Goal: Task Accomplishment & Management: Use online tool/utility

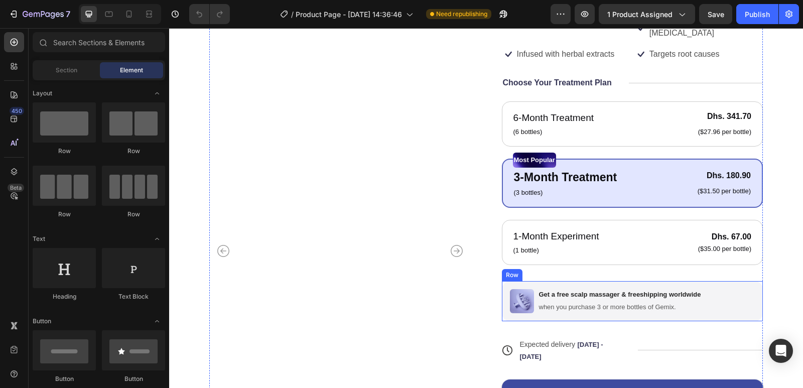
scroll to position [100, 0]
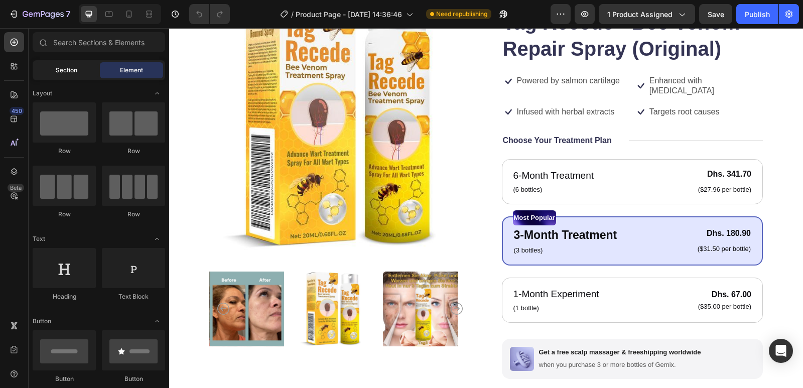
click at [57, 66] on span "Section" at bounding box center [67, 70] width 22 height 9
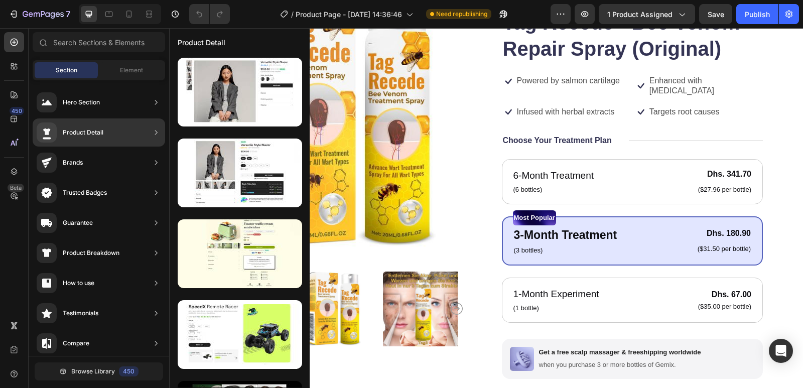
click at [96, 129] on div "Product Detail" at bounding box center [83, 132] width 41 height 10
click at [141, 136] on div "Product Detail" at bounding box center [99, 132] width 133 height 28
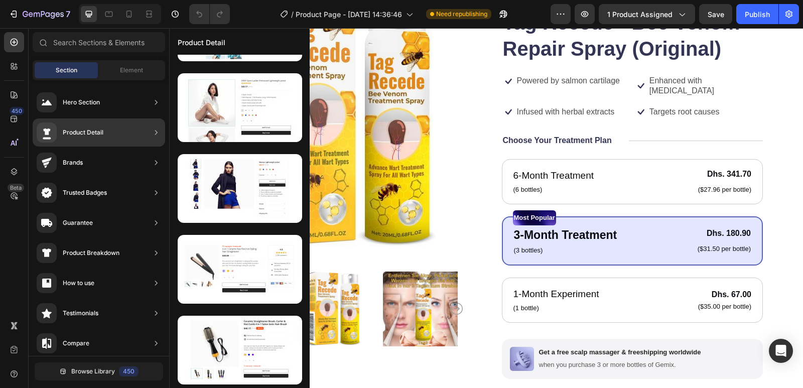
scroll to position [65, 0]
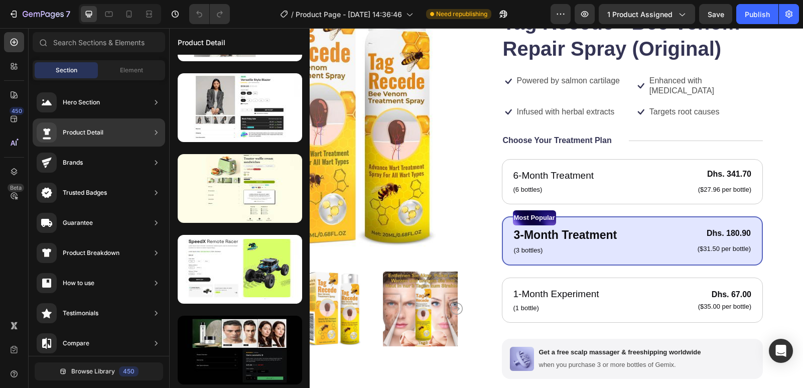
click at [142, 125] on div "Product Detail" at bounding box center [99, 132] width 133 height 28
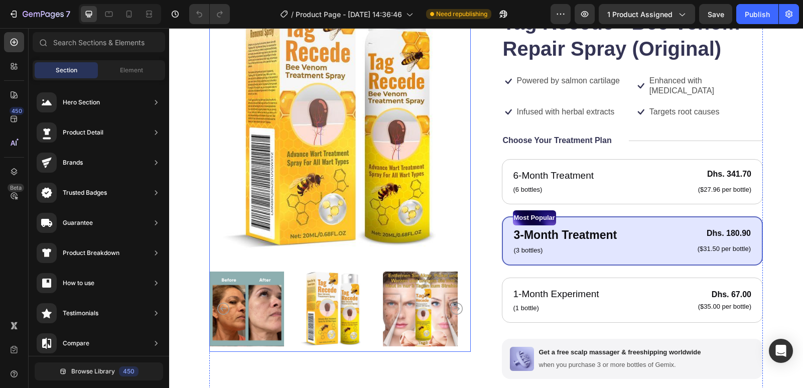
scroll to position [0, 0]
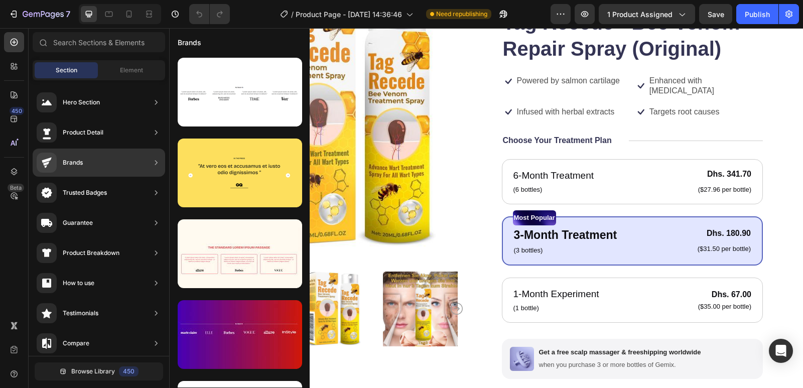
click at [126, 130] on div "Product Detail" at bounding box center [99, 132] width 133 height 28
click at [156, 132] on icon at bounding box center [156, 132] width 3 height 5
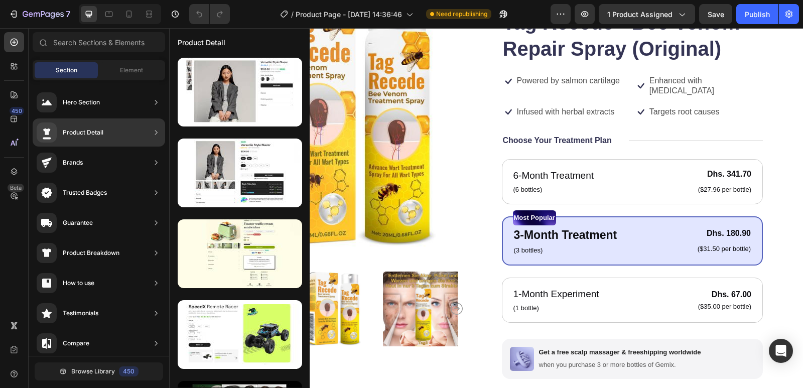
click at [157, 130] on icon at bounding box center [156, 132] width 10 height 10
click at [155, 132] on icon at bounding box center [156, 132] width 10 height 10
click at [76, 128] on div "Product Detail" at bounding box center [83, 132] width 41 height 10
click at [40, 128] on div at bounding box center [47, 132] width 20 height 20
drag, startPoint x: 138, startPoint y: 136, endPoint x: 141, endPoint y: 125, distance: 11.0
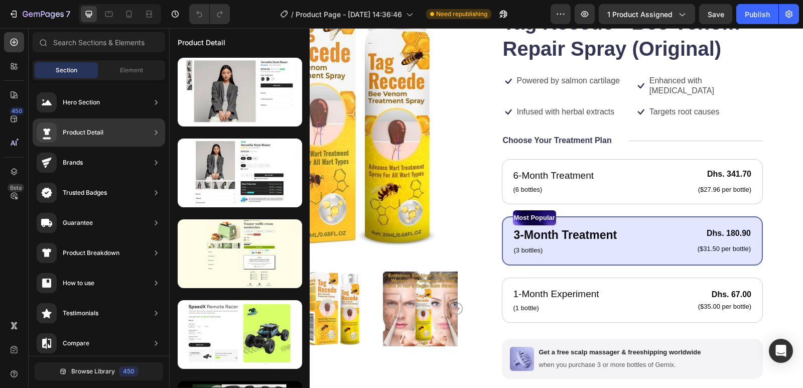
click at [141, 125] on div "Product Detail" at bounding box center [99, 132] width 133 height 28
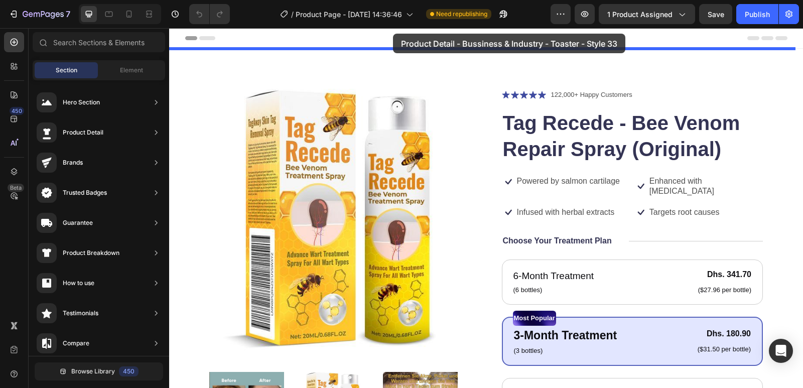
drag, startPoint x: 415, startPoint y: 264, endPoint x: 393, endPoint y: 34, distance: 230.9
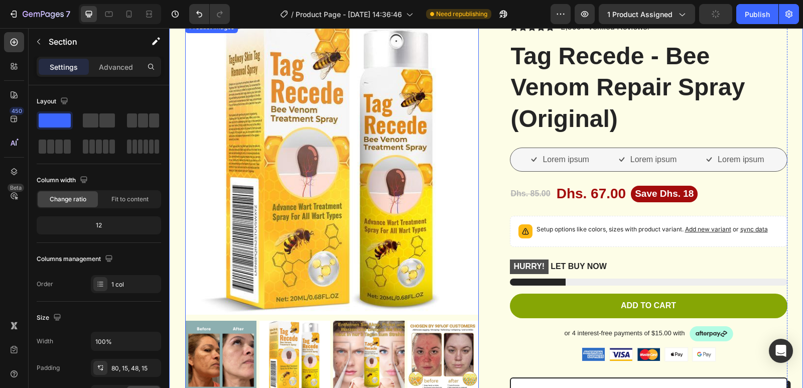
scroll to position [50, 0]
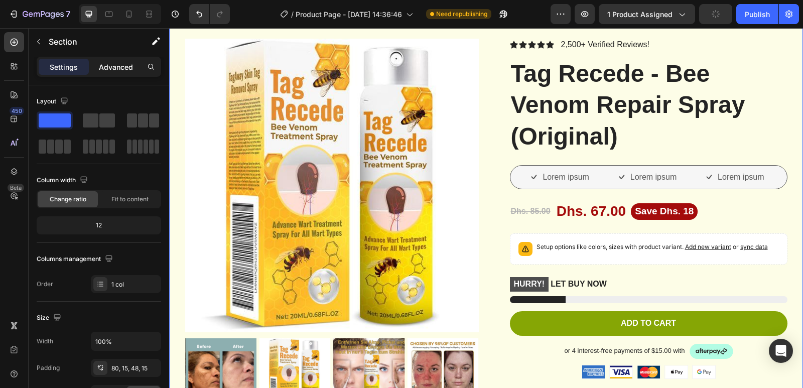
click at [104, 68] on p "Advanced" at bounding box center [116, 67] width 34 height 11
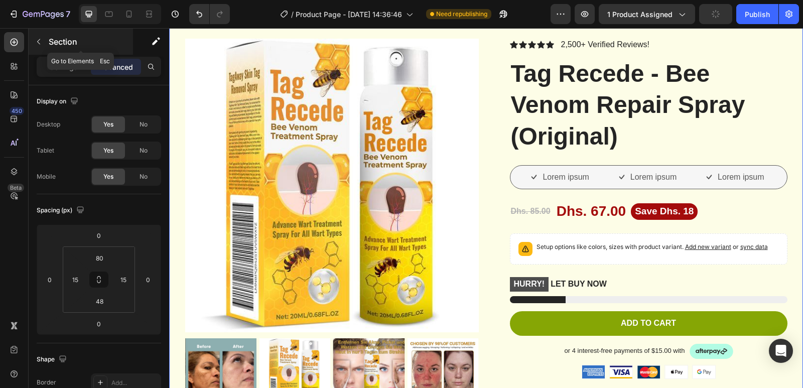
click at [37, 41] on icon "button" at bounding box center [39, 42] width 8 height 8
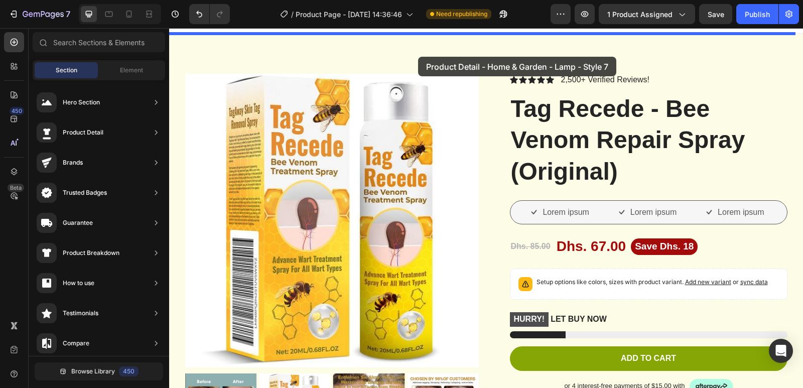
scroll to position [0, 0]
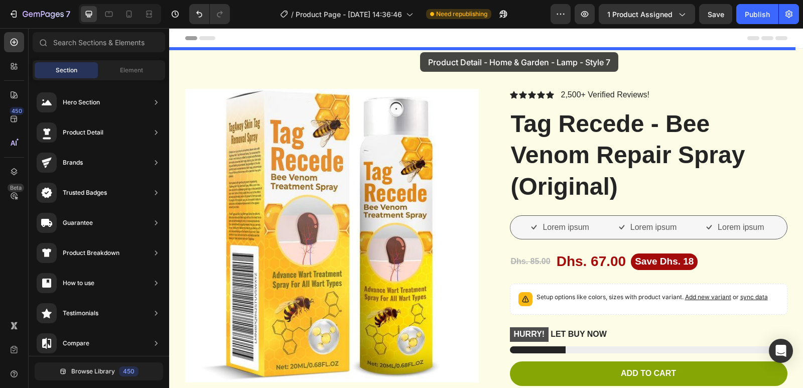
drag, startPoint x: 431, startPoint y: 168, endPoint x: 420, endPoint y: 51, distance: 117.5
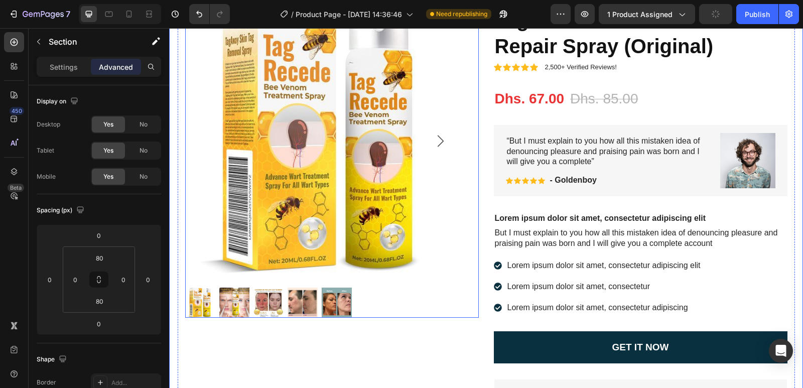
scroll to position [100, 0]
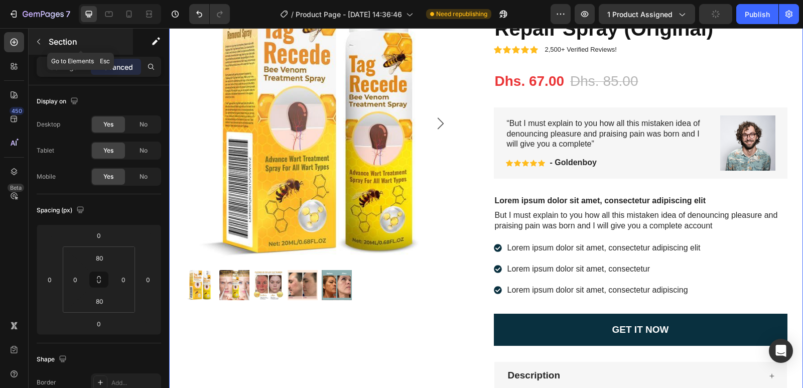
click at [42, 39] on icon "button" at bounding box center [39, 42] width 8 height 8
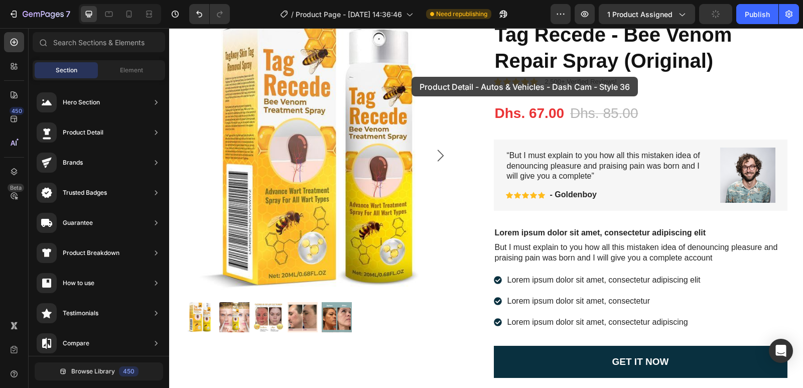
scroll to position [0, 0]
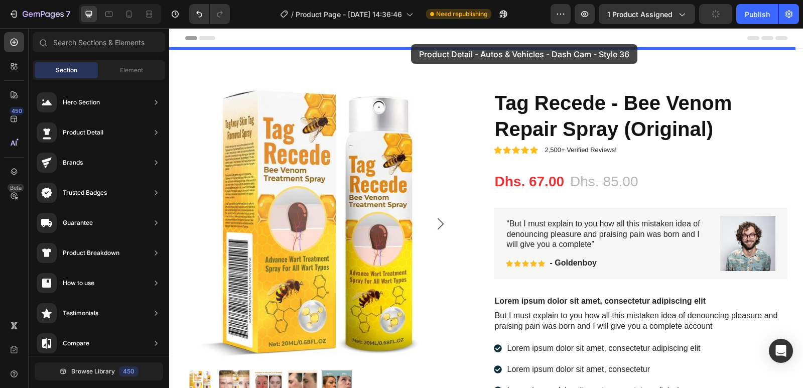
drag, startPoint x: 392, startPoint y: 221, endPoint x: 411, endPoint y: 44, distance: 177.7
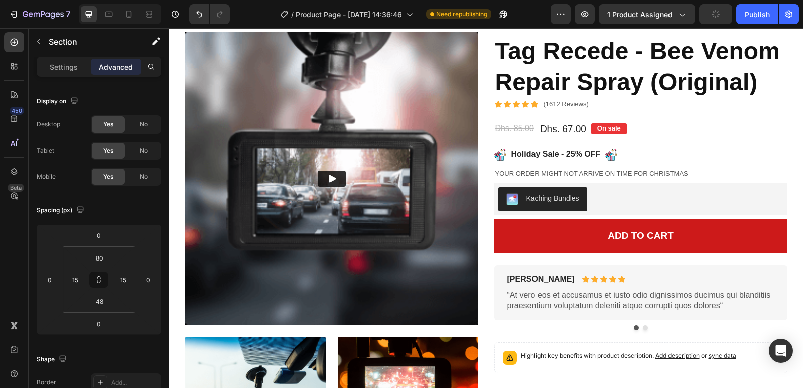
scroll to position [100, 0]
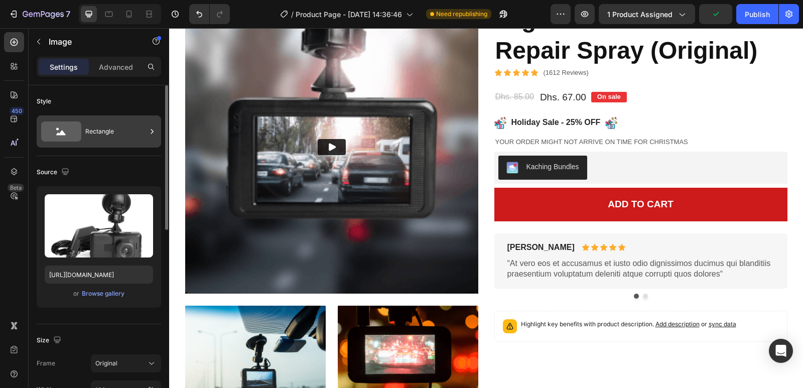
click at [134, 131] on div "Rectangle" at bounding box center [115, 131] width 61 height 23
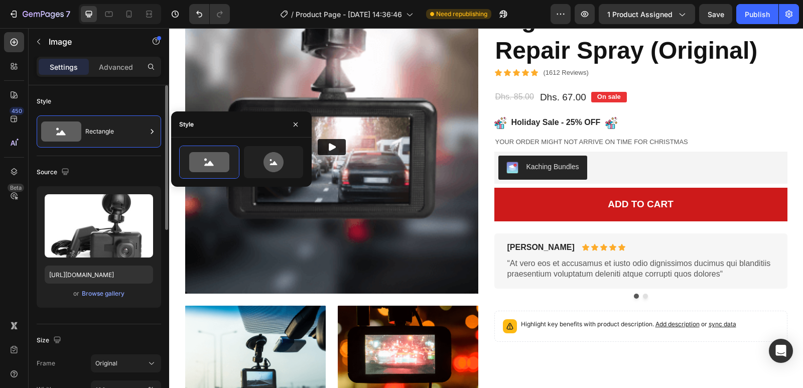
click at [125, 99] on div "Style" at bounding box center [99, 101] width 124 height 16
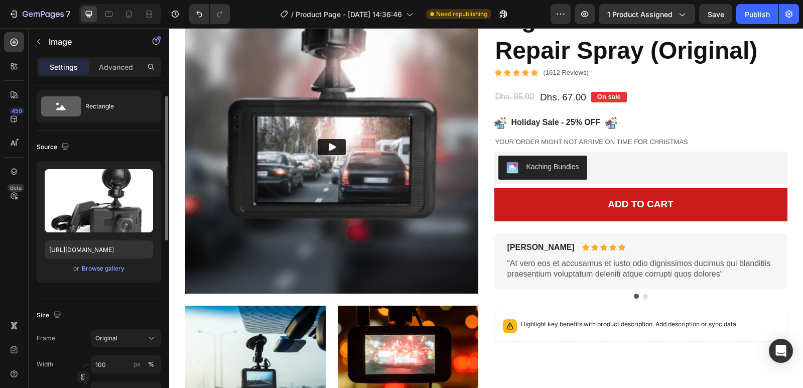
scroll to position [0, 0]
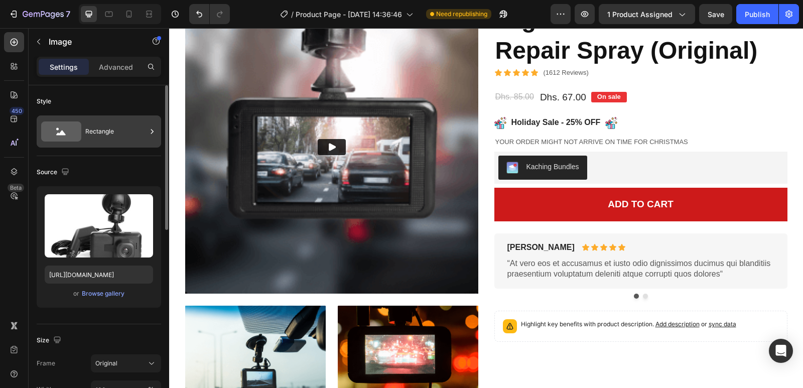
click at [111, 134] on div "Rectangle" at bounding box center [115, 131] width 61 height 23
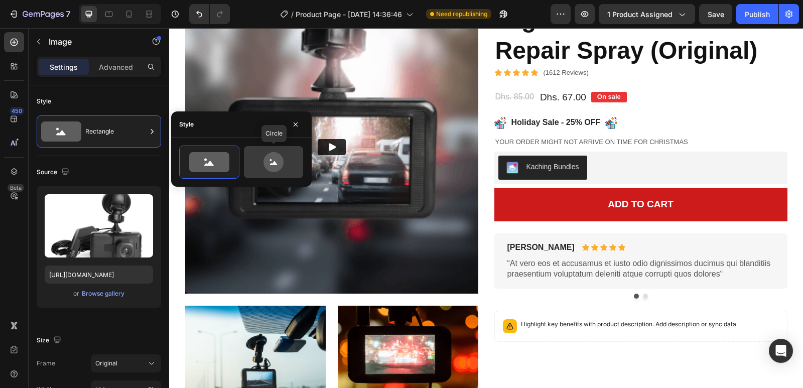
click at [271, 156] on icon at bounding box center [274, 162] width 20 height 20
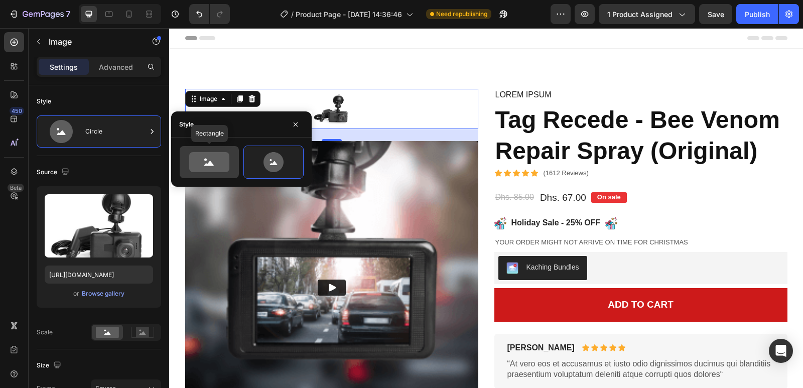
click at [208, 158] on icon at bounding box center [209, 162] width 40 height 20
type input "100"
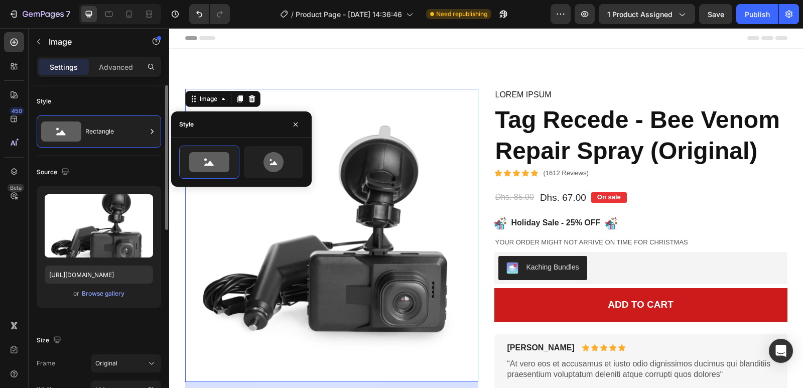
click at [141, 99] on div "Style" at bounding box center [99, 101] width 124 height 16
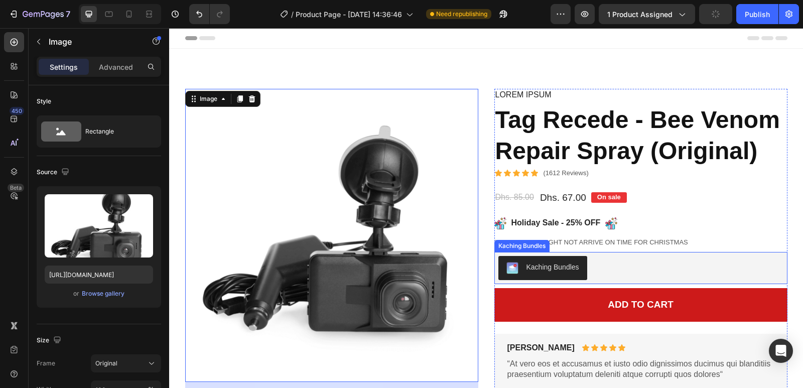
click at [559, 266] on div "Kaching Bundles" at bounding box center [553, 267] width 53 height 11
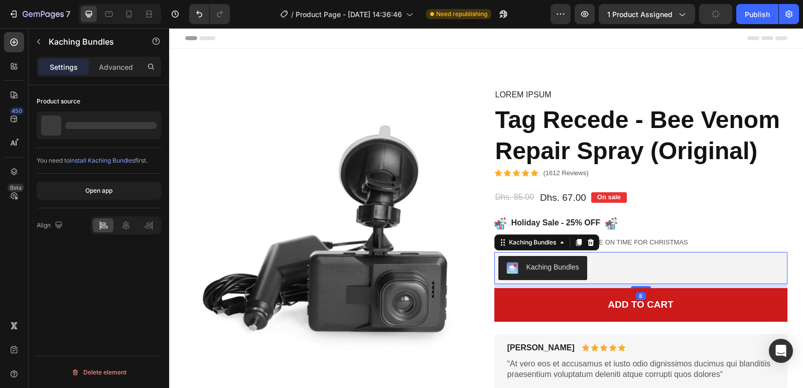
click at [521, 265] on div "Kaching Bundles" at bounding box center [542, 268] width 73 height 12
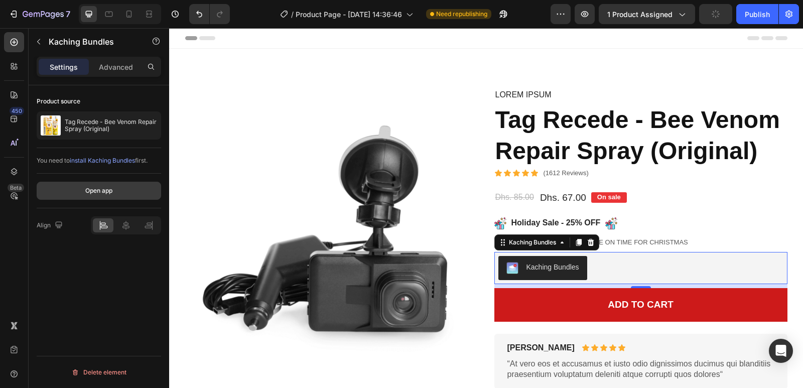
click at [91, 190] on div "Open app" at bounding box center [98, 190] width 27 height 9
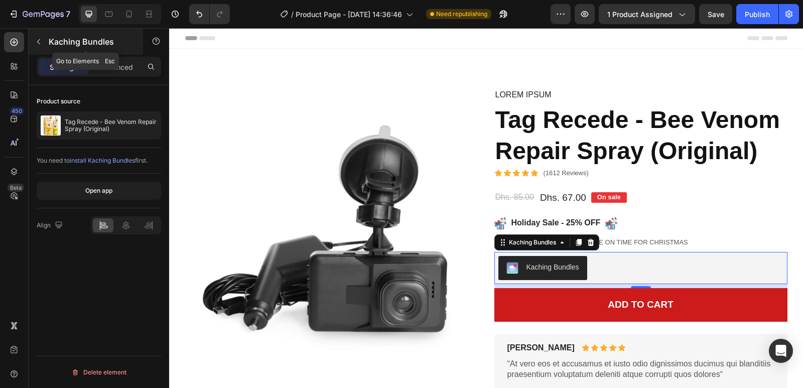
click at [37, 40] on icon "button" at bounding box center [39, 42] width 8 height 8
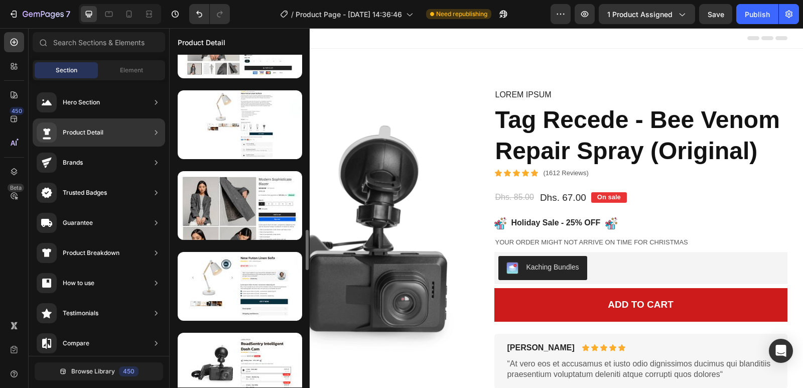
scroll to position [1857, 0]
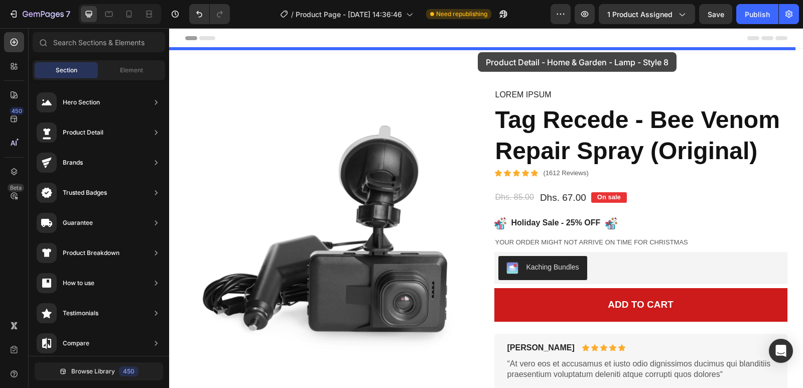
drag, startPoint x: 415, startPoint y: 195, endPoint x: 459, endPoint y: 57, distance: 144.8
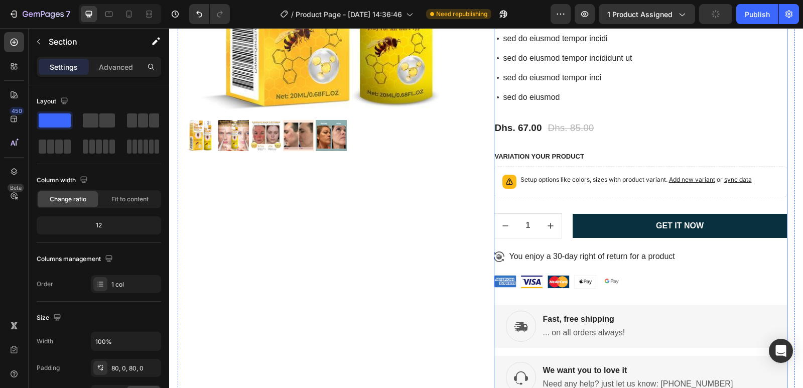
scroll to position [251, 0]
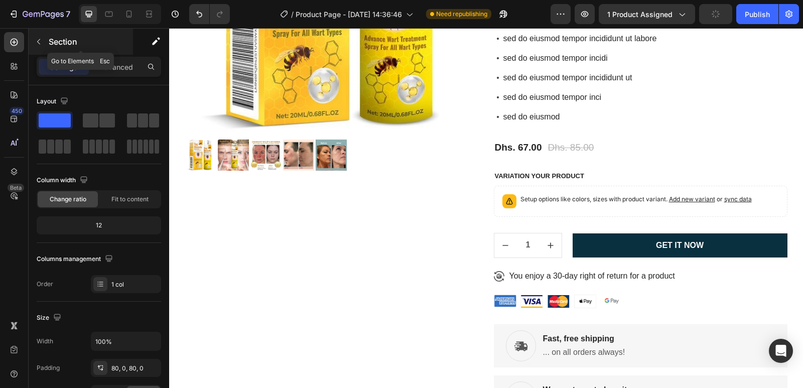
click at [40, 46] on button "button" at bounding box center [39, 42] width 16 height 16
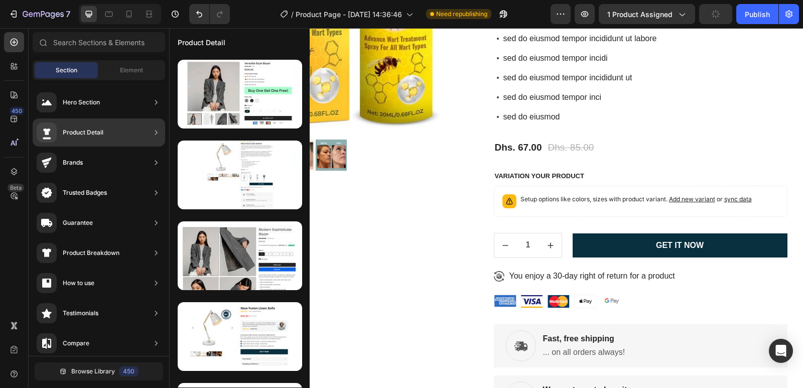
click at [89, 137] on div "Product Detail" at bounding box center [83, 132] width 41 height 10
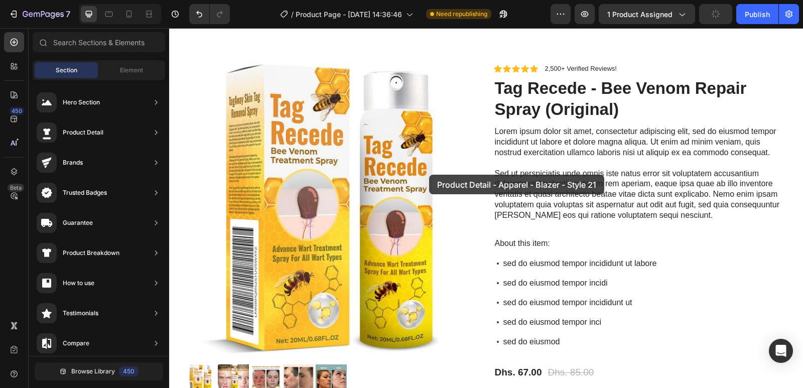
scroll to position [0, 0]
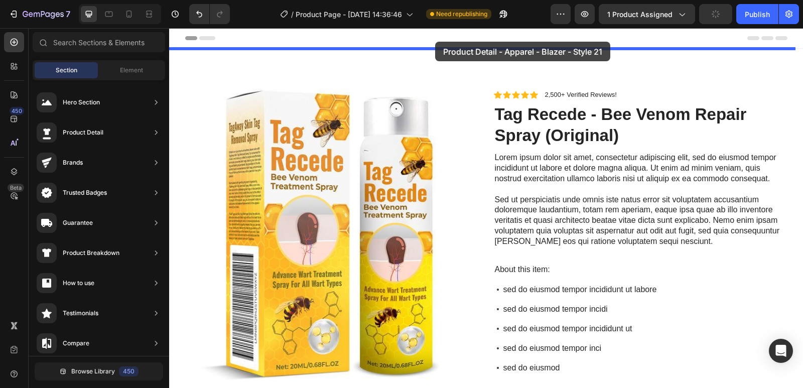
drag, startPoint x: 399, startPoint y: 323, endPoint x: 432, endPoint y: 44, distance: 281.0
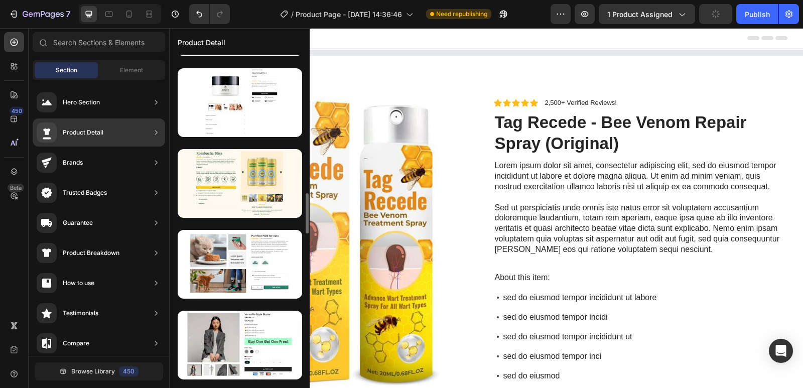
scroll to position [1505, 0]
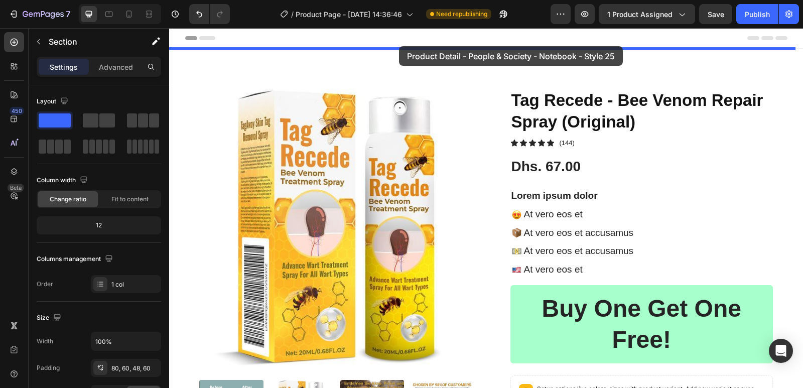
drag, startPoint x: 408, startPoint y: 159, endPoint x: 399, endPoint y: 46, distance: 112.8
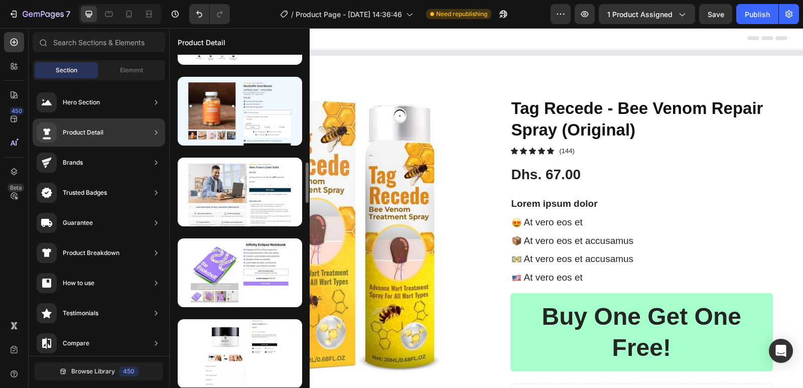
scroll to position [1304, 0]
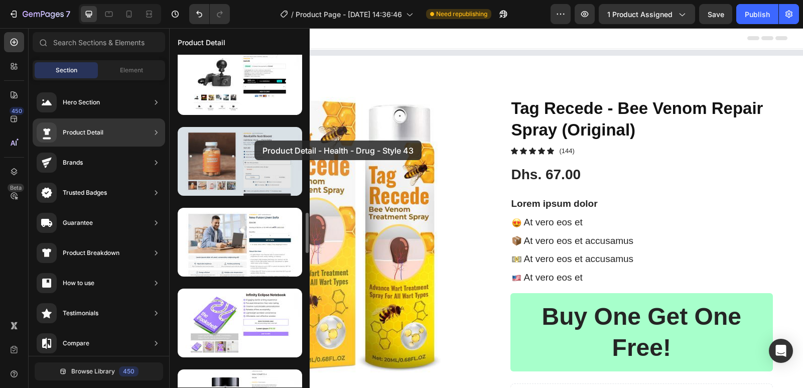
drag, startPoint x: 223, startPoint y: 158, endPoint x: 254, endPoint y: 141, distance: 35.9
click at [254, 141] on div at bounding box center [240, 161] width 124 height 69
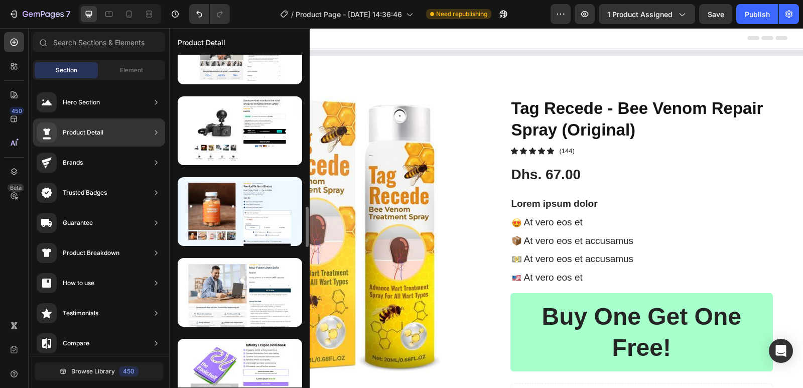
scroll to position [1204, 0]
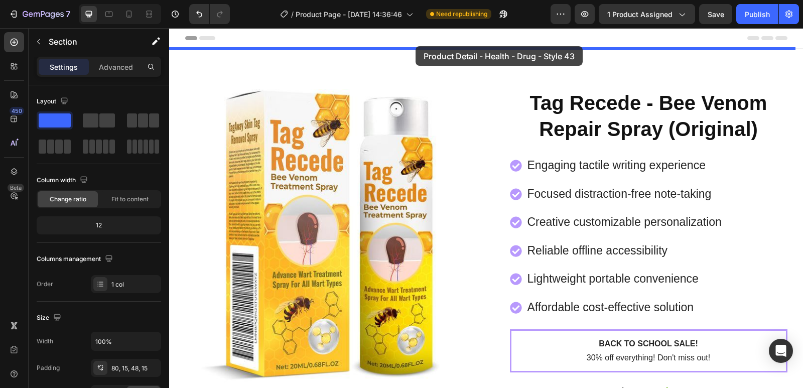
drag, startPoint x: 417, startPoint y: 282, endPoint x: 416, endPoint y: 46, distance: 235.9
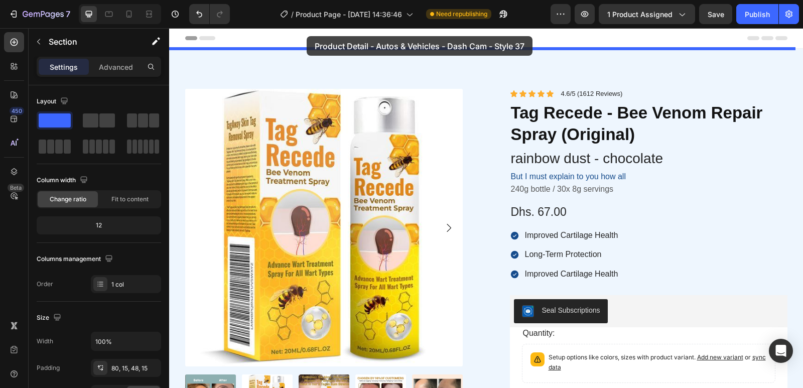
drag, startPoint x: 393, startPoint y: 200, endPoint x: 307, endPoint y: 37, distance: 184.3
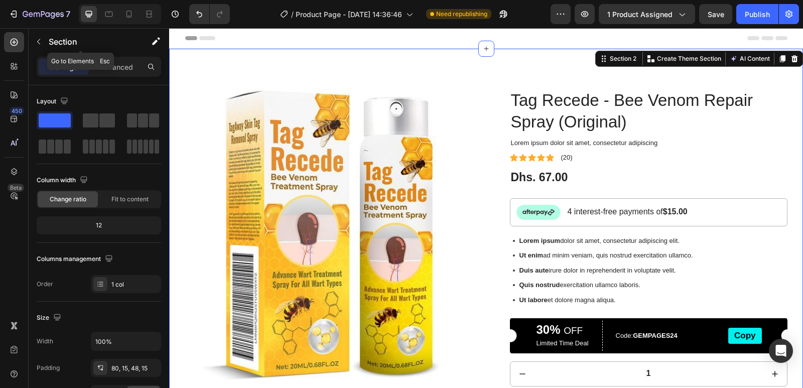
click at [42, 43] on icon "button" at bounding box center [39, 42] width 8 height 8
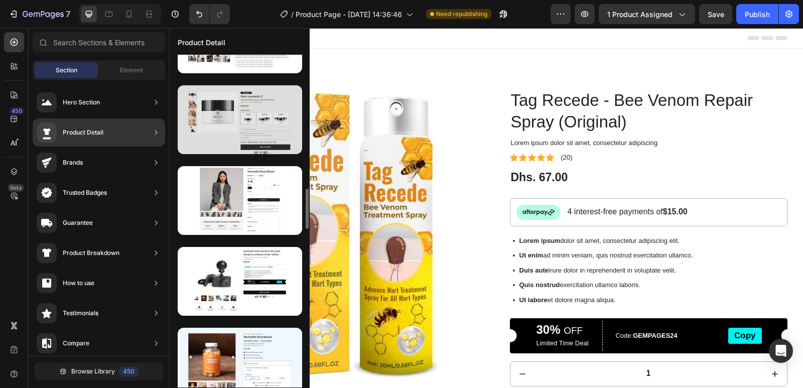
scroll to position [1054, 0]
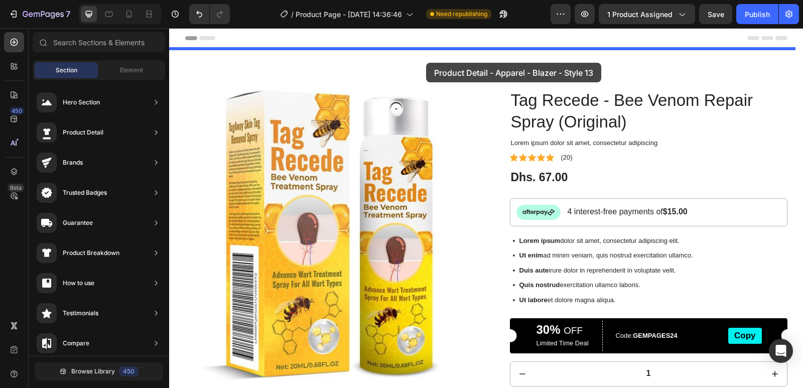
drag, startPoint x: 408, startPoint y: 265, endPoint x: 421, endPoint y: 59, distance: 206.7
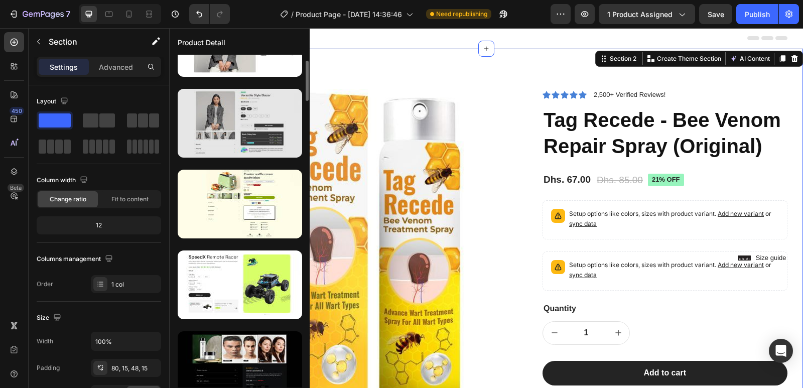
scroll to position [0, 0]
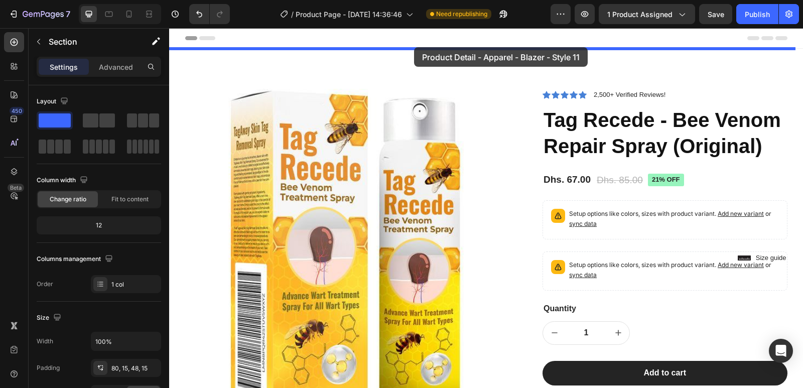
drag, startPoint x: 420, startPoint y: 174, endPoint x: 418, endPoint y: 39, distance: 135.5
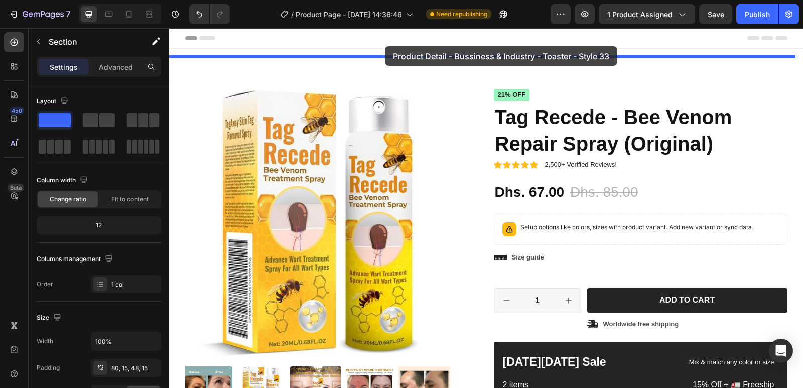
drag, startPoint x: 401, startPoint y: 264, endPoint x: 385, endPoint y: 46, distance: 218.4
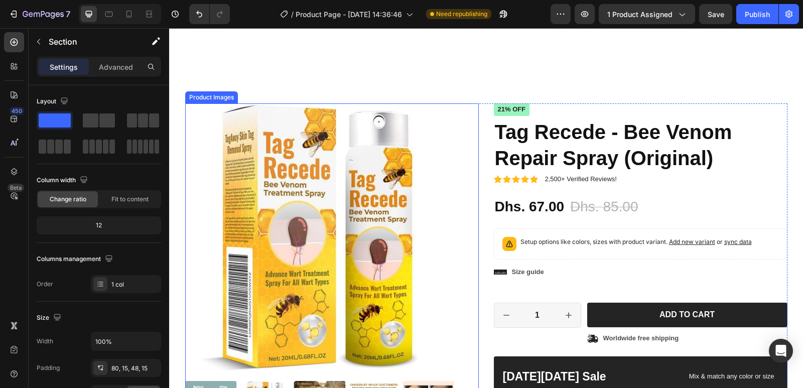
scroll to position [552, 0]
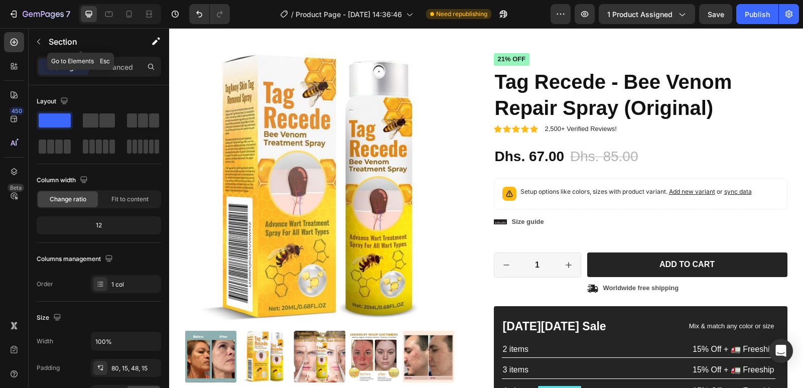
click at [36, 43] on button "button" at bounding box center [39, 42] width 16 height 16
click at [0, 0] on div at bounding box center [0, 0] width 0 height 0
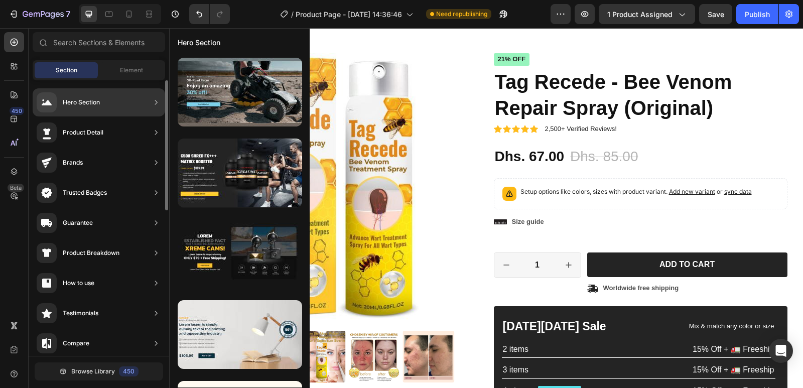
click at [106, 132] on div "Product Detail" at bounding box center [99, 132] width 133 height 28
click at [124, 134] on div "Product Detail" at bounding box center [99, 132] width 133 height 28
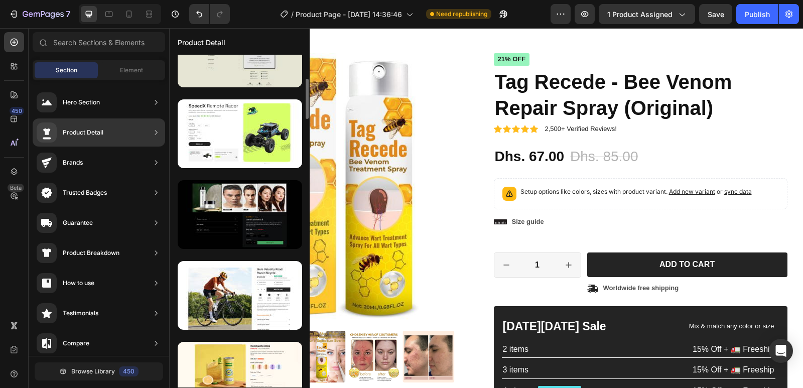
scroll to position [251, 0]
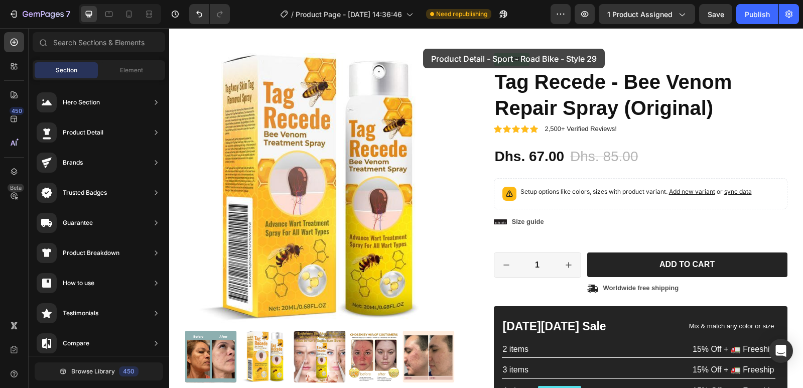
drag, startPoint x: 400, startPoint y: 262, endPoint x: 423, endPoint y: 49, distance: 214.1
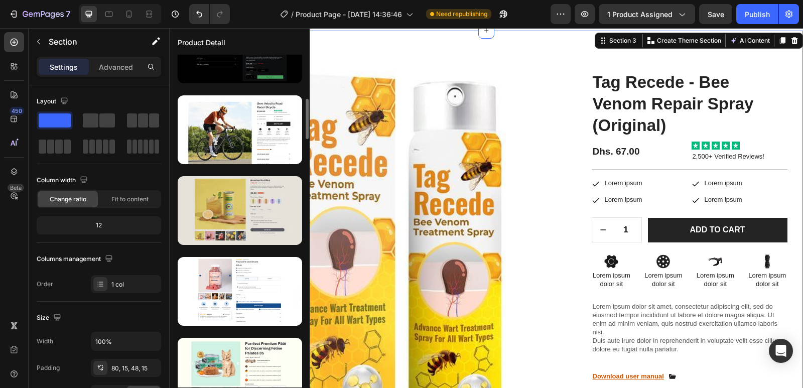
scroll to position [501, 0]
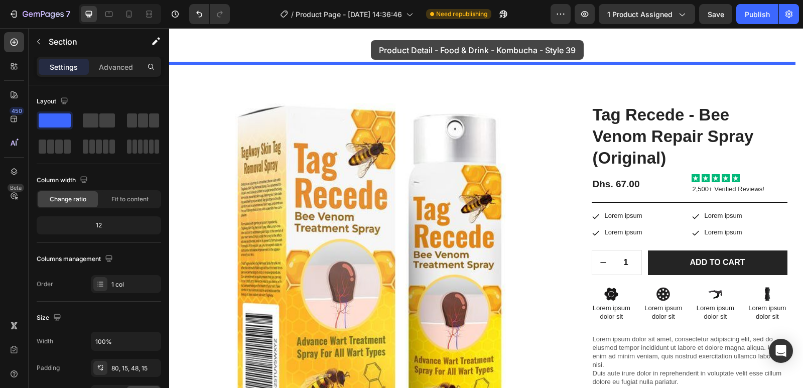
drag, startPoint x: 382, startPoint y: 223, endPoint x: 371, endPoint y: 40, distance: 183.6
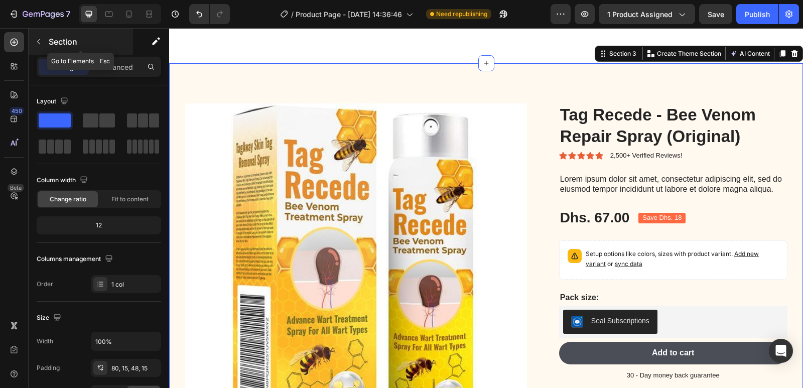
click at [42, 38] on icon "button" at bounding box center [39, 42] width 8 height 8
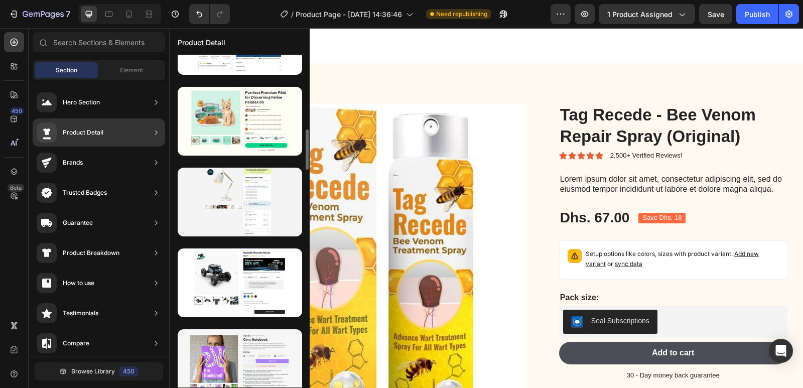
scroll to position [567, 0]
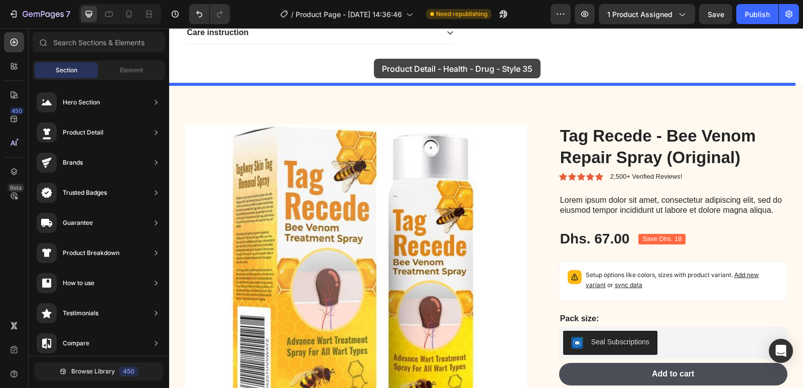
drag, startPoint x: 420, startPoint y: 131, endPoint x: 374, endPoint y: 59, distance: 85.5
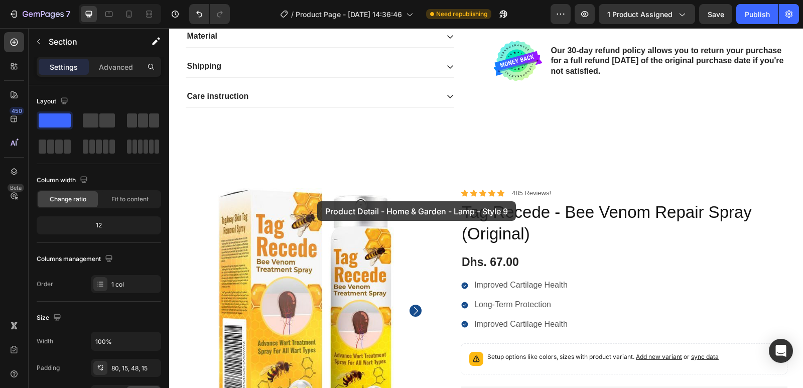
scroll to position [357, 0]
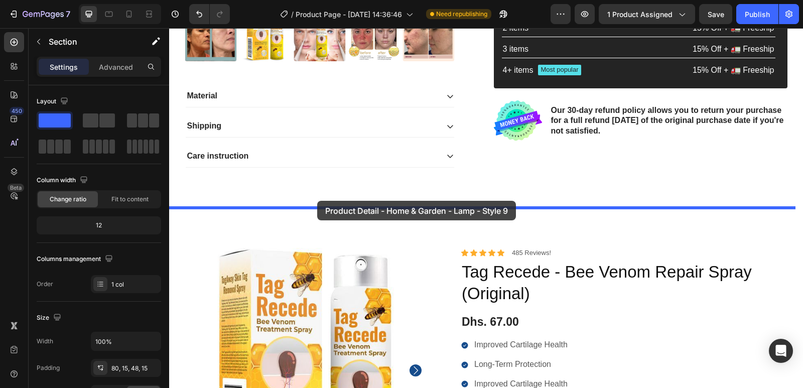
drag, startPoint x: 386, startPoint y: 274, endPoint x: 317, endPoint y: 200, distance: 101.2
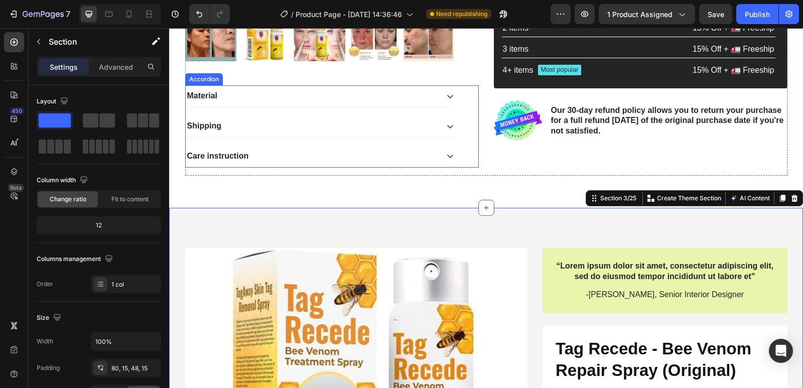
scroll to position [501, 0]
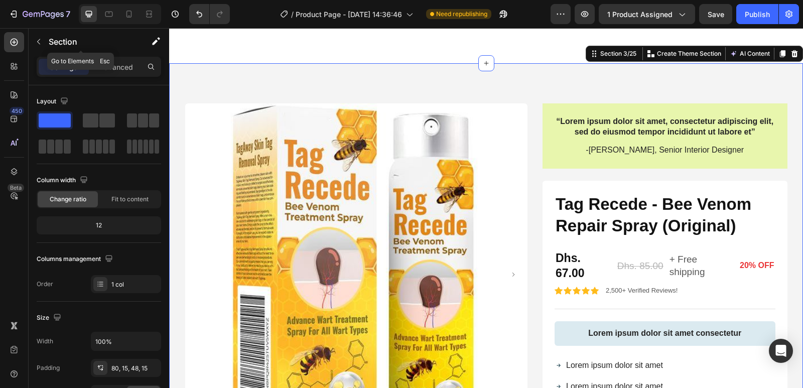
click at [43, 42] on button "button" at bounding box center [39, 42] width 16 height 16
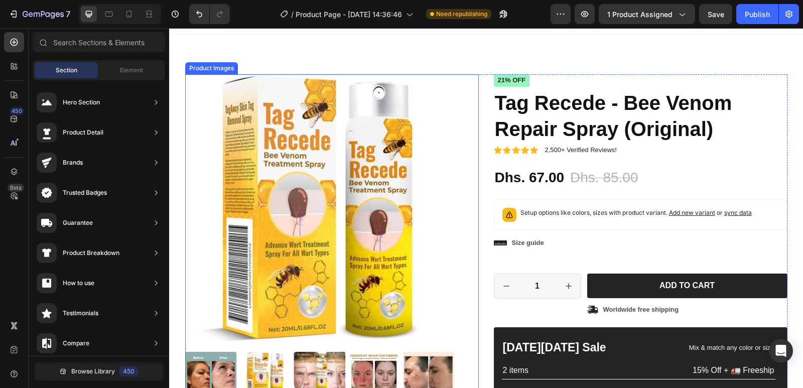
scroll to position [100, 0]
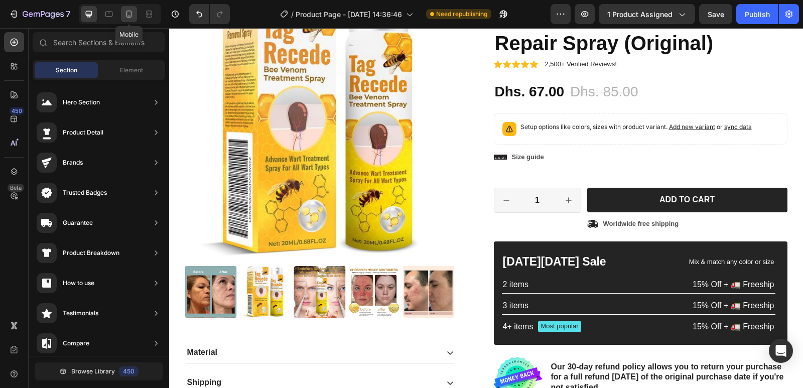
click at [126, 14] on icon at bounding box center [129, 14] width 10 height 10
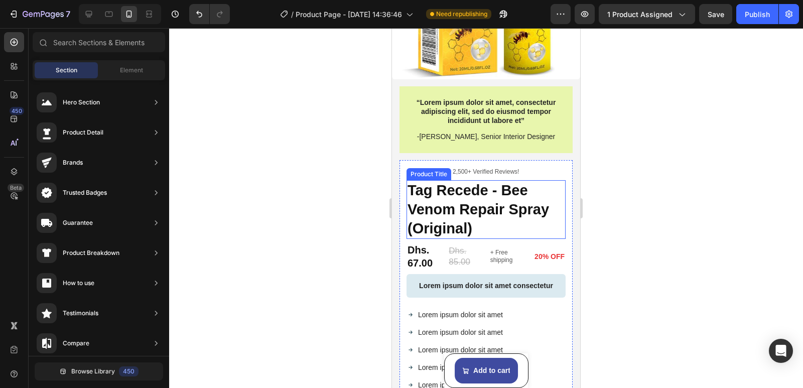
scroll to position [502, 0]
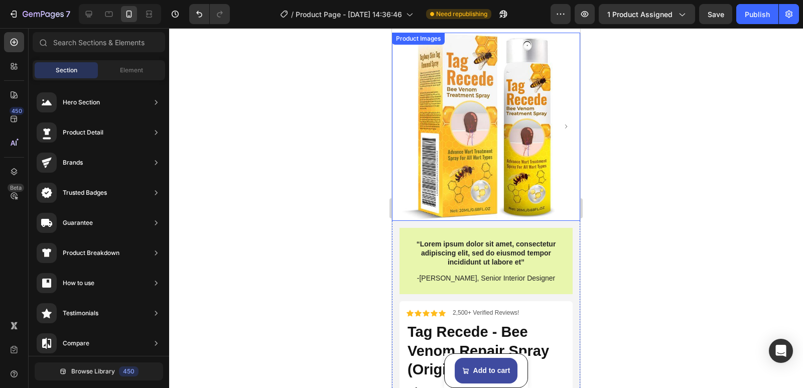
click at [560, 129] on rect "Carousel Next Arrow" at bounding box center [566, 126] width 12 height 12
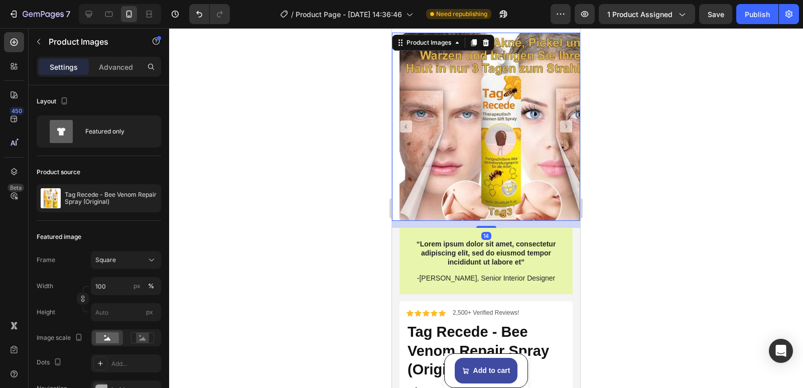
click at [560, 130] on rect "Carousel Next Arrow" at bounding box center [566, 126] width 12 height 12
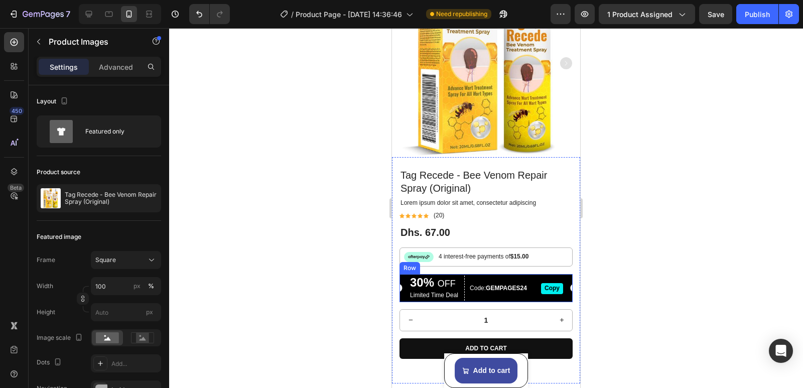
scroll to position [4367, 0]
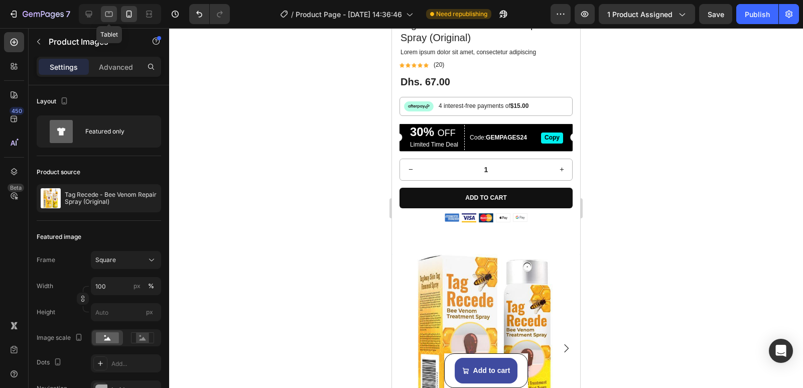
click at [106, 13] on icon at bounding box center [109, 14] width 10 height 10
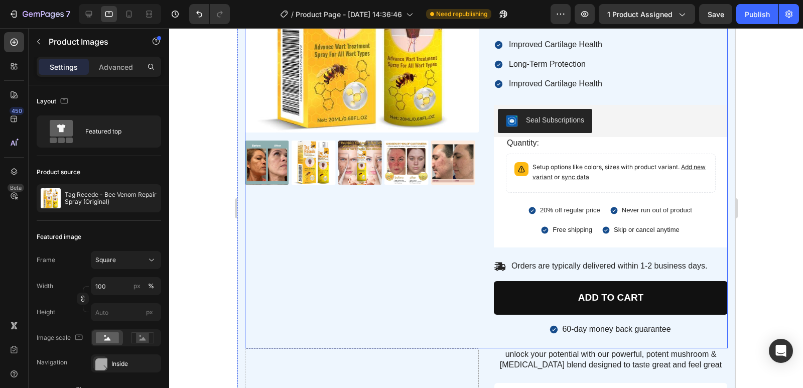
scroll to position [4622, 0]
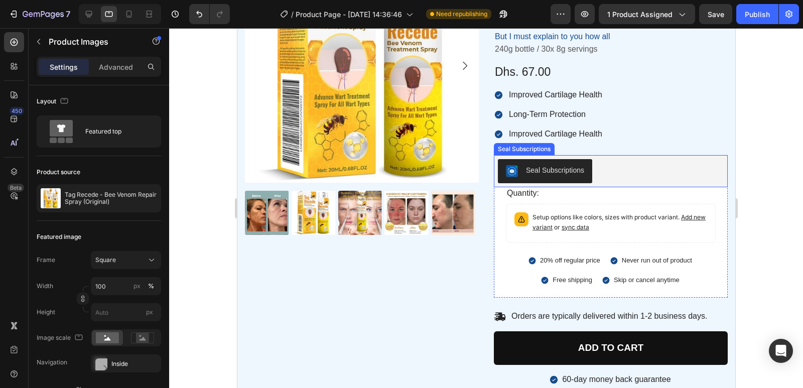
click at [555, 172] on div "Seal Subscriptions" at bounding box center [555, 170] width 58 height 11
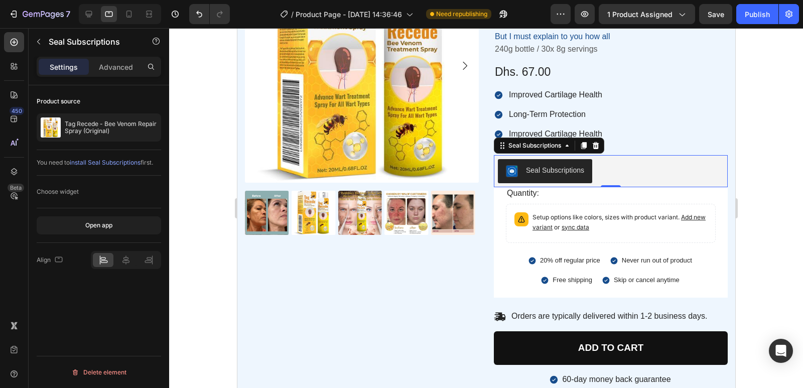
click at [111, 164] on span "install Seal Subscriptions" at bounding box center [105, 163] width 71 height 8
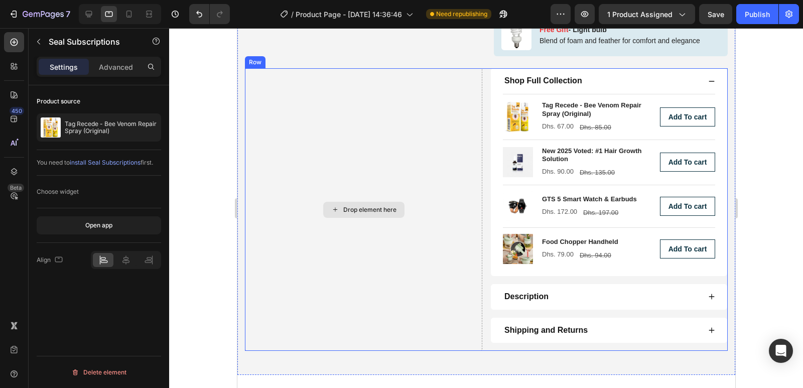
scroll to position [862, 0]
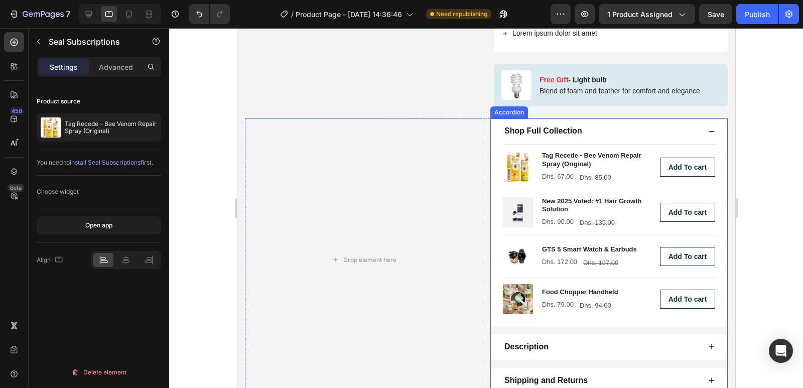
click at [708, 129] on icon at bounding box center [711, 131] width 7 height 7
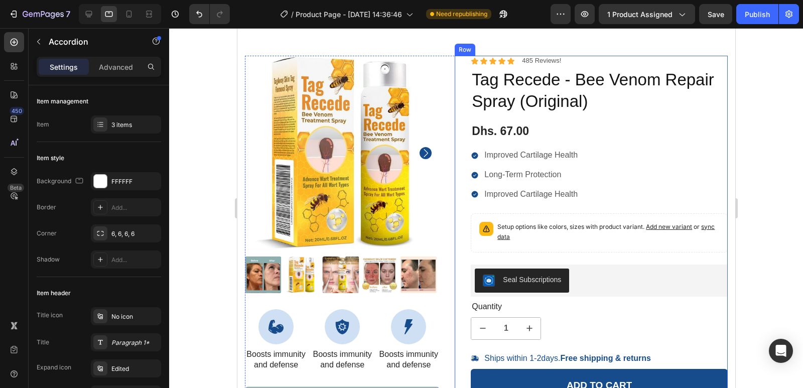
scroll to position [1255, 0]
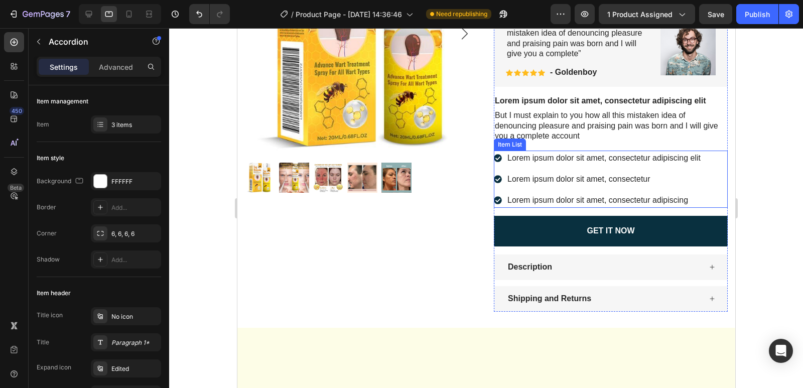
scroll to position [7882, 0]
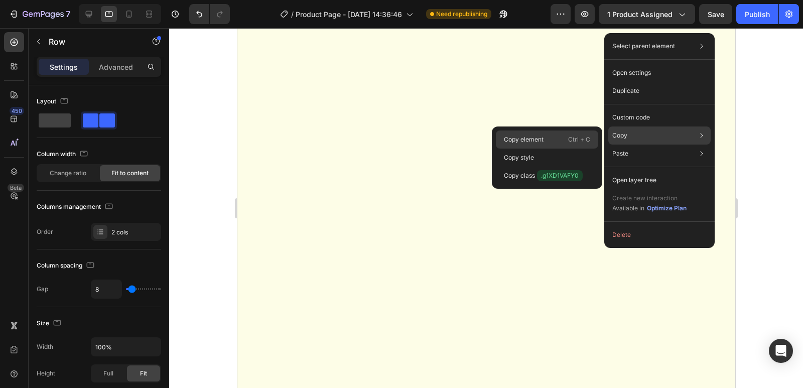
click at [571, 137] on p "Ctrl + C" at bounding box center [579, 140] width 22 height 10
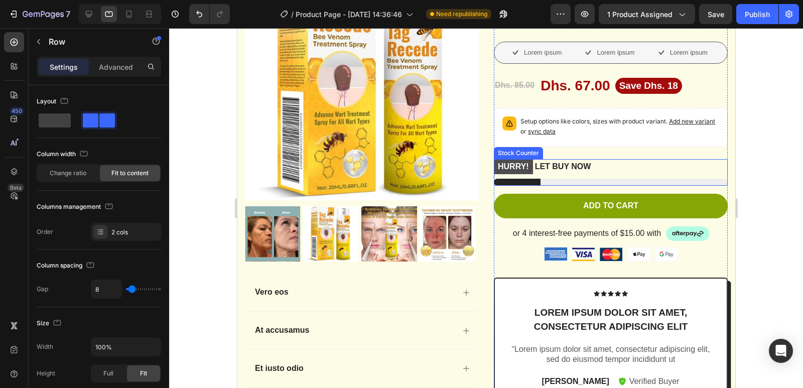
scroll to position [8384, 0]
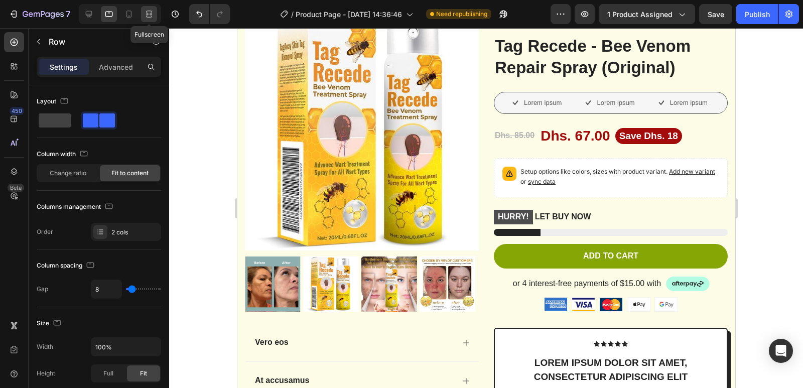
click at [149, 17] on icon at bounding box center [149, 17] width 6 height 2
type input "1200"
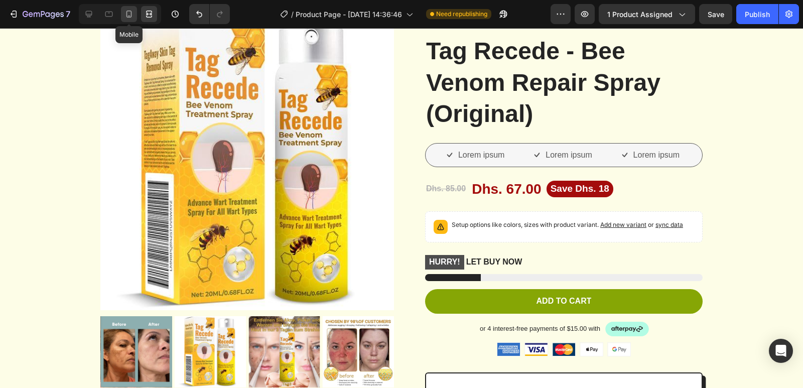
click at [133, 17] on icon at bounding box center [129, 14] width 10 height 10
type input "0"
type input "100%"
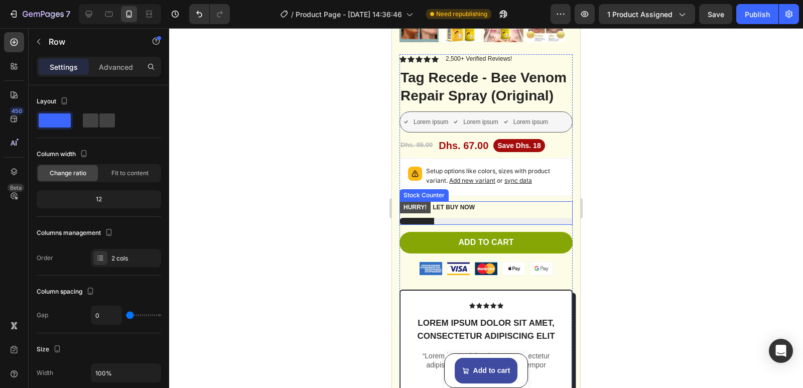
scroll to position [8484, 0]
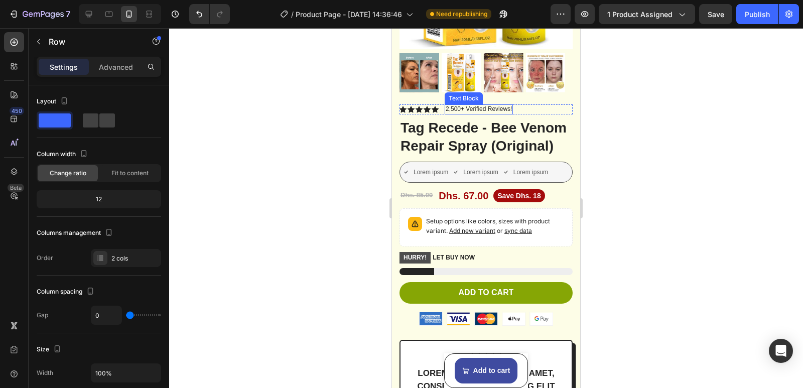
click at [471, 105] on p "2,500+ Verified Reviews!" at bounding box center [479, 109] width 66 height 8
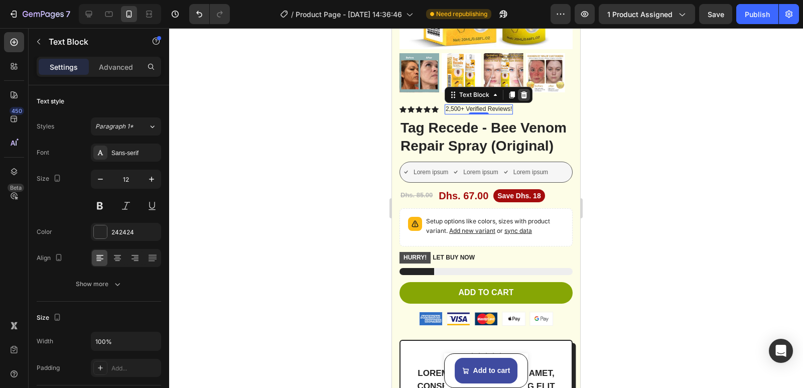
click at [525, 91] on icon at bounding box center [524, 95] width 8 height 8
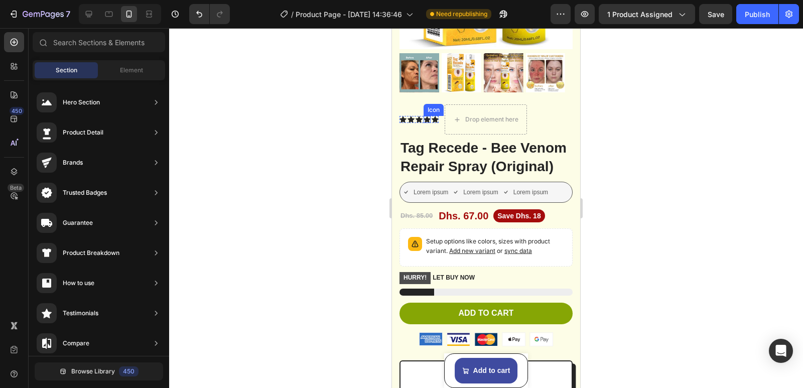
click at [428, 116] on icon at bounding box center [427, 119] width 7 height 7
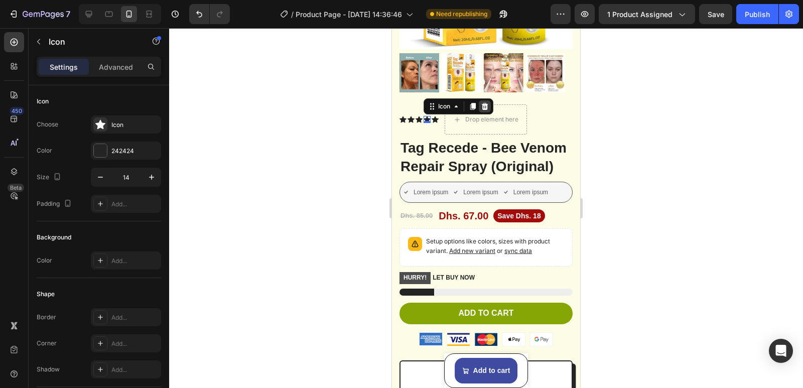
click at [485, 103] on icon at bounding box center [485, 106] width 7 height 7
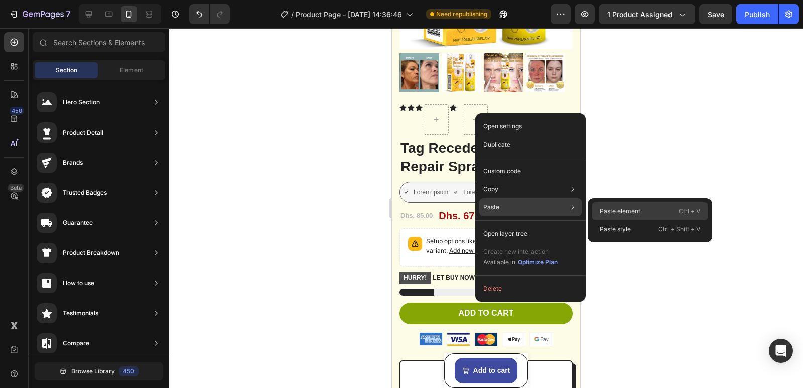
click at [608, 212] on p "Paste element" at bounding box center [620, 211] width 41 height 9
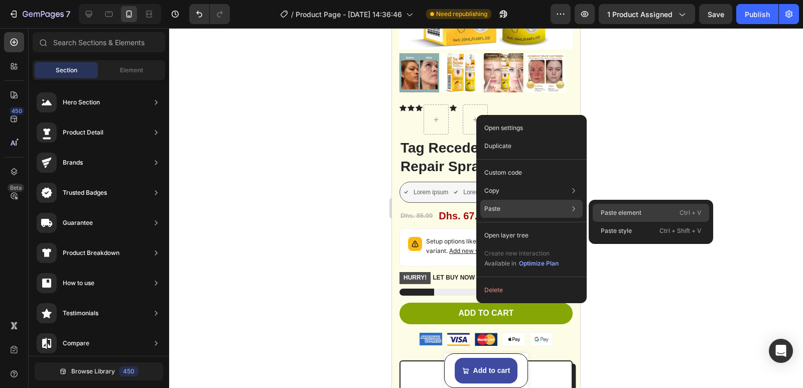
click at [616, 210] on p "Paste element" at bounding box center [621, 212] width 41 height 9
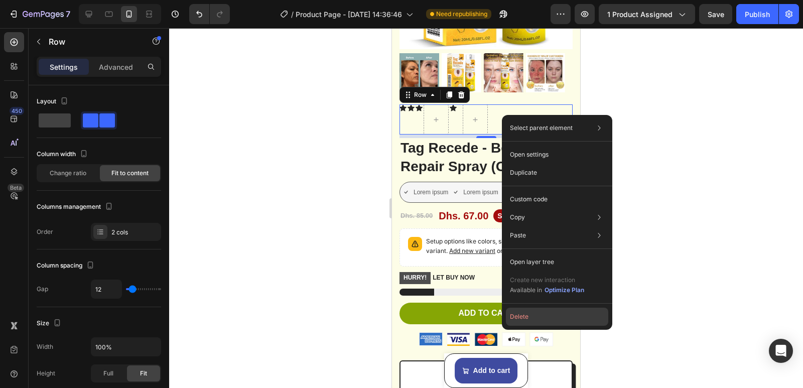
click at [527, 315] on button "Delete" at bounding box center [557, 317] width 102 height 18
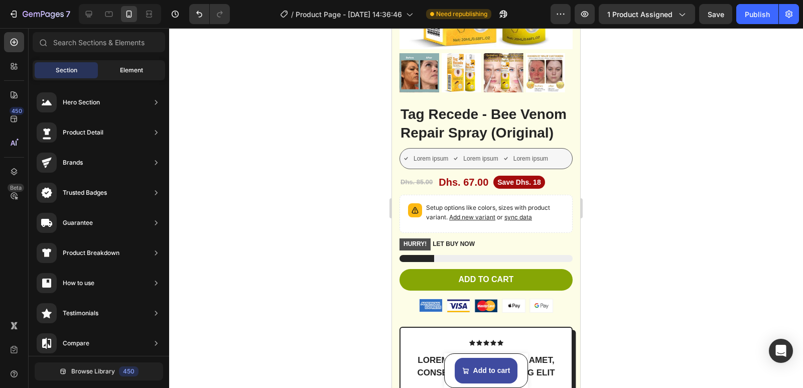
click at [132, 71] on span "Element" at bounding box center [131, 70] width 23 height 9
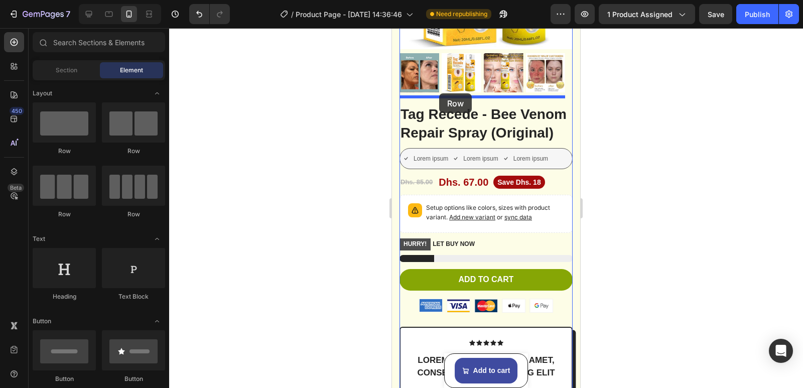
drag, startPoint x: 464, startPoint y: 155, endPoint x: 439, endPoint y: 93, distance: 66.2
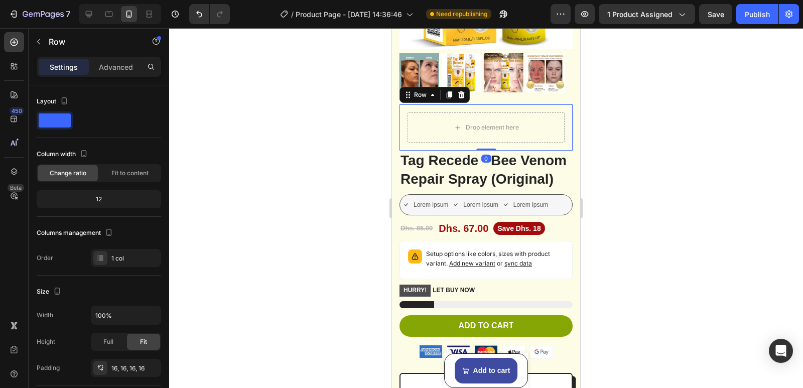
drag, startPoint x: 490, startPoint y: 153, endPoint x: 491, endPoint y: 139, distance: 14.1
click at [491, 139] on div "Drop element here Row 0" at bounding box center [486, 127] width 173 height 46
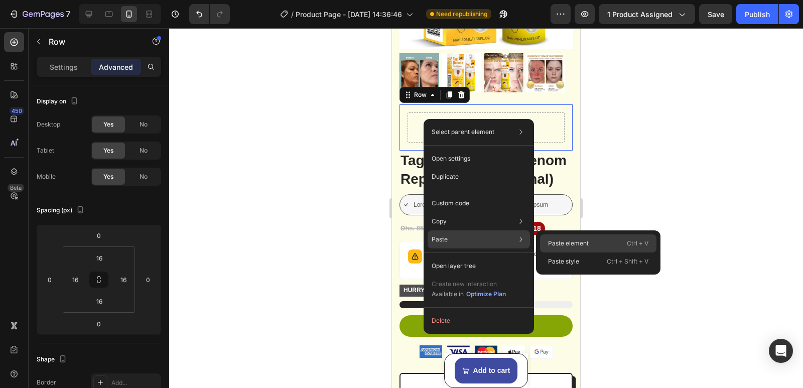
click at [565, 243] on p "Paste element" at bounding box center [568, 243] width 41 height 9
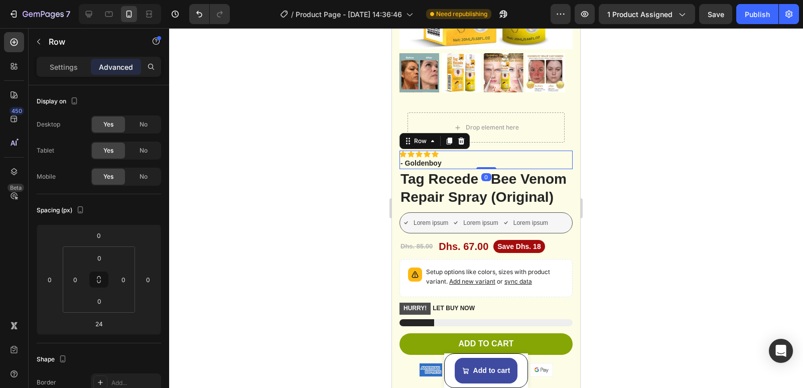
drag, startPoint x: 487, startPoint y: 171, endPoint x: 493, endPoint y: 154, distance: 18.3
click at [493, 154] on div "Icon Icon Icon Icon Icon Icon List - Goldenboy Text Block Row 0" at bounding box center [486, 160] width 173 height 18
type input "0"
click at [480, 166] on div at bounding box center [486, 167] width 20 height 3
click at [449, 151] on div "Icon Icon Icon Icon Icon" at bounding box center [486, 154] width 173 height 7
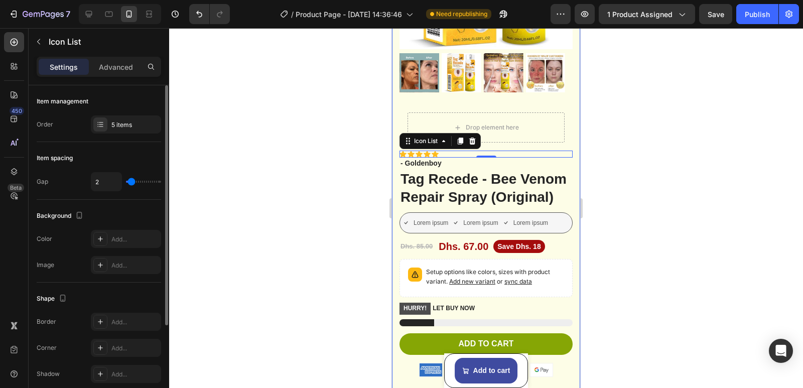
type input "0"
type input "2"
type input "10"
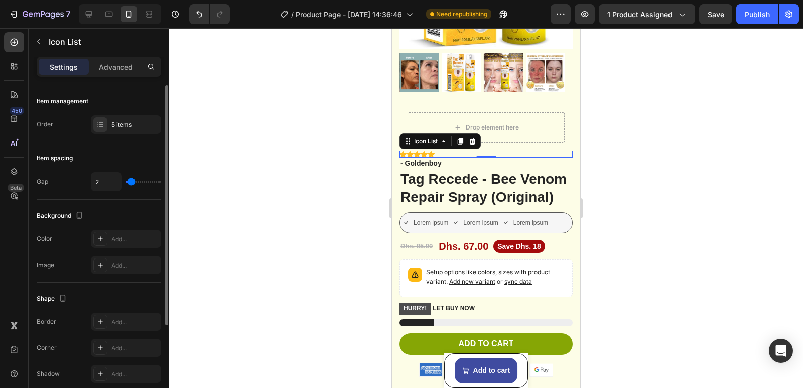
type input "10"
type input "11"
type input "12"
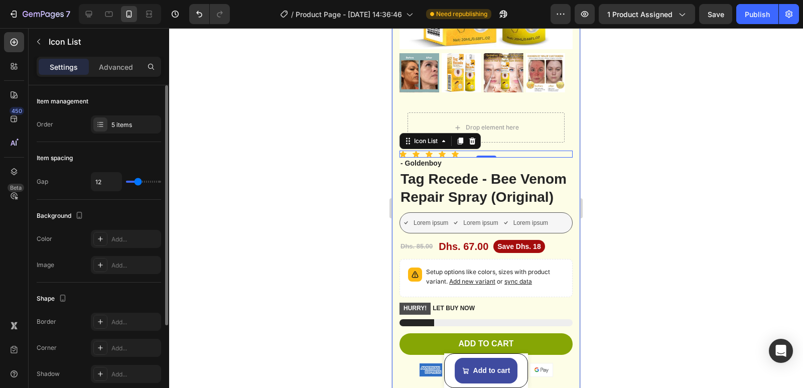
type input "13"
type input "7"
type input "0"
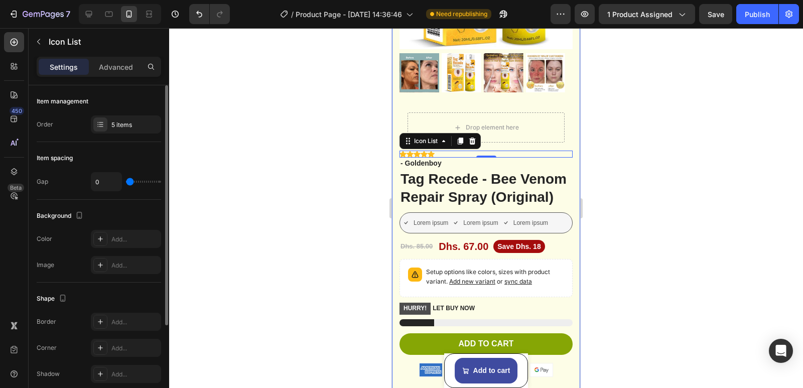
drag, startPoint x: 131, startPoint y: 181, endPoint x: 115, endPoint y: 178, distance: 15.8
type input "0"
click at [126, 181] on input "range" at bounding box center [143, 182] width 35 height 2
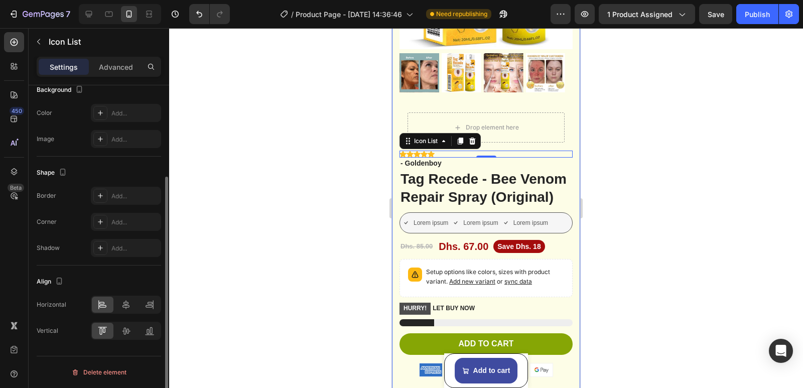
scroll to position [0, 0]
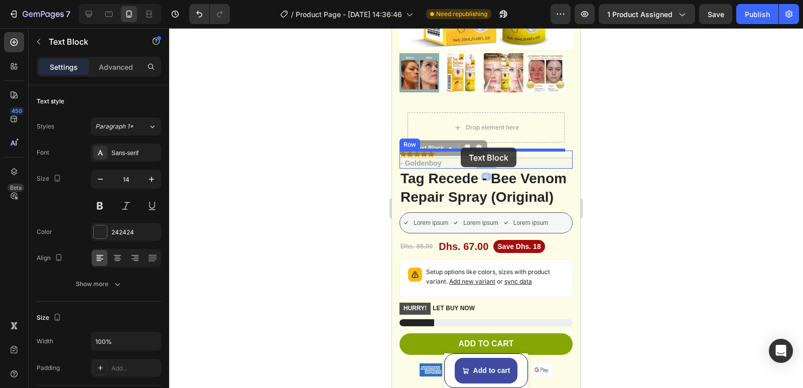
drag, startPoint x: 427, startPoint y: 156, endPoint x: 461, endPoint y: 148, distance: 34.7
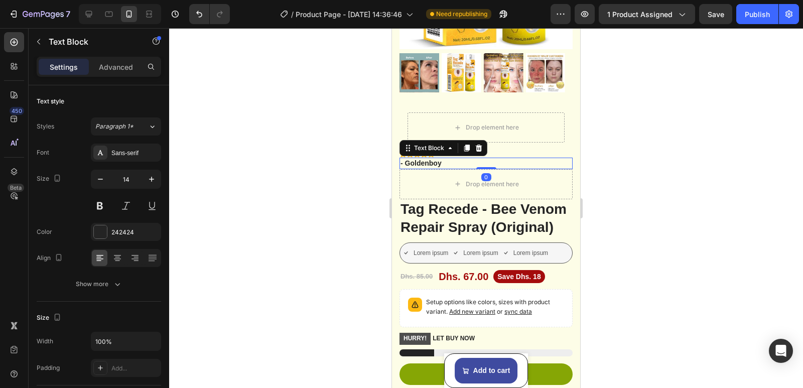
click at [360, 146] on div at bounding box center [486, 208] width 634 height 360
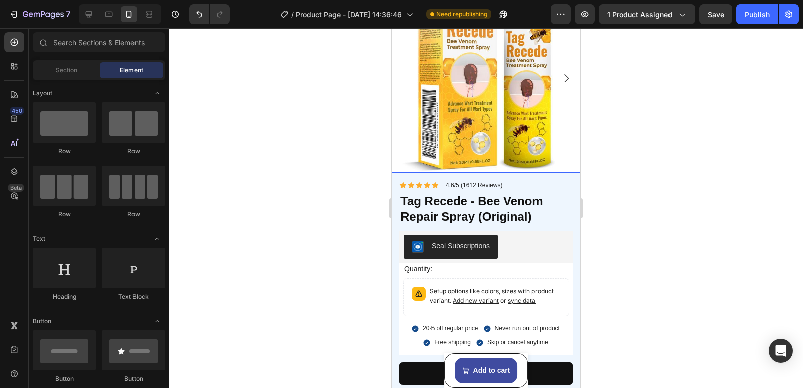
scroll to position [4473, 0]
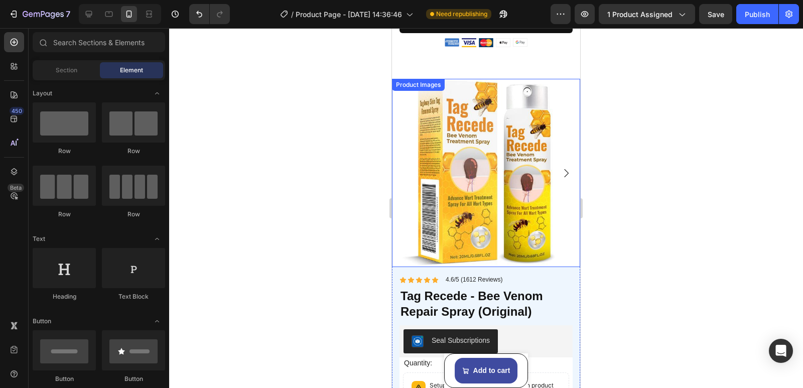
click at [556, 124] on img at bounding box center [486, 173] width 188 height 188
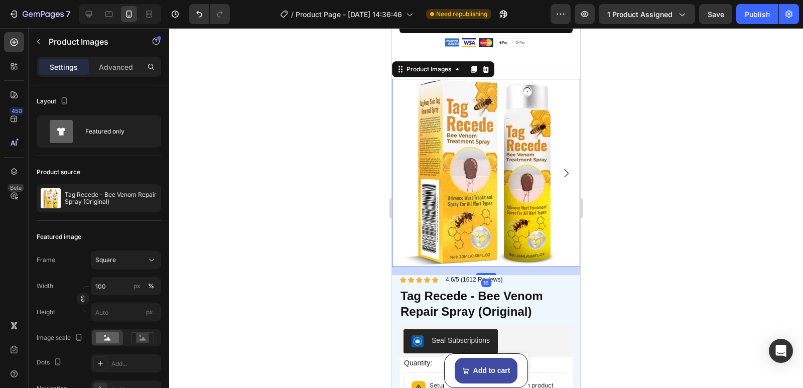
click at [475, 145] on img at bounding box center [486, 173] width 188 height 188
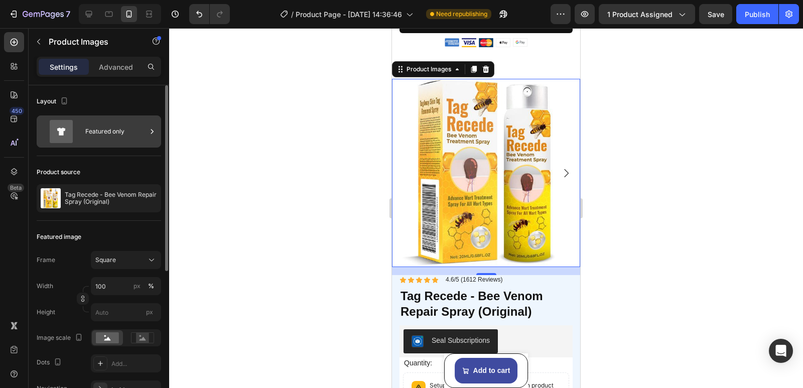
click at [124, 136] on div "Featured only" at bounding box center [115, 131] width 61 height 23
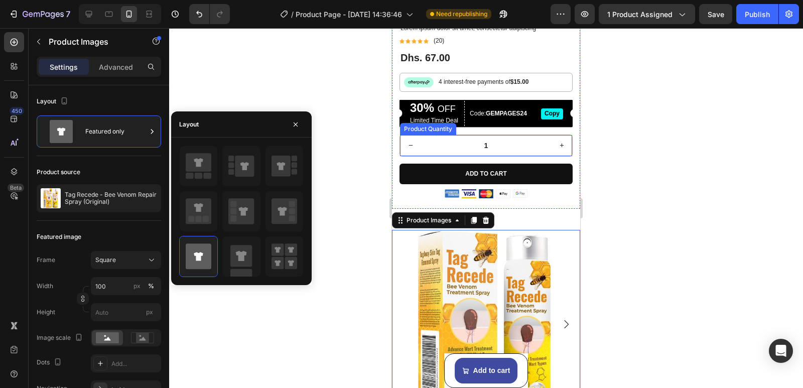
scroll to position [4121, 0]
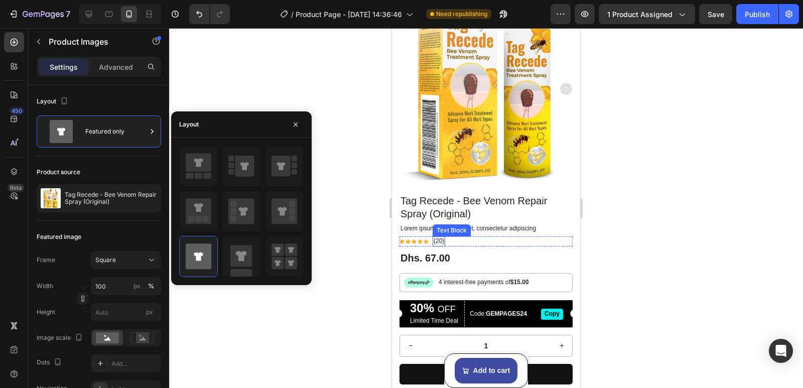
click at [439, 237] on p "(20)" at bounding box center [439, 241] width 11 height 8
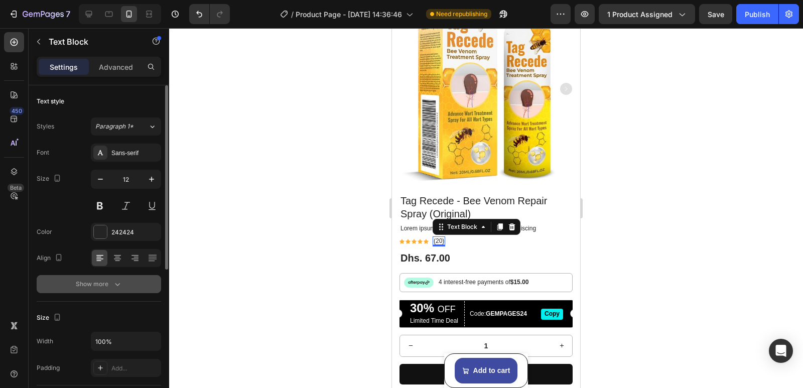
click at [117, 279] on button "Show more" at bounding box center [99, 284] width 124 height 18
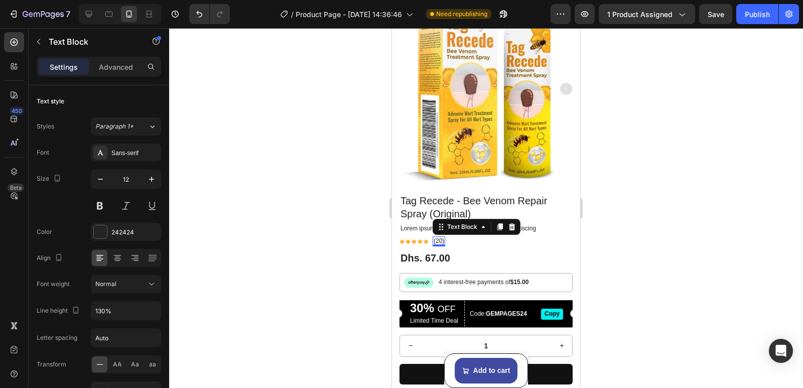
click at [445, 236] on div "(20)" at bounding box center [439, 241] width 13 height 10
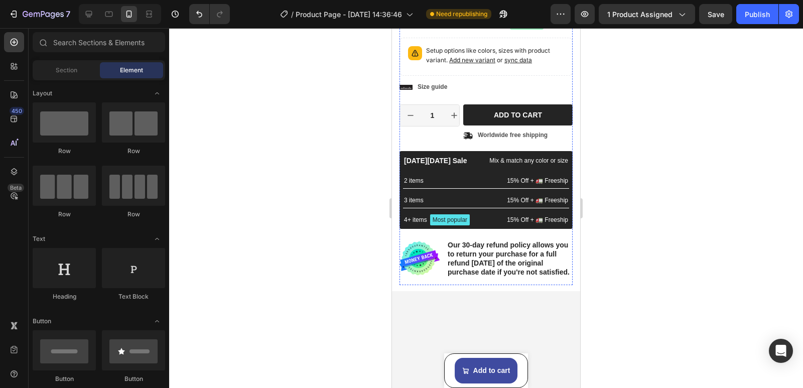
scroll to position [0, 0]
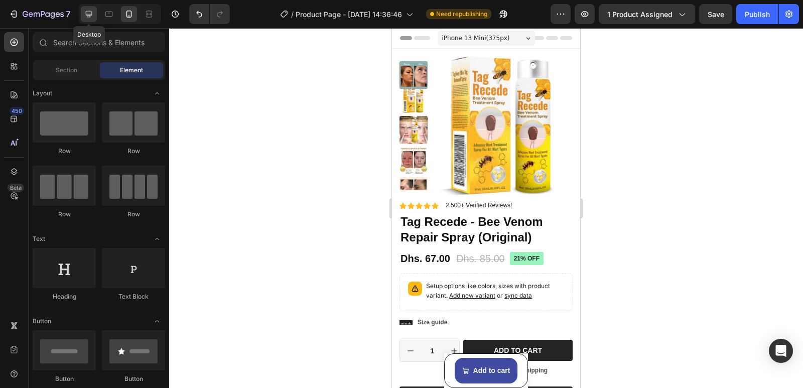
click at [95, 13] on div at bounding box center [89, 14] width 16 height 16
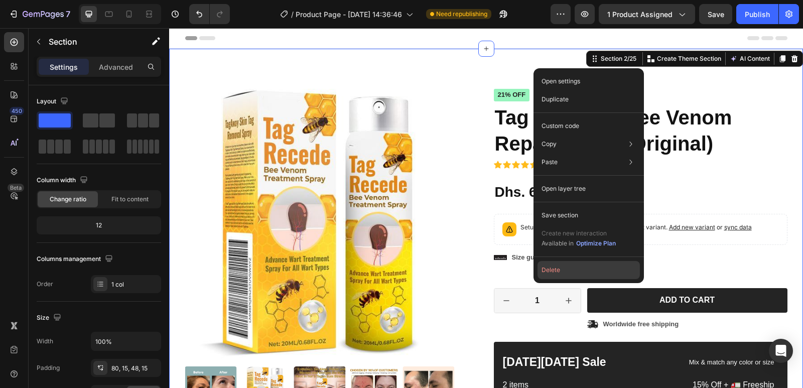
click at [551, 268] on button "Delete" at bounding box center [589, 270] width 102 height 18
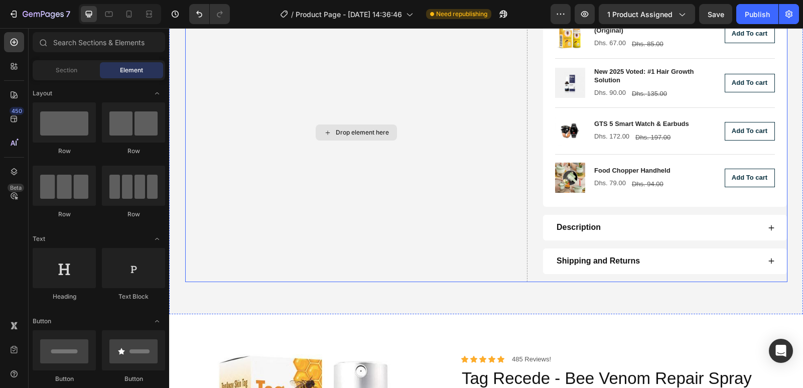
scroll to position [652, 0]
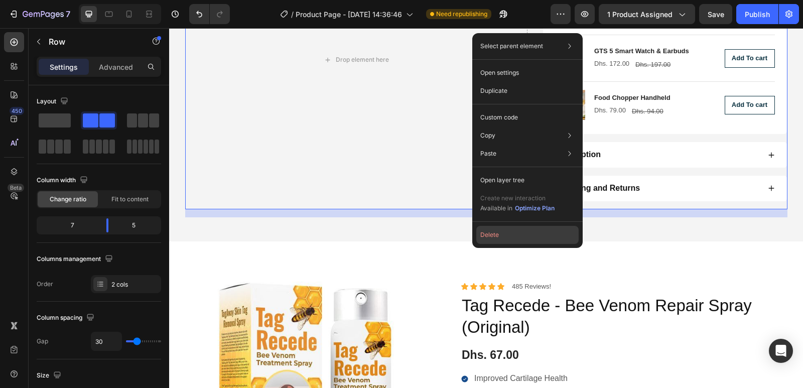
click at [492, 236] on button "Delete" at bounding box center [527, 235] width 102 height 18
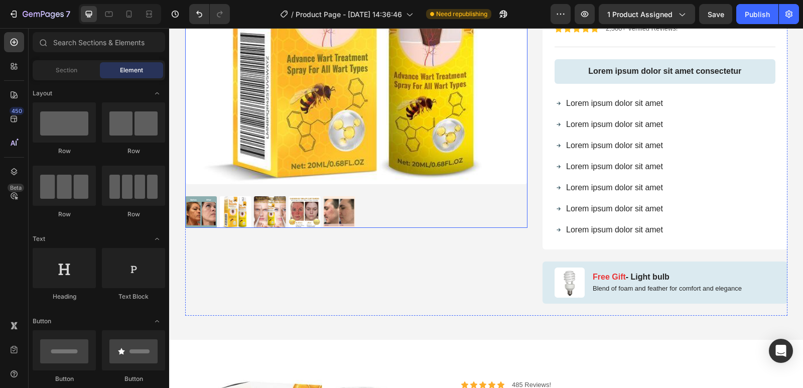
scroll to position [251, 0]
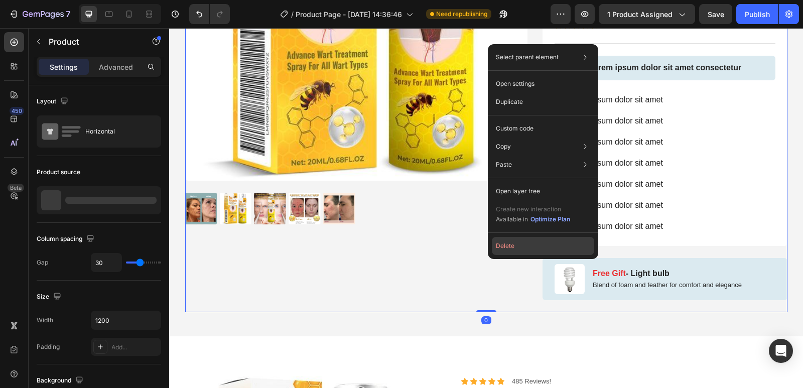
drag, startPoint x: 505, startPoint y: 243, endPoint x: 335, endPoint y: 216, distance: 171.9
click at [505, 243] on button "Delete" at bounding box center [543, 246] width 102 height 18
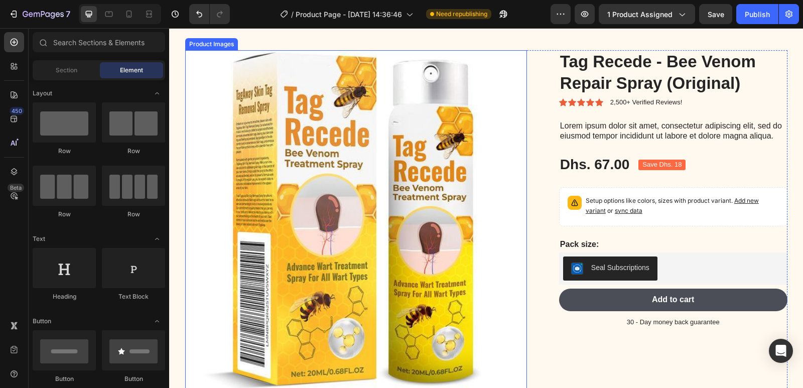
scroll to position [652, 0]
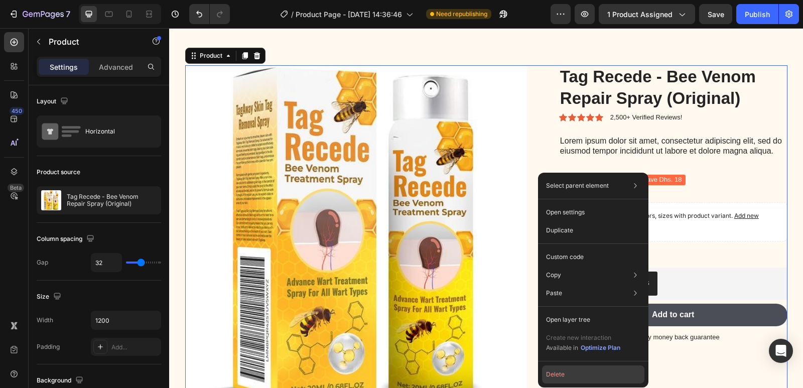
click at [565, 368] on button "Delete" at bounding box center [593, 374] width 102 height 18
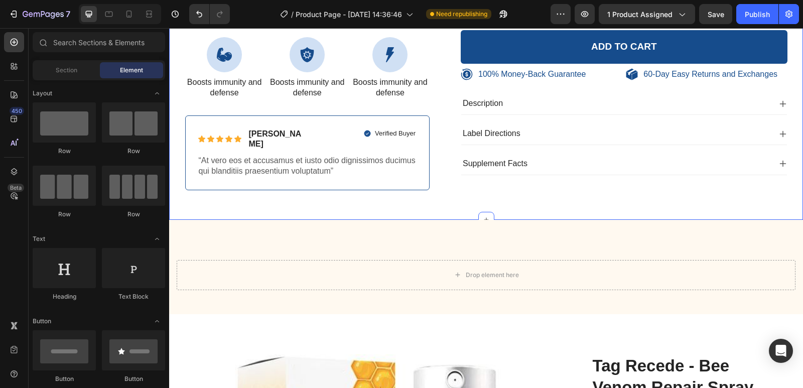
scroll to position [452, 0]
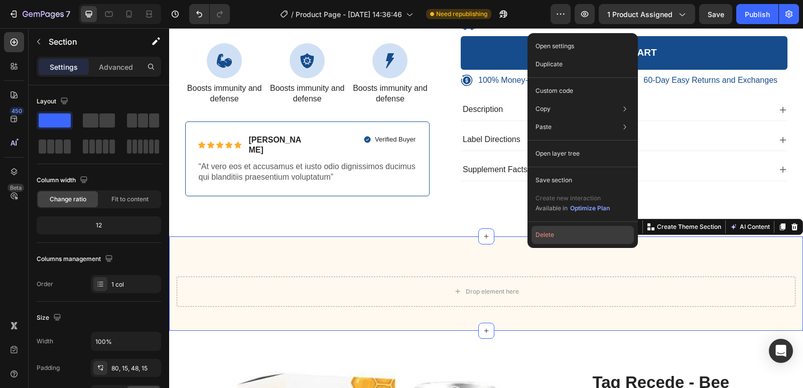
click at [550, 234] on button "Delete" at bounding box center [583, 235] width 102 height 18
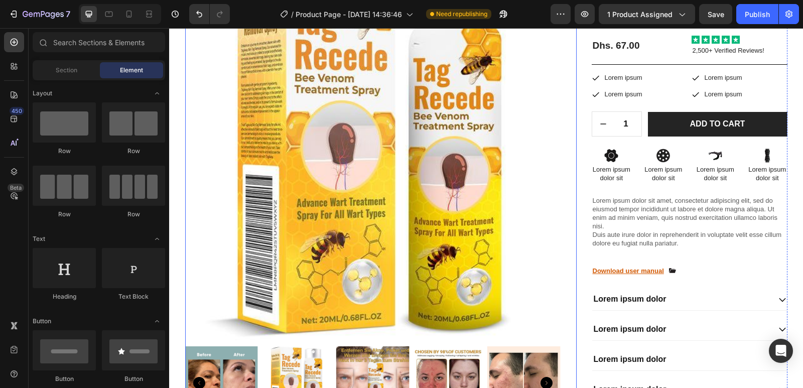
scroll to position [803, 0]
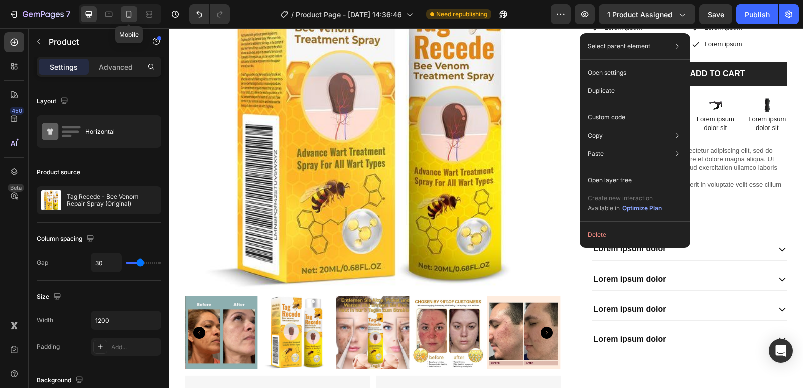
click at [129, 12] on icon at bounding box center [129, 14] width 10 height 10
type input "0"
type input "100%"
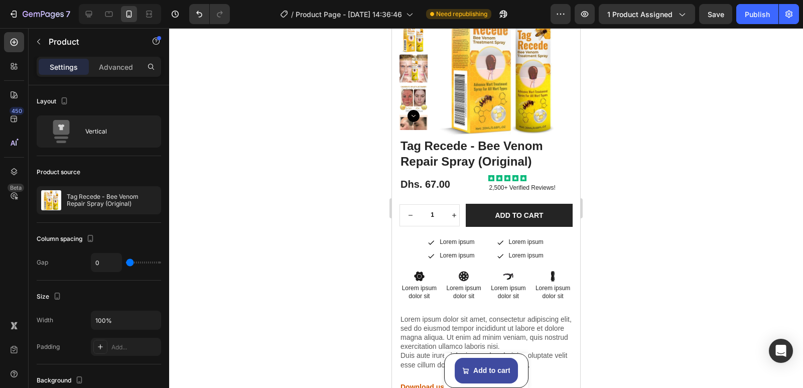
scroll to position [625, 0]
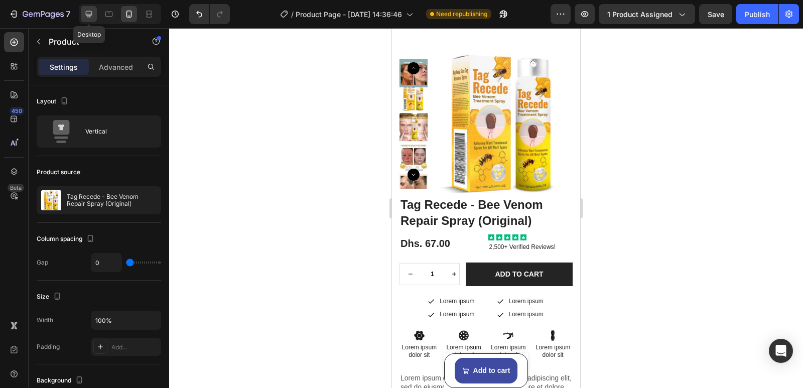
click at [84, 16] on icon at bounding box center [89, 14] width 10 height 10
type input "30"
type input "1200"
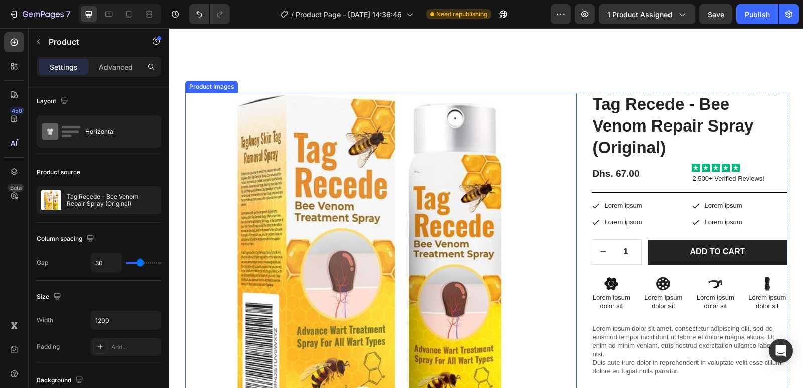
scroll to position [655, 0]
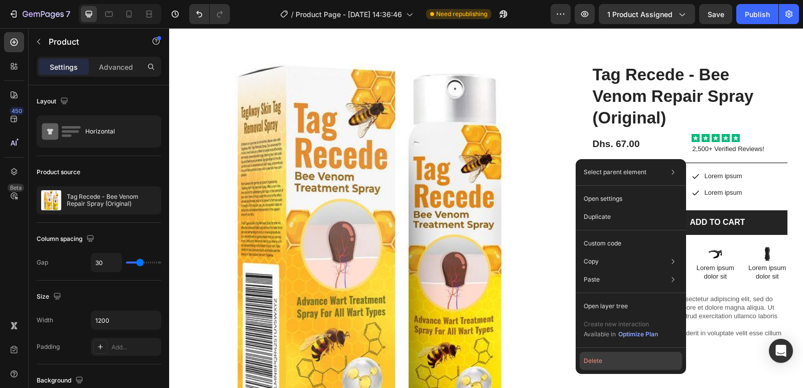
drag, startPoint x: 593, startPoint y: 359, endPoint x: 424, endPoint y: 324, distance: 172.7
click at [593, 359] on button "Delete" at bounding box center [631, 361] width 102 height 18
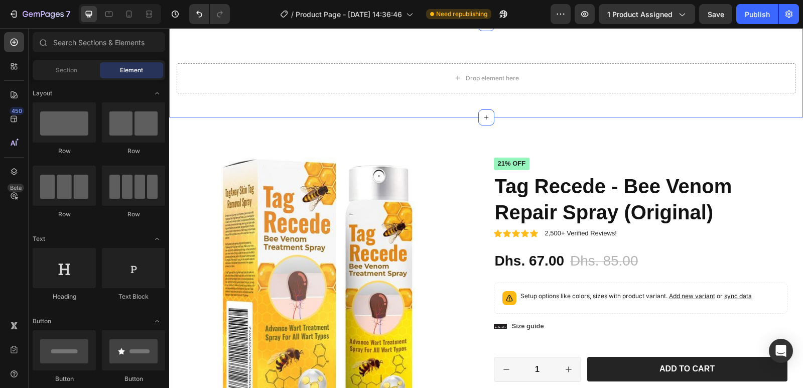
scroll to position [554, 0]
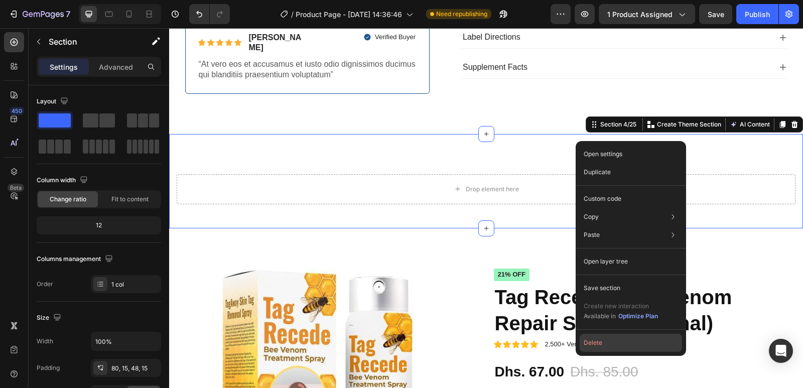
drag, startPoint x: 606, startPoint y: 341, endPoint x: 382, endPoint y: 236, distance: 247.9
click at [606, 341] on button "Delete" at bounding box center [631, 343] width 102 height 18
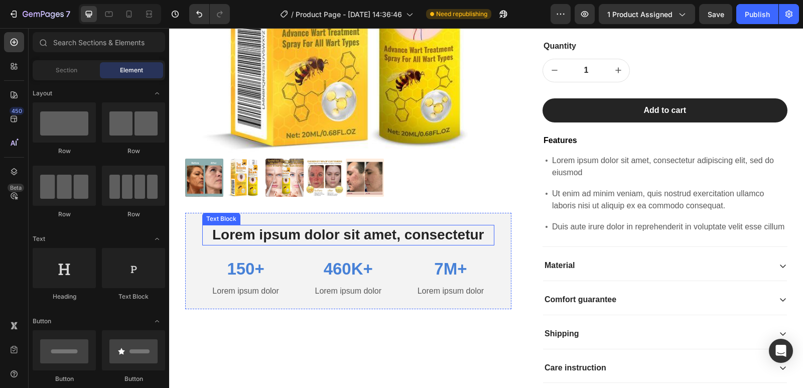
scroll to position [1458, 0]
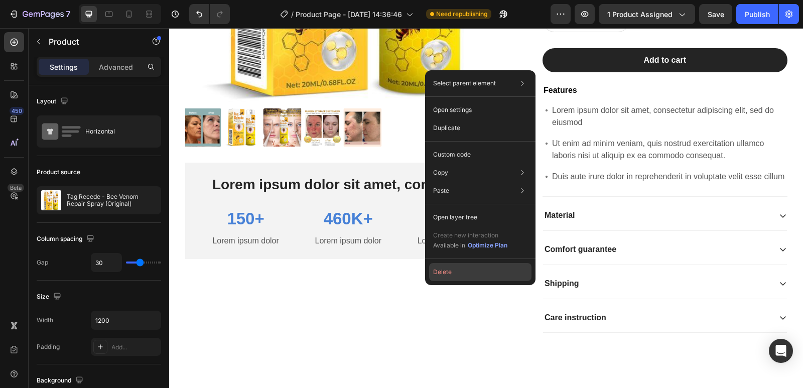
click at [456, 269] on button "Delete" at bounding box center [480, 272] width 102 height 18
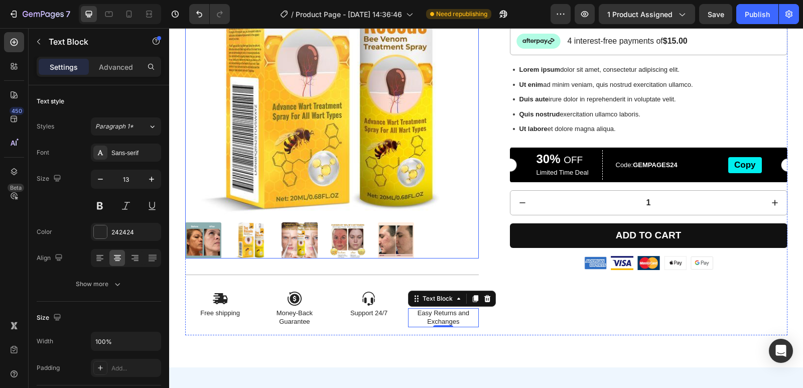
scroll to position [1207, 0]
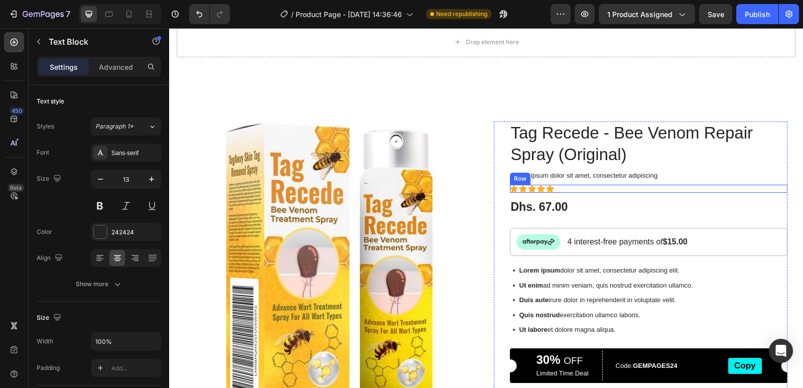
click at [553, 188] on div "Icon Icon Icon Icon Icon Icon List Text Block Row" at bounding box center [649, 189] width 278 height 8
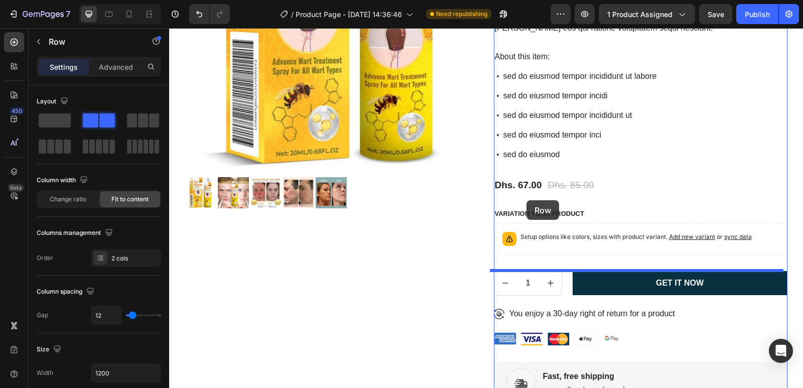
scroll to position [3915, 0]
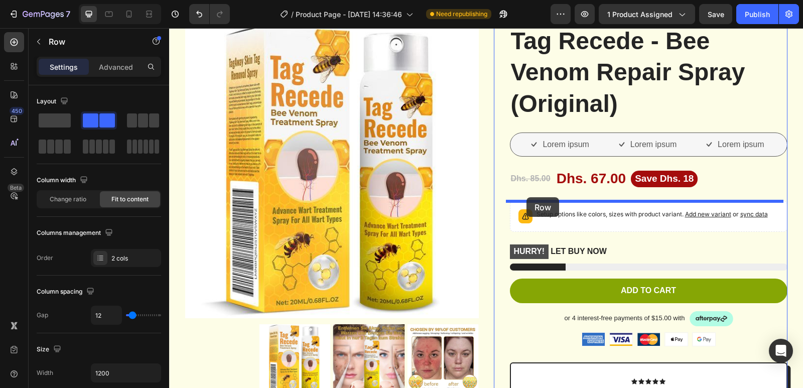
scroll to position [6073, 0]
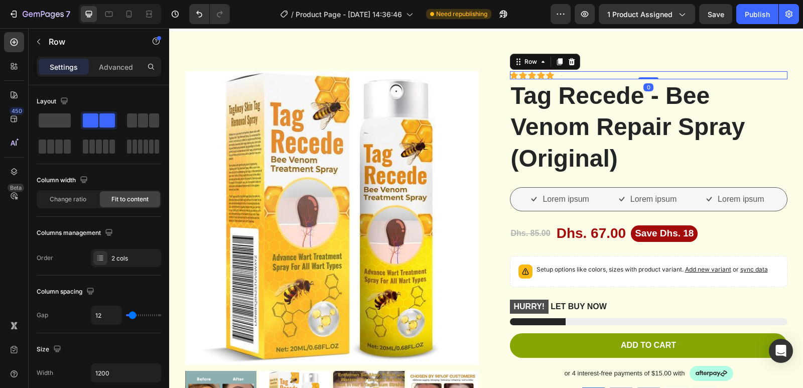
drag, startPoint x: 649, startPoint y: 86, endPoint x: 649, endPoint y: 79, distance: 7.5
click at [649, 79] on div "Icon Icon Icon Icon Icon Icon List Text Block Row 0" at bounding box center [649, 75] width 278 height 8
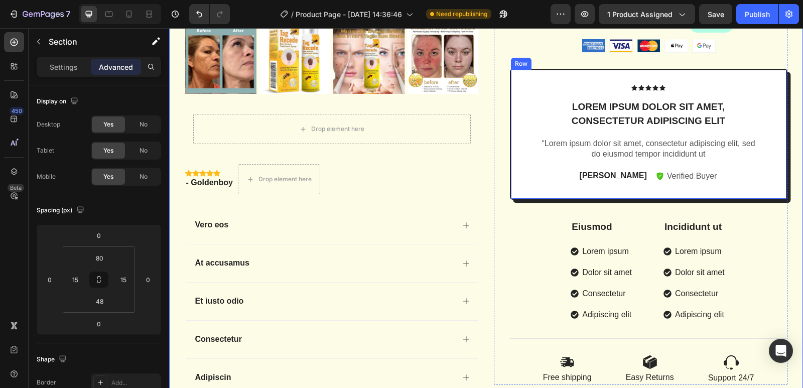
scroll to position [6475, 0]
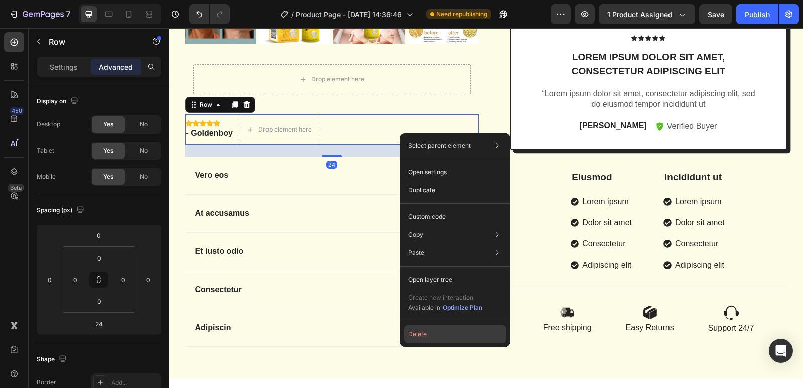
click at [419, 338] on button "Delete" at bounding box center [455, 334] width 102 height 18
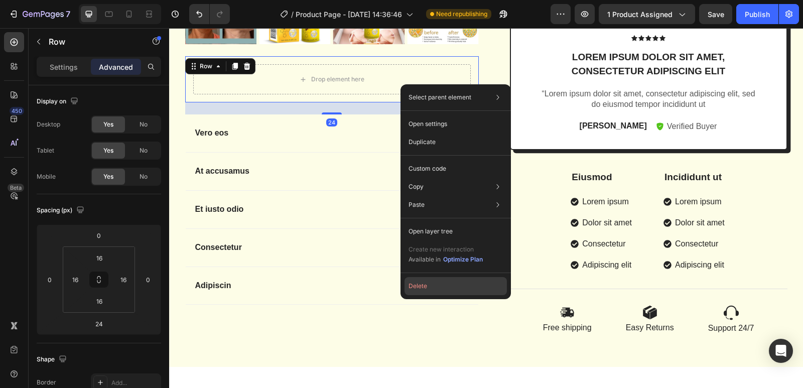
click at [418, 288] on button "Delete" at bounding box center [456, 286] width 102 height 18
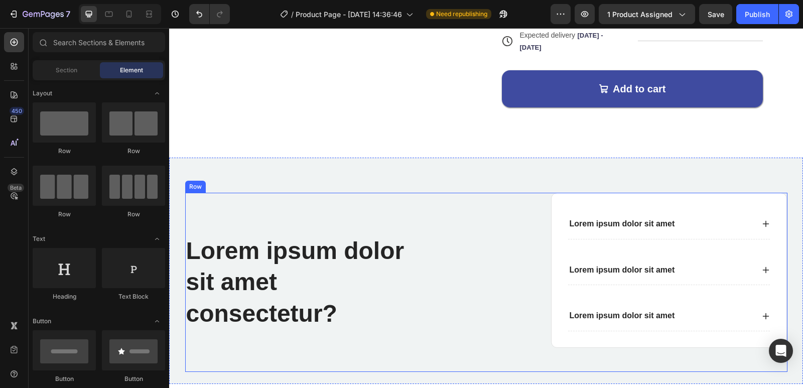
scroll to position [7378, 0]
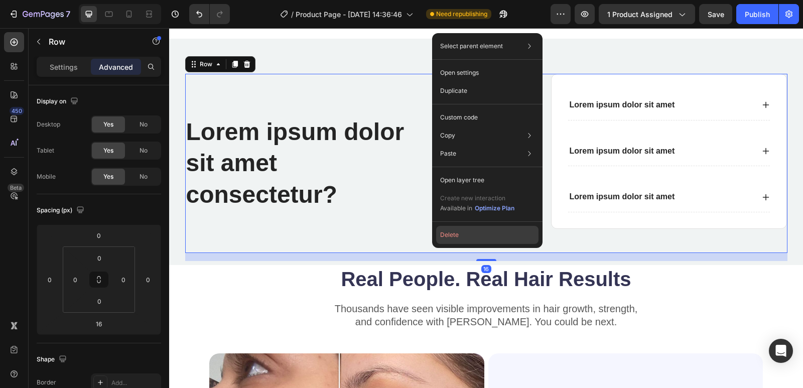
click at [451, 238] on button "Delete" at bounding box center [487, 235] width 102 height 18
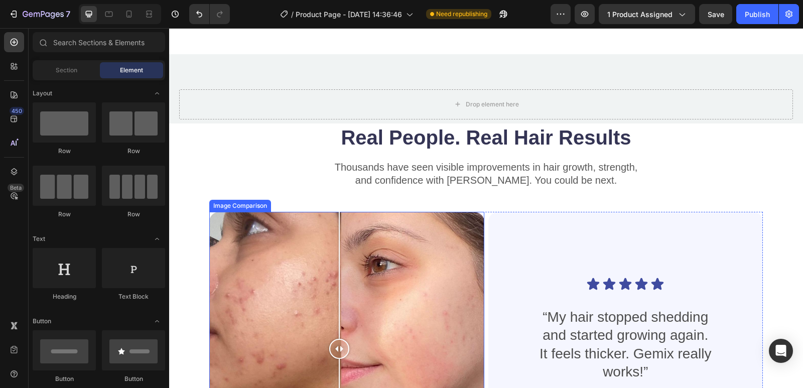
scroll to position [7228, 0]
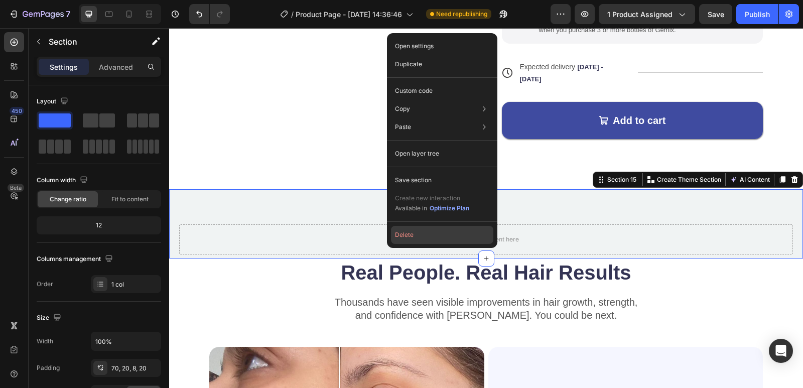
drag, startPoint x: 414, startPoint y: 239, endPoint x: 245, endPoint y: 203, distance: 172.5
click at [414, 239] on button "Delete" at bounding box center [442, 235] width 102 height 18
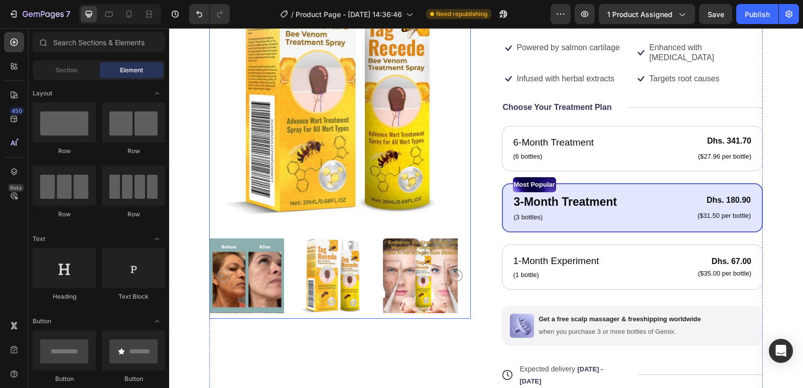
scroll to position [6876, 0]
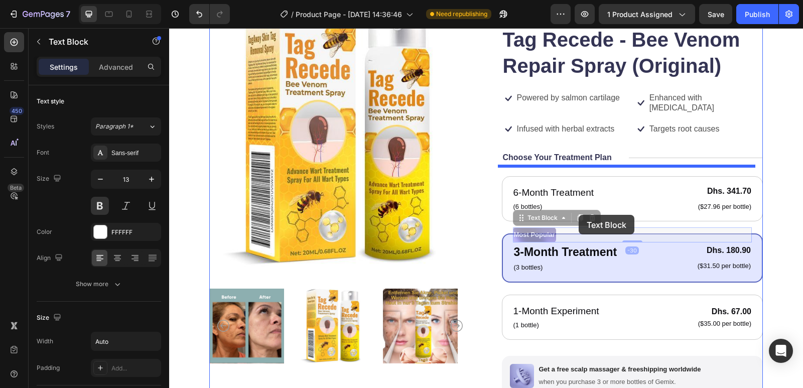
drag, startPoint x: 583, startPoint y: 219, endPoint x: 578, endPoint y: 215, distance: 6.4
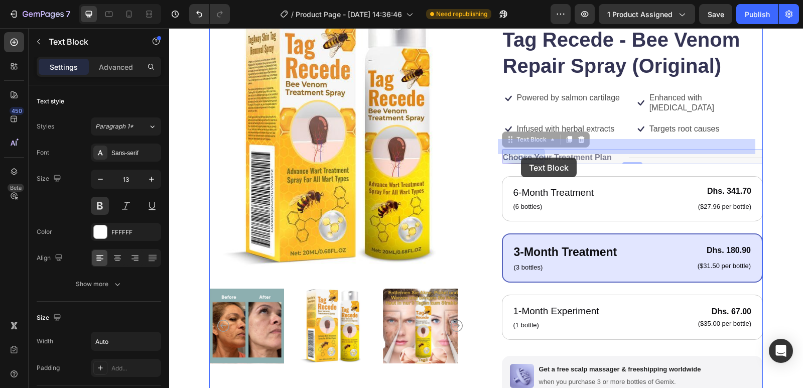
drag, startPoint x: 522, startPoint y: 146, endPoint x: 521, endPoint y: 158, distance: 12.1
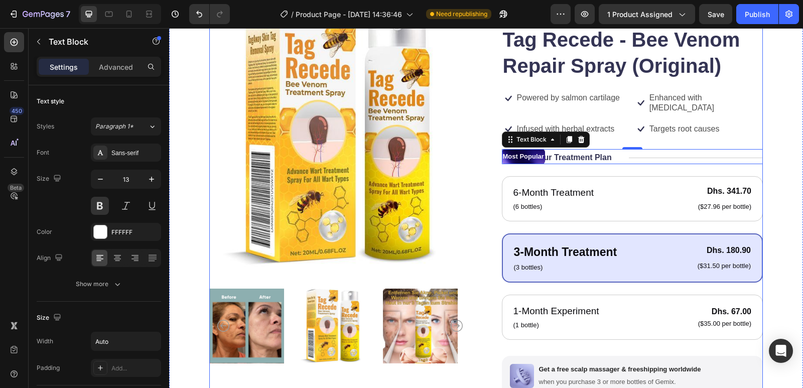
click at [474, 155] on div "Product Images Icon Icon Icon Icon Icon Icon List 122,000+ Happy Customers Text…" at bounding box center [486, 249] width 554 height 486
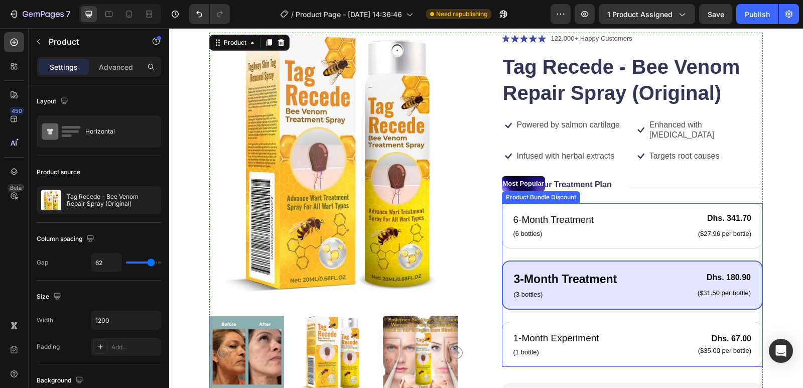
scroll to position [6826, 0]
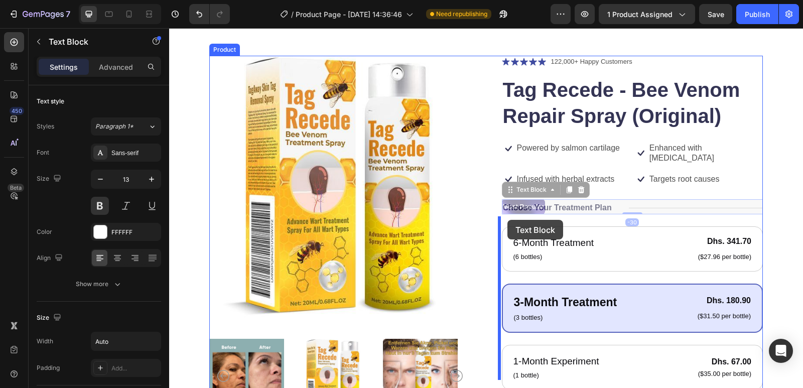
drag, startPoint x: 524, startPoint y: 199, endPoint x: 507, endPoint y: 220, distance: 26.8
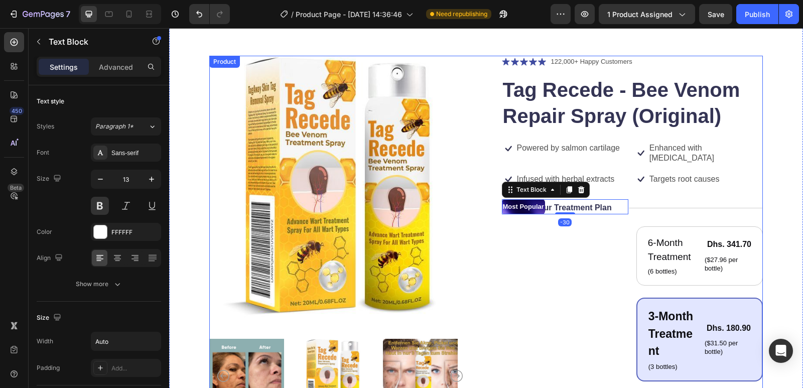
click at [467, 198] on div "Product Images Icon Icon Icon Icon Icon Icon List 122,000+ Happy Customers Text…" at bounding box center [486, 337] width 554 height 563
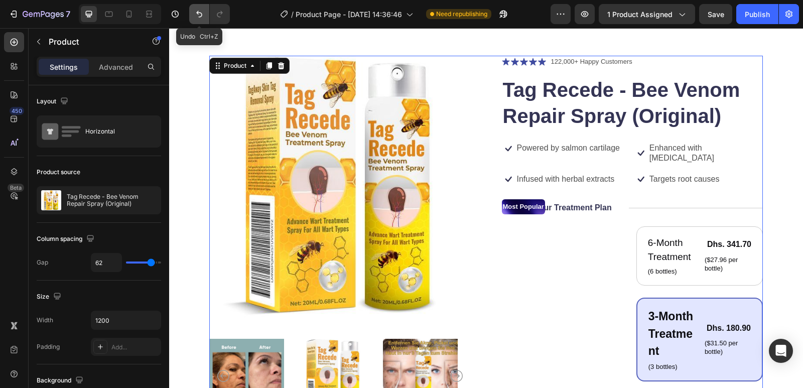
click at [193, 15] on button "Undo/Redo" at bounding box center [199, 14] width 20 height 20
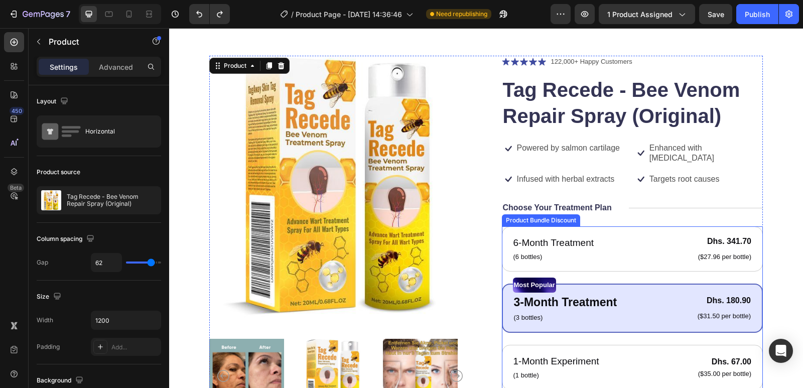
click at [545, 216] on div "Product Bundle Discount" at bounding box center [541, 220] width 74 height 9
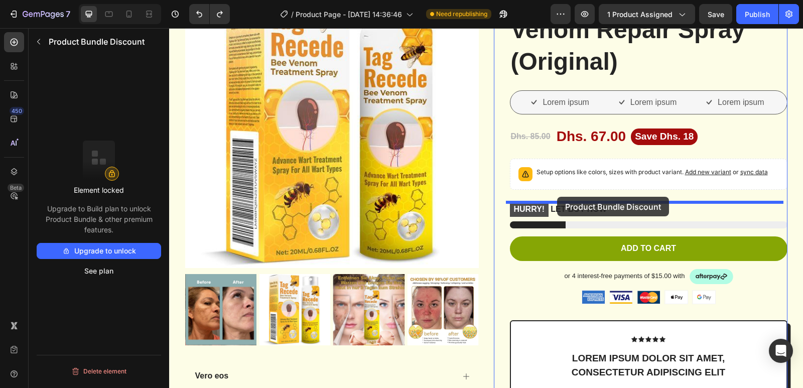
scroll to position [6123, 0]
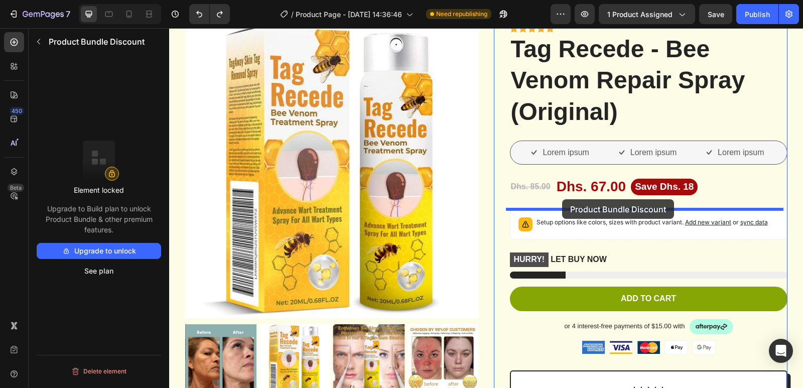
drag, startPoint x: 545, startPoint y: 212, endPoint x: 562, endPoint y: 199, distance: 21.2
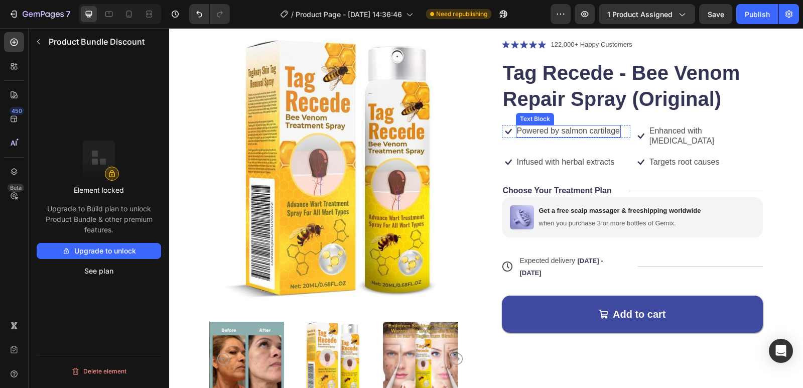
scroll to position [6977, 0]
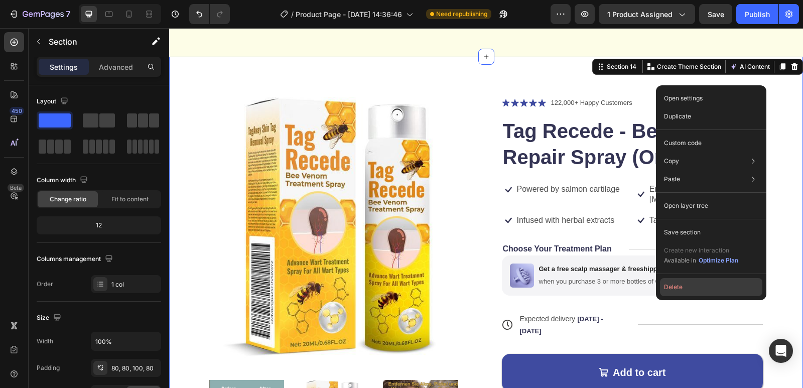
click at [708, 288] on button "Delete" at bounding box center [711, 287] width 102 height 18
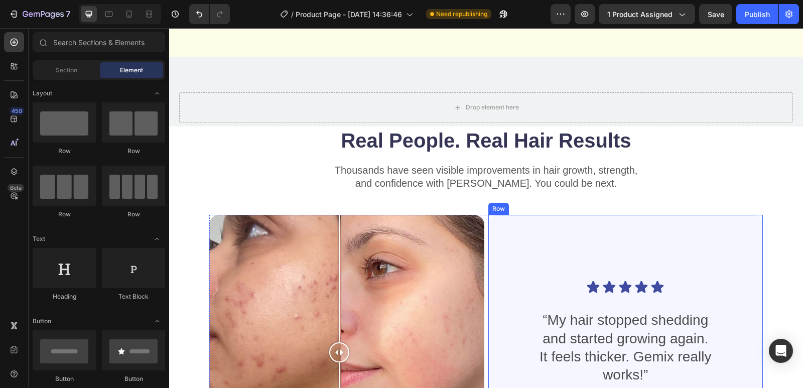
scroll to position [6927, 0]
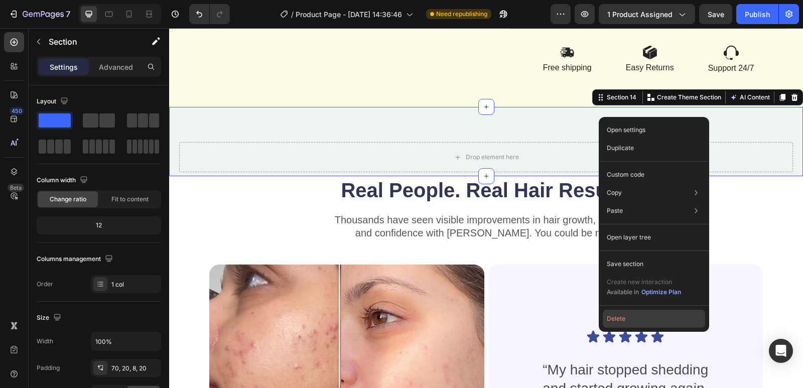
click at [646, 315] on button "Delete" at bounding box center [654, 319] width 102 height 18
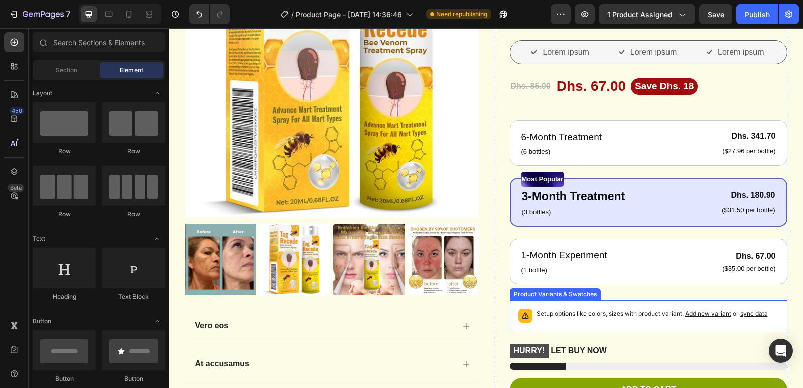
scroll to position [6174, 0]
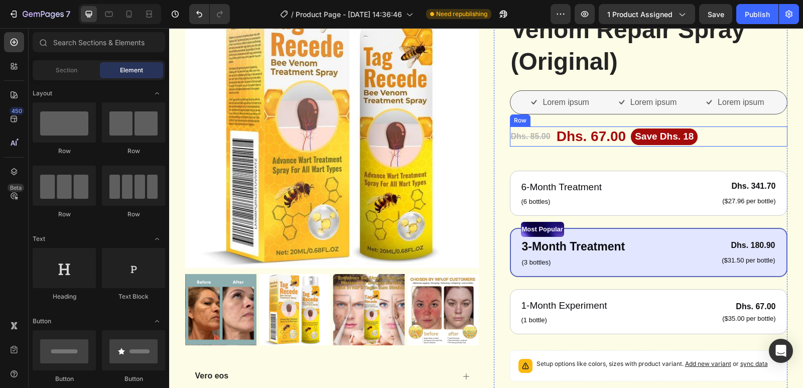
click at [722, 137] on div "Dhs. 85.00 Product Price Product Price Dhs. 67.00 Product Price Product Price S…" at bounding box center [649, 136] width 278 height 20
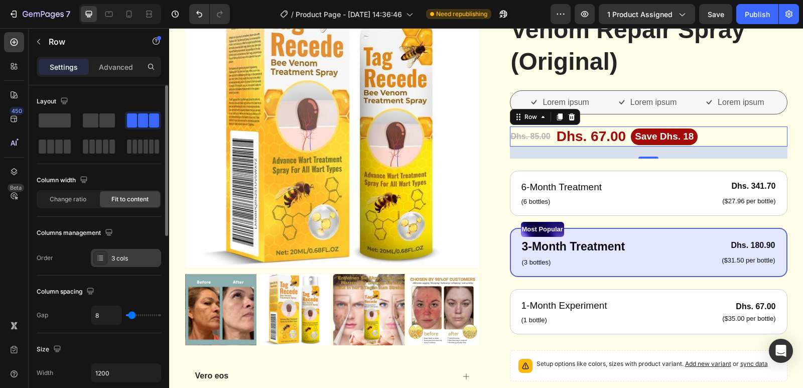
click at [102, 255] on icon at bounding box center [100, 258] width 8 height 8
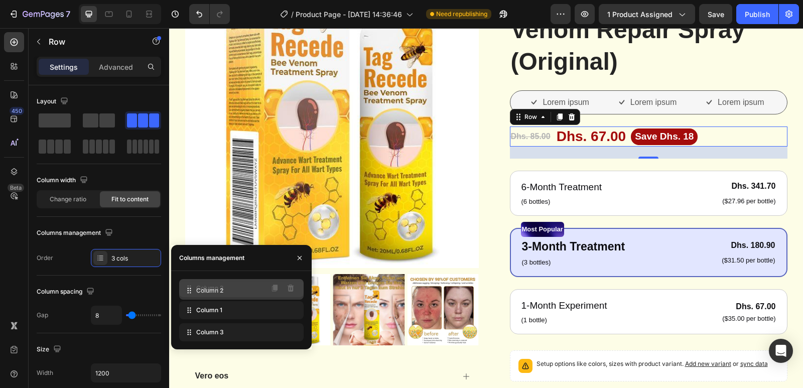
drag, startPoint x: 189, startPoint y: 310, endPoint x: 189, endPoint y: 291, distance: 19.6
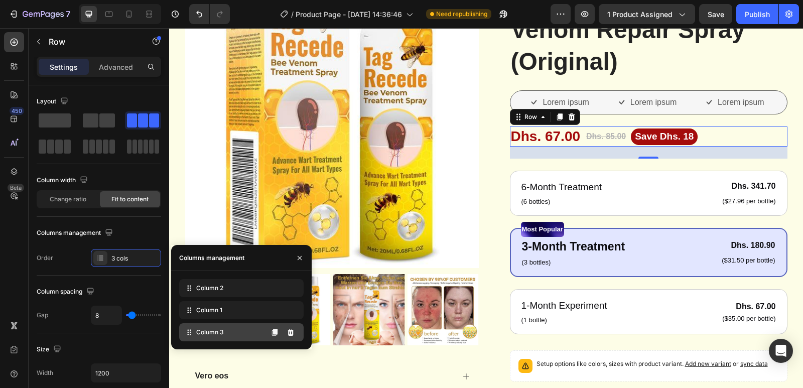
click at [192, 335] on icon at bounding box center [189, 332] width 10 height 10
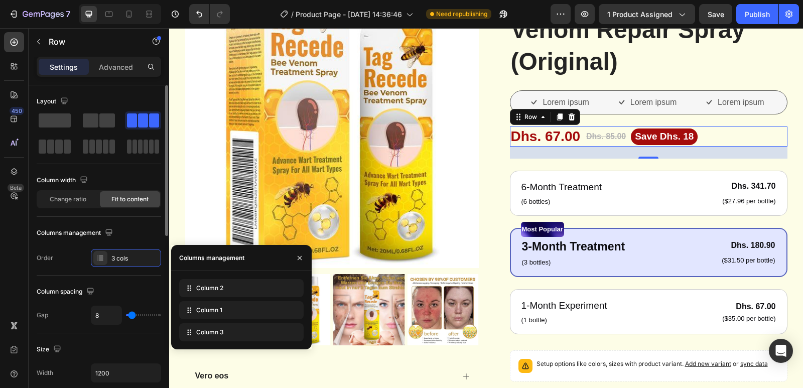
click at [126, 288] on div "Column spacing" at bounding box center [99, 292] width 124 height 16
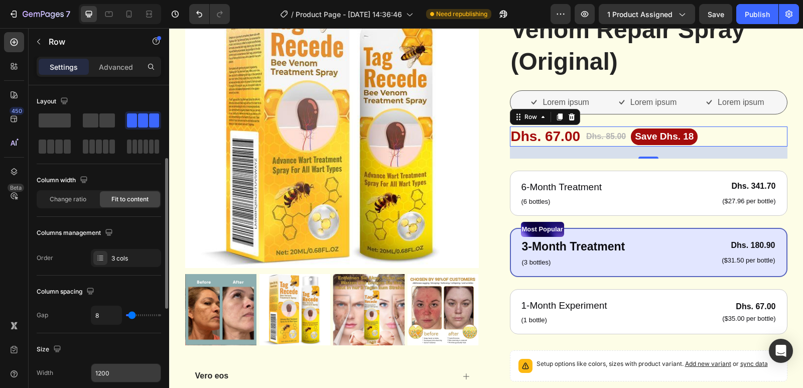
scroll to position [100, 0]
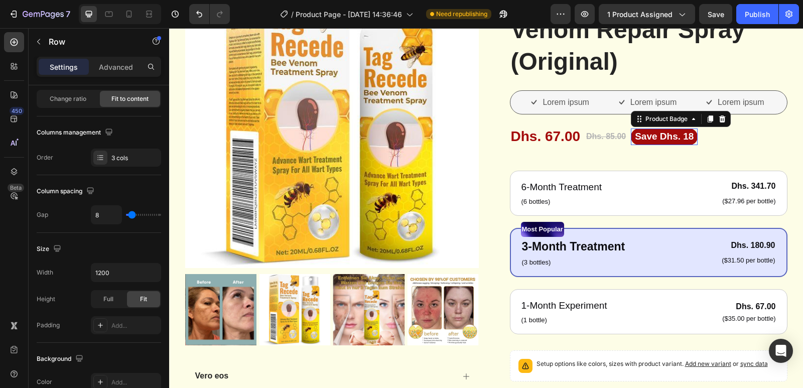
click at [658, 134] on pre "Save Dhs. 18" at bounding box center [664, 136] width 67 height 17
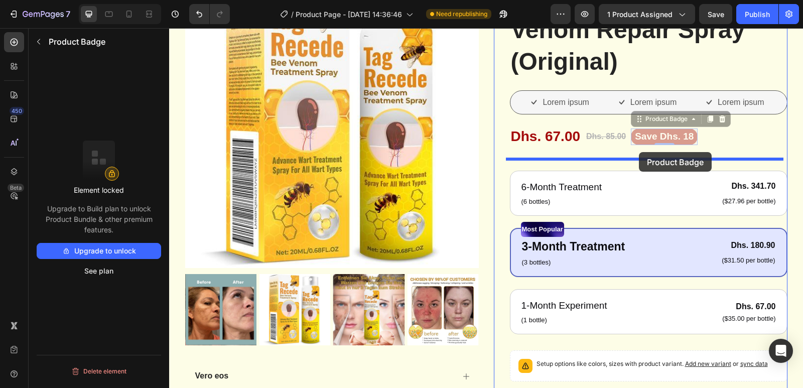
drag, startPoint x: 637, startPoint y: 122, endPoint x: 639, endPoint y: 152, distance: 29.7
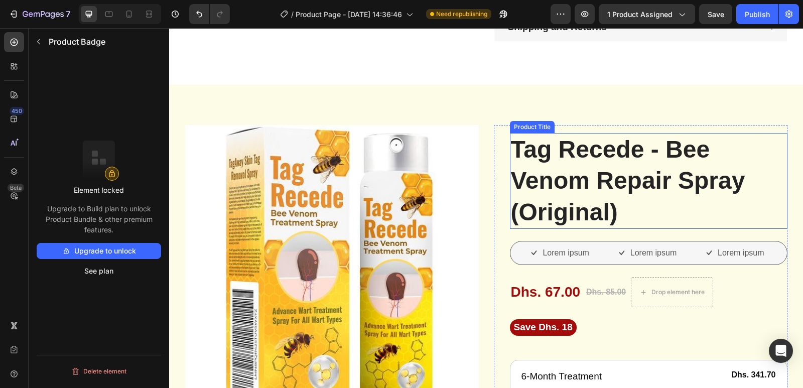
scroll to position [6123, 0]
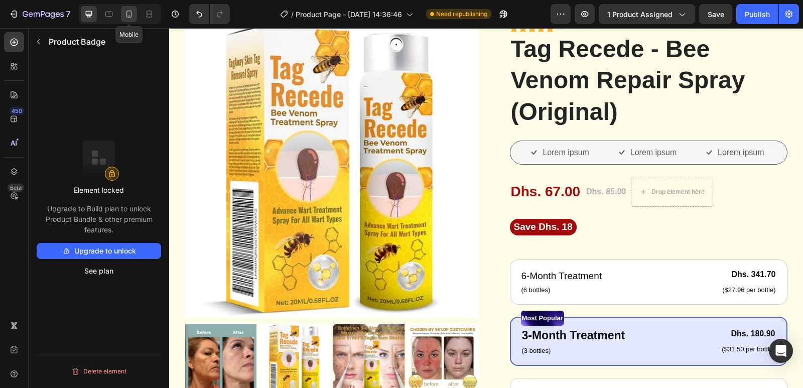
click at [128, 16] on icon at bounding box center [129, 16] width 3 height 1
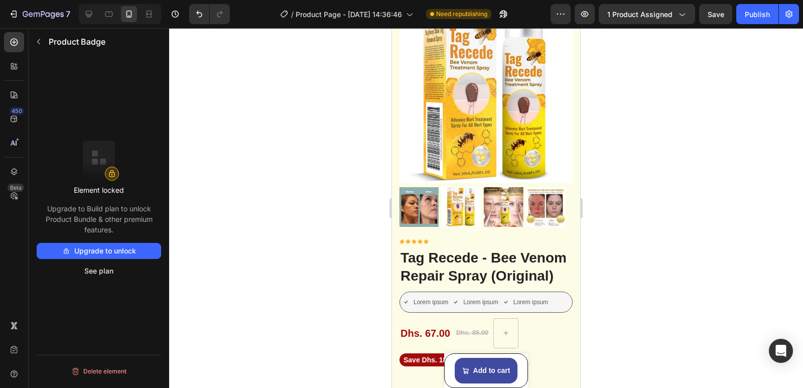
scroll to position [5049, 0]
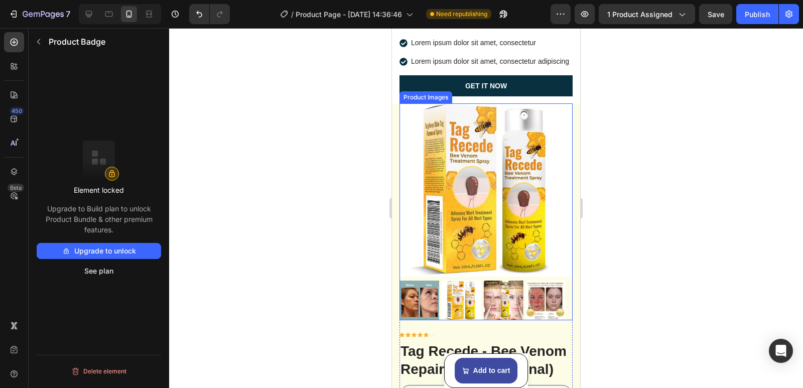
click at [515, 213] on img at bounding box center [486, 189] width 173 height 173
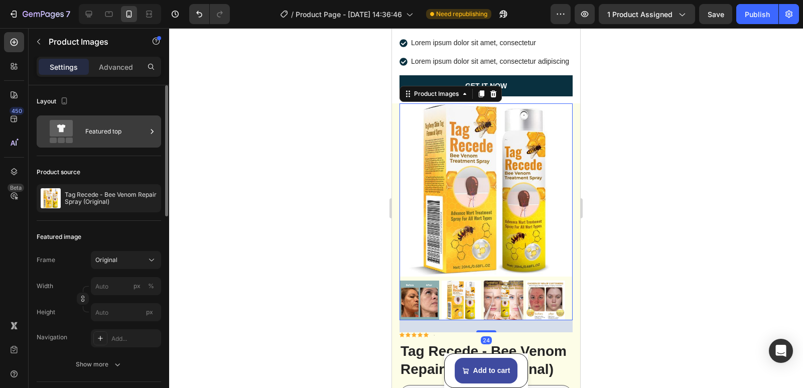
click at [84, 134] on div "Featured top" at bounding box center [99, 131] width 124 height 32
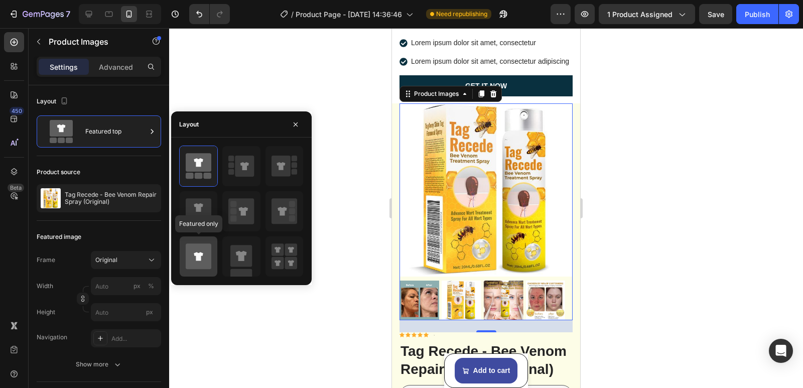
click at [195, 248] on icon at bounding box center [199, 256] width 26 height 26
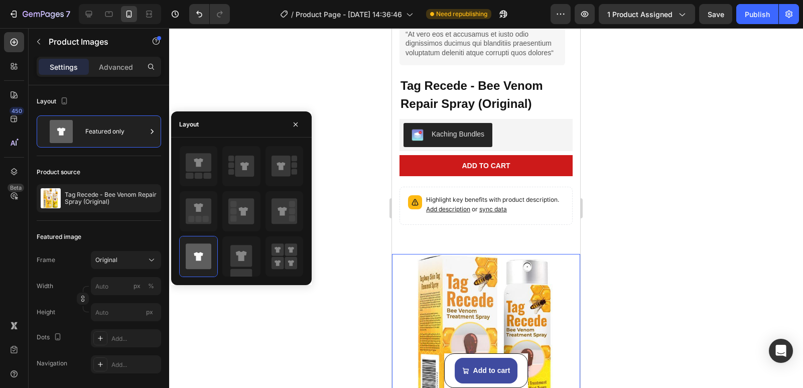
scroll to position [4346, 0]
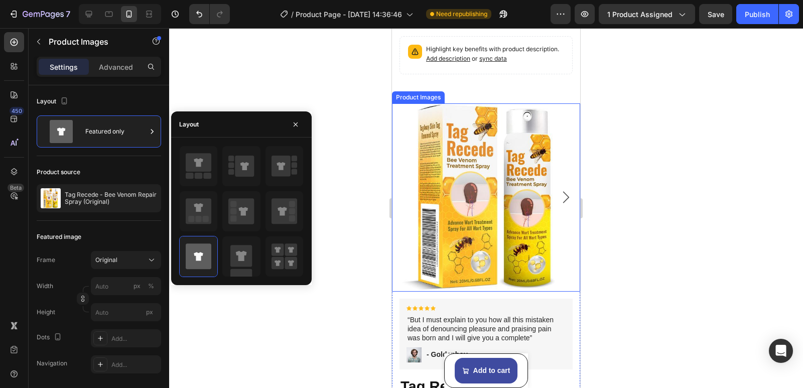
click at [560, 191] on icon "Carousel Next Arrow" at bounding box center [566, 197] width 12 height 12
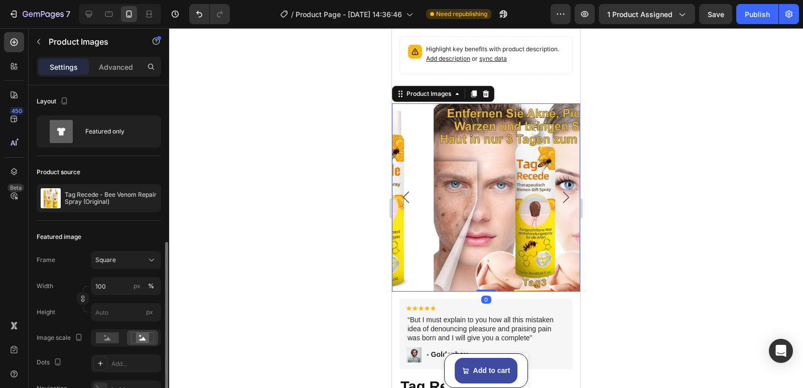
scroll to position [100, 0]
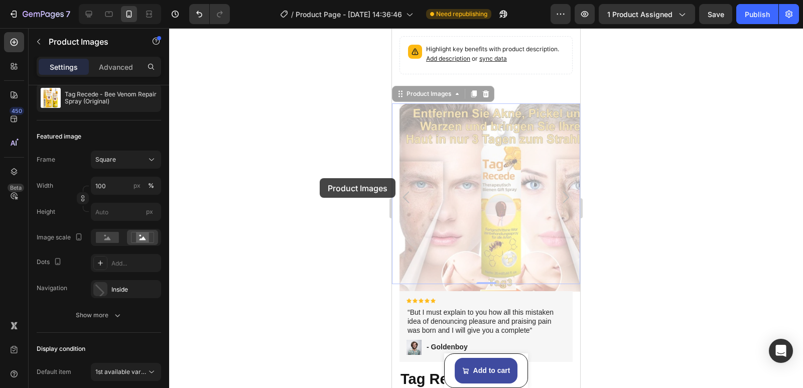
click at [320, 178] on div at bounding box center [486, 208] width 634 height 360
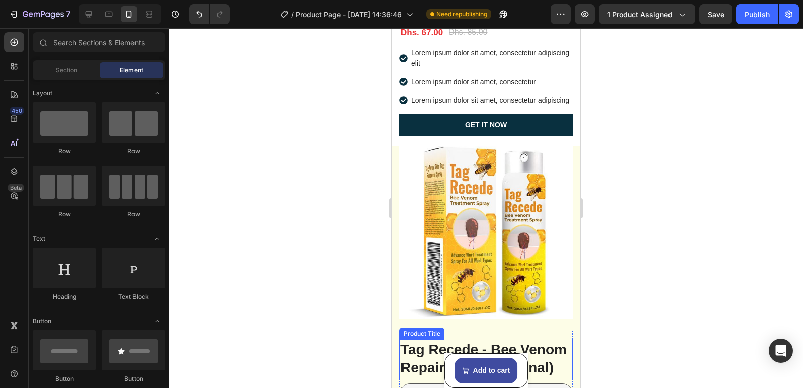
scroll to position [4748, 0]
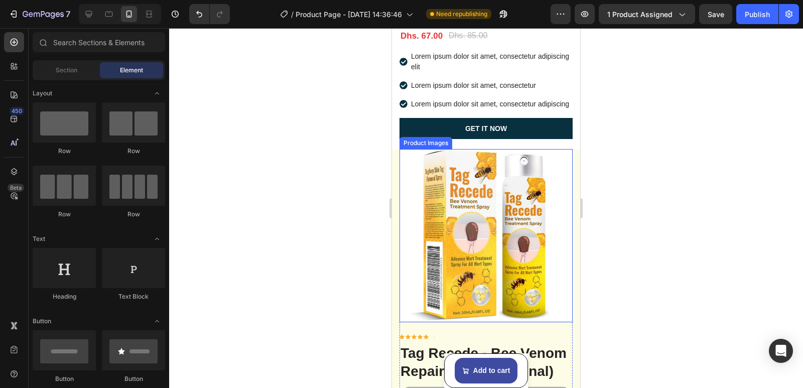
click at [552, 229] on img at bounding box center [486, 235] width 173 height 173
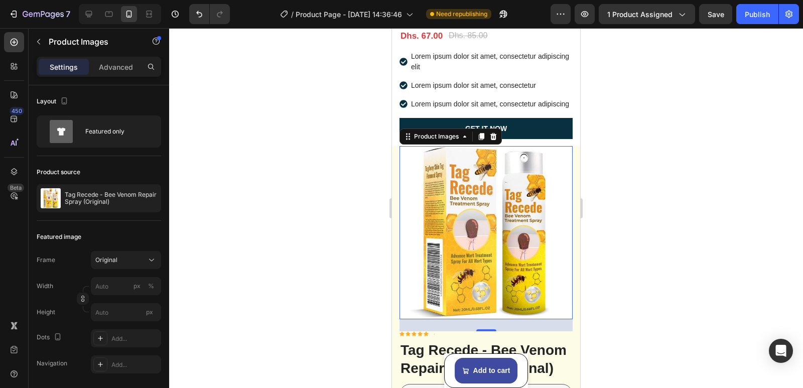
click at [410, 229] on img at bounding box center [486, 232] width 173 height 173
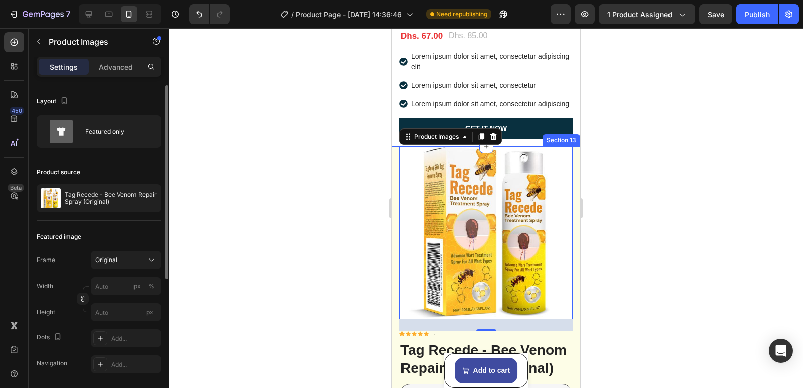
scroll to position [151, 0]
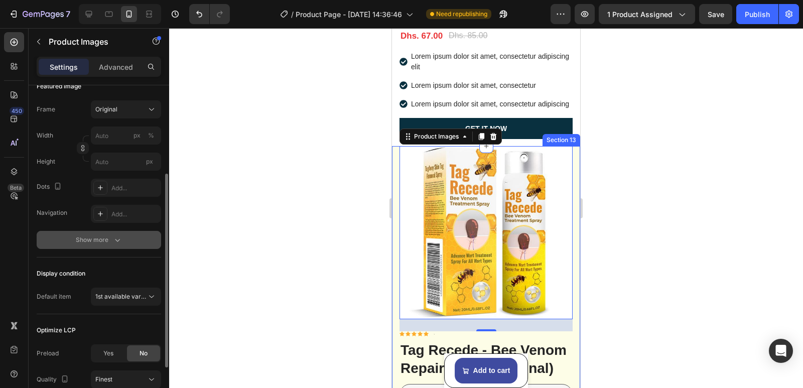
click at [115, 244] on icon "button" at bounding box center [117, 240] width 10 height 10
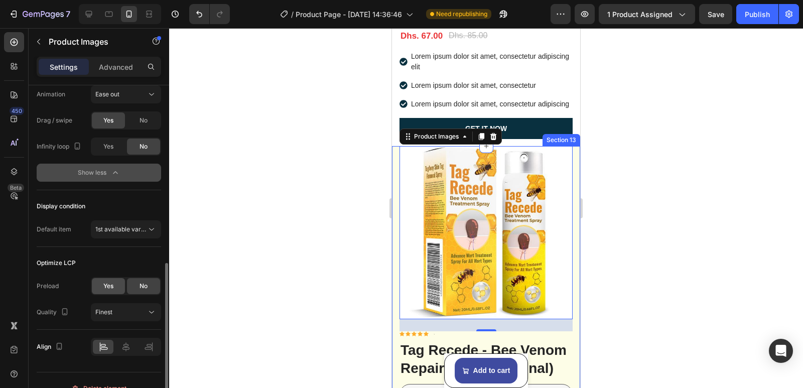
scroll to position [418, 0]
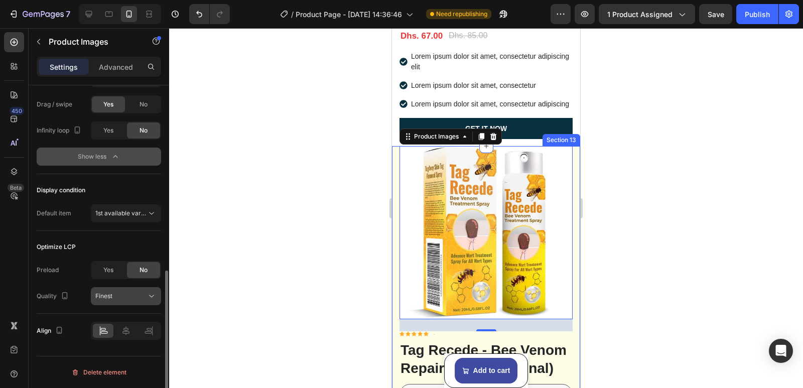
click at [123, 295] on div "Finest" at bounding box center [120, 296] width 51 height 9
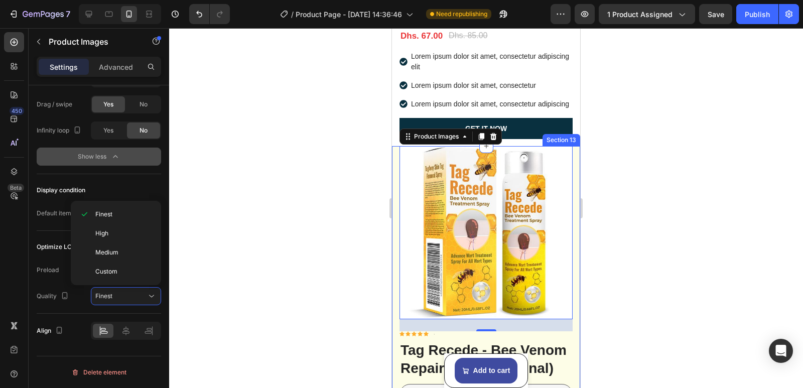
scroll to position [367, 0]
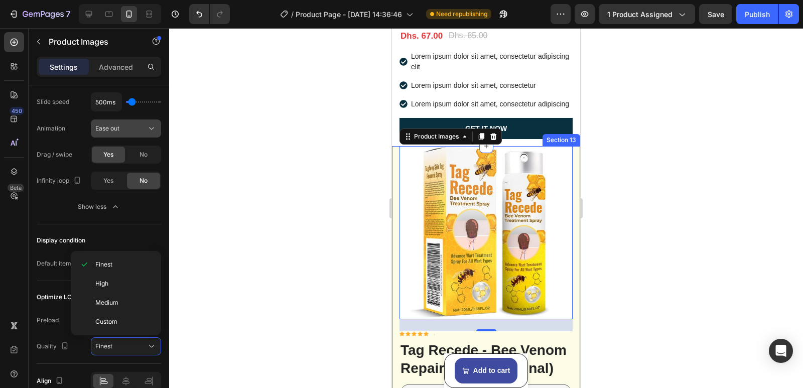
click at [143, 134] on button "Ease out" at bounding box center [126, 128] width 70 height 18
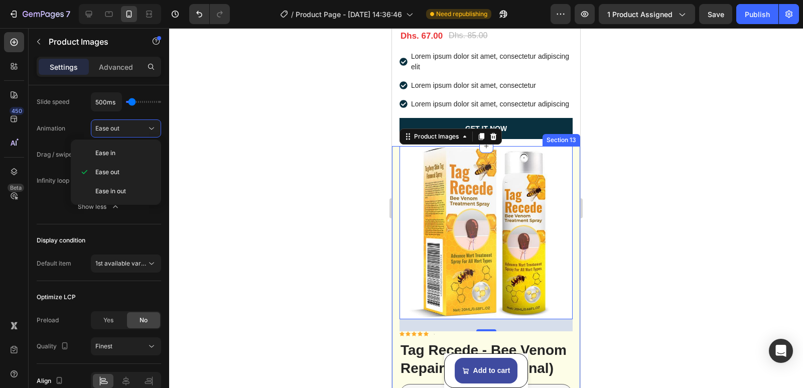
scroll to position [317, 0]
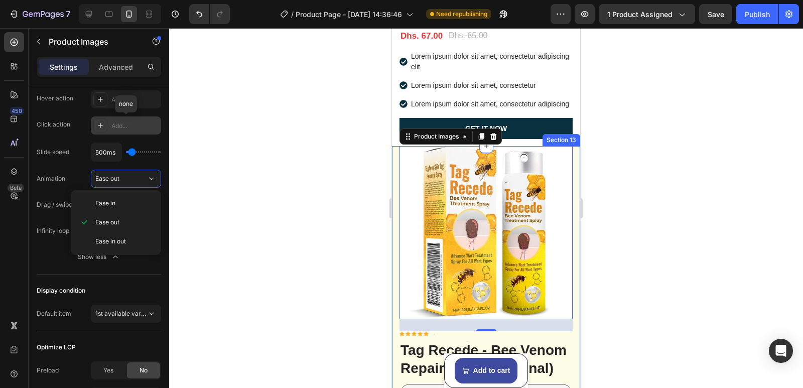
click at [103, 124] on icon at bounding box center [100, 125] width 8 height 8
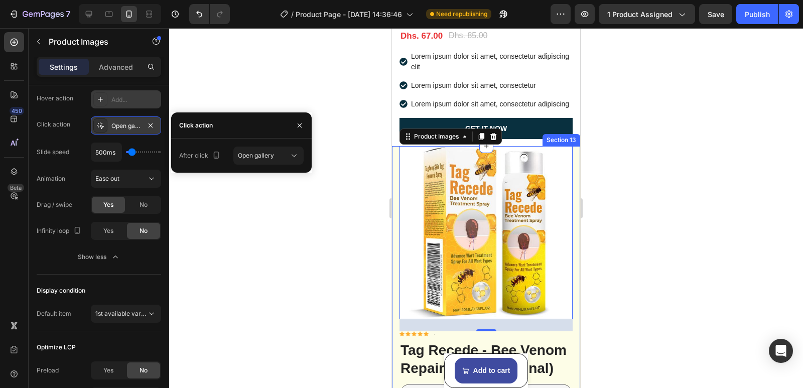
click at [100, 101] on icon at bounding box center [100, 99] width 8 height 8
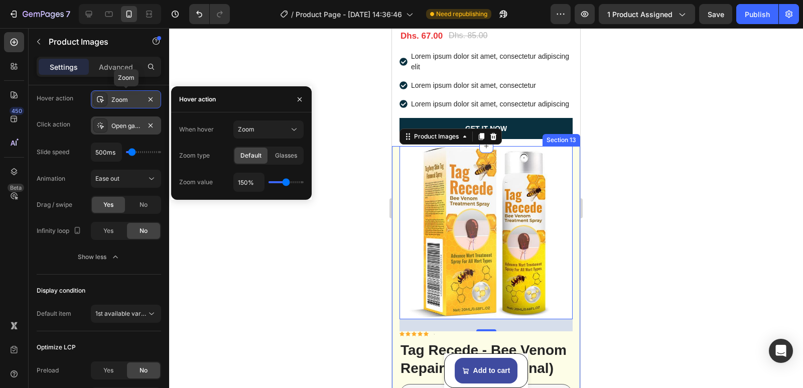
scroll to position [267, 0]
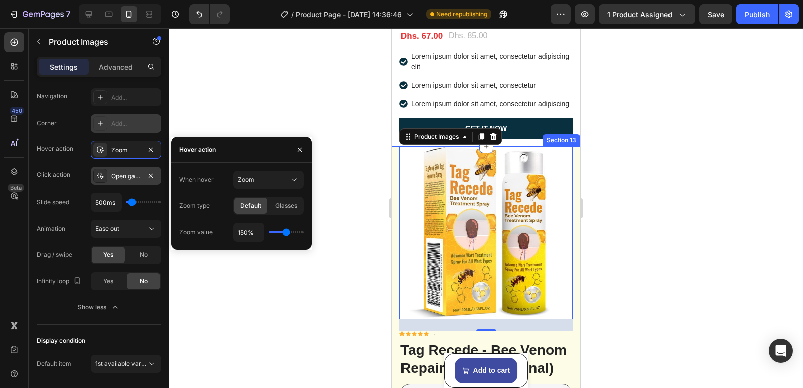
click at [98, 121] on icon at bounding box center [100, 123] width 8 height 8
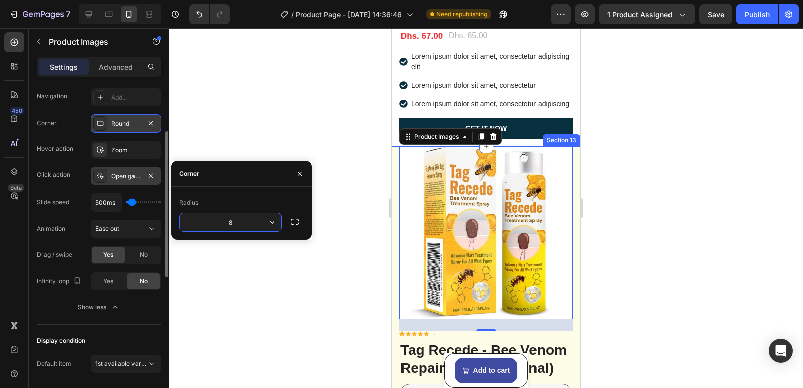
scroll to position [217, 0]
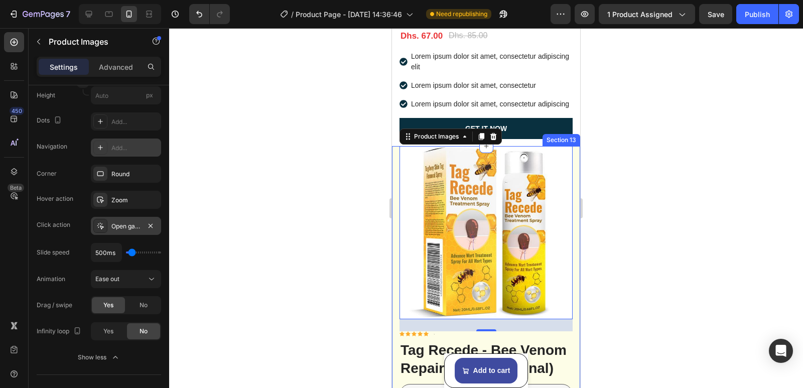
click at [102, 147] on icon at bounding box center [100, 148] width 8 height 8
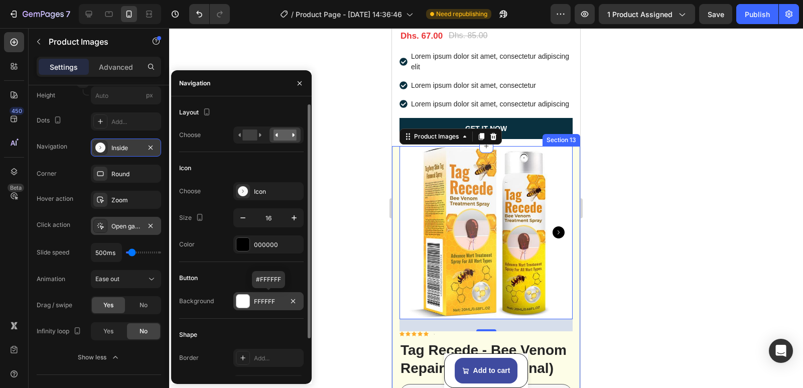
click at [244, 304] on div at bounding box center [242, 301] width 13 height 13
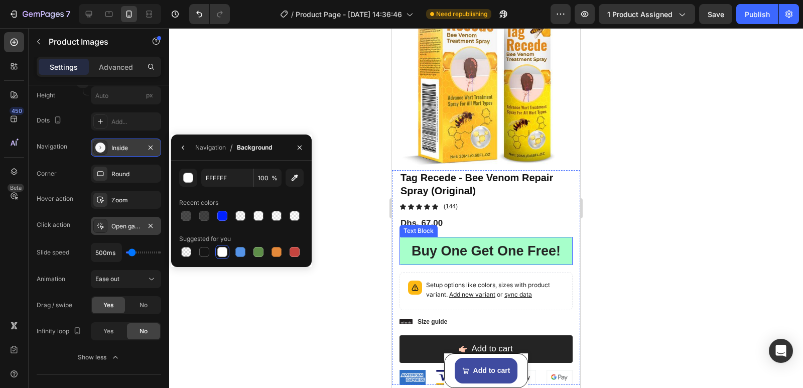
scroll to position [2892, 0]
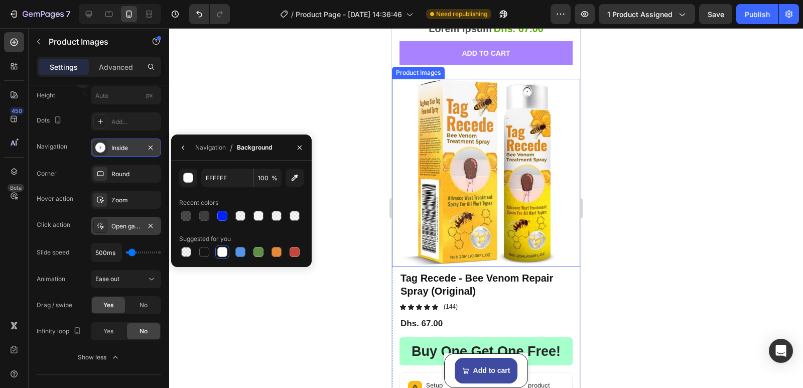
click at [563, 168] on icon "Carousel Next Arrow" at bounding box center [566, 173] width 12 height 12
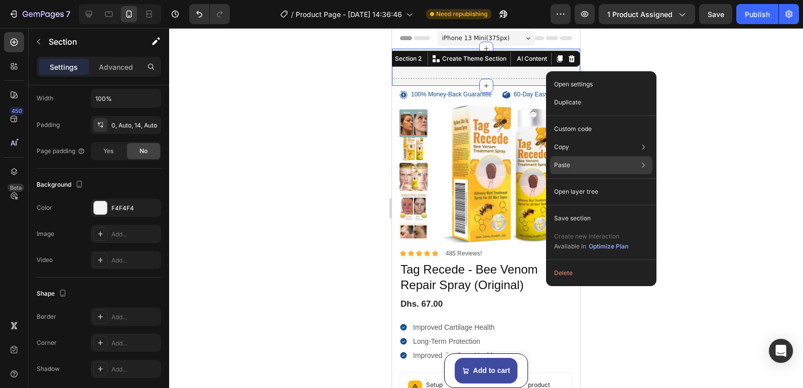
scroll to position [0, 0]
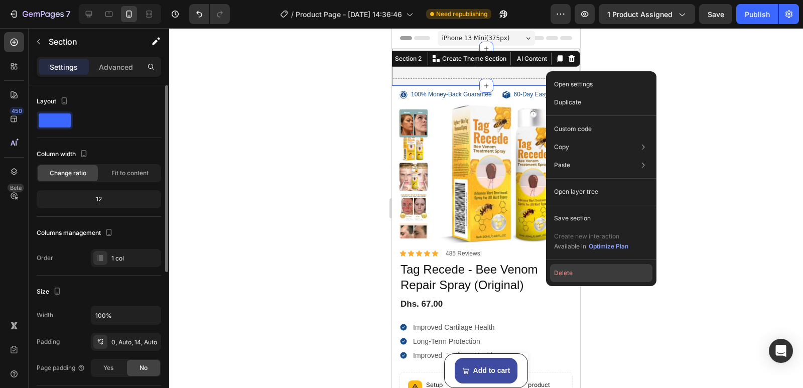
click at [571, 270] on button "Delete" at bounding box center [601, 273] width 102 height 18
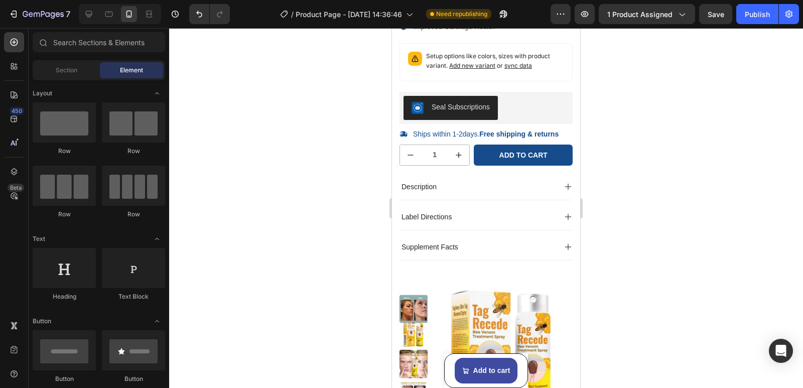
scroll to position [301, 0]
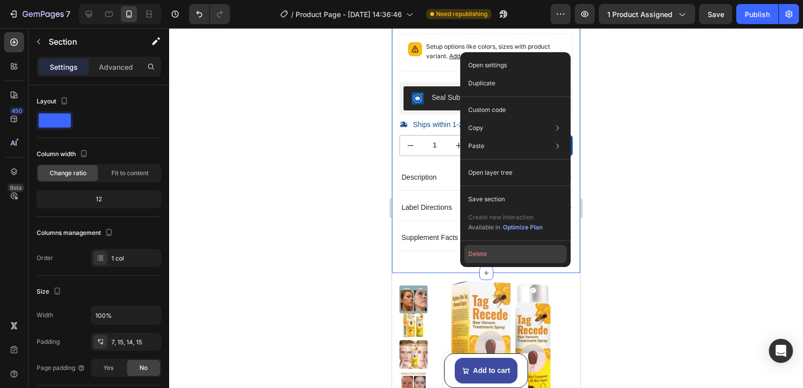
click at [481, 255] on button "Delete" at bounding box center [515, 254] width 102 height 18
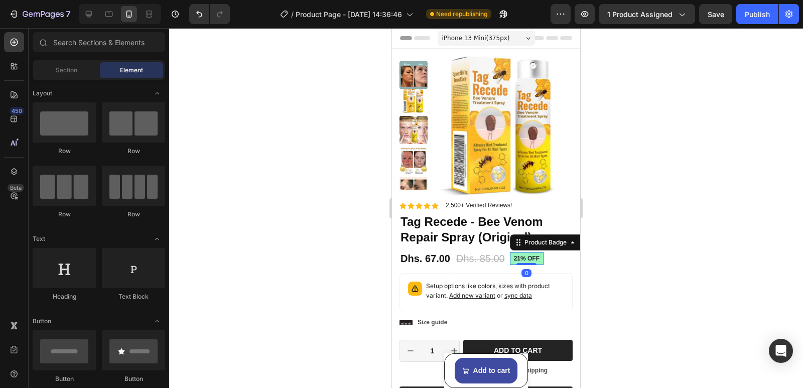
click at [527, 258] on pre "21% off" at bounding box center [527, 258] width 34 height 13
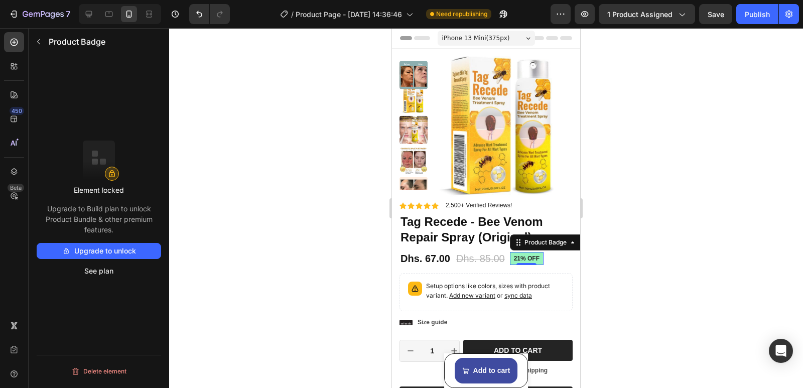
click at [527, 258] on pre "21% off" at bounding box center [527, 258] width 34 height 13
click at [539, 257] on pre "21% off" at bounding box center [527, 258] width 34 height 13
click at [524, 257] on pre "21% off" at bounding box center [527, 258] width 34 height 13
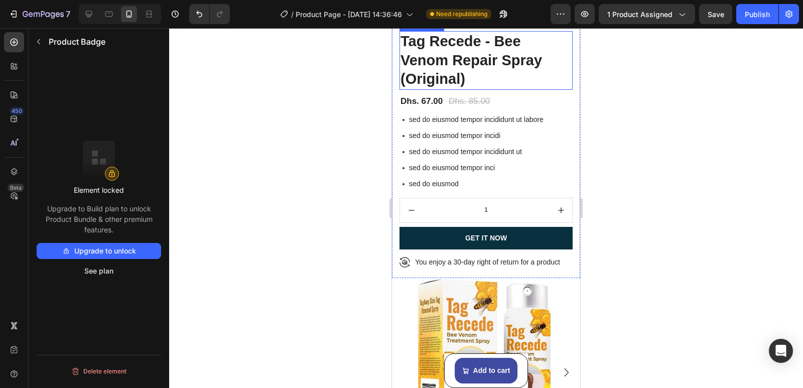
scroll to position [2610, 0]
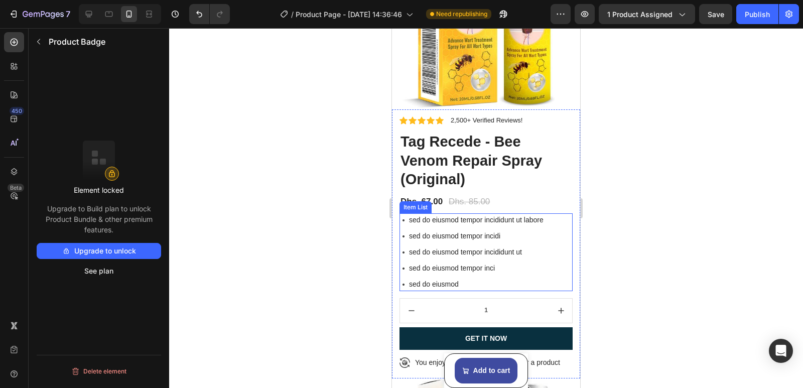
click at [493, 215] on p "sed do eiusmod tempor incididunt ut labore" at bounding box center [476, 220] width 135 height 11
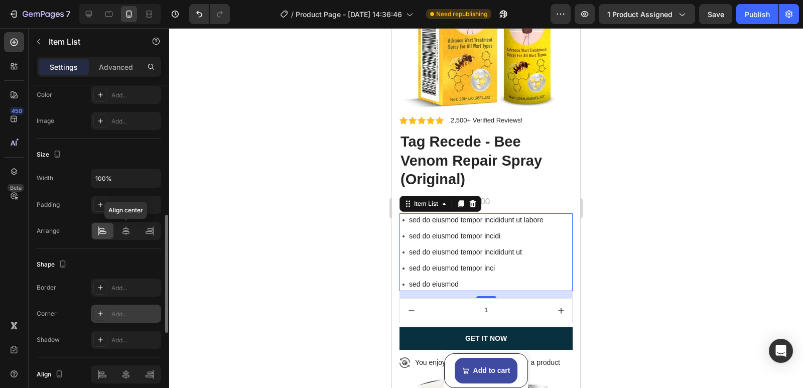
scroll to position [596, 0]
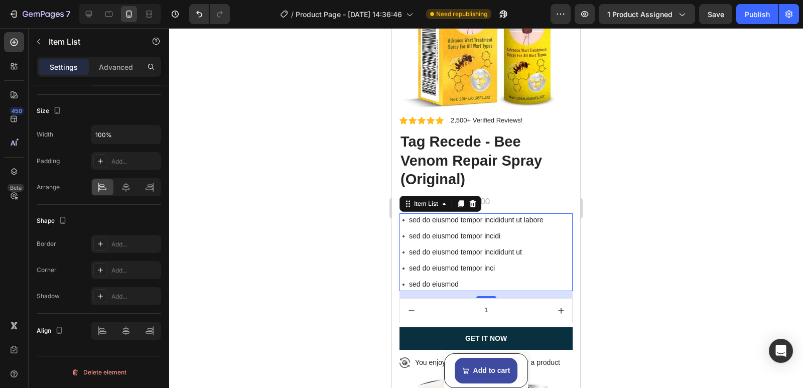
click at [486, 215] on p "sed do eiusmod tempor incididunt ut labore" at bounding box center [476, 220] width 135 height 11
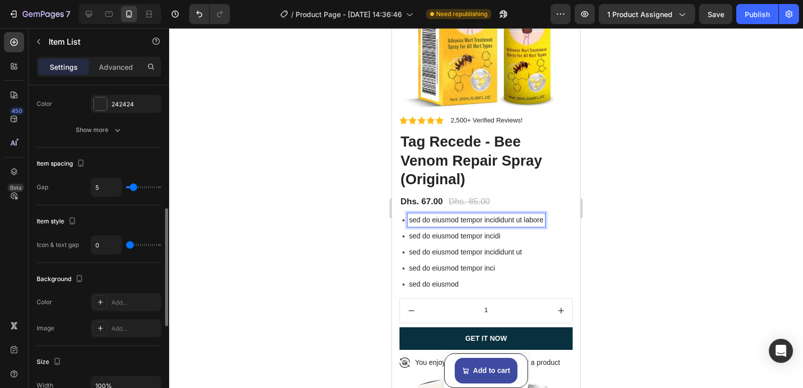
scroll to position [295, 0]
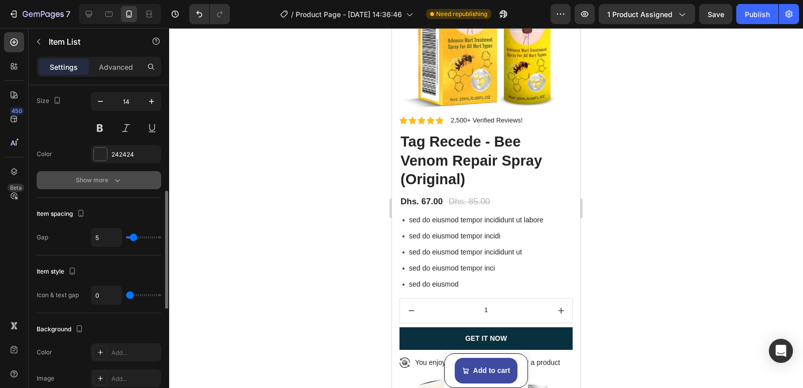
click at [114, 181] on icon "button" at bounding box center [117, 180] width 10 height 10
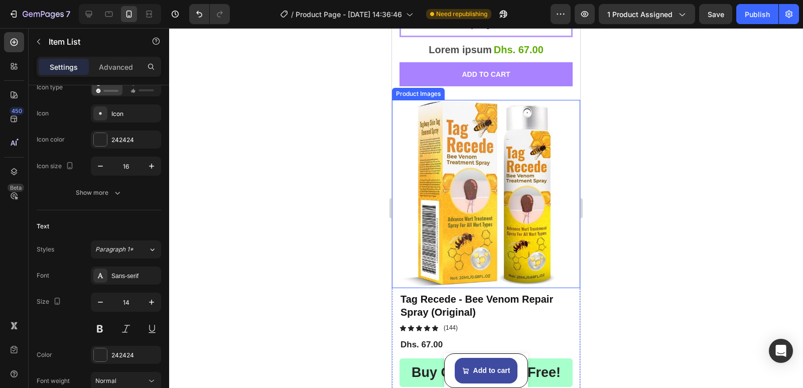
scroll to position [2009, 0]
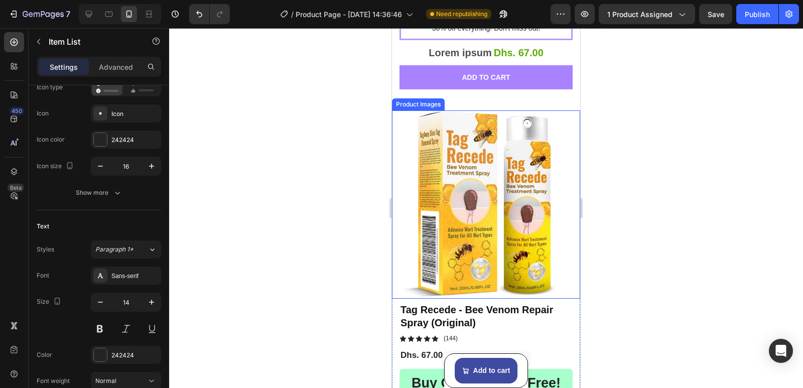
click at [564, 199] on icon "Carousel Next Arrow" at bounding box center [566, 205] width 12 height 12
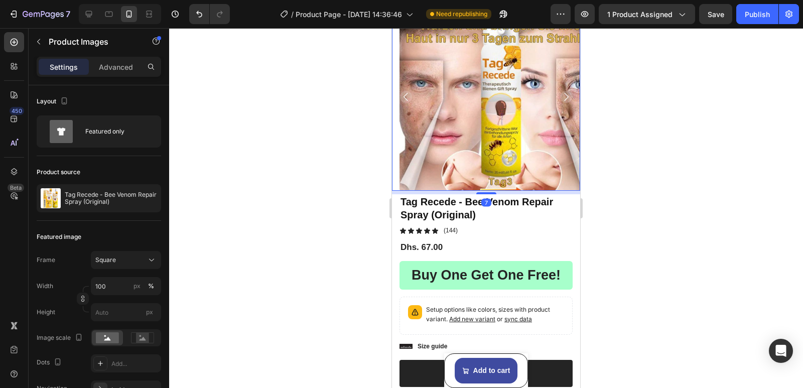
scroll to position [2310, 0]
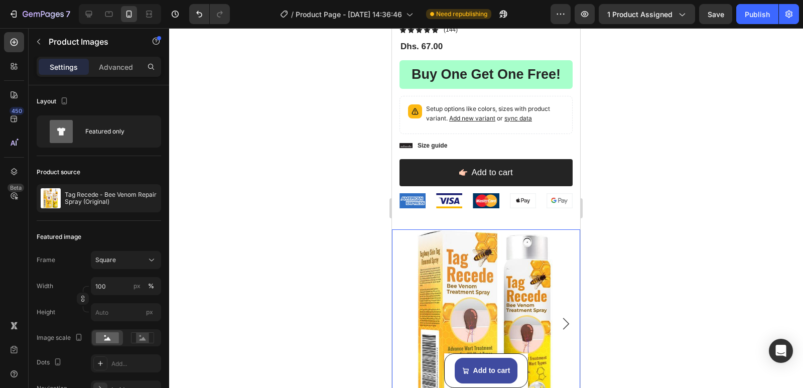
click at [560, 318] on icon "Carousel Next Arrow" at bounding box center [566, 324] width 12 height 12
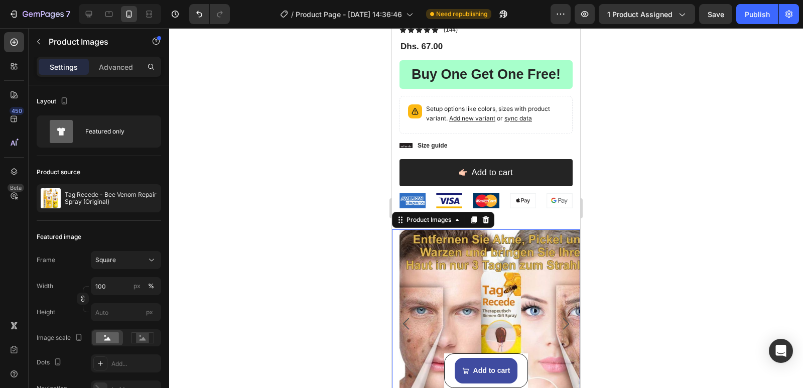
click at [554, 304] on img at bounding box center [494, 323] width 188 height 188
click at [560, 318] on icon "Carousel Next Arrow" at bounding box center [566, 324] width 12 height 12
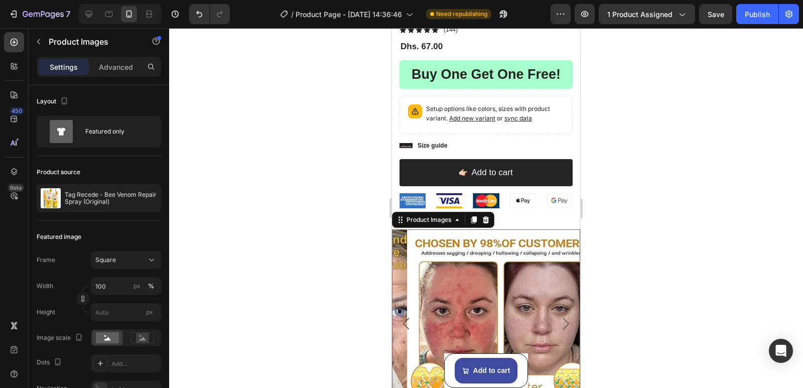
click at [560, 318] on icon "Carousel Next Arrow" at bounding box center [566, 324] width 12 height 12
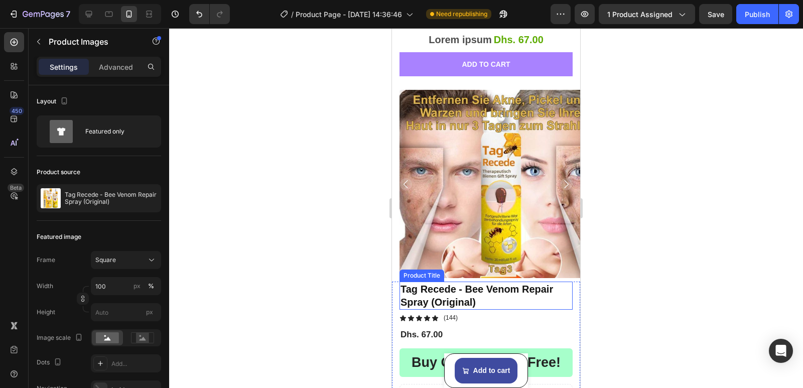
scroll to position [2009, 0]
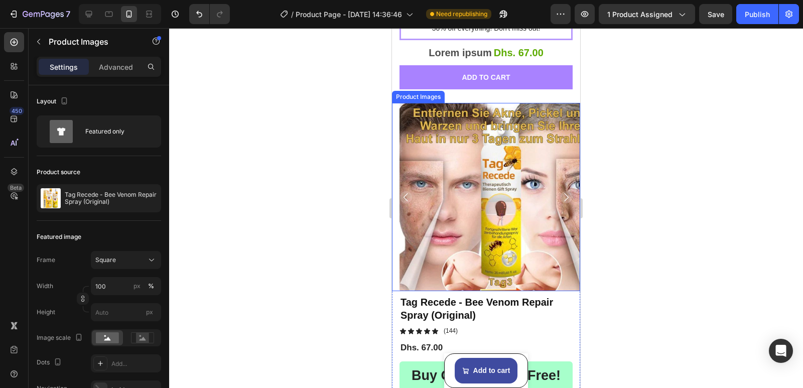
click at [560, 192] on icon "Carousel Next Arrow" at bounding box center [566, 197] width 12 height 12
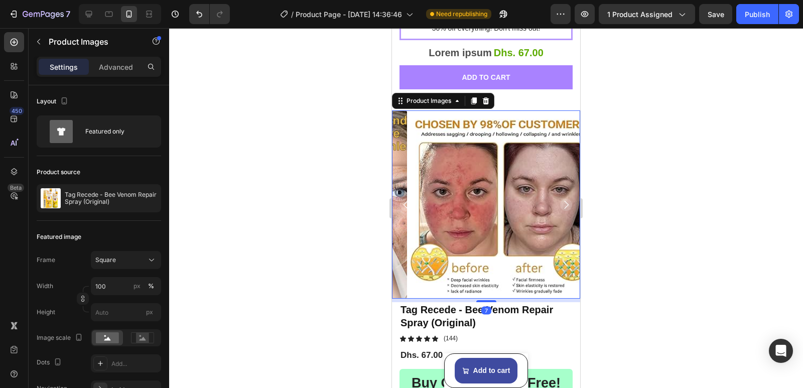
click at [560, 199] on icon "Carousel Next Arrow" at bounding box center [566, 205] width 12 height 12
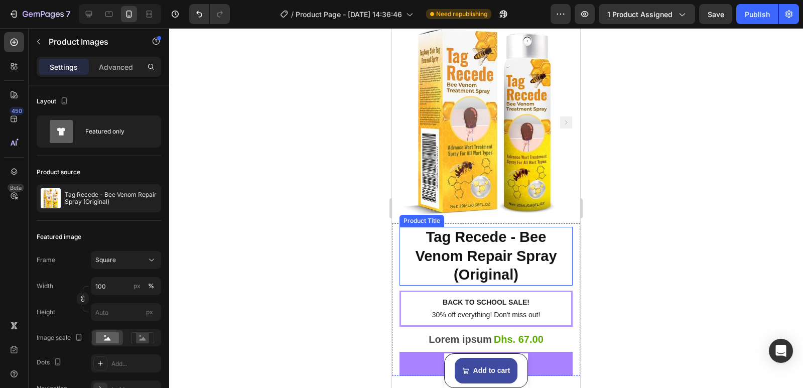
scroll to position [1708, 0]
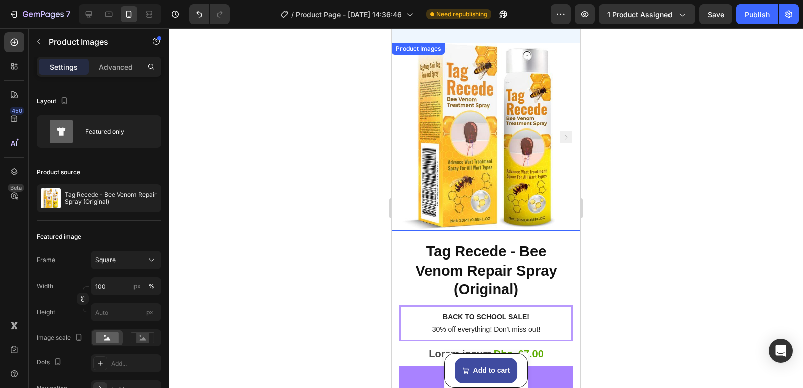
click at [560, 133] on rect "Carousel Next Arrow" at bounding box center [566, 137] width 12 height 12
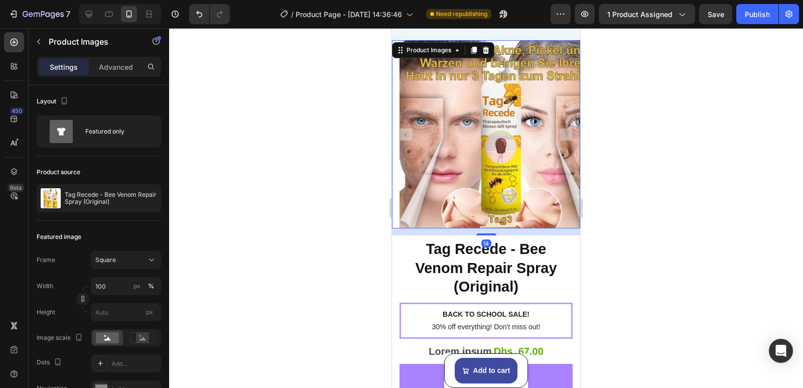
click at [560, 133] on rect "Carousel Next Arrow" at bounding box center [566, 134] width 12 height 12
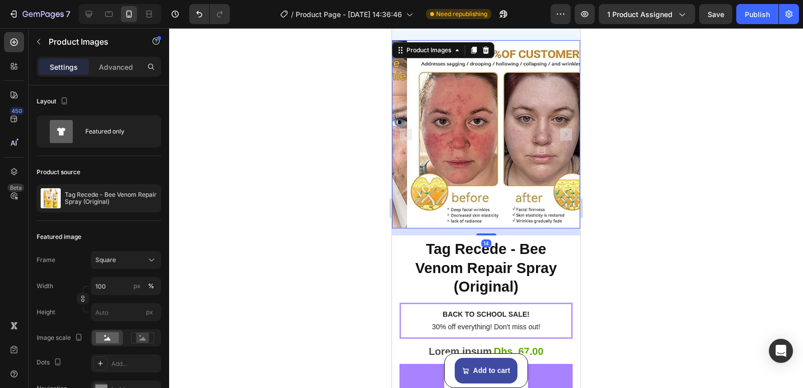
click at [560, 133] on rect "Carousel Next Arrow" at bounding box center [566, 134] width 12 height 12
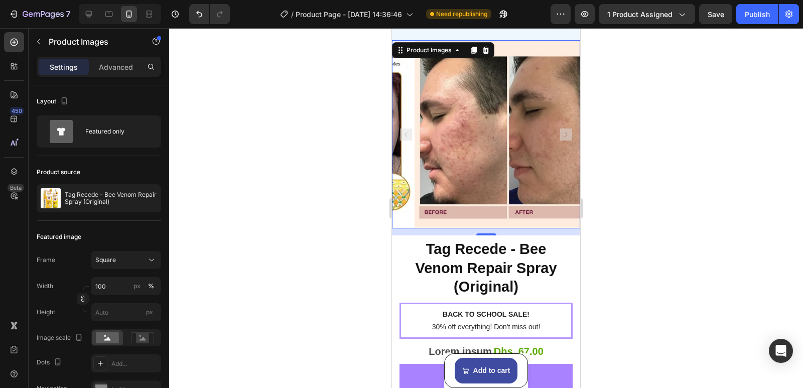
click at [560, 133] on rect "Carousel Next Arrow" at bounding box center [566, 134] width 12 height 12
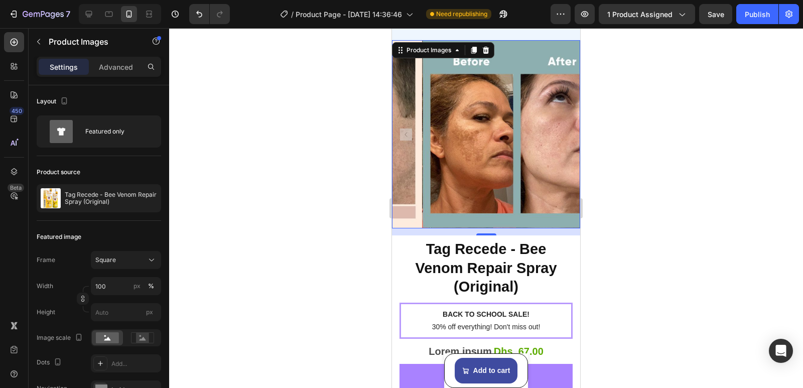
click at [559, 133] on img at bounding box center [516, 134] width 188 height 188
click at [407, 131] on rect "Carousel Back Arrow" at bounding box center [406, 134] width 12 height 12
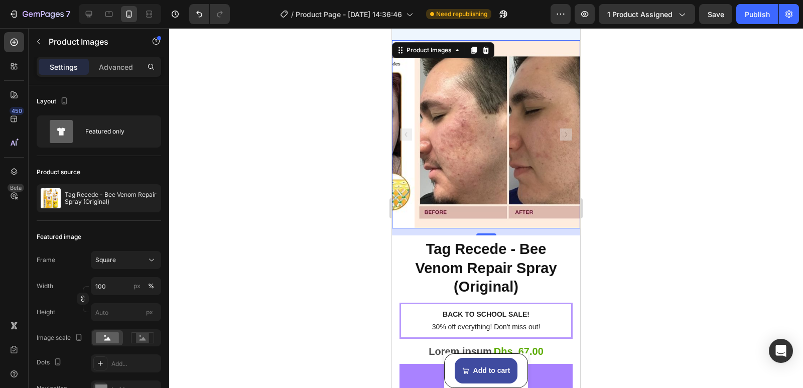
click at [407, 131] on rect "Carousel Back Arrow" at bounding box center [406, 134] width 12 height 12
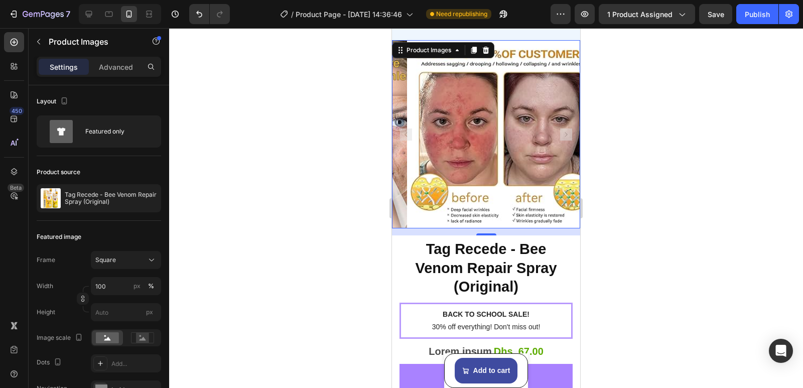
click at [407, 131] on rect "Carousel Back Arrow" at bounding box center [406, 134] width 12 height 12
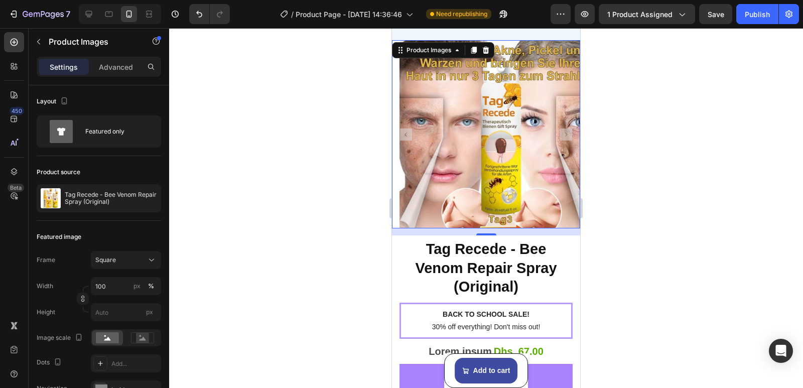
click at [407, 131] on rect "Carousel Back Arrow" at bounding box center [406, 134] width 12 height 12
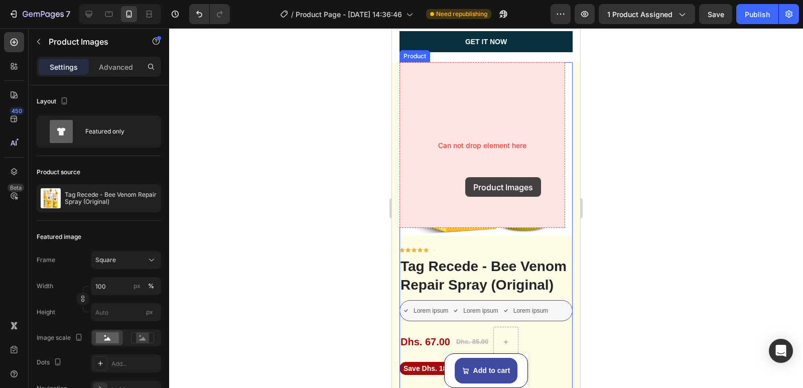
scroll to position [3716, 0]
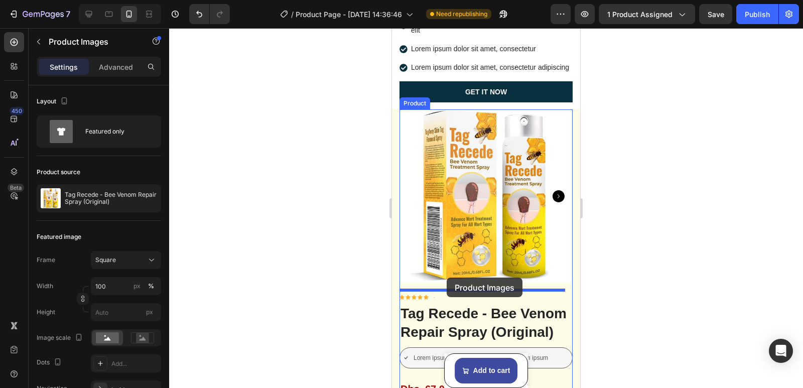
drag, startPoint x: 422, startPoint y: 147, endPoint x: 447, endPoint y: 276, distance: 131.4
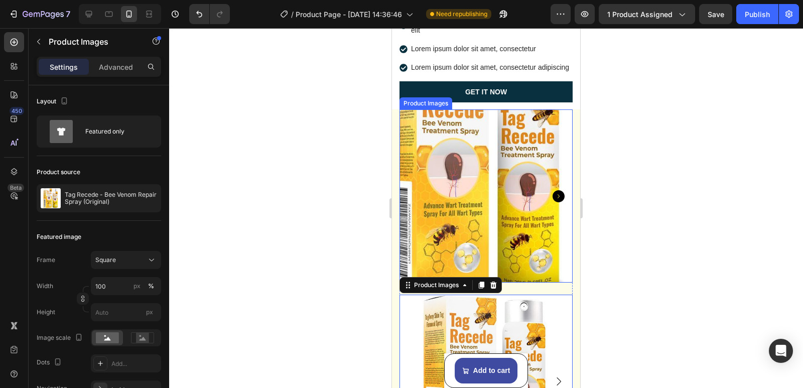
scroll to position [3816, 0]
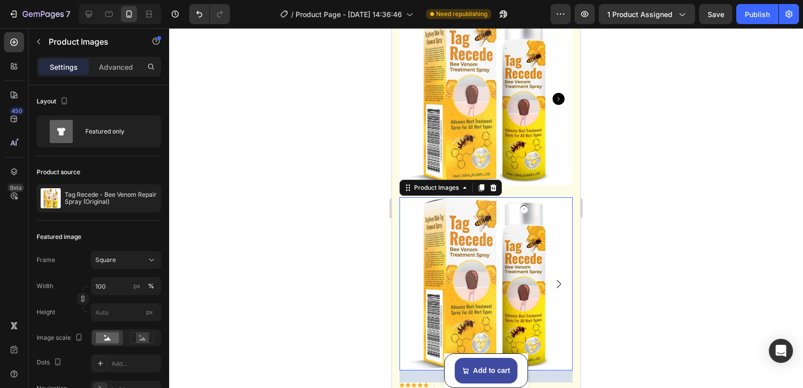
click at [649, 220] on div at bounding box center [486, 208] width 634 height 360
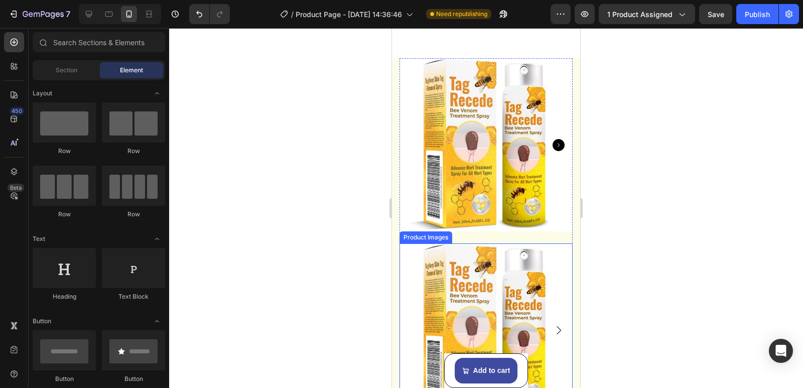
scroll to position [3820, 0]
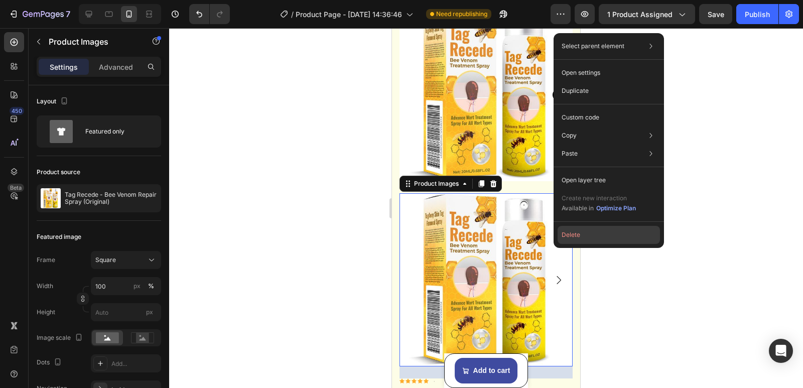
drag, startPoint x: 569, startPoint y: 237, endPoint x: 177, endPoint y: 208, distance: 393.1
click at [569, 237] on button "Delete" at bounding box center [609, 235] width 102 height 18
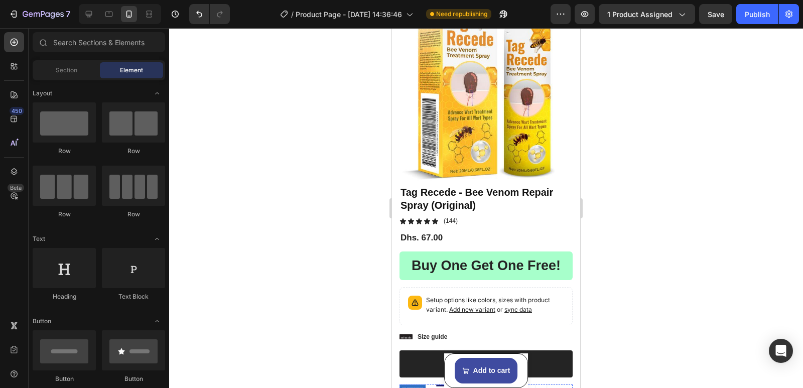
scroll to position [2320, 0]
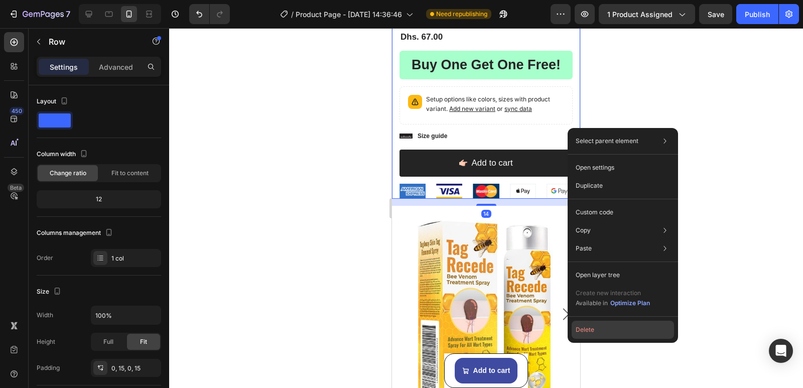
click at [579, 323] on button "Delete" at bounding box center [623, 330] width 102 height 18
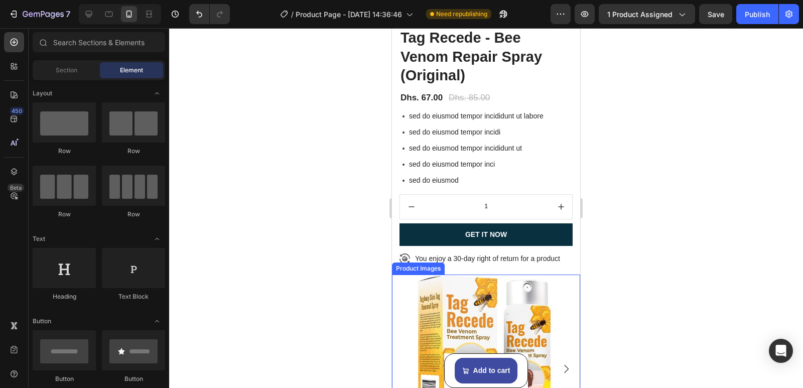
scroll to position [2521, 0]
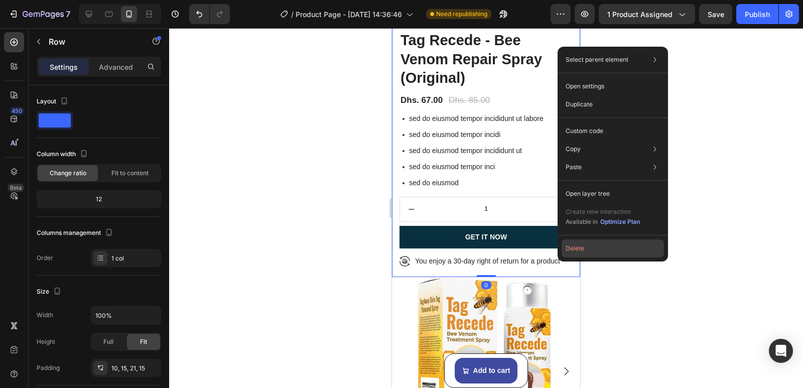
click at [583, 242] on button "Delete" at bounding box center [613, 248] width 102 height 18
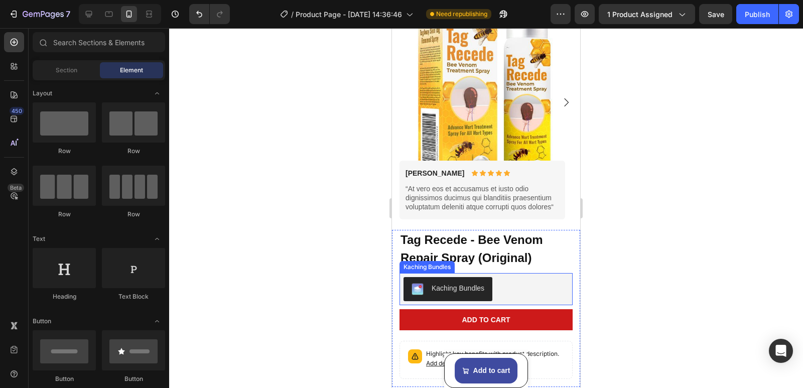
scroll to position [2621, 0]
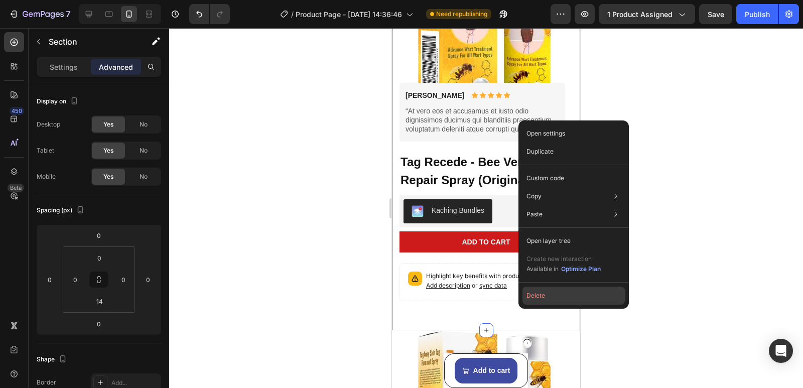
click at [538, 295] on button "Delete" at bounding box center [573, 296] width 102 height 18
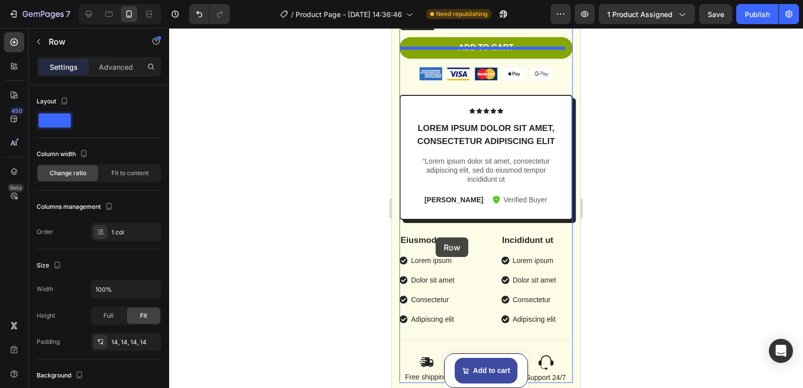
scroll to position [3775, 0]
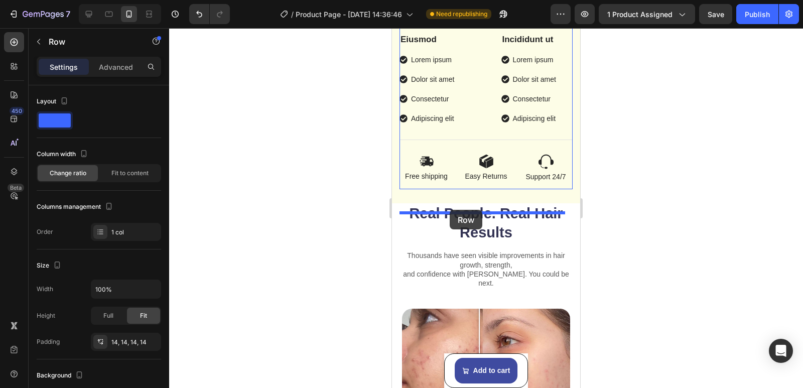
drag, startPoint x: 410, startPoint y: 202, endPoint x: 450, endPoint y: 210, distance: 40.5
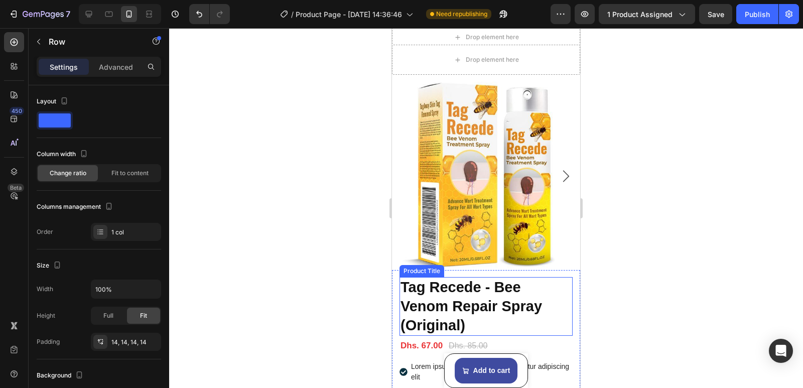
scroll to position [2470, 0]
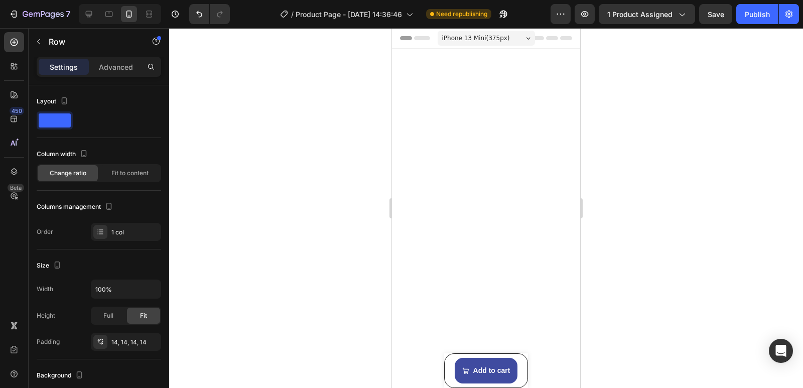
scroll to position [2370, 0]
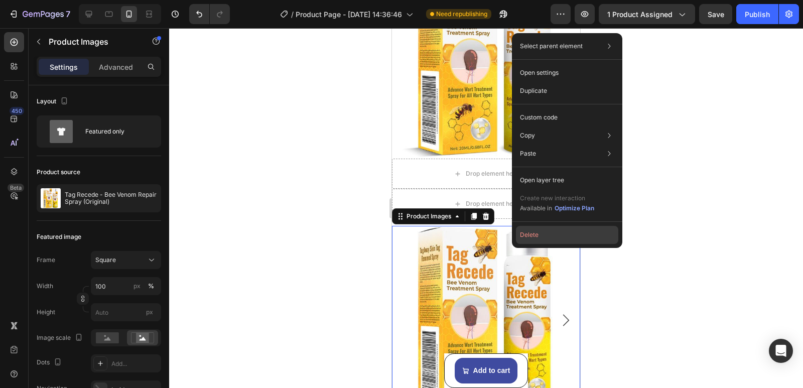
click at [529, 235] on button "Delete" at bounding box center [567, 235] width 102 height 18
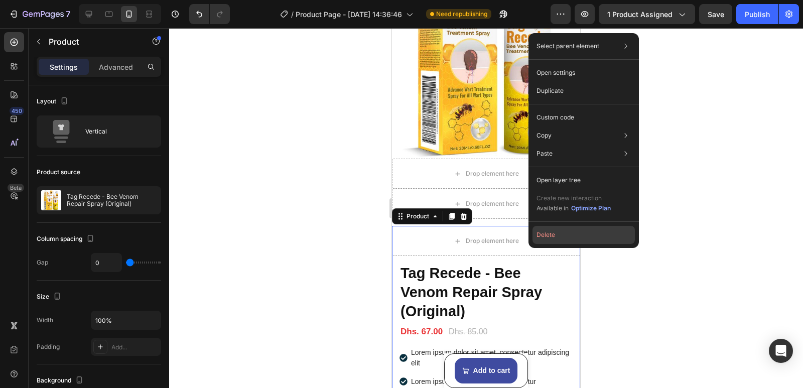
click at [540, 234] on button "Delete" at bounding box center [584, 235] width 102 height 18
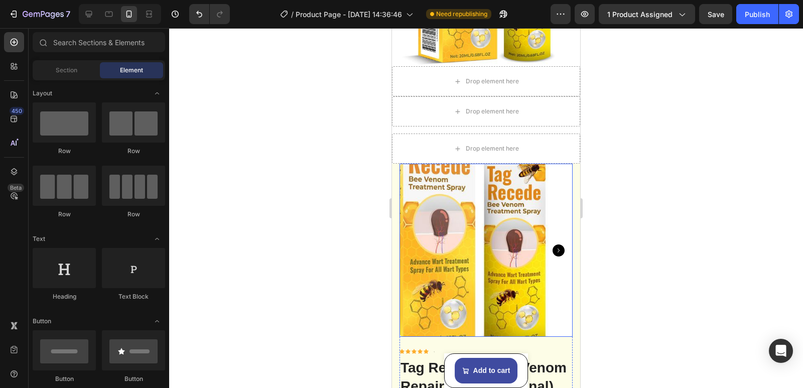
scroll to position [2420, 0]
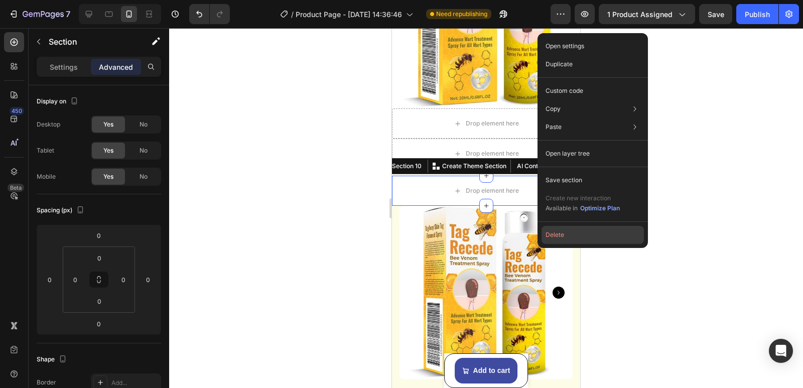
click at [559, 237] on button "Delete" at bounding box center [593, 235] width 102 height 18
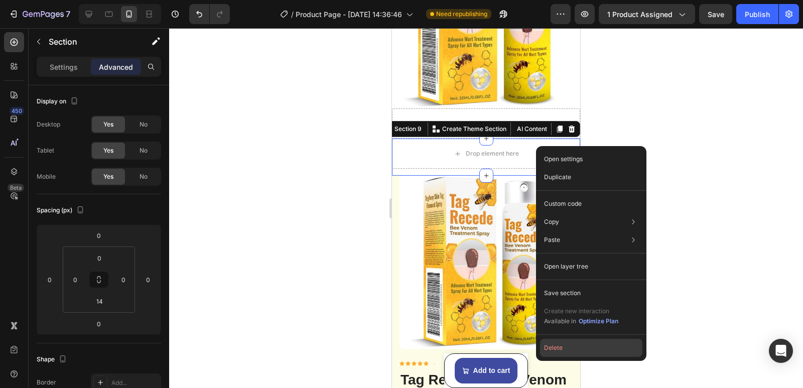
drag, startPoint x: 555, startPoint y: 345, endPoint x: 163, endPoint y: 314, distance: 393.2
click at [555, 345] on button "Delete" at bounding box center [591, 348] width 102 height 18
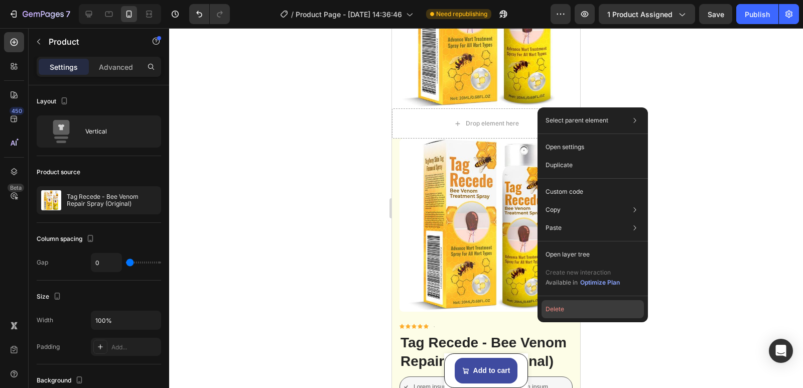
drag, startPoint x: 562, startPoint y: 311, endPoint x: 170, endPoint y: 283, distance: 393.5
click at [562, 311] on button "Delete" at bounding box center [593, 309] width 102 height 18
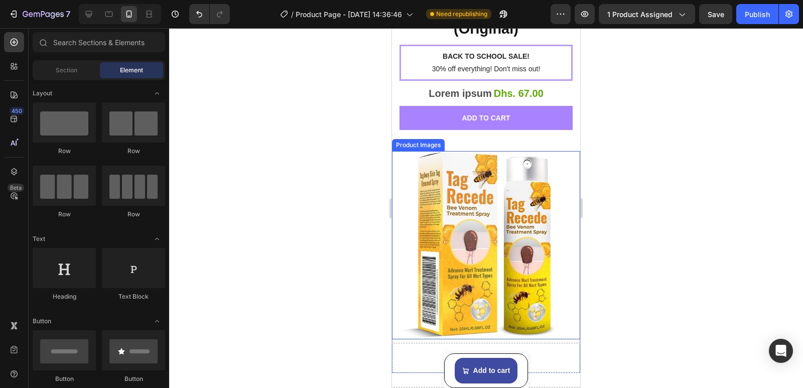
scroll to position [2019, 0]
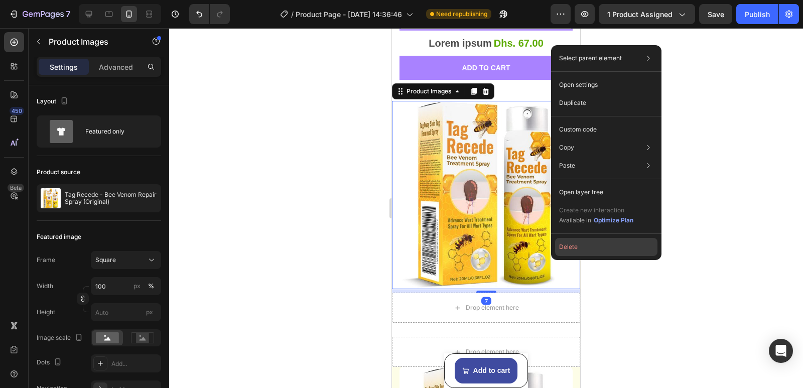
click at [560, 243] on button "Delete" at bounding box center [606, 247] width 102 height 18
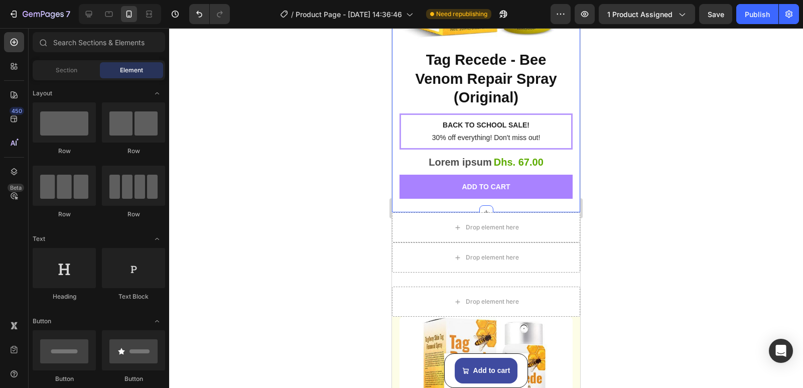
scroll to position [1868, 0]
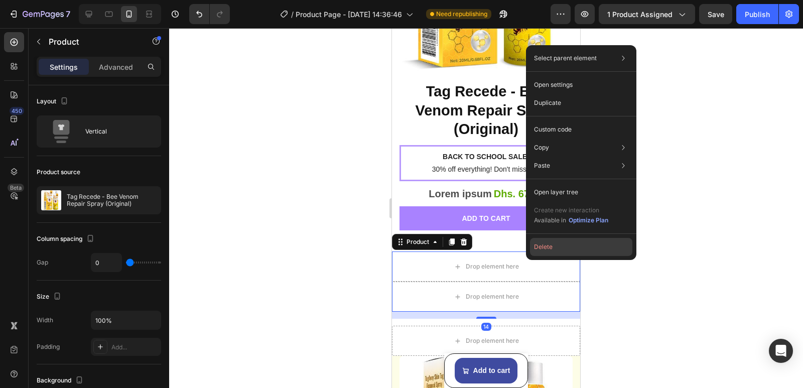
click at [541, 247] on button "Delete" at bounding box center [581, 247] width 102 height 18
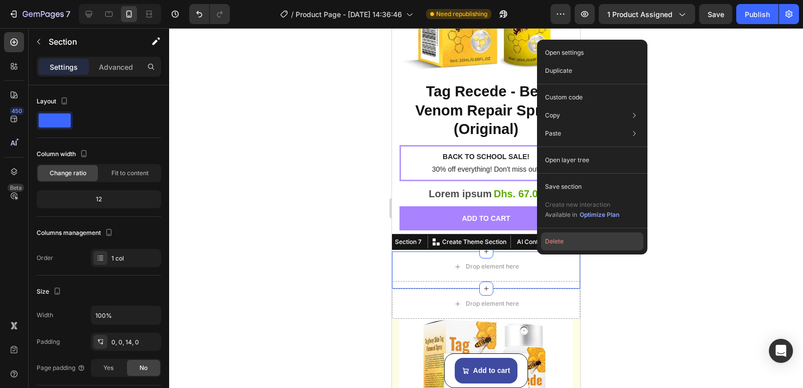
click at [551, 242] on button "Delete" at bounding box center [592, 241] width 102 height 18
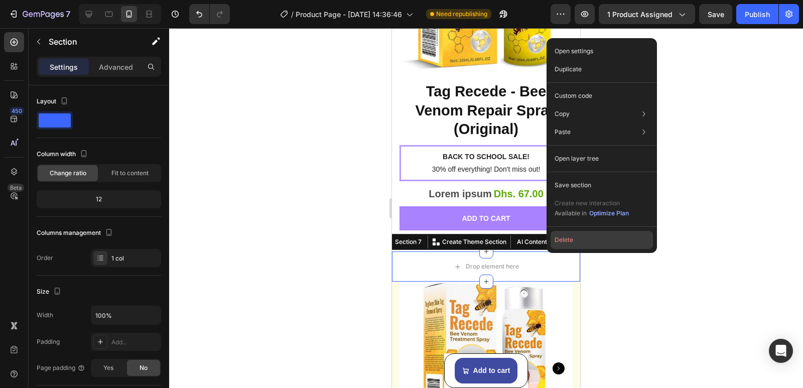
click at [557, 241] on button "Delete" at bounding box center [602, 240] width 102 height 18
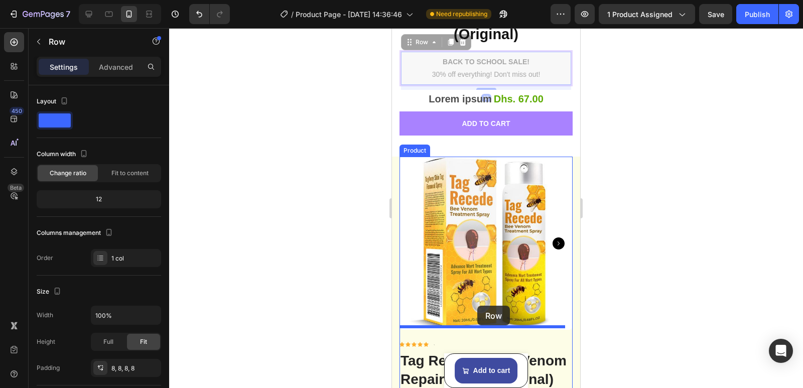
scroll to position [1969, 0]
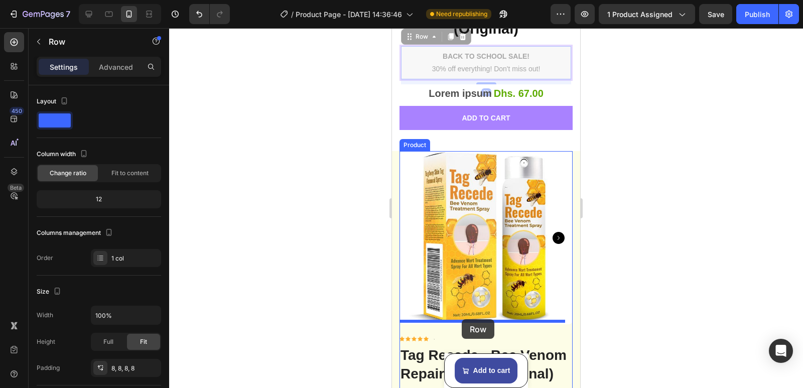
drag, startPoint x: 553, startPoint y: 169, endPoint x: 462, endPoint y: 319, distance: 175.9
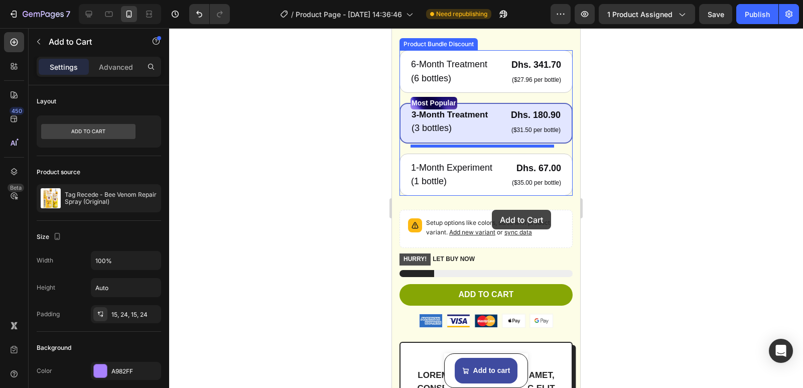
scroll to position [2428, 0]
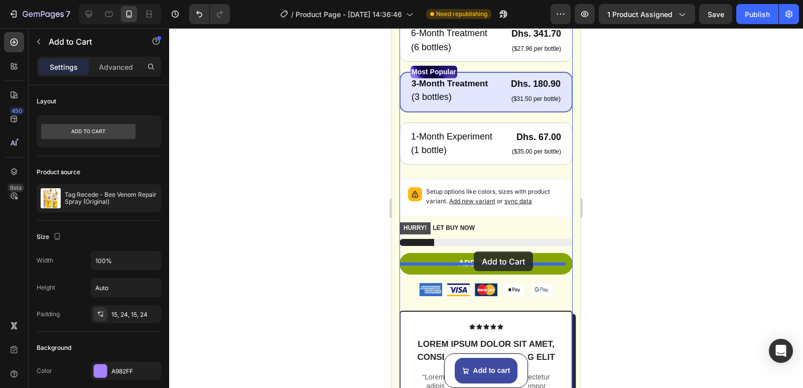
drag, startPoint x: 526, startPoint y: 112, endPoint x: 473, endPoint y: 250, distance: 147.6
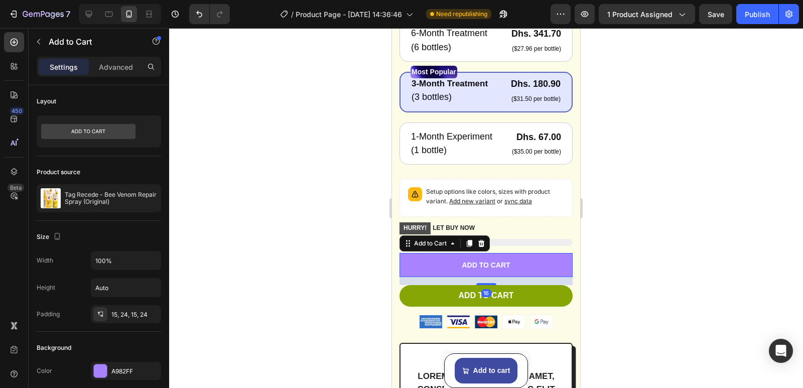
click at [642, 194] on div at bounding box center [486, 208] width 634 height 360
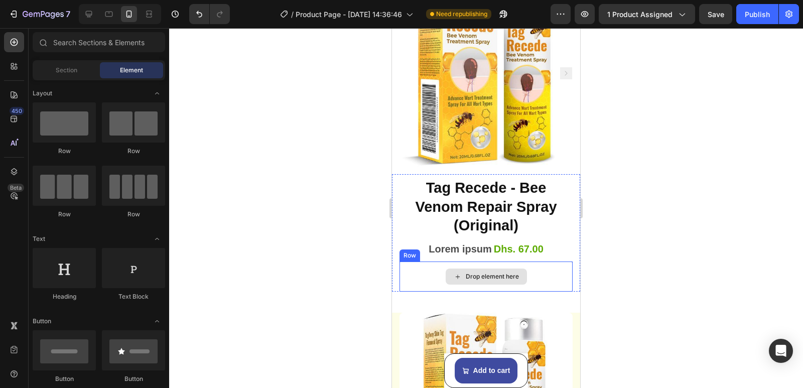
scroll to position [1775, 0]
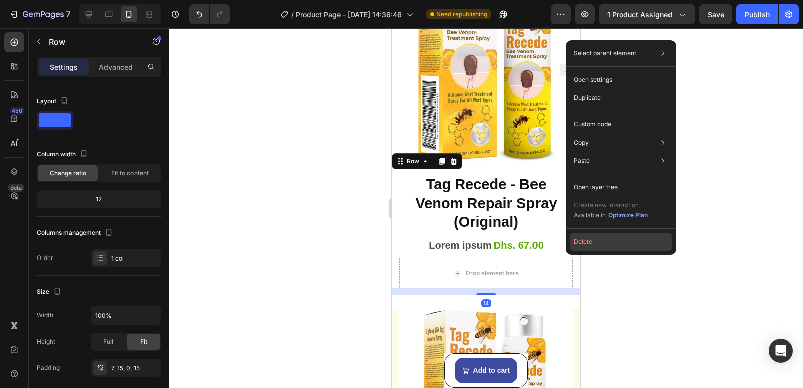
click at [581, 243] on button "Delete" at bounding box center [621, 242] width 102 height 18
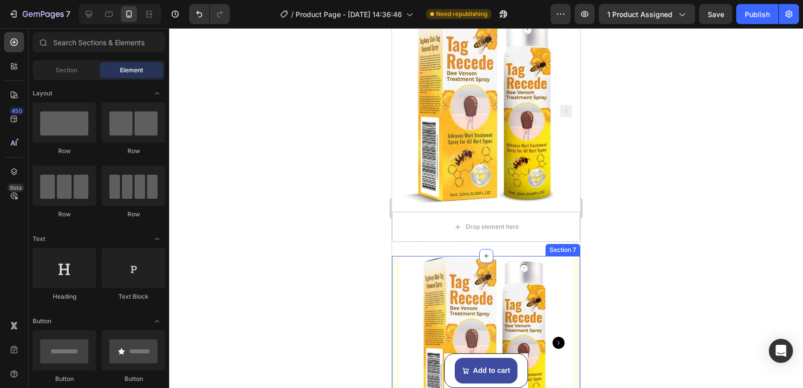
scroll to position [1725, 0]
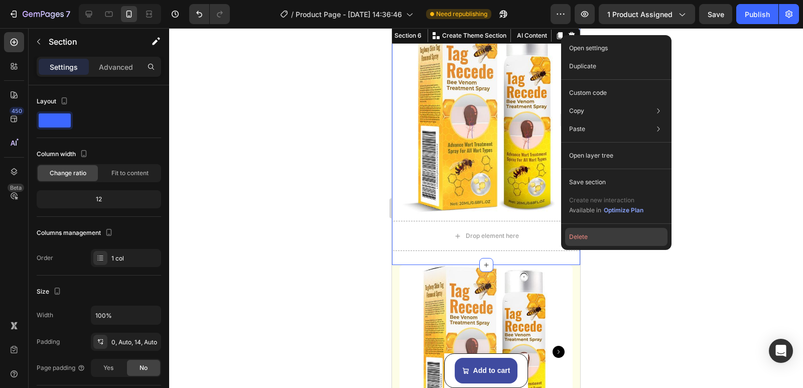
drag, startPoint x: 576, startPoint y: 235, endPoint x: 171, endPoint y: 212, distance: 405.7
click at [576, 235] on button "Delete" at bounding box center [616, 237] width 102 height 18
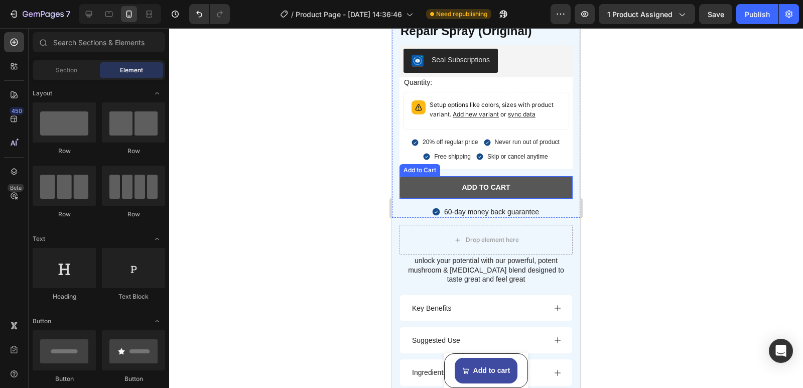
scroll to position [991, 0]
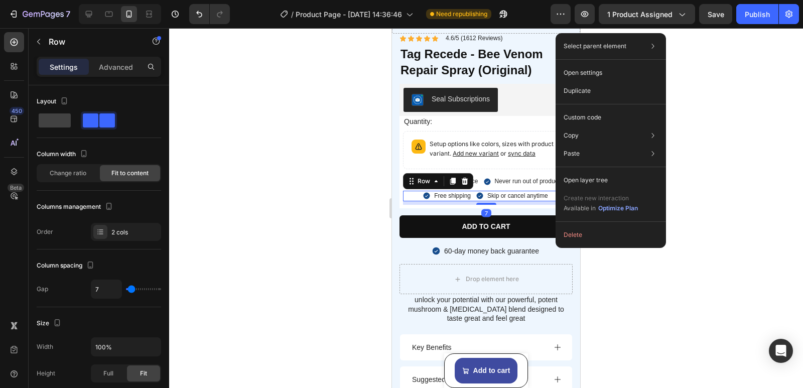
click at [540, 205] on div "7" at bounding box center [486, 203] width 166 height 4
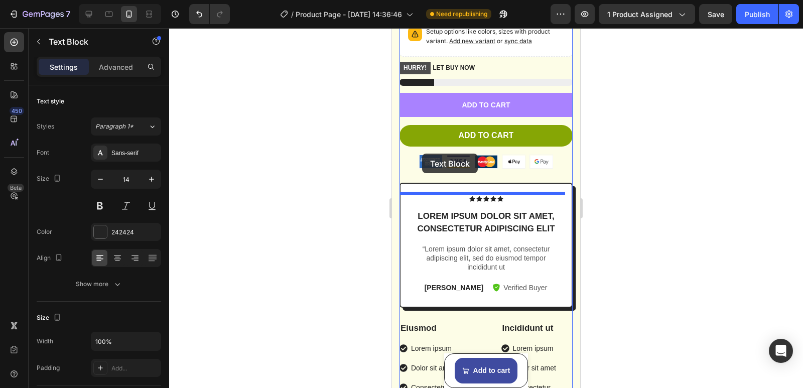
scroll to position [2096, 0]
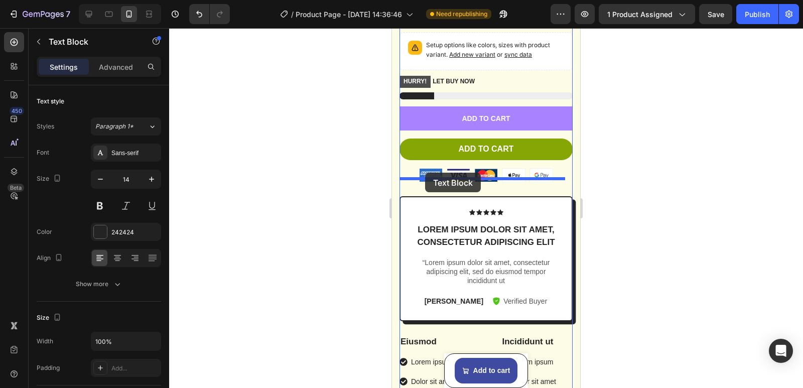
drag, startPoint x: 421, startPoint y: 114, endPoint x: 425, endPoint y: 173, distance: 58.9
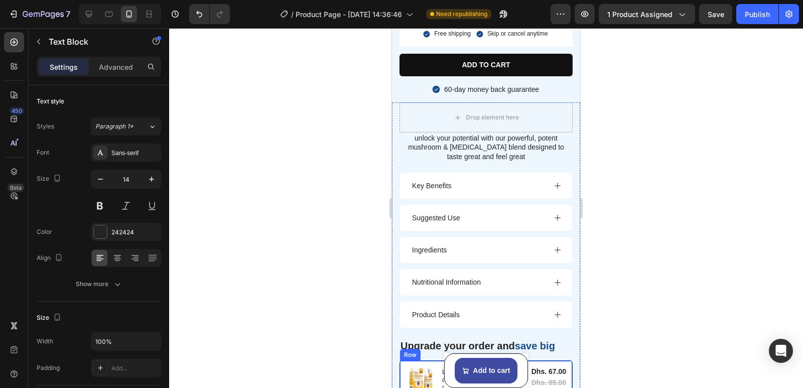
scroll to position [1242, 0]
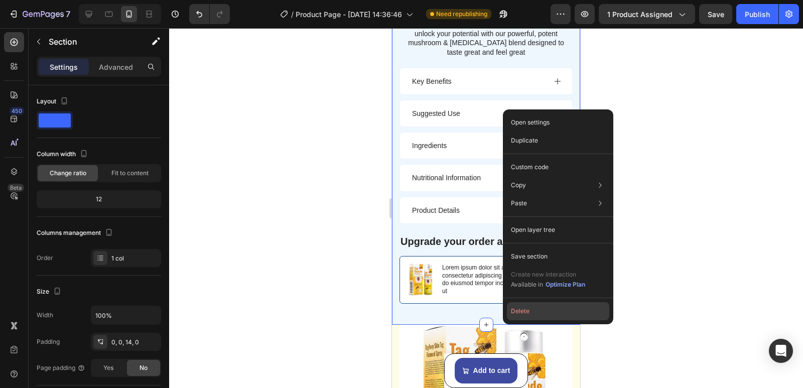
click at [519, 311] on button "Delete" at bounding box center [558, 311] width 102 height 18
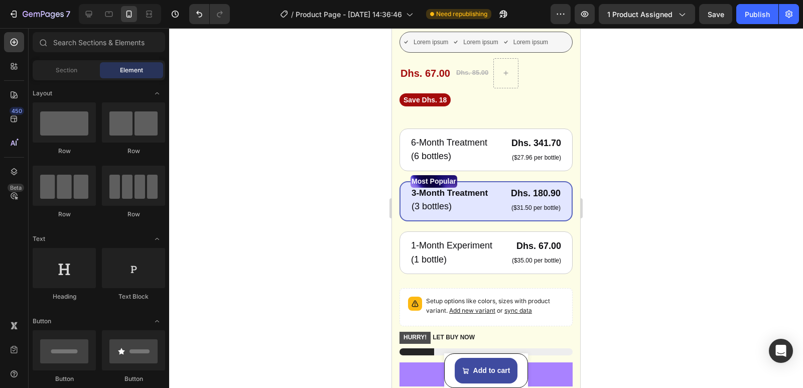
scroll to position [660, 0]
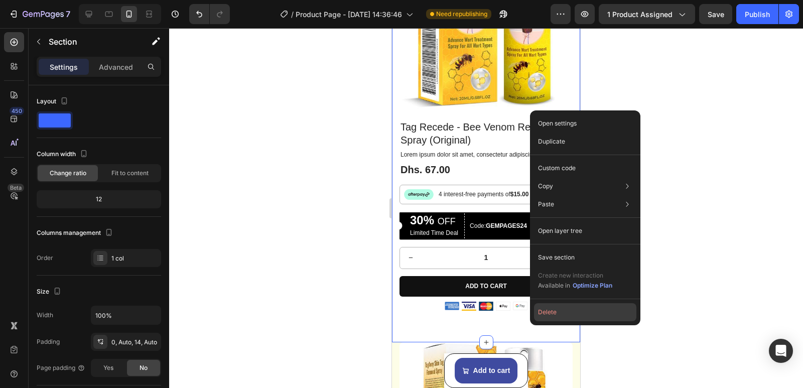
drag, startPoint x: 545, startPoint y: 311, endPoint x: 153, endPoint y: 283, distance: 393.0
click at [545, 311] on button "Delete" at bounding box center [585, 312] width 102 height 18
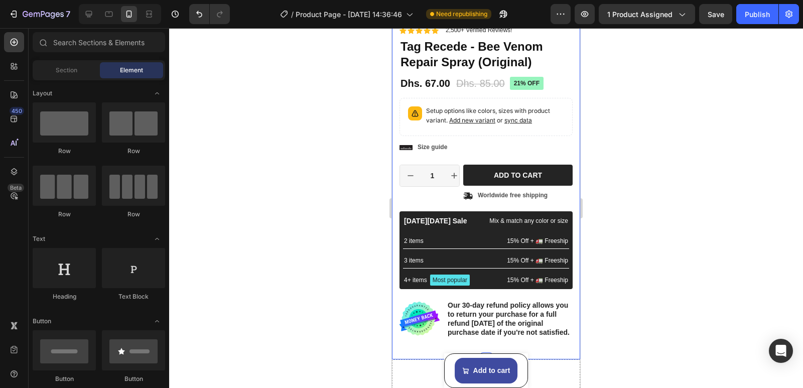
scroll to position [246, 0]
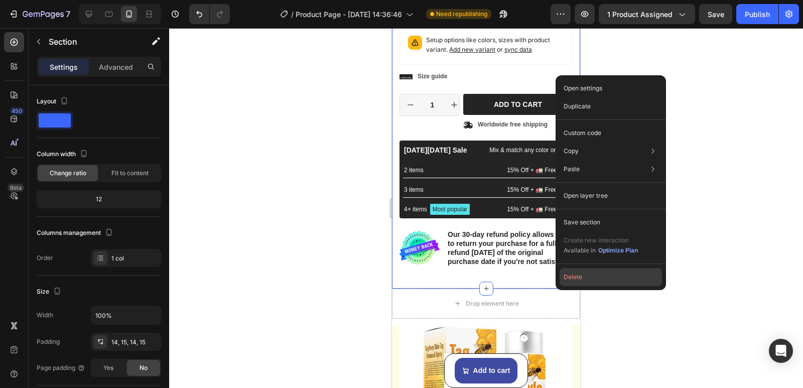
click at [575, 277] on button "Delete" at bounding box center [611, 277] width 102 height 18
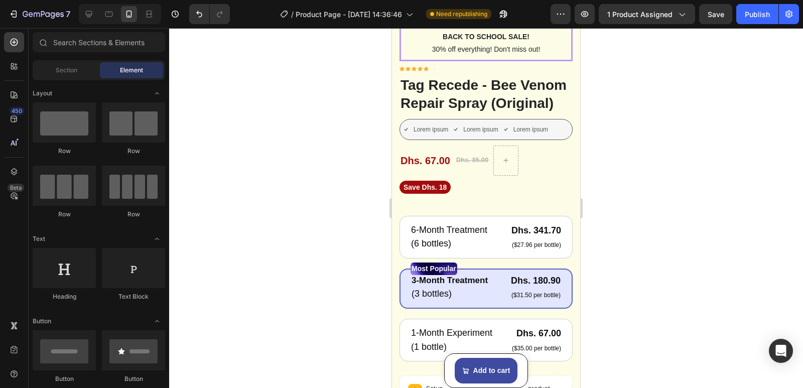
scroll to position [0, 0]
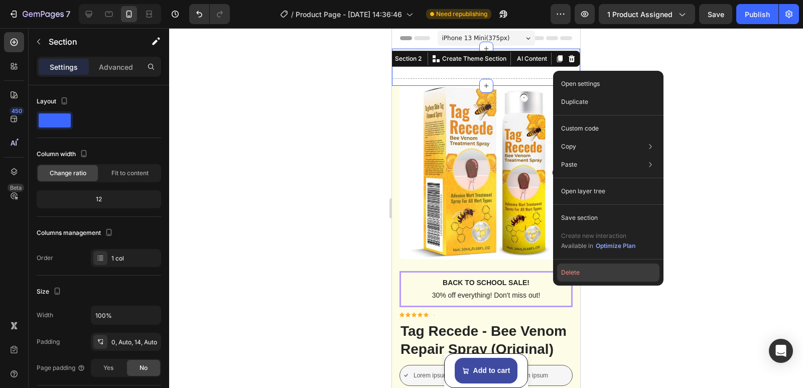
click at [571, 274] on button "Delete" at bounding box center [608, 273] width 102 height 18
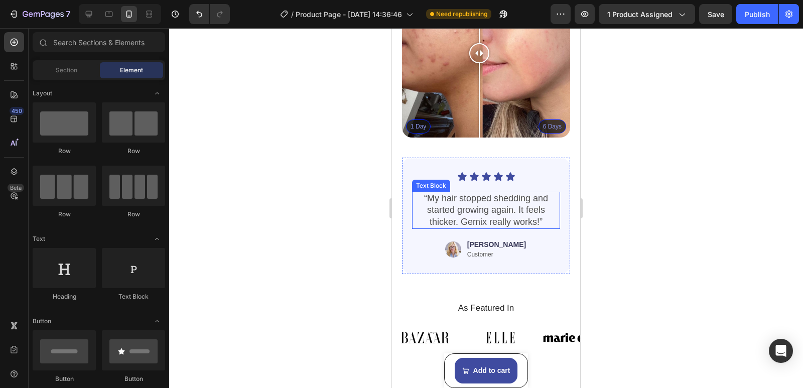
scroll to position [1282, 0]
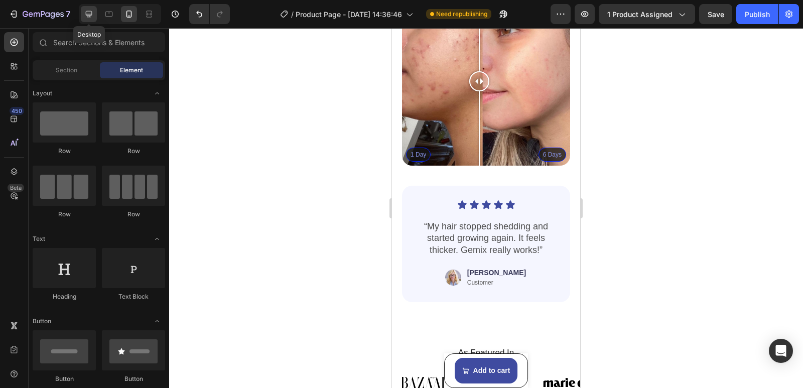
click at [91, 13] on icon at bounding box center [89, 14] width 10 height 10
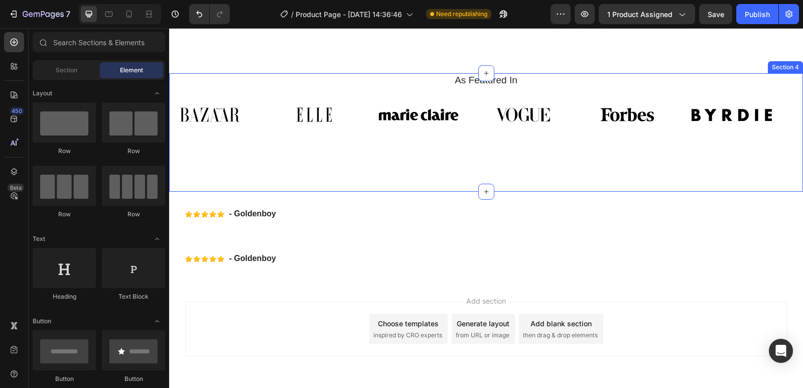
scroll to position [1555, 0]
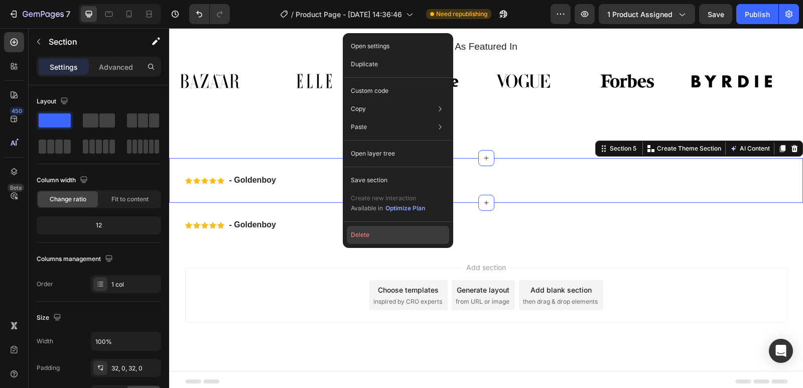
click at [372, 231] on button "Delete" at bounding box center [398, 235] width 102 height 18
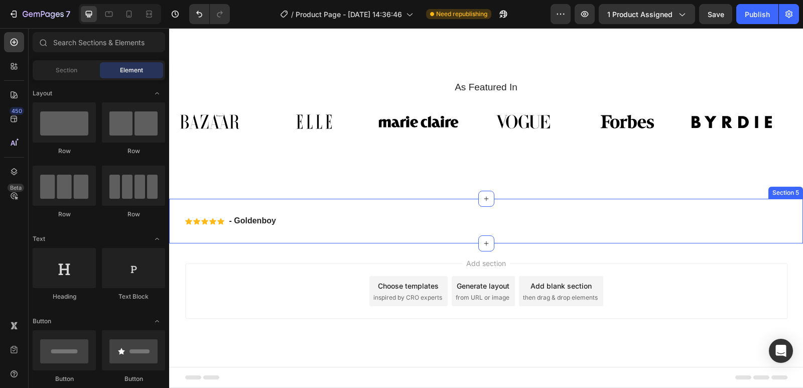
scroll to position [1511, 0]
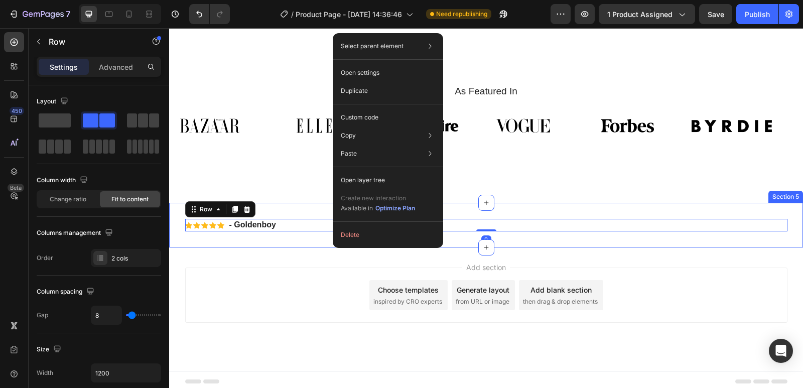
click at [312, 235] on div "Icon Icon Icon Icon Icon Icon List - Goldenboy Text Block Row 0 Section 5" at bounding box center [486, 225] width 634 height 45
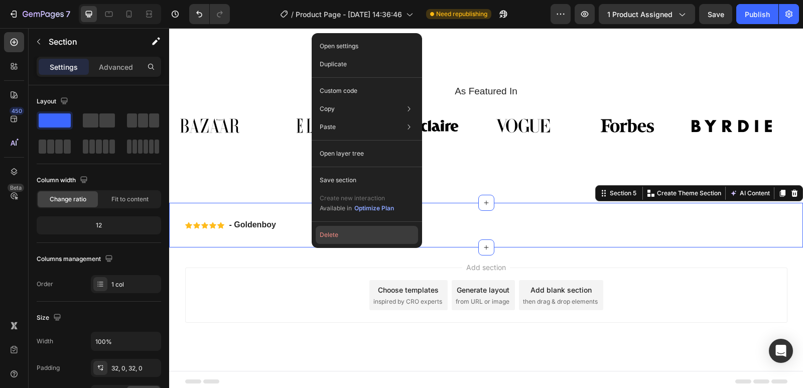
click at [337, 241] on button "Delete" at bounding box center [367, 235] width 102 height 18
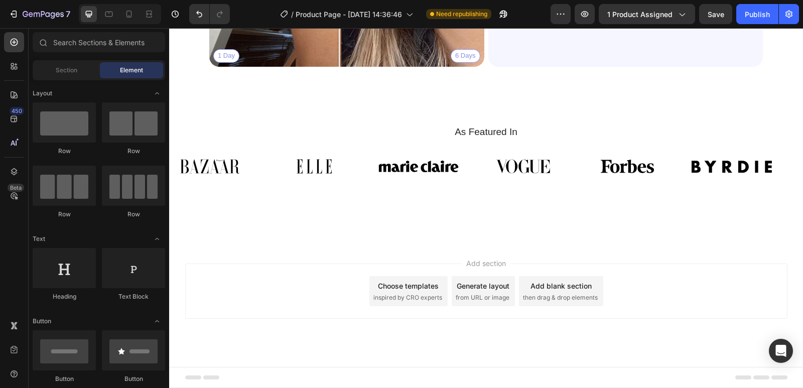
scroll to position [1466, 0]
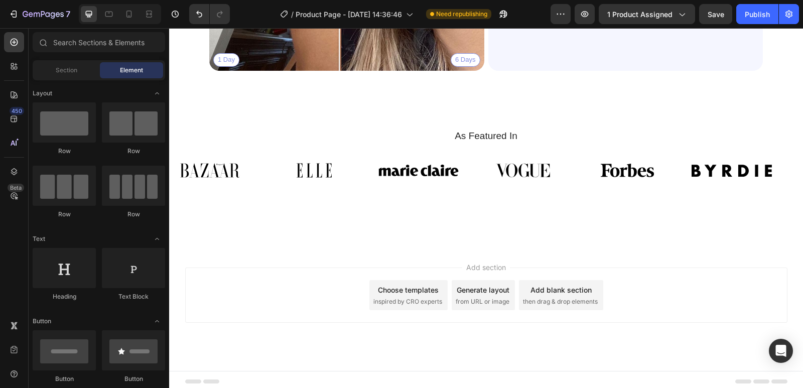
drag, startPoint x: 313, startPoint y: 280, endPoint x: 303, endPoint y: 277, distance: 10.0
click at [302, 280] on div "Add section Choose templates inspired by CRO experts Generate layout from URL o…" at bounding box center [486, 295] width 602 height 55
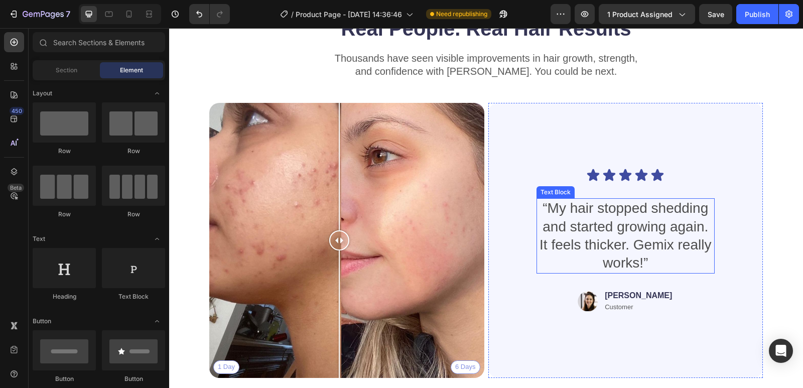
scroll to position [864, 0]
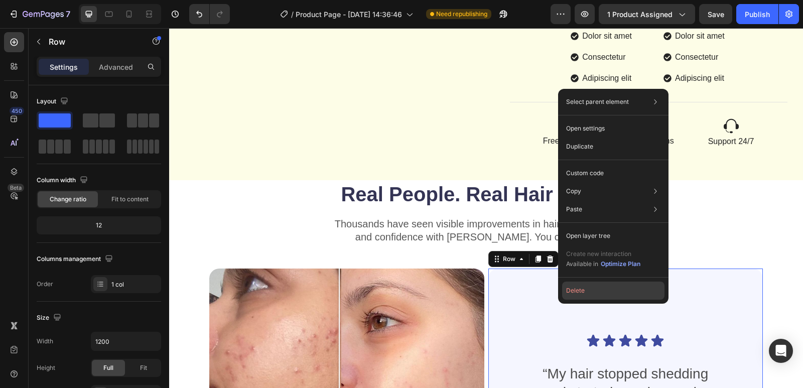
click at [576, 290] on button "Delete" at bounding box center [613, 291] width 102 height 18
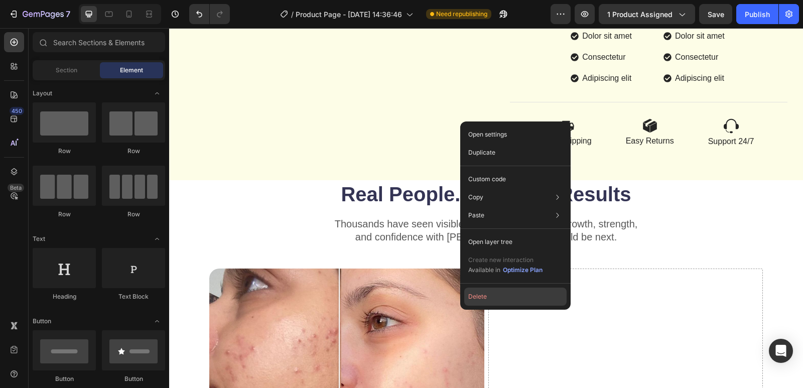
click at [488, 292] on button "Delete" at bounding box center [515, 297] width 102 height 18
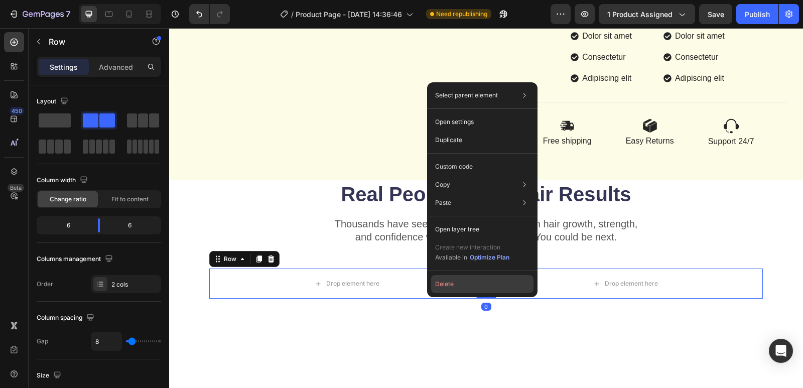
click at [455, 284] on button "Delete" at bounding box center [482, 284] width 102 height 18
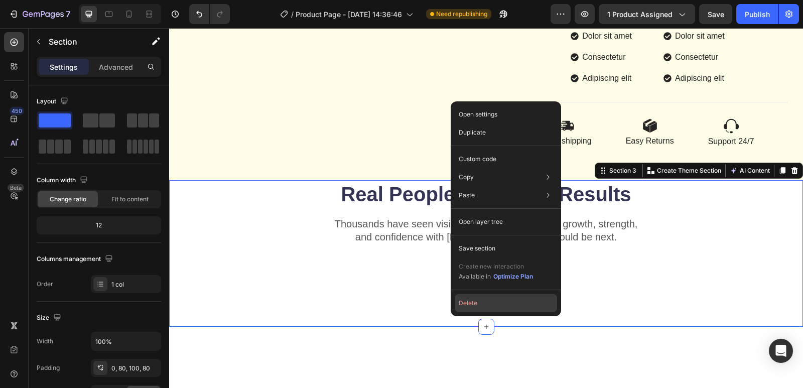
click at [468, 303] on button "Delete" at bounding box center [506, 303] width 102 height 18
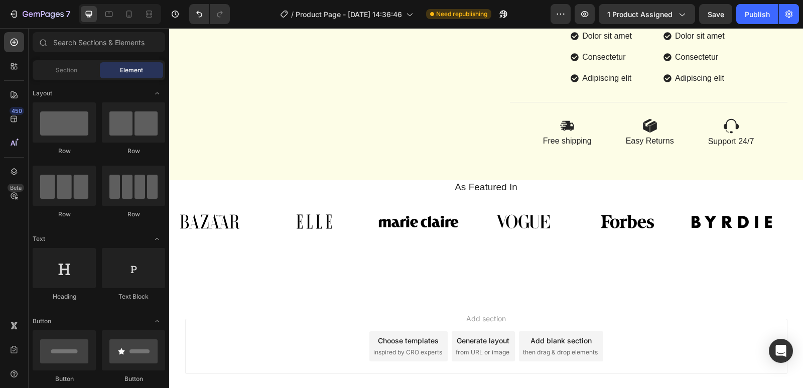
click at [485, 283] on div "As Featured In Heading Image Image Image Image Image Image Image Image Image Im…" at bounding box center [486, 239] width 634 height 118
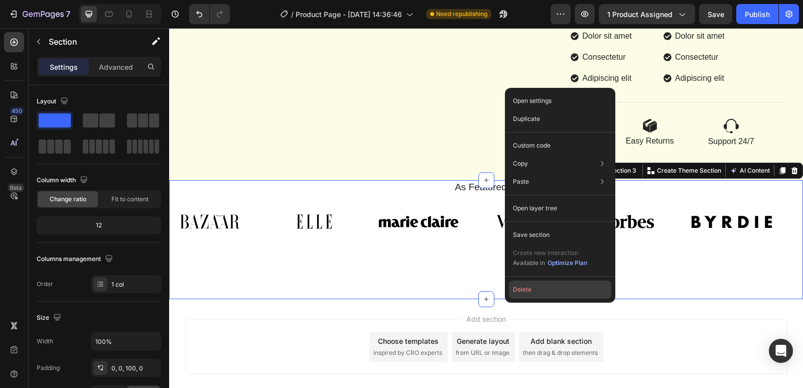
click at [525, 290] on button "Delete" at bounding box center [560, 290] width 102 height 18
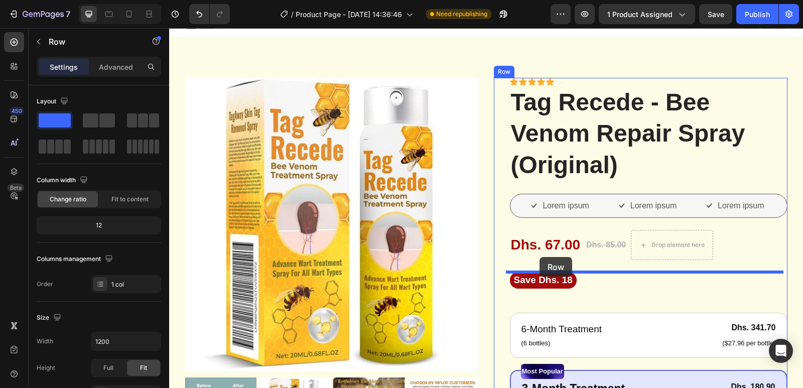
scroll to position [0, 0]
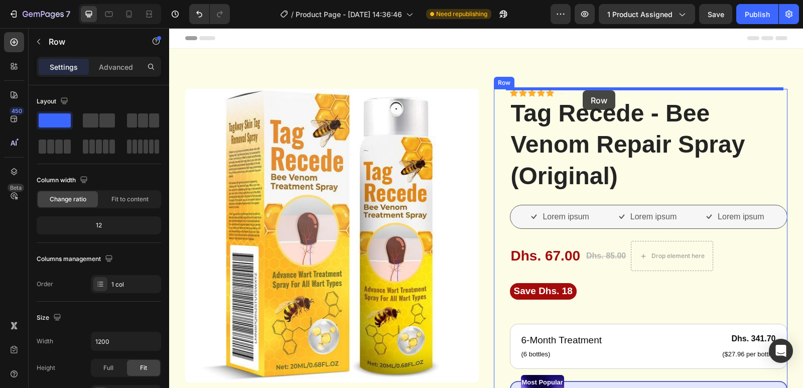
drag, startPoint x: 464, startPoint y: 276, endPoint x: 583, endPoint y: 90, distance: 220.3
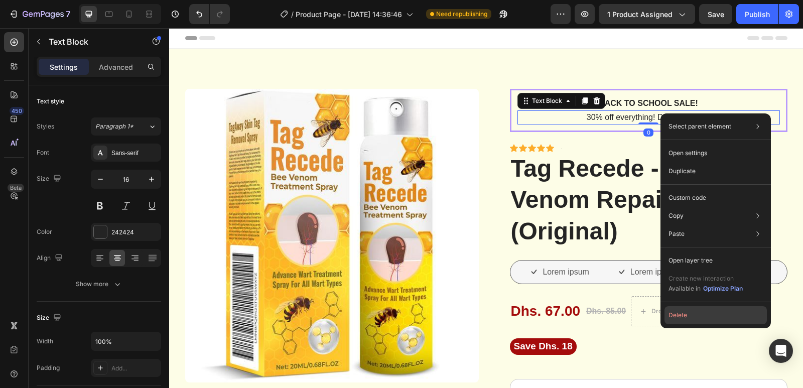
click at [681, 312] on button "Delete" at bounding box center [716, 315] width 102 height 18
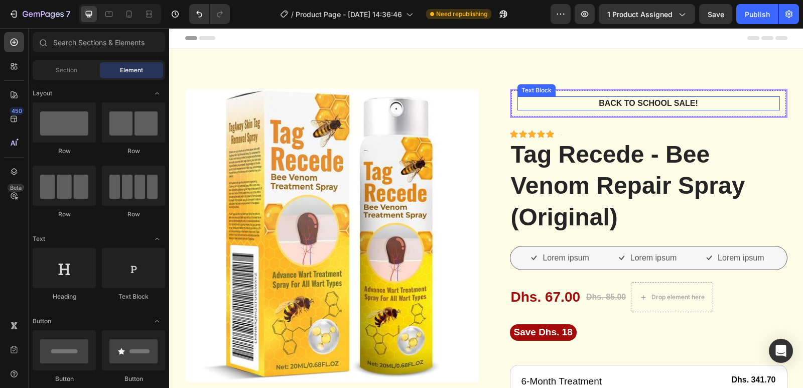
click at [553, 102] on p "Back to school sale!" at bounding box center [648, 103] width 260 height 12
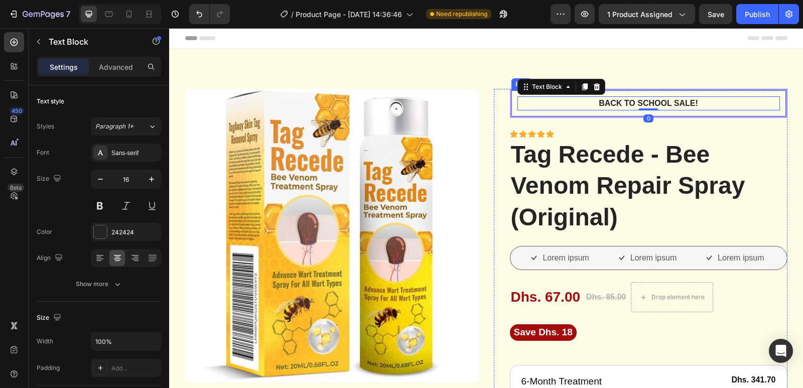
click at [543, 112] on div "Back to school sale! Text Block 0 Row" at bounding box center [649, 103] width 278 height 29
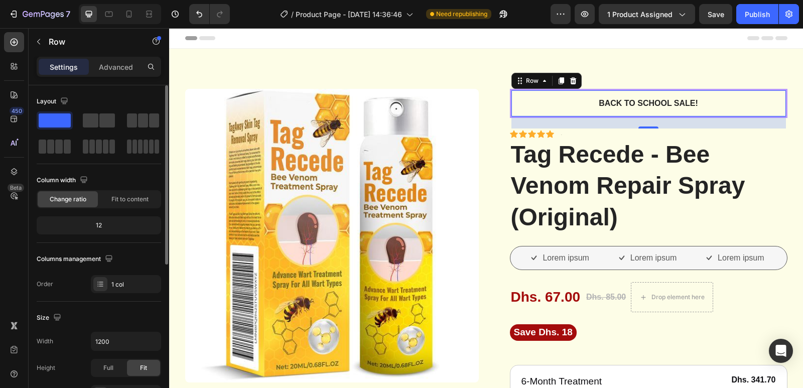
click at [103, 225] on div "12" at bounding box center [99, 225] width 120 height 14
click at [124, 202] on span "Fit to content" at bounding box center [129, 199] width 37 height 9
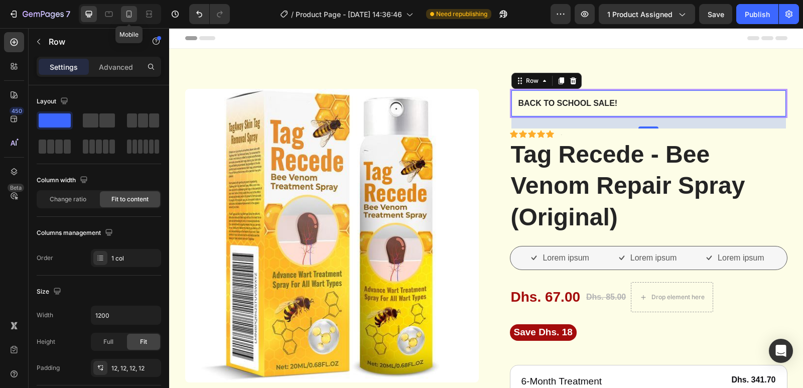
click at [127, 16] on icon at bounding box center [129, 14] width 10 height 10
type input "100%"
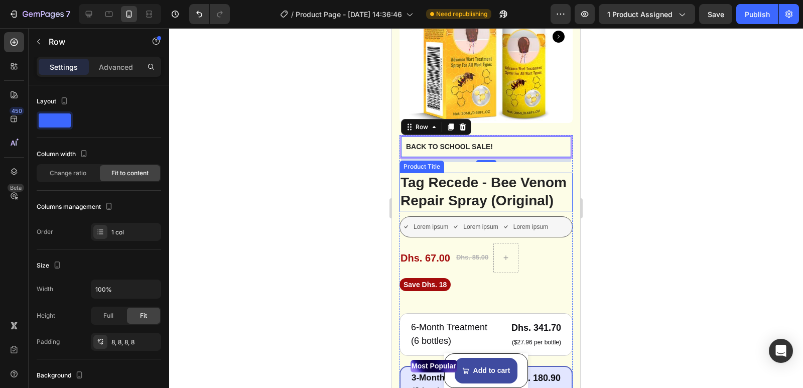
scroll to position [82, 0]
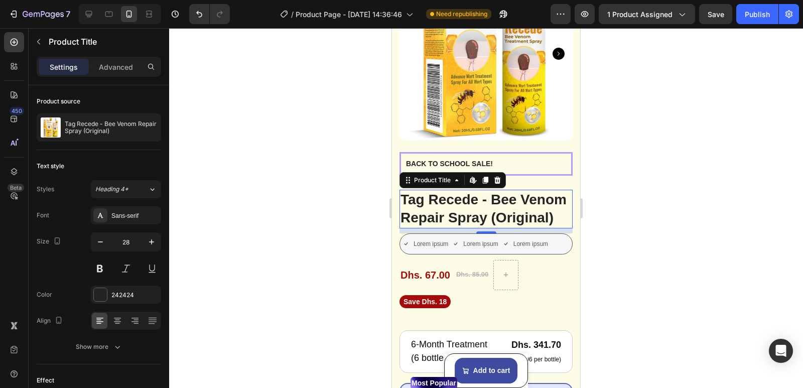
click at [608, 204] on div at bounding box center [486, 208] width 634 height 360
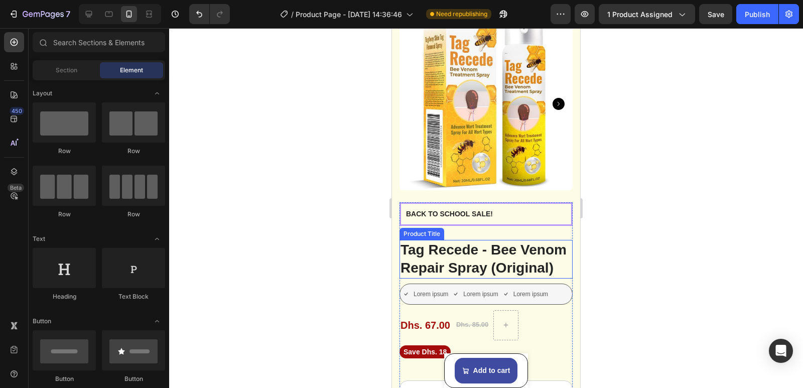
scroll to position [0, 0]
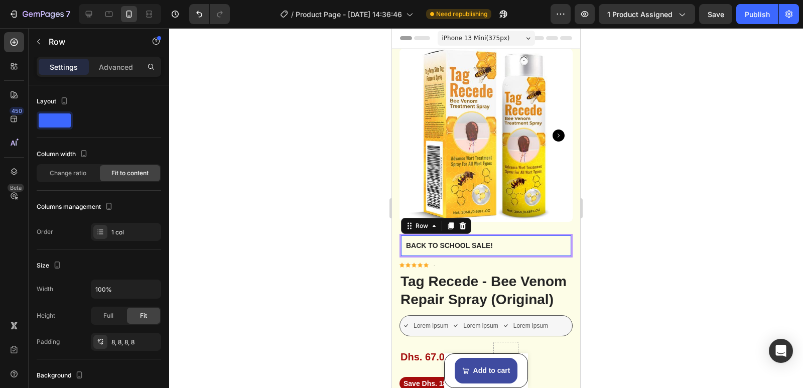
click at [543, 235] on div "Back to school sale! Text Block Row 0" at bounding box center [486, 246] width 173 height 24
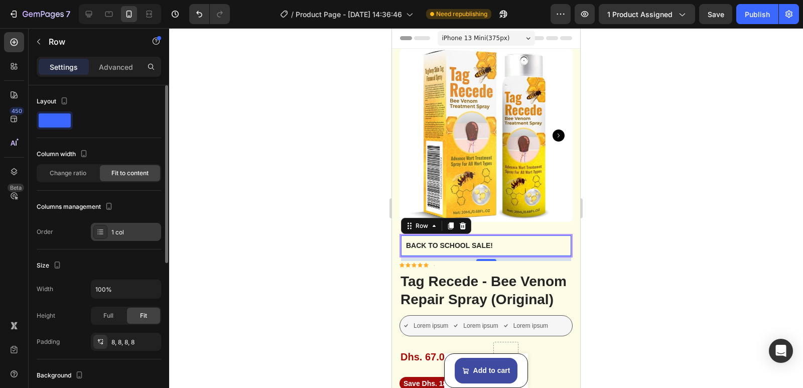
click at [105, 230] on div at bounding box center [100, 232] width 14 height 14
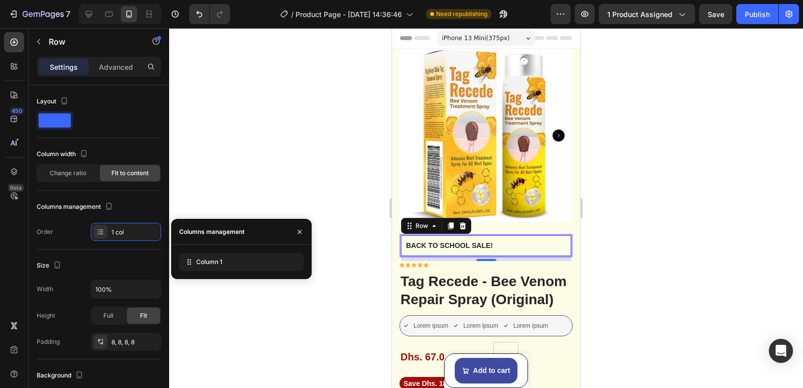
click at [190, 186] on div at bounding box center [486, 208] width 634 height 360
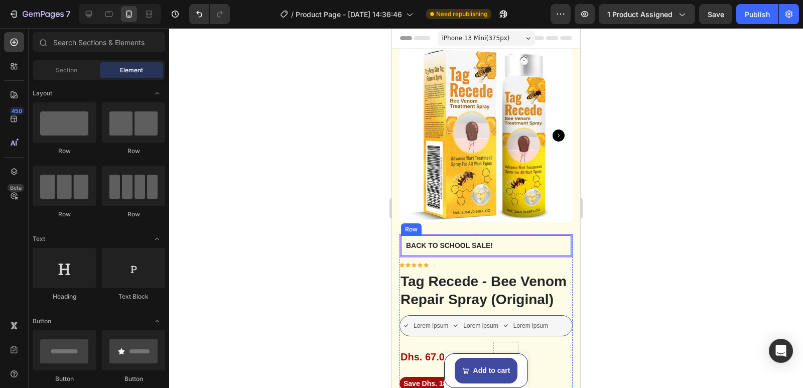
click at [520, 237] on div "Back to school sale! Text Block Row" at bounding box center [486, 246] width 173 height 24
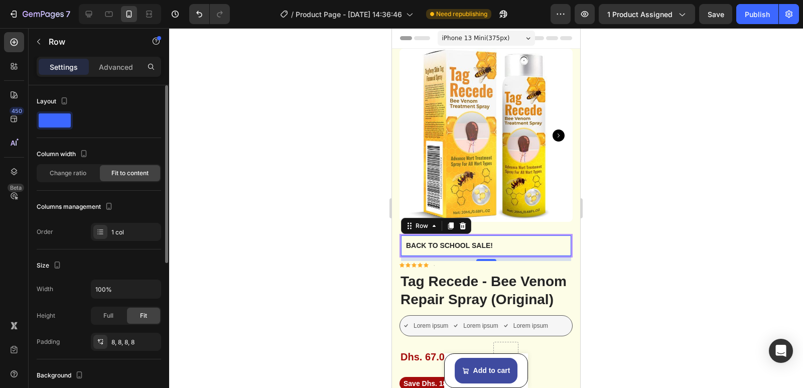
click at [63, 121] on span at bounding box center [55, 120] width 32 height 14
click at [63, 115] on span at bounding box center [55, 120] width 32 height 14
click at [59, 120] on span at bounding box center [55, 120] width 32 height 14
click at [67, 117] on span at bounding box center [55, 120] width 32 height 14
click at [61, 119] on span at bounding box center [55, 120] width 32 height 14
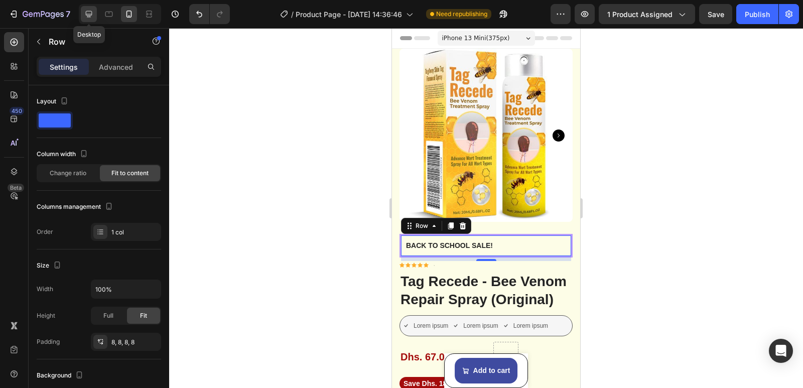
click at [91, 15] on icon at bounding box center [89, 14] width 7 height 7
type input "1200"
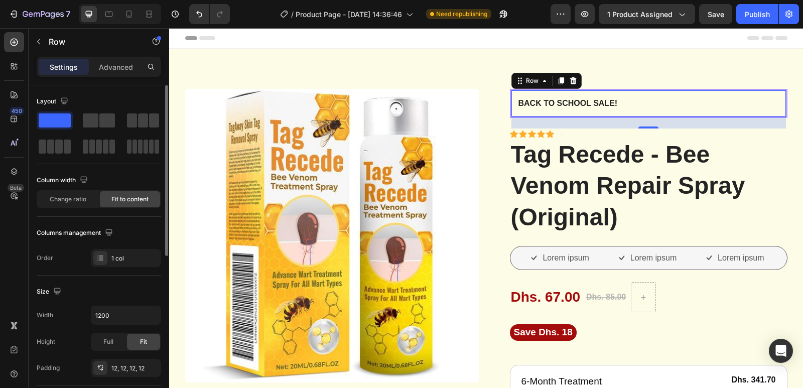
scroll to position [26, 0]
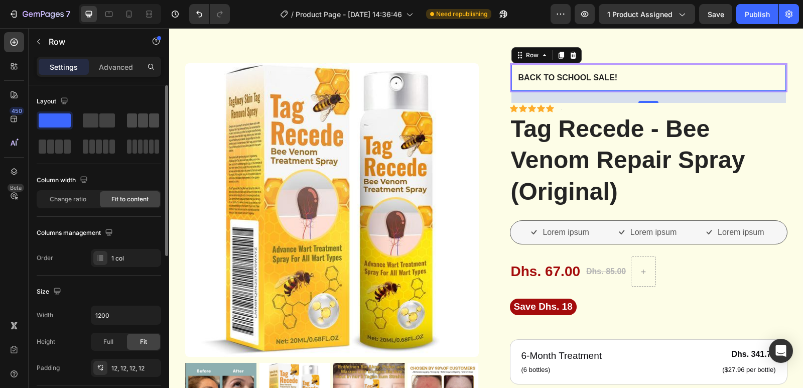
click at [140, 118] on span at bounding box center [143, 120] width 10 height 14
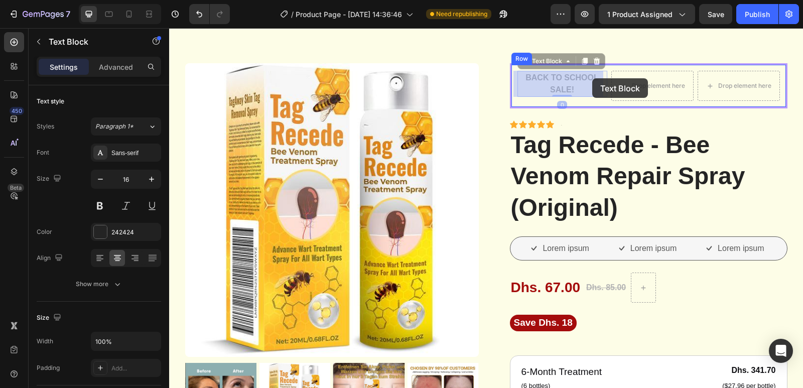
drag, startPoint x: 545, startPoint y: 84, endPoint x: 596, endPoint y: 76, distance: 52.3
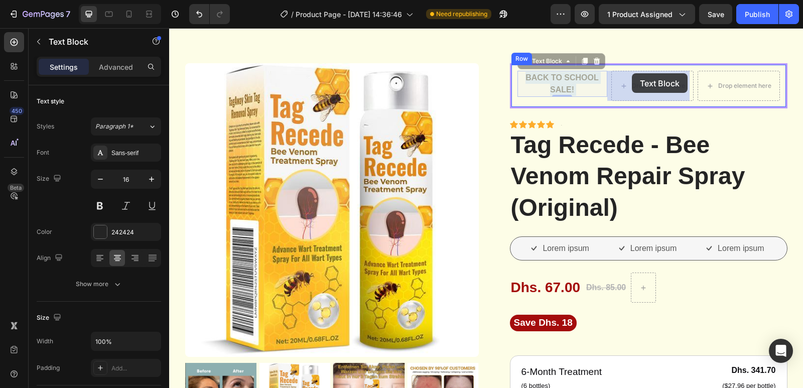
drag, startPoint x: 561, startPoint y: 80, endPoint x: 632, endPoint y: 73, distance: 71.6
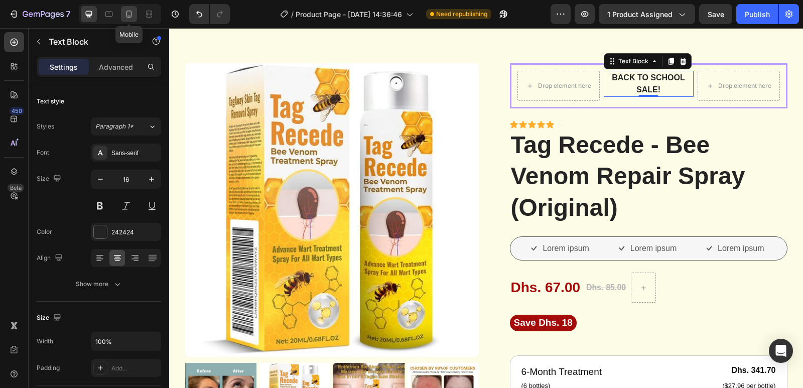
click at [128, 14] on icon at bounding box center [129, 14] width 10 height 10
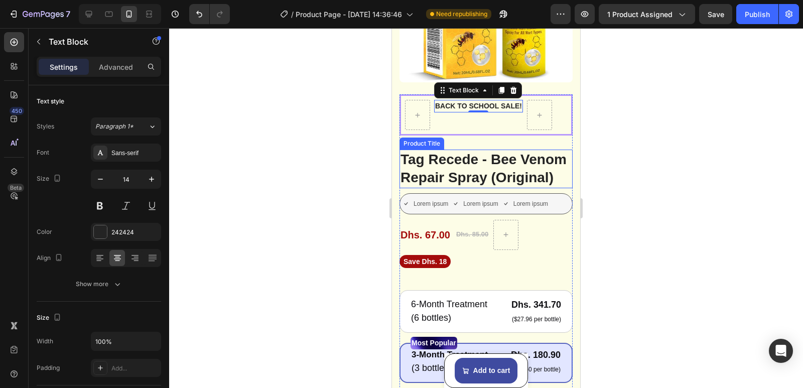
scroll to position [138, 0]
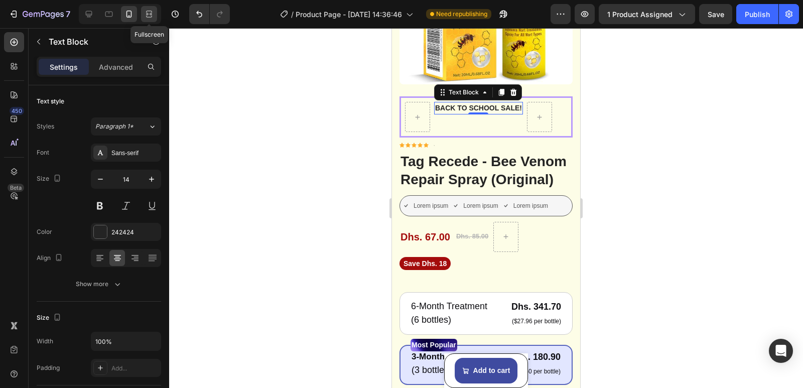
click at [144, 17] on icon at bounding box center [149, 14] width 10 height 10
type input "16"
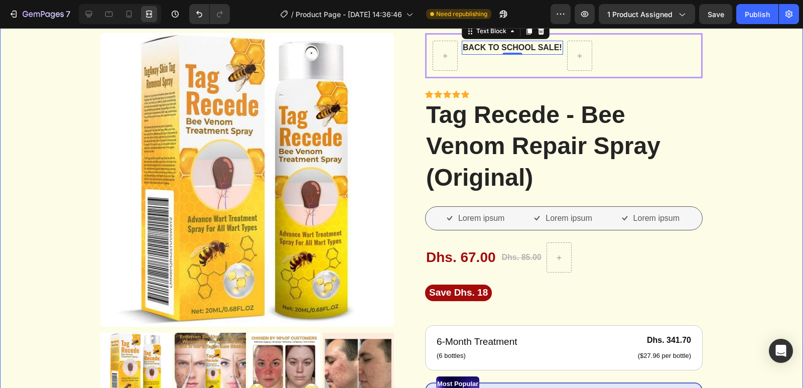
scroll to position [33, 0]
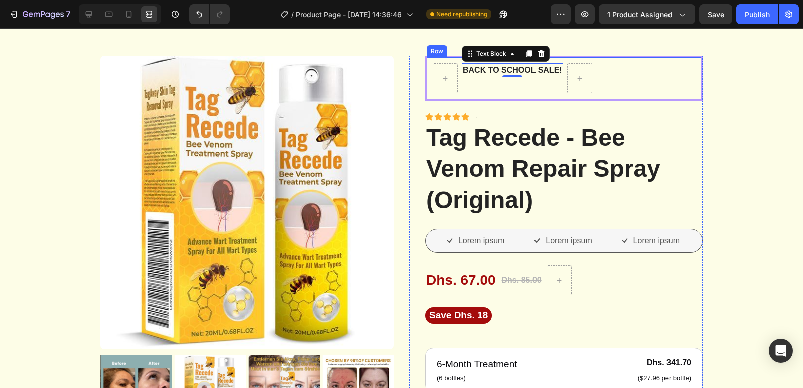
click at [514, 91] on div "Back to school sale! Text Block 0" at bounding box center [512, 78] width 101 height 30
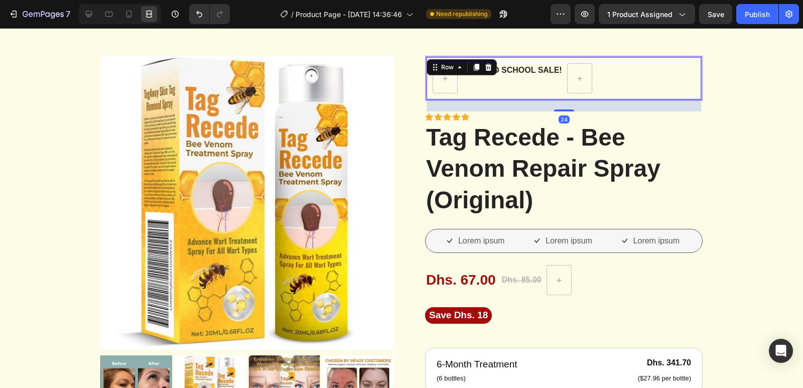
click at [514, 90] on div "Back to school sale! Text Block" at bounding box center [512, 78] width 101 height 30
click at [89, 16] on icon at bounding box center [89, 14] width 7 height 7
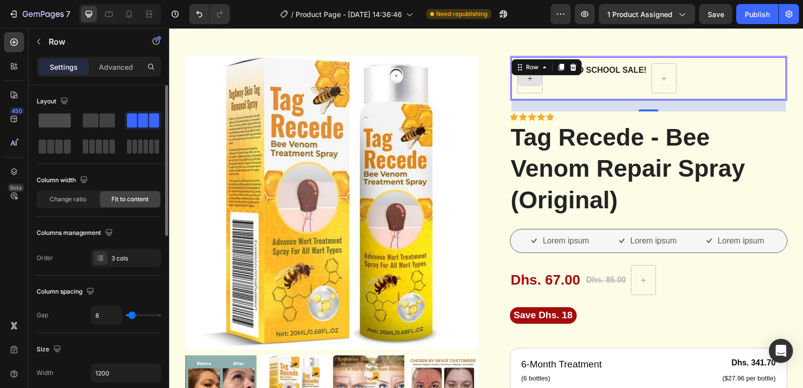
click at [56, 116] on span at bounding box center [55, 120] width 32 height 14
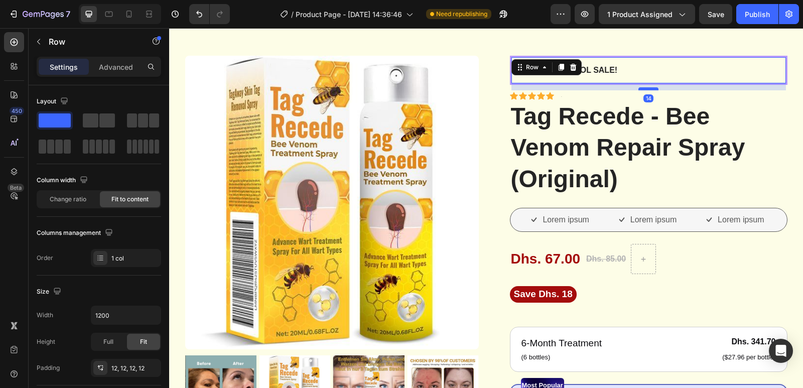
drag, startPoint x: 646, startPoint y: 93, endPoint x: 645, endPoint y: 88, distance: 5.0
click at [645, 88] on div at bounding box center [648, 88] width 20 height 3
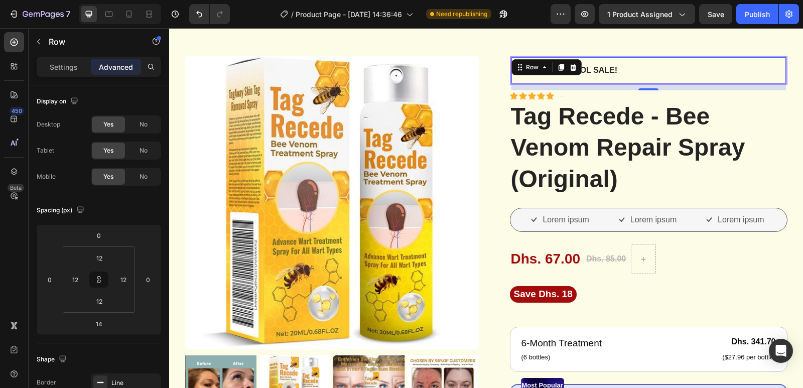
click at [633, 68] on div "Back to school sale! Text Block Row 14" at bounding box center [649, 70] width 278 height 29
click at [57, 66] on p "Settings" at bounding box center [64, 67] width 28 height 11
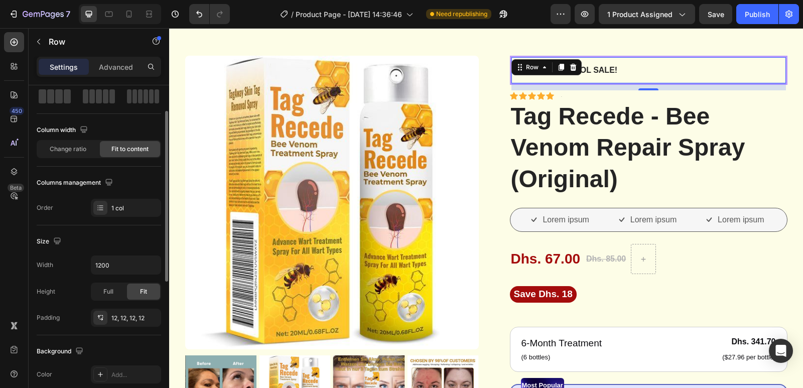
scroll to position [100, 0]
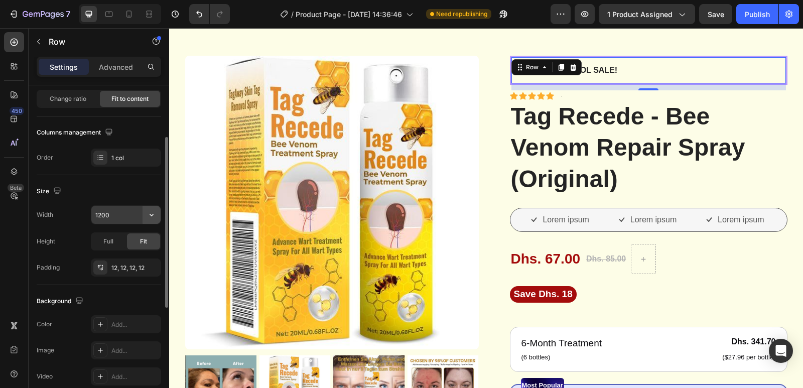
click at [156, 214] on icon "button" at bounding box center [152, 215] width 10 height 10
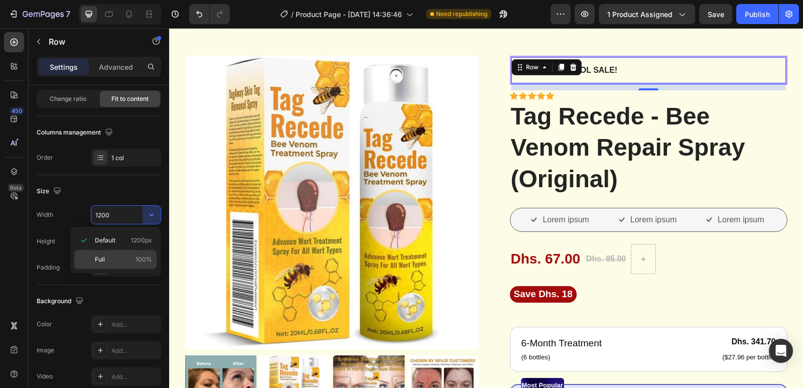
click at [124, 256] on p "Full 100%" at bounding box center [123, 259] width 57 height 9
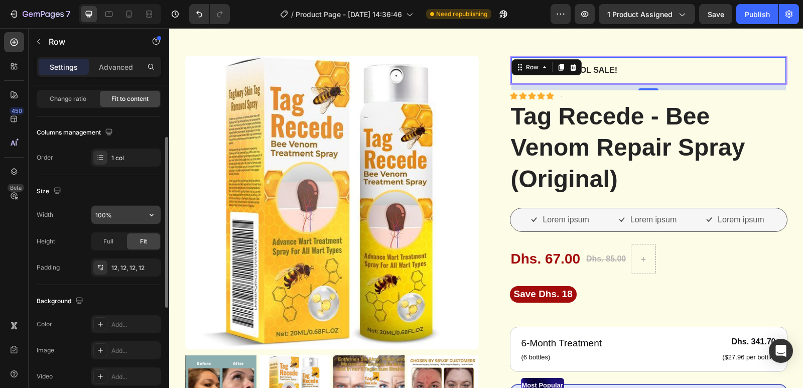
click at [131, 214] on input "100%" at bounding box center [125, 215] width 69 height 18
click at [44, 216] on div "Width" at bounding box center [45, 214] width 17 height 9
click at [113, 214] on input "100%" at bounding box center [125, 215] width 69 height 18
click at [117, 214] on input "100%" at bounding box center [125, 215] width 69 height 18
click at [150, 214] on icon "button" at bounding box center [152, 215] width 10 height 10
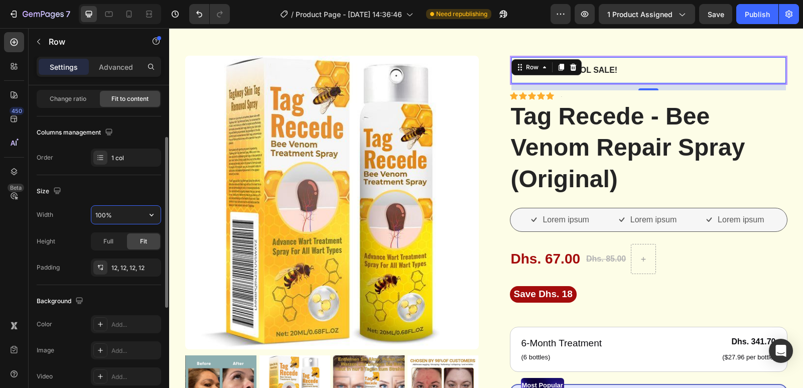
click at [132, 212] on input "100%" at bounding box center [125, 215] width 69 height 18
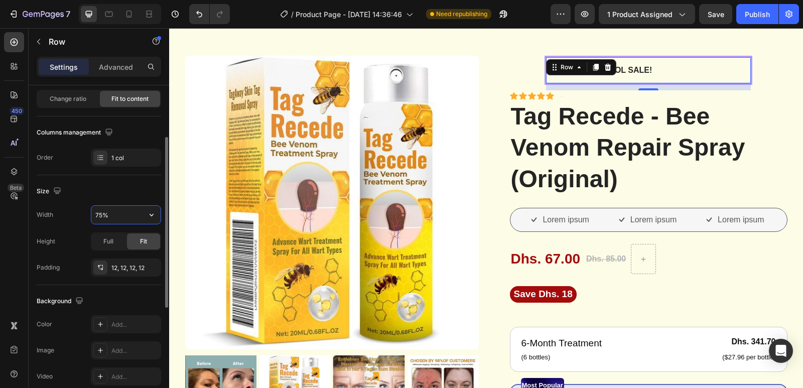
click at [103, 216] on input "75%" at bounding box center [125, 215] width 69 height 18
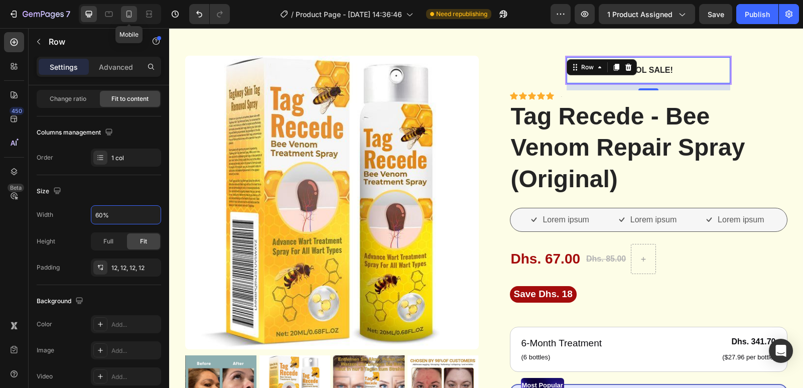
type input "60%"
click at [134, 13] on icon at bounding box center [129, 14] width 10 height 10
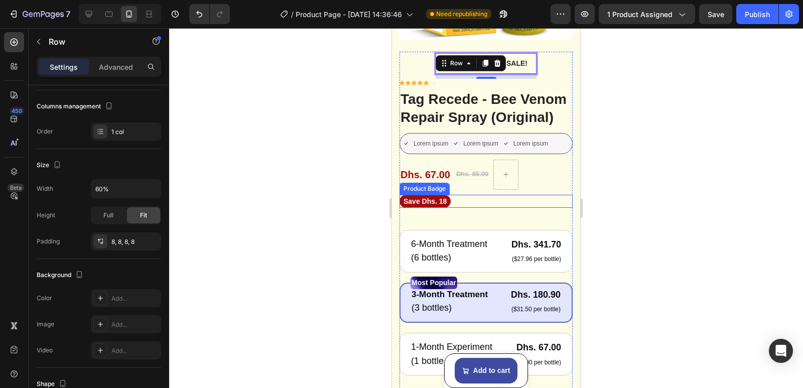
scroll to position [132, 0]
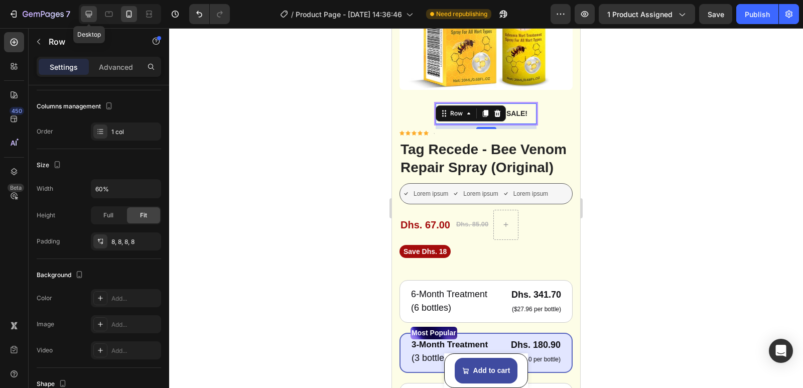
click at [93, 17] on icon at bounding box center [89, 14] width 10 height 10
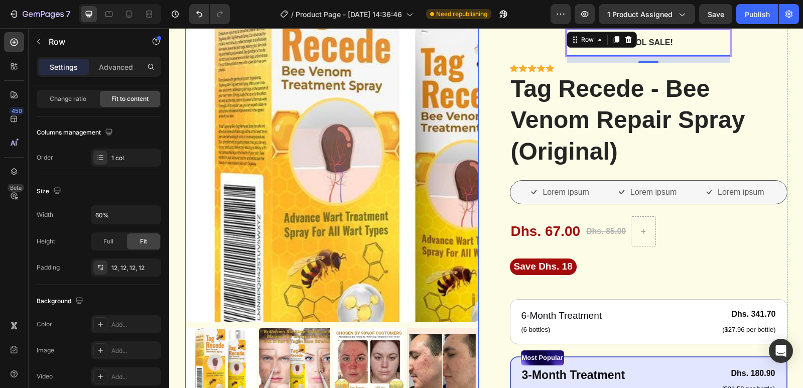
scroll to position [26, 0]
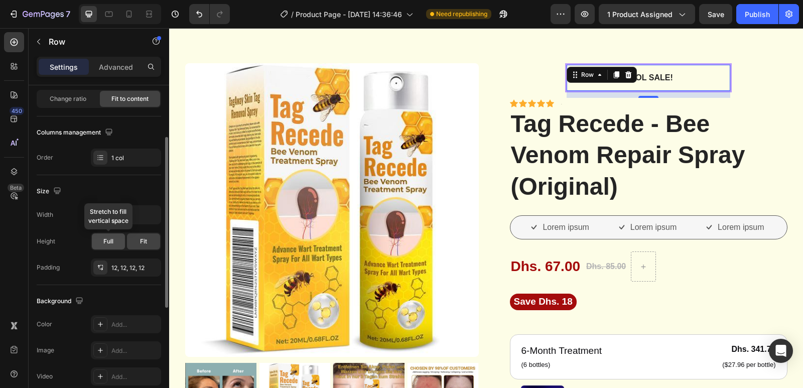
click at [109, 245] on span "Full" at bounding box center [108, 241] width 10 height 9
click at [145, 244] on span "Fit" at bounding box center [143, 241] width 7 height 9
click at [99, 265] on icon at bounding box center [100, 268] width 8 height 8
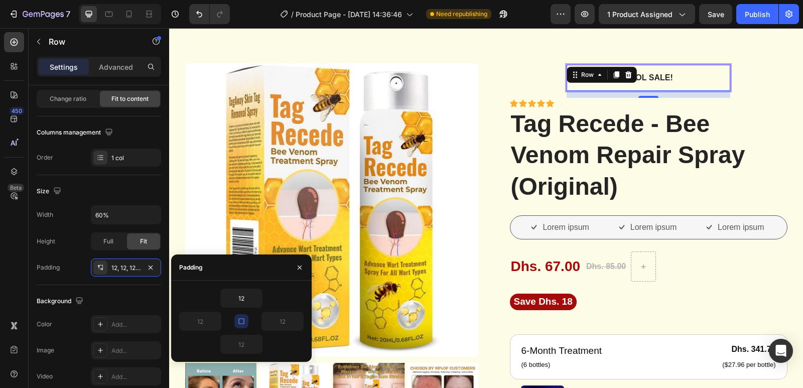
click at [241, 321] on icon "button" at bounding box center [241, 321] width 8 height 8
click at [242, 323] on icon "button" at bounding box center [241, 321] width 8 height 8
click at [242, 320] on icon "button" at bounding box center [241, 321] width 8 height 8
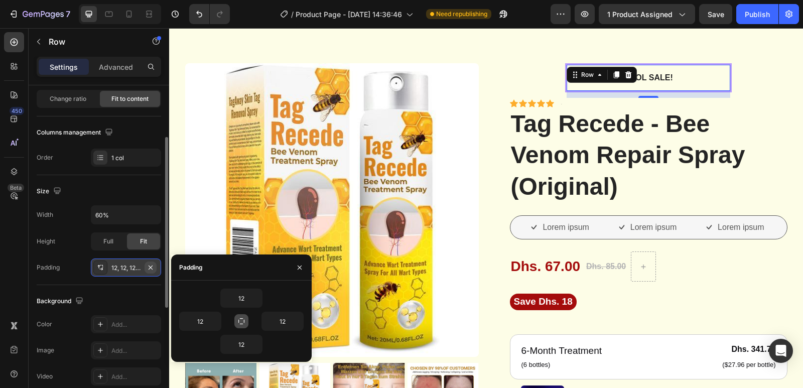
click at [150, 268] on icon "button" at bounding box center [151, 267] width 4 height 4
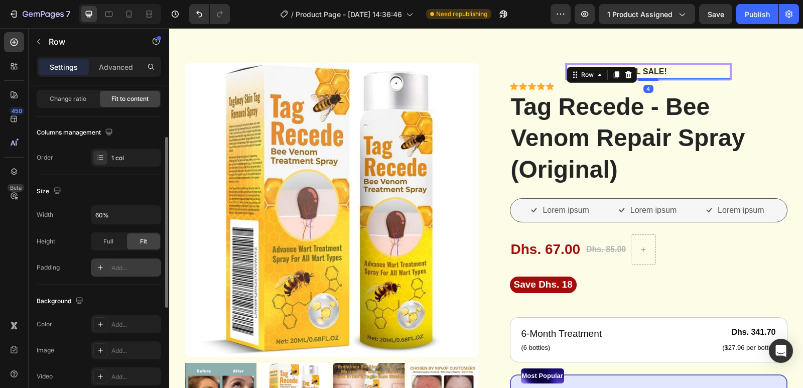
drag, startPoint x: 646, startPoint y: 84, endPoint x: 647, endPoint y: 79, distance: 5.0
click at [647, 79] on div at bounding box center [648, 79] width 20 height 3
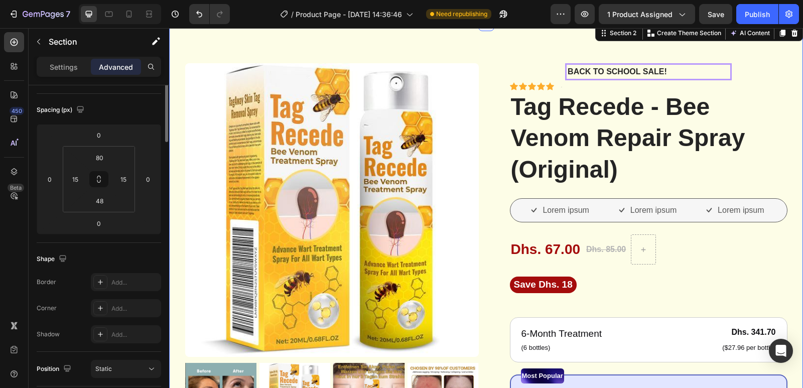
scroll to position [0, 0]
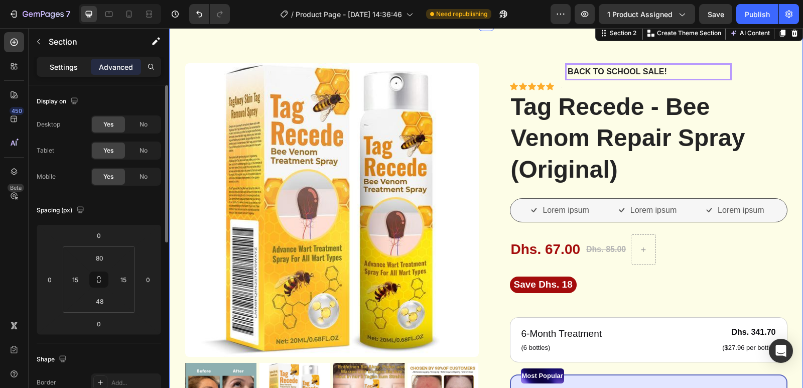
click at [67, 69] on p "Settings" at bounding box center [64, 67] width 28 height 11
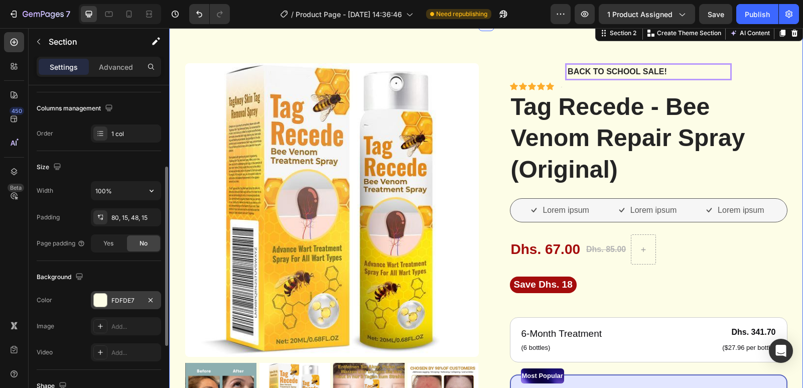
scroll to position [251, 0]
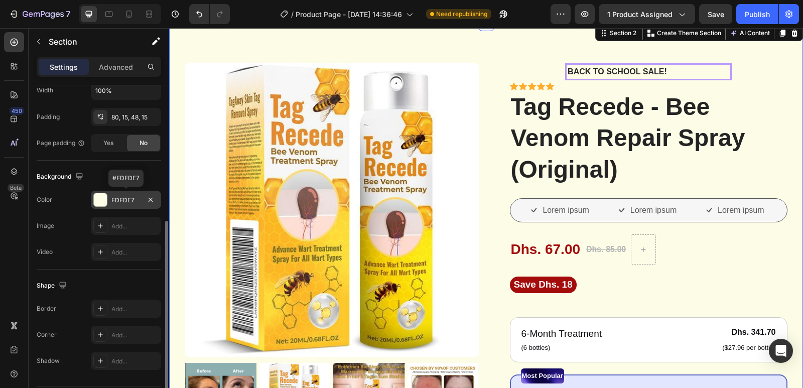
click at [98, 195] on div at bounding box center [100, 199] width 13 height 13
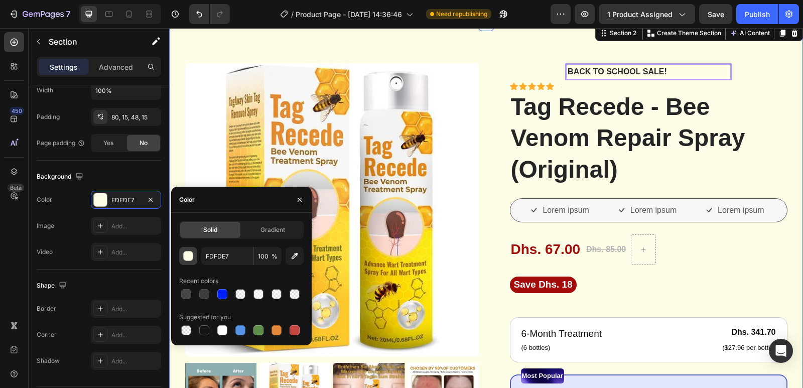
click at [188, 255] on div "button" at bounding box center [189, 256] width 10 height 10
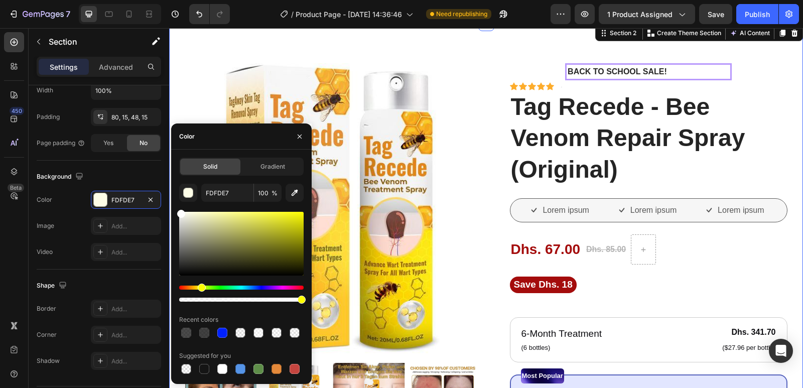
drag, startPoint x: 348, startPoint y: 234, endPoint x: 170, endPoint y: 202, distance: 180.7
type input "FFFFFF"
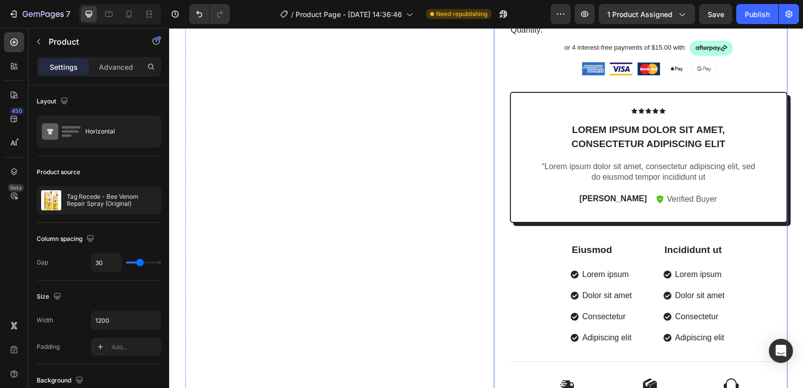
scroll to position [528, 0]
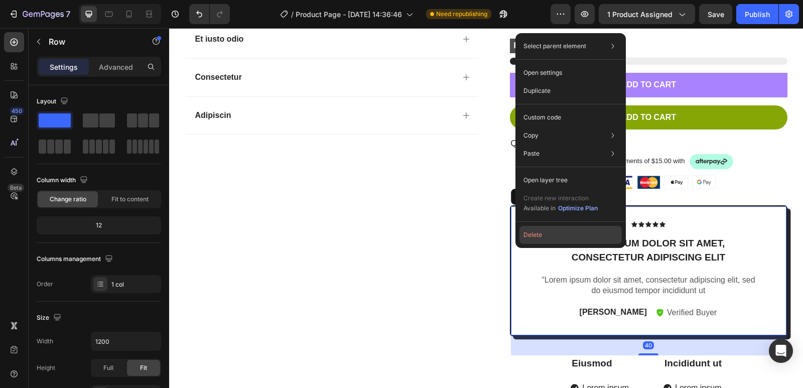
drag, startPoint x: 526, startPoint y: 232, endPoint x: 357, endPoint y: 205, distance: 170.9
click at [526, 232] on button "Delete" at bounding box center [570, 235] width 102 height 18
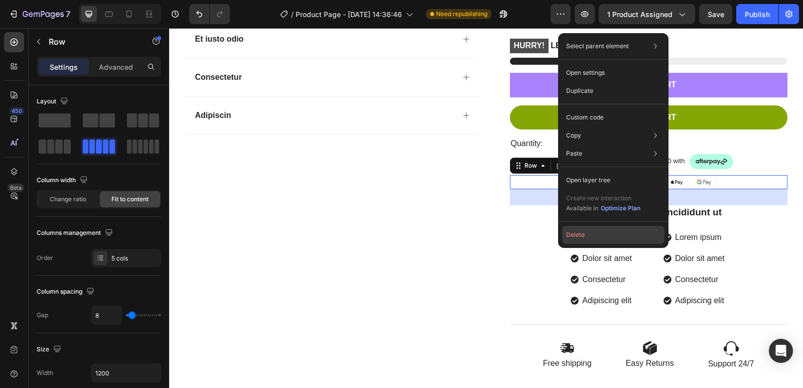
click at [571, 234] on button "Delete" at bounding box center [613, 235] width 102 height 18
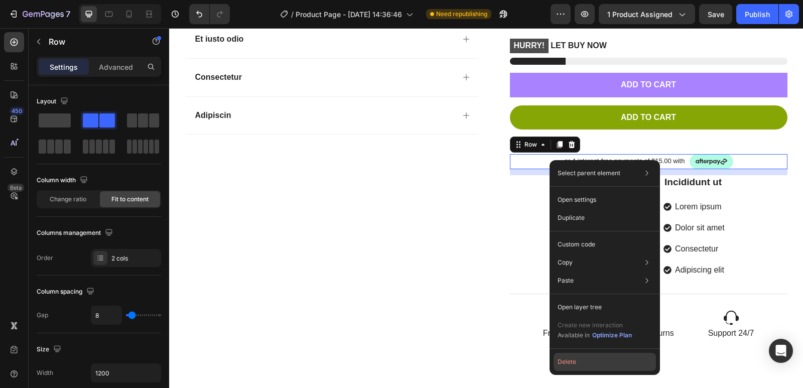
click at [569, 369] on button "Delete" at bounding box center [605, 362] width 102 height 18
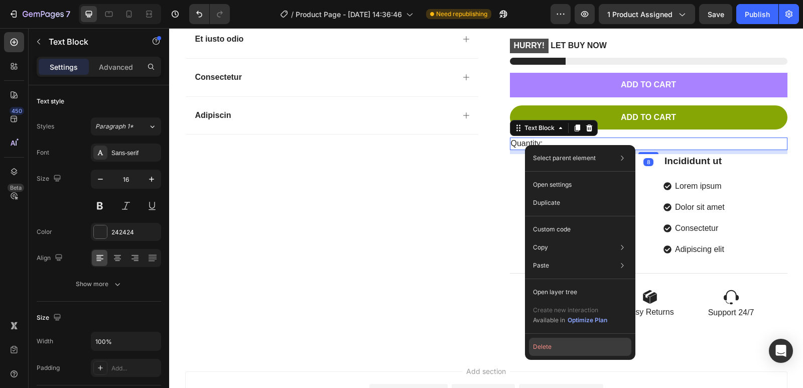
click at [553, 348] on button "Delete" at bounding box center [580, 347] width 102 height 18
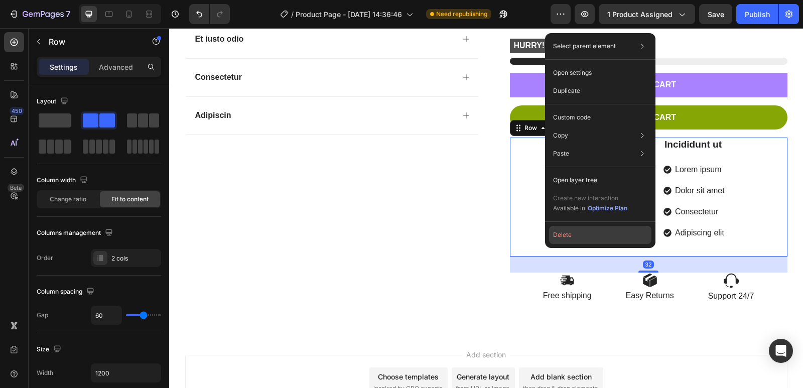
click at [565, 239] on button "Delete" at bounding box center [600, 235] width 102 height 18
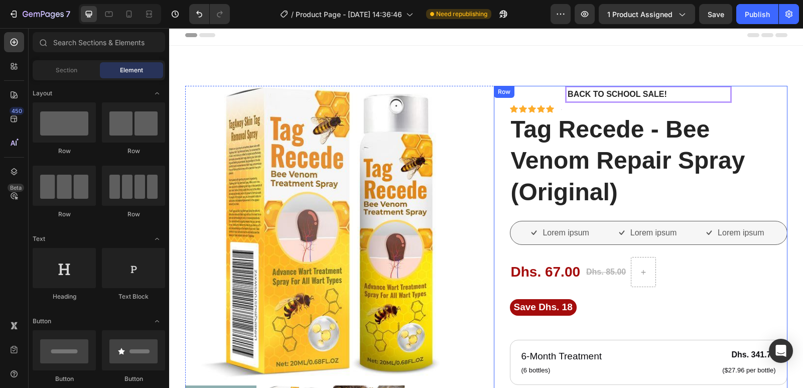
scroll to position [0, 0]
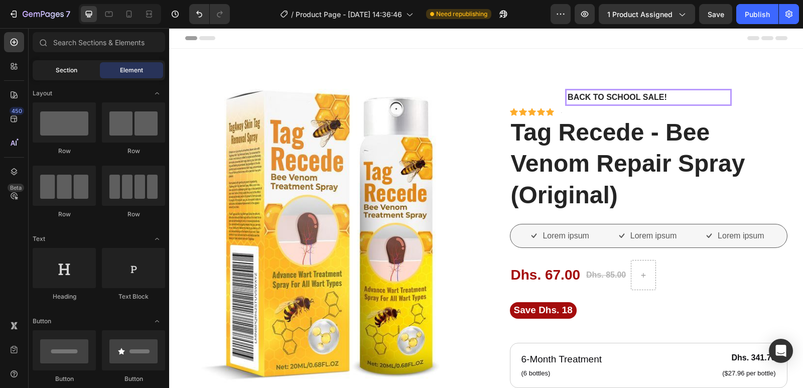
click at [64, 72] on span "Section" at bounding box center [67, 70] width 22 height 9
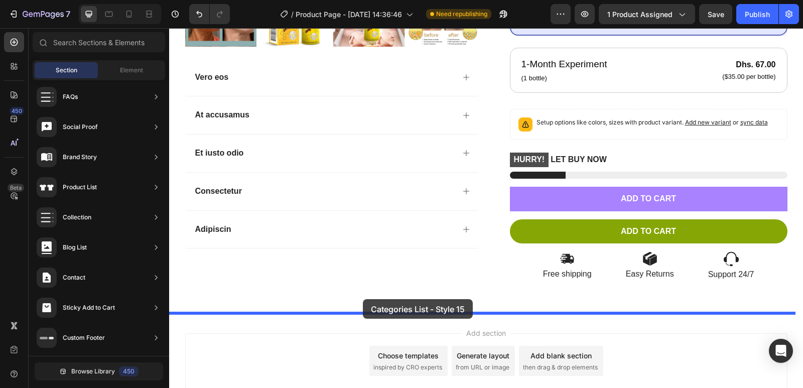
scroll to position [483, 0]
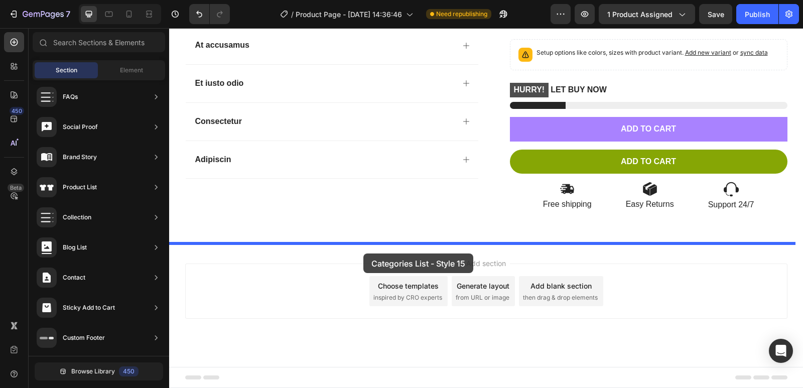
drag, startPoint x: 387, startPoint y: 373, endPoint x: 364, endPoint y: 250, distance: 124.5
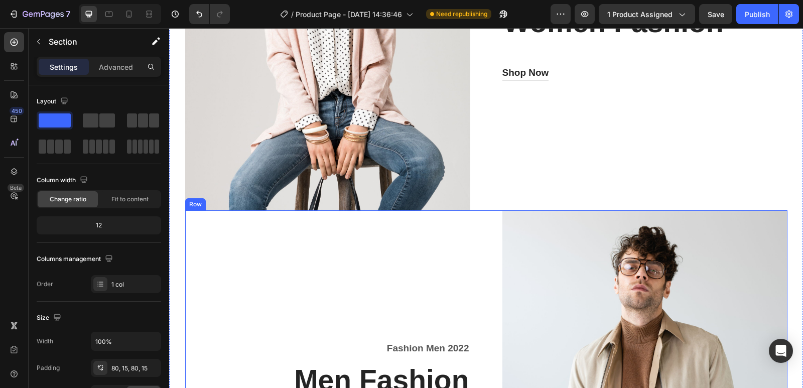
scroll to position [914, 0]
click at [451, 271] on div "Fashion Men 2022 Text block Men Fashion Heading Shop Now Button" at bounding box center [327, 390] width 285 height 358
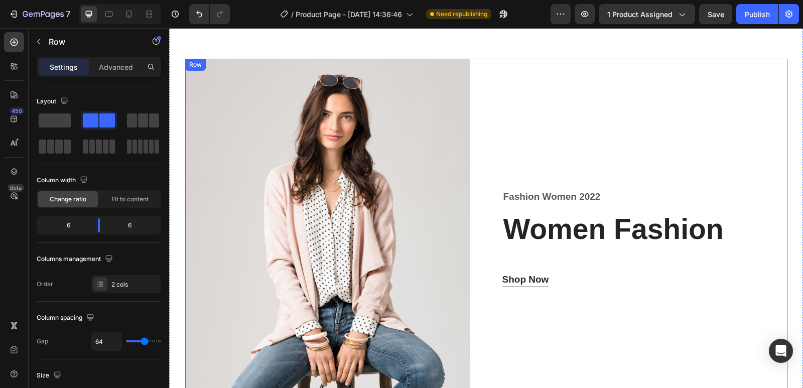
scroll to position [664, 0]
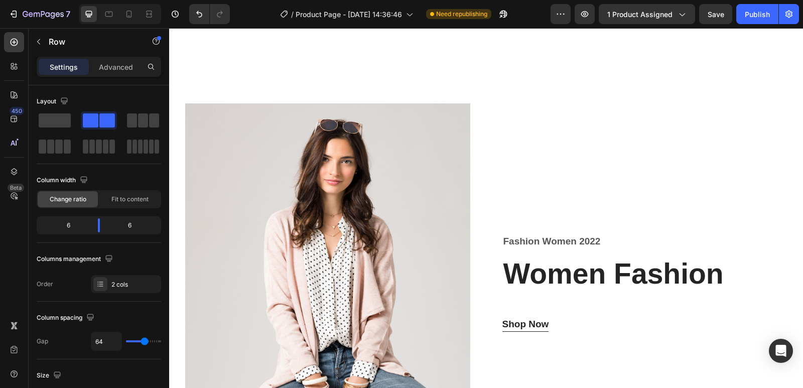
click at [62, 69] on p "Settings" at bounding box center [64, 67] width 28 height 11
click at [33, 43] on button "button" at bounding box center [39, 42] width 16 height 16
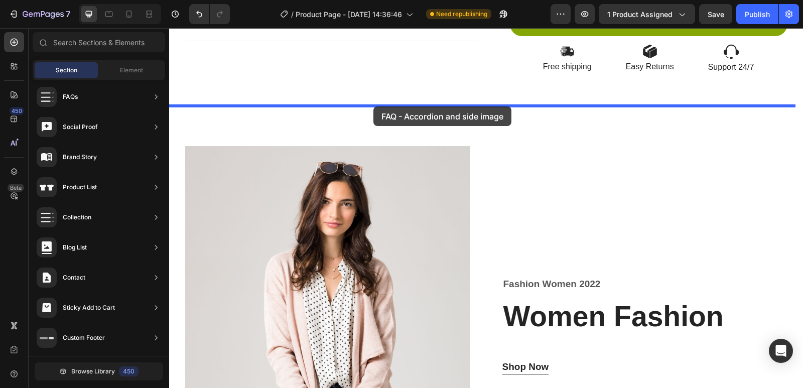
scroll to position [563, 0]
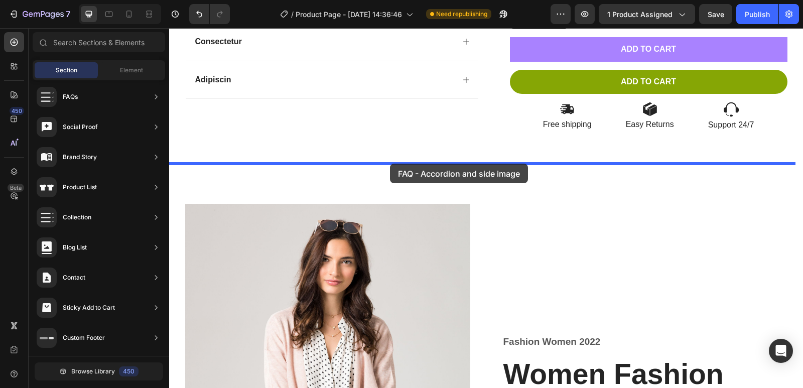
drag, startPoint x: 421, startPoint y: 355, endPoint x: 390, endPoint y: 161, distance: 197.1
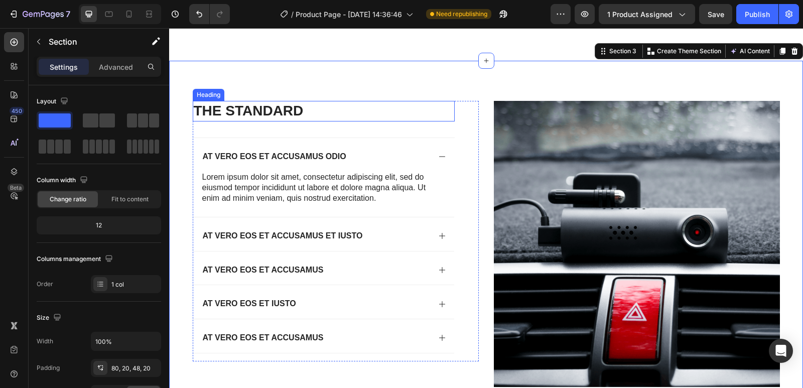
scroll to position [714, 0]
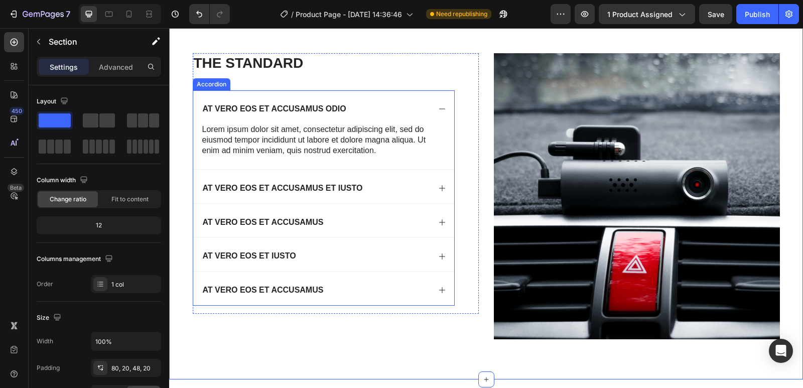
click at [439, 111] on icon at bounding box center [442, 109] width 8 height 8
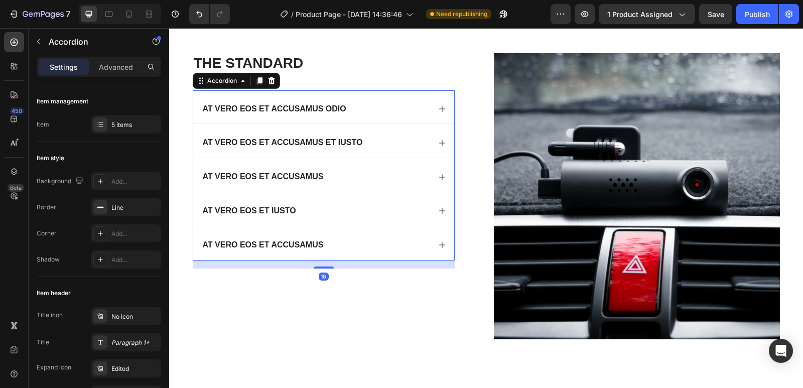
click at [347, 109] on div "At vero eos et accusamus odio" at bounding box center [315, 109] width 229 height 14
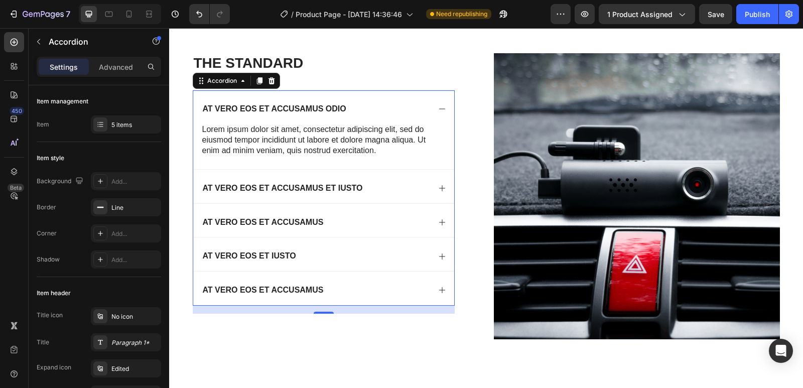
click at [441, 108] on icon at bounding box center [442, 109] width 8 height 8
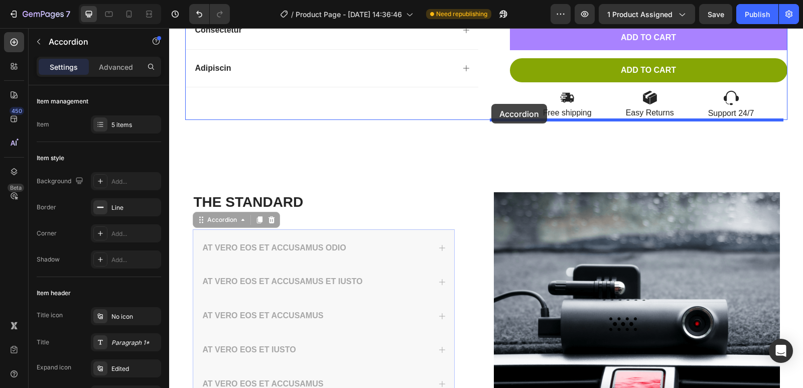
scroll to position [563, 0]
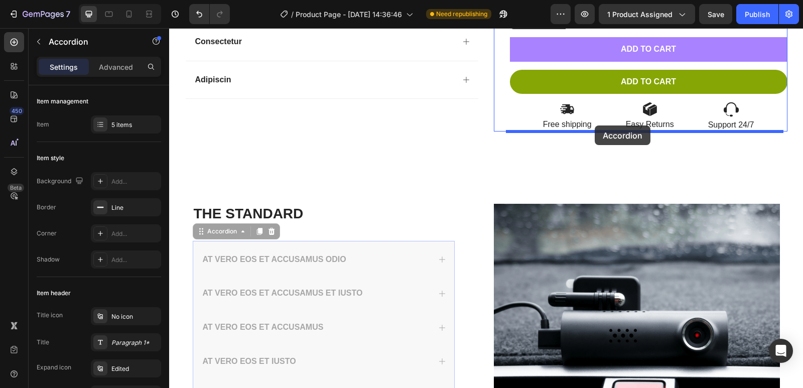
drag, startPoint x: 408, startPoint y: 101, endPoint x: 595, endPoint y: 125, distance: 188.3
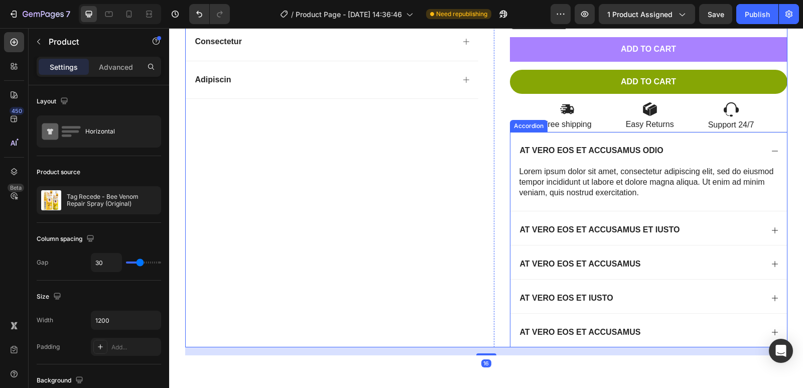
click at [771, 151] on icon at bounding box center [775, 151] width 8 height 8
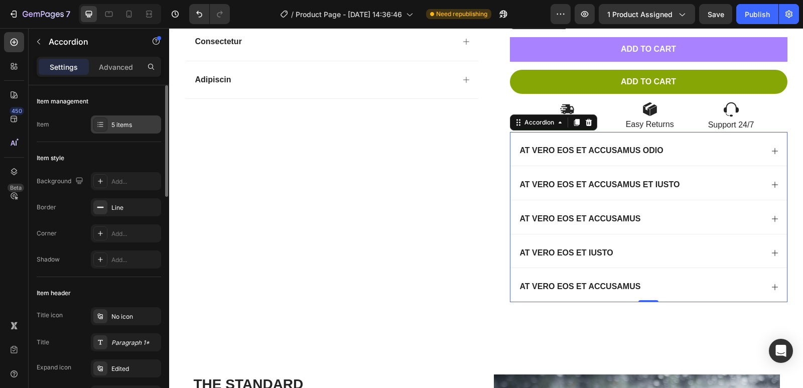
click at [99, 124] on icon at bounding box center [100, 124] width 8 height 8
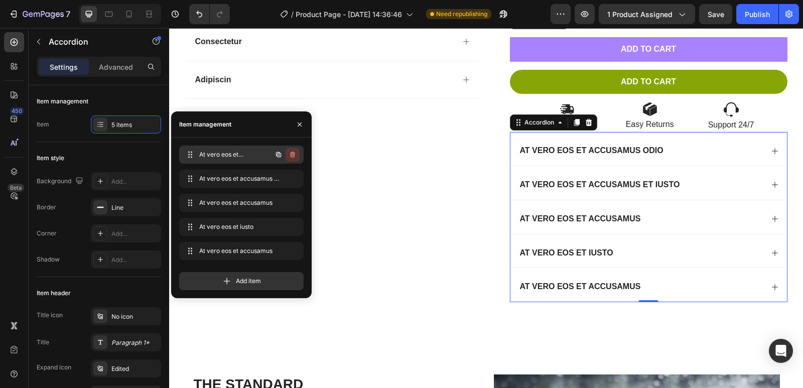
click at [292, 155] on icon "button" at bounding box center [293, 155] width 8 height 8
click at [291, 155] on div "Delete" at bounding box center [286, 154] width 19 height 9
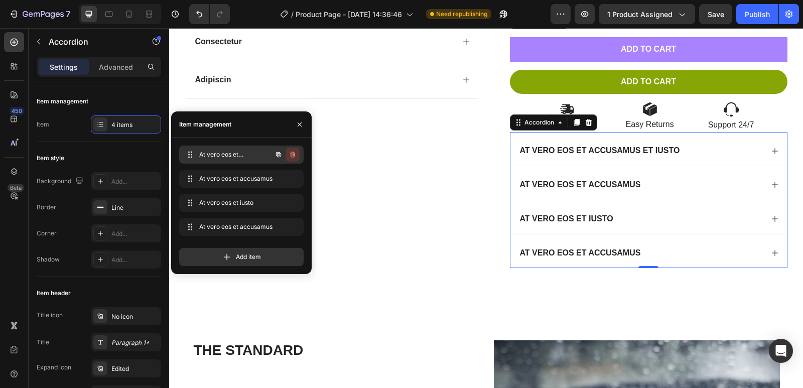
click at [290, 155] on icon "button" at bounding box center [293, 155] width 8 height 8
click at [287, 155] on div "Delete" at bounding box center [286, 154] width 19 height 9
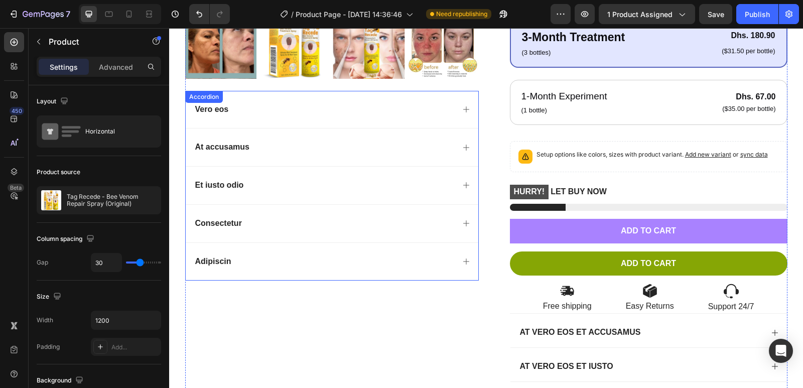
scroll to position [362, 0]
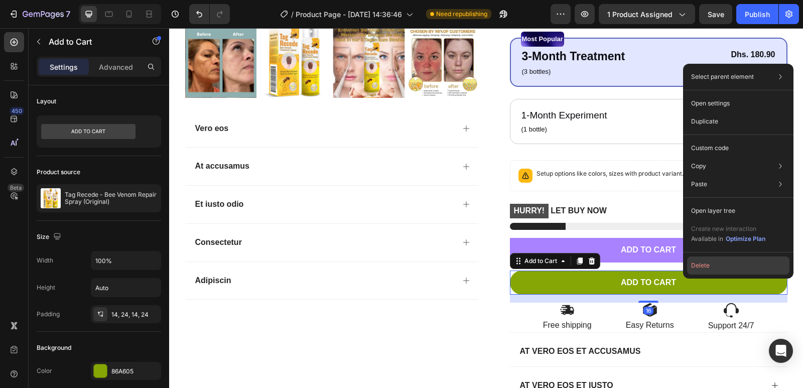
click at [699, 263] on button "Delete" at bounding box center [738, 265] width 102 height 18
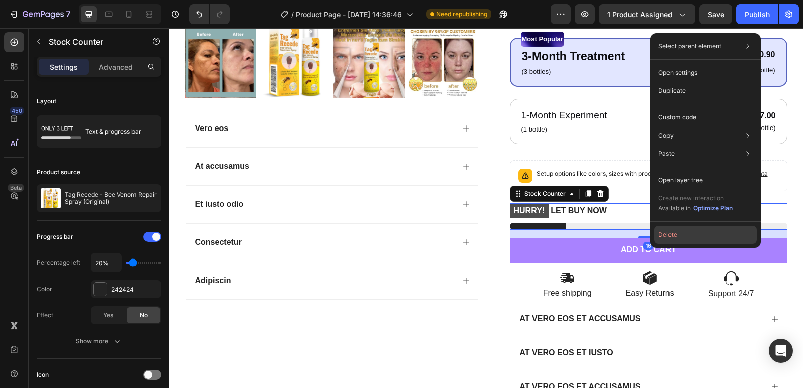
drag, startPoint x: 678, startPoint y: 231, endPoint x: 507, endPoint y: 201, distance: 172.8
click at [678, 231] on button "Delete" at bounding box center [706, 235] width 102 height 18
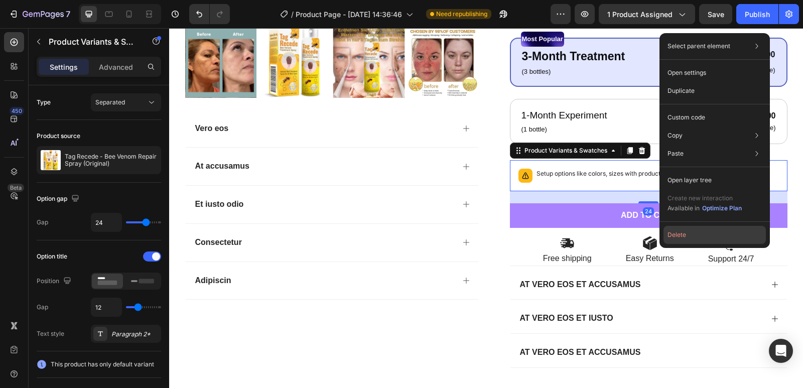
click at [694, 236] on button "Delete" at bounding box center [715, 235] width 102 height 18
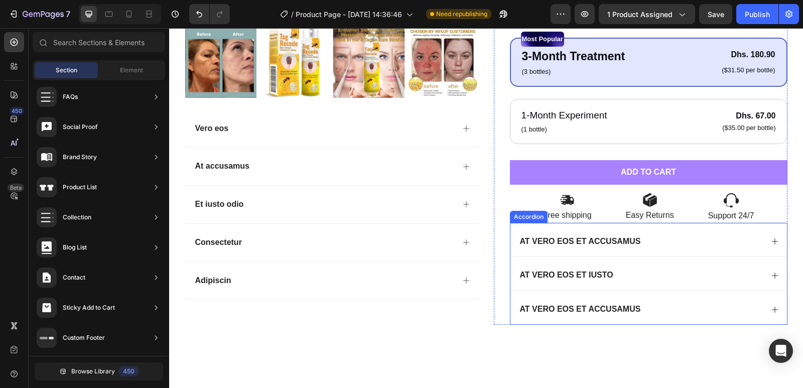
scroll to position [312, 0]
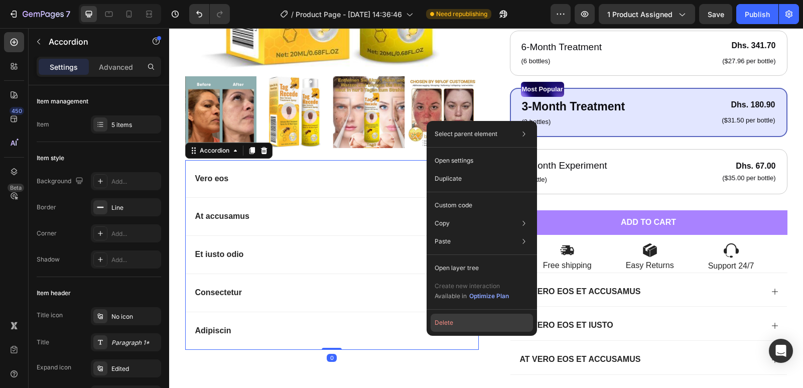
drag, startPoint x: 277, startPoint y: 291, endPoint x: 448, endPoint y: 319, distance: 173.4
click at [448, 319] on button "Delete" at bounding box center [482, 323] width 102 height 18
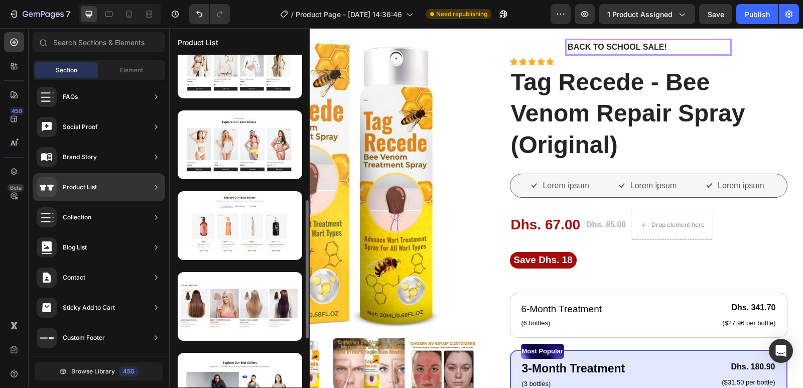
scroll to position [452, 0]
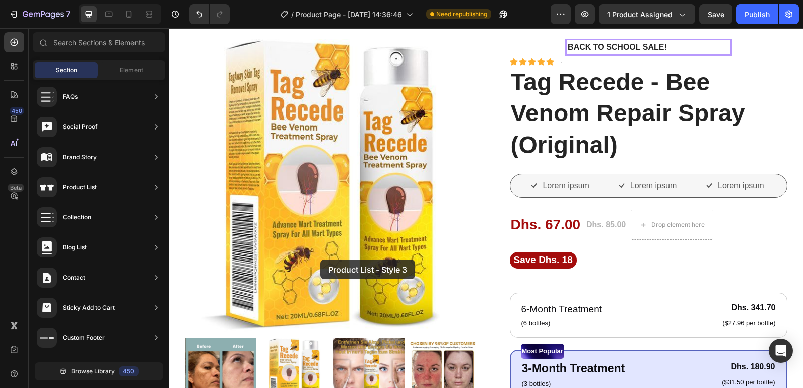
drag, startPoint x: 414, startPoint y: 303, endPoint x: 374, endPoint y: 258, distance: 59.4
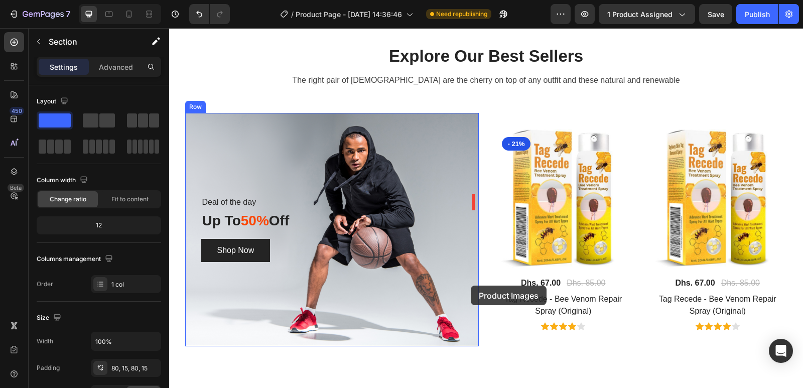
scroll to position [50, 0]
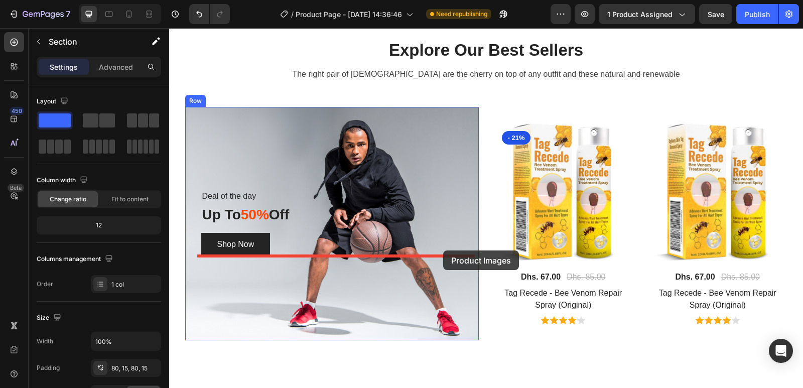
drag, startPoint x: 374, startPoint y: 258, endPoint x: 443, endPoint y: 249, distance: 69.4
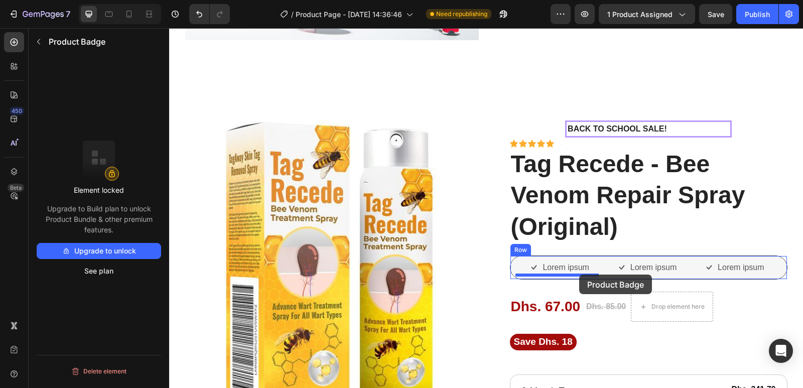
scroll to position [351, 0]
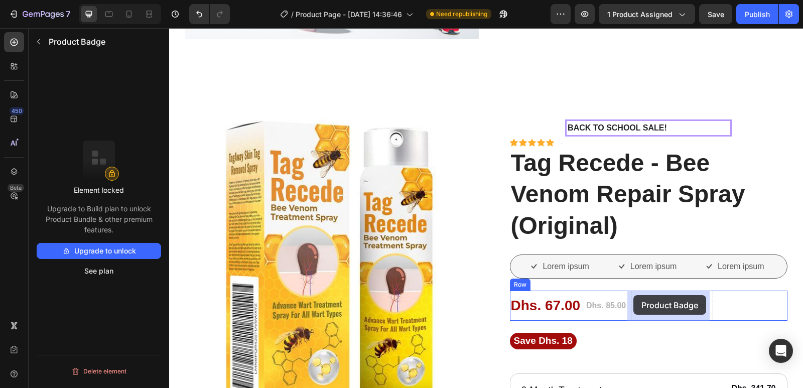
drag, startPoint x: 516, startPoint y: 137, endPoint x: 634, endPoint y: 295, distance: 197.0
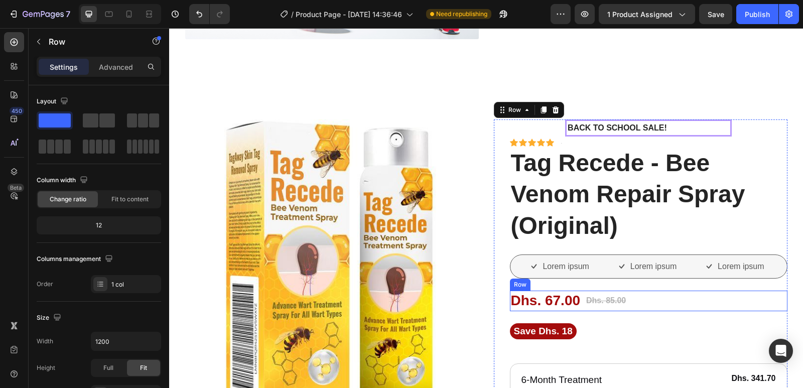
click at [654, 302] on div "Dhs. 85.00 Product Price Product Price Dhs. 67.00 Product Price Product Price -…" at bounding box center [649, 301] width 278 height 20
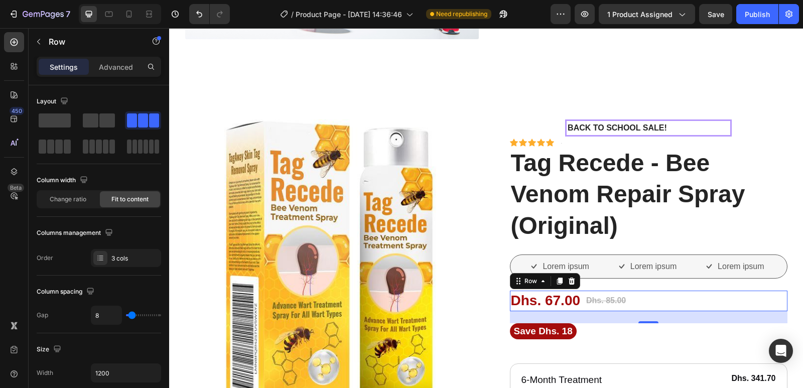
click at [654, 317] on div "24" at bounding box center [649, 317] width 278 height 12
click at [197, 13] on icon "Undo/Redo" at bounding box center [199, 14] width 6 height 7
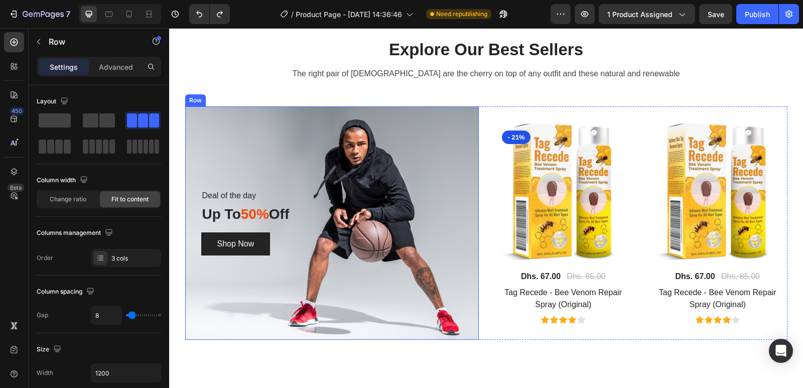
scroll to position [50, 0]
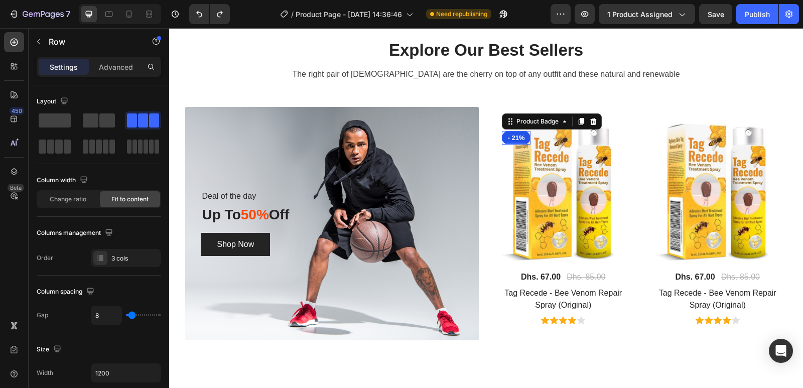
click at [504, 135] on pre "- 21%" at bounding box center [516, 138] width 29 height 14
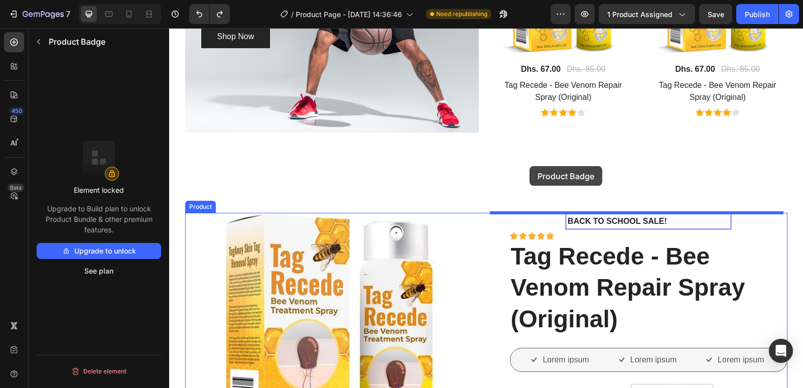
scroll to position [351, 0]
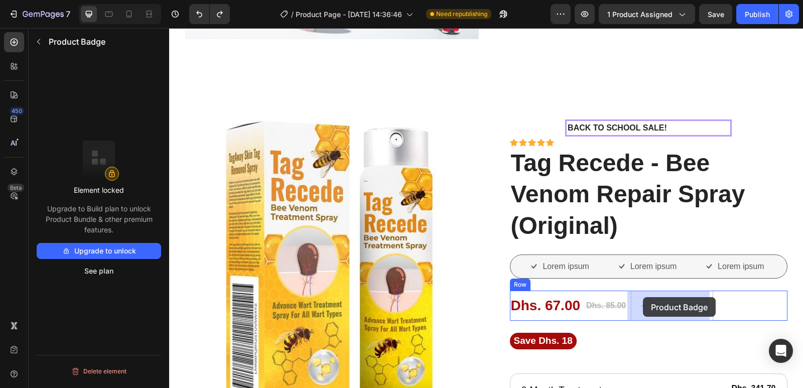
drag, startPoint x: 509, startPoint y: 119, endPoint x: 643, endPoint y: 297, distance: 222.3
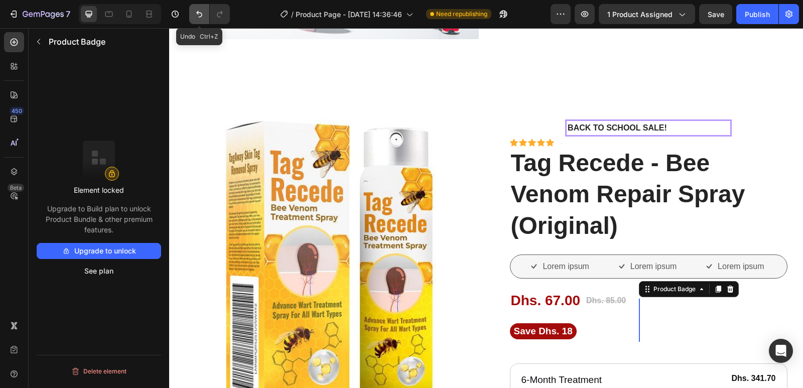
click at [202, 17] on icon "Undo/Redo" at bounding box center [199, 14] width 10 height 10
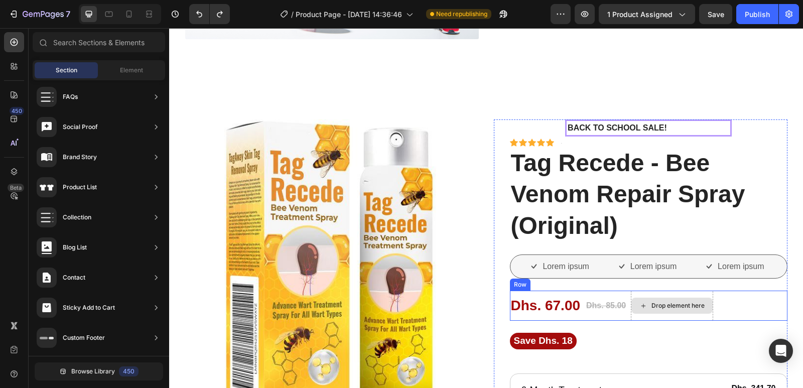
click at [672, 306] on div "Drop element here" at bounding box center [677, 306] width 53 height 8
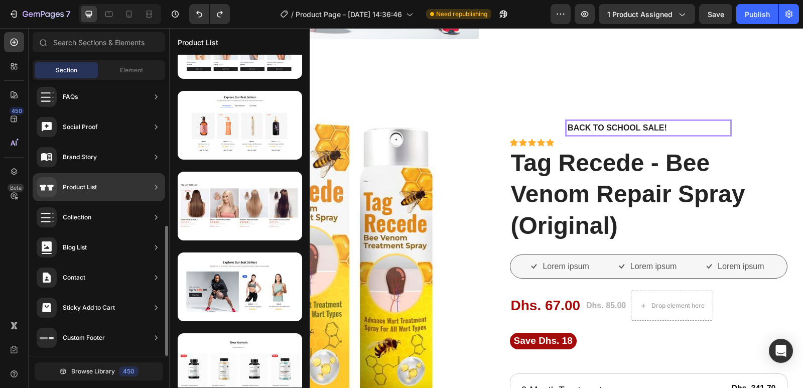
scroll to position [65, 0]
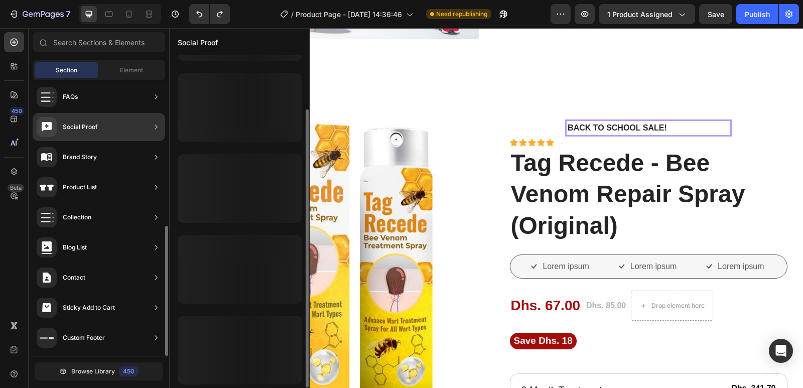
click at [91, 125] on div "Social Proof" at bounding box center [80, 127] width 35 height 10
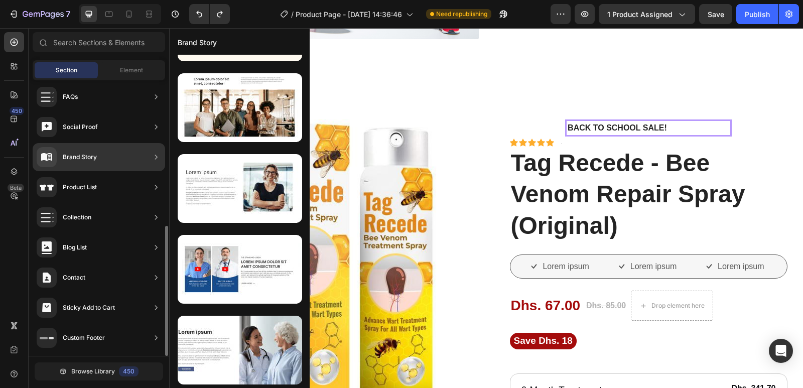
click at [92, 150] on div "Brand Story" at bounding box center [67, 157] width 60 height 20
click at [95, 157] on div "Brand Story" at bounding box center [80, 157] width 34 height 10
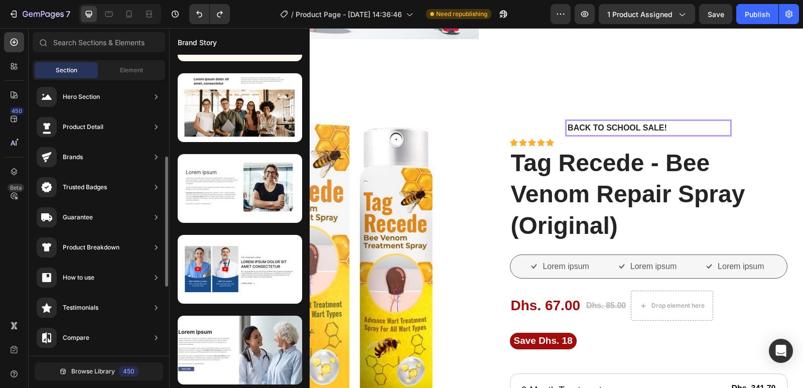
scroll to position [0, 0]
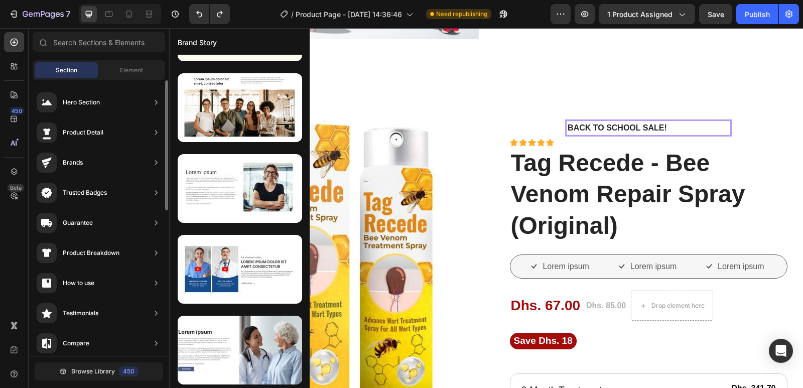
click at [96, 169] on div "Brands" at bounding box center [99, 163] width 133 height 28
click at [128, 161] on div "Brands" at bounding box center [99, 163] width 133 height 28
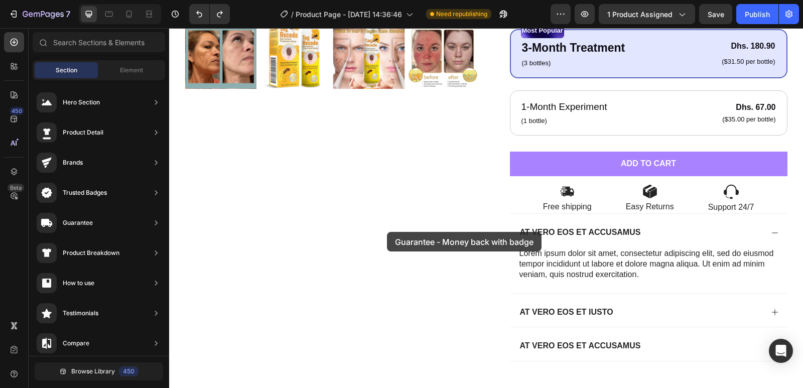
scroll to position [903, 0]
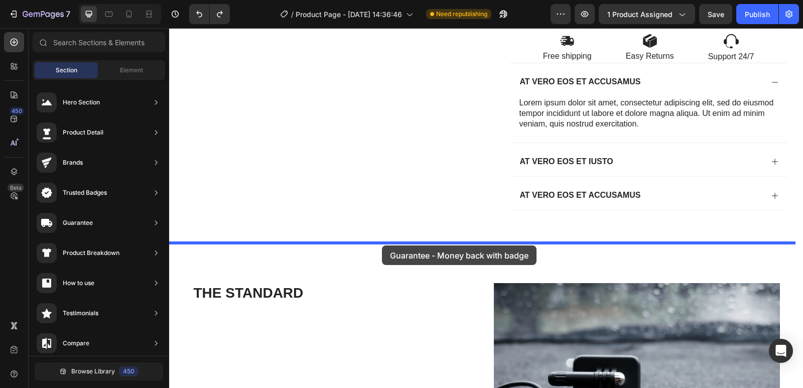
drag, startPoint x: 409, startPoint y: 337, endPoint x: 382, endPoint y: 245, distance: 95.3
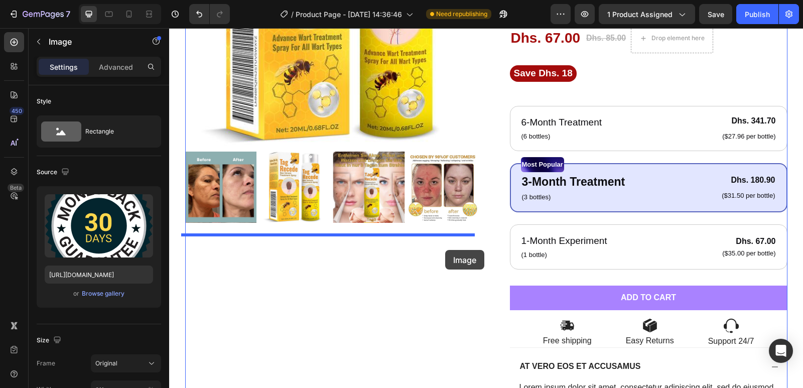
scroll to position [602, 0]
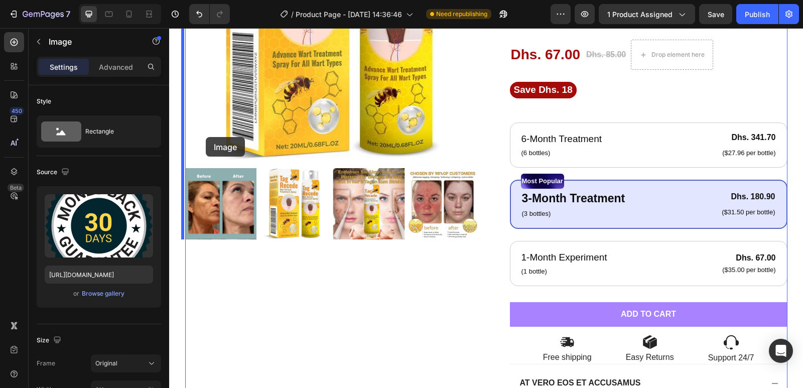
drag, startPoint x: 478, startPoint y: 315, endPoint x: 205, endPoint y: 136, distance: 325.9
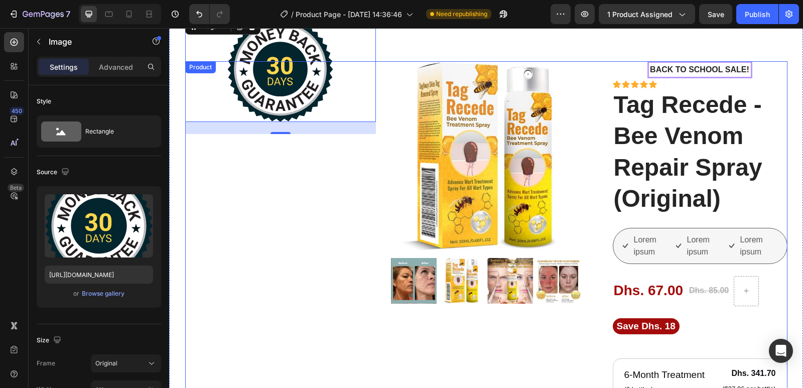
scroll to position [351, 0]
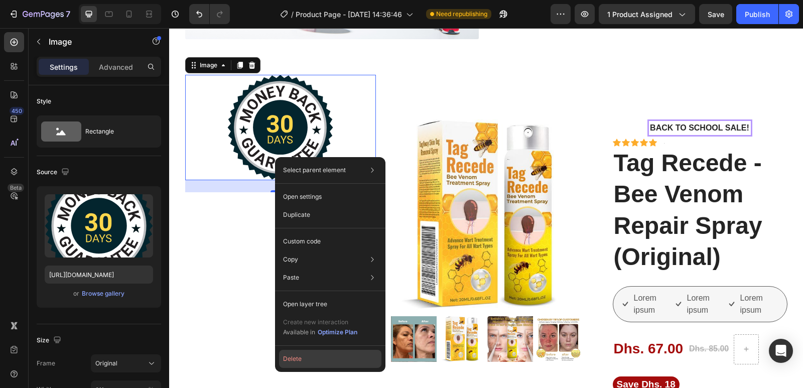
click at [293, 362] on button "Delete" at bounding box center [330, 359] width 102 height 18
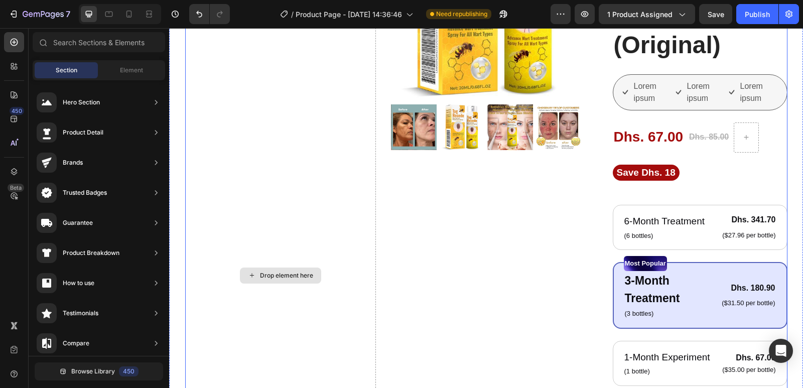
scroll to position [652, 0]
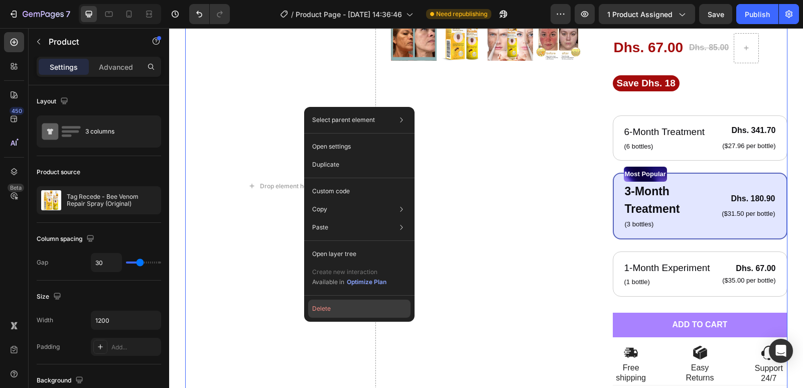
click at [324, 308] on button "Delete" at bounding box center [359, 309] width 102 height 18
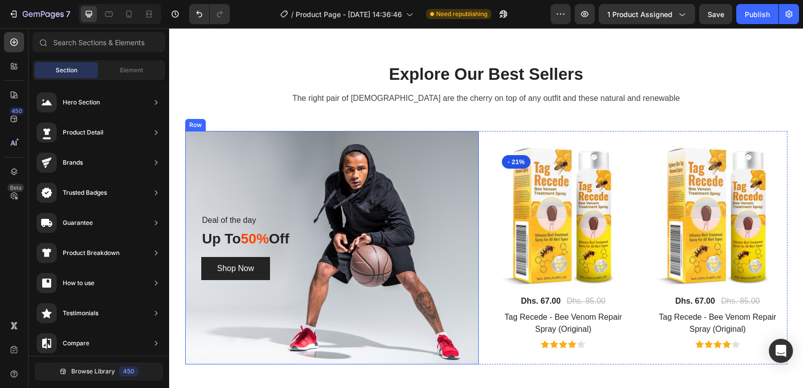
scroll to position [0, 0]
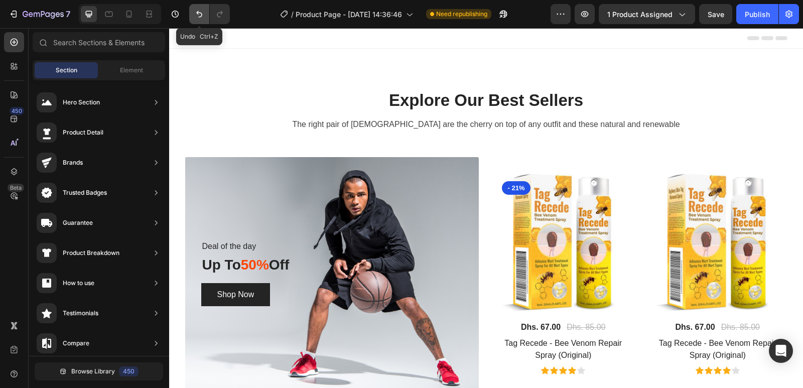
click at [198, 10] on icon "Undo/Redo" at bounding box center [199, 14] width 10 height 10
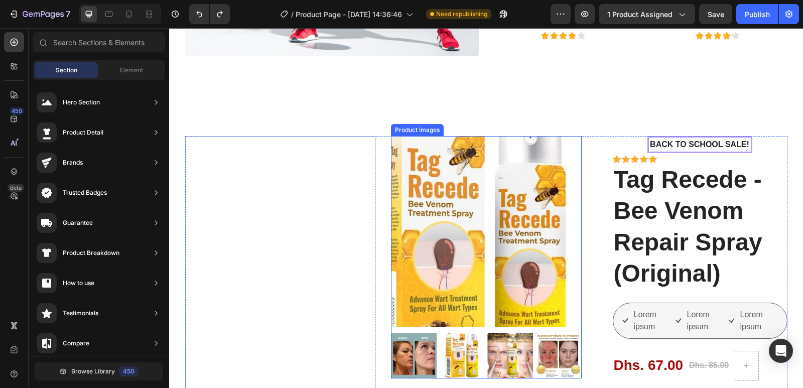
scroll to position [385, 0]
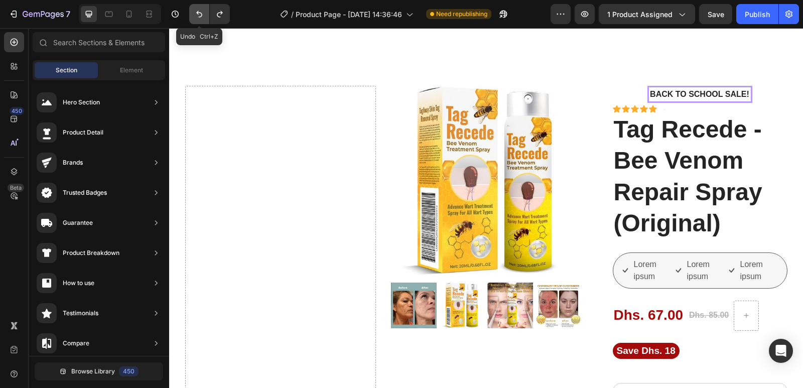
click at [204, 17] on icon "Undo/Redo" at bounding box center [199, 14] width 10 height 10
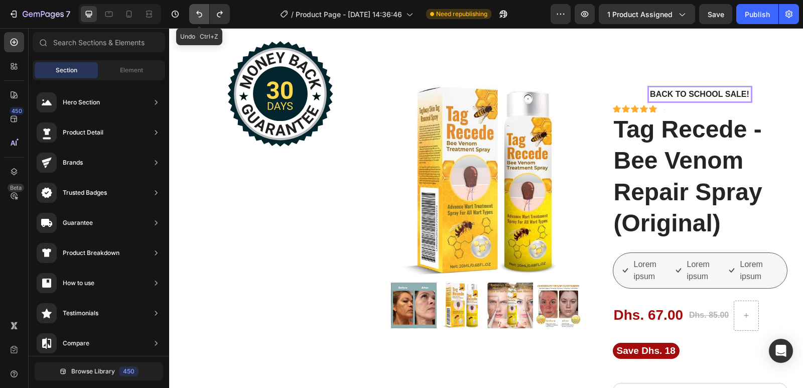
click at [202, 17] on icon "Undo/Redo" at bounding box center [199, 14] width 10 height 10
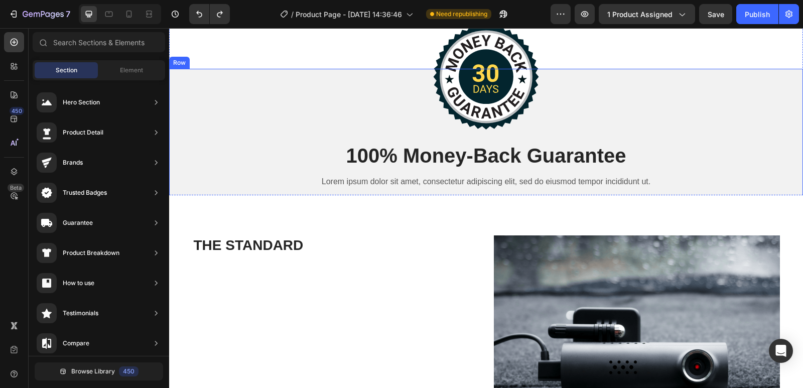
scroll to position [1088, 0]
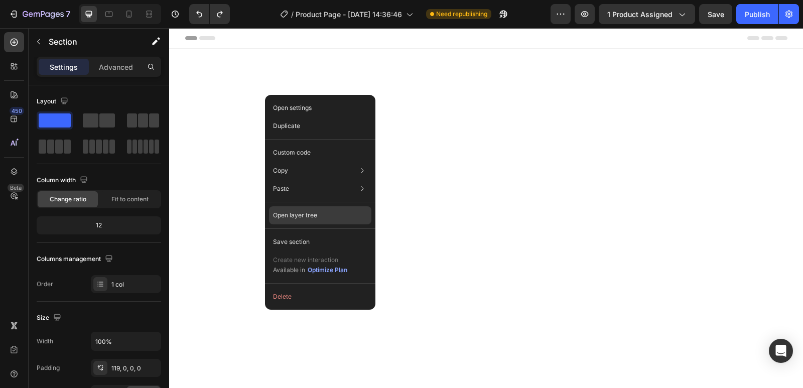
scroll to position [1088, 0]
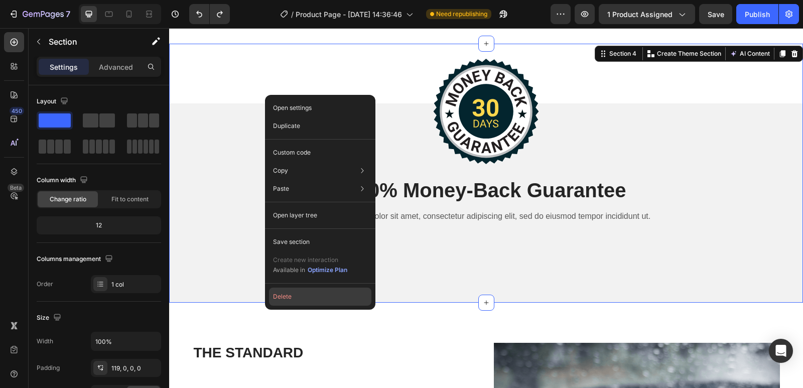
click at [299, 293] on button "Delete" at bounding box center [320, 297] width 102 height 18
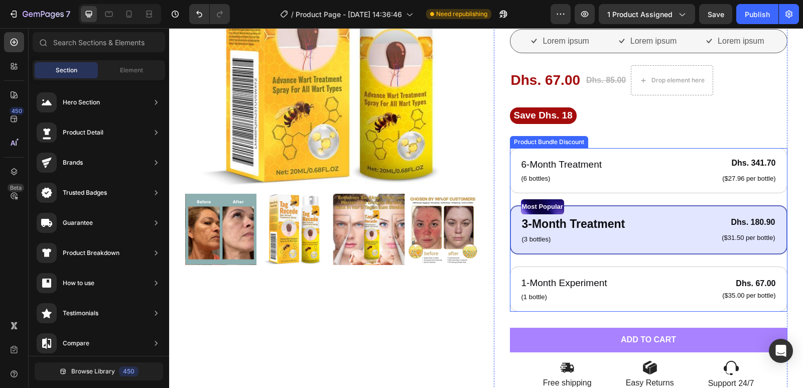
scroll to position [586, 0]
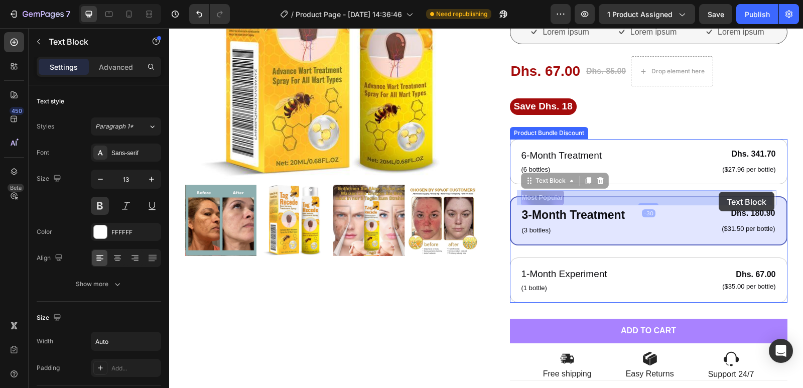
drag, startPoint x: 551, startPoint y: 199, endPoint x: 719, endPoint y: 192, distance: 168.3
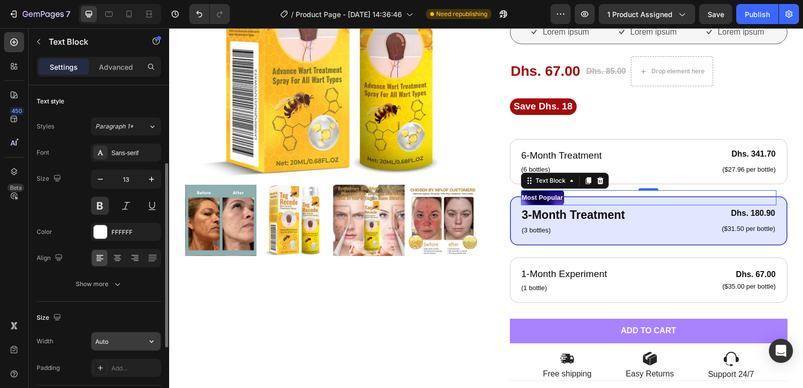
scroll to position [201, 0]
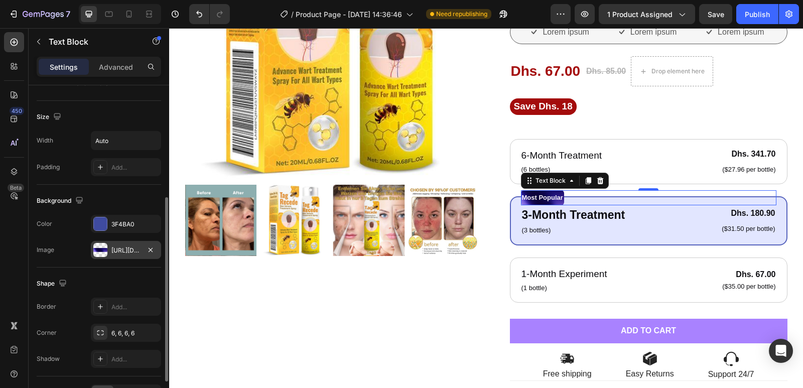
click at [109, 251] on div "[URL][DOMAIN_NAME]" at bounding box center [126, 250] width 70 height 18
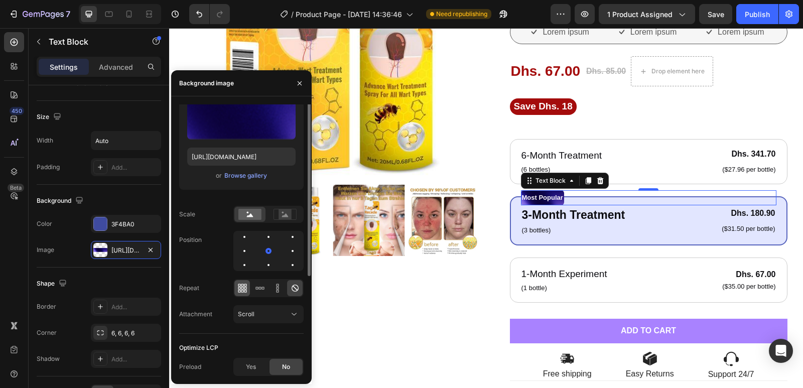
scroll to position [0, 0]
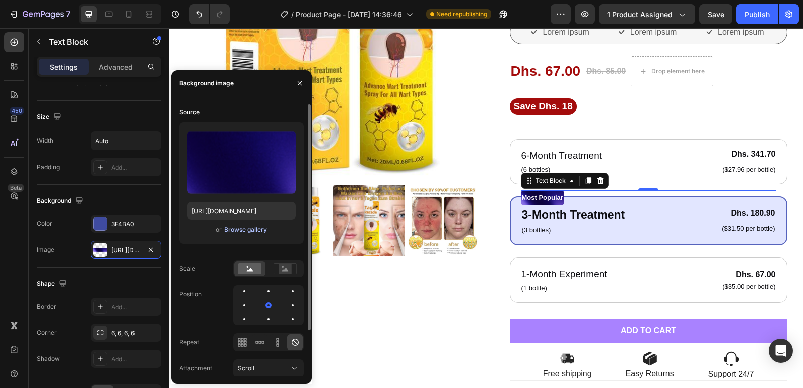
click at [256, 229] on div "Browse gallery" at bounding box center [245, 229] width 43 height 9
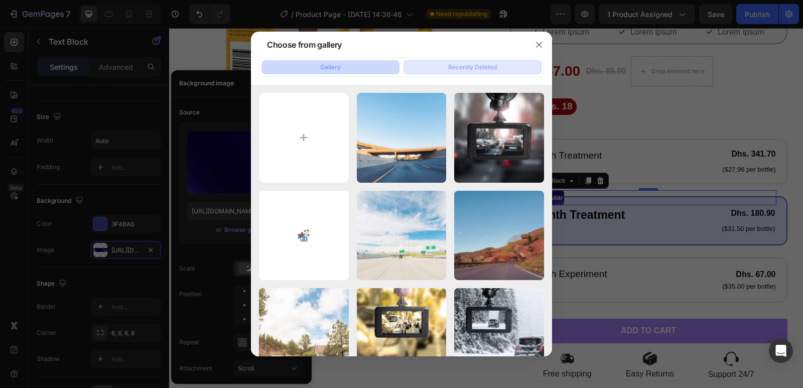
click at [467, 66] on div "Recently Deleted" at bounding box center [472, 67] width 49 height 9
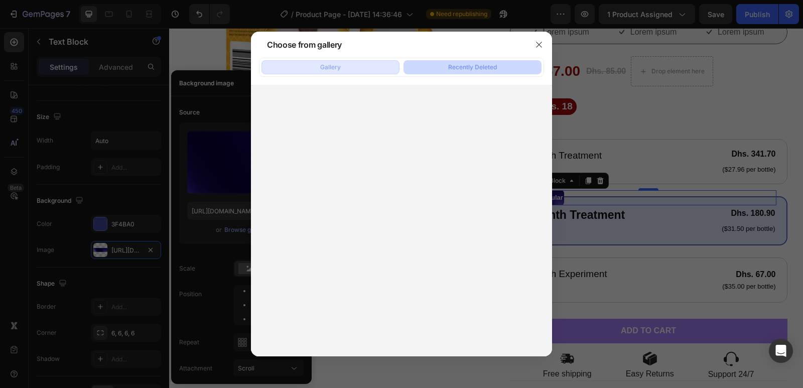
click at [335, 68] on div "Gallery" at bounding box center [330, 67] width 21 height 9
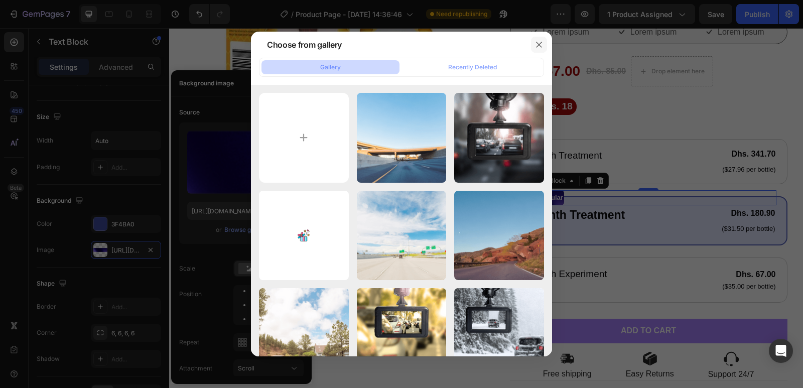
click at [538, 46] on icon "button" at bounding box center [539, 45] width 8 height 8
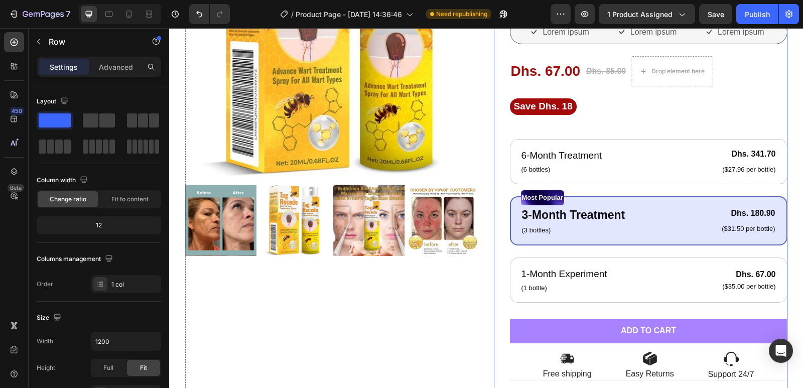
click at [643, 92] on div "Back to school sale! Text Block Row Icon Icon Icon Icon Icon Icon List Text Blo…" at bounding box center [649, 206] width 278 height 643
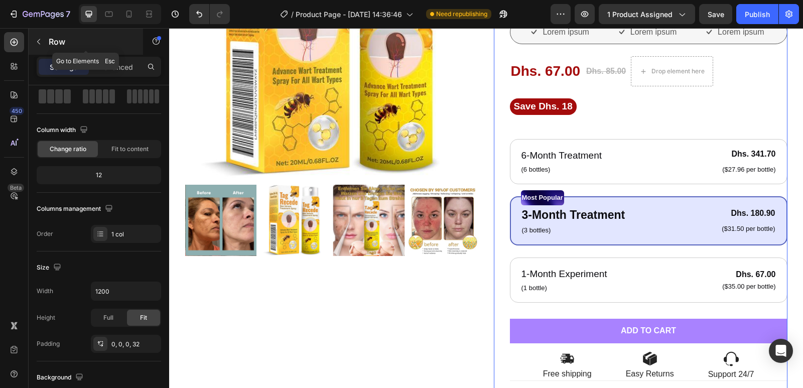
click at [40, 41] on icon "button" at bounding box center [39, 42] width 8 height 8
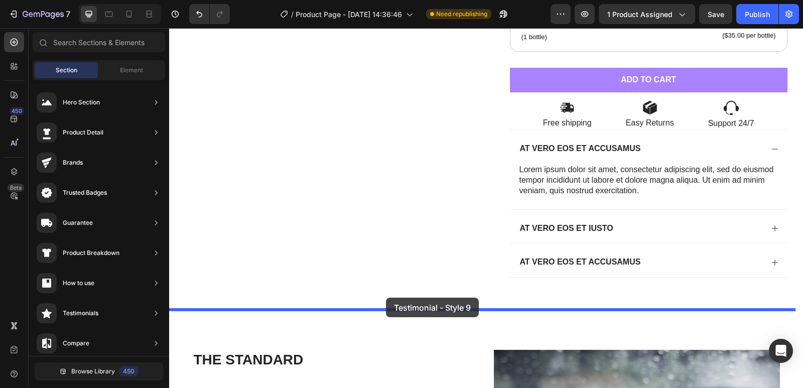
scroll to position [937, 0]
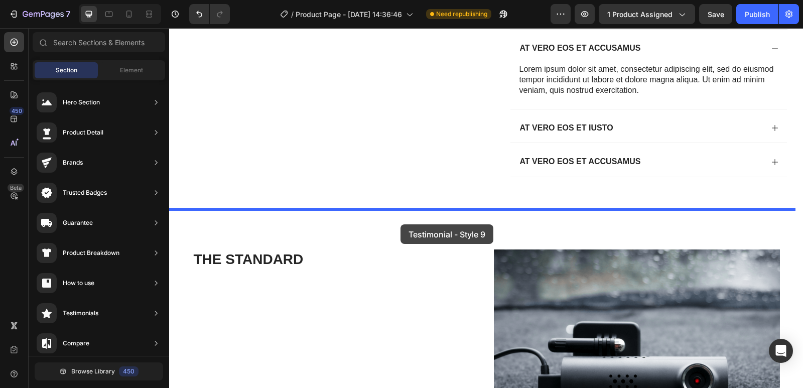
drag, startPoint x: 404, startPoint y: 312, endPoint x: 401, endPoint y: 220, distance: 91.9
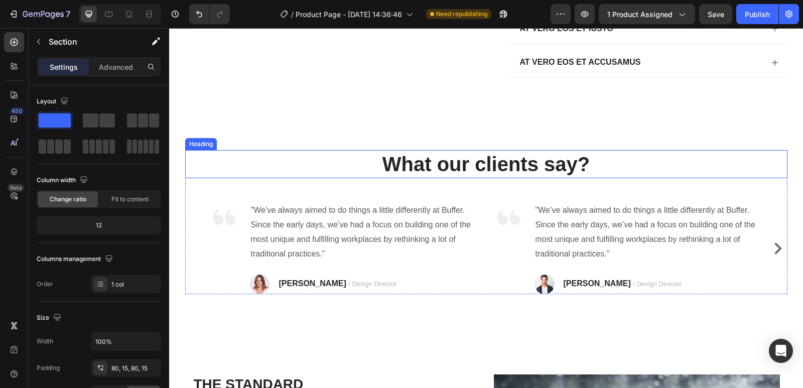
scroll to position [1037, 0]
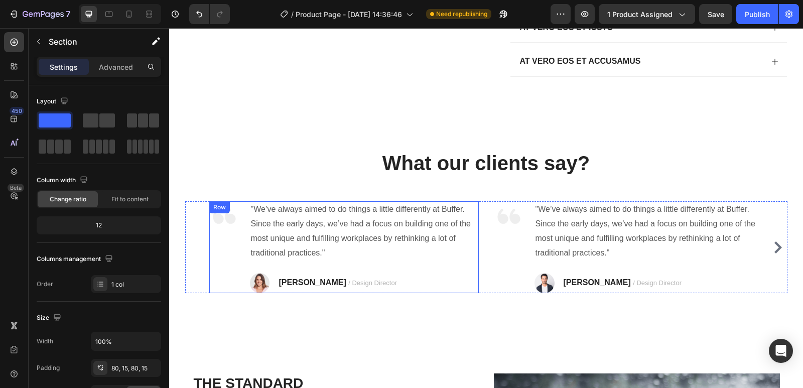
click at [393, 271] on div ""We’ve always aimed to do things a little differently at Buffer. Since the earl…" at bounding box center [364, 247] width 229 height 92
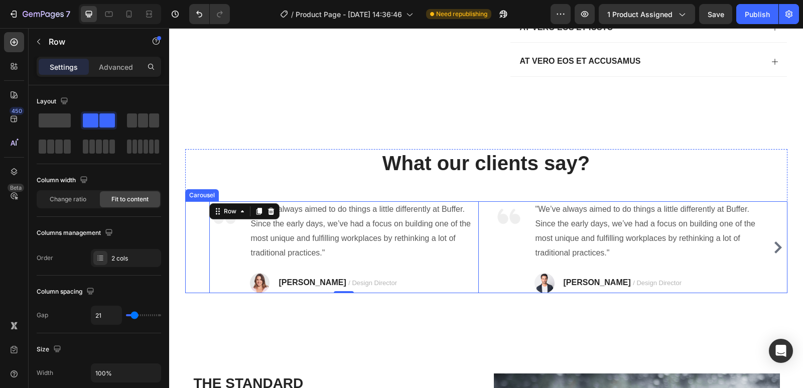
click at [485, 286] on div "Image "We’ve always aimed to do things a little differently at Buffer. Since th…" at bounding box center [486, 247] width 554 height 92
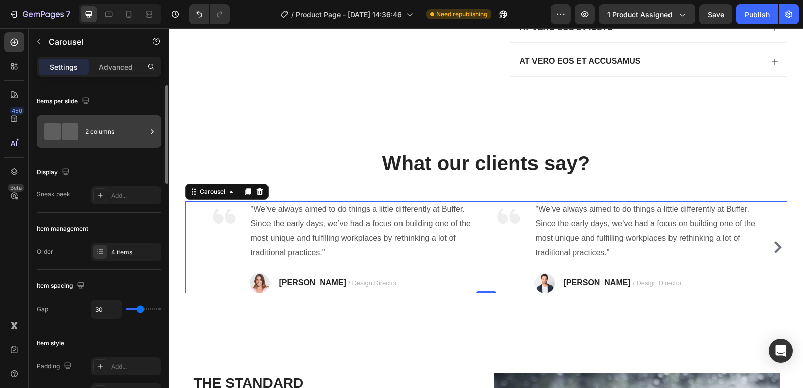
click at [102, 129] on div "2 columns" at bounding box center [115, 131] width 61 height 23
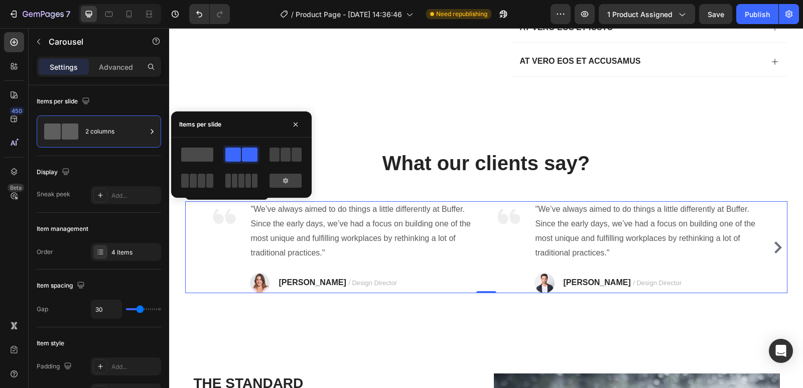
click at [195, 154] on span at bounding box center [197, 155] width 32 height 14
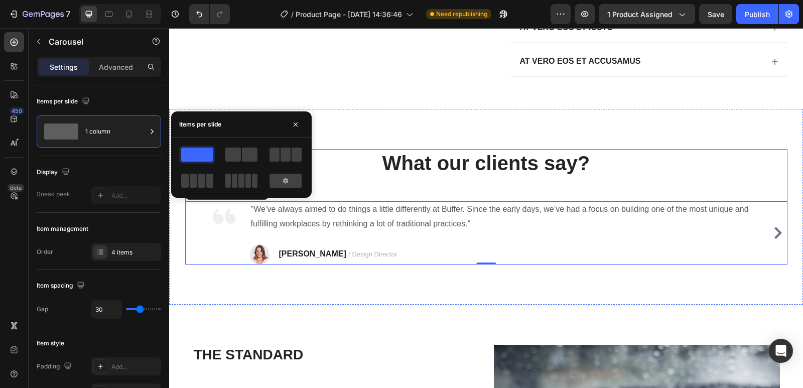
click at [334, 194] on div "What our clients say? Heading Image "We’ve always aimed to do things a little d…" at bounding box center [486, 206] width 602 height 115
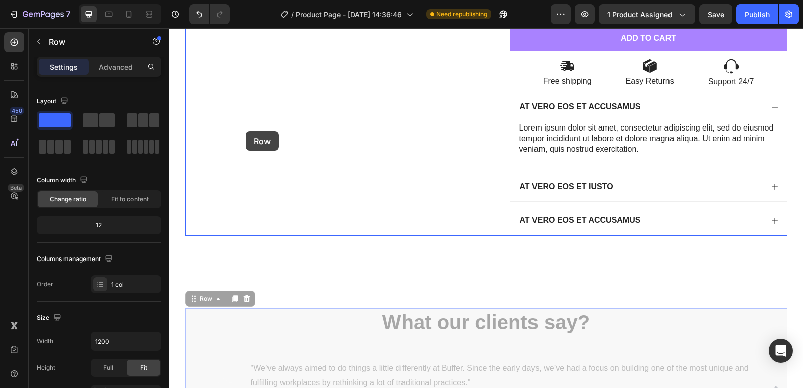
scroll to position [837, 0]
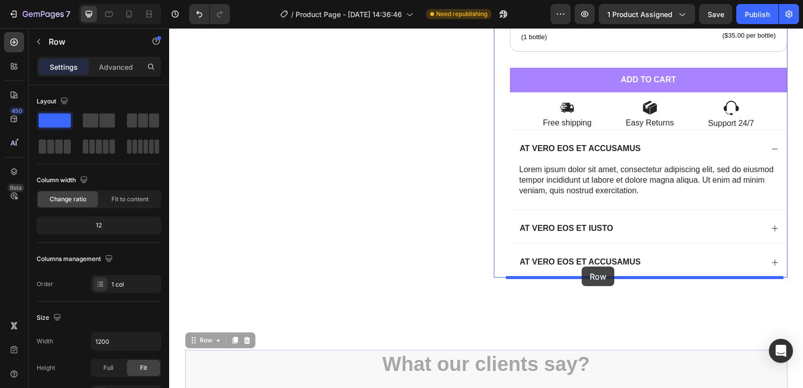
drag, startPoint x: 198, startPoint y: 144, endPoint x: 582, endPoint y: 266, distance: 403.0
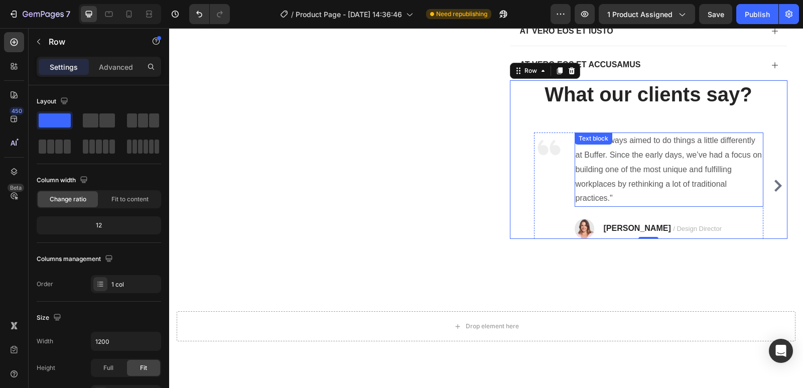
scroll to position [1037, 0]
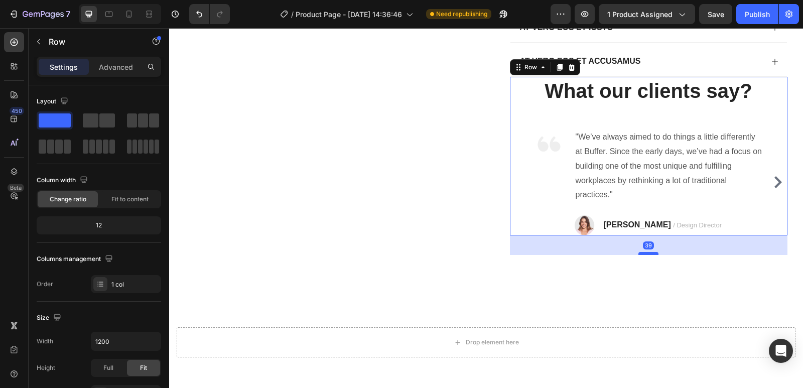
drag, startPoint x: 643, startPoint y: 234, endPoint x: 642, endPoint y: 254, distance: 19.6
click at [642, 254] on div at bounding box center [648, 253] width 20 height 3
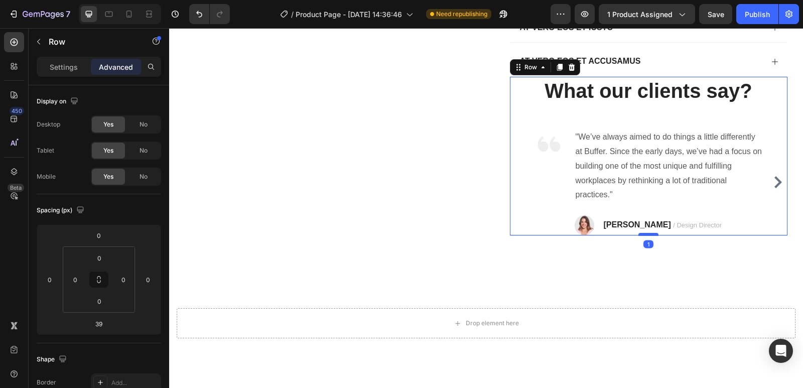
drag, startPoint x: 643, startPoint y: 254, endPoint x: 645, endPoint y: 235, distance: 19.1
click at [645, 235] on div at bounding box center [648, 234] width 20 height 3
type input "1"
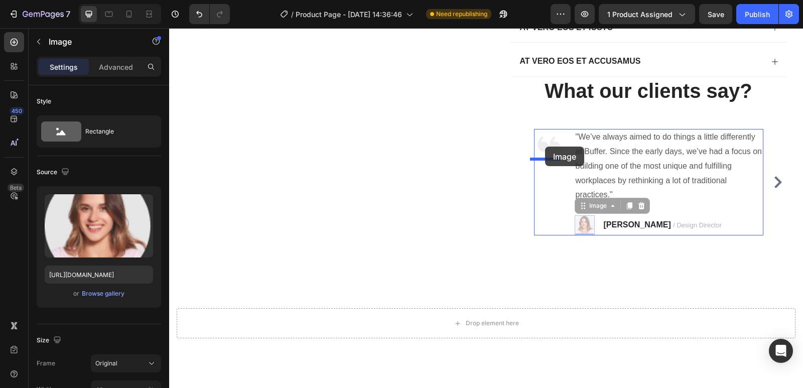
drag, startPoint x: 590, startPoint y: 223, endPoint x: 545, endPoint y: 147, distance: 88.8
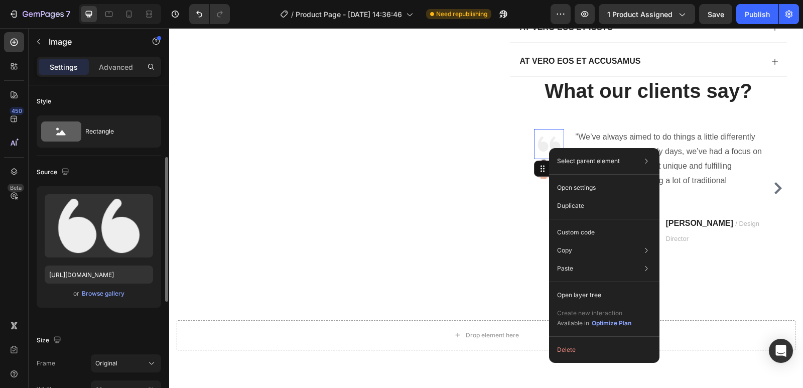
scroll to position [50, 0]
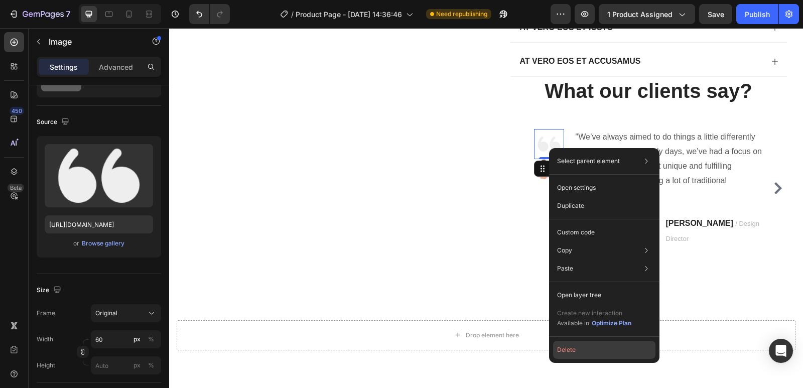
click at [586, 345] on button "Delete" at bounding box center [604, 350] width 102 height 18
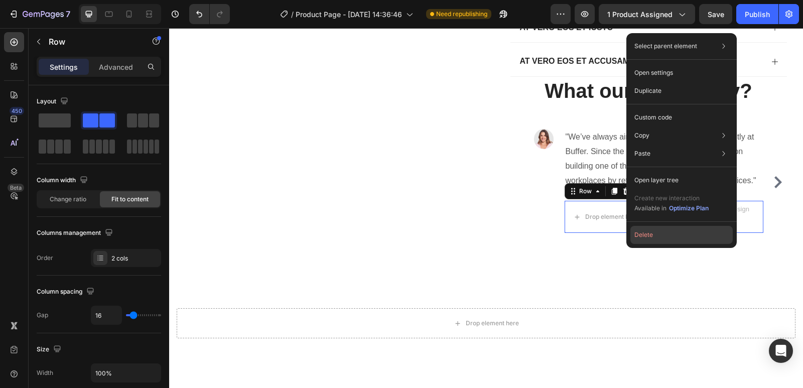
click at [642, 234] on button "Delete" at bounding box center [681, 235] width 102 height 18
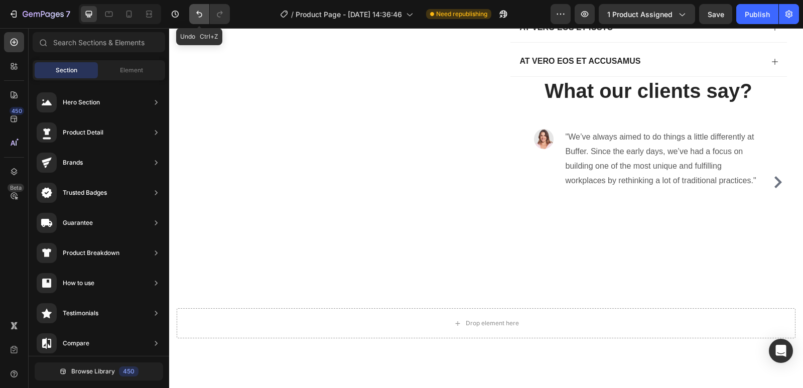
click at [198, 14] on icon "Undo/Redo" at bounding box center [199, 14] width 6 height 7
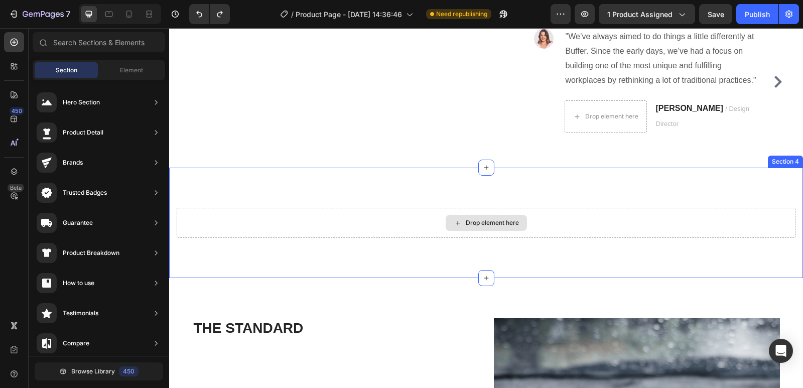
scroll to position [1088, 0]
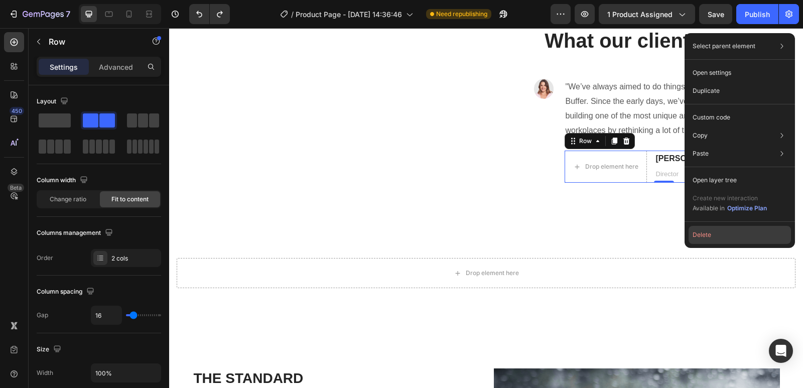
click at [708, 232] on button "Delete" at bounding box center [740, 235] width 102 height 18
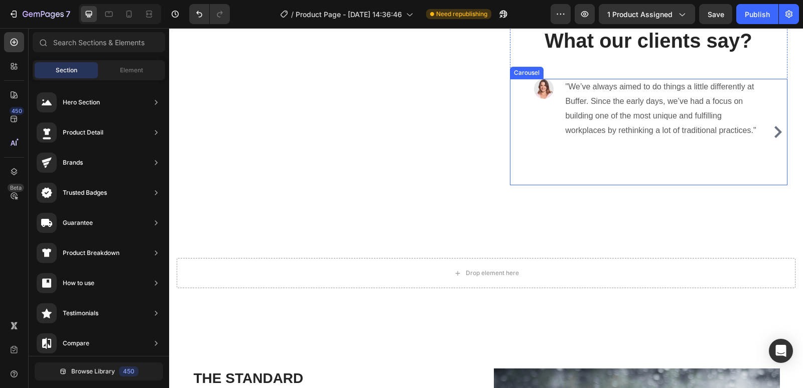
click at [778, 137] on icon "Carousel Next Arrow" at bounding box center [778, 132] width 12 height 12
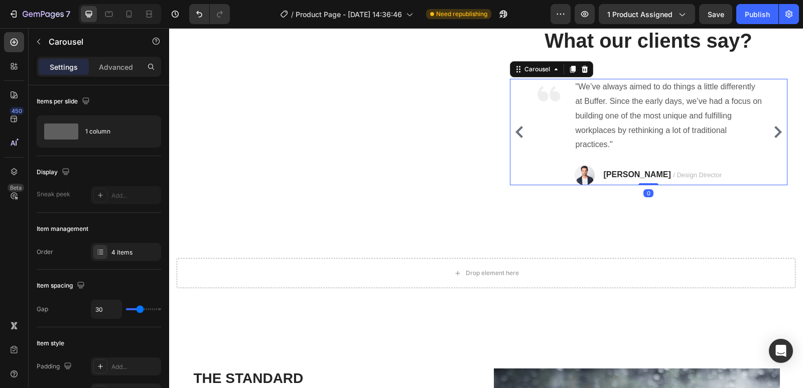
click at [775, 135] on icon "Carousel Next Arrow" at bounding box center [778, 132] width 8 height 12
click at [775, 135] on div "Image "We’ve always aimed to do things a little differently at Buffer. Since th…" at bounding box center [649, 132] width 278 height 106
click at [100, 250] on icon at bounding box center [101, 249] width 4 height 1
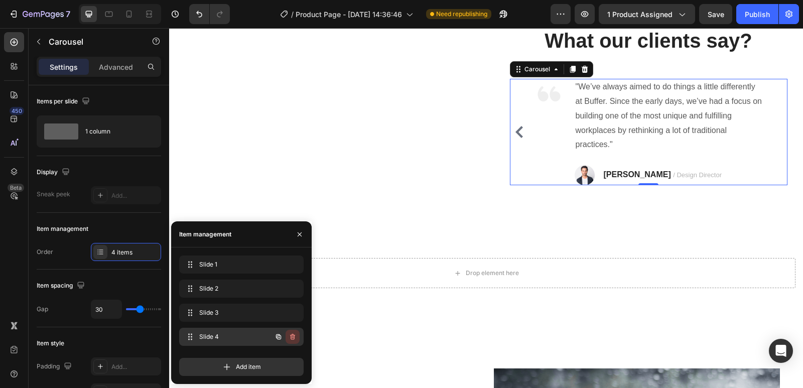
click at [291, 337] on icon "button" at bounding box center [293, 337] width 8 height 8
click at [293, 267] on icon "button" at bounding box center [293, 264] width 8 height 8
click at [288, 264] on div "Delete" at bounding box center [286, 264] width 19 height 9
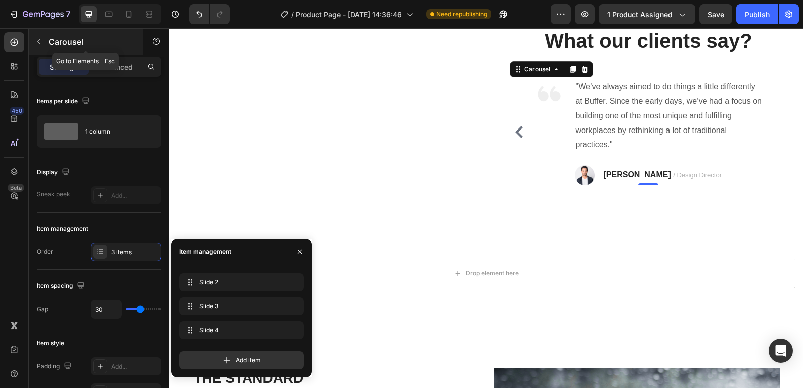
click at [39, 46] on button "button" at bounding box center [39, 42] width 16 height 16
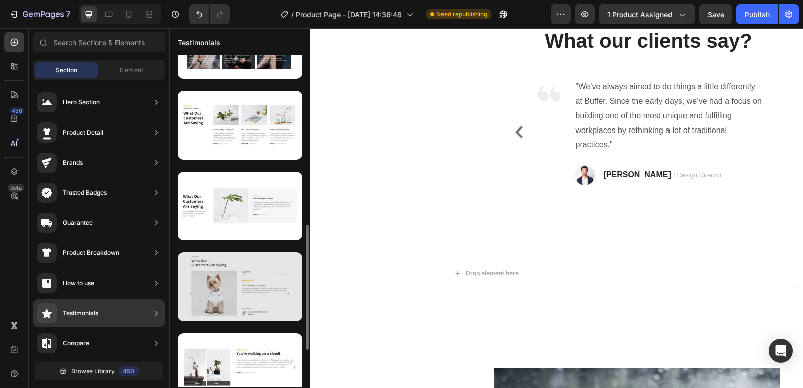
scroll to position [550, 0]
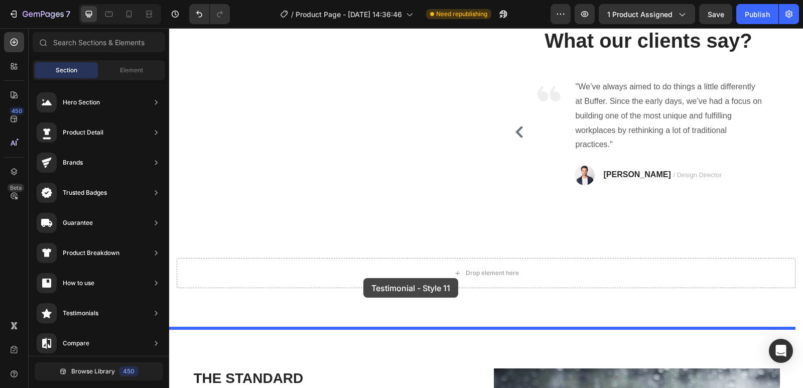
drag, startPoint x: 406, startPoint y: 360, endPoint x: 363, endPoint y: 278, distance: 92.7
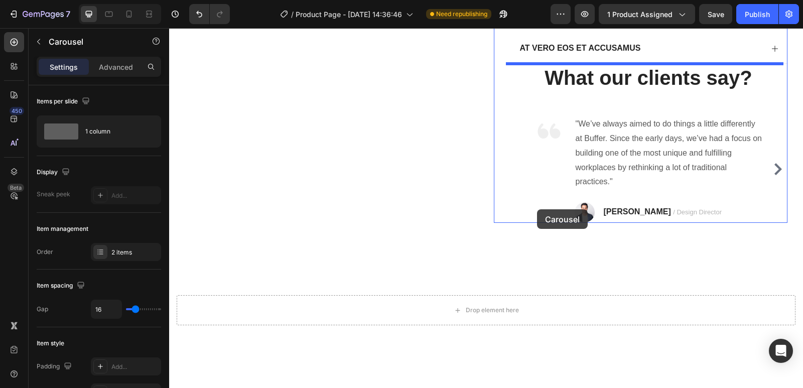
scroll to position [1052, 0]
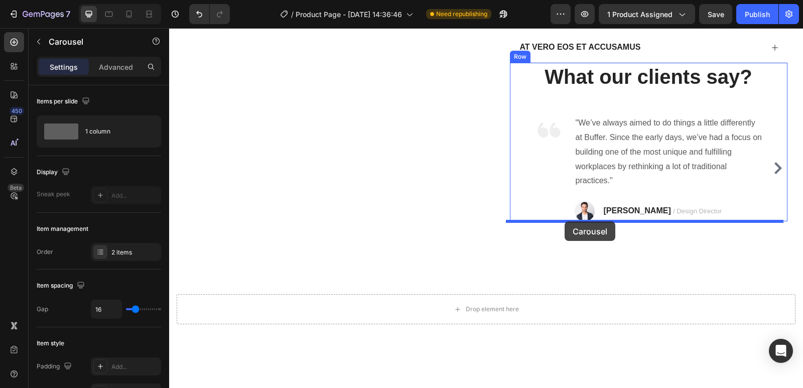
drag, startPoint x: 440, startPoint y: 225, endPoint x: 565, endPoint y: 221, distance: 125.0
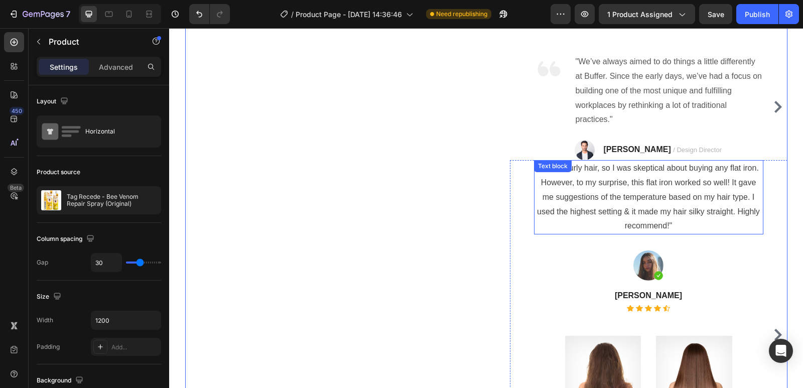
scroll to position [1152, 0]
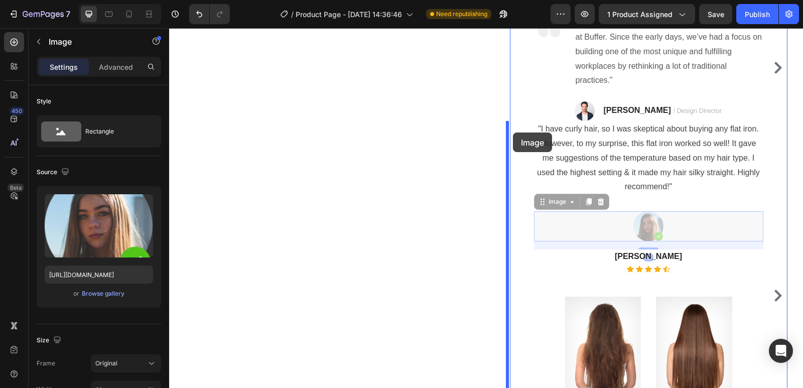
drag, startPoint x: 646, startPoint y: 231, endPoint x: 513, endPoint y: 133, distance: 165.8
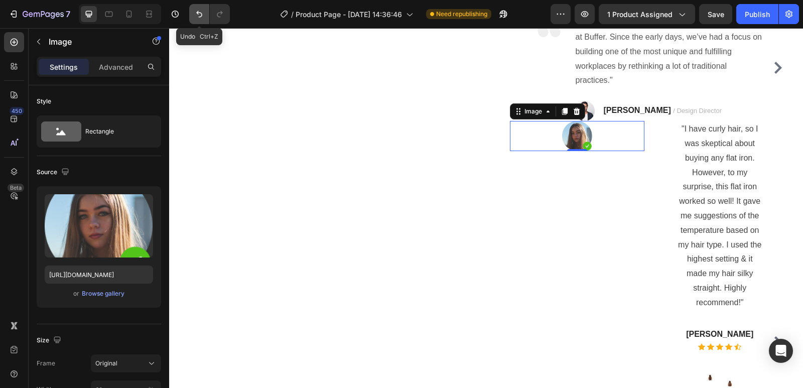
click at [195, 15] on icon "Undo/Redo" at bounding box center [199, 14] width 10 height 10
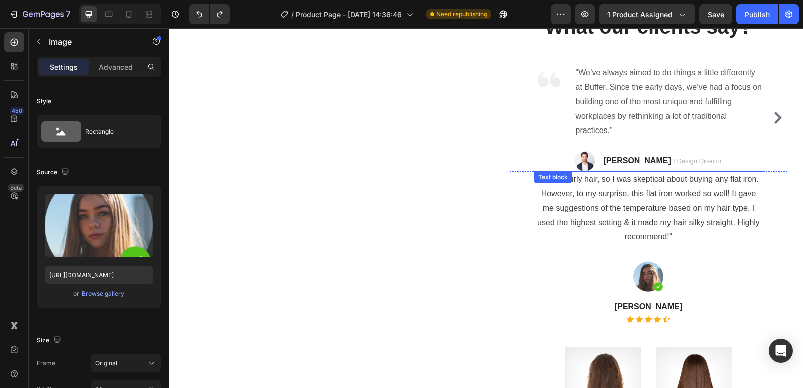
scroll to position [1052, 0]
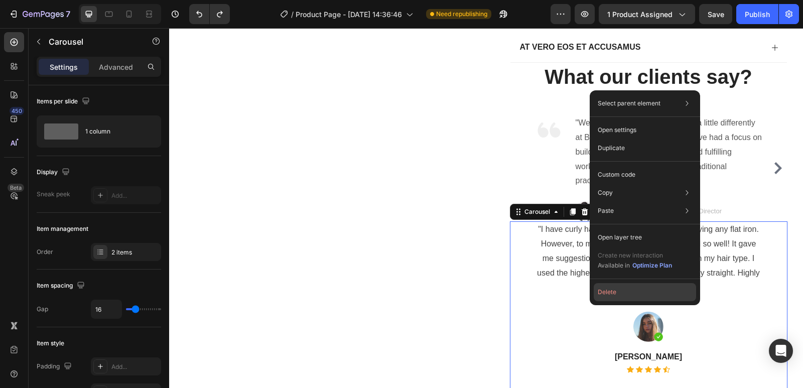
drag, startPoint x: 615, startPoint y: 285, endPoint x: 445, endPoint y: 267, distance: 171.1
click at [615, 285] on button "Delete" at bounding box center [645, 292] width 102 height 18
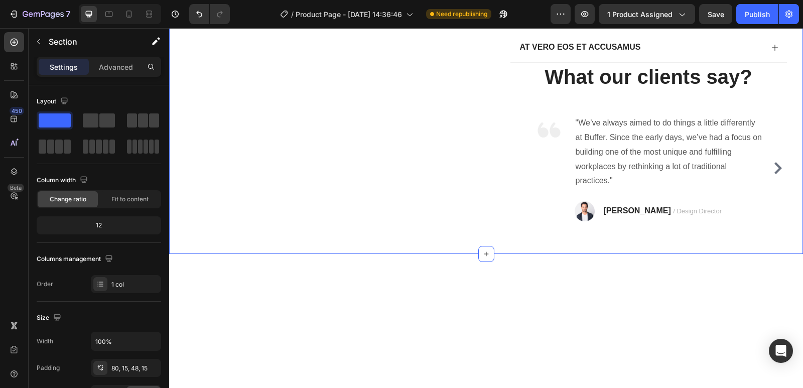
click at [633, 218] on p "TRAVIS J. / Design Director" at bounding box center [663, 211] width 118 height 15
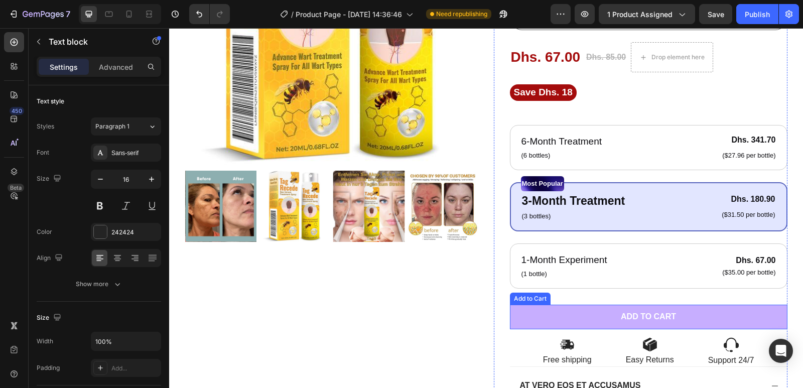
scroll to position [650, 0]
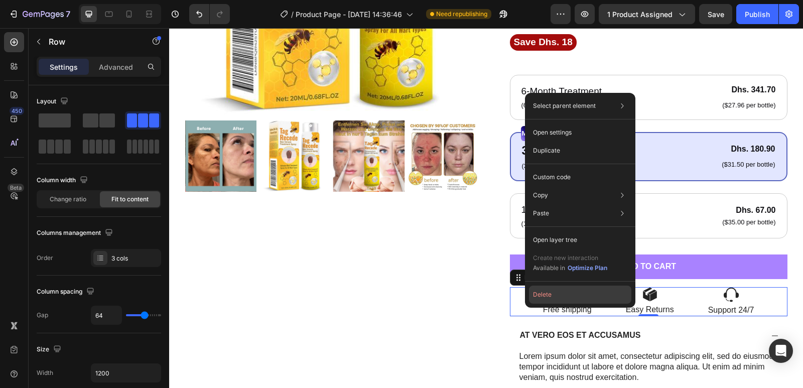
click at [551, 292] on button "Delete" at bounding box center [580, 295] width 102 height 18
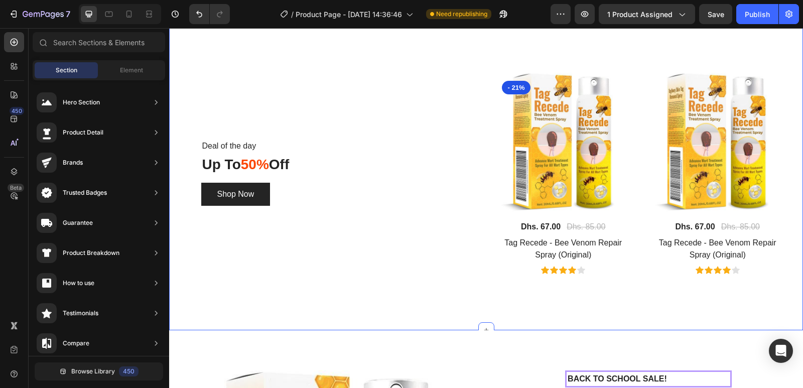
scroll to position [98, 0]
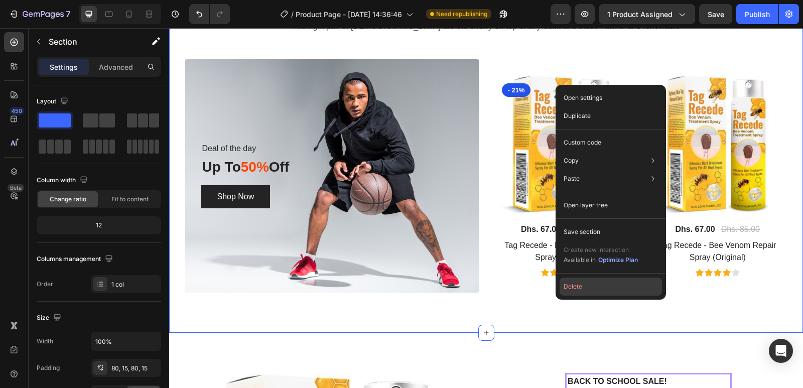
click at [581, 285] on button "Delete" at bounding box center [611, 287] width 102 height 18
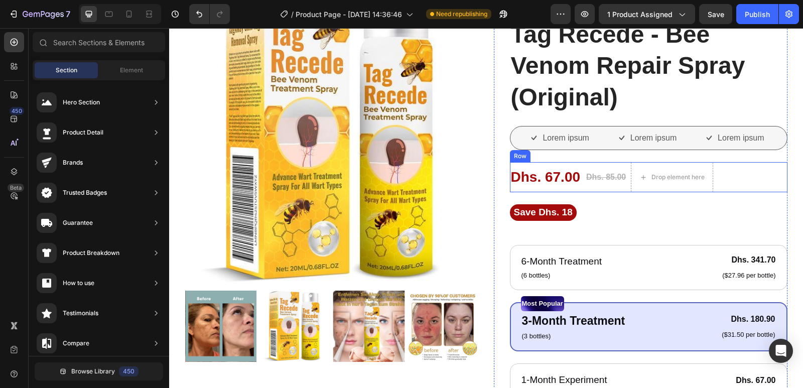
scroll to position [0, 0]
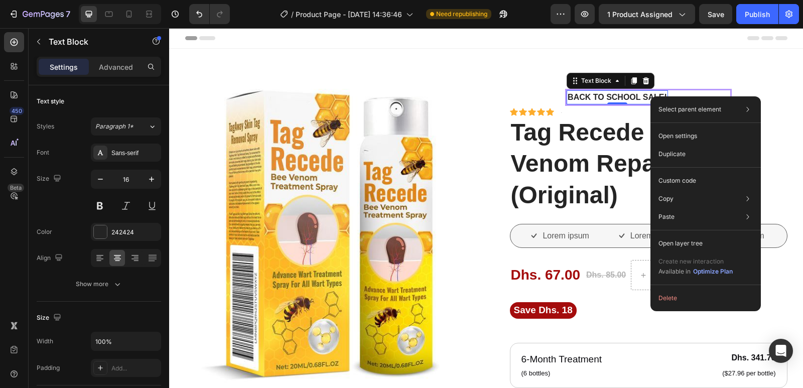
click at [627, 98] on p "Back to school sale!" at bounding box center [617, 97] width 99 height 12
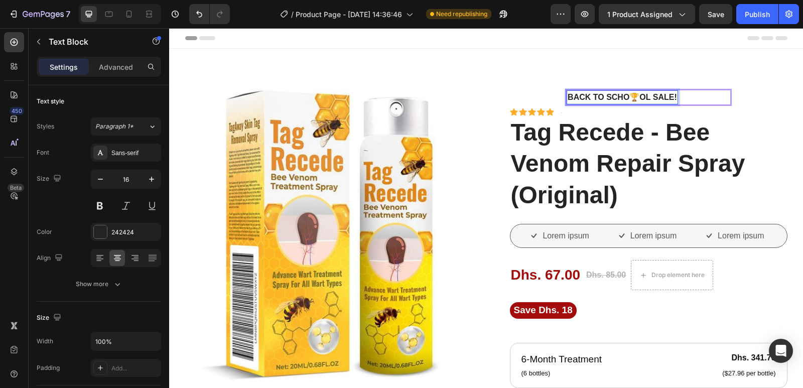
click at [624, 96] on p "Back to scho🏆ol sale!" at bounding box center [622, 97] width 109 height 12
click at [636, 97] on div "NEW:🏆ol sale! Text Block 0 Row" at bounding box center [648, 97] width 167 height 17
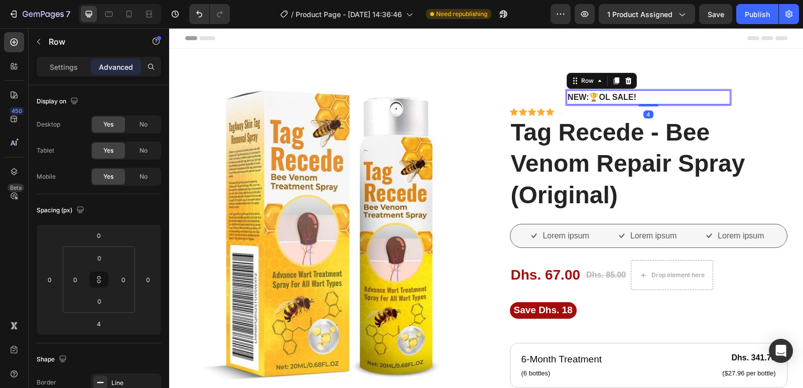
click at [635, 96] on div "NEW:🏆ol sale! Text Block Row 4" at bounding box center [648, 97] width 167 height 17
click at [633, 97] on div "NEW:🏆ol sale!" at bounding box center [602, 97] width 71 height 14
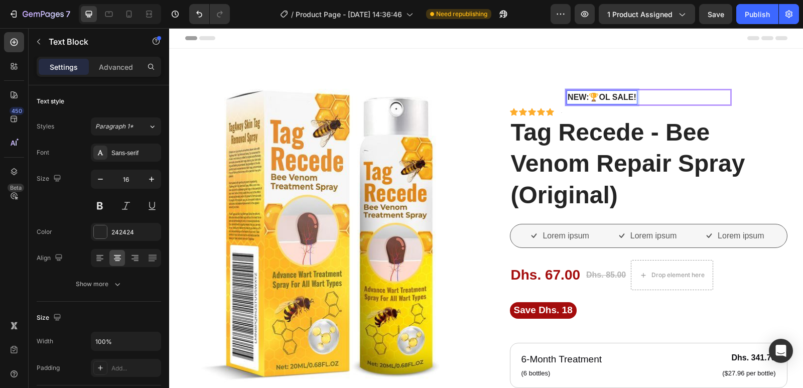
click at [632, 98] on p "NEW:🏆ol sale!" at bounding box center [602, 97] width 69 height 12
click at [650, 95] on p "NEW:🏆2025 Voted #1" at bounding box center [613, 97] width 90 height 12
click at [91, 207] on div "Size 16" at bounding box center [99, 192] width 124 height 45
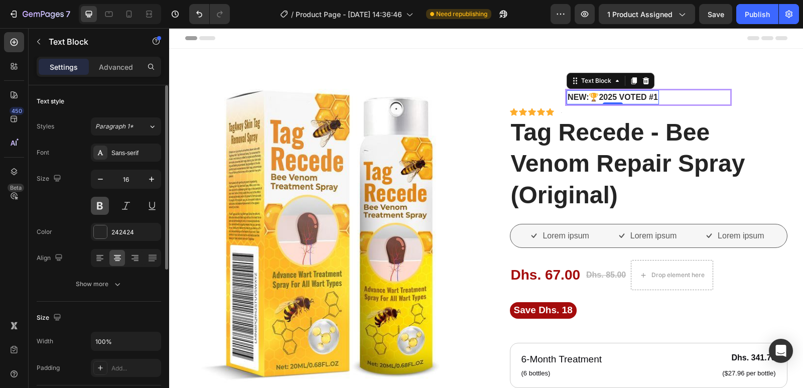
click at [99, 207] on button at bounding box center [100, 206] width 18 height 18
click at [102, 207] on button at bounding box center [100, 206] width 18 height 18
click at [663, 93] on div "NEW:🏆2025 Voted #1 Text Block 0 Row" at bounding box center [648, 97] width 167 height 17
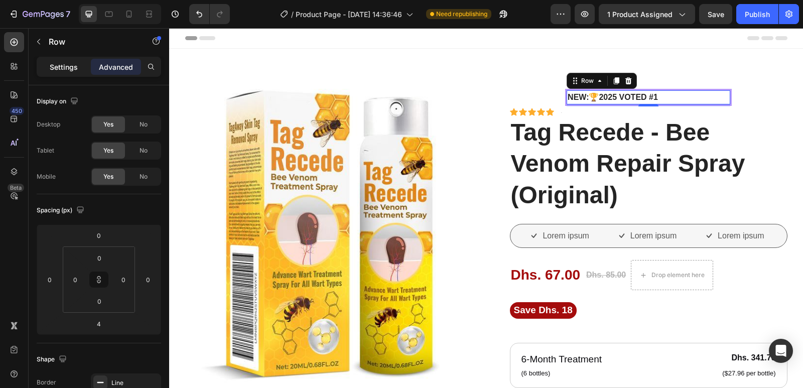
click at [70, 70] on p "Settings" at bounding box center [64, 67] width 28 height 11
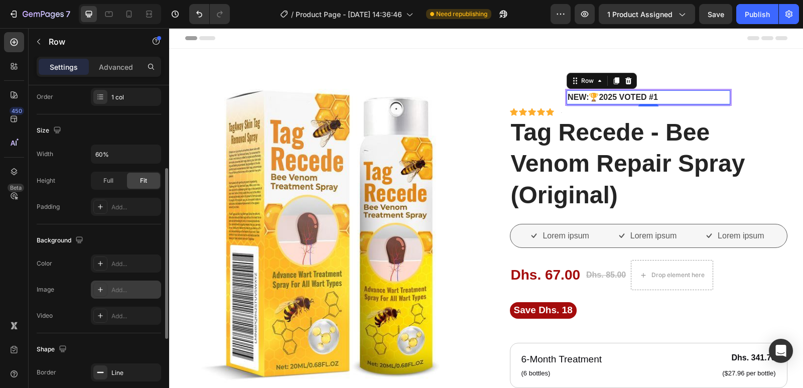
scroll to position [111, 0]
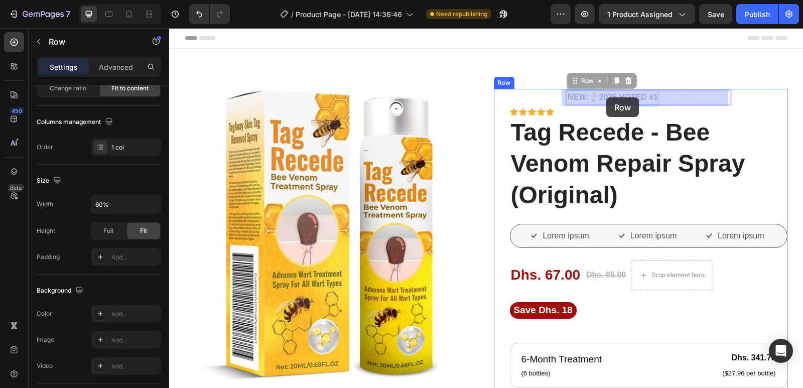
drag, startPoint x: 658, startPoint y: 96, endPoint x: 606, endPoint y: 97, distance: 51.2
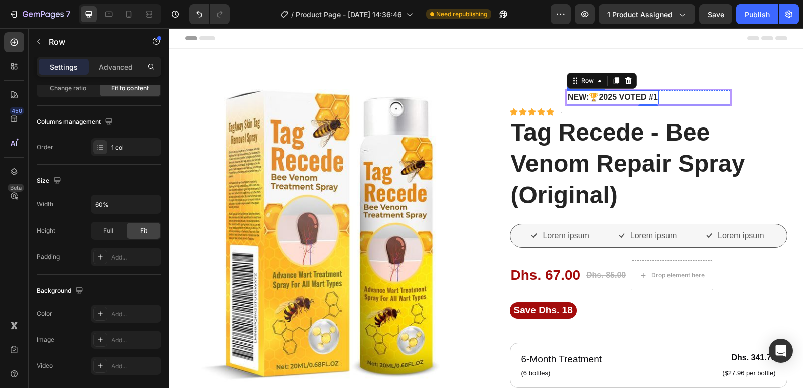
click at [611, 97] on p "NEW:🏆2025 Voted #1" at bounding box center [613, 97] width 90 height 12
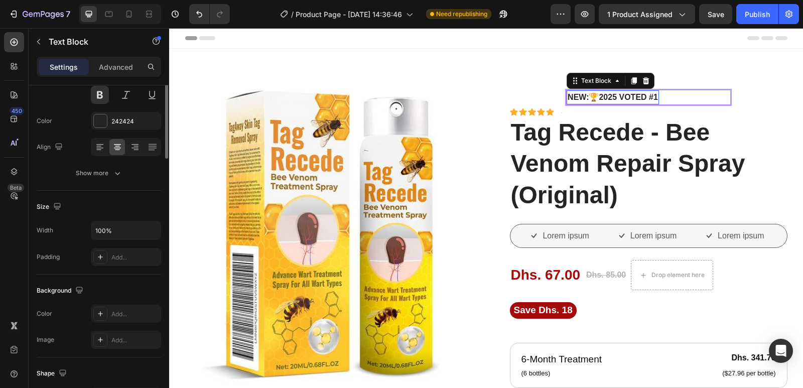
scroll to position [0, 0]
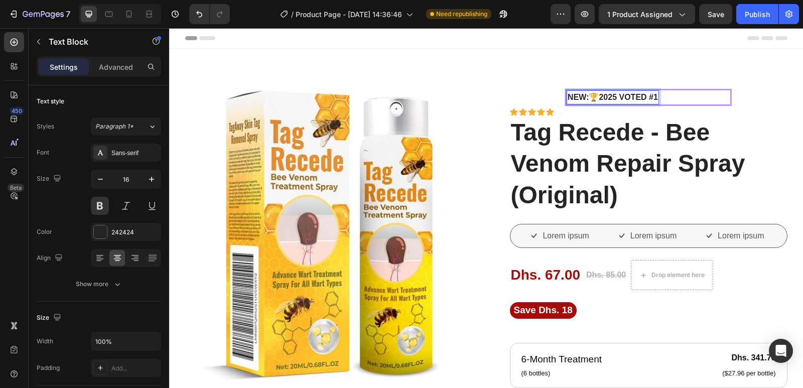
click at [611, 97] on p "NEW:🏆2025 Voted #1" at bounding box center [613, 97] width 90 height 12
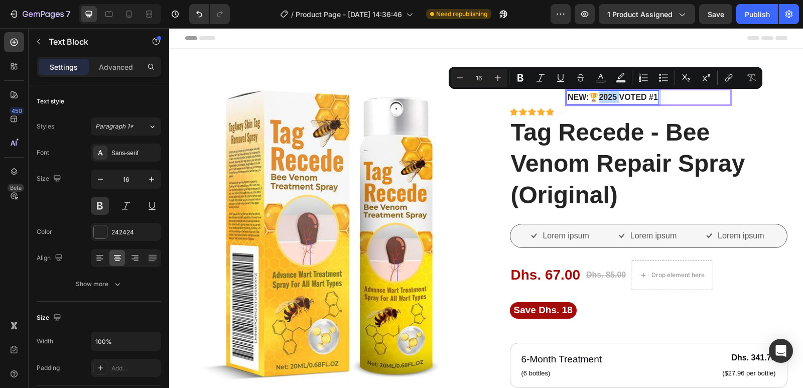
click at [611, 97] on p "NEW:🏆2025 Voted #1" at bounding box center [613, 97] width 90 height 12
click at [638, 95] on p "NEW:🏆2025 Voted #1" at bounding box center [613, 97] width 90 height 12
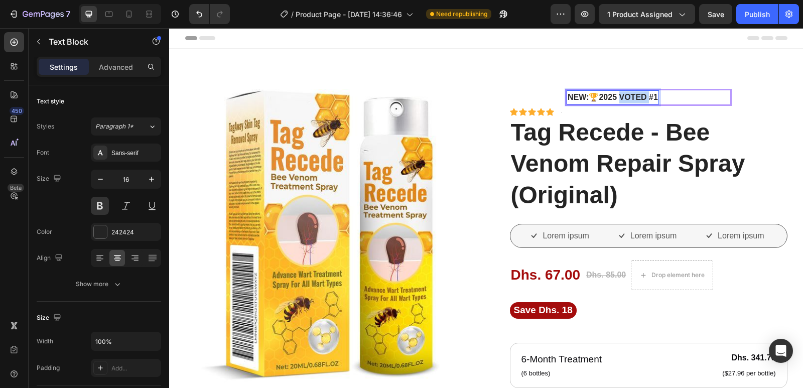
click at [638, 95] on p "NEW:🏆2025 Voted #1" at bounding box center [613, 97] width 90 height 12
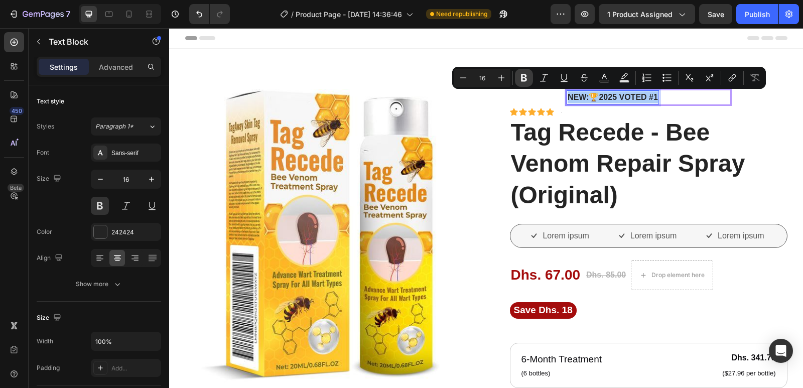
click at [524, 78] on icon "Editor contextual toolbar" at bounding box center [524, 78] width 6 height 8
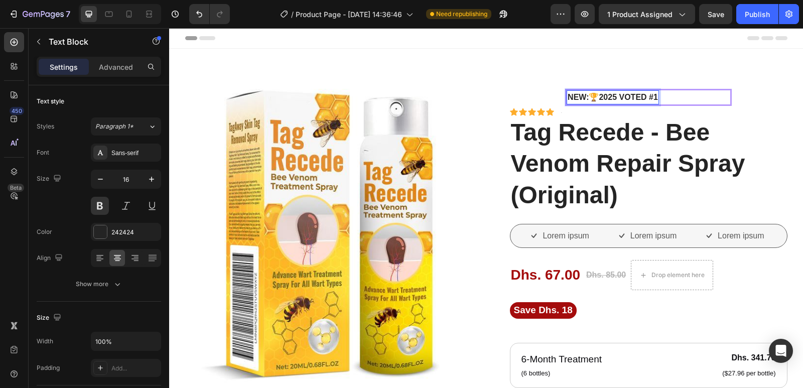
click at [622, 95] on strong "NEW:🏆2025 Voted #1" at bounding box center [613, 97] width 90 height 9
click at [622, 94] on strong "NEW:🏆2025 Voted #1" at bounding box center [613, 97] width 90 height 9
click at [621, 93] on strong "NEW:🏆2025 Voted #1" at bounding box center [613, 97] width 90 height 9
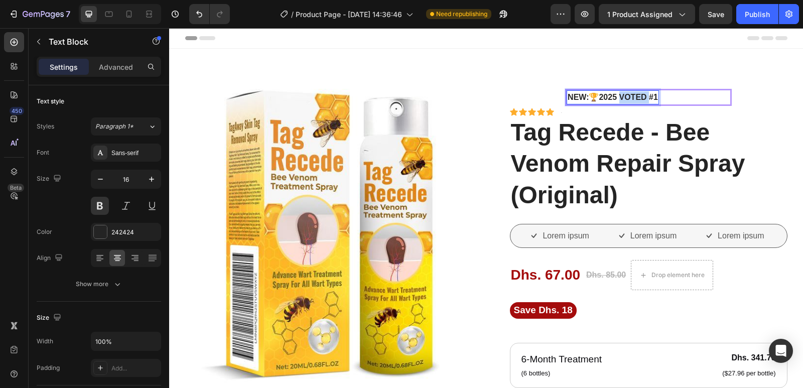
click at [621, 93] on strong "NEW:🏆2025 Voted #1" at bounding box center [613, 97] width 90 height 9
click at [621, 92] on p "NEW:🏆2025 Voted #1" at bounding box center [613, 97] width 90 height 12
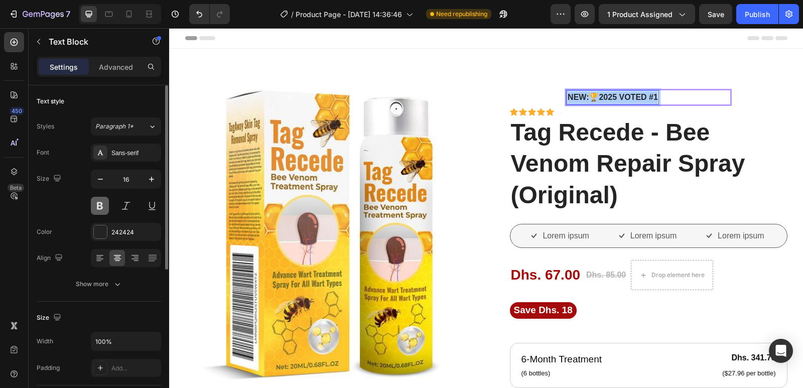
click at [101, 204] on button at bounding box center [100, 206] width 18 height 18
click at [99, 206] on button at bounding box center [100, 206] width 18 height 18
click at [101, 206] on button at bounding box center [100, 206] width 18 height 18
click at [102, 209] on button at bounding box center [100, 206] width 18 height 18
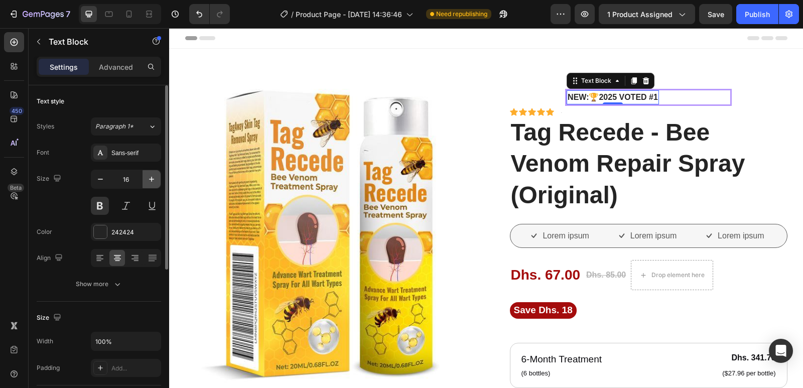
click at [151, 182] on icon "button" at bounding box center [152, 179] width 10 height 10
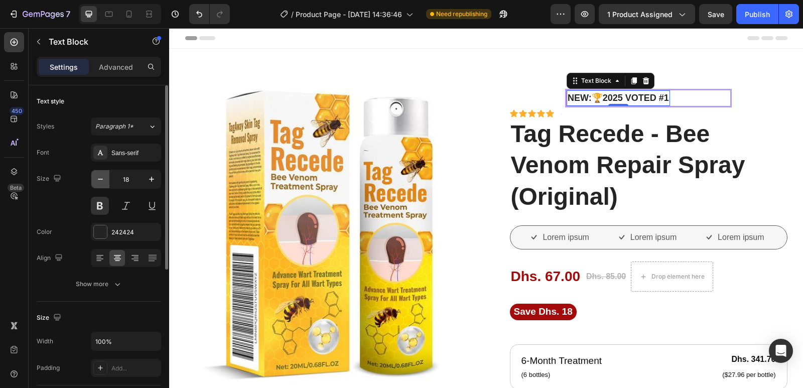
click at [100, 180] on icon "button" at bounding box center [100, 179] width 10 height 10
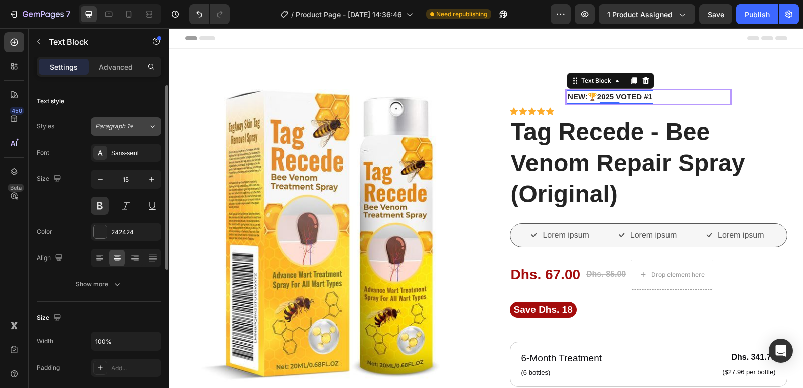
drag, startPoint x: 154, startPoint y: 125, endPoint x: 150, endPoint y: 135, distance: 10.3
click at [153, 125] on icon at bounding box center [152, 126] width 9 height 10
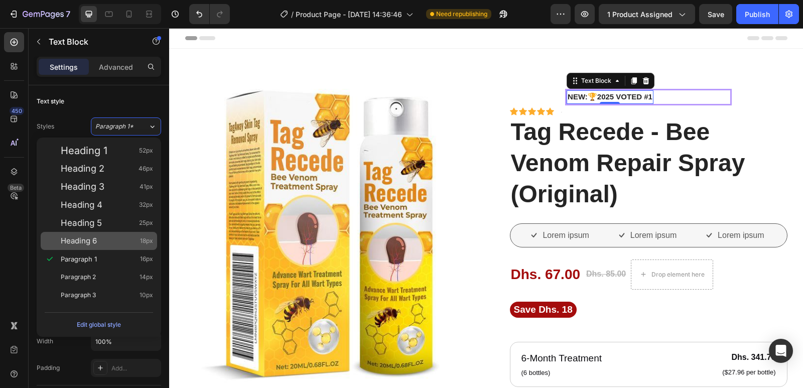
click at [115, 238] on div "Heading 6 18px" at bounding box center [107, 241] width 92 height 10
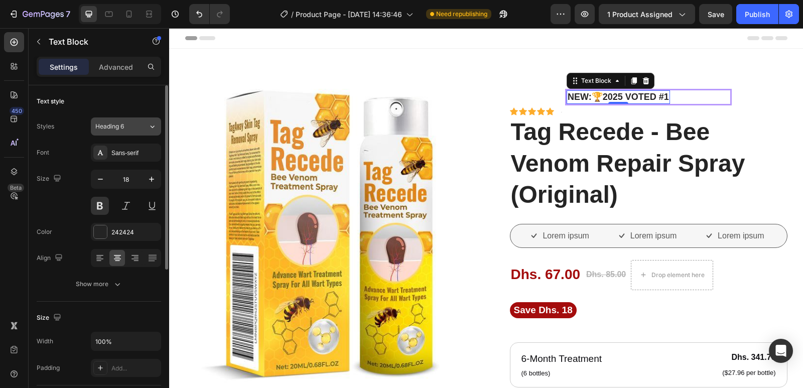
click at [141, 127] on div "Heading 6" at bounding box center [121, 126] width 53 height 9
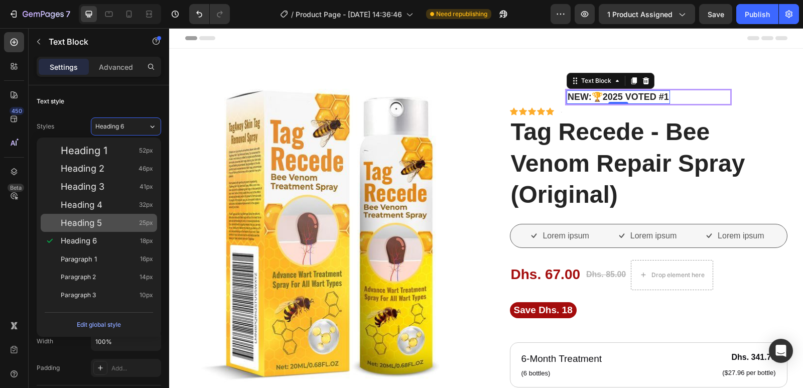
click at [118, 216] on div "Heading 5 25px" at bounding box center [99, 223] width 116 height 18
type input "25"
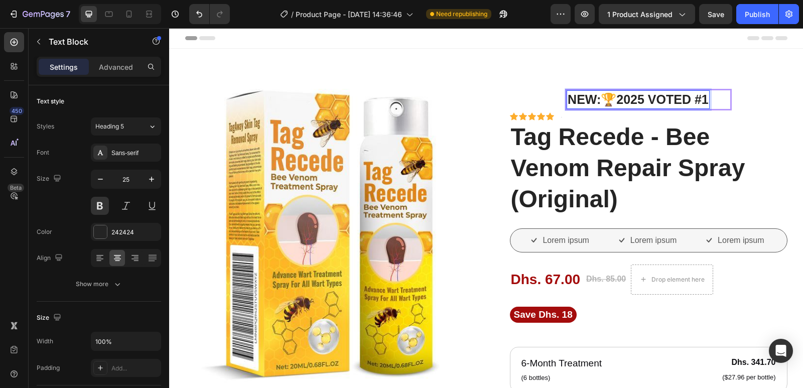
click at [639, 99] on strong "NEW:🏆2025 Voted #1" at bounding box center [638, 99] width 141 height 14
click at [100, 230] on div at bounding box center [100, 231] width 13 height 13
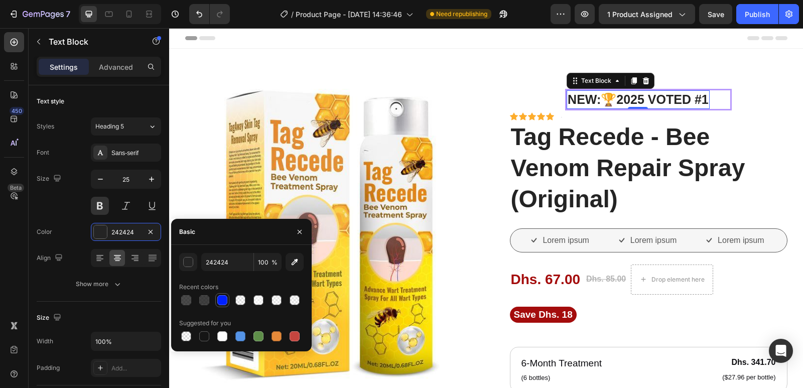
click at [219, 298] on div at bounding box center [222, 300] width 10 height 10
type input "0021FF"
click at [187, 264] on div "button" at bounding box center [189, 262] width 10 height 10
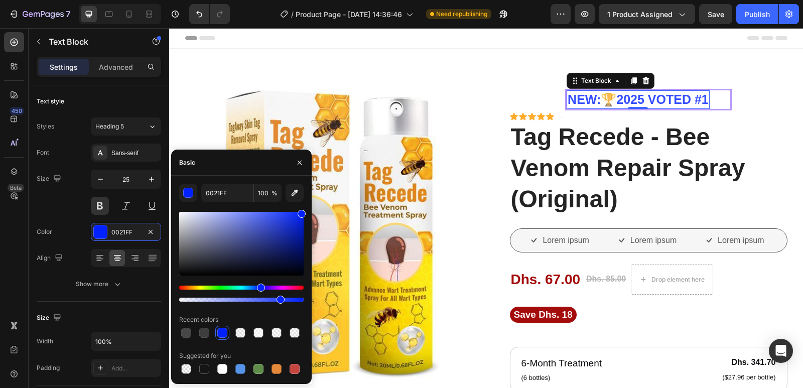
type input "80"
drag, startPoint x: 300, startPoint y: 302, endPoint x: 279, endPoint y: 300, distance: 21.2
click at [279, 300] on div at bounding box center [281, 300] width 8 height 8
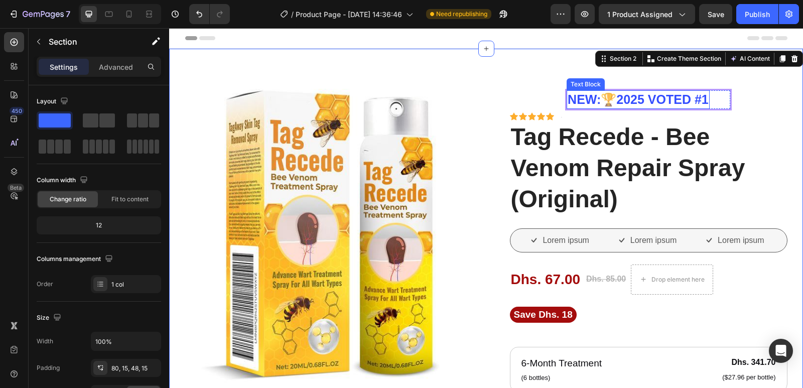
click at [625, 100] on strong "NEW:🏆2025 Voted #1" at bounding box center [638, 99] width 141 height 14
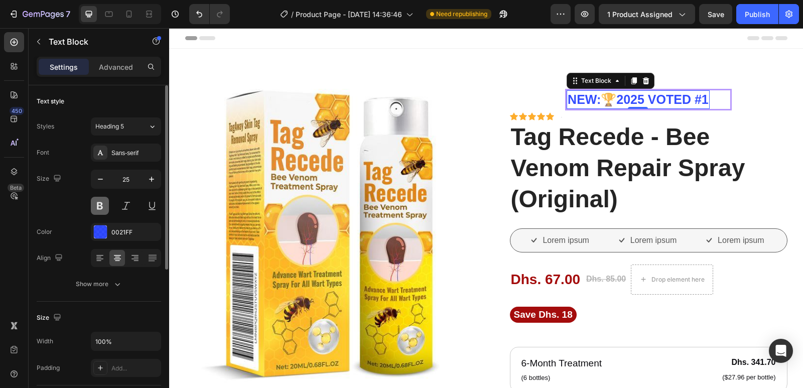
click at [97, 205] on button at bounding box center [100, 206] width 18 height 18
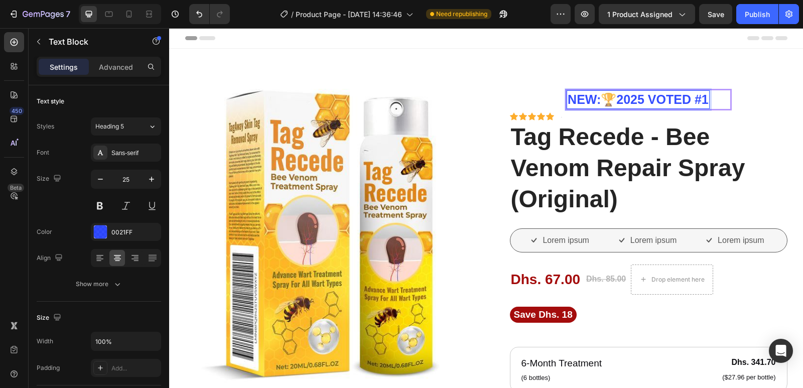
click at [684, 100] on strong "NEW:🏆2025 Voted #1" at bounding box center [638, 99] width 141 height 14
click at [101, 207] on button at bounding box center [100, 206] width 18 height 18
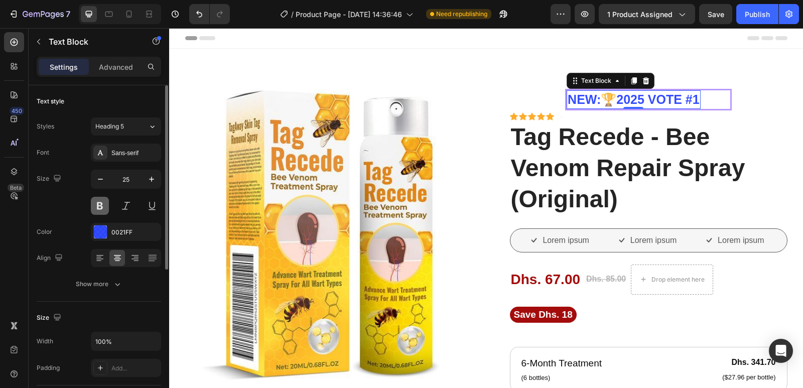
click at [102, 207] on button at bounding box center [100, 206] width 18 height 18
click at [678, 98] on strong "NEW:🏆2025 Vote #1" at bounding box center [634, 99] width 132 height 14
click at [129, 211] on button at bounding box center [126, 206] width 18 height 18
click at [150, 209] on button at bounding box center [152, 206] width 18 height 18
click at [150, 208] on button at bounding box center [152, 206] width 18 height 18
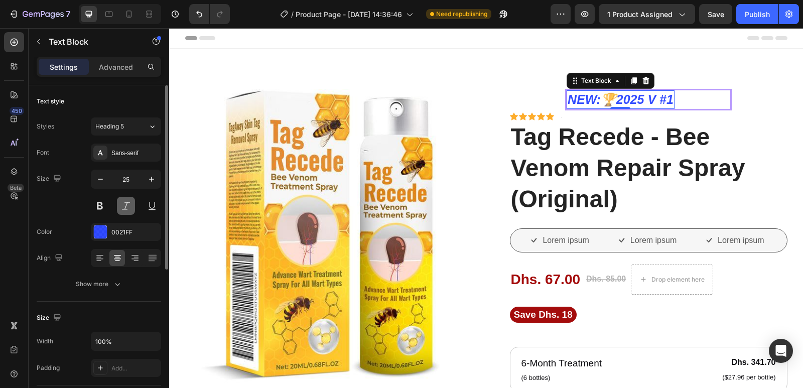
click at [133, 211] on button at bounding box center [126, 206] width 18 height 18
click at [139, 124] on div "Heading 5" at bounding box center [121, 126] width 53 height 9
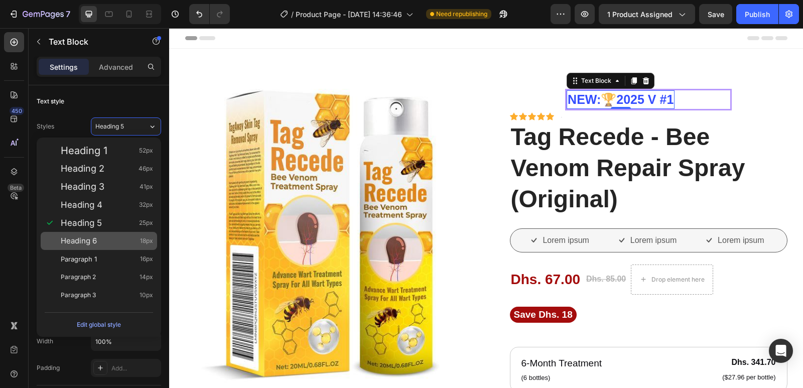
click at [119, 235] on div "Heading 6 18px" at bounding box center [99, 241] width 116 height 18
type input "18"
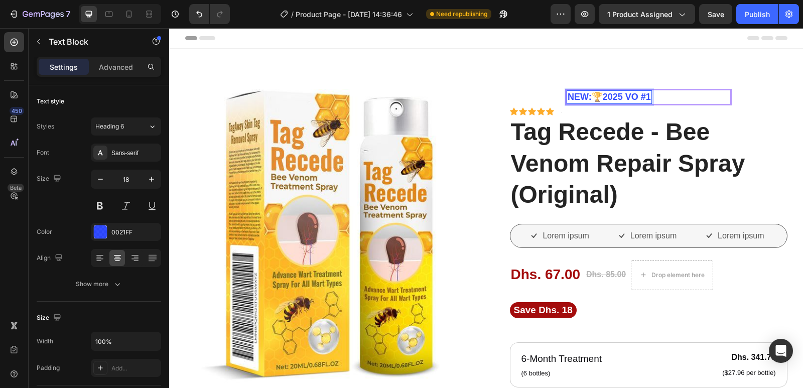
click at [623, 98] on strong "NEW:🏆2025 Vo #1" at bounding box center [609, 97] width 83 height 10
click at [624, 97] on strong "NEW:🏆2025 Vo #1" at bounding box center [609, 97] width 83 height 10
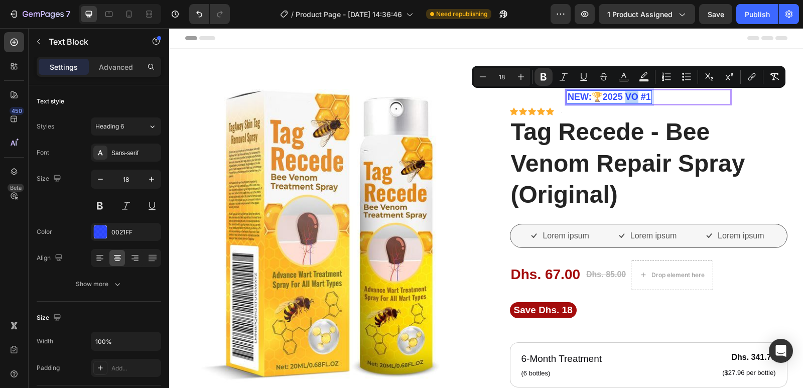
click at [624, 96] on strong "NEW:🏆2025 Vo #1" at bounding box center [609, 97] width 83 height 10
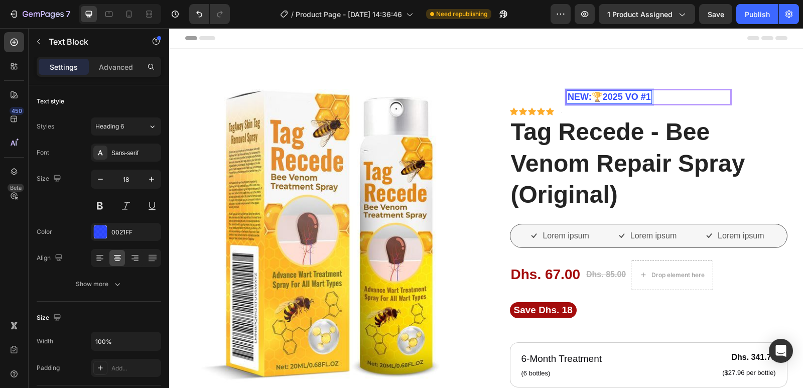
click at [624, 95] on strong "NEW:🏆2025 Vo #1" at bounding box center [609, 97] width 83 height 10
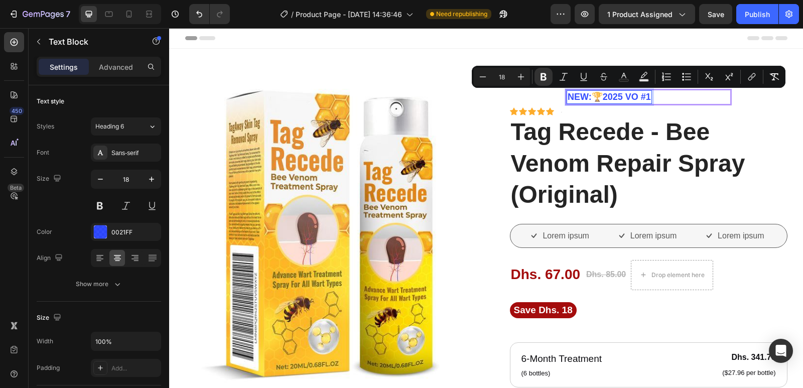
click at [620, 95] on strong "NEW:🏆2025 Vo #1" at bounding box center [609, 97] width 83 height 10
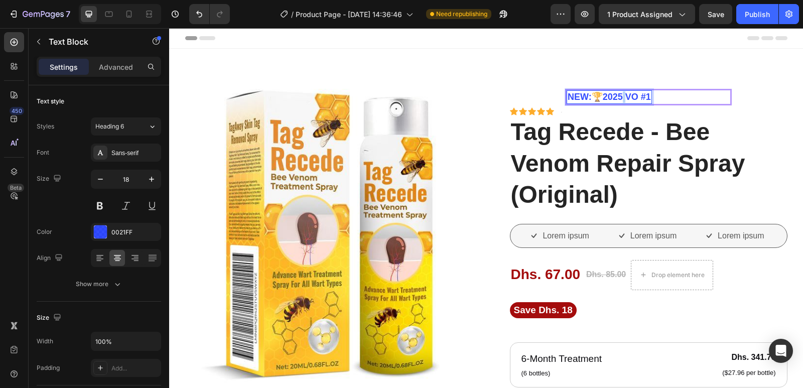
click at [620, 95] on strong "NEW:🏆2025 Vo #1" at bounding box center [609, 97] width 83 height 10
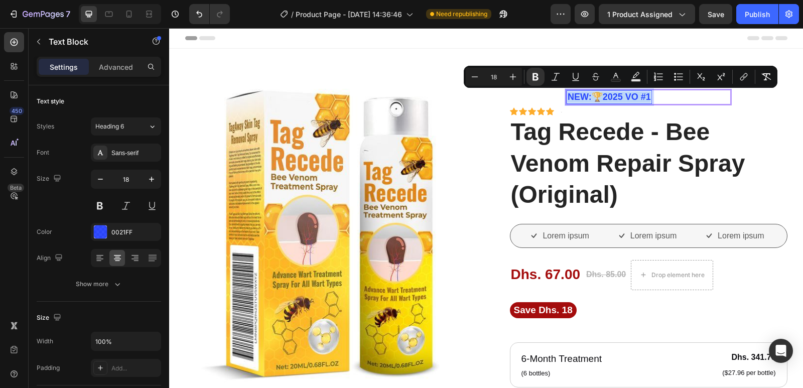
click at [620, 95] on strong "NEW:🏆2025 Vo #1" at bounding box center [609, 97] width 83 height 10
click at [620, 94] on strong "NEW:🏆2025 Vo #1" at bounding box center [609, 97] width 83 height 10
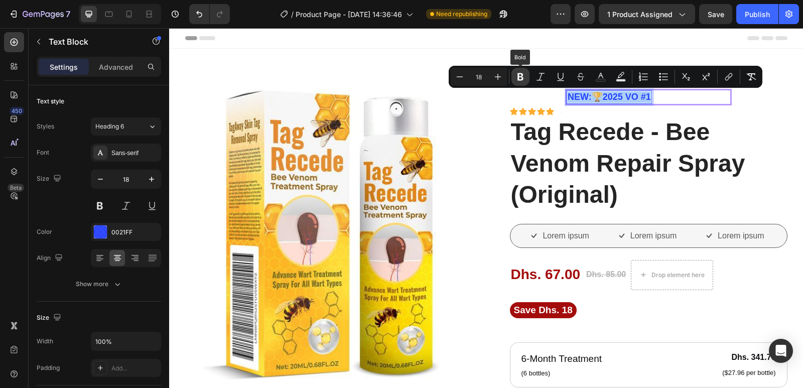
click at [521, 74] on icon "Editor contextual toolbar" at bounding box center [520, 77] width 6 height 8
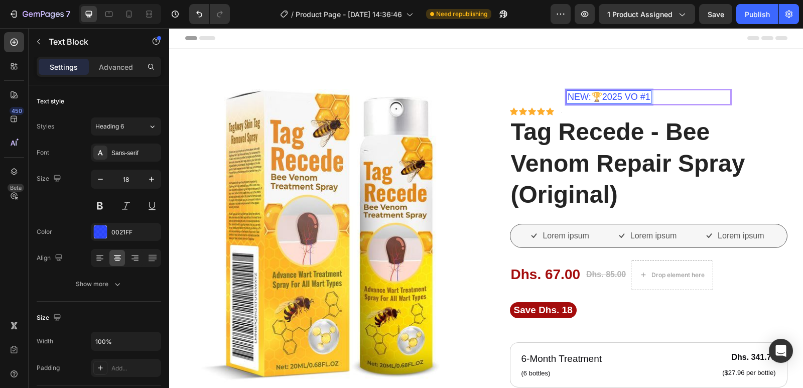
click at [635, 98] on p "NEW:🏆2025 Vo #1" at bounding box center [609, 97] width 83 height 12
click at [626, 96] on p "NEW:🏆2025 V #1" at bounding box center [606, 97] width 76 height 12
drag, startPoint x: 660, startPoint y: 95, endPoint x: 668, endPoint y: 95, distance: 7.5
click at [668, 95] on div "etNEW:🏆2025 Vo #1 Text Block 0 Row" at bounding box center [648, 97] width 167 height 17
click at [576, 96] on p "etNEW:🏆2025 Vo #1" at bounding box center [615, 97] width 94 height 12
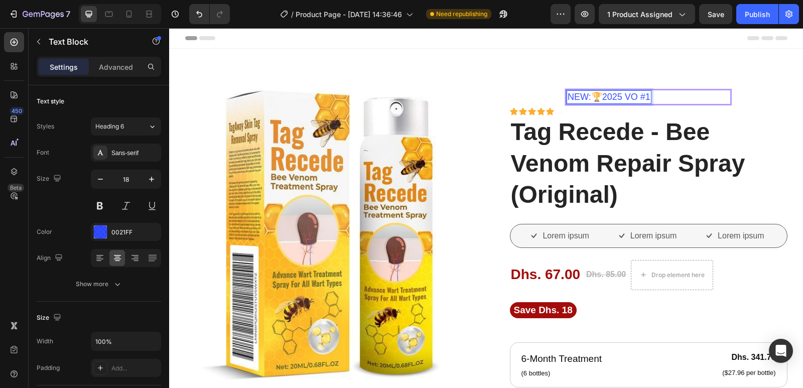
click at [634, 96] on p "NEW:🏆2025 Vo #1" at bounding box center [609, 97] width 83 height 12
click at [635, 95] on p "oNEW:🏆2025 V #1" at bounding box center [609, 97] width 83 height 12
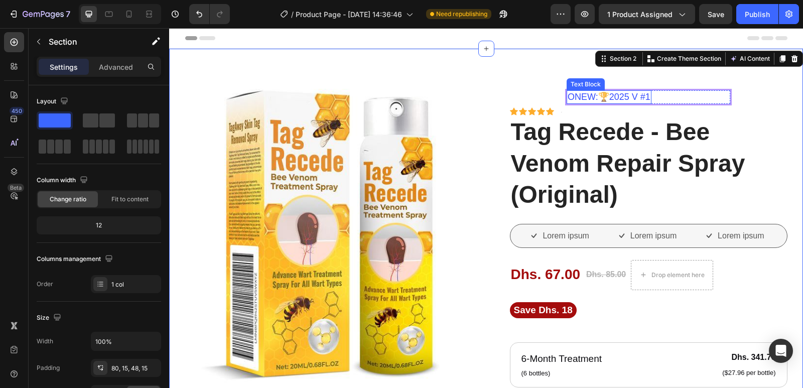
click at [636, 98] on p "oNEW:🏆2025 V #1" at bounding box center [609, 97] width 83 height 12
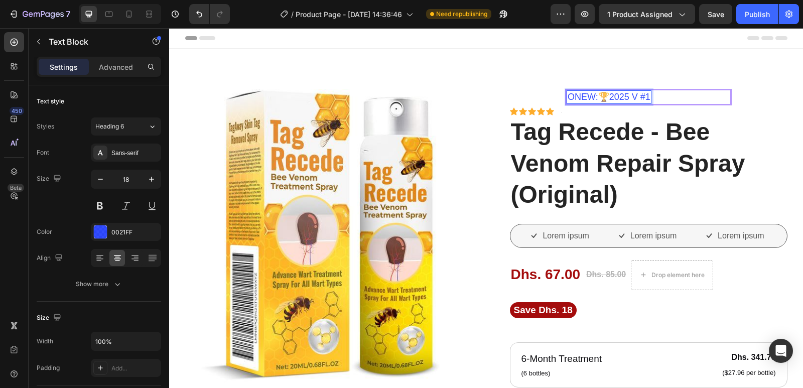
click at [633, 95] on p "oNEW:🏆2025 V #1" at bounding box center [609, 97] width 83 height 12
click at [197, 15] on icon "Undo/Redo" at bounding box center [199, 14] width 10 height 10
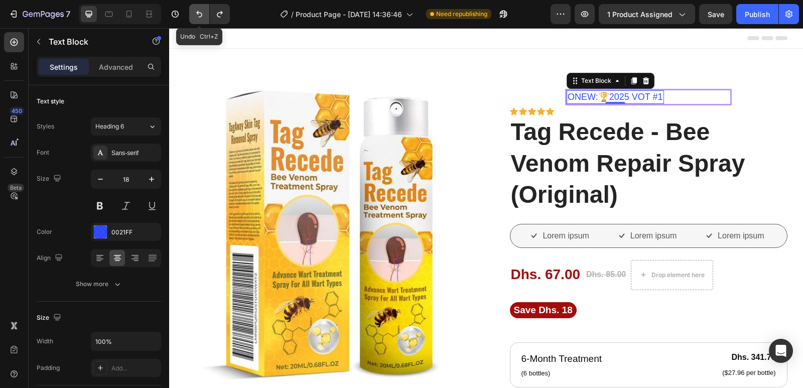
click at [197, 15] on icon "Undo/Redo" at bounding box center [199, 14] width 10 height 10
click at [198, 15] on icon "Undo/Redo" at bounding box center [199, 14] width 10 height 10
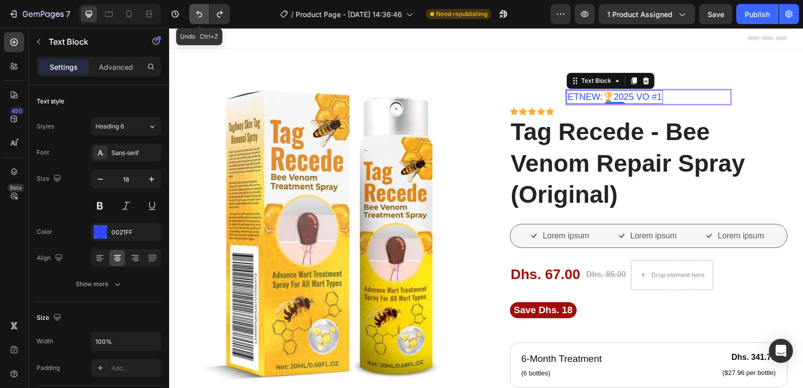
click at [198, 15] on icon "Undo/Redo" at bounding box center [199, 14] width 10 height 10
click at [199, 15] on icon "Undo/Redo" at bounding box center [199, 14] width 10 height 10
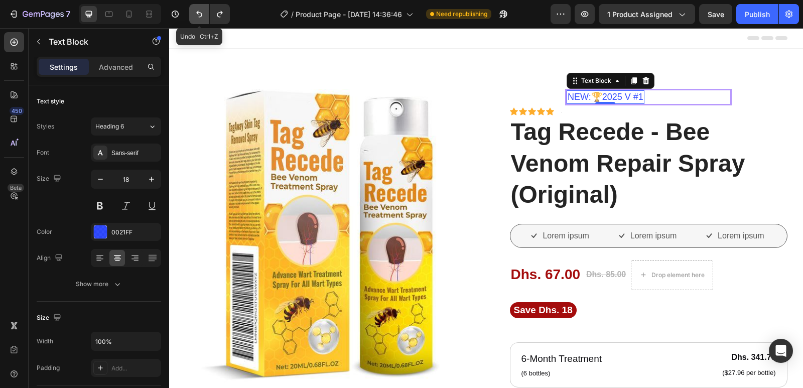
click at [199, 15] on icon "Undo/Redo" at bounding box center [199, 14] width 10 height 10
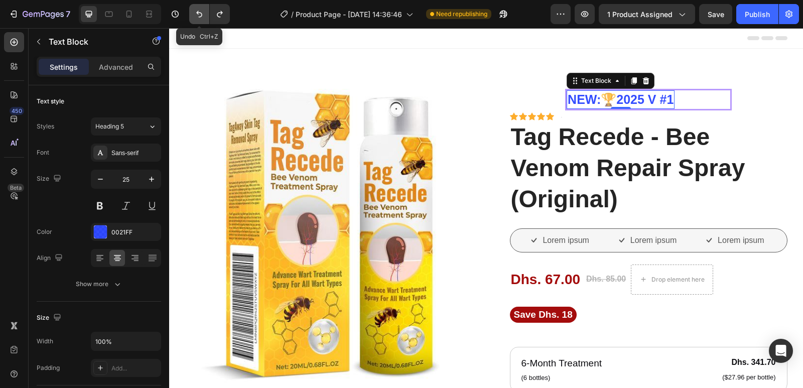
click at [199, 15] on icon "Undo/Redo" at bounding box center [199, 14] width 10 height 10
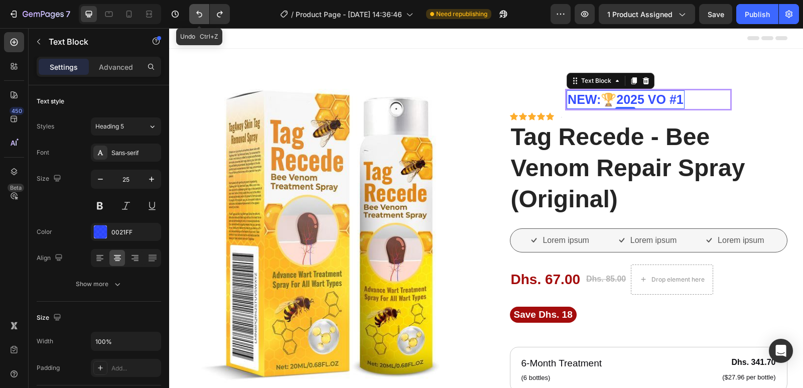
click at [199, 15] on icon "Undo/Redo" at bounding box center [199, 14] width 10 height 10
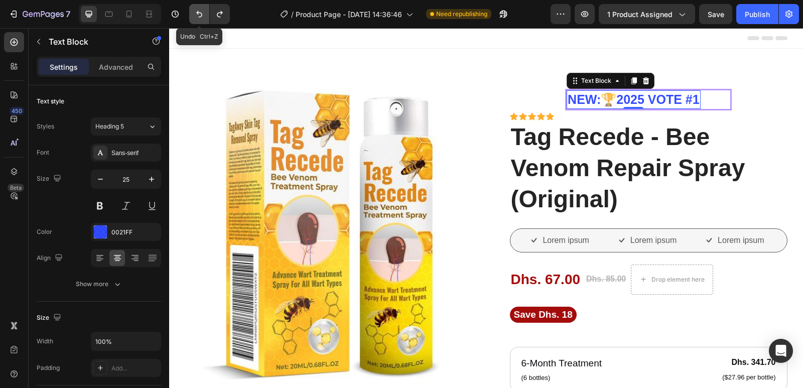
click at [199, 15] on icon "Undo/Redo" at bounding box center [199, 14] width 10 height 10
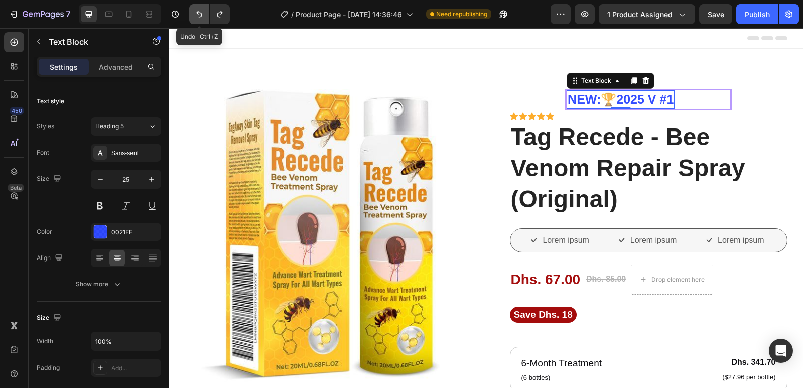
click at [199, 14] on icon "Undo/Redo" at bounding box center [199, 14] width 10 height 10
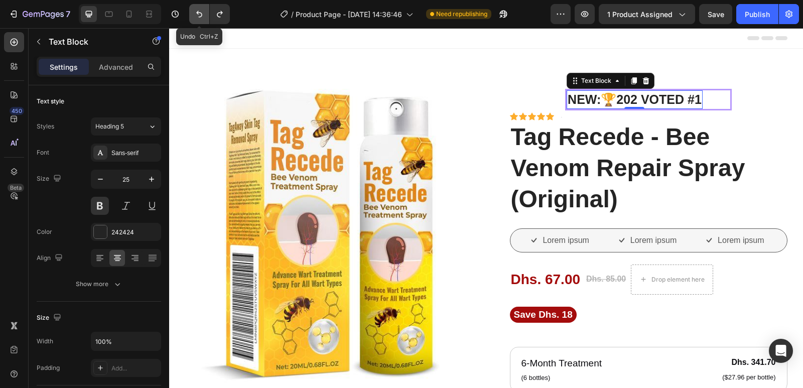
click at [199, 14] on icon "Undo/Redo" at bounding box center [199, 14] width 10 height 10
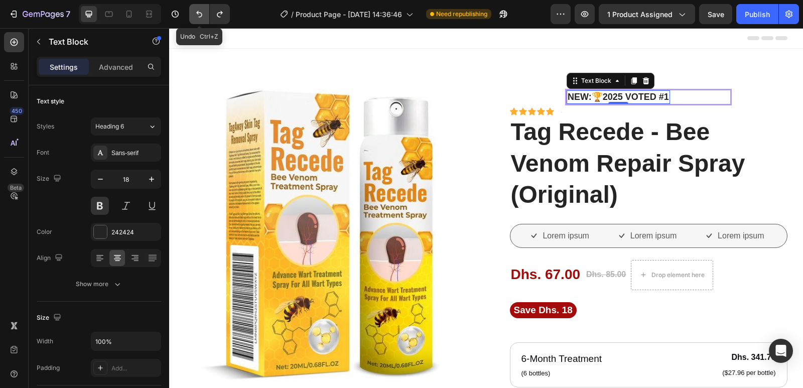
click at [199, 14] on icon "Undo/Redo" at bounding box center [199, 14] width 10 height 10
click at [222, 14] on icon "Undo/Redo" at bounding box center [220, 14] width 10 height 10
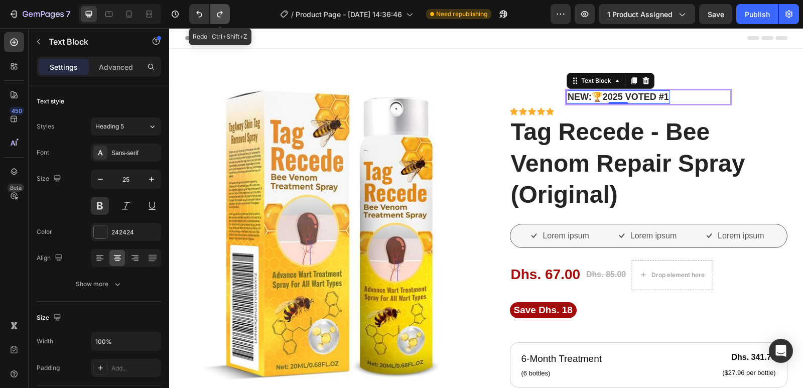
click at [222, 13] on icon "Undo/Redo" at bounding box center [220, 14] width 10 height 10
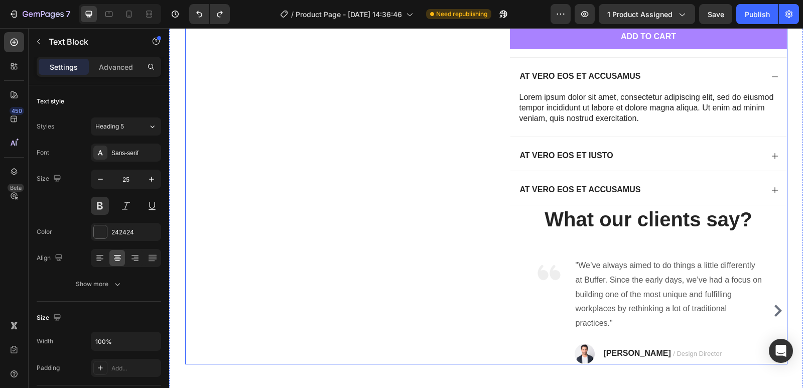
scroll to position [602, 0]
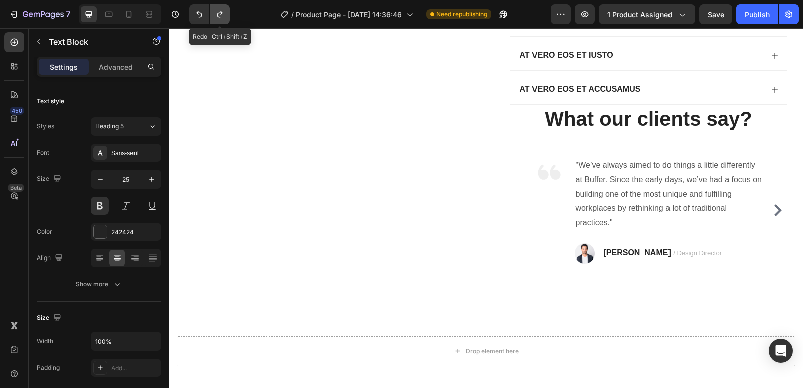
click at [221, 13] on icon "Undo/Redo" at bounding box center [220, 14] width 6 height 7
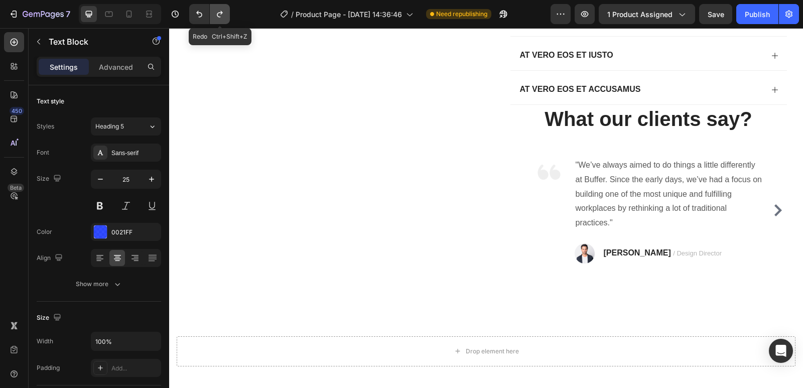
click at [221, 13] on icon "Undo/Redo" at bounding box center [220, 14] width 6 height 7
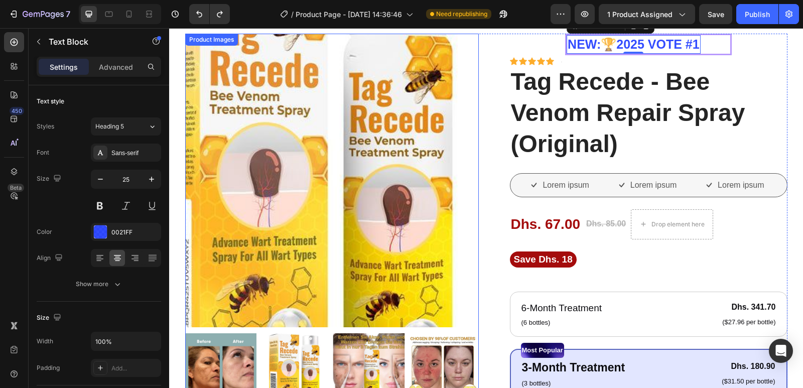
scroll to position [0, 0]
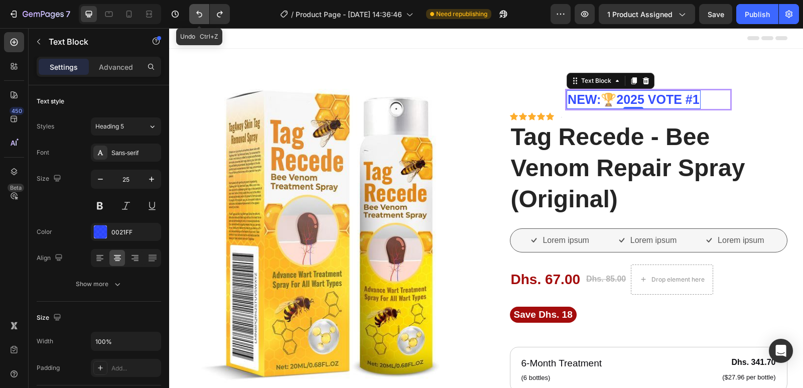
click at [198, 14] on icon "Undo/Redo" at bounding box center [199, 14] width 10 height 10
click at [198, 14] on icon "Undo/Redo" at bounding box center [199, 14] width 6 height 7
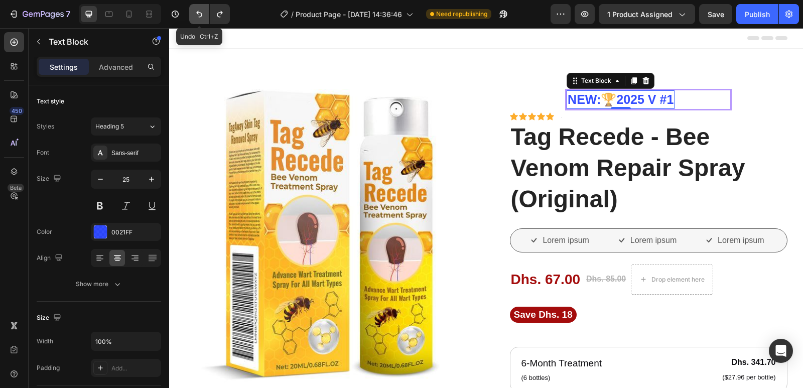
click at [198, 14] on icon "Undo/Redo" at bounding box center [199, 14] width 6 height 7
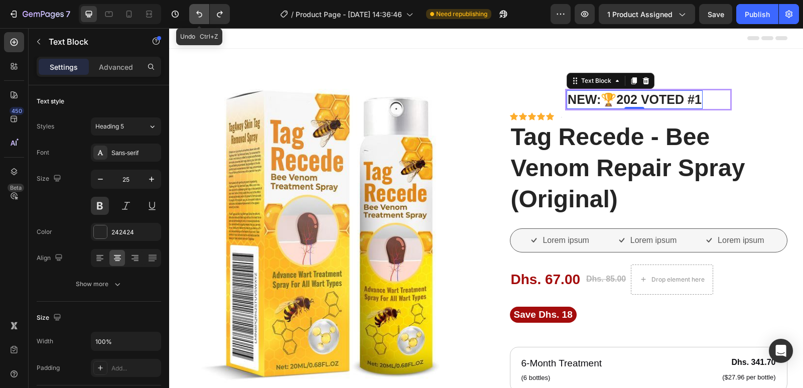
click at [198, 14] on icon "Undo/Redo" at bounding box center [199, 14] width 6 height 7
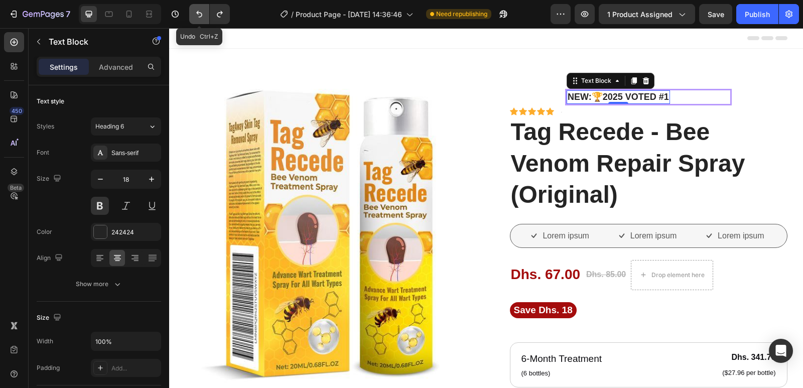
click at [198, 14] on icon "Undo/Redo" at bounding box center [199, 14] width 6 height 7
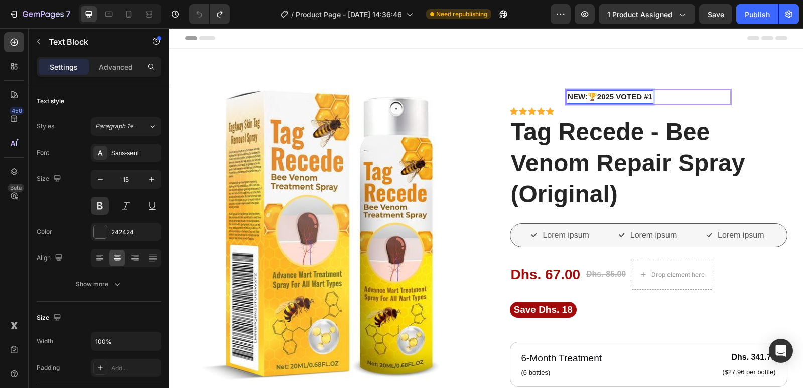
click at [637, 96] on strong "NEW:🏆2025 Voted #1" at bounding box center [610, 96] width 85 height 9
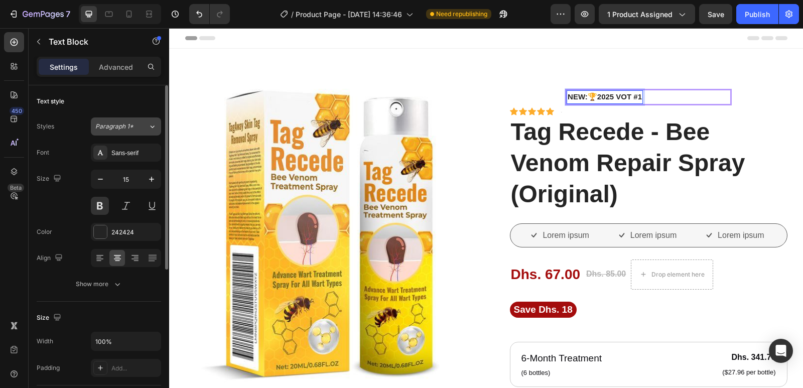
click at [149, 121] on button "Paragraph 1*" at bounding box center [126, 126] width 70 height 18
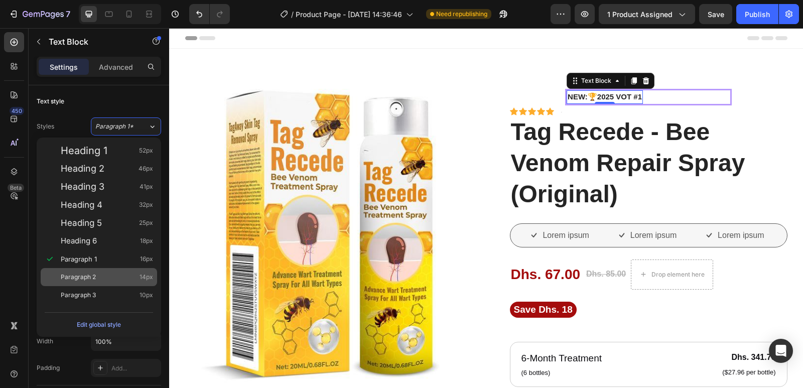
click at [133, 277] on div "Paragraph 2 14px" at bounding box center [107, 277] width 92 height 10
type input "14"
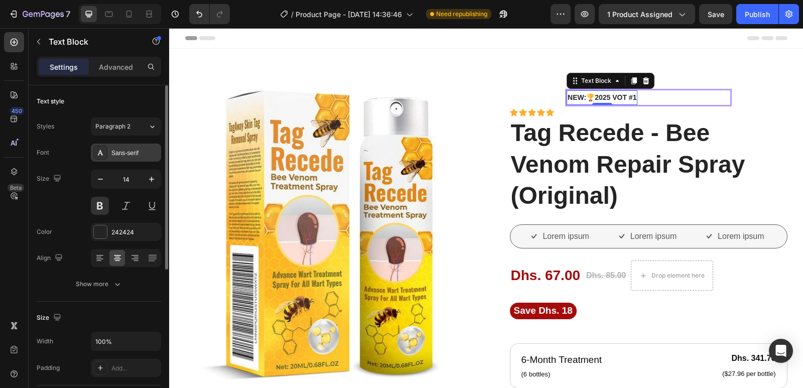
click at [134, 156] on div "Sans-serif" at bounding box center [134, 153] width 47 height 9
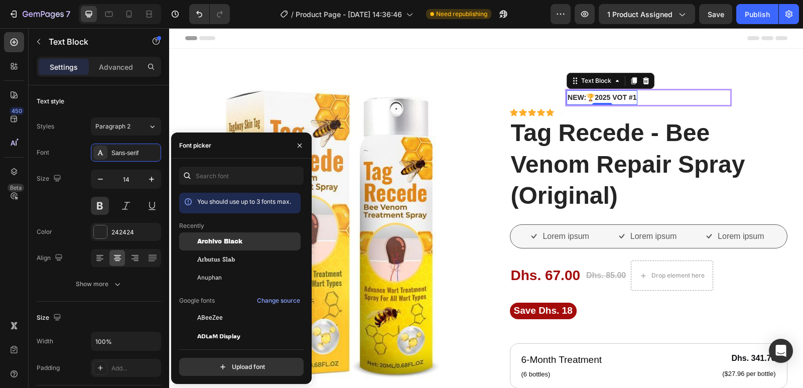
click at [245, 243] on div "Archivo Black" at bounding box center [247, 241] width 101 height 9
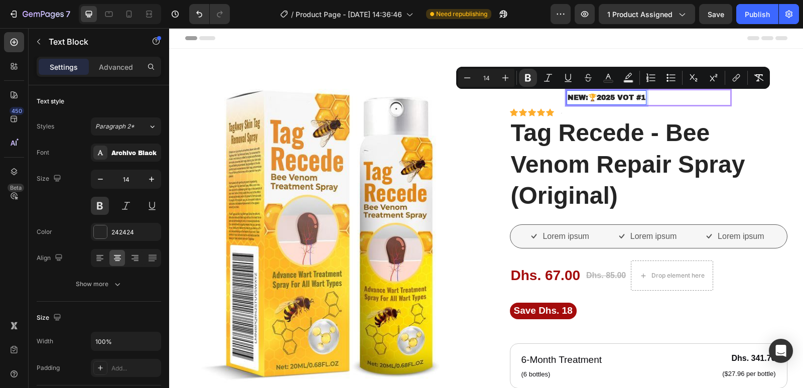
click at [611, 95] on strong "NEW:🏆2025 Vot #1" at bounding box center [607, 98] width 78 height 8
click at [688, 75] on button "Subscript" at bounding box center [694, 78] width 18 height 18
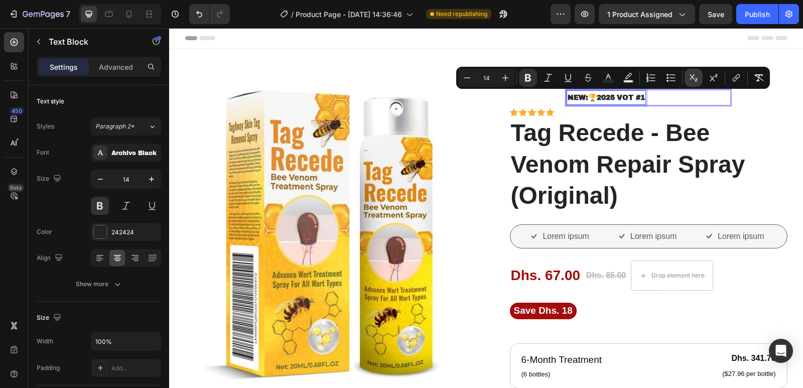
click at [688, 75] on button "Subscript" at bounding box center [694, 78] width 18 height 18
click at [711, 83] on button "Superscript" at bounding box center [714, 78] width 18 height 18
click at [525, 75] on icon "Editor contextual toolbar" at bounding box center [528, 78] width 10 height 10
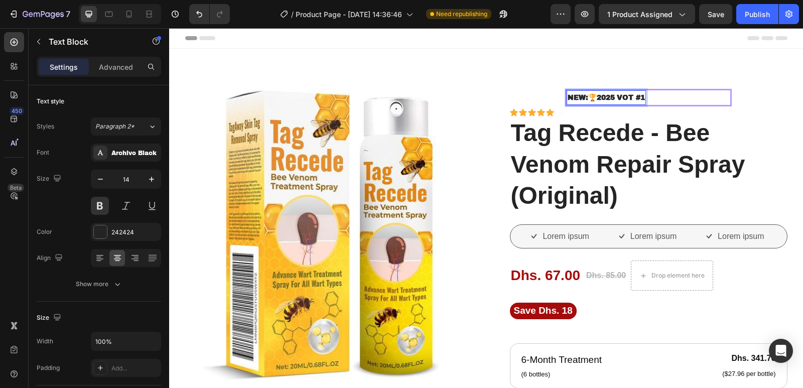
click at [608, 95] on strong "NEW:🏆2025" at bounding box center [591, 98] width 47 height 8
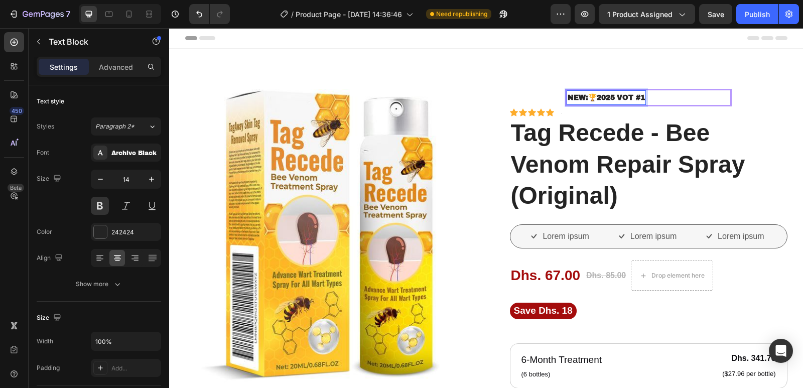
click at [608, 95] on strong "NEW:🏆2025" at bounding box center [591, 98] width 47 height 8
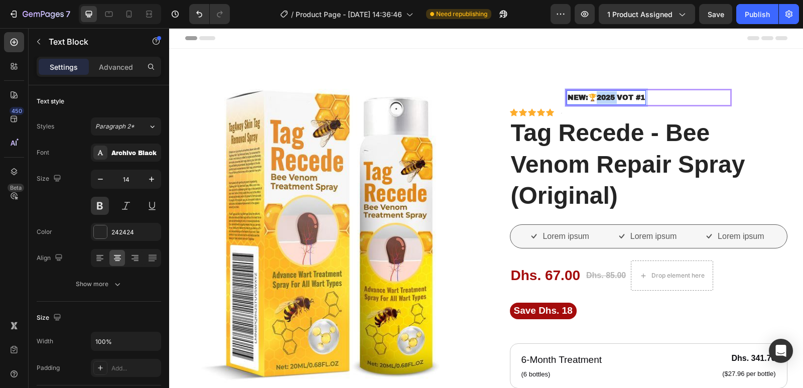
click at [608, 95] on strong "NEW:🏆2025" at bounding box center [591, 98] width 47 height 8
click at [607, 95] on strong "NEW:🏆2025" at bounding box center [591, 98] width 47 height 8
click at [606, 95] on strong "NEW:🏆2025" at bounding box center [591, 98] width 47 height 8
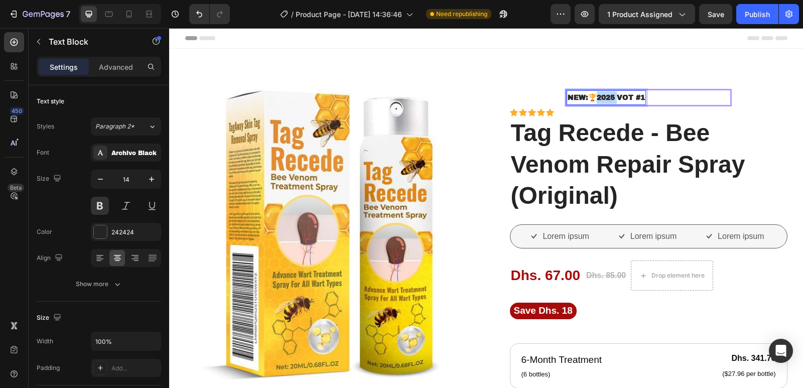
click at [606, 95] on strong "NEW:🏆2025" at bounding box center [591, 98] width 47 height 8
click at [605, 95] on strong "NEW:🏆2025" at bounding box center [591, 98] width 47 height 8
click at [689, 91] on div "NEW:🏆2025 Vot #1 Text Block 0 Row" at bounding box center [648, 98] width 167 height 18
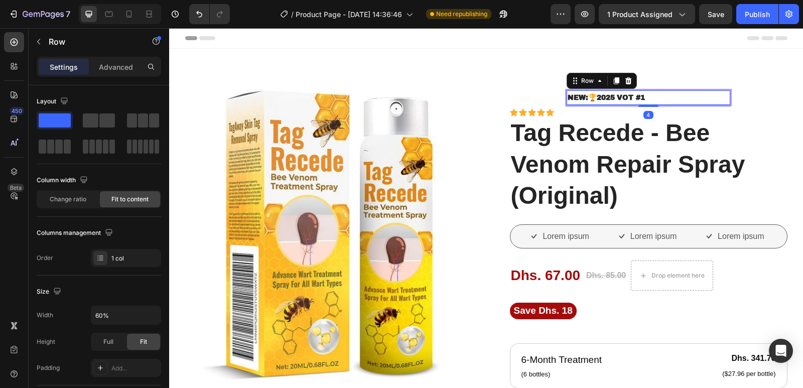
click at [646, 98] on div "NEW:🏆2025 Vot #1 Text Block Row 4" at bounding box center [648, 98] width 167 height 18
click at [646, 96] on div "NEW:🏆2025 Vot #1 Text Block Row 4" at bounding box center [648, 98] width 167 height 18
click at [624, 98] on strong "Vot #1" at bounding box center [631, 98] width 28 height 8
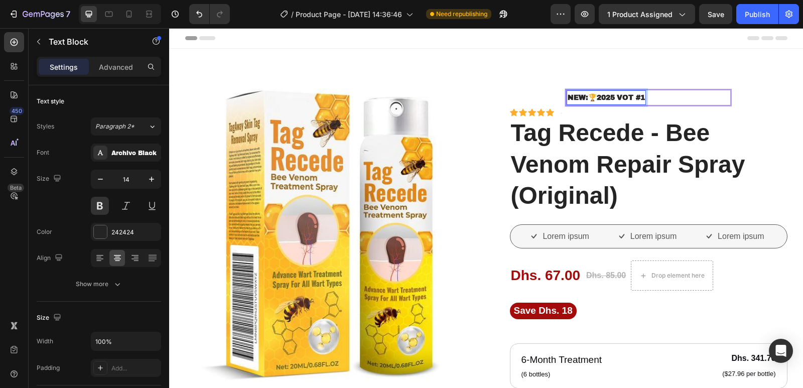
click at [623, 98] on strong "Vot #1" at bounding box center [631, 98] width 28 height 8
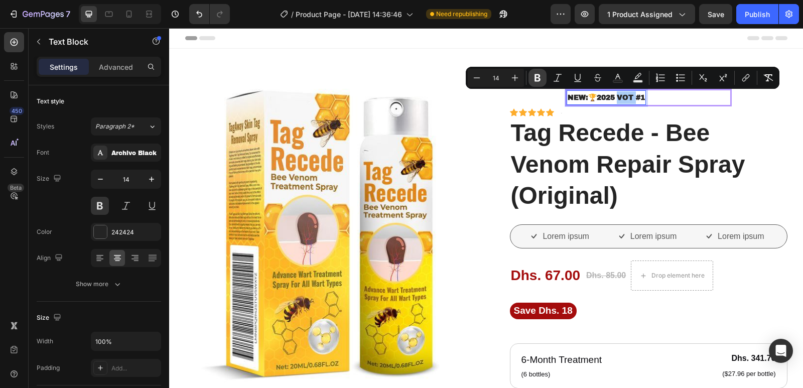
click at [544, 78] on button "Bold" at bounding box center [538, 78] width 18 height 18
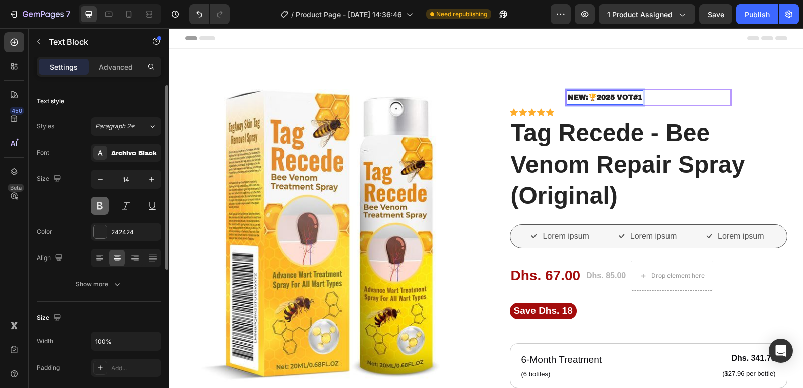
click at [97, 203] on button at bounding box center [100, 206] width 18 height 18
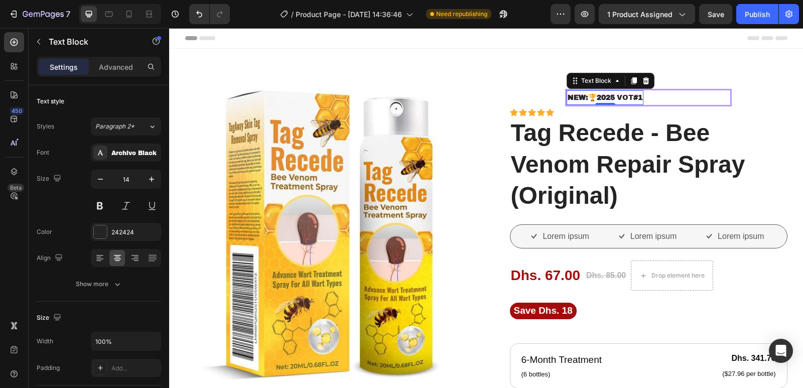
click at [587, 95] on strong "NEW:🏆2025" at bounding box center [591, 98] width 47 height 8
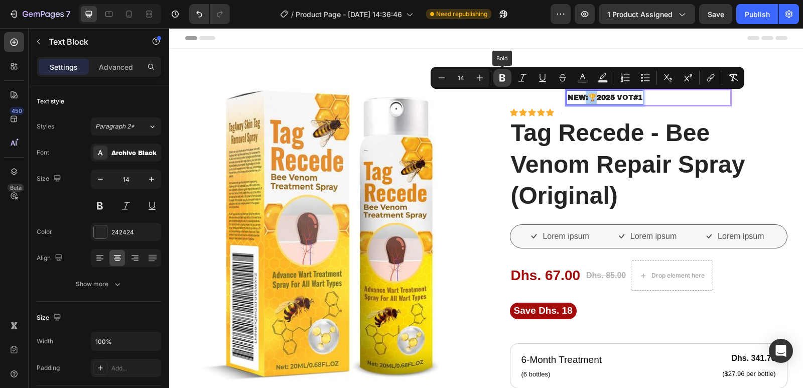
click at [500, 77] on icon "Editor contextual toolbar" at bounding box center [502, 78] width 6 height 8
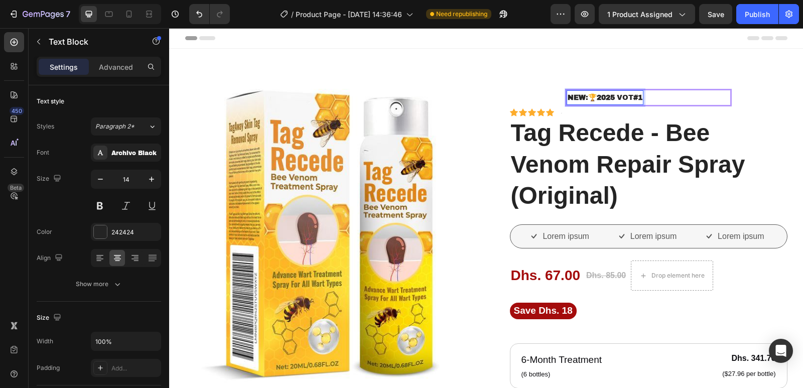
click at [607, 95] on strong "2025" at bounding box center [606, 98] width 18 height 8
click at [607, 94] on strong "2025" at bounding box center [606, 98] width 18 height 8
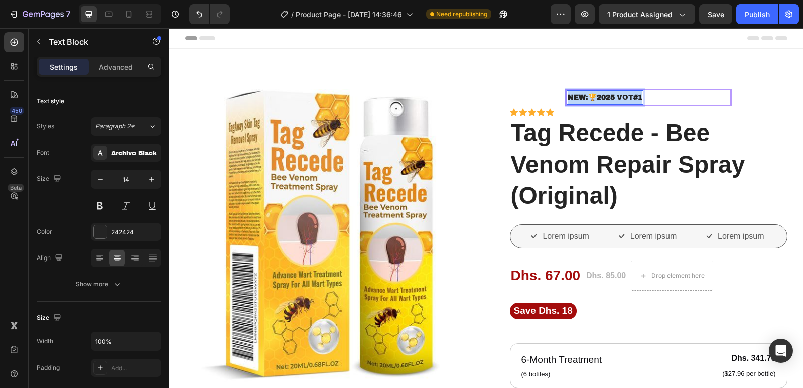
click at [607, 94] on strong "2025" at bounding box center [606, 98] width 18 height 8
click at [606, 94] on strong "2025" at bounding box center [606, 98] width 18 height 8
click at [606, 92] on p "NEW :🏆 2025 Vot #1" at bounding box center [605, 97] width 75 height 13
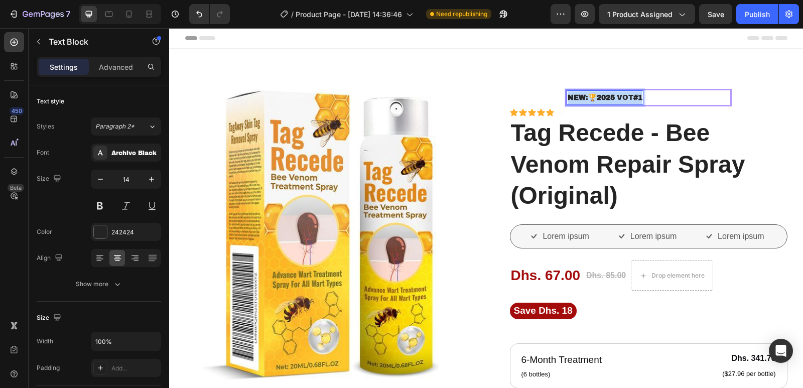
click at [606, 92] on p "NEW :🏆 2025 Vot #1" at bounding box center [605, 97] width 75 height 13
click at [607, 92] on p "NEW :🏆 2025 Vot #1" at bounding box center [605, 97] width 75 height 13
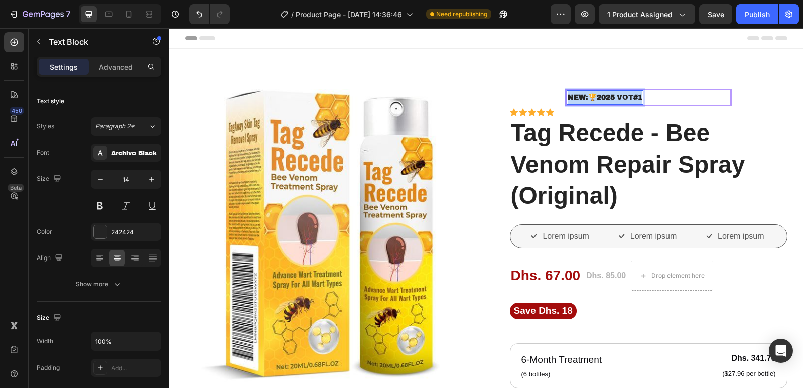
click at [607, 92] on p "NEW :🏆 2025 Vot #1" at bounding box center [605, 97] width 75 height 13
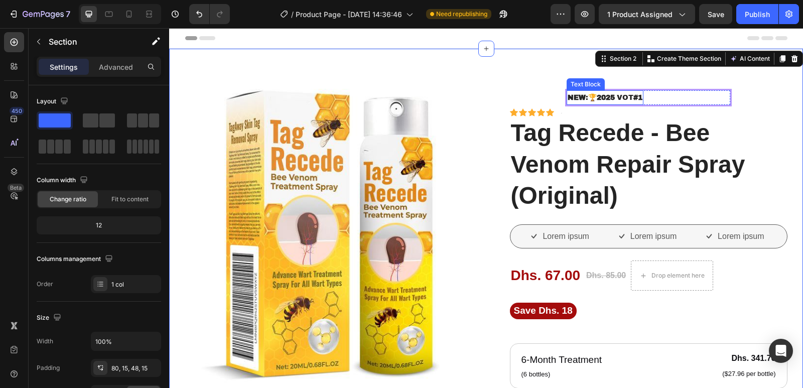
click at [628, 101] on p "NEW :🏆 2025 Vot #1" at bounding box center [605, 97] width 75 height 13
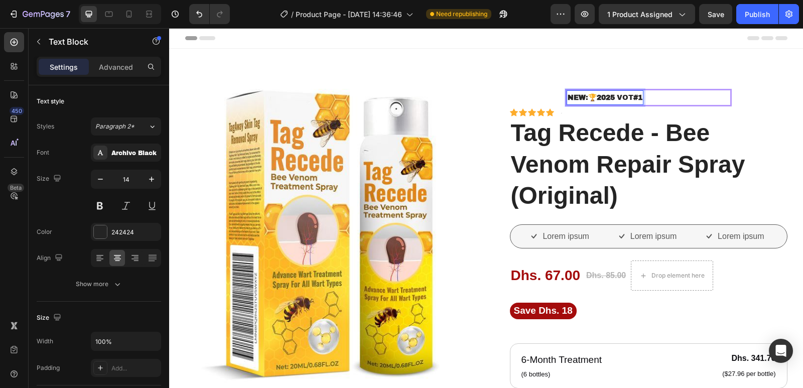
click at [628, 100] on p "NEW :🏆 2025 Vot #1" at bounding box center [605, 97] width 75 height 13
click at [639, 98] on strong "#1" at bounding box center [637, 98] width 9 height 8
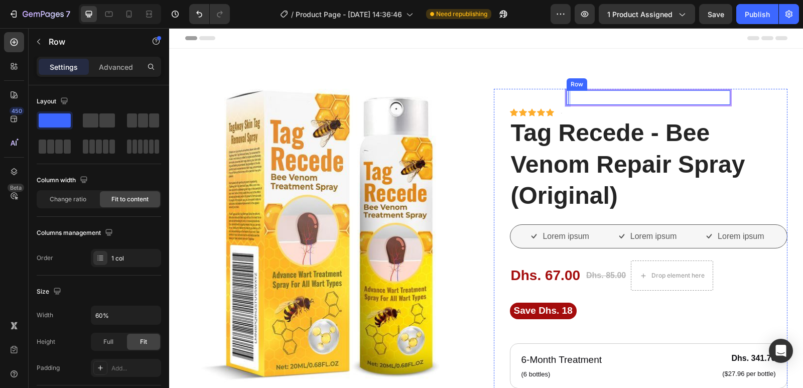
click at [588, 96] on div "Text Block 0 Row" at bounding box center [648, 98] width 167 height 18
click at [585, 98] on div "Text Block Row 4" at bounding box center [648, 98] width 167 height 18
click at [567, 96] on div "Rich Text Editor. Editing area: main" at bounding box center [568, 97] width 2 height 15
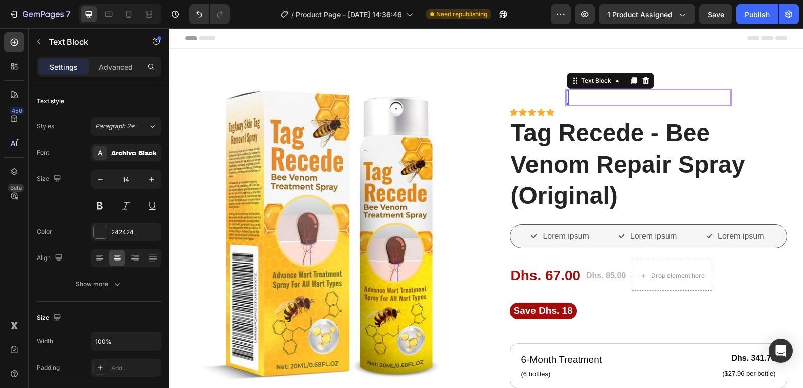
click at [567, 97] on div "Rich Text Editor. Editing area: main" at bounding box center [568, 97] width 2 height 15
click at [577, 97] on p "zdfsf" at bounding box center [580, 97] width 25 height 13
click at [583, 100] on p "zdfsf" at bounding box center [580, 97] width 25 height 13
drag, startPoint x: 583, startPoint y: 100, endPoint x: 630, endPoint y: 61, distance: 61.3
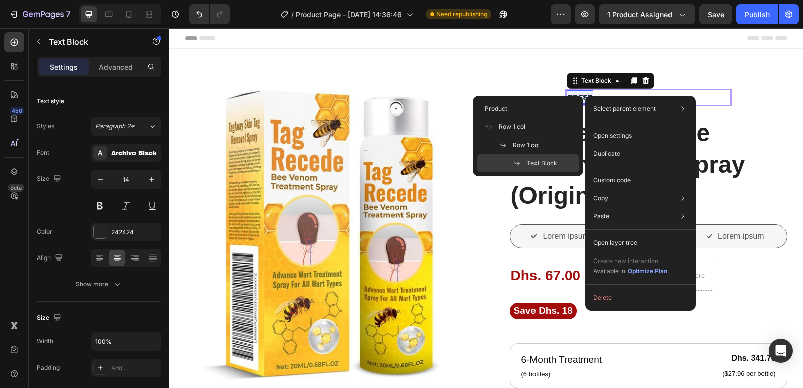
click at [551, 163] on span "Text Block" at bounding box center [542, 163] width 30 height 9
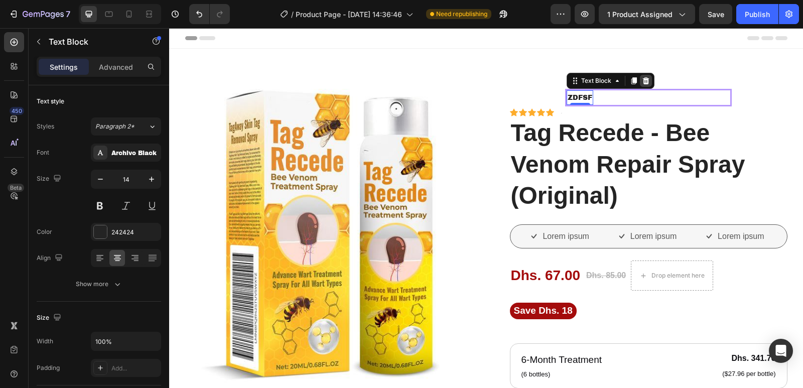
click at [643, 80] on icon at bounding box center [646, 80] width 7 height 7
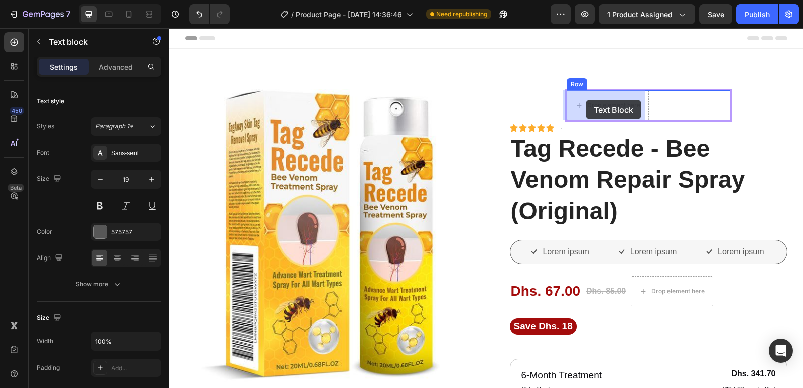
drag, startPoint x: 549, startPoint y: 186, endPoint x: 586, endPoint y: 100, distance: 94.0
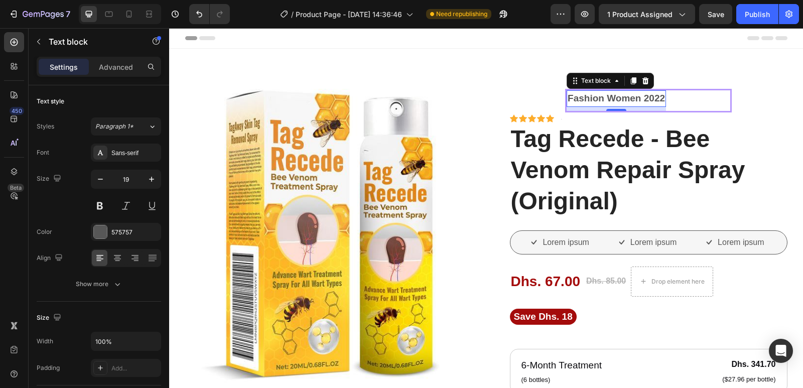
click at [637, 96] on p "Fashion Women 2022" at bounding box center [616, 98] width 97 height 15
click at [622, 96] on p "NEW:🏆 2022" at bounding box center [598, 98] width 61 height 15
click at [624, 96] on p "NEW:🏆 2022" at bounding box center [598, 98] width 61 height 15
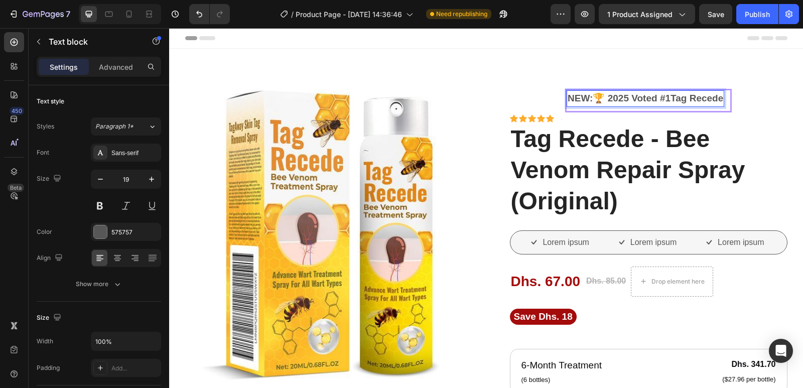
click at [668, 97] on p "NEW:🏆 2025 Voted #1Tag Recede" at bounding box center [646, 98] width 156 height 15
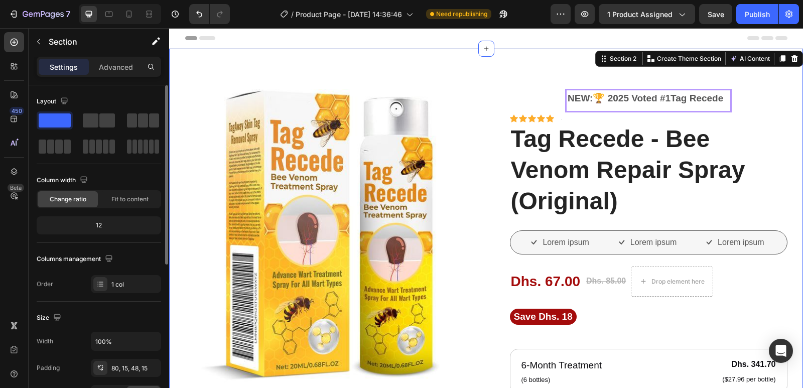
click at [101, 221] on div "12" at bounding box center [99, 225] width 120 height 14
click at [101, 224] on div "12" at bounding box center [99, 225] width 120 height 14
click at [123, 203] on span "Fit to content" at bounding box center [129, 199] width 37 height 9
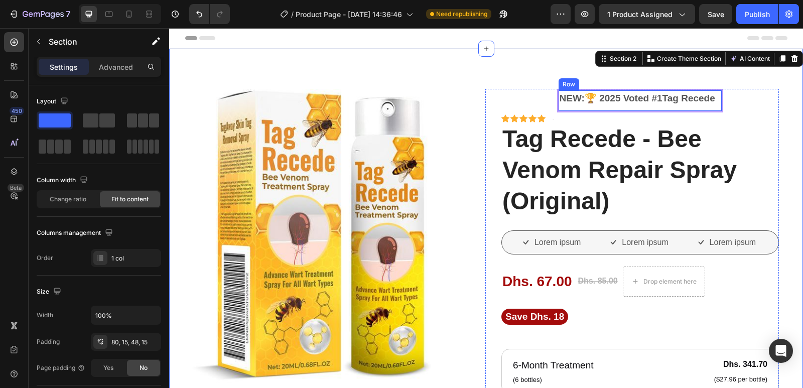
click at [684, 108] on div "NEW:🏆 2025 Voted #1Tag Recede Text block" at bounding box center [638, 100] width 158 height 21
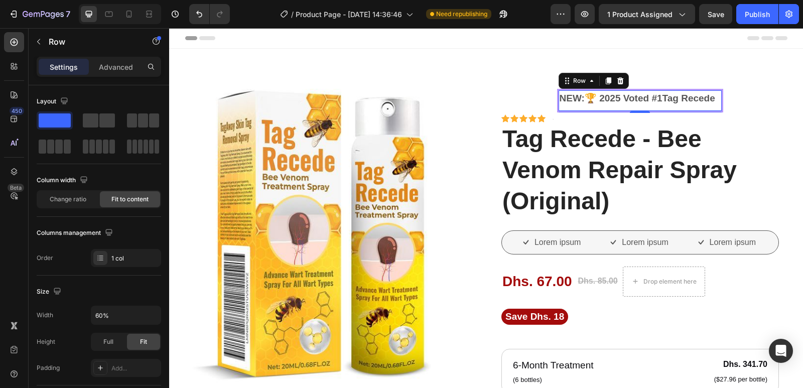
click at [684, 108] on div "NEW:🏆 2025 Voted #1Tag Recede Text block" at bounding box center [638, 100] width 158 height 21
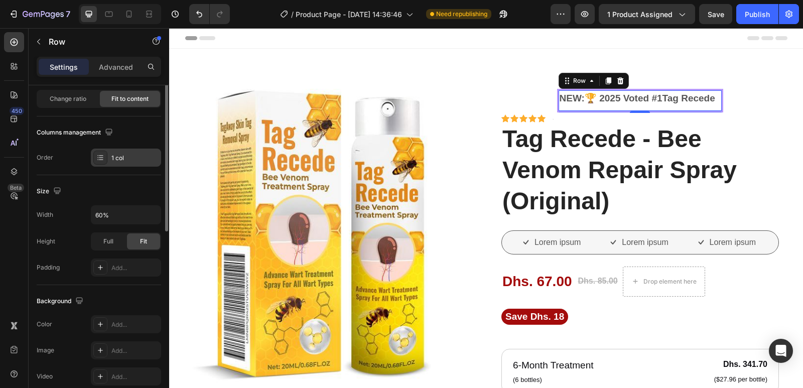
scroll to position [50, 0]
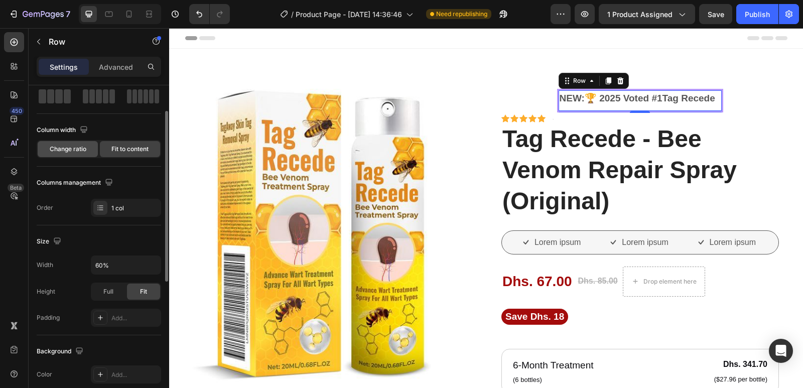
click at [75, 144] on div "Change ratio" at bounding box center [68, 149] width 60 height 16
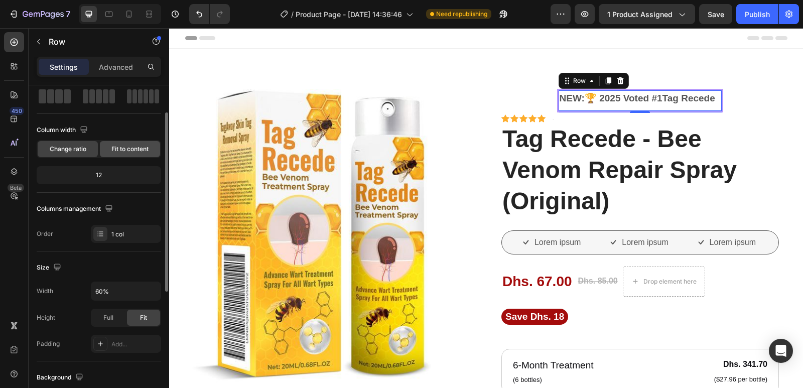
click at [122, 149] on span "Fit to content" at bounding box center [129, 149] width 37 height 9
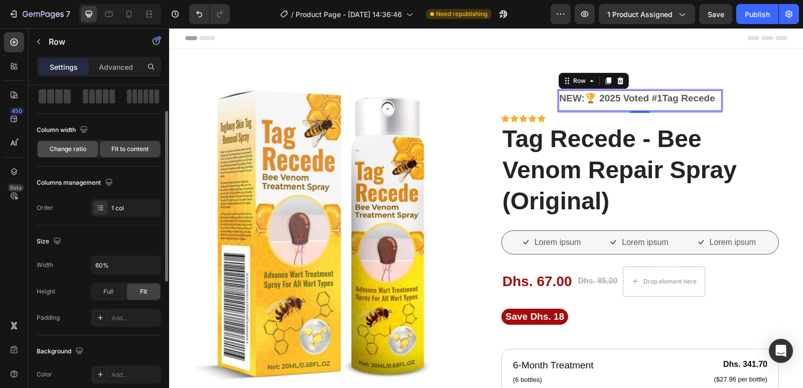
click at [84, 147] on span "Change ratio" at bounding box center [68, 149] width 37 height 9
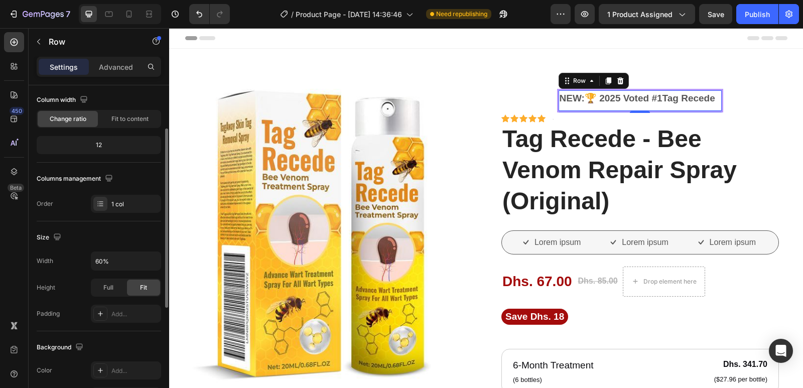
scroll to position [0, 0]
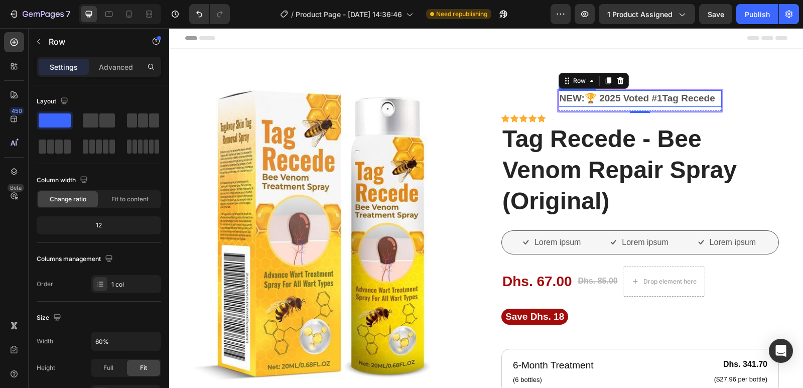
click at [603, 106] on div "NEW:🏆 2025 Voted #1Tag Recede" at bounding box center [641, 98] width 164 height 17
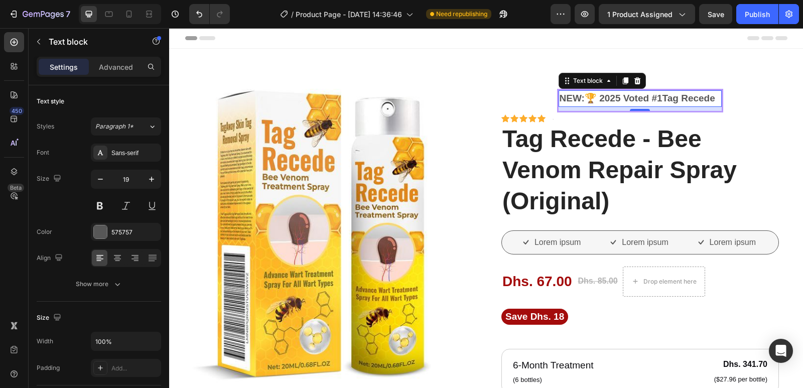
click at [601, 109] on div "8" at bounding box center [641, 109] width 164 height 4
click at [601, 108] on div "8" at bounding box center [641, 109] width 164 height 4
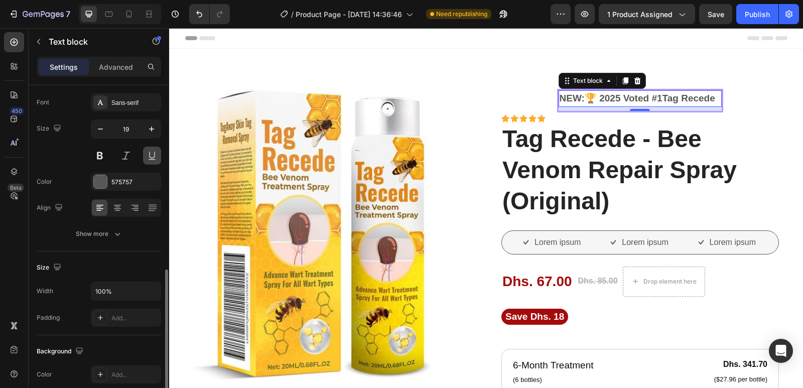
scroll to position [151, 0]
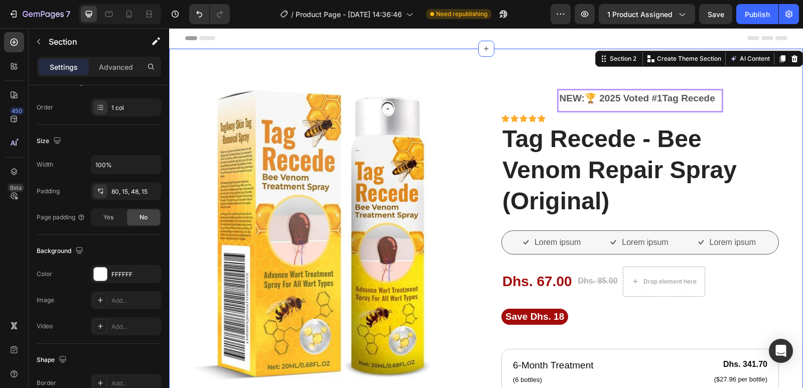
scroll to position [0, 0]
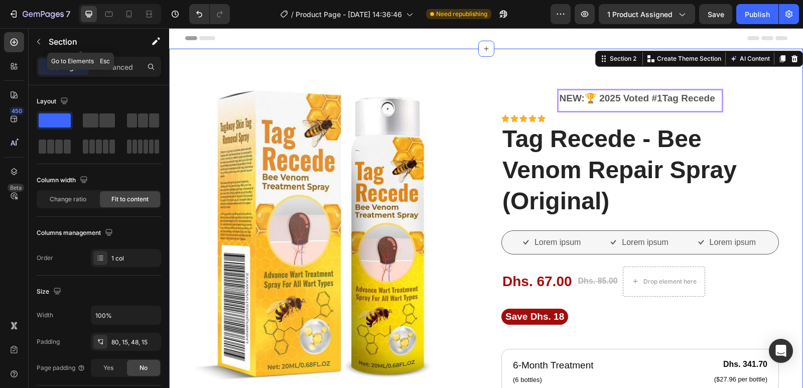
click at [39, 39] on icon "button" at bounding box center [39, 42] width 8 height 8
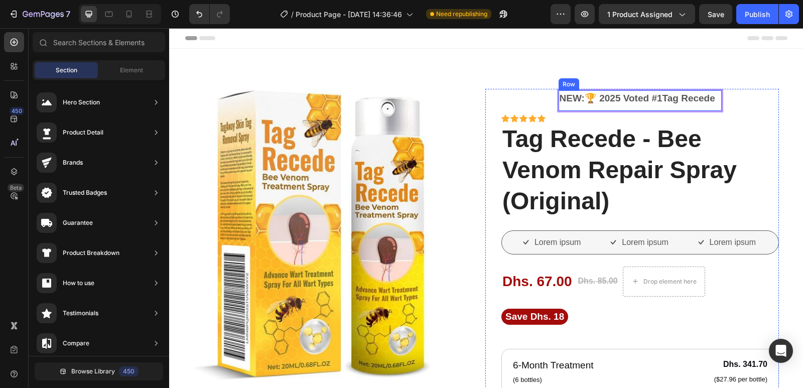
click at [702, 108] on div "NEW:🏆 2025 Voted #1Tag Recede Text block" at bounding box center [641, 100] width 164 height 21
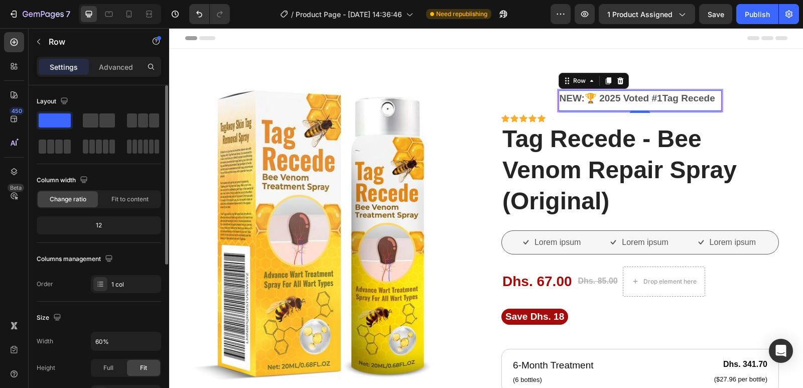
scroll to position [151, 0]
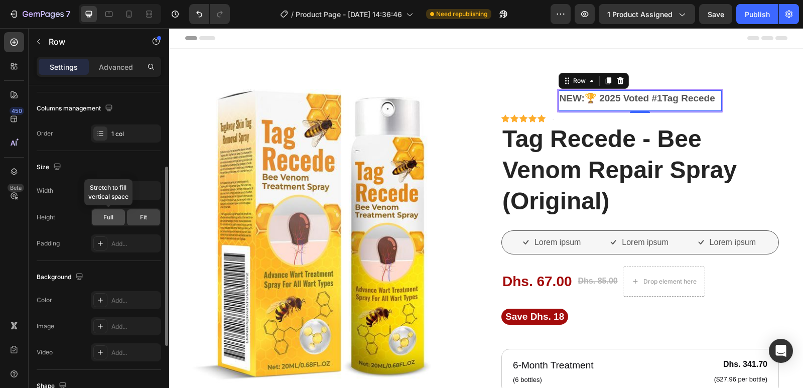
click at [114, 219] on div "Full" at bounding box center [108, 217] width 33 height 16
click at [141, 217] on span "Fit" at bounding box center [143, 217] width 7 height 9
click at [115, 213] on div "Full" at bounding box center [108, 217] width 33 height 16
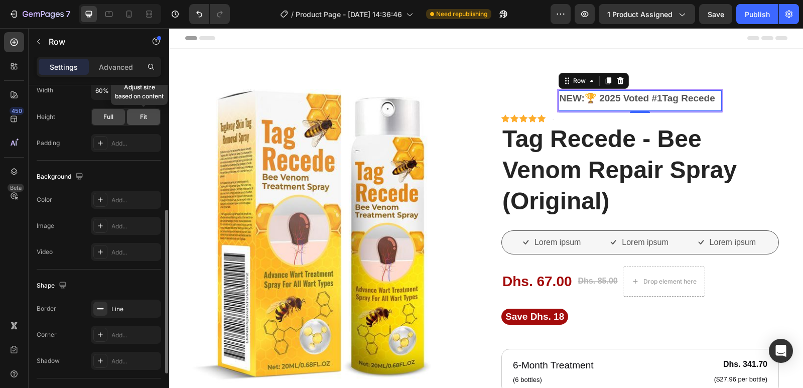
click at [147, 119] on span "Fit" at bounding box center [143, 116] width 7 height 9
click at [111, 117] on span "Full" at bounding box center [108, 116] width 10 height 9
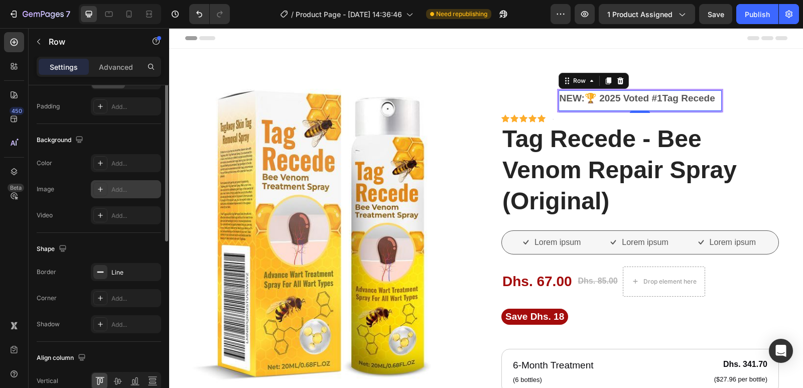
scroll to position [187, 0]
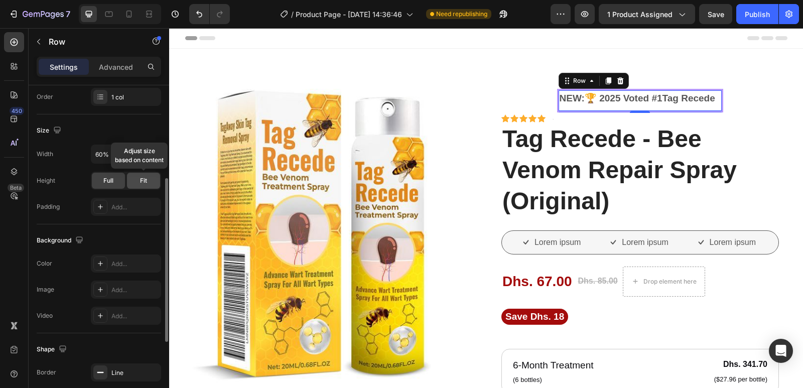
click at [145, 180] on span "Fit" at bounding box center [143, 180] width 7 height 9
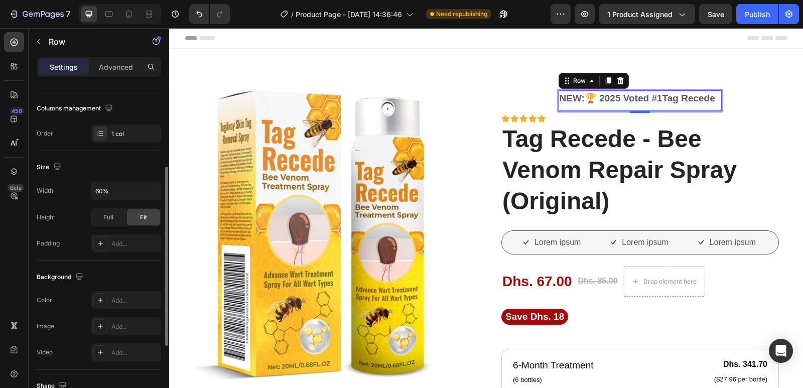
scroll to position [0, 0]
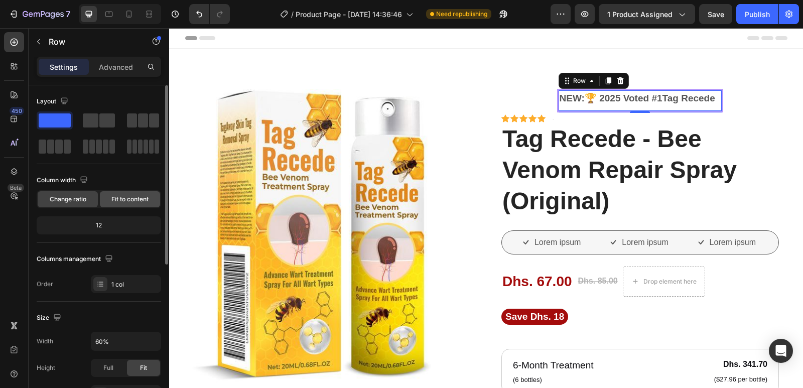
click at [130, 203] on span "Fit to content" at bounding box center [129, 199] width 37 height 9
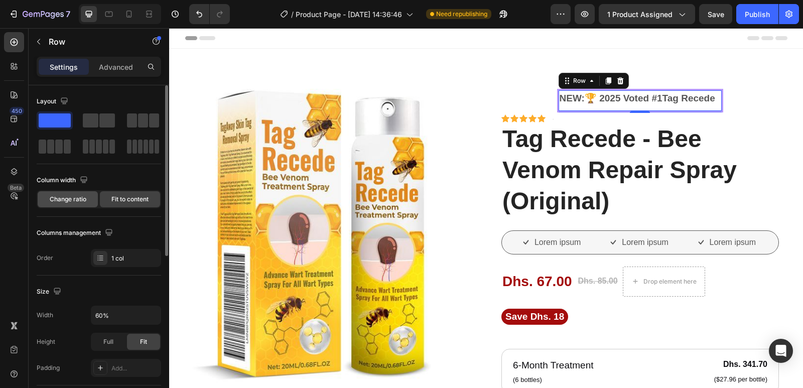
click at [72, 194] on div "Change ratio" at bounding box center [68, 199] width 60 height 16
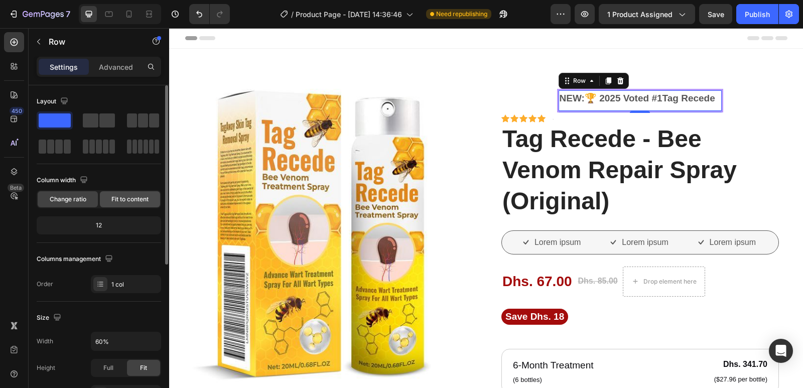
click at [114, 198] on span "Fit to content" at bounding box center [129, 199] width 37 height 9
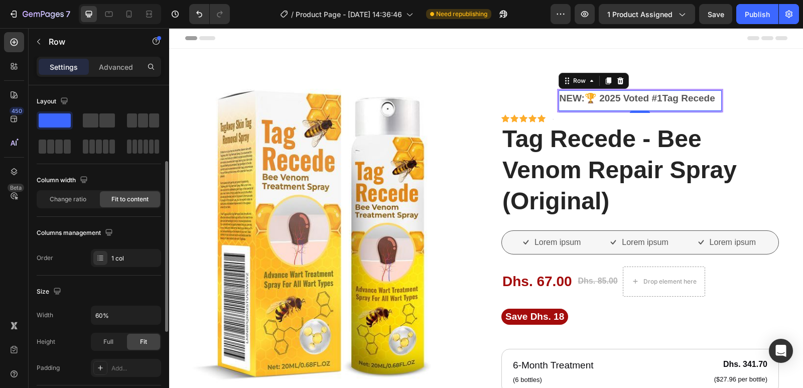
scroll to position [50, 0]
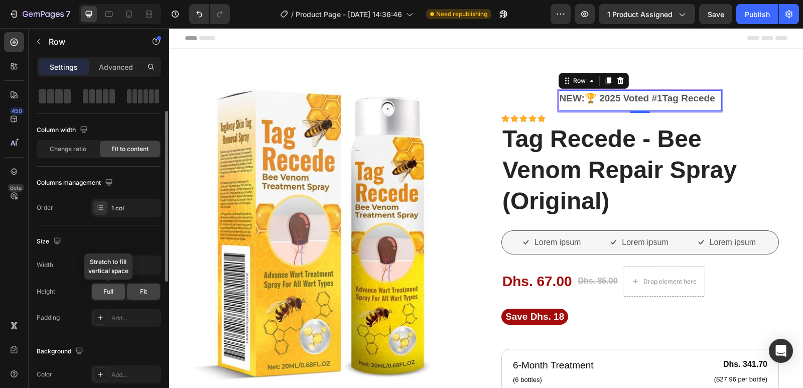
click at [120, 294] on div "Full" at bounding box center [108, 292] width 33 height 16
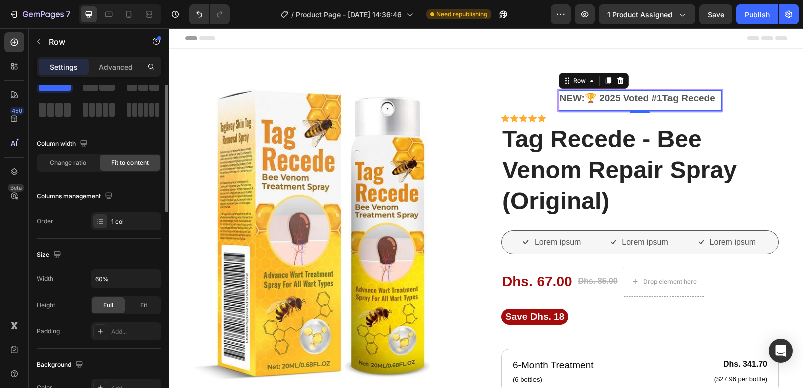
scroll to position [0, 0]
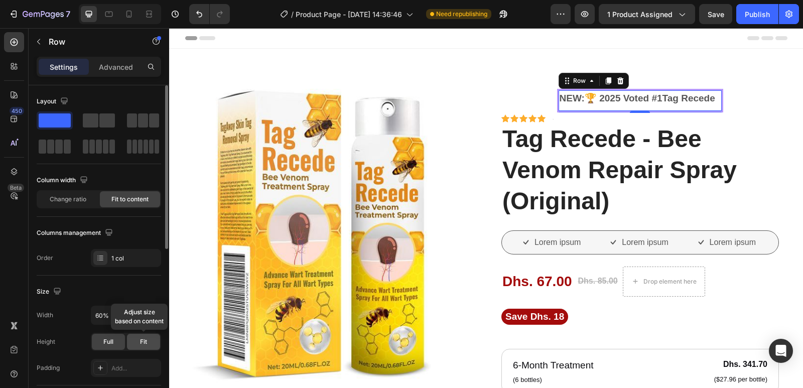
click at [141, 338] on span "Fit" at bounding box center [143, 341] width 7 height 9
click at [70, 200] on span "Change ratio" at bounding box center [68, 199] width 37 height 9
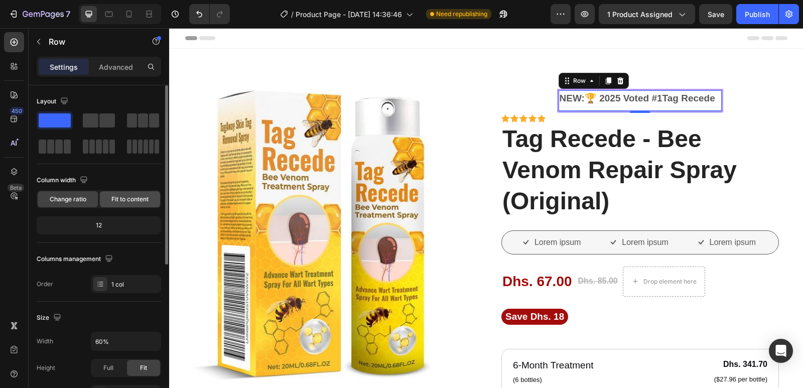
click at [133, 197] on span "Fit to content" at bounding box center [129, 199] width 37 height 9
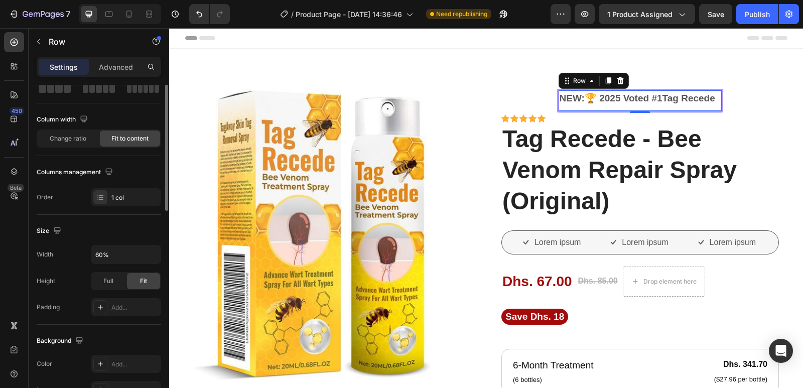
scroll to position [11, 0]
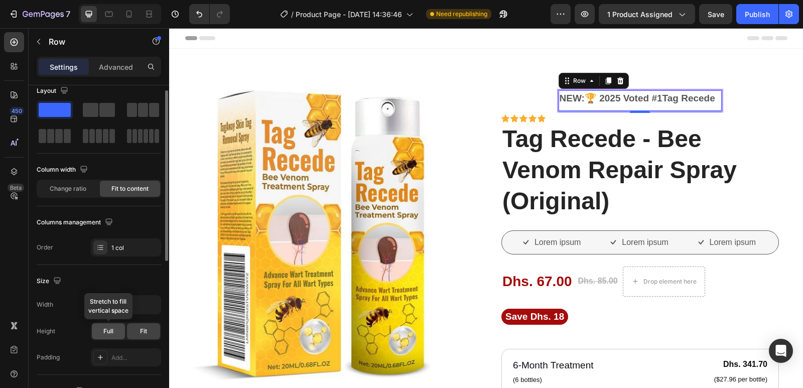
click at [111, 332] on span "Full" at bounding box center [108, 331] width 10 height 9
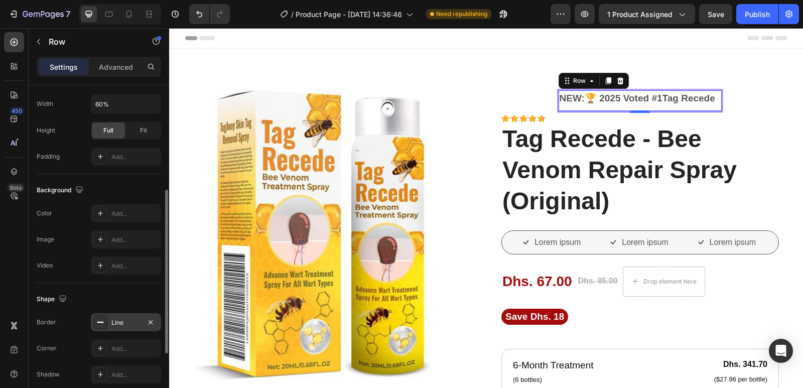
scroll to position [338, 0]
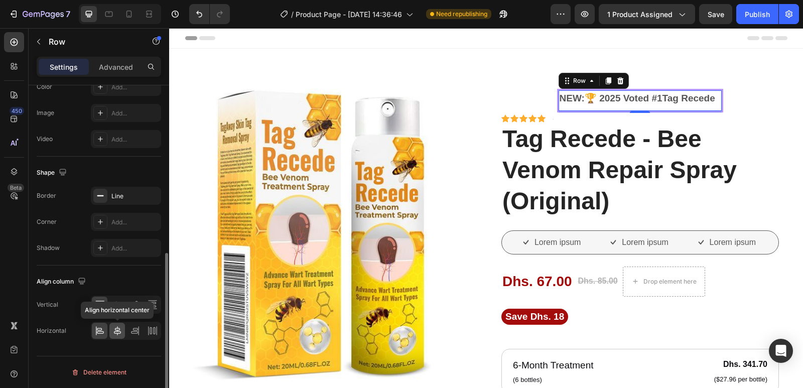
click at [117, 332] on icon at bounding box center [117, 331] width 10 height 10
click at [120, 306] on icon at bounding box center [117, 305] width 8 height 7
click at [99, 305] on icon at bounding box center [98, 305] width 3 height 7
click at [136, 304] on icon at bounding box center [135, 305] width 10 height 10
click at [149, 305] on icon at bounding box center [153, 305] width 10 height 10
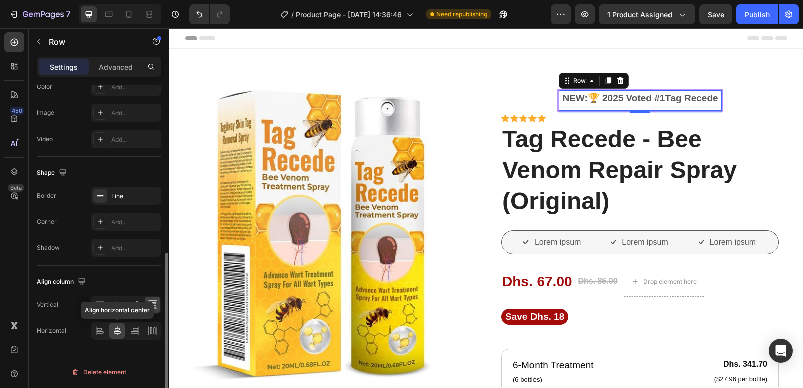
click at [118, 327] on icon at bounding box center [117, 331] width 10 height 10
click at [117, 330] on icon at bounding box center [117, 330] width 7 height 9
click at [113, 330] on icon at bounding box center [117, 331] width 10 height 10
click at [150, 329] on icon at bounding box center [153, 331] width 10 height 10
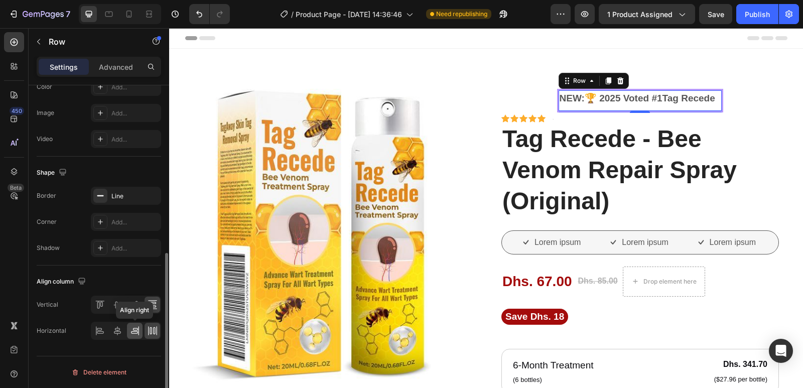
click at [135, 332] on icon at bounding box center [135, 331] width 10 height 10
click at [98, 332] on icon at bounding box center [100, 331] width 10 height 10
click at [133, 307] on icon at bounding box center [133, 305] width 3 height 5
click at [134, 307] on icon at bounding box center [135, 305] width 10 height 10
click at [134, 307] on icon at bounding box center [133, 305] width 3 height 5
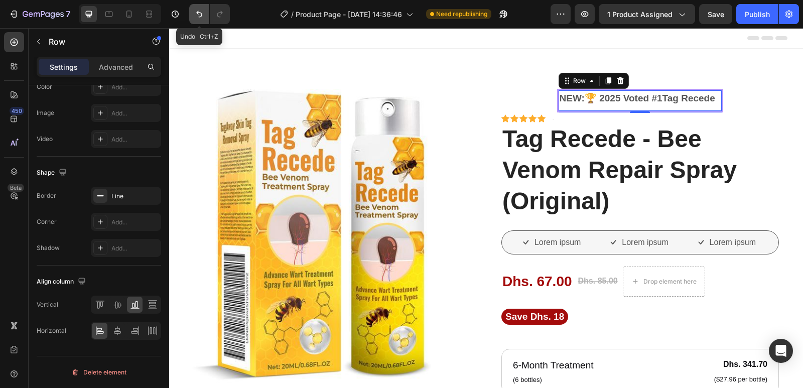
click at [195, 17] on icon "Undo/Redo" at bounding box center [199, 14] width 10 height 10
click at [196, 17] on icon "Undo/Redo" at bounding box center [199, 14] width 10 height 10
click at [197, 17] on icon "Undo/Redo" at bounding box center [199, 14] width 10 height 10
click at [197, 16] on icon "Undo/Redo" at bounding box center [199, 14] width 10 height 10
click at [198, 16] on icon "Undo/Redo" at bounding box center [199, 14] width 10 height 10
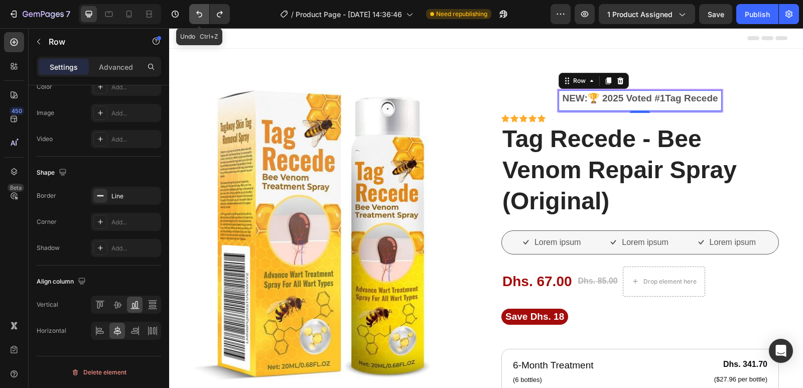
click at [198, 16] on icon "Undo/Redo" at bounding box center [199, 14] width 10 height 10
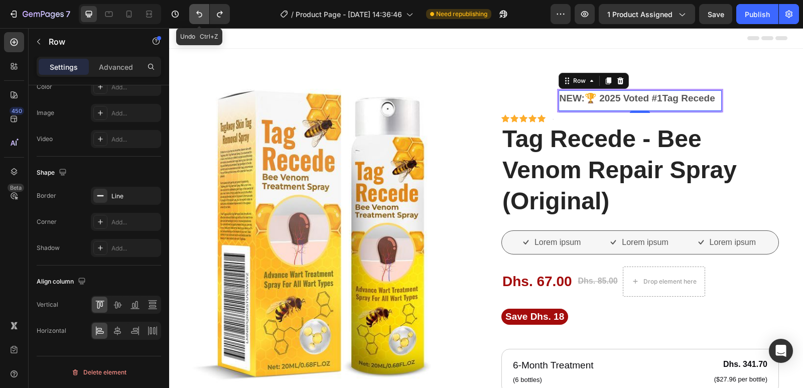
scroll to position [312, 0]
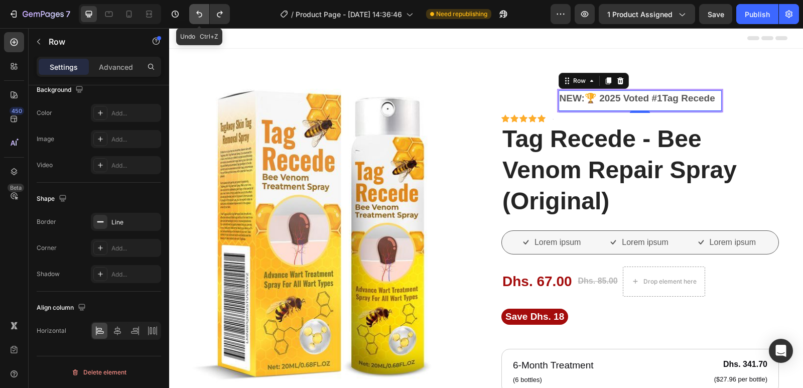
click at [197, 16] on icon "Undo/Redo" at bounding box center [199, 14] width 10 height 10
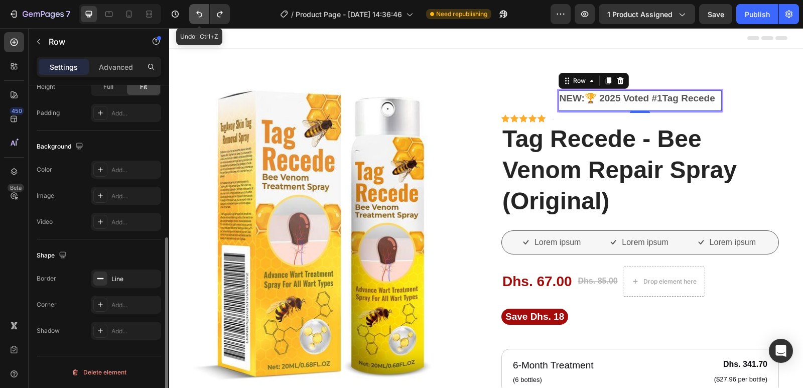
scroll to position [281, 0]
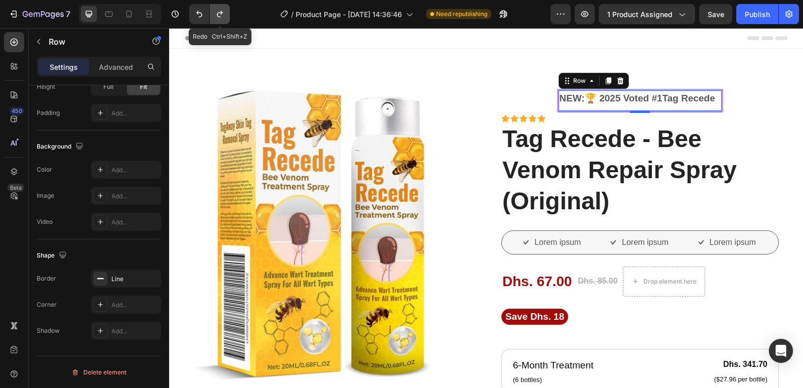
click at [221, 17] on icon "Undo/Redo" at bounding box center [220, 14] width 10 height 10
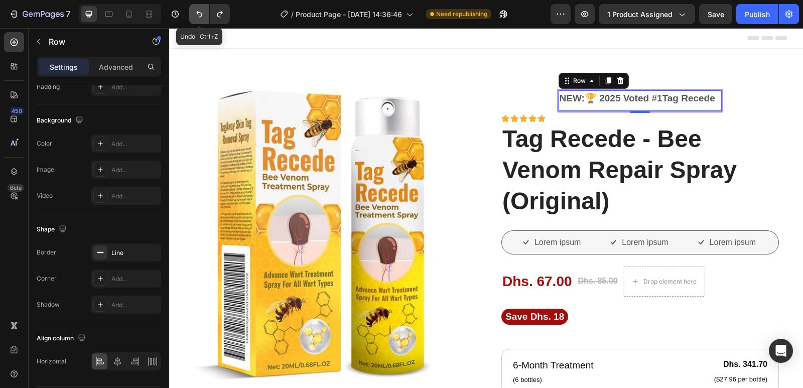
click at [200, 17] on icon "Undo/Redo" at bounding box center [199, 14] width 6 height 7
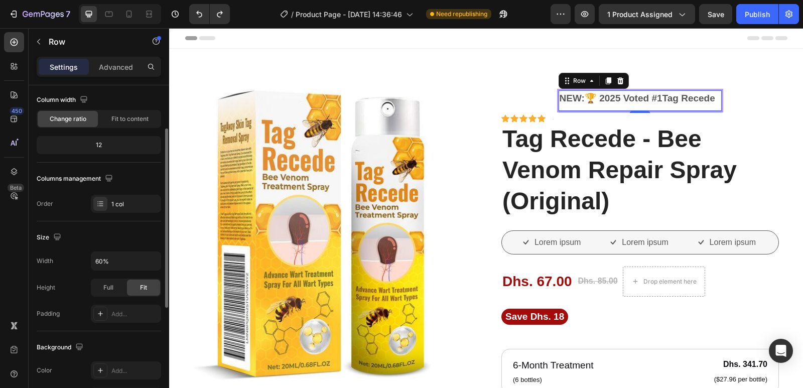
scroll to position [0, 0]
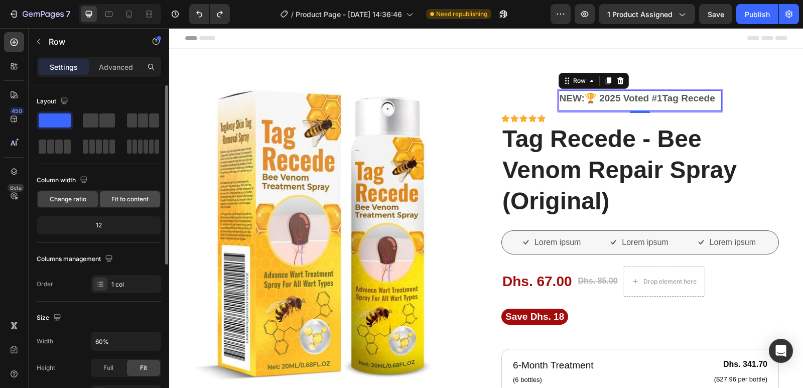
click at [128, 199] on span "Fit to content" at bounding box center [129, 199] width 37 height 9
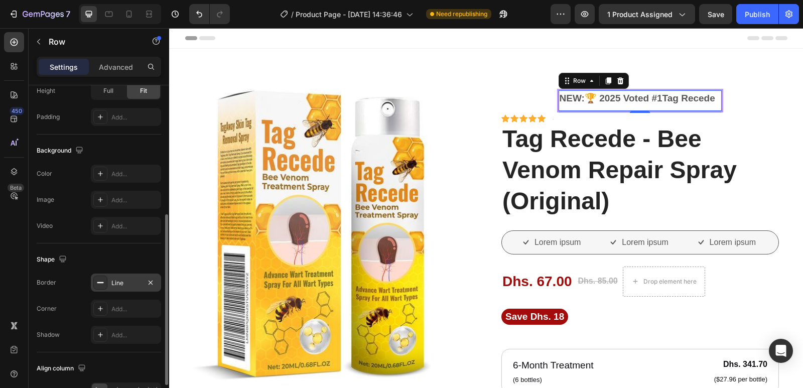
scroll to position [312, 0]
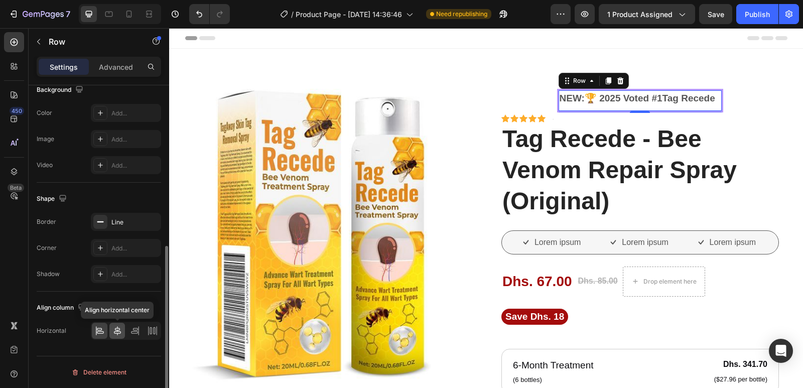
click at [115, 330] on icon at bounding box center [117, 331] width 10 height 10
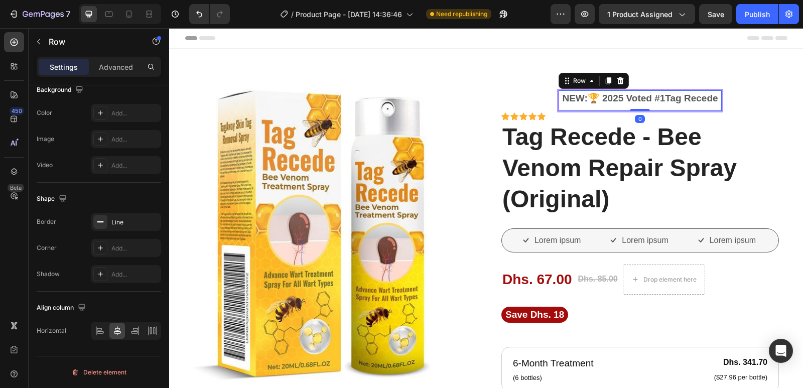
drag, startPoint x: 641, startPoint y: 112, endPoint x: 640, endPoint y: 104, distance: 8.6
click at [640, 104] on div "NEW:🏆 2025 Voted #1Tag Recede Text block Row 0" at bounding box center [640, 101] width 167 height 24
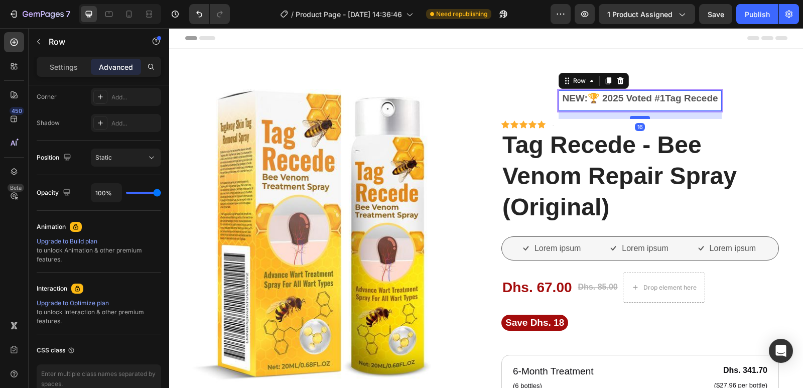
drag, startPoint x: 641, startPoint y: 109, endPoint x: 641, endPoint y: 117, distance: 8.0
click at [641, 117] on div at bounding box center [640, 117] width 20 height 3
type input "16"
click at [644, 102] on p "NEW:🏆 2025 Voted #1Tag Recede" at bounding box center [640, 98] width 156 height 15
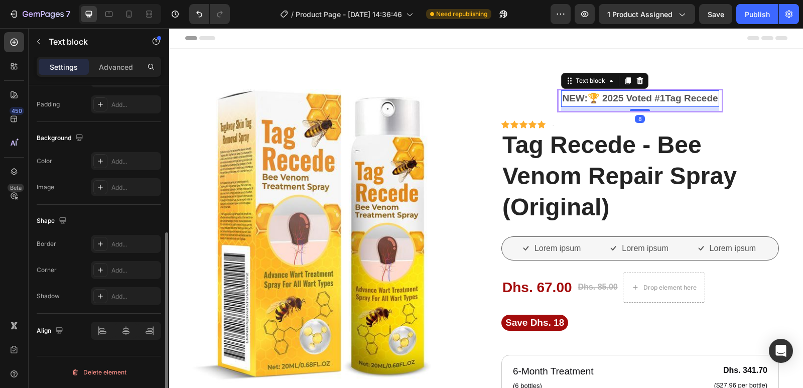
scroll to position [0, 0]
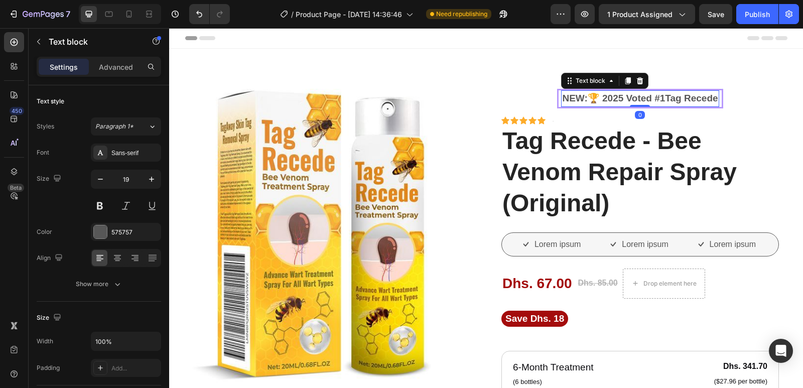
drag, startPoint x: 644, startPoint y: 108, endPoint x: 641, endPoint y: 101, distance: 7.6
click at [641, 101] on div "NEW:🏆 2025 Voted #1Tag Recede Text block 0" at bounding box center [640, 98] width 158 height 17
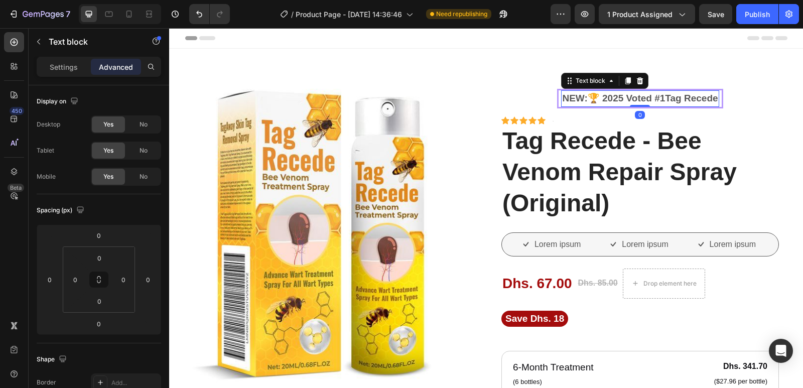
click at [644, 101] on div "NEW:🏆 2025 Voted #1Tag Recede Text block 0" at bounding box center [640, 98] width 158 height 17
click at [61, 64] on p "Settings" at bounding box center [64, 67] width 28 height 11
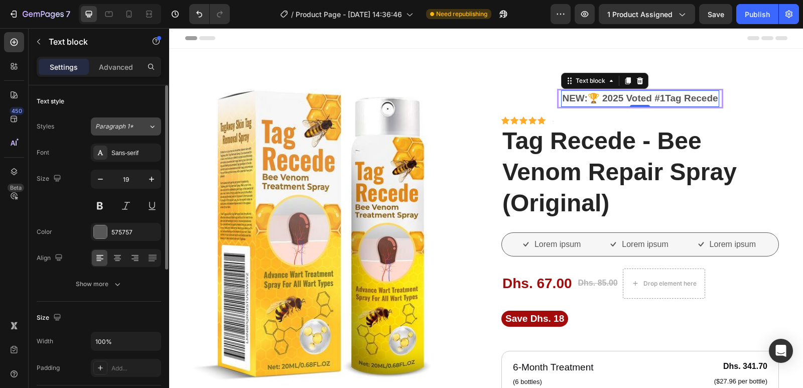
click at [142, 123] on div "Paragraph 1*" at bounding box center [121, 126] width 53 height 9
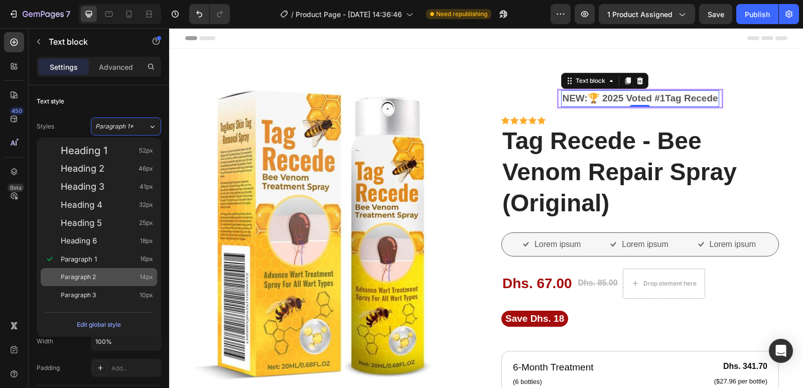
click at [108, 282] on div "Paragraph 2 14px" at bounding box center [107, 277] width 92 height 10
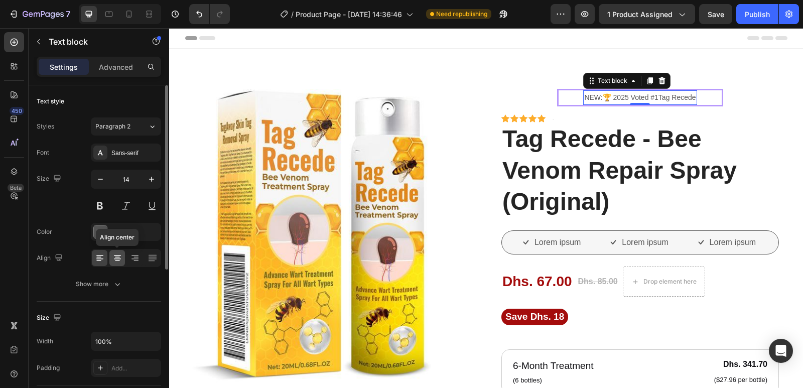
click at [117, 264] on div at bounding box center [117, 258] width 16 height 16
click at [128, 150] on div "Sans-serif" at bounding box center [134, 153] width 47 height 9
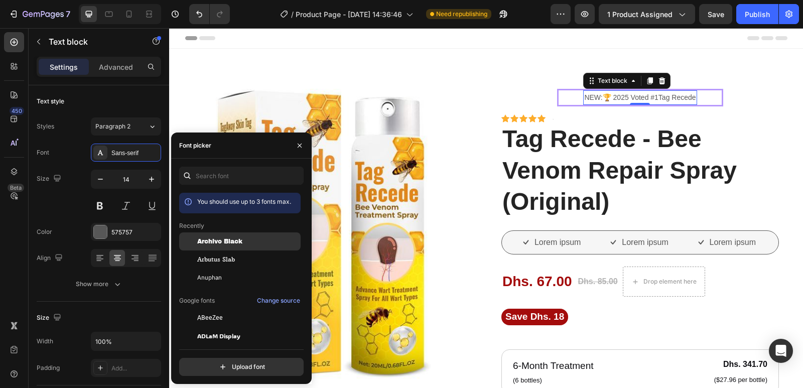
click at [218, 244] on span "Archivo Black" at bounding box center [219, 241] width 45 height 9
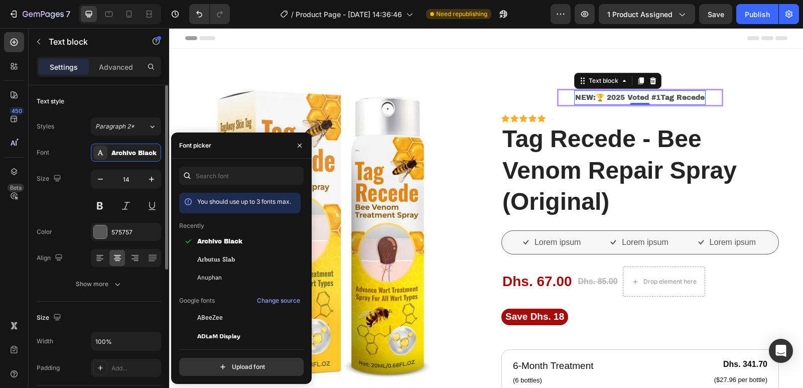
click at [61, 213] on div "Size 14" at bounding box center [99, 192] width 124 height 45
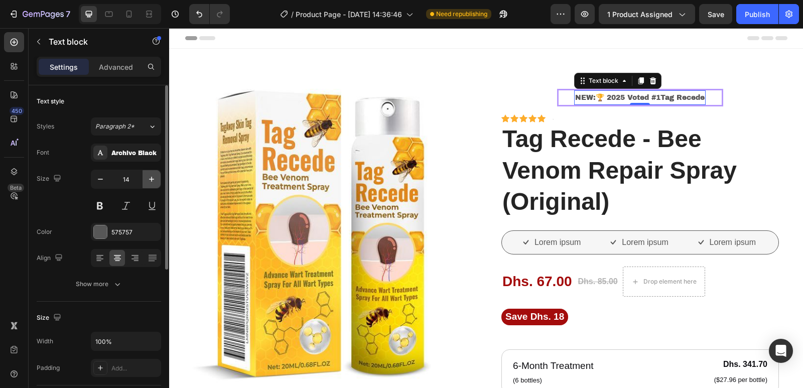
click at [152, 182] on icon "button" at bounding box center [151, 179] width 5 height 5
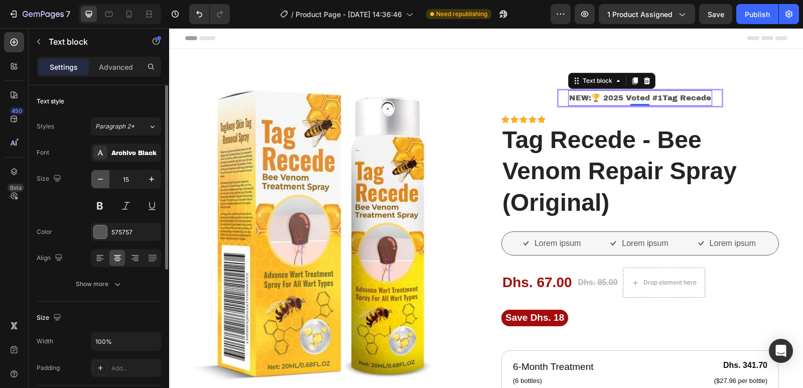
click at [102, 174] on button "button" at bounding box center [100, 179] width 18 height 18
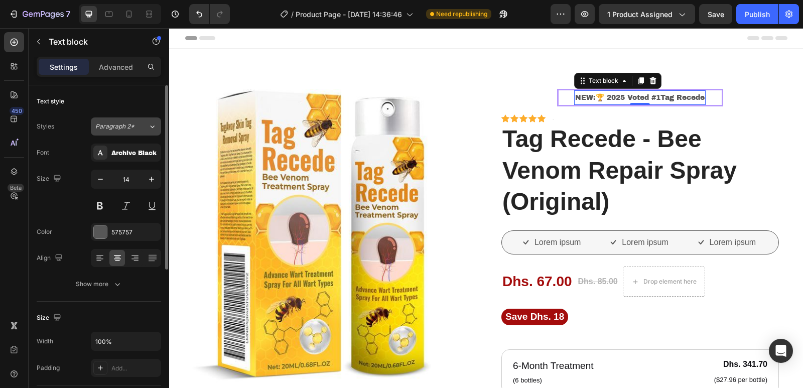
click at [152, 122] on icon at bounding box center [152, 126] width 9 height 10
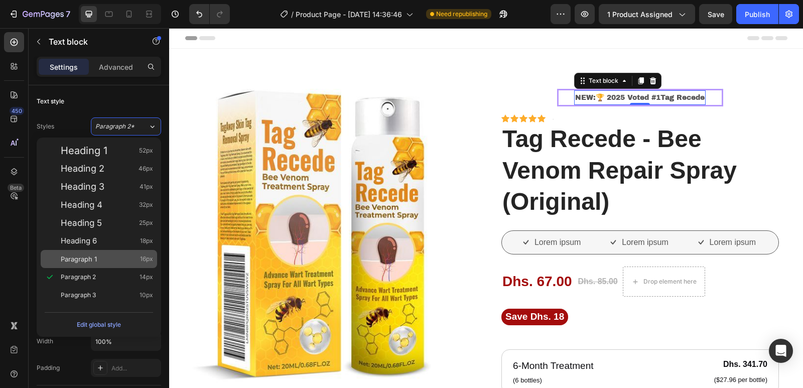
click at [102, 260] on div "Paragraph 1 16px" at bounding box center [107, 259] width 92 height 10
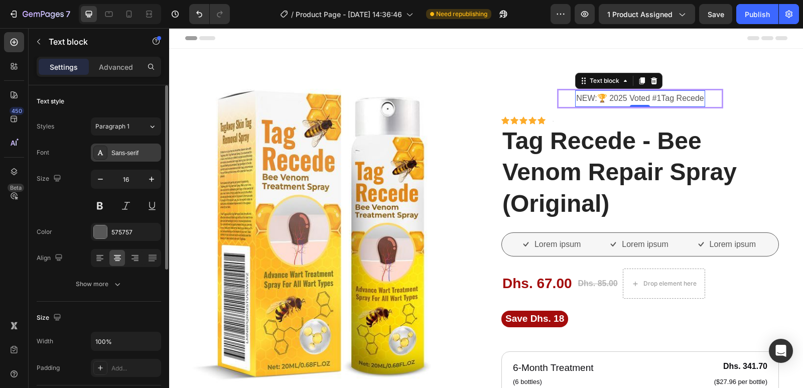
click at [139, 150] on div "Sans-serif" at bounding box center [134, 153] width 47 height 9
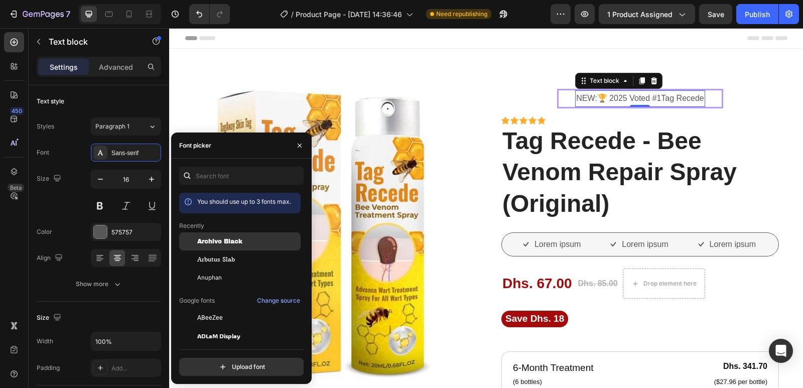
click at [211, 241] on span "Archivo Black" at bounding box center [219, 241] width 45 height 9
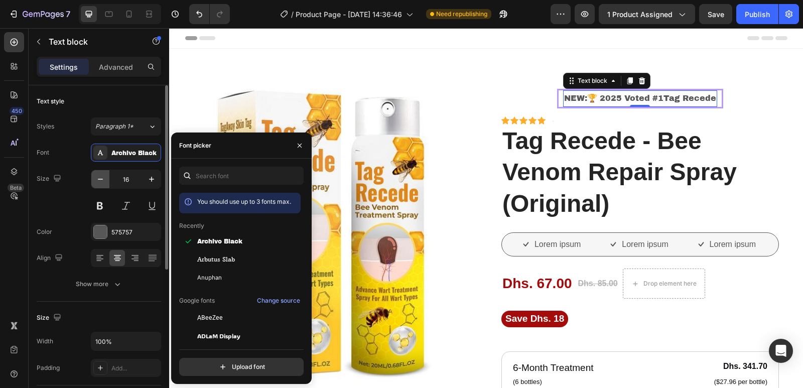
click at [102, 182] on icon "button" at bounding box center [100, 179] width 10 height 10
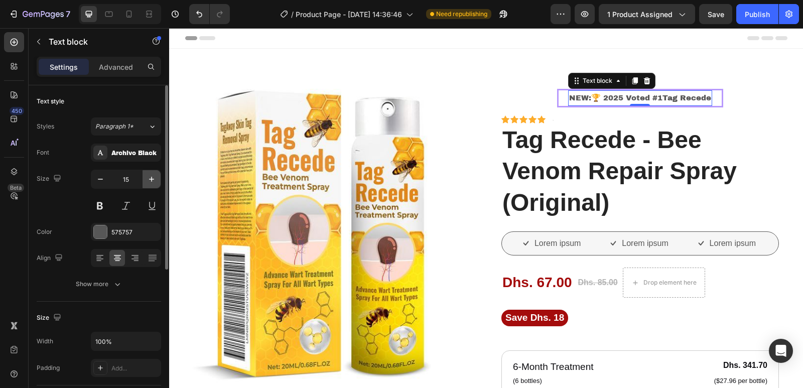
click at [148, 181] on icon "button" at bounding box center [152, 179] width 10 height 10
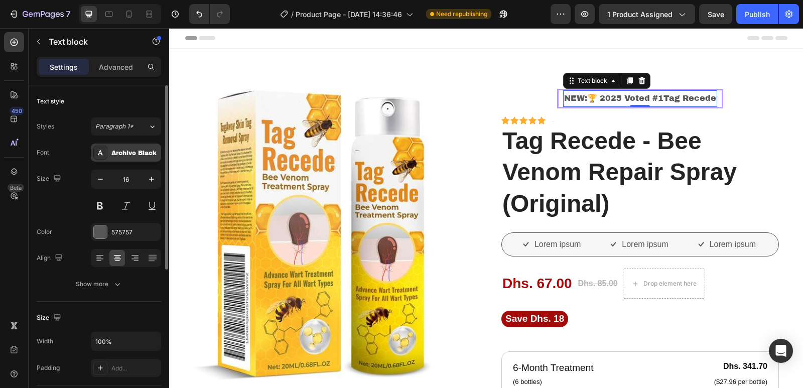
click at [134, 151] on div "Archivo Black" at bounding box center [134, 153] width 47 height 9
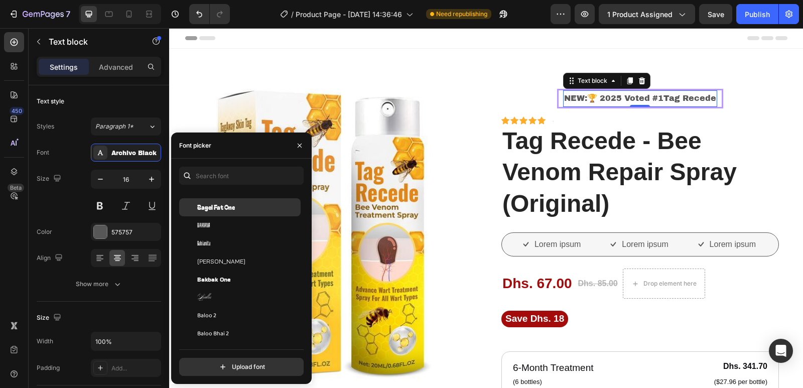
scroll to position [2811, 0]
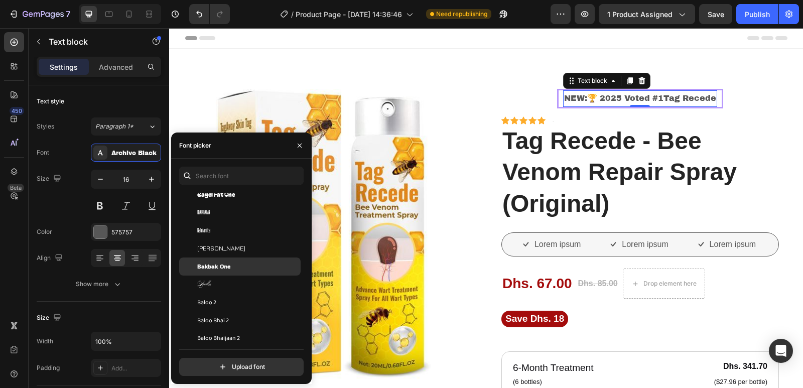
click at [236, 266] on div "Bakbak One" at bounding box center [247, 266] width 101 height 9
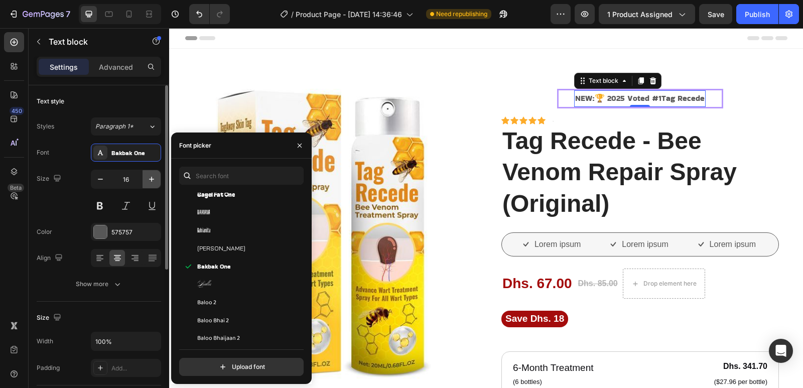
click at [155, 179] on icon "button" at bounding box center [152, 179] width 10 height 10
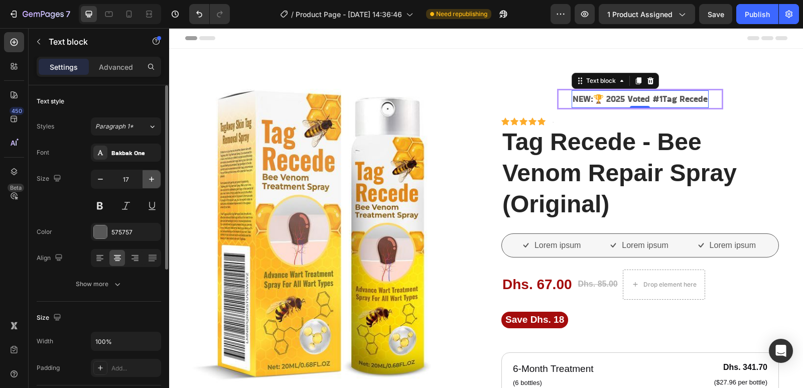
click at [155, 179] on icon "button" at bounding box center [152, 179] width 10 height 10
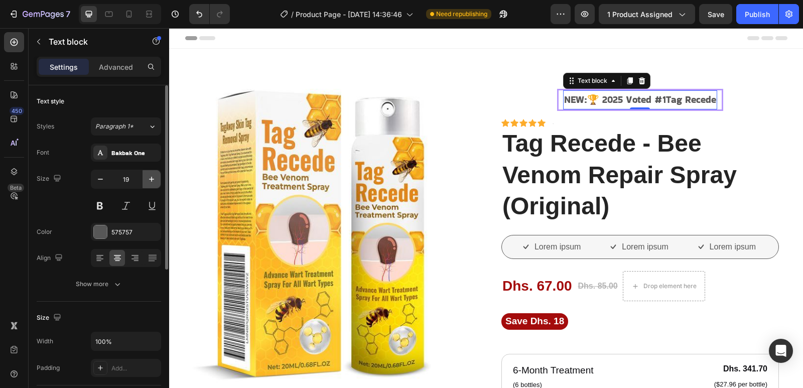
click at [155, 179] on icon "button" at bounding box center [152, 179] width 10 height 10
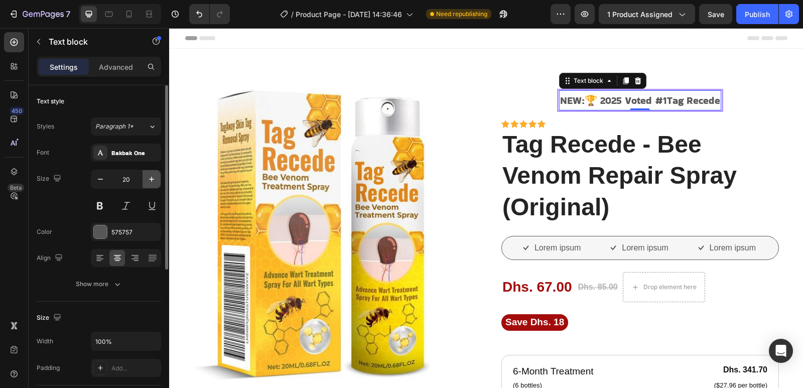
click at [155, 179] on icon "button" at bounding box center [152, 179] width 10 height 10
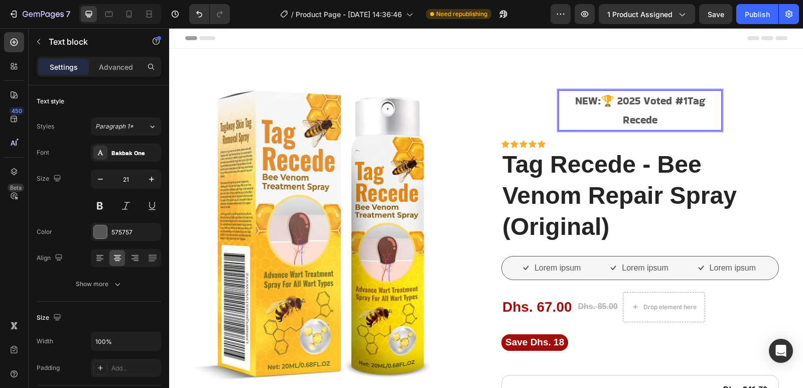
click at [615, 112] on p "NEW:🏆 2025 Voted #1Tag Recede" at bounding box center [641, 110] width 162 height 38
click at [599, 121] on p "NEW:🏆 2025 Voted #1Tag Recede" at bounding box center [641, 110] width 162 height 38
click at [150, 129] on icon at bounding box center [152, 126] width 9 height 10
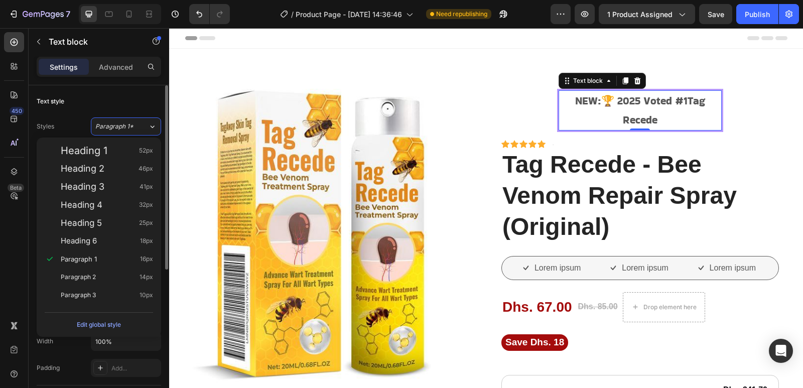
click at [148, 103] on div "Text style" at bounding box center [99, 101] width 124 height 16
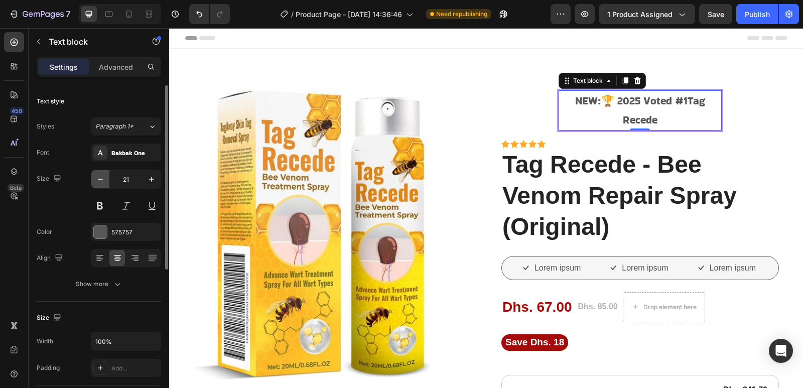
click at [100, 177] on icon "button" at bounding box center [100, 179] width 10 height 10
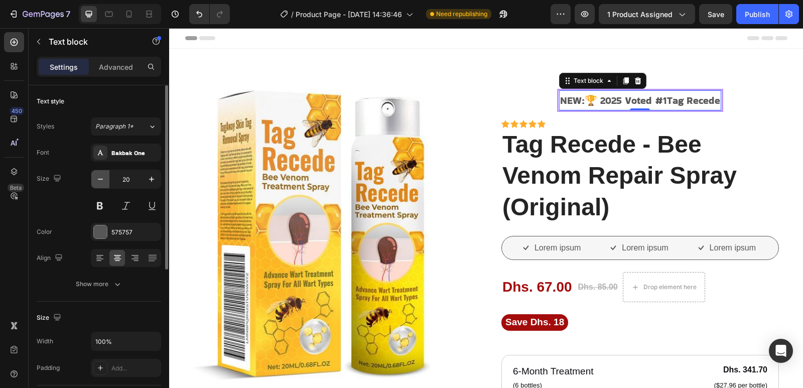
click at [100, 177] on icon "button" at bounding box center [100, 179] width 10 height 10
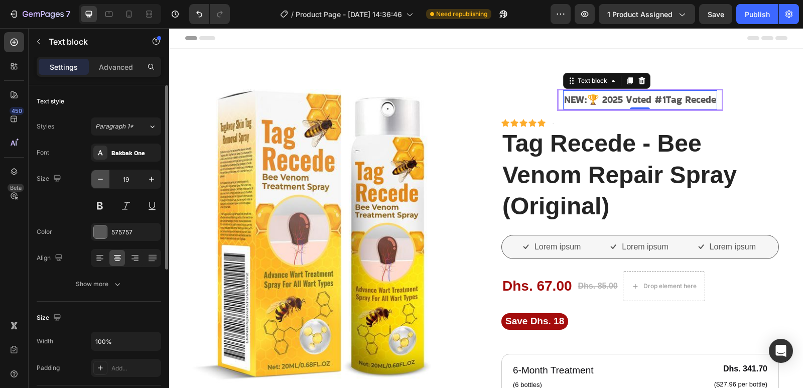
click at [100, 177] on icon "button" at bounding box center [100, 179] width 10 height 10
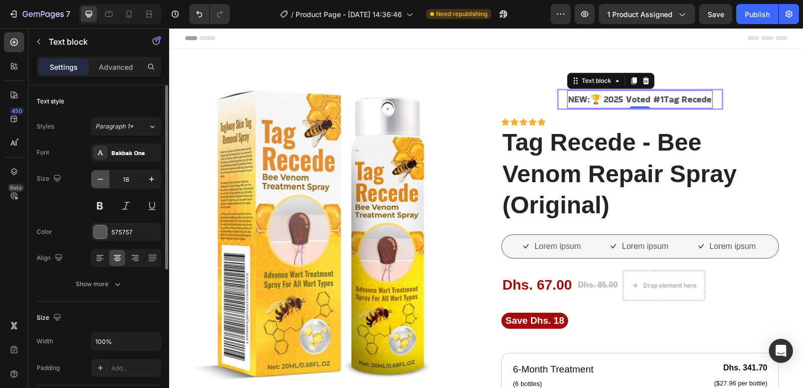
click at [100, 177] on icon "button" at bounding box center [100, 179] width 10 height 10
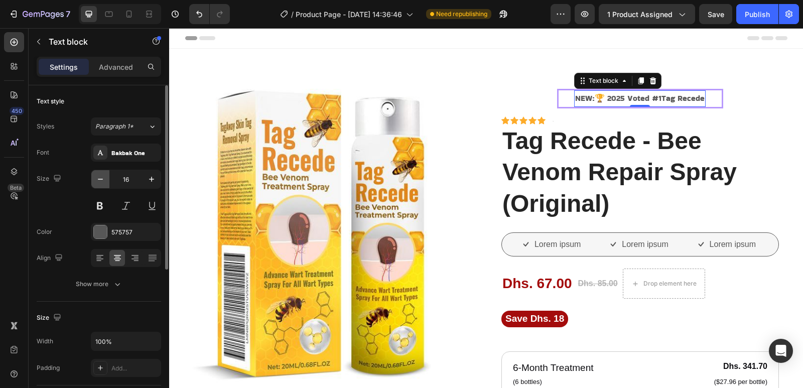
click at [100, 177] on icon "button" at bounding box center [100, 179] width 10 height 10
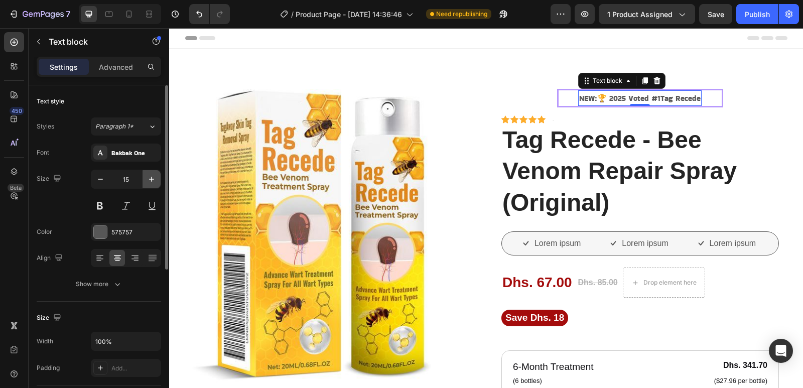
click at [154, 179] on icon "button" at bounding box center [151, 179] width 5 height 5
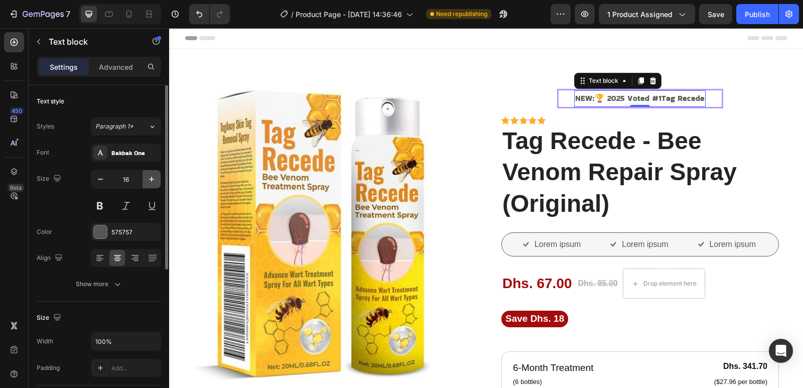
click at [154, 180] on icon "button" at bounding box center [152, 179] width 10 height 10
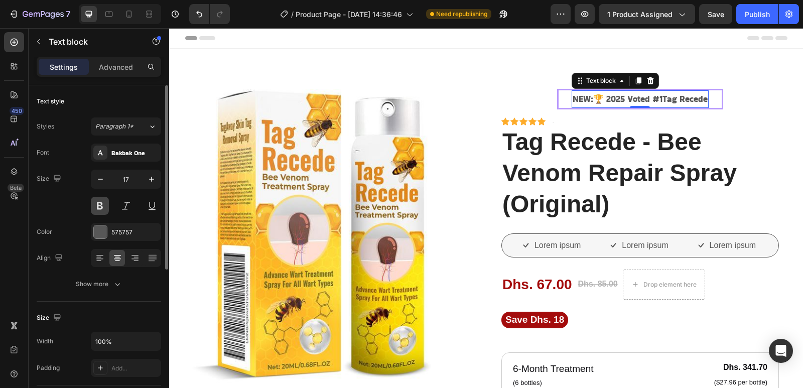
click at [99, 202] on button at bounding box center [100, 206] width 18 height 18
click at [99, 203] on button at bounding box center [100, 206] width 18 height 18
click at [99, 258] on icon at bounding box center [100, 258] width 10 height 10
click at [150, 178] on icon "button" at bounding box center [152, 179] width 10 height 10
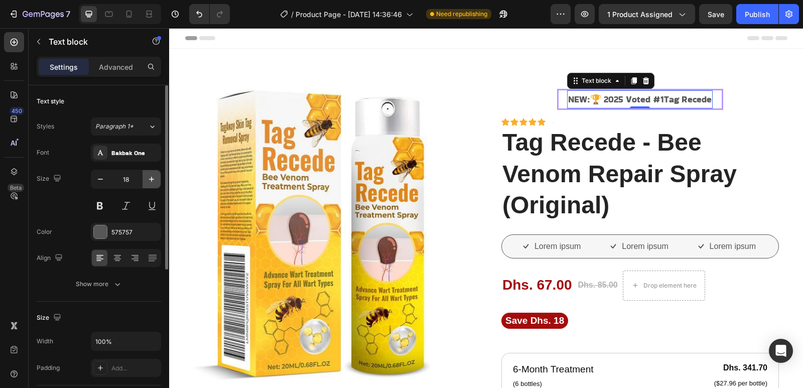
click at [150, 178] on icon "button" at bounding box center [152, 179] width 10 height 10
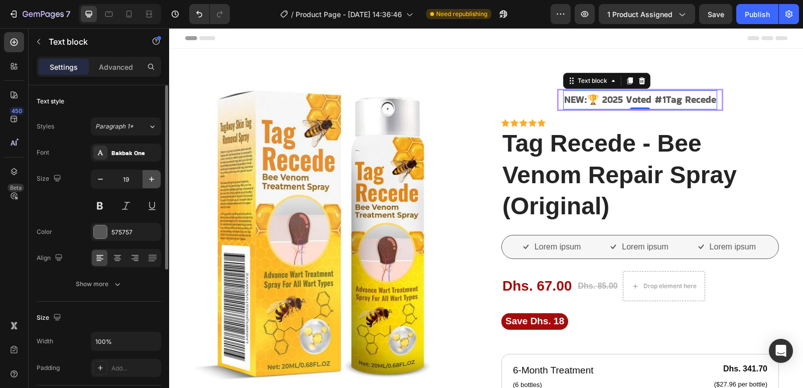
click at [150, 178] on icon "button" at bounding box center [152, 179] width 10 height 10
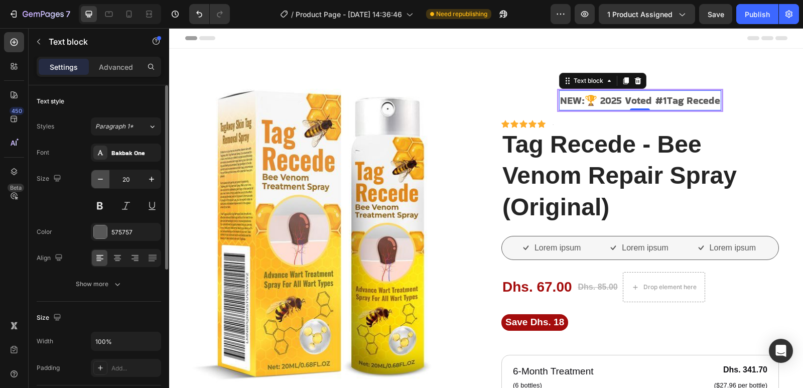
click at [99, 177] on icon "button" at bounding box center [100, 179] width 10 height 10
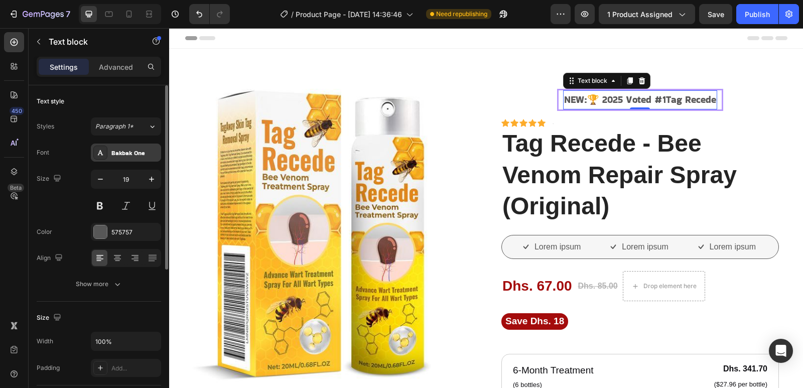
click at [141, 154] on div "Bakbak One" at bounding box center [134, 153] width 47 height 9
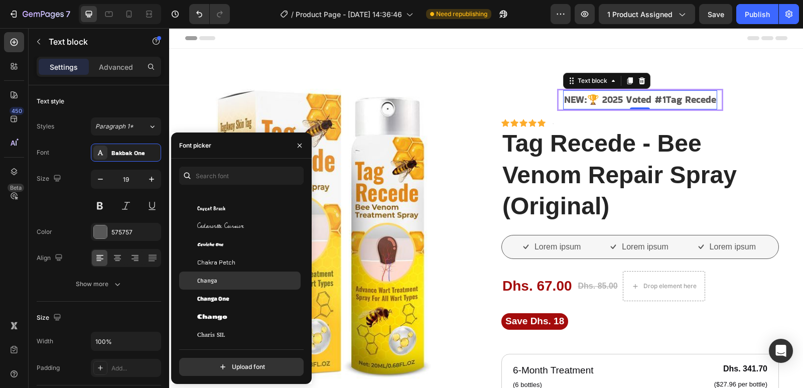
scroll to position [5571, 0]
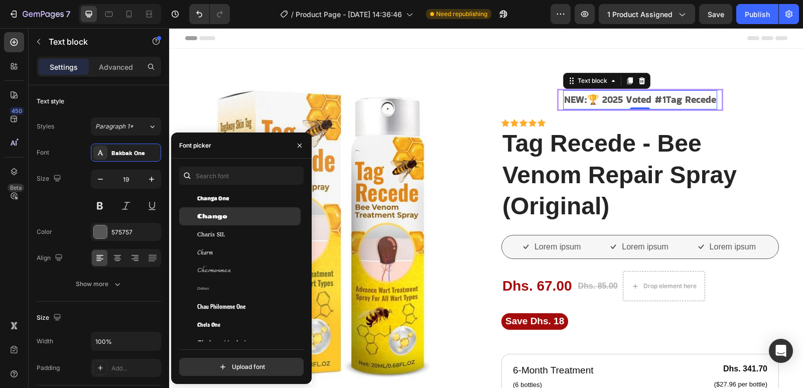
click at [220, 214] on span "Chango" at bounding box center [212, 216] width 30 height 9
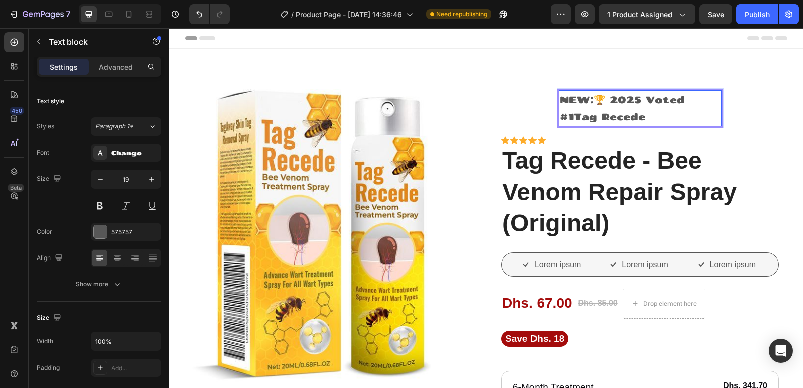
click at [574, 116] on p "NEW:🏆 2025 Voted #1Tag Recede" at bounding box center [641, 108] width 162 height 34
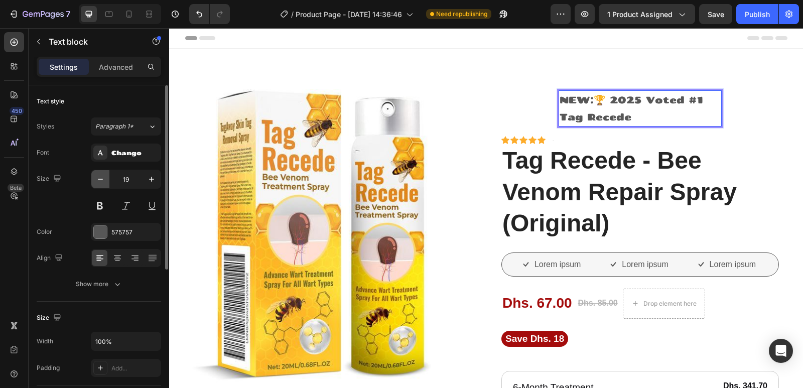
click at [98, 178] on icon "button" at bounding box center [100, 179] width 10 height 10
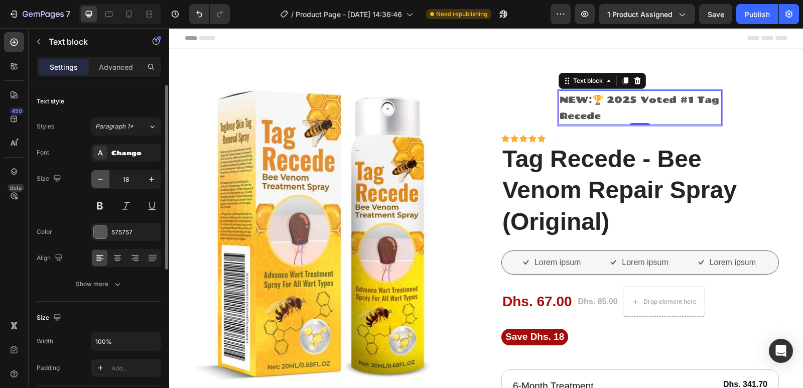
click at [99, 178] on icon "button" at bounding box center [100, 179] width 10 height 10
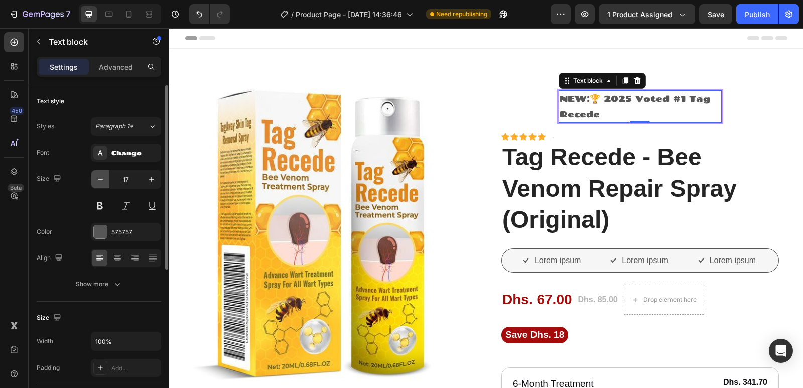
click at [99, 178] on icon "button" at bounding box center [100, 179] width 10 height 10
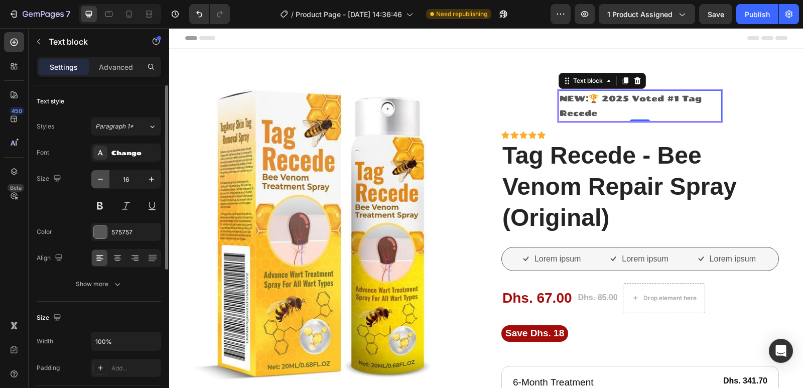
click at [99, 178] on icon "button" at bounding box center [100, 179] width 10 height 10
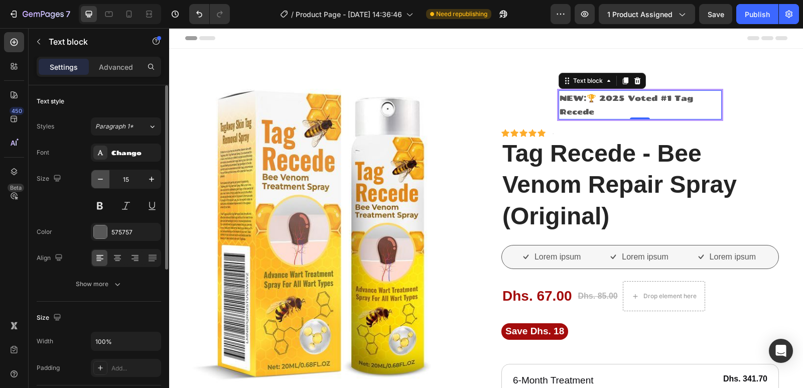
click at [100, 178] on icon "button" at bounding box center [100, 179] width 10 height 10
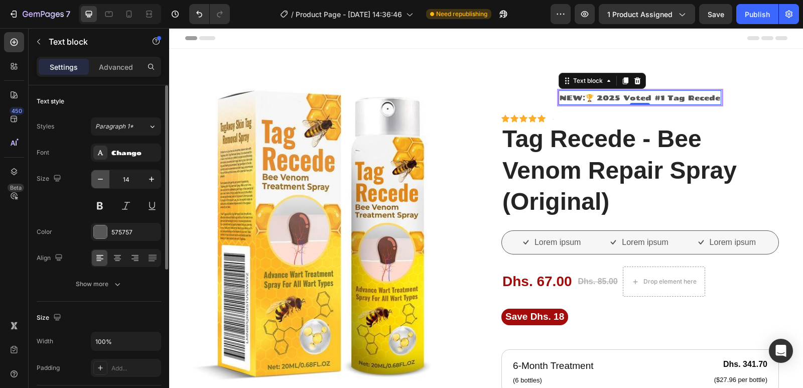
click at [100, 178] on icon "button" at bounding box center [100, 179] width 10 height 10
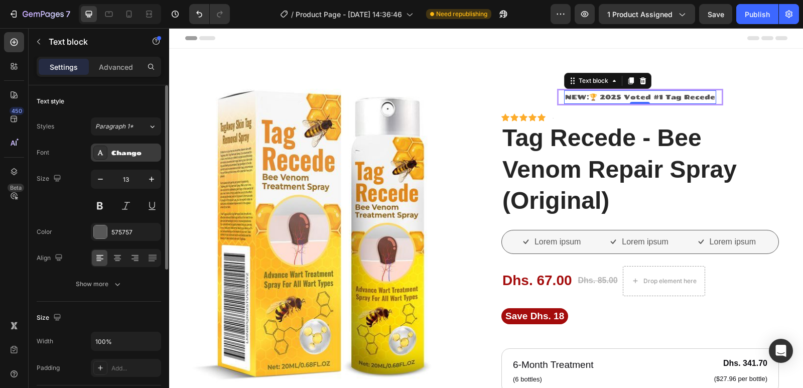
click at [123, 153] on div "Chango" at bounding box center [134, 153] width 47 height 9
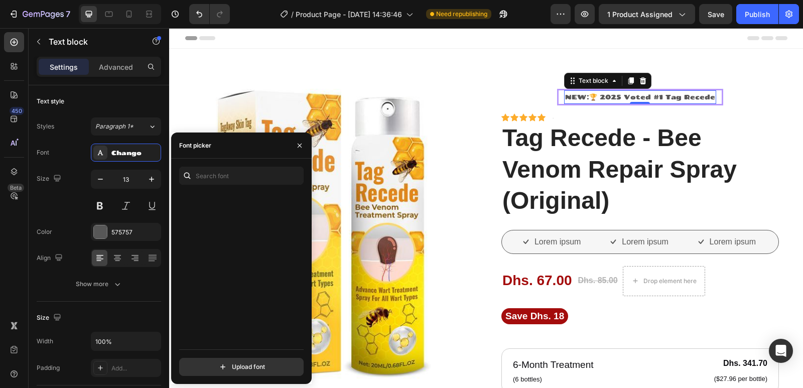
scroll to position [14807, 0]
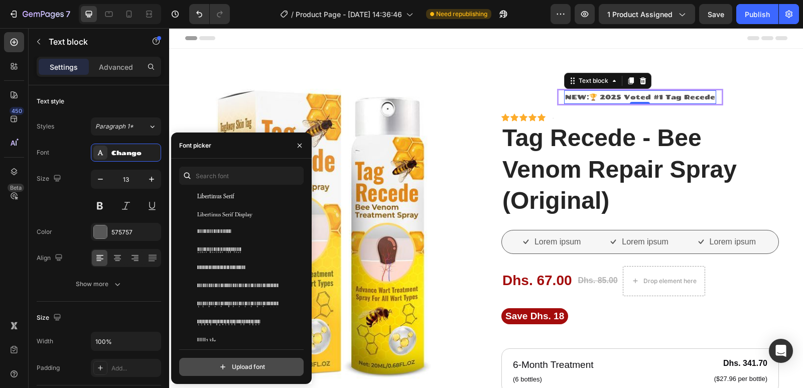
click at [240, 366] on input "file" at bounding box center [263, 366] width 251 height 17
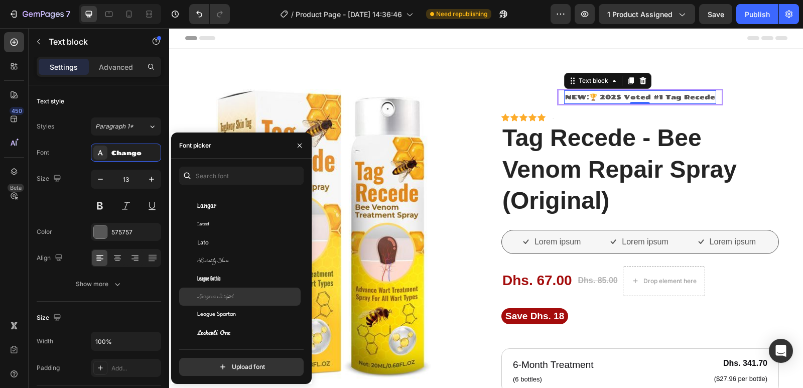
scroll to position [14305, 0]
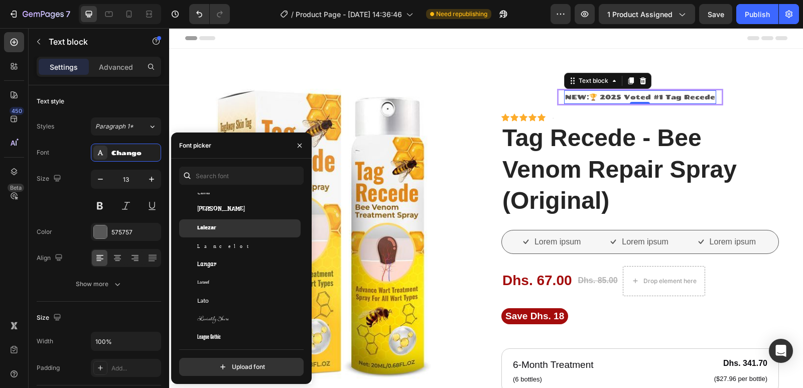
click at [223, 231] on div "Lalezar" at bounding box center [247, 228] width 101 height 9
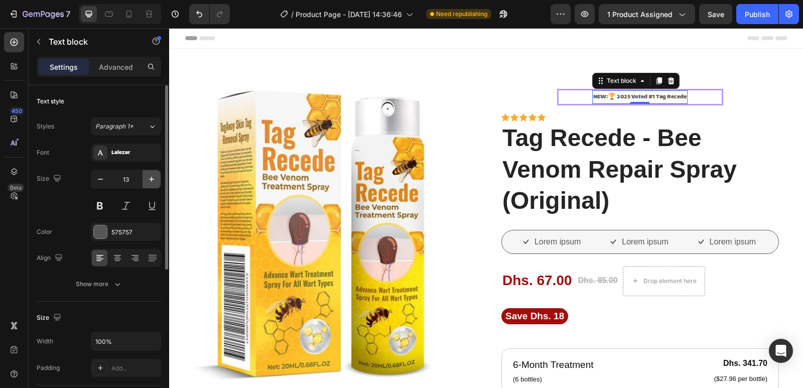
click at [148, 178] on icon "button" at bounding box center [152, 179] width 10 height 10
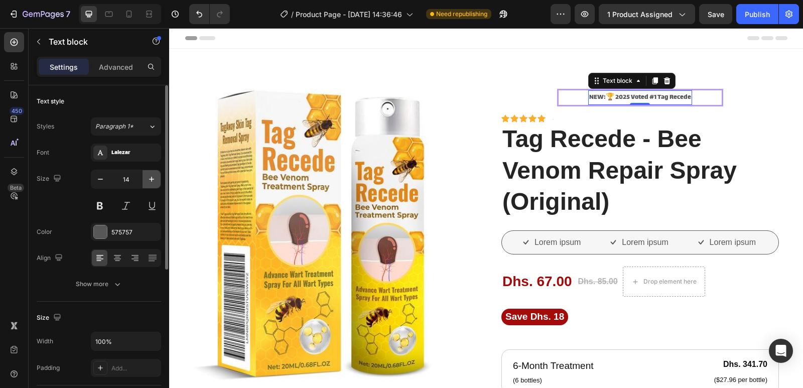
click at [148, 177] on icon "button" at bounding box center [152, 179] width 10 height 10
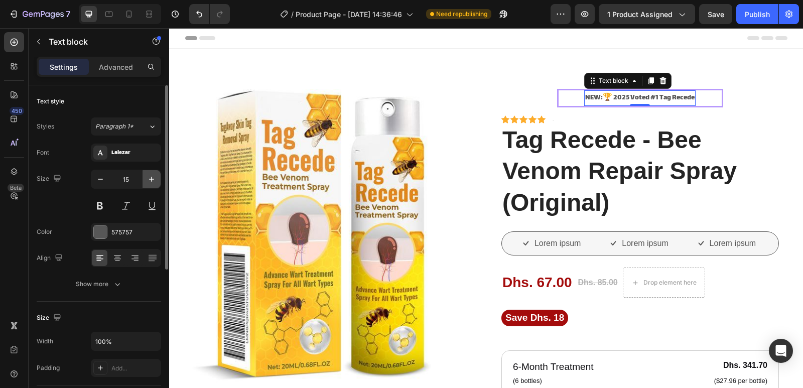
click at [149, 177] on icon "button" at bounding box center [152, 179] width 10 height 10
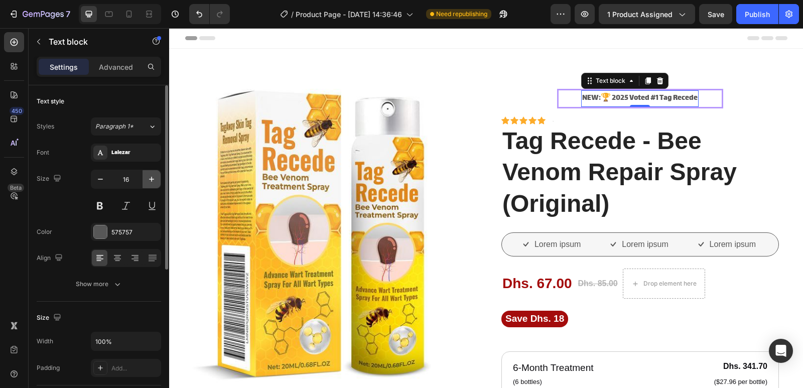
click at [149, 177] on icon "button" at bounding box center [152, 179] width 10 height 10
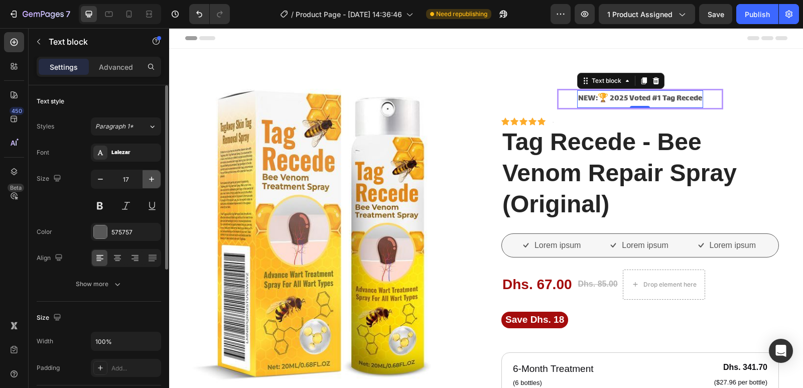
click at [149, 177] on icon "button" at bounding box center [152, 179] width 10 height 10
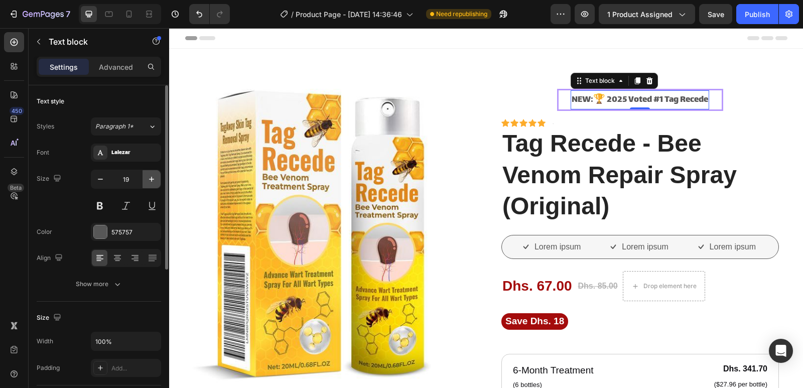
click at [149, 177] on icon "button" at bounding box center [152, 179] width 10 height 10
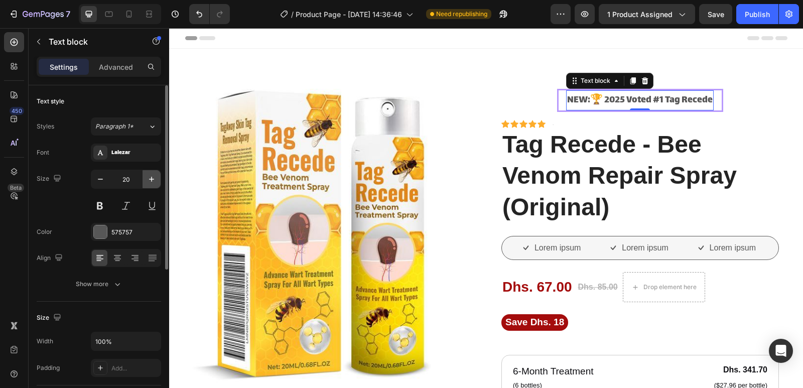
click at [150, 176] on icon "button" at bounding box center [152, 179] width 10 height 10
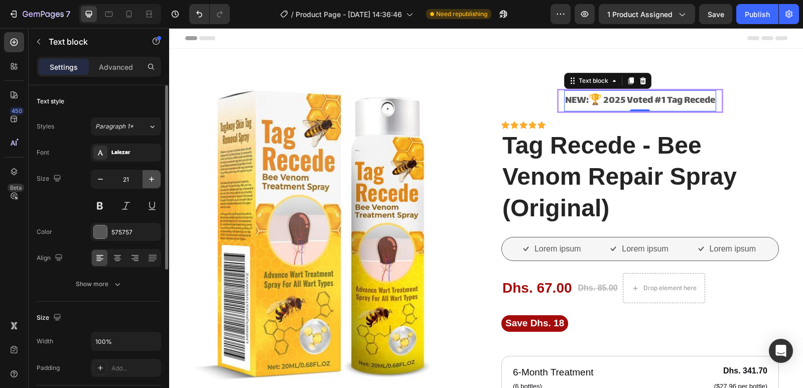
click at [150, 176] on icon "button" at bounding box center [152, 179] width 10 height 10
type input "22"
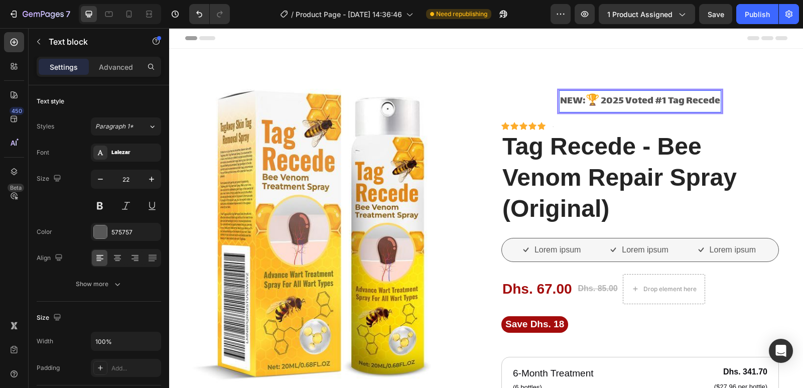
click at [620, 108] on p "NEW:🏆 2025 Voted #1 Tag Recede" at bounding box center [640, 101] width 160 height 20
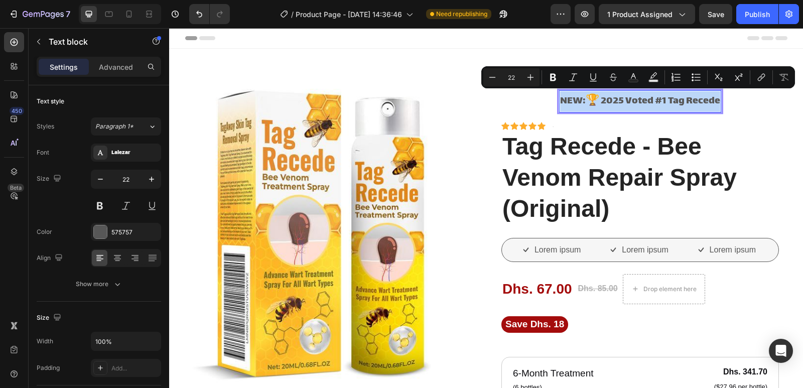
drag, startPoint x: 561, startPoint y: 100, endPoint x: 719, endPoint y: 107, distance: 157.8
click at [719, 107] on p "NEW:🏆 2025 Voted #1 Tag Recede" at bounding box center [640, 101] width 160 height 20
copy p "NEW:🏆 2025 Voted #1 Tag Recede"
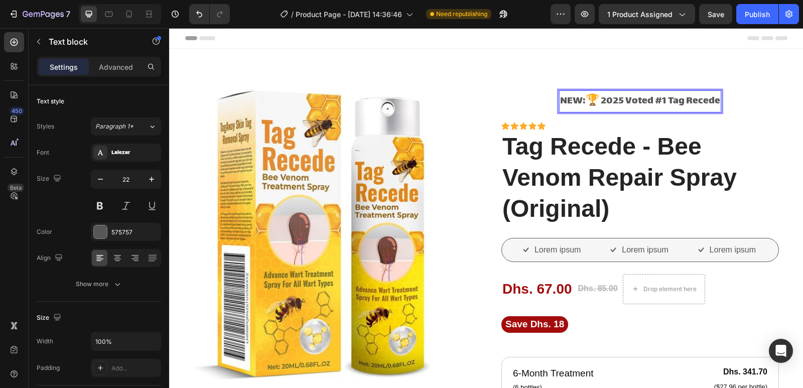
drag, startPoint x: 641, startPoint y: 98, endPoint x: 618, endPoint y: 96, distance: 23.2
click at [618, 96] on p "NEW:🏆 2025 Voted #1 Tag Recede" at bounding box center [640, 101] width 160 height 20
click at [618, 95] on p "NEW:🏆 2025 Voted #1 Tag Recede" at bounding box center [640, 101] width 160 height 20
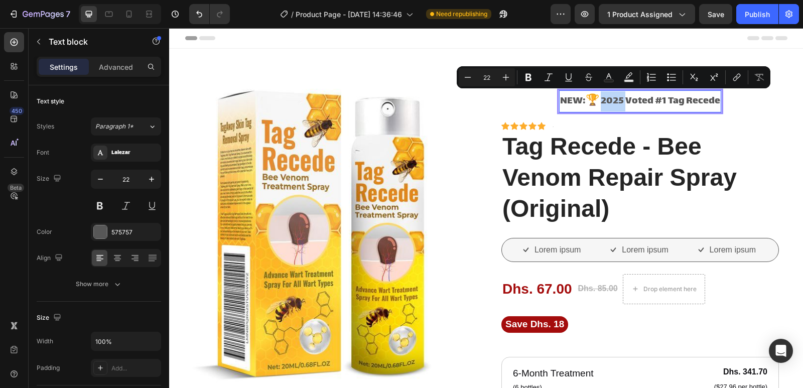
click at [630, 100] on p "NEW:🏆 2025 Voted #1 Tag Recede" at bounding box center [640, 101] width 160 height 20
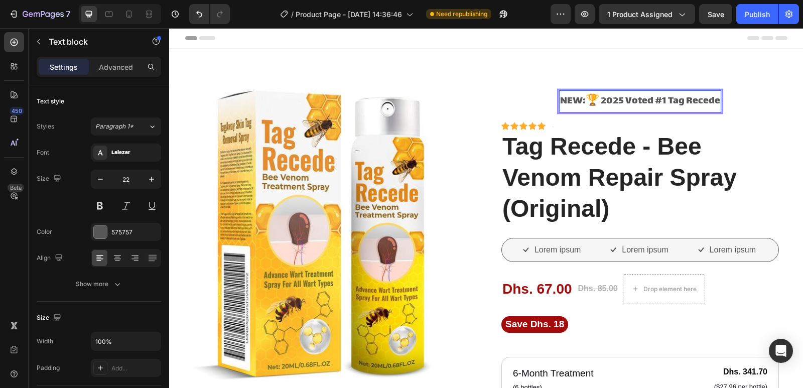
click at [634, 103] on p "NEW:🏆 2025 Voted #1 Tag Recede" at bounding box center [640, 101] width 160 height 20
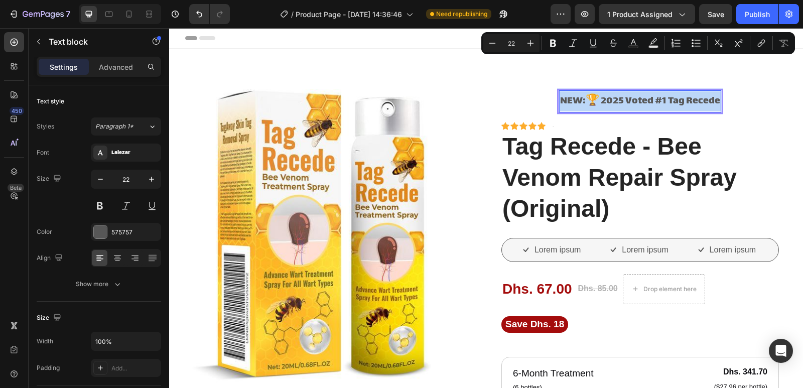
drag, startPoint x: 169, startPoint y: 28, endPoint x: 622, endPoint y: 103, distance: 459.4
click at [622, 103] on p "NEW:🏆 2025 Voted #1 Tag Recede" at bounding box center [640, 101] width 160 height 20
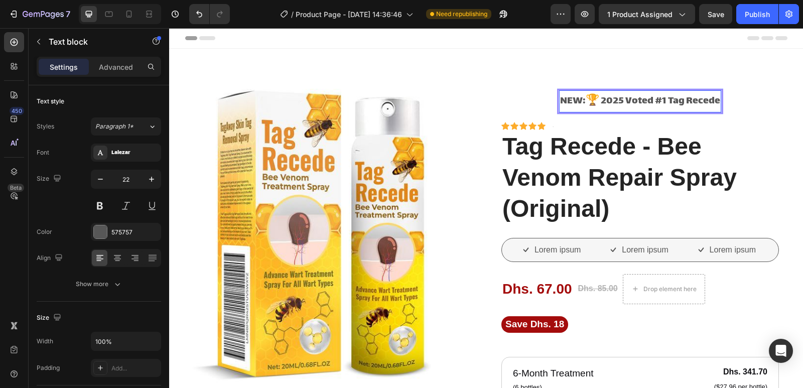
click at [622, 99] on p "NEW:🏆 2025 Voted #1 Tag Recede" at bounding box center [640, 101] width 160 height 20
drag, startPoint x: 718, startPoint y: 101, endPoint x: 617, endPoint y: 92, distance: 101.2
click at [617, 92] on p "NEW:🏆 2025 Voted #1 Tag Recede" at bounding box center [640, 101] width 160 height 20
drag, startPoint x: 619, startPoint y: 96, endPoint x: 614, endPoint y: 98, distance: 5.2
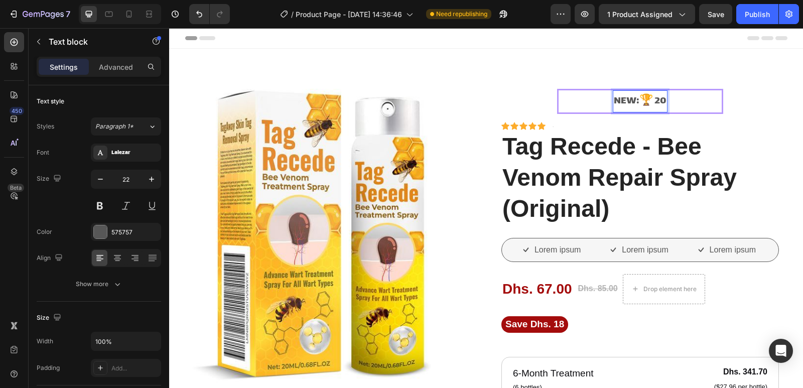
click at [614, 98] on p "NEW:🏆 20" at bounding box center [640, 101] width 53 height 20
click at [614, 99] on p "NEW:🏆 20" at bounding box center [640, 101] width 53 height 20
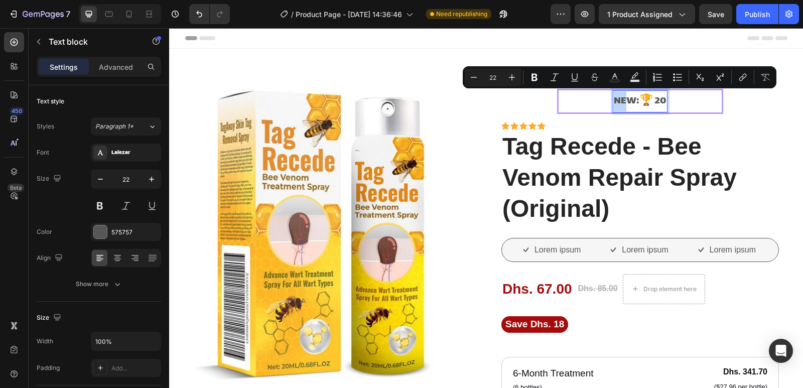
drag, startPoint x: 615, startPoint y: 100, endPoint x: 631, endPoint y: 100, distance: 15.6
click at [631, 100] on p "NEW:🏆 20" at bounding box center [640, 101] width 53 height 20
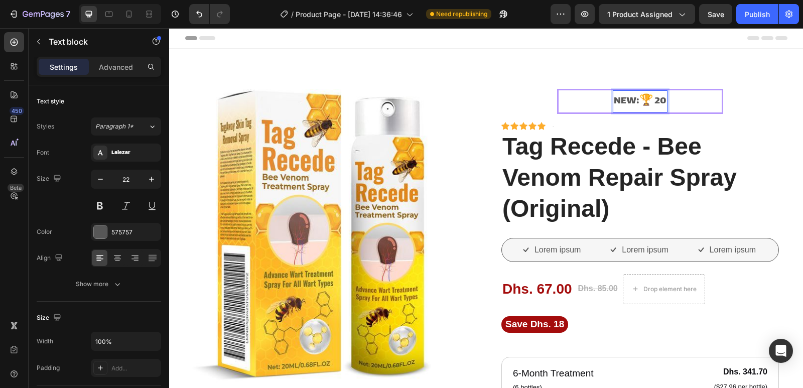
click at [637, 105] on p "NEW:🏆 20" at bounding box center [640, 101] width 53 height 20
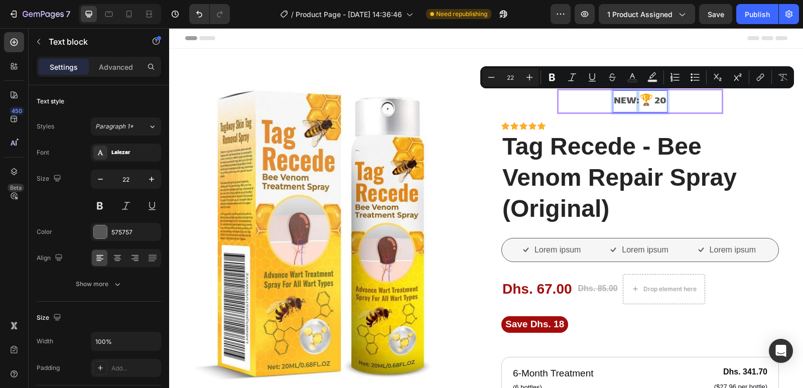
click at [638, 108] on p "NEW:🏆 20" at bounding box center [640, 101] width 53 height 20
click at [43, 43] on button "button" at bounding box center [39, 42] width 16 height 16
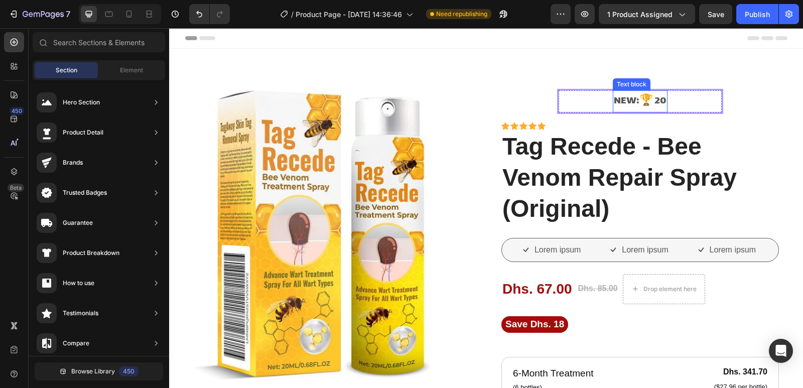
click at [649, 100] on p "NEW:🏆 20" at bounding box center [640, 101] width 53 height 20
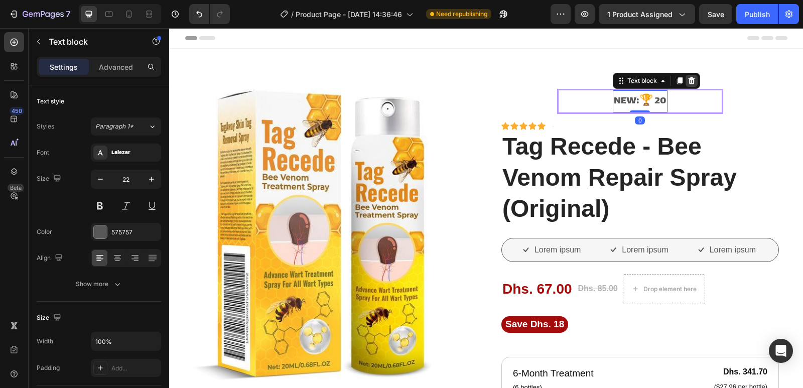
click at [692, 79] on icon at bounding box center [691, 80] width 7 height 7
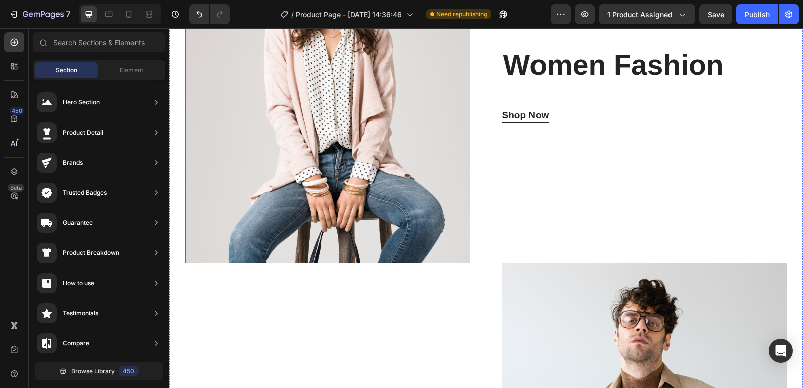
scroll to position [1907, 0]
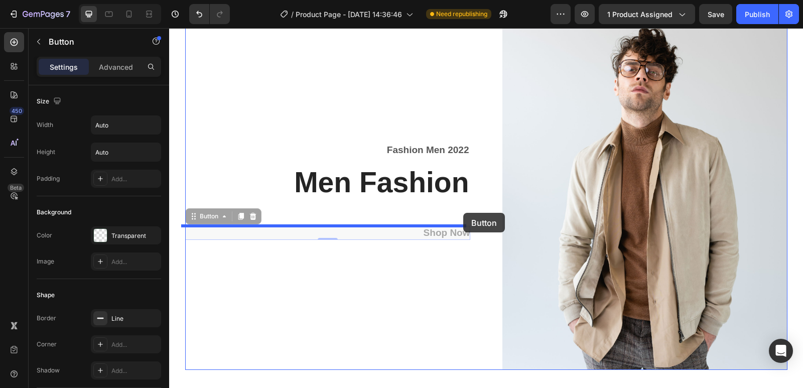
drag, startPoint x: 449, startPoint y: 232, endPoint x: 463, endPoint y: 213, distance: 24.4
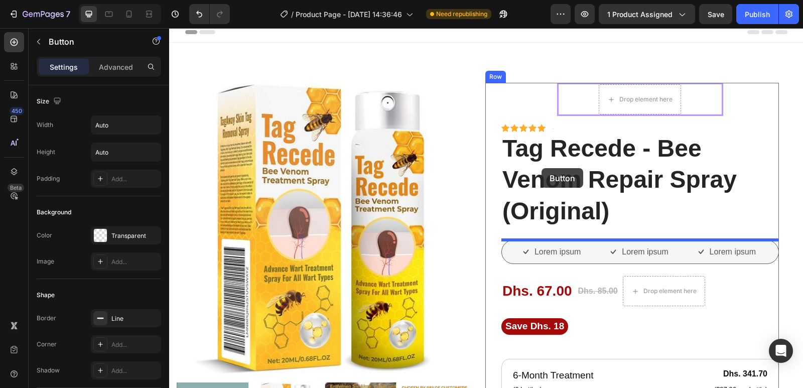
scroll to position [0, 0]
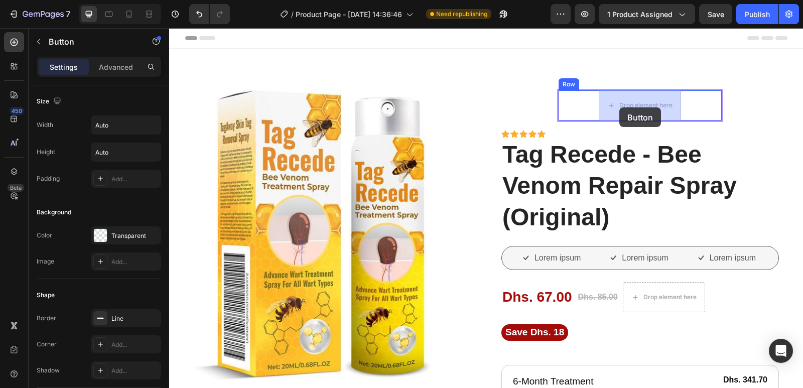
drag, startPoint x: 533, startPoint y: 168, endPoint x: 619, endPoint y: 107, distance: 105.8
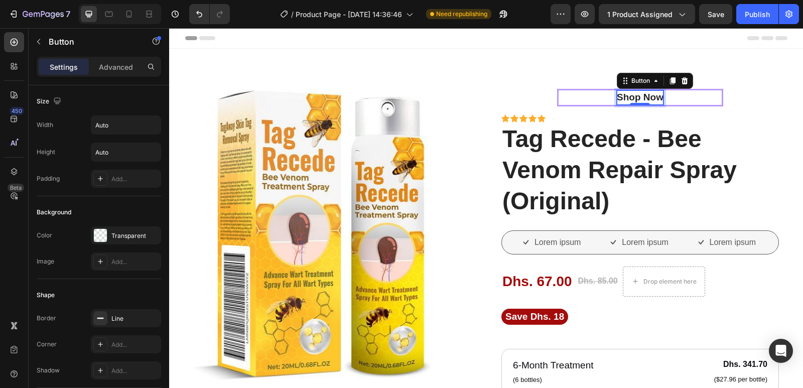
click at [632, 97] on div "Shop Now" at bounding box center [640, 97] width 47 height 15
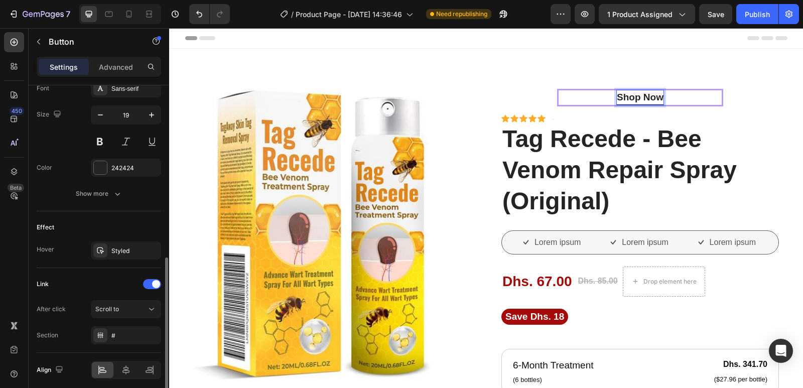
scroll to position [441, 0]
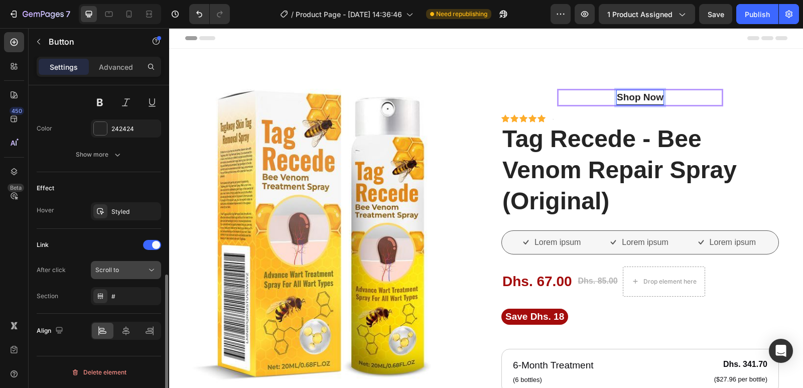
click at [138, 263] on button "Scroll to" at bounding box center [126, 270] width 70 height 18
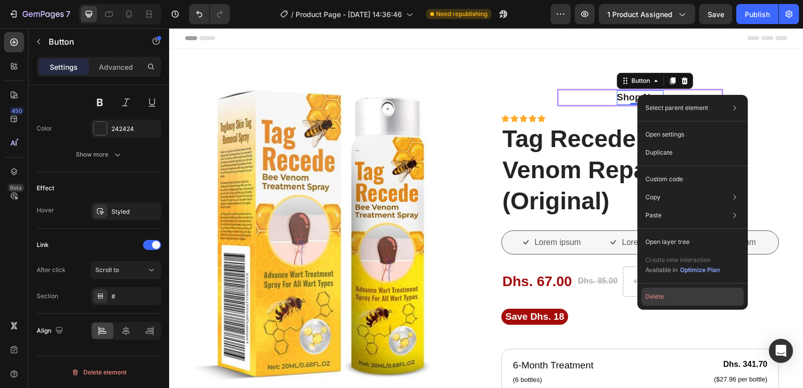
click at [674, 296] on button "Delete" at bounding box center [692, 297] width 102 height 18
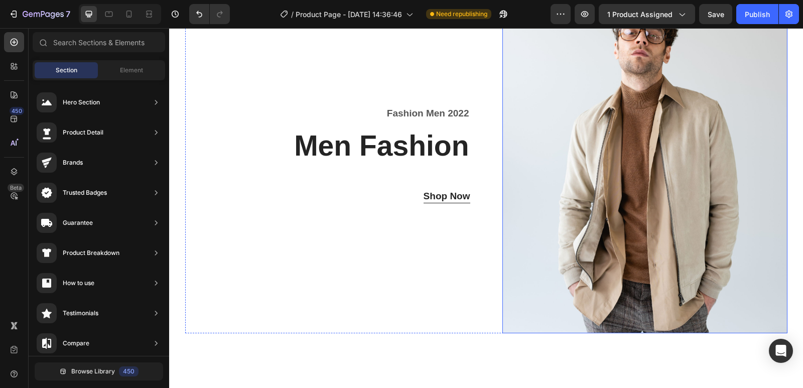
scroll to position [2058, 0]
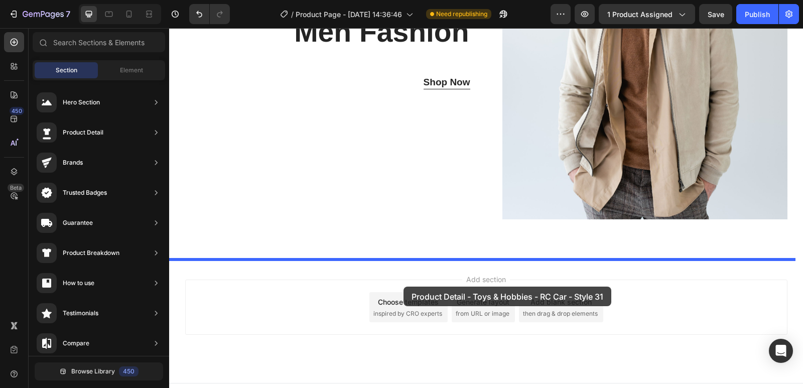
drag, startPoint x: 430, startPoint y: 372, endPoint x: 404, endPoint y: 279, distance: 97.1
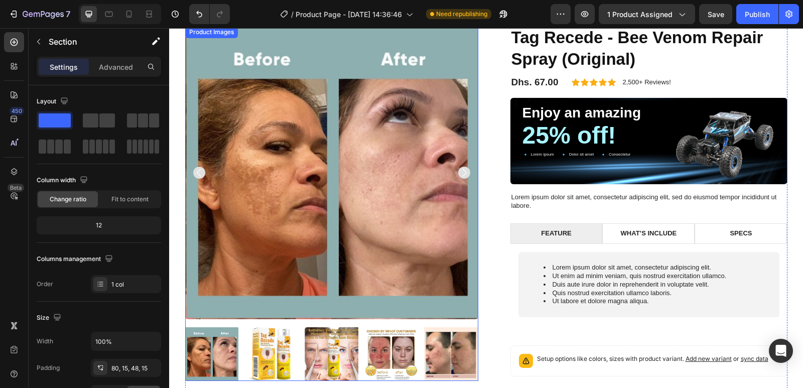
scroll to position [2323, 0]
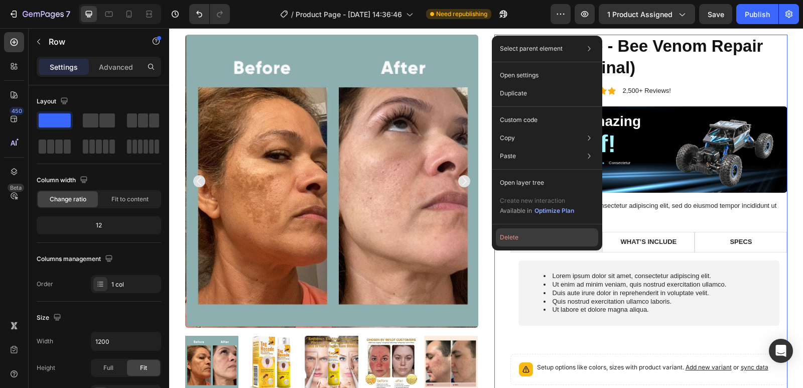
click at [507, 237] on button "Delete" at bounding box center [547, 237] width 102 height 18
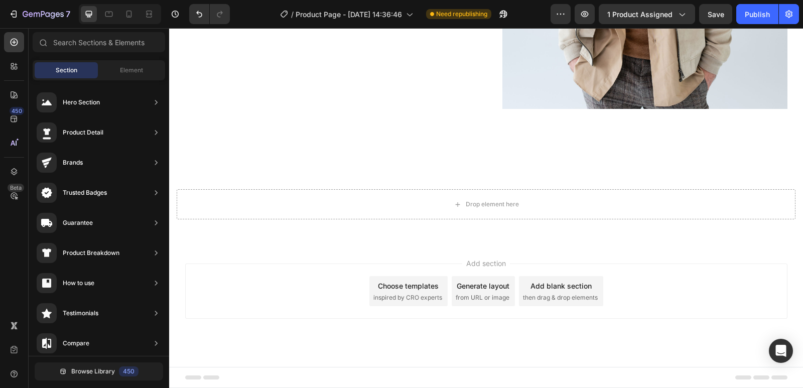
drag, startPoint x: 483, startPoint y: 237, endPoint x: 510, endPoint y: 236, distance: 27.6
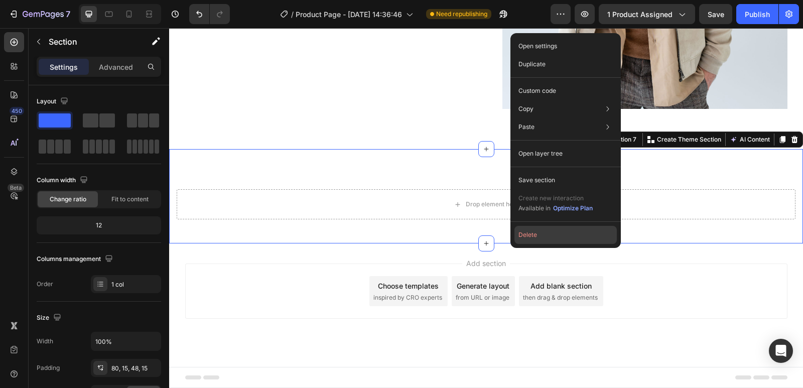
click at [527, 235] on button "Delete" at bounding box center [565, 235] width 102 height 18
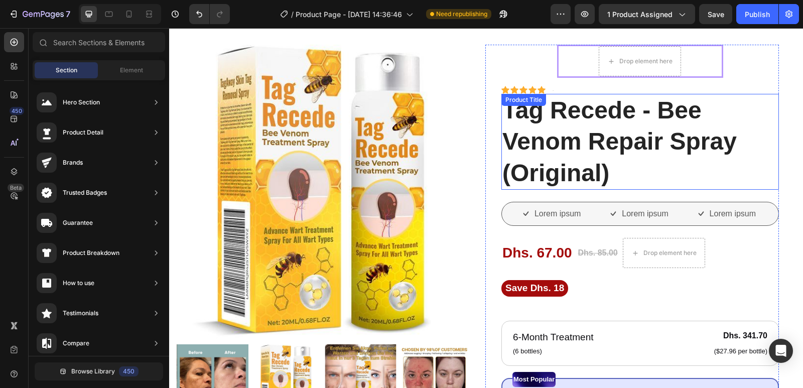
scroll to position [0, 0]
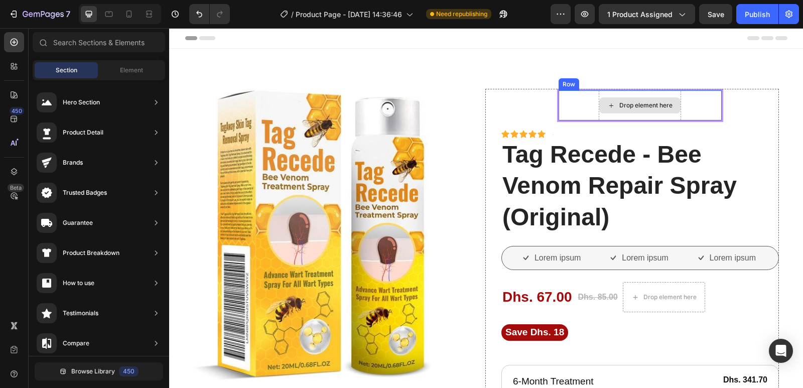
click at [623, 111] on div "Drop element here" at bounding box center [639, 105] width 81 height 16
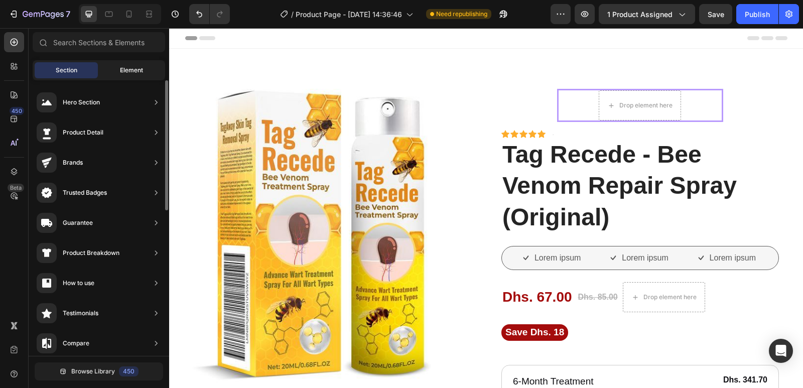
click at [148, 67] on div "Element" at bounding box center [131, 70] width 63 height 16
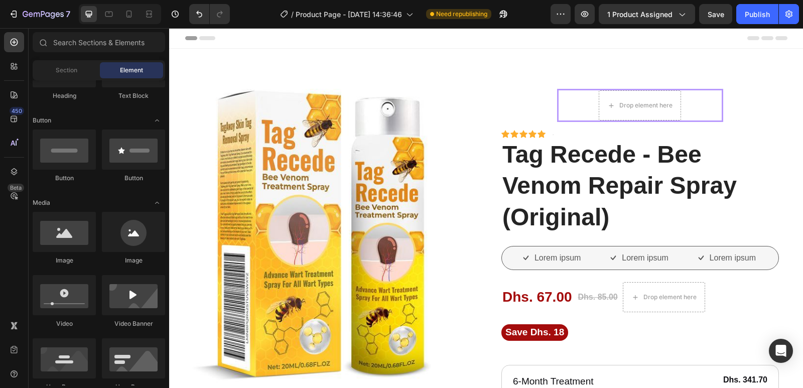
scroll to position [50, 0]
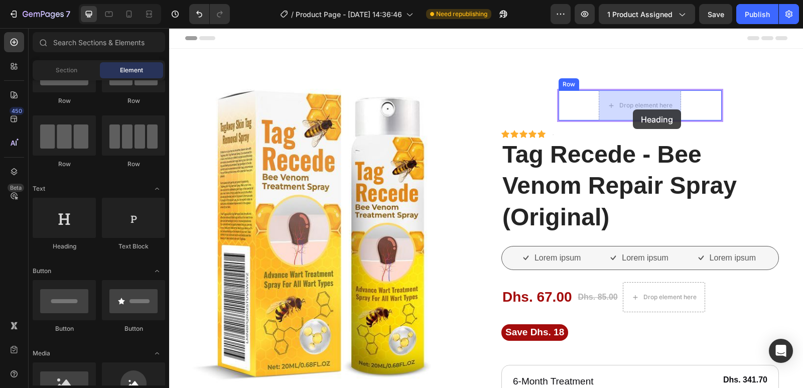
drag, startPoint x: 230, startPoint y: 262, endPoint x: 633, endPoint y: 108, distance: 430.7
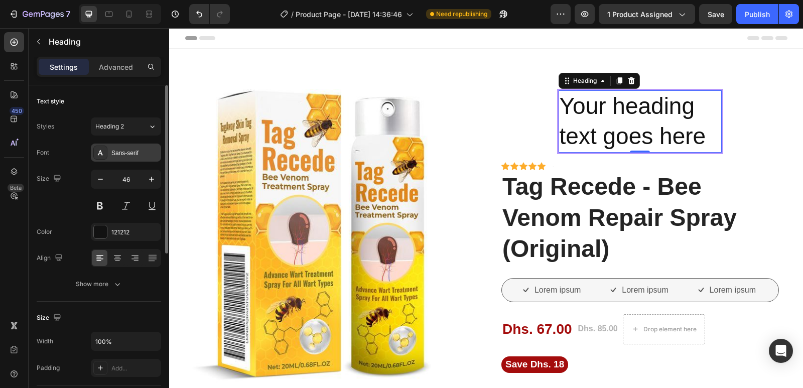
click at [97, 151] on icon at bounding box center [100, 153] width 8 height 8
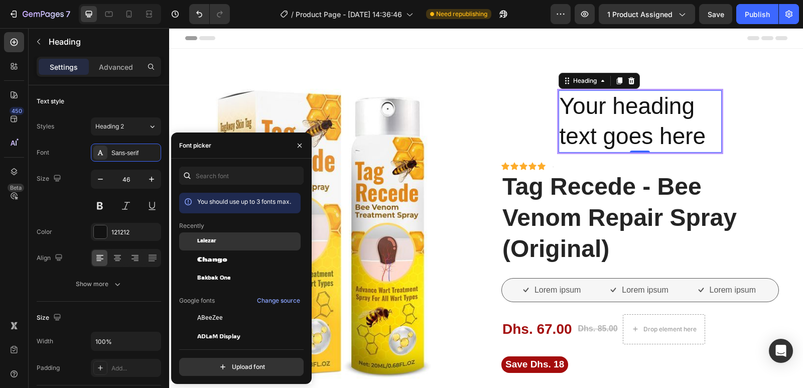
click at [203, 243] on span "Lalezar" at bounding box center [206, 241] width 19 height 9
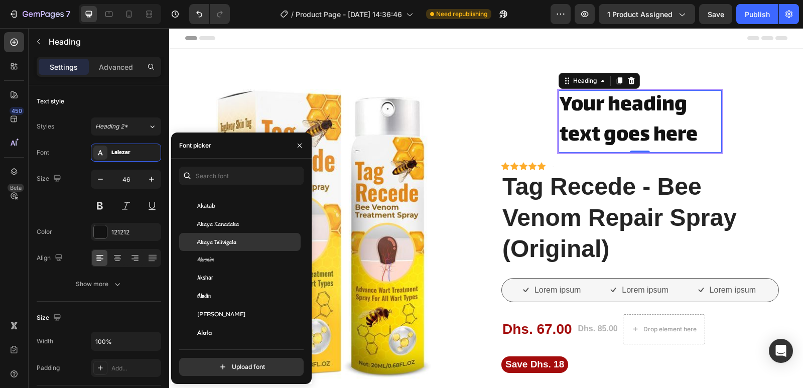
scroll to position [452, 0]
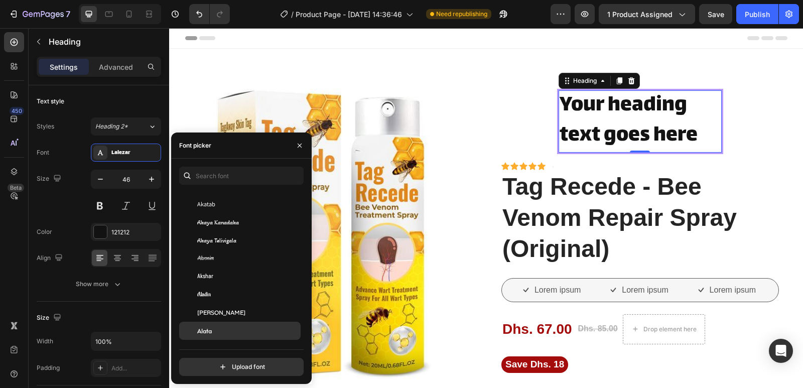
click at [225, 326] on div "Alata" at bounding box center [239, 331] width 121 height 18
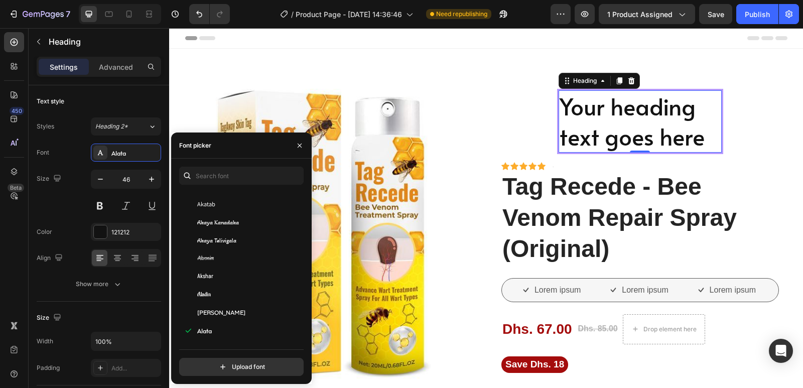
click at [702, 142] on h2 "Your heading text goes here" at bounding box center [641, 121] width 164 height 62
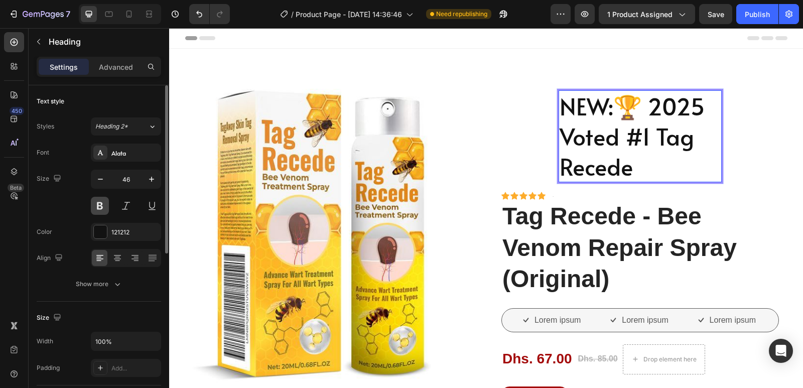
click at [103, 202] on button at bounding box center [100, 206] width 18 height 18
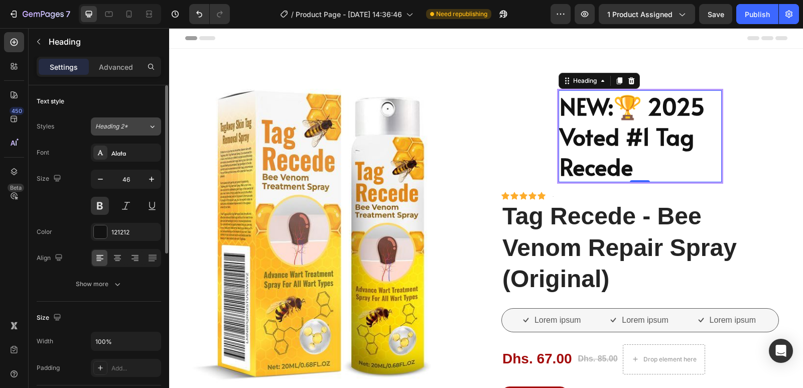
click at [147, 127] on div "Heading 2*" at bounding box center [121, 126] width 53 height 9
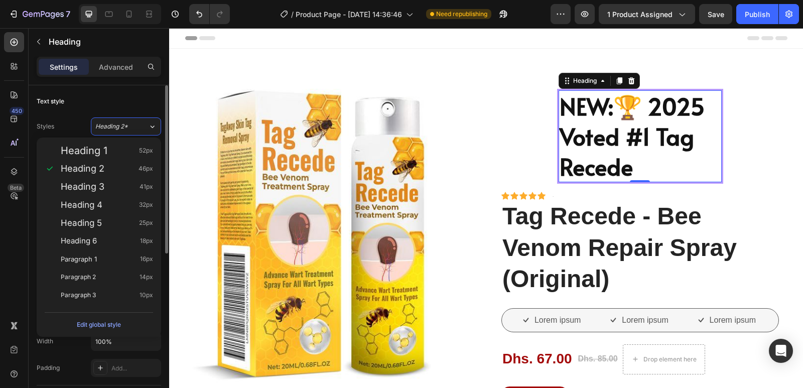
click at [82, 96] on div "Text style" at bounding box center [99, 101] width 124 height 16
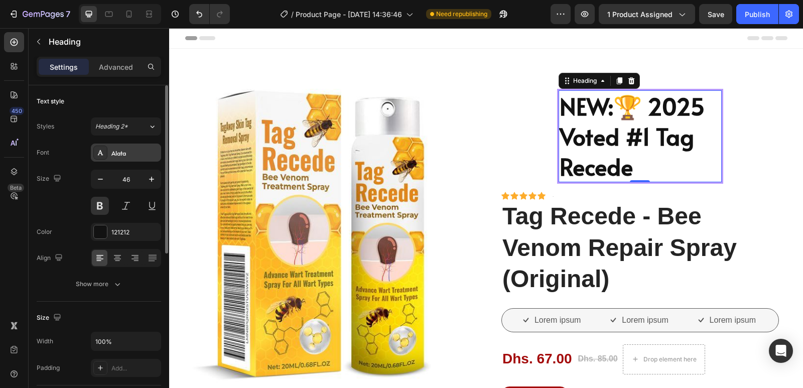
click at [121, 155] on div "Alata" at bounding box center [134, 153] width 47 height 9
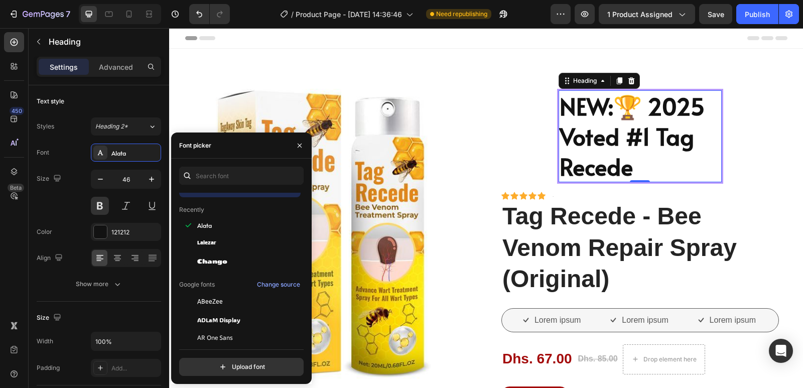
scroll to position [0, 0]
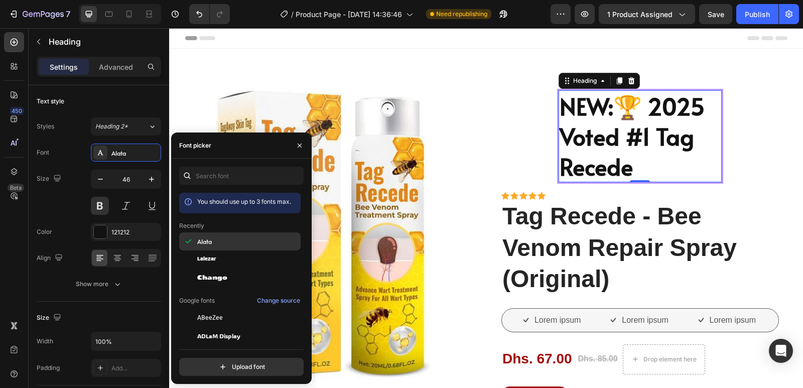
click at [238, 245] on div "Alata" at bounding box center [247, 241] width 101 height 9
click at [230, 257] on div "Lalezar" at bounding box center [247, 259] width 101 height 9
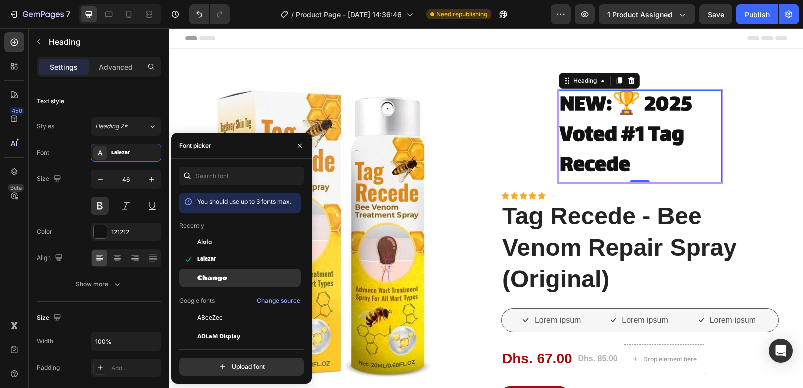
click at [230, 275] on div "Chango" at bounding box center [247, 277] width 101 height 9
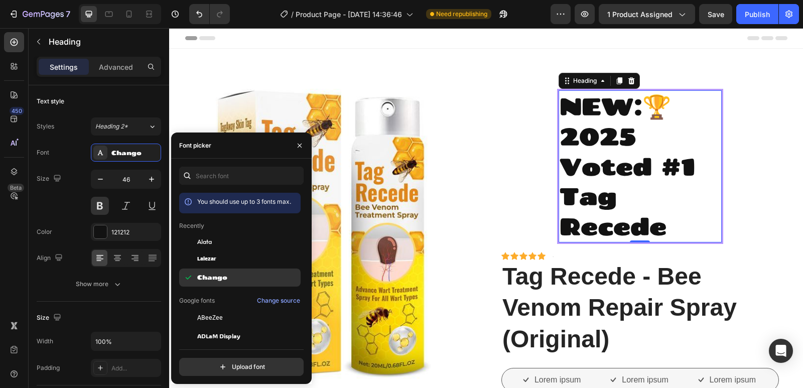
scroll to position [50, 0]
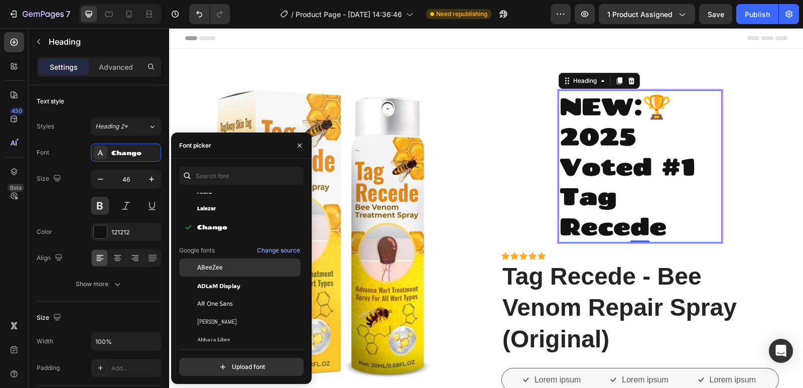
click at [231, 273] on div "ABeeZee" at bounding box center [239, 267] width 121 height 18
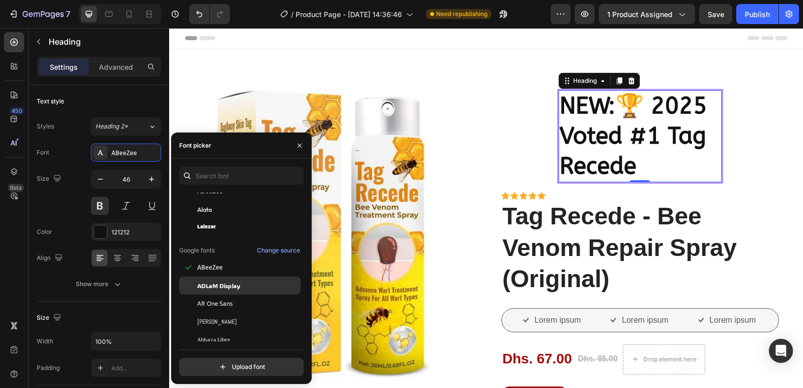
click at [233, 282] on span "ADLaM Display" at bounding box center [218, 285] width 43 height 9
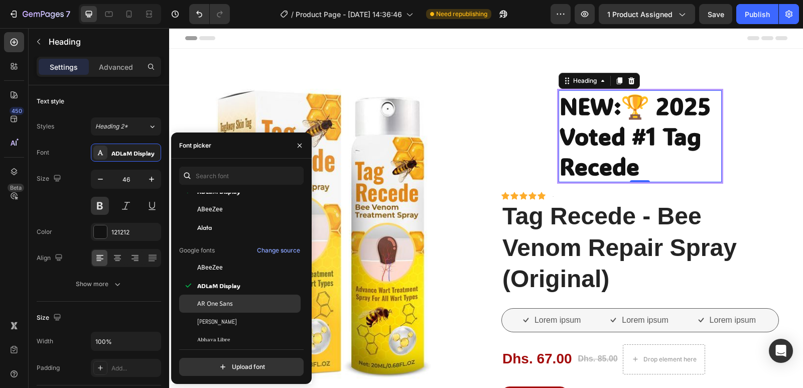
click at [232, 306] on span "AR One Sans" at bounding box center [215, 303] width 36 height 9
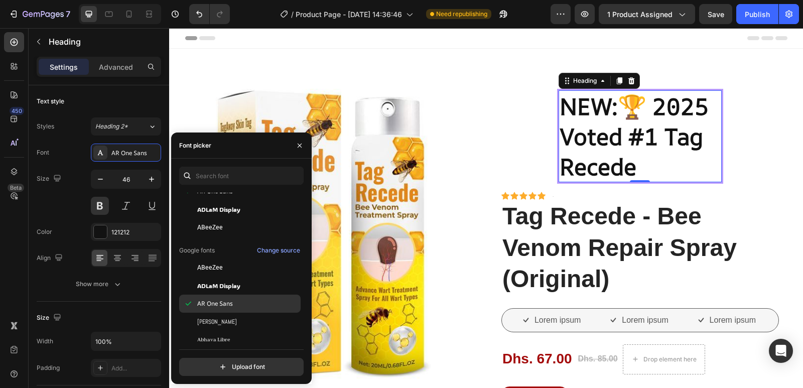
scroll to position [100, 0]
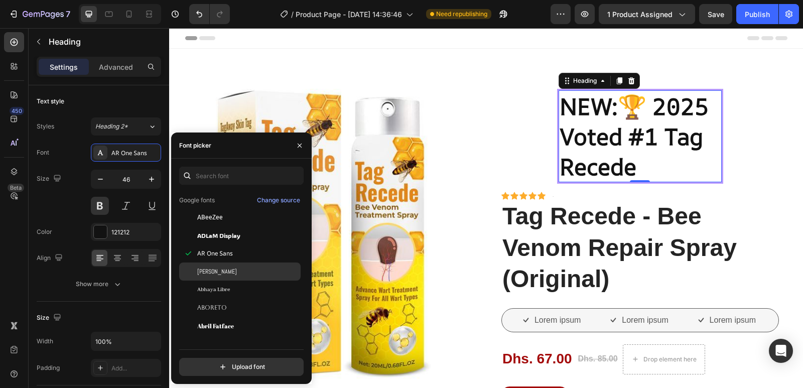
click at [228, 274] on div "[PERSON_NAME]" at bounding box center [247, 271] width 101 height 9
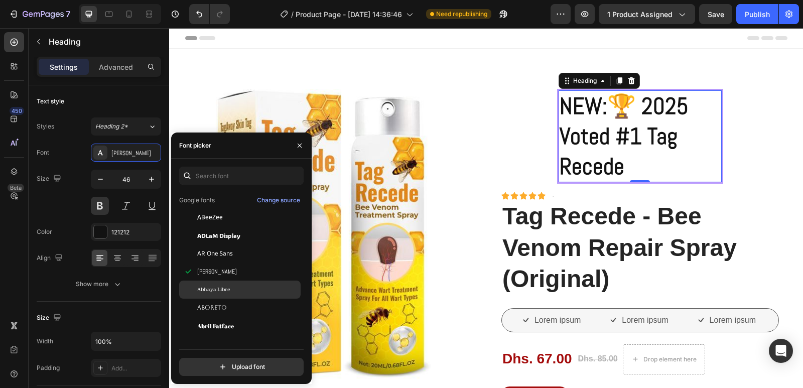
click at [232, 288] on div "Abhaya Libre" at bounding box center [247, 289] width 101 height 9
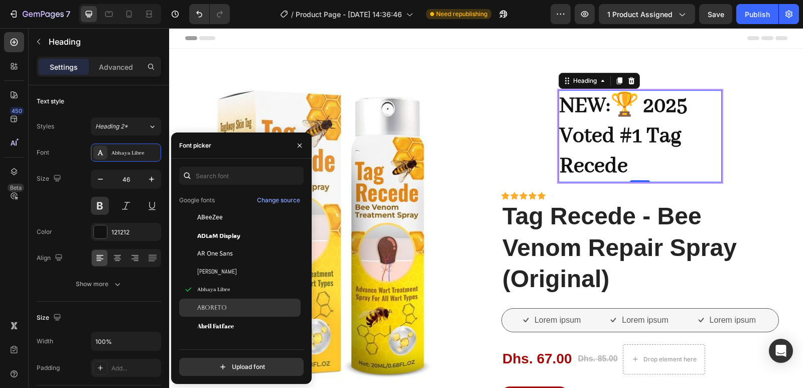
click at [232, 305] on div "Aboreto" at bounding box center [247, 307] width 101 height 9
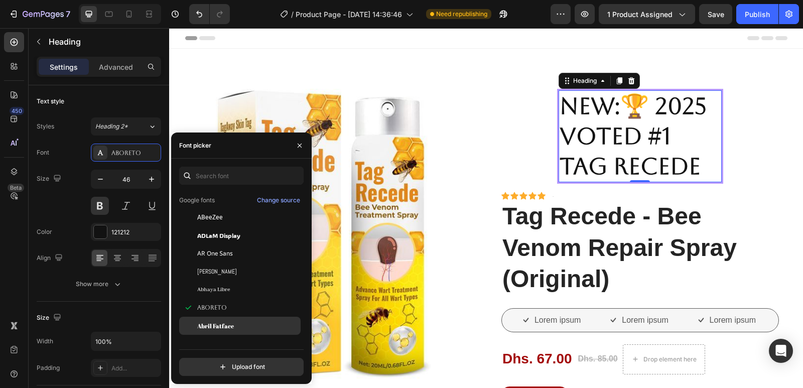
click at [231, 326] on span "Abril Fatface" at bounding box center [215, 325] width 37 height 9
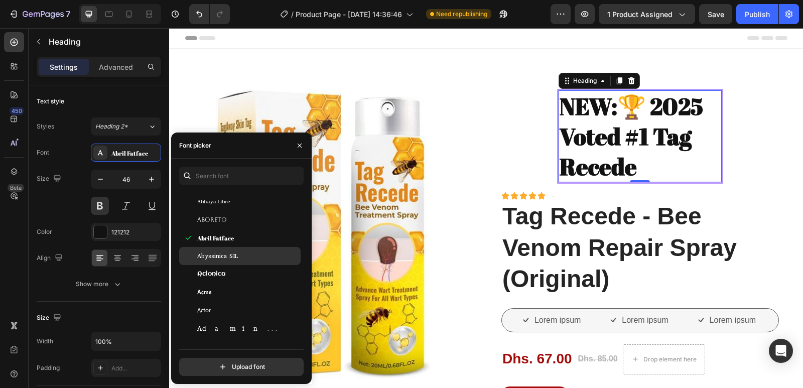
scroll to position [201, 0]
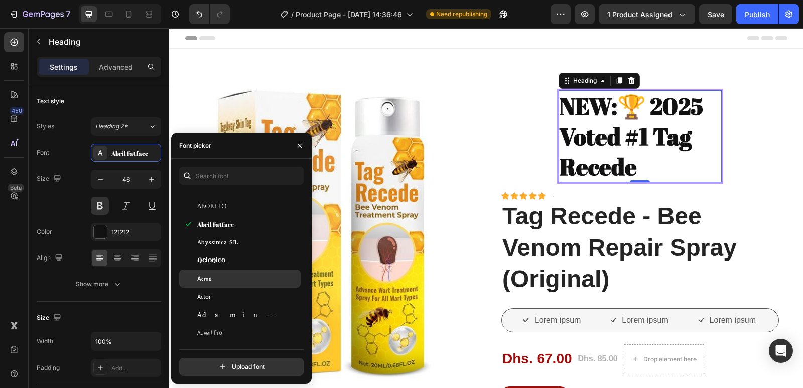
click at [239, 279] on div "Acme" at bounding box center [247, 278] width 101 height 9
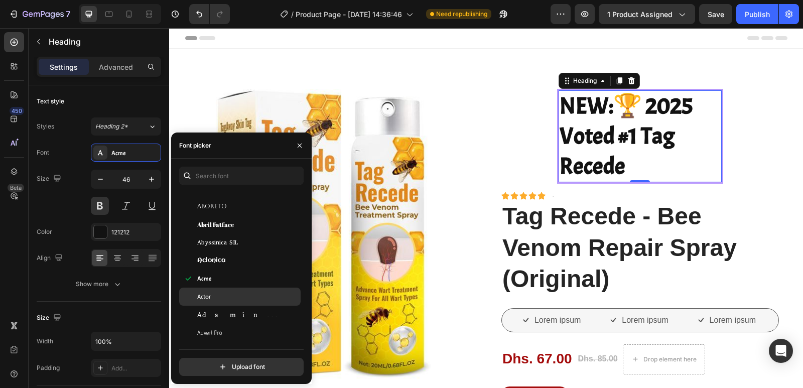
click at [234, 304] on div "Actor" at bounding box center [239, 297] width 121 height 18
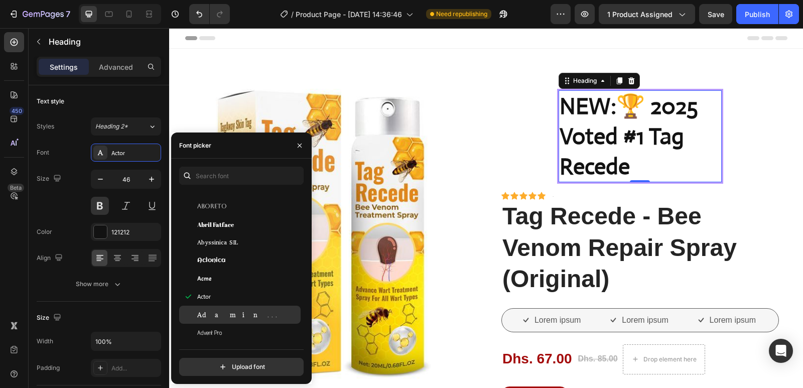
click at [231, 310] on div "Adamina" at bounding box center [247, 314] width 101 height 9
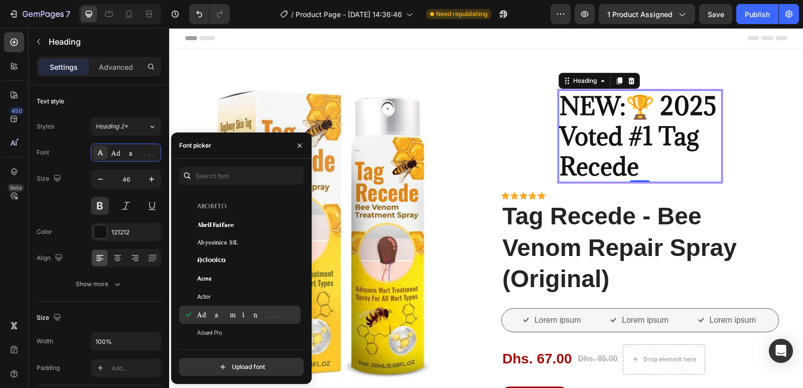
scroll to position [251, 0]
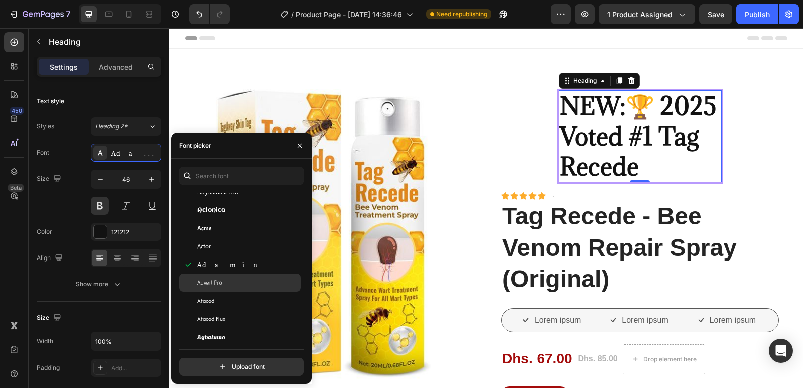
click at [230, 282] on div "Advent Pro" at bounding box center [247, 282] width 101 height 9
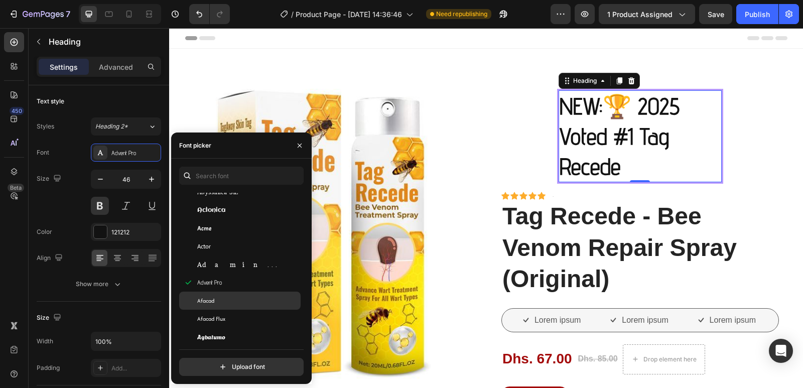
click at [226, 298] on div "Afacad" at bounding box center [247, 300] width 101 height 9
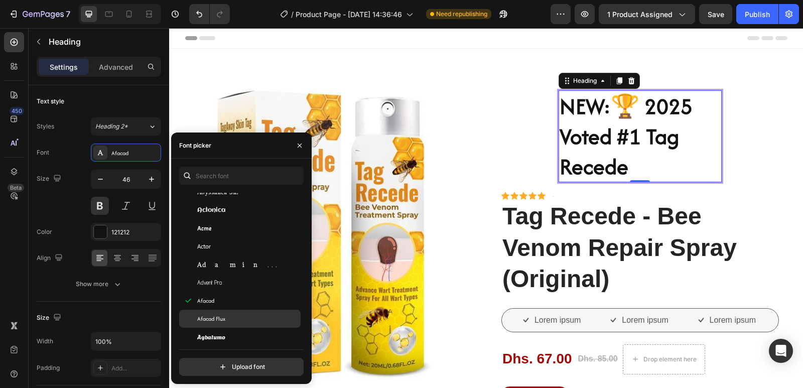
scroll to position [301, 0]
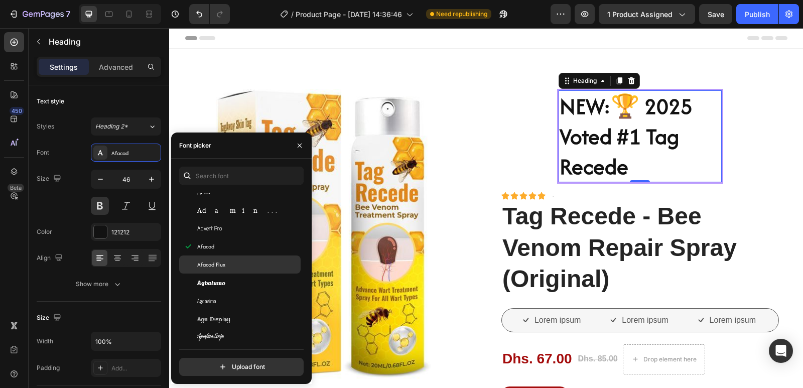
click at [227, 264] on div "Afacad Flux" at bounding box center [247, 264] width 101 height 9
click at [231, 283] on div "Agbalumo" at bounding box center [247, 282] width 101 height 9
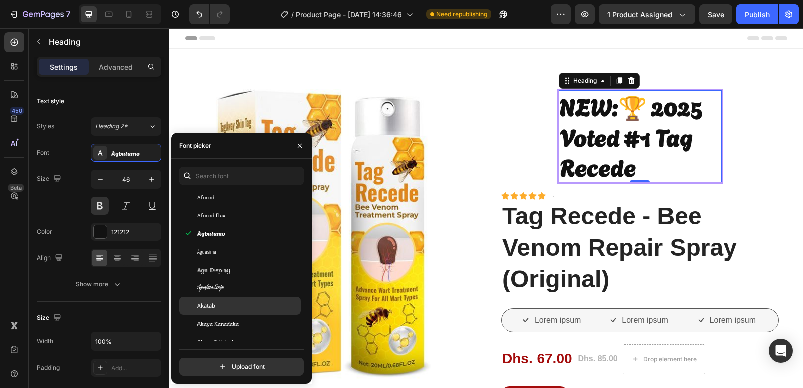
scroll to position [402, 0]
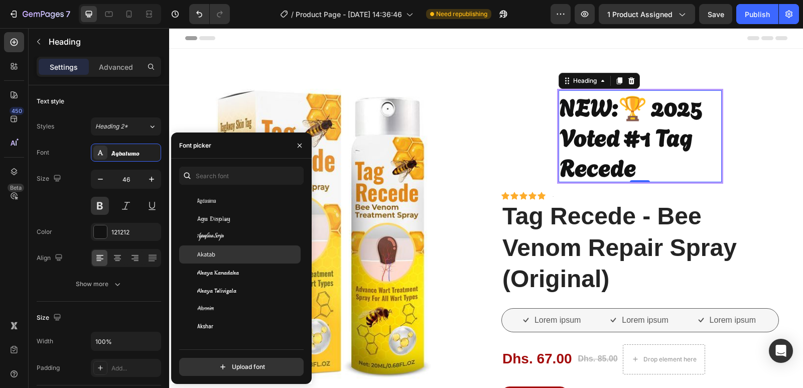
click at [227, 256] on div "Akatab" at bounding box center [247, 254] width 101 height 9
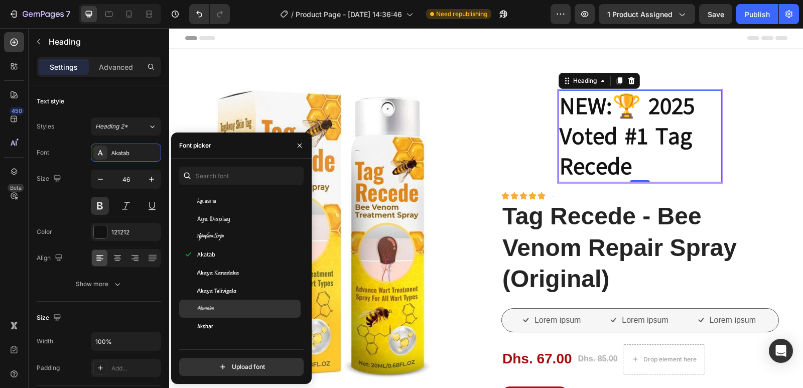
click at [232, 303] on div "Akronim" at bounding box center [239, 309] width 121 height 18
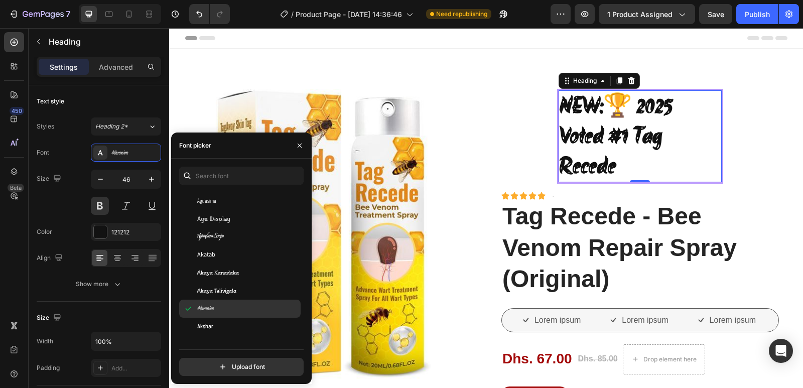
scroll to position [452, 0]
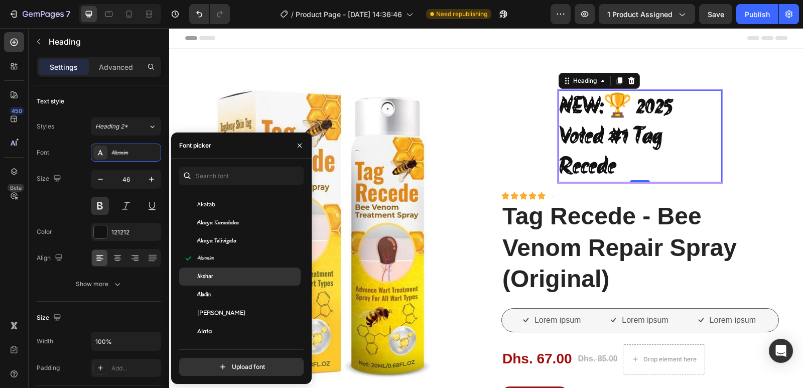
click at [217, 277] on div "Akshar" at bounding box center [247, 276] width 101 height 9
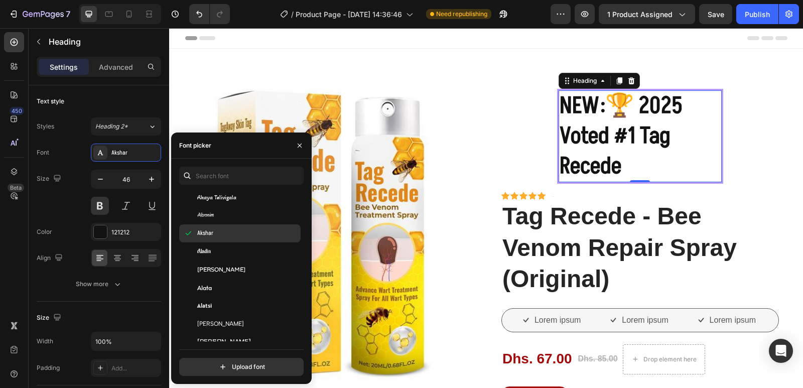
scroll to position [502, 0]
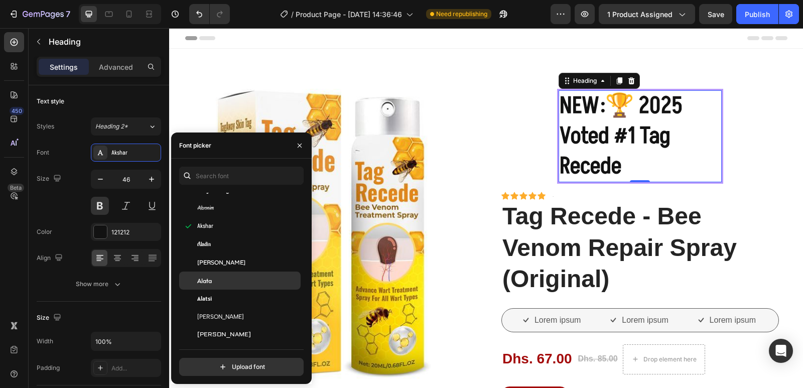
click at [240, 276] on div "Alata" at bounding box center [239, 281] width 121 height 18
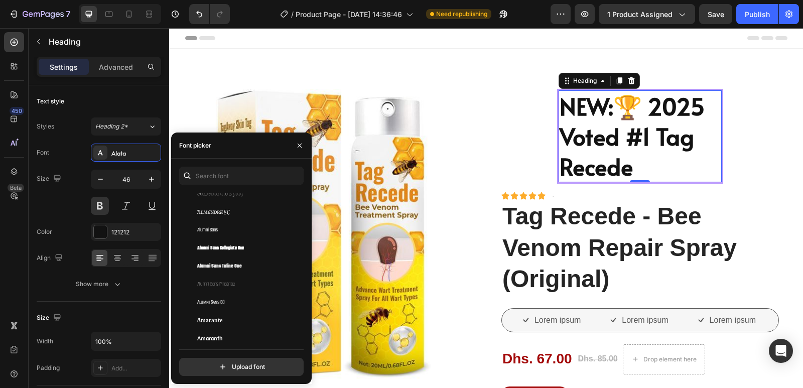
scroll to position [1054, 0]
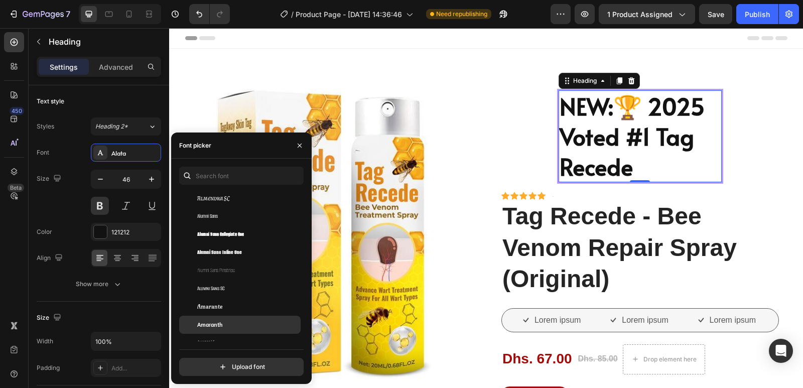
click at [228, 321] on div "Amaranth" at bounding box center [247, 324] width 101 height 9
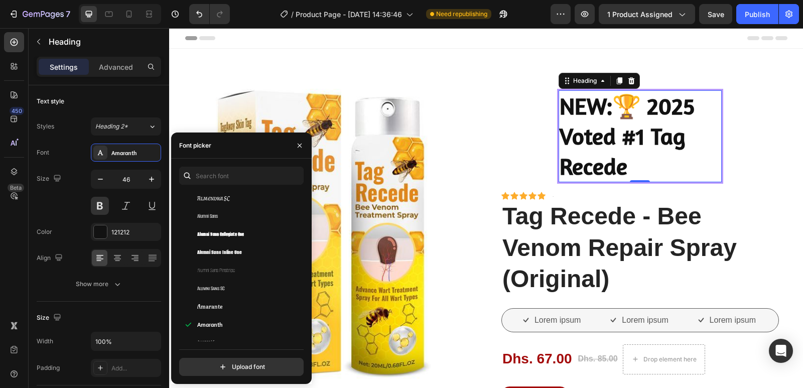
click at [365, 38] on div "Header" at bounding box center [486, 38] width 602 height 20
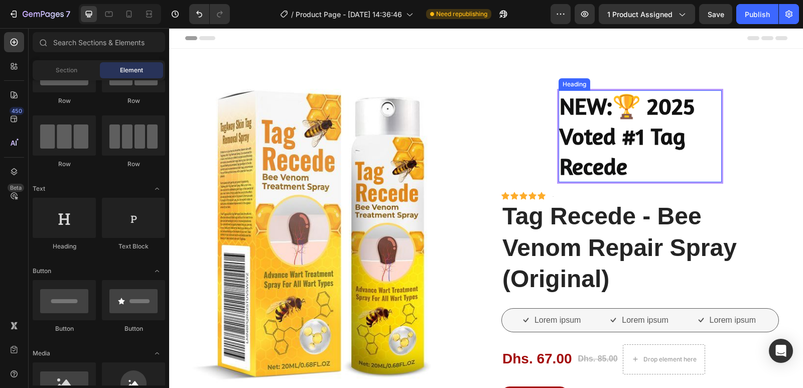
click at [630, 161] on p "NEW:🏆 2025 Voted #1 Tag Recede" at bounding box center [641, 136] width 162 height 90
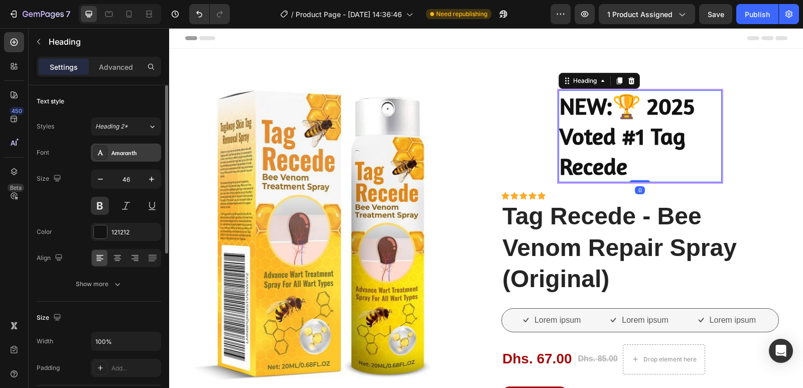
click at [105, 151] on div at bounding box center [100, 153] width 14 height 14
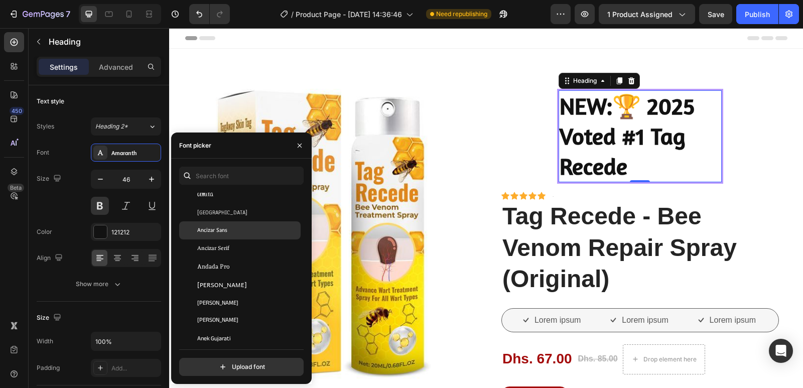
scroll to position [1328, 0]
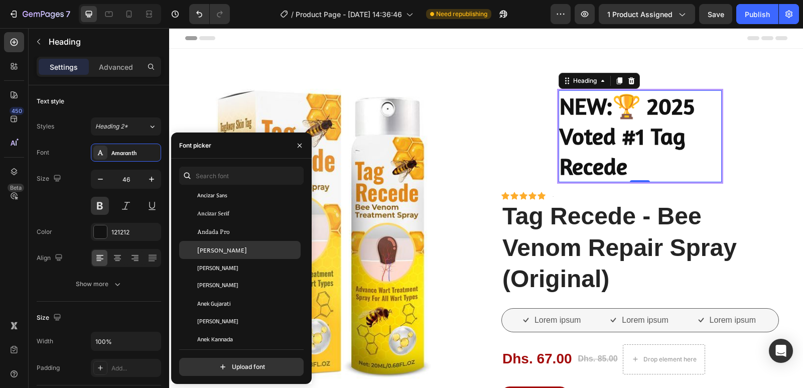
click at [236, 250] on div "[PERSON_NAME]" at bounding box center [247, 249] width 101 height 9
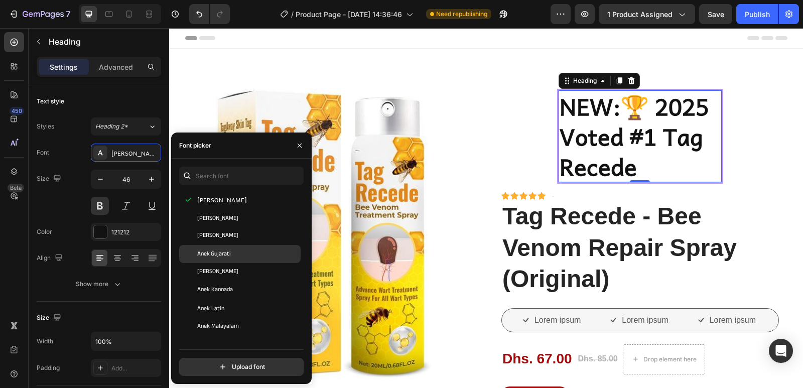
scroll to position [1428, 0]
click at [234, 258] on div "Anek Latin" at bounding box center [247, 257] width 101 height 9
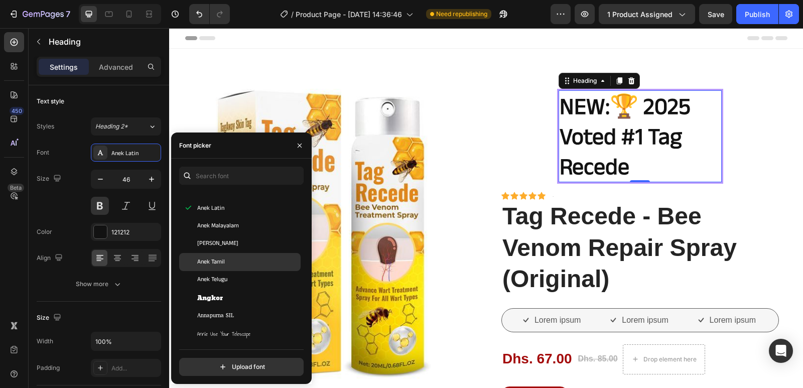
scroll to position [1528, 0]
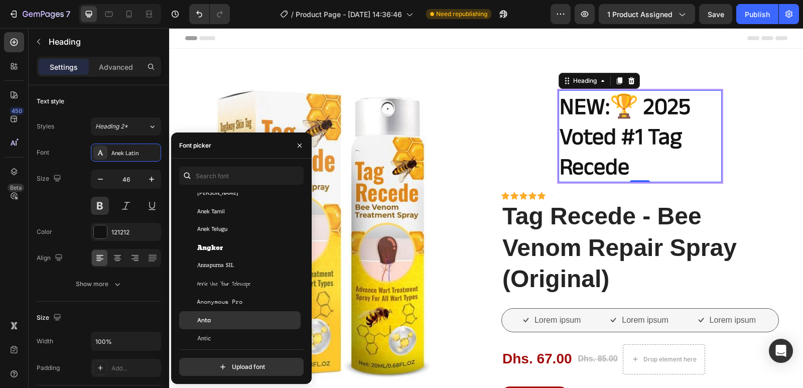
click at [234, 312] on div "Anta" at bounding box center [239, 320] width 121 height 18
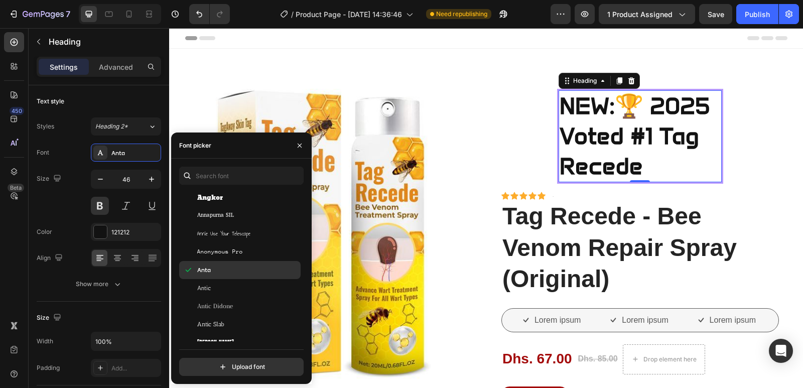
scroll to position [1629, 0]
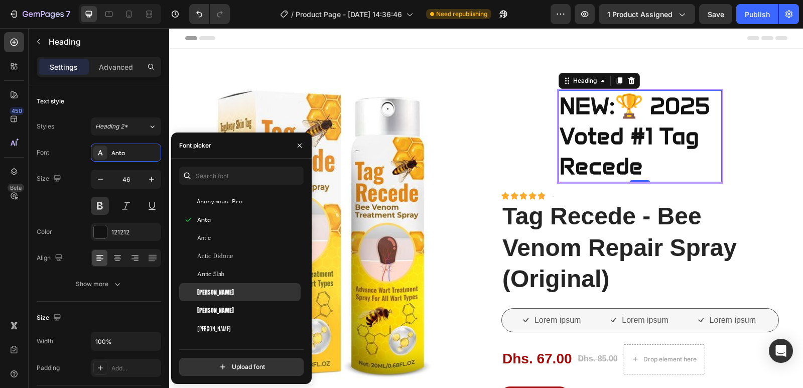
click at [236, 287] on div "Anton" at bounding box center [239, 292] width 121 height 18
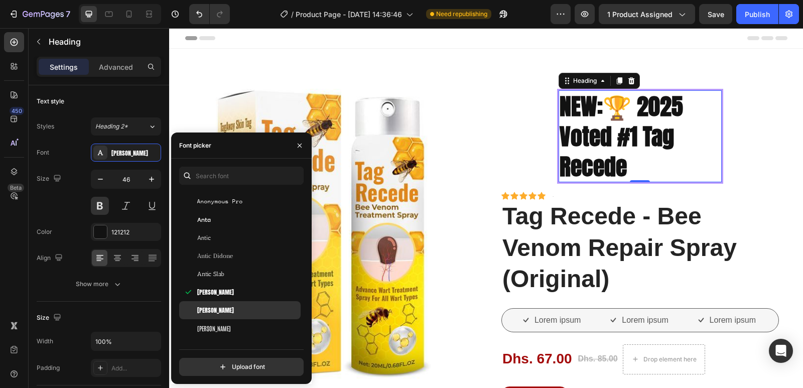
click at [229, 308] on div "Anton SC" at bounding box center [247, 310] width 101 height 9
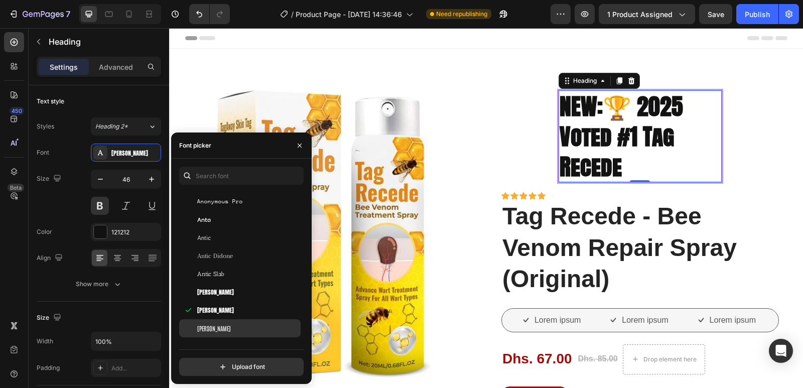
click at [227, 323] on div "Antonio" at bounding box center [239, 328] width 121 height 18
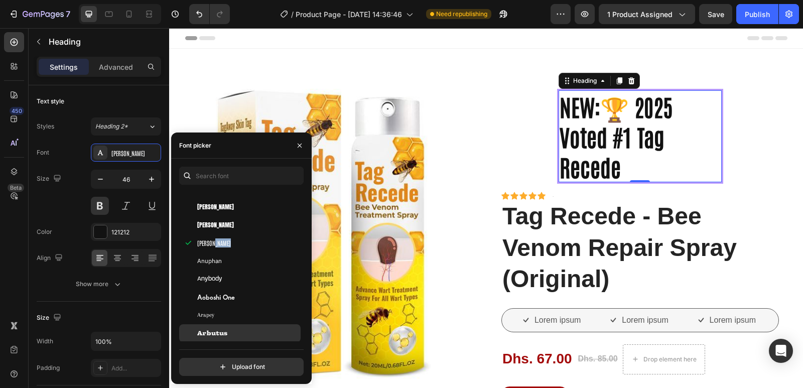
scroll to position [1729, 0]
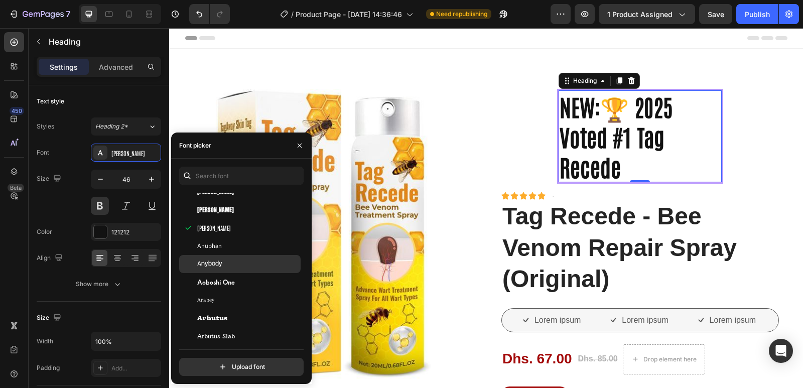
click at [233, 265] on div "Anybody" at bounding box center [247, 263] width 101 height 9
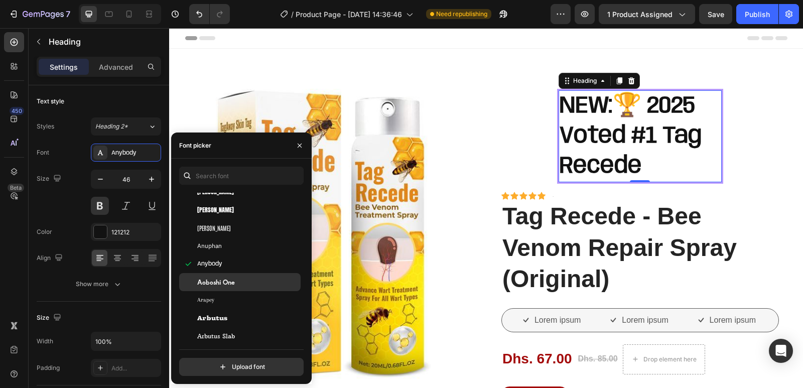
click at [240, 282] on div "Aoboshi One" at bounding box center [247, 282] width 101 height 9
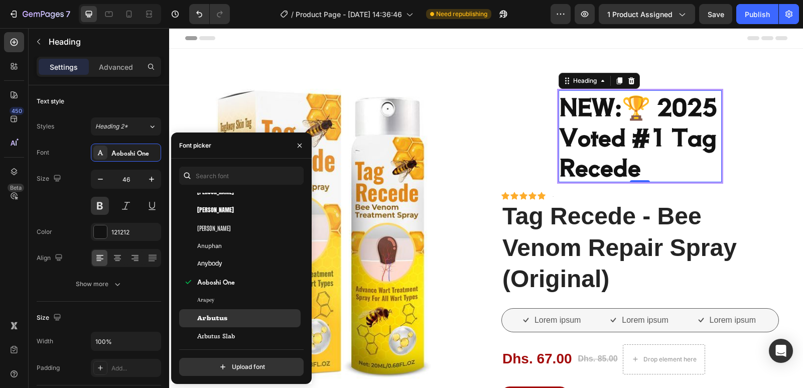
click at [247, 319] on div "Arbutus" at bounding box center [247, 318] width 101 height 9
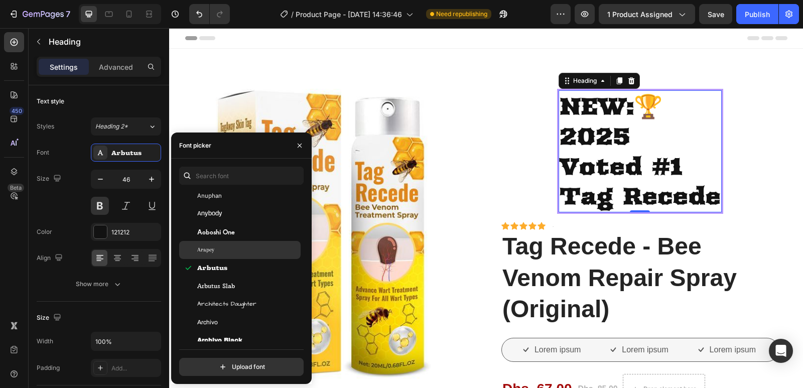
scroll to position [1830, 0]
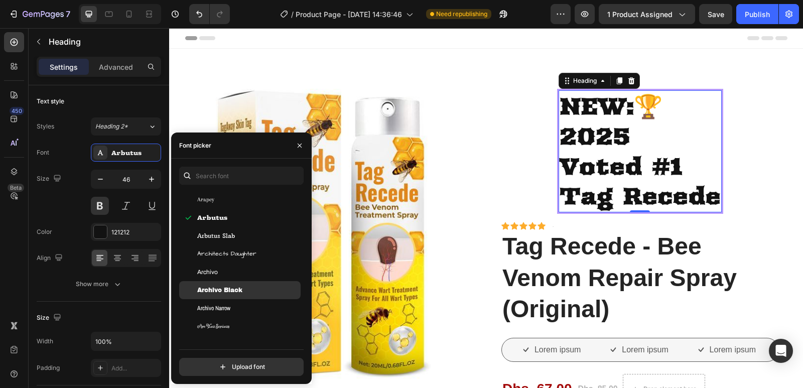
click at [244, 292] on div "Archivo Black" at bounding box center [247, 290] width 101 height 9
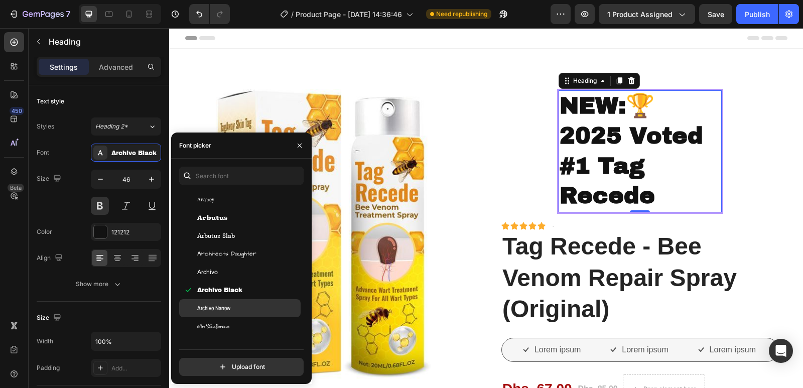
click at [237, 305] on div "Archivo Narrow" at bounding box center [247, 308] width 101 height 9
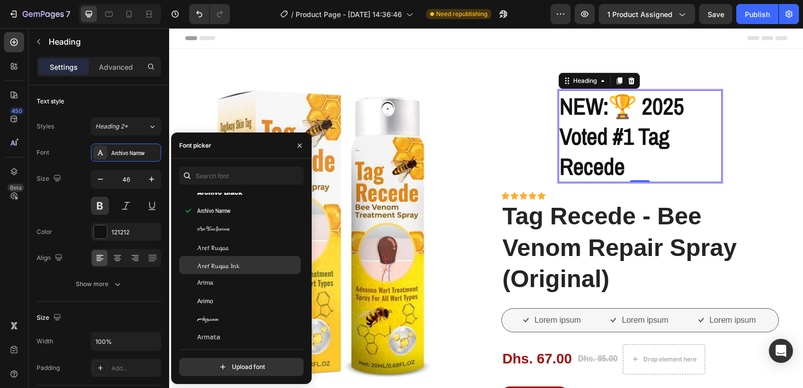
scroll to position [1930, 0]
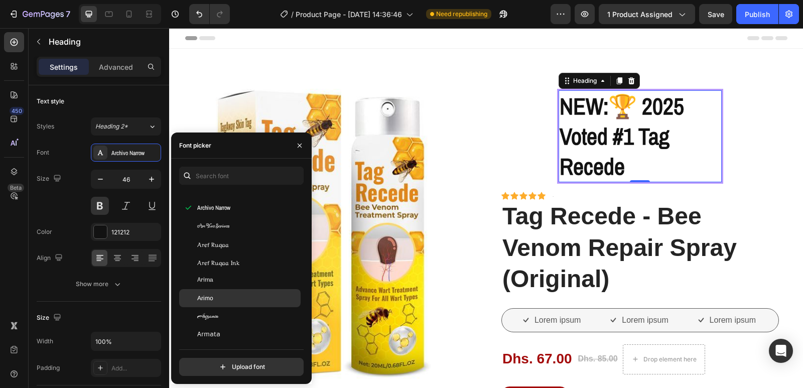
click at [245, 303] on div "Arimo" at bounding box center [239, 298] width 121 height 18
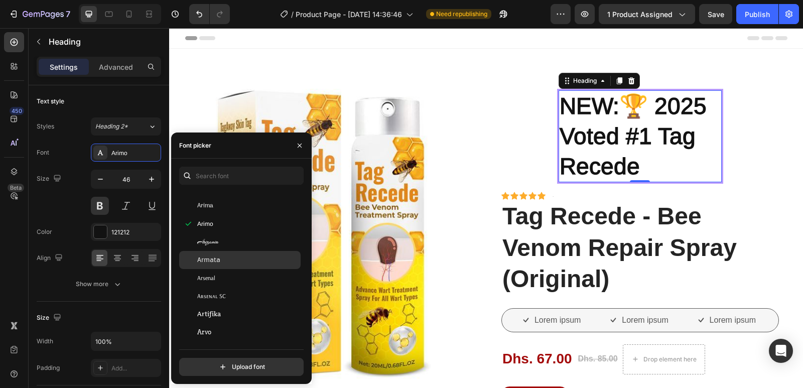
scroll to position [2030, 0]
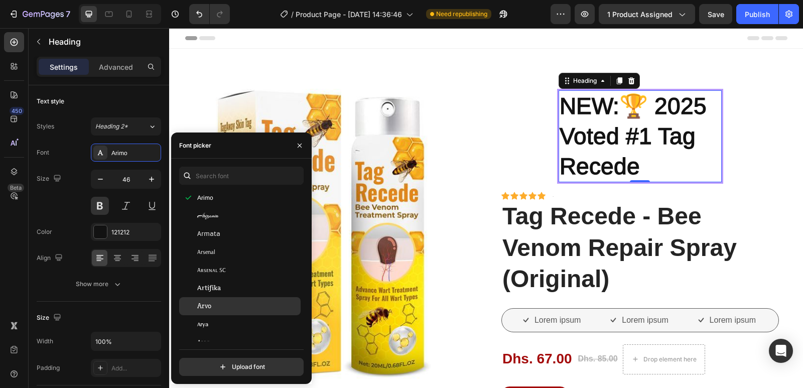
click at [243, 307] on div "Arvo" at bounding box center [247, 306] width 101 height 9
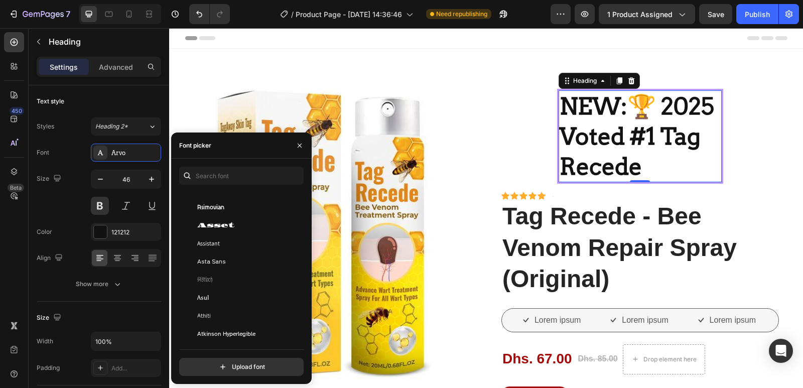
scroll to position [2231, 0]
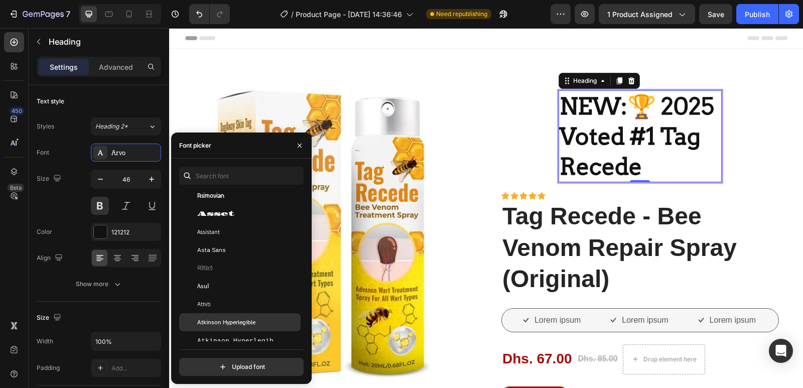
click at [243, 321] on span "Atkinson Hyperlegible" at bounding box center [226, 322] width 58 height 9
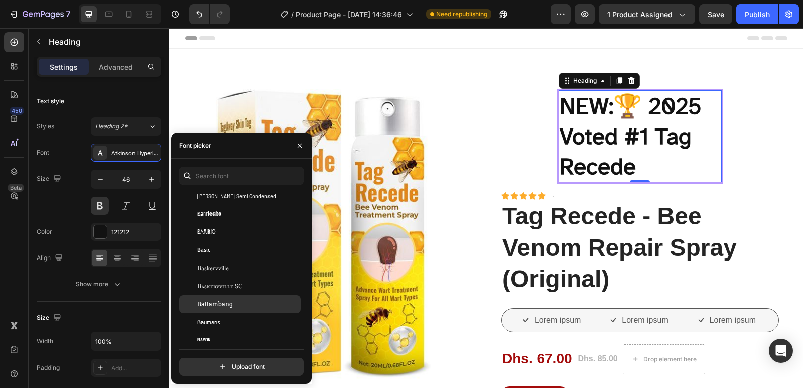
scroll to position [3235, 0]
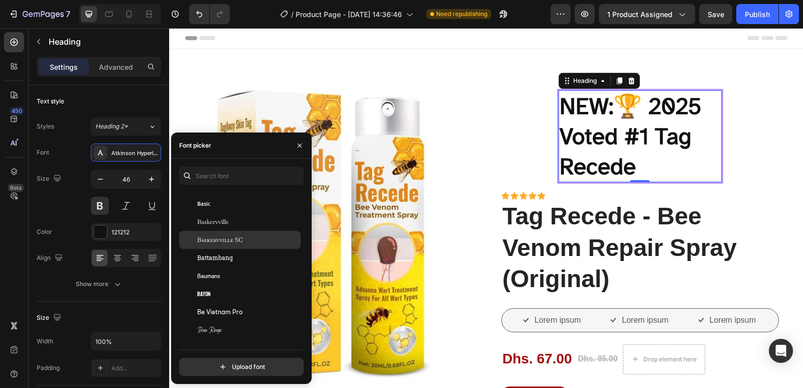
click at [218, 237] on span "Baskervville SC" at bounding box center [220, 239] width 46 height 9
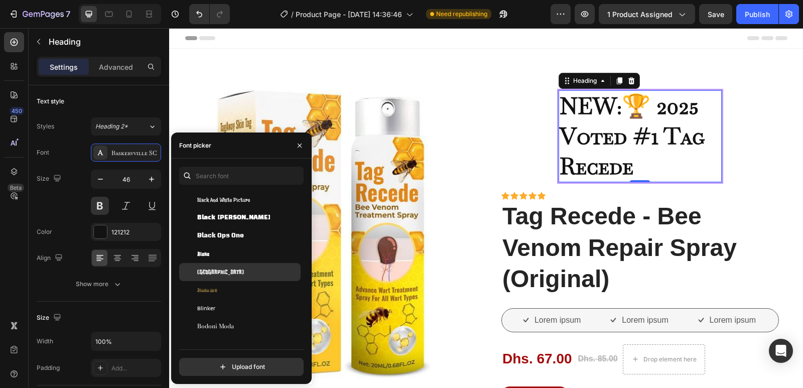
scroll to position [4138, 0]
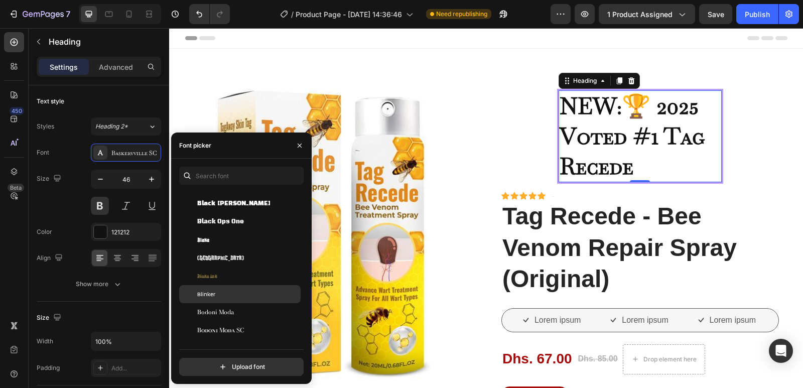
click at [279, 295] on div "Blinker" at bounding box center [247, 294] width 101 height 9
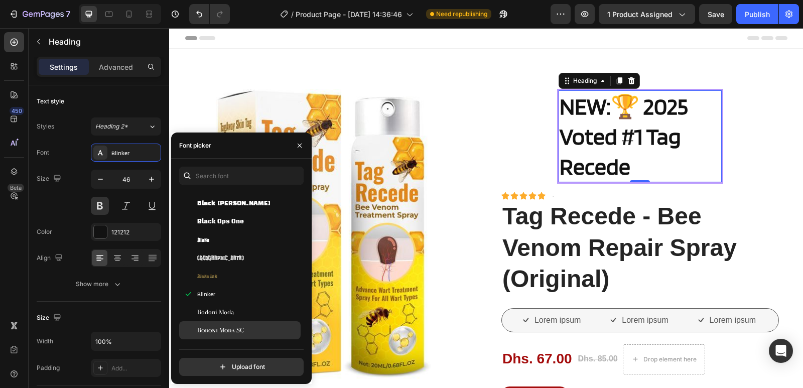
click at [254, 327] on div "Bodoni Moda SC" at bounding box center [247, 330] width 101 height 9
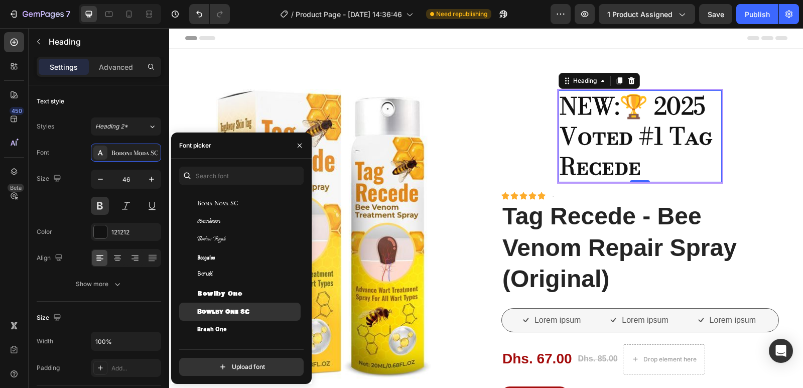
scroll to position [4339, 0]
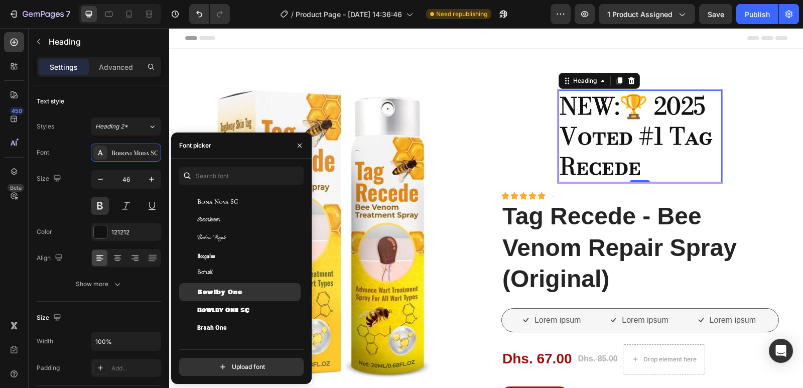
click at [246, 290] on div "Bowlby One" at bounding box center [247, 292] width 101 height 9
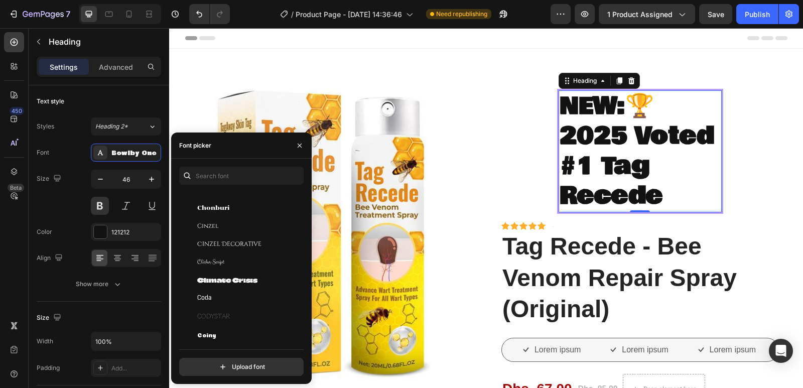
scroll to position [6297, 0]
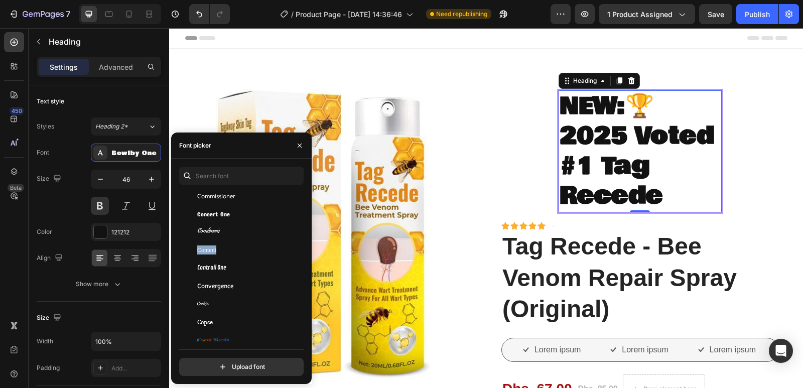
drag, startPoint x: 304, startPoint y: 233, endPoint x: 302, endPoint y: 238, distance: 5.6
click at [302, 241] on div "You should use up to 3 fonts max. Combo Comfortaa Comforter Comforter Brush Com…" at bounding box center [241, 271] width 141 height 209
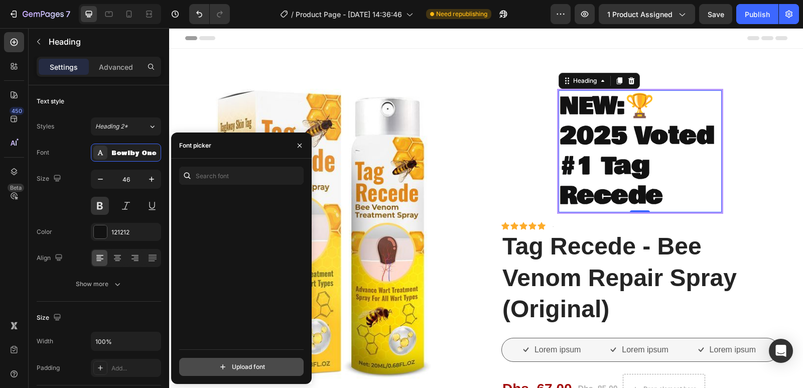
click at [291, 369] on input "file" at bounding box center [263, 366] width 251 height 17
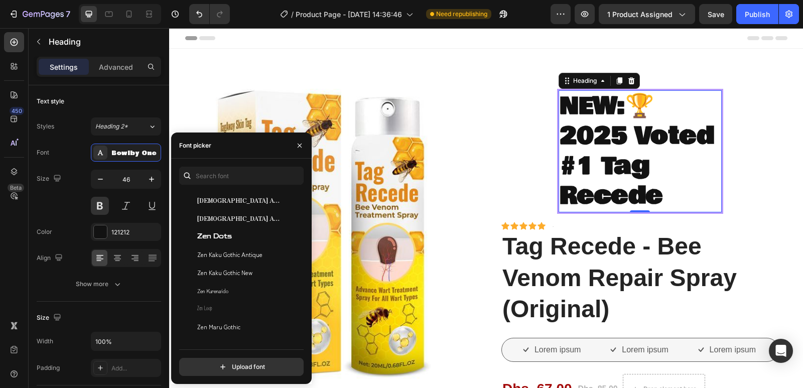
scroll to position [34158, 0]
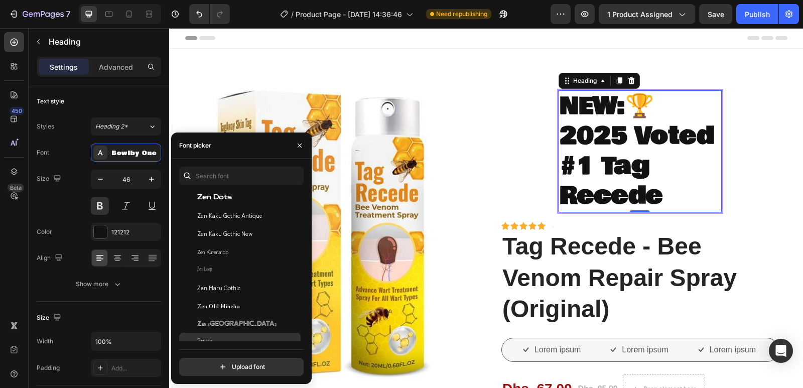
click at [241, 335] on div "Zeyada" at bounding box center [239, 342] width 121 height 18
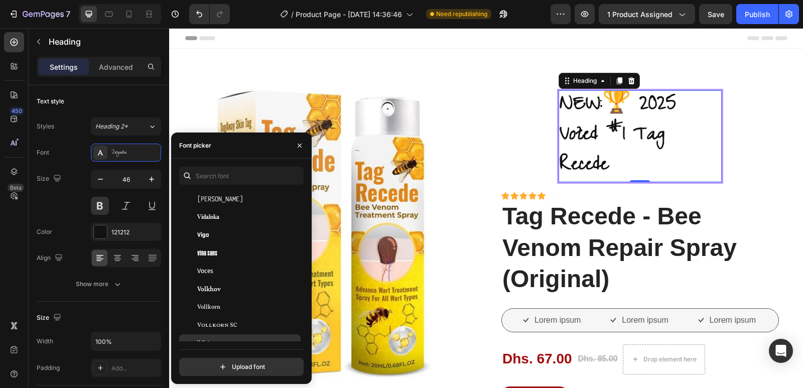
scroll to position [32903, 0]
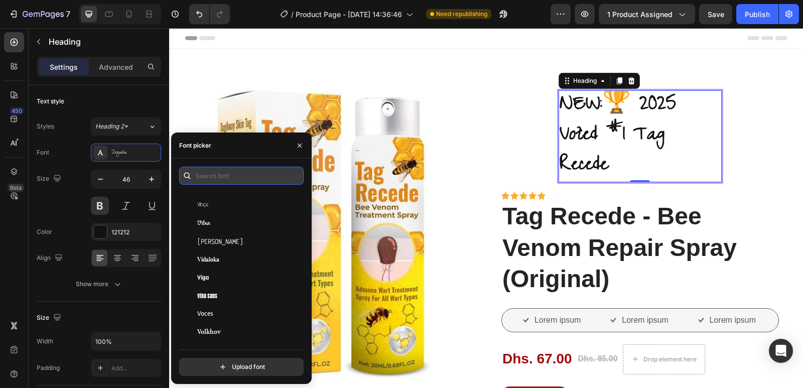
click at [217, 176] on input "text" at bounding box center [241, 176] width 124 height 18
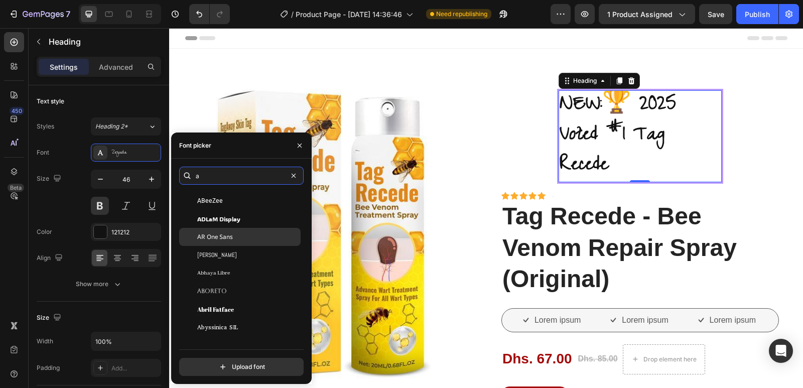
scroll to position [0, 0]
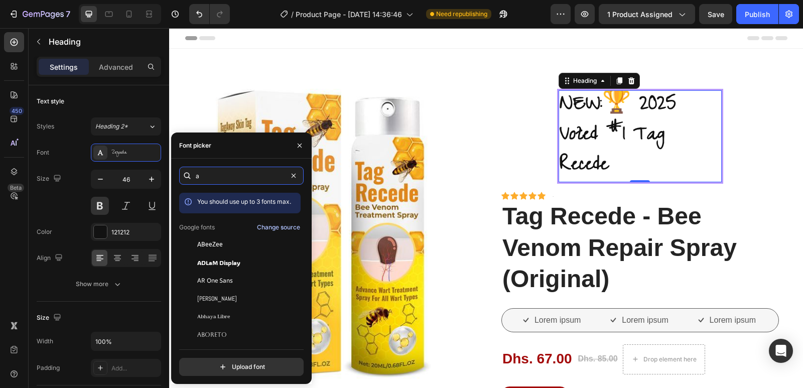
type input "a"
click at [276, 226] on div "Change source" at bounding box center [278, 227] width 43 height 9
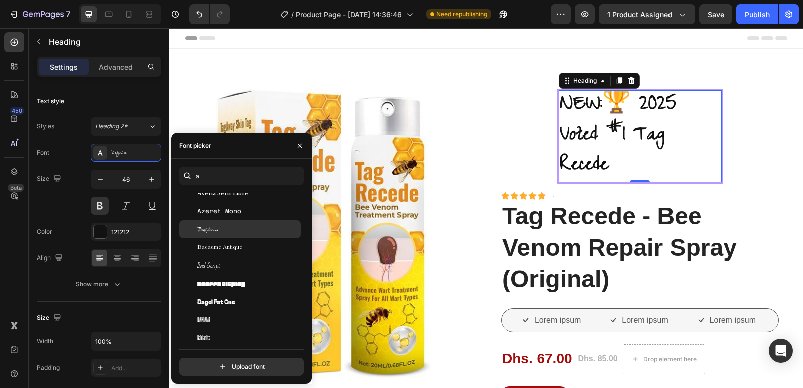
scroll to position [2610, 0]
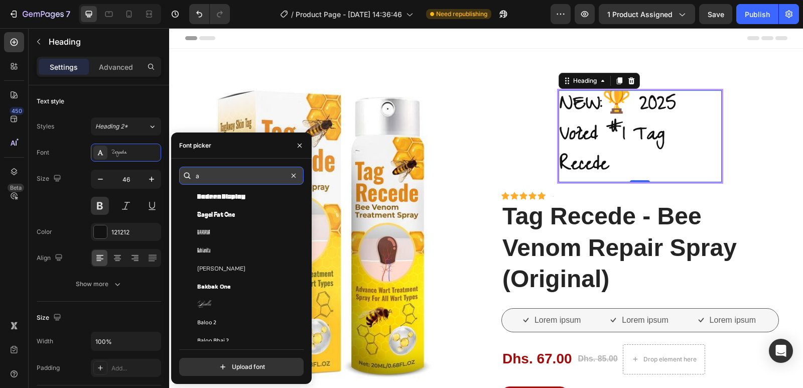
drag, startPoint x: 204, startPoint y: 176, endPoint x: 199, endPoint y: 176, distance: 5.0
click at [204, 176] on input "a" at bounding box center [241, 176] width 124 height 18
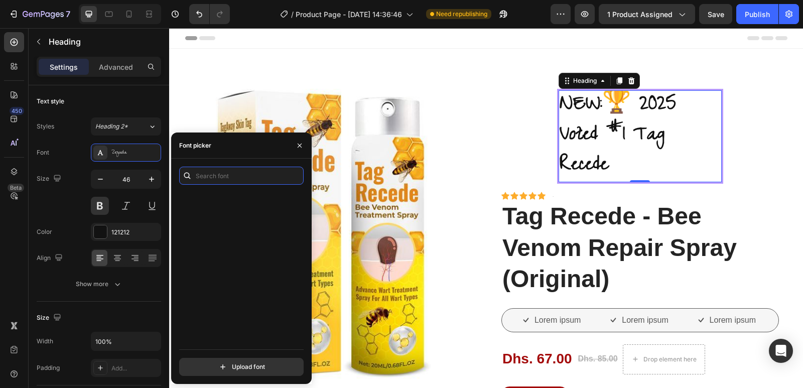
scroll to position [0, 0]
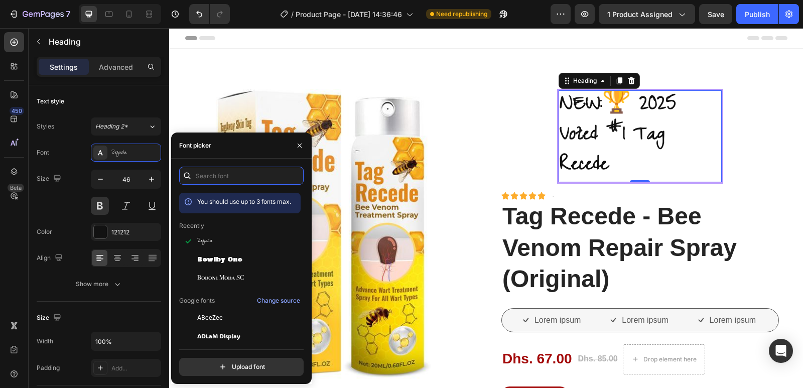
paste input "sans-serif"
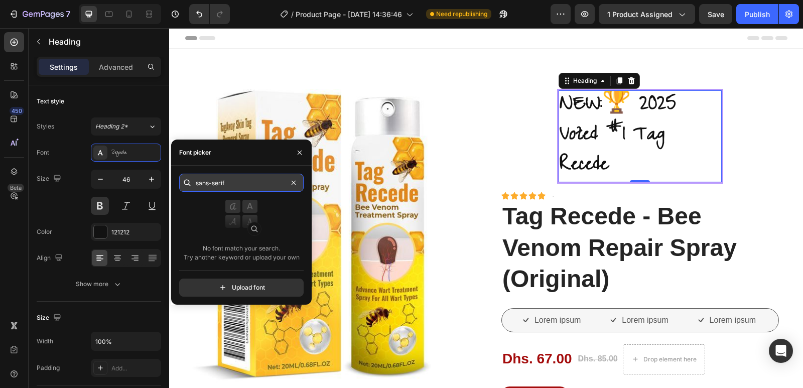
click at [211, 186] on input "sans-serif" at bounding box center [241, 183] width 124 height 18
drag, startPoint x: 223, startPoint y: 183, endPoint x: 211, endPoint y: 184, distance: 12.1
click at [211, 184] on input "sans serif" at bounding box center [241, 183] width 124 height 18
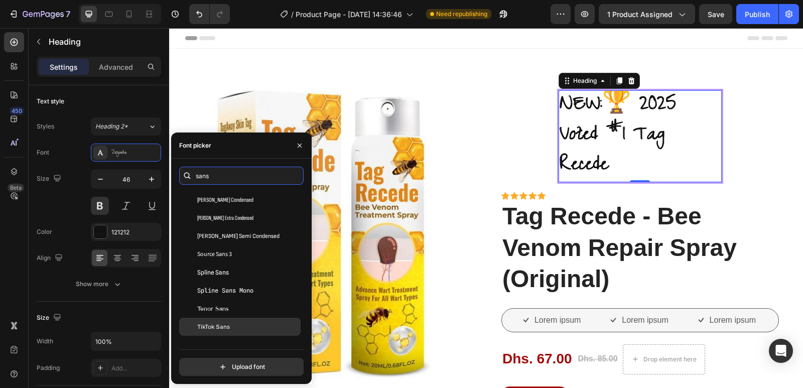
scroll to position [4579, 0]
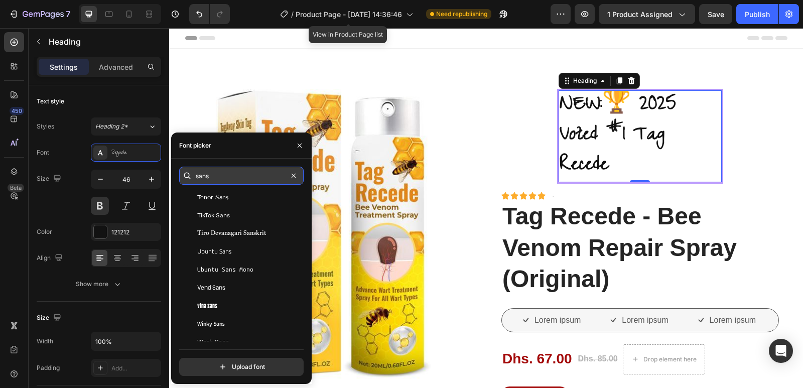
click at [216, 178] on input "sans" at bounding box center [241, 176] width 124 height 18
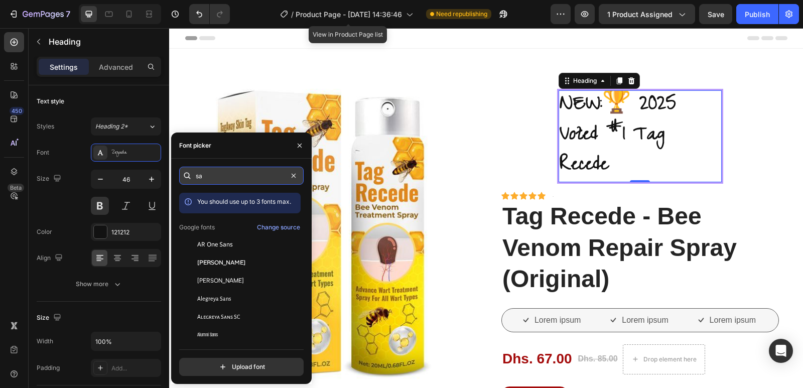
type input "s"
paste input "arial bold"
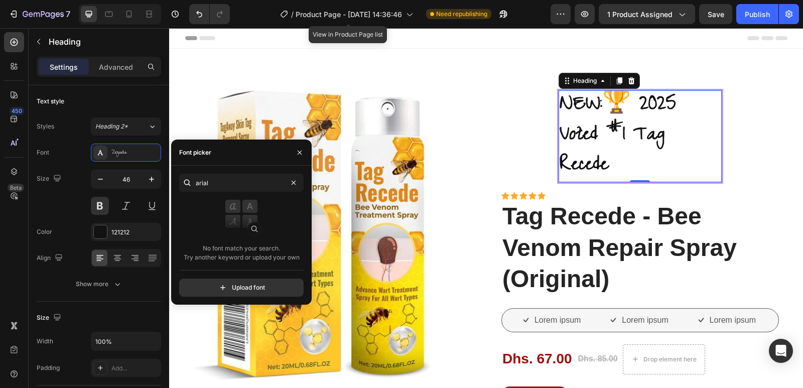
drag, startPoint x: 203, startPoint y: 184, endPoint x: 193, endPoint y: 170, distance: 17.4
click at [193, 170] on div "arial No font match your search. Try another keyword or upload your own Upload …" at bounding box center [241, 235] width 141 height 139
drag, startPoint x: 202, startPoint y: 183, endPoint x: 197, endPoint y: 180, distance: 6.1
click at [197, 180] on input "arial" at bounding box center [241, 183] width 124 height 18
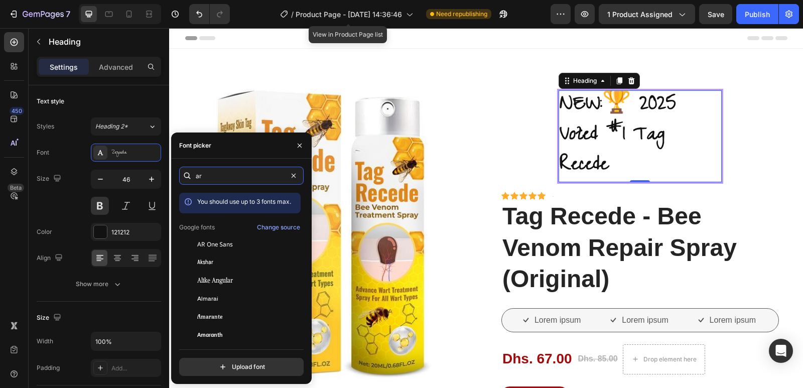
type input "a"
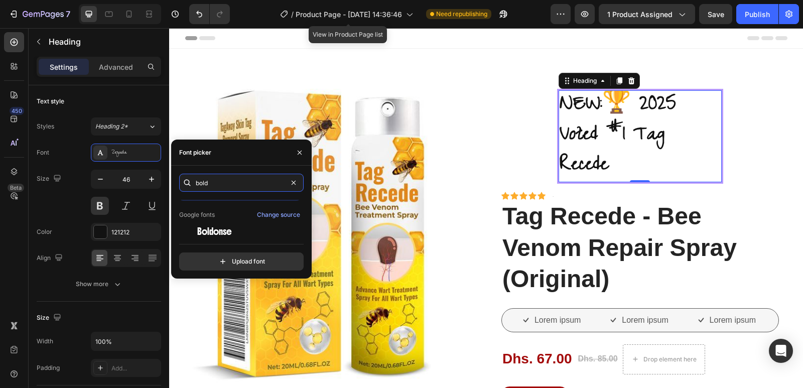
scroll to position [25, 0]
type input "bold"
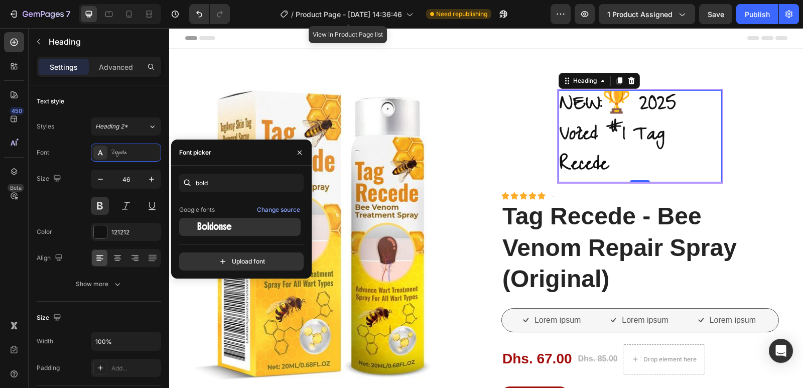
click at [227, 223] on span "Boldonse" at bounding box center [214, 226] width 35 height 9
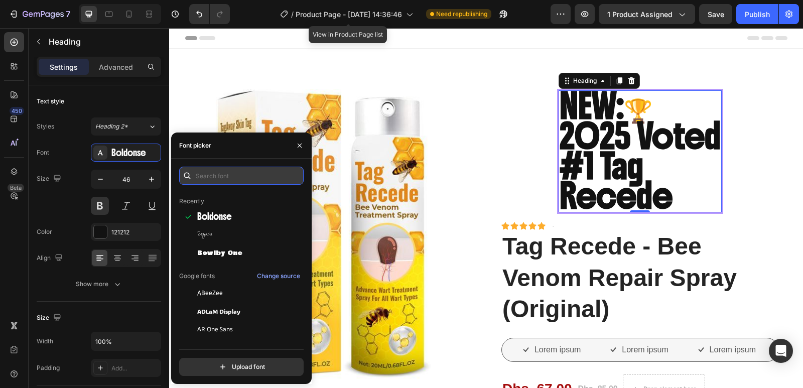
scroll to position [0, 0]
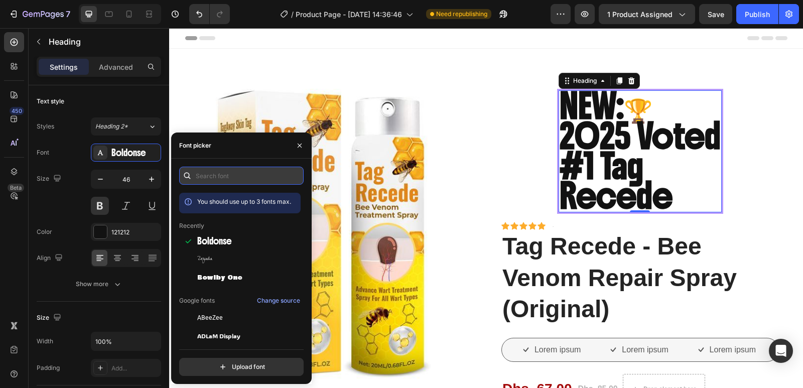
click at [226, 177] on input "text" at bounding box center [241, 176] width 124 height 18
paste input "helvetica"
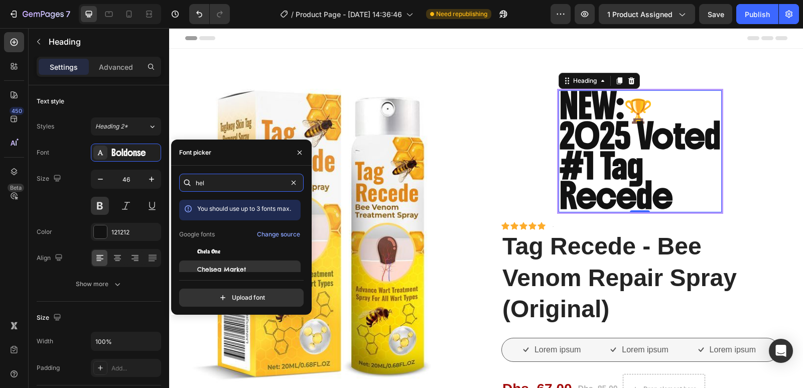
type input "hel"
click at [242, 268] on span "Chelsea Market" at bounding box center [221, 269] width 49 height 9
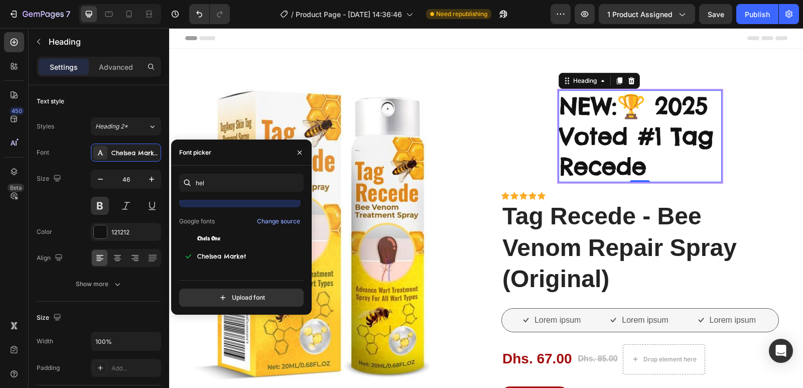
scroll to position [25, 0]
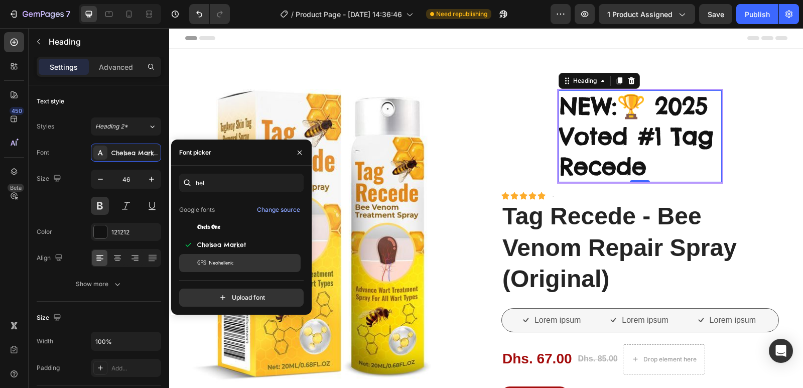
click at [230, 259] on span "GFS Neohellenic" at bounding box center [215, 262] width 36 height 9
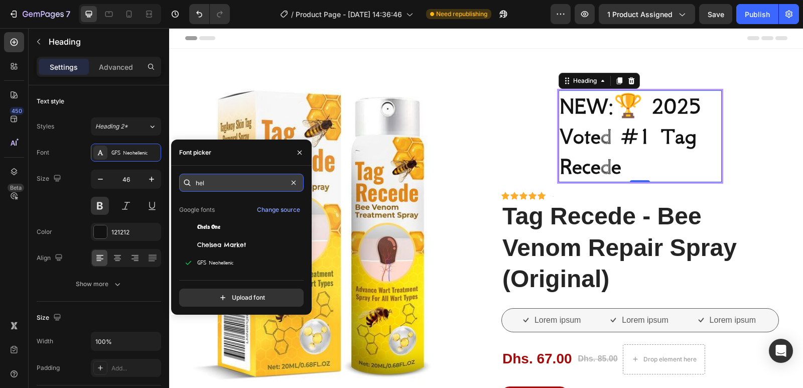
click at [211, 183] on input "hel" at bounding box center [241, 183] width 124 height 18
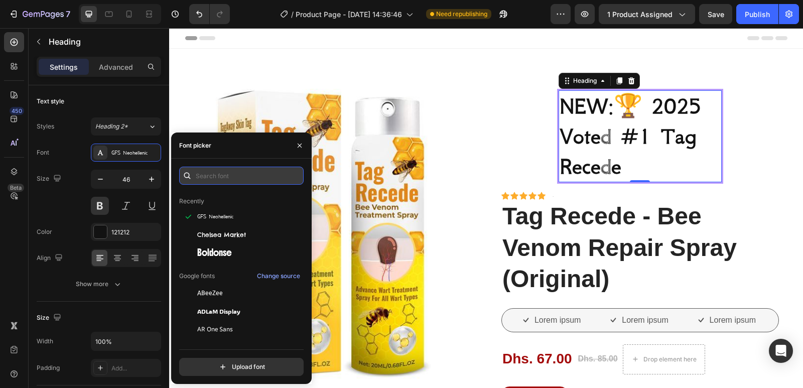
scroll to position [0, 0]
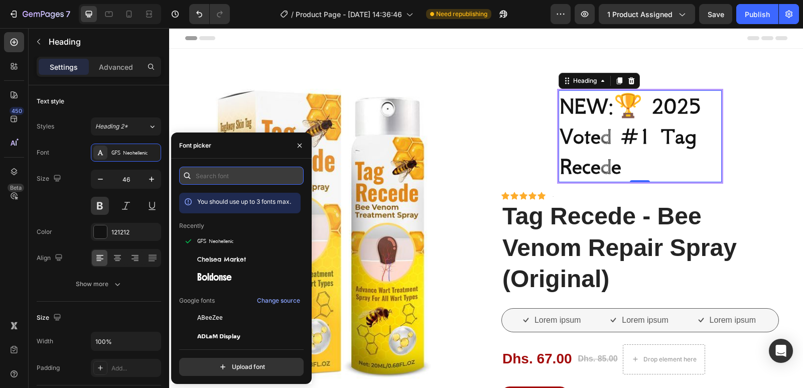
paste input "sans"
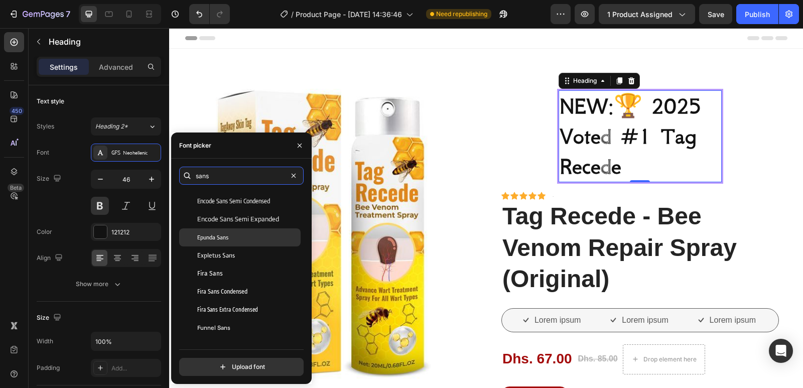
scroll to position [502, 0]
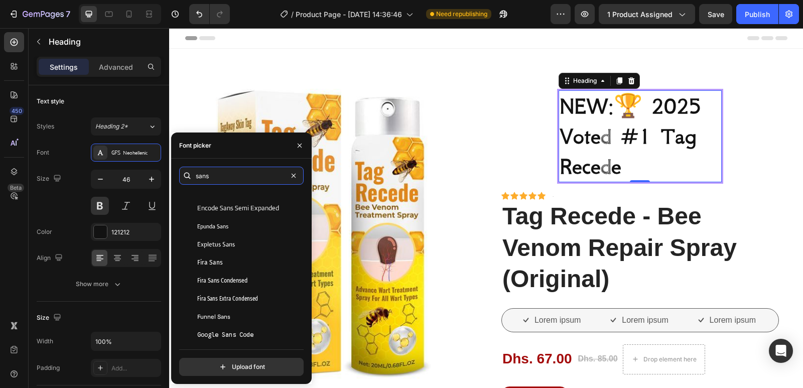
type input "sans"
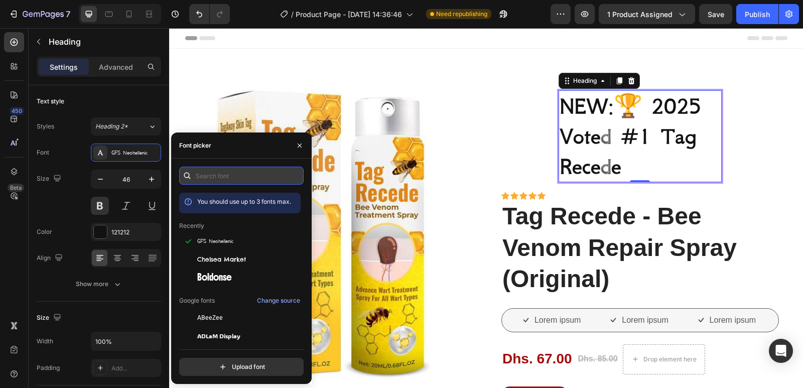
paste input "open sans bold"
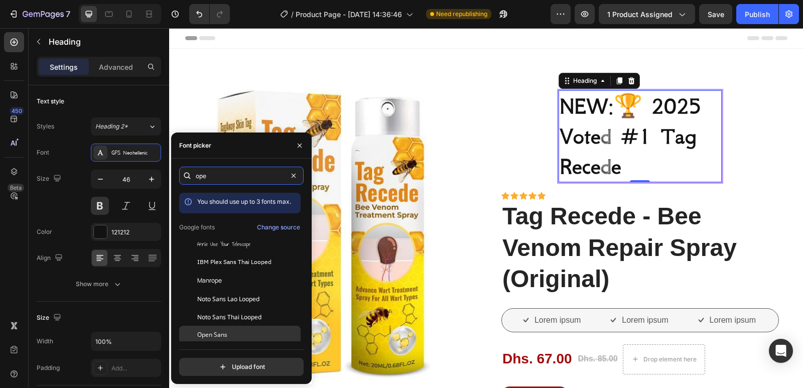
type input "ope"
click at [216, 333] on span "Open Sans" at bounding box center [212, 334] width 30 height 9
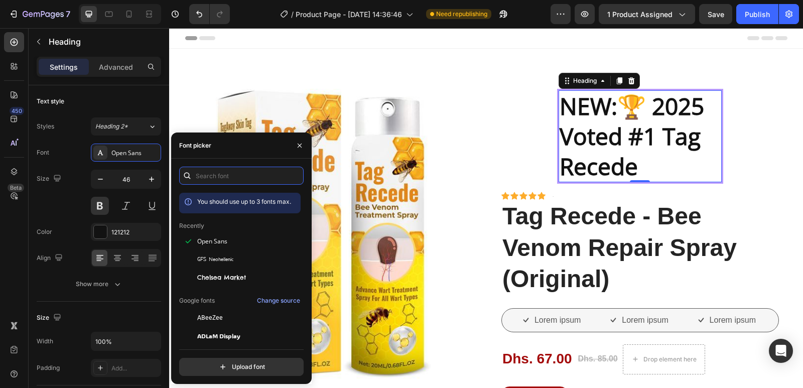
paste input "roboto"
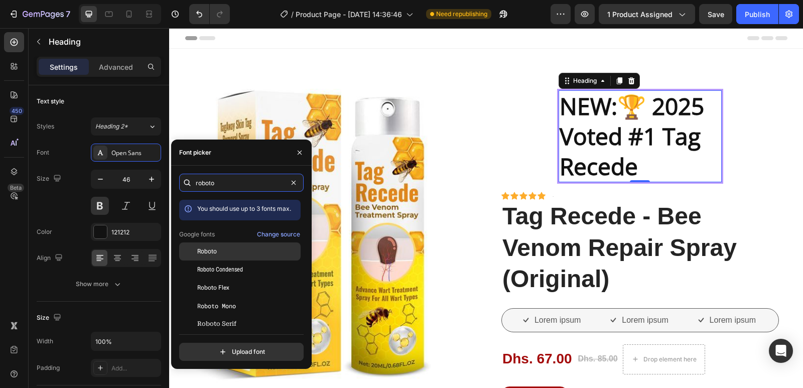
type input "roboto"
click at [219, 247] on div "Roboto" at bounding box center [247, 251] width 101 height 9
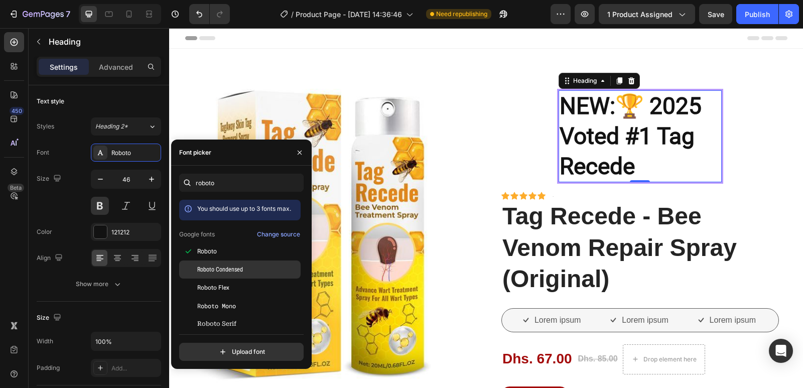
click at [223, 266] on span "Roboto Condensed" at bounding box center [220, 269] width 46 height 9
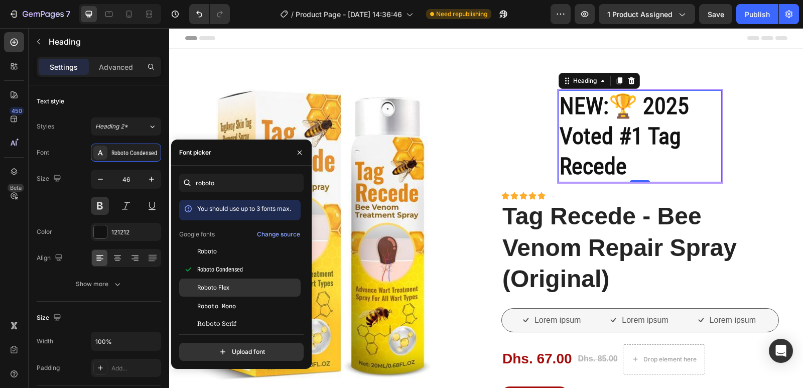
click at [223, 283] on div "Roboto Flex" at bounding box center [239, 288] width 121 height 18
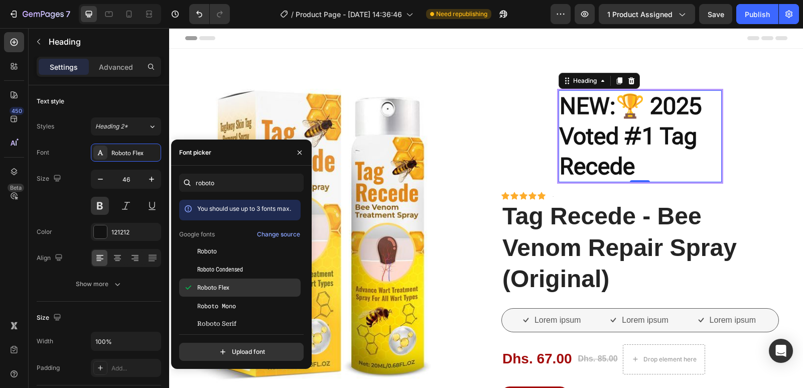
scroll to position [25, 0]
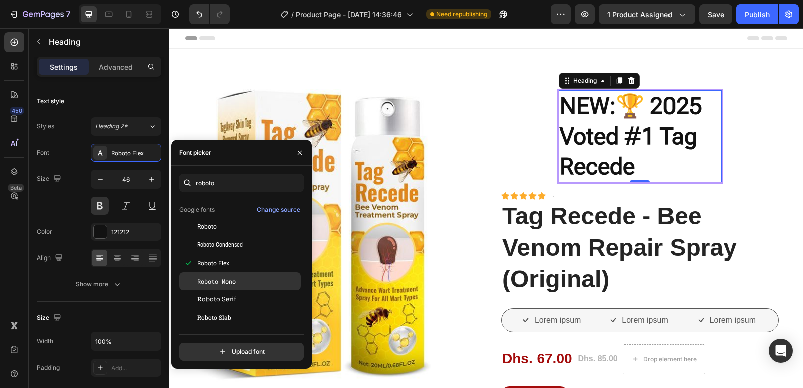
click at [228, 283] on span "Roboto Mono" at bounding box center [216, 281] width 39 height 9
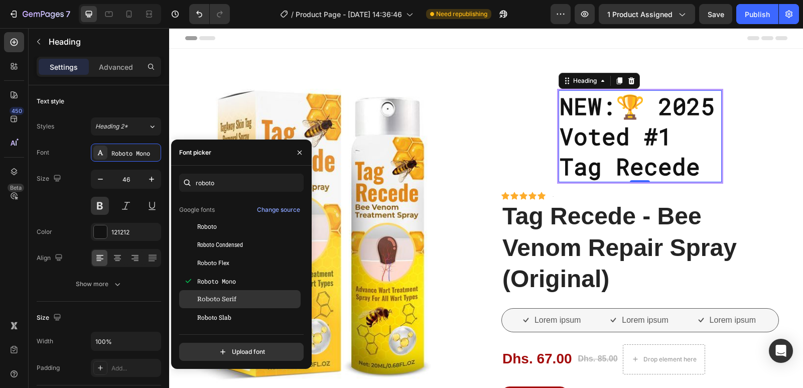
click at [229, 295] on span "Roboto Serif" at bounding box center [216, 299] width 39 height 9
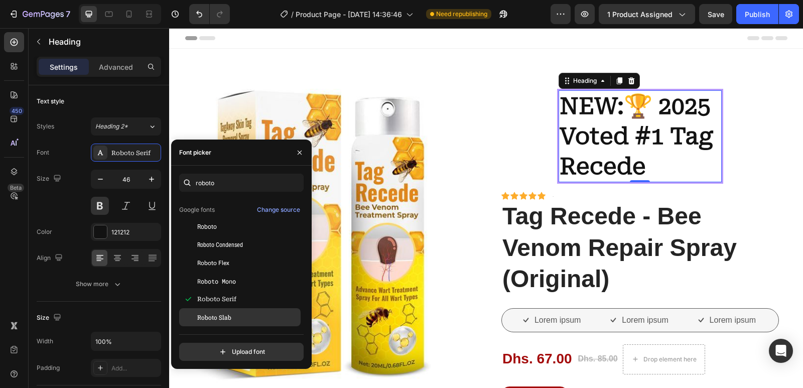
click at [232, 313] on div "Roboto Slab" at bounding box center [247, 317] width 101 height 9
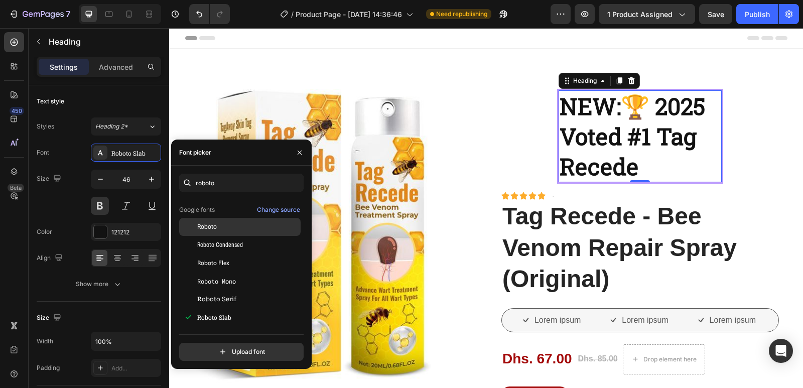
click at [208, 221] on div "Roboto" at bounding box center [239, 227] width 121 height 18
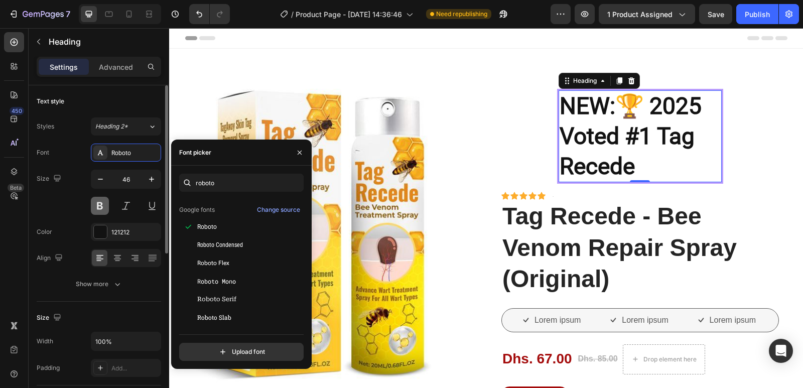
click at [105, 203] on button at bounding box center [100, 206] width 18 height 18
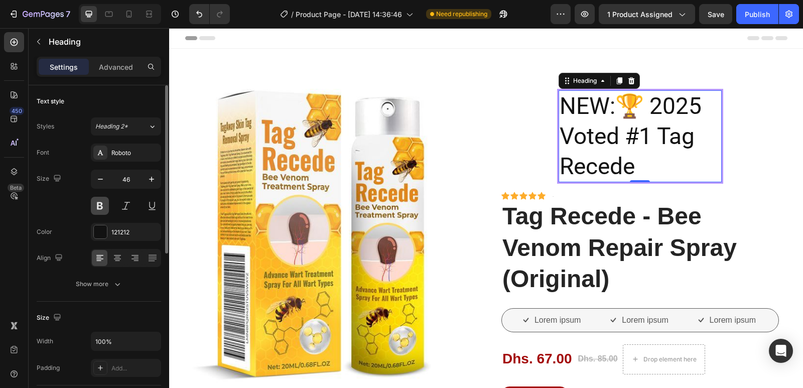
click at [105, 202] on button at bounding box center [100, 206] width 18 height 18
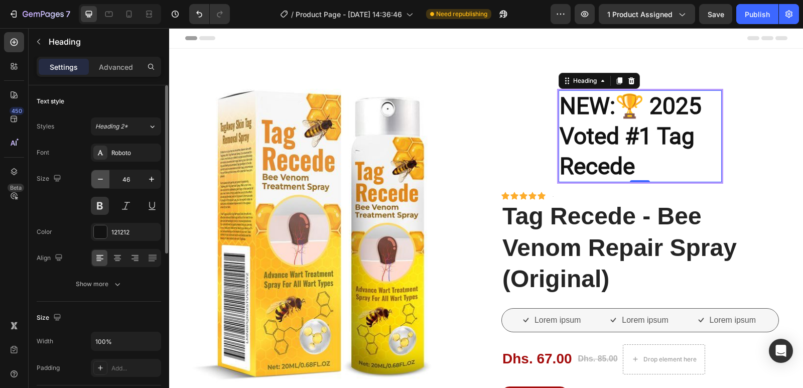
click at [104, 182] on icon "button" at bounding box center [100, 179] width 10 height 10
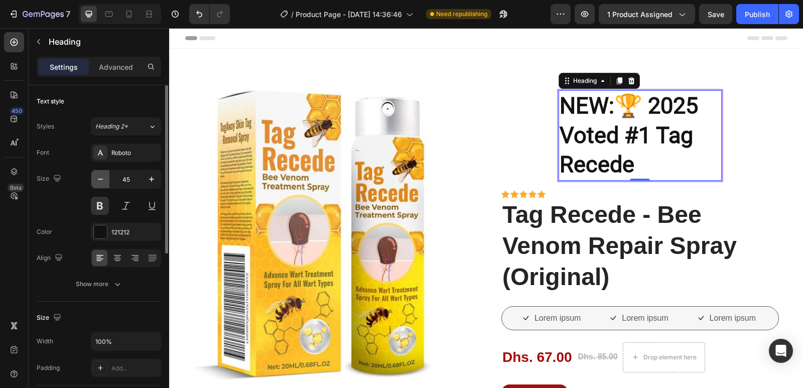
click at [104, 182] on icon "button" at bounding box center [100, 179] width 10 height 10
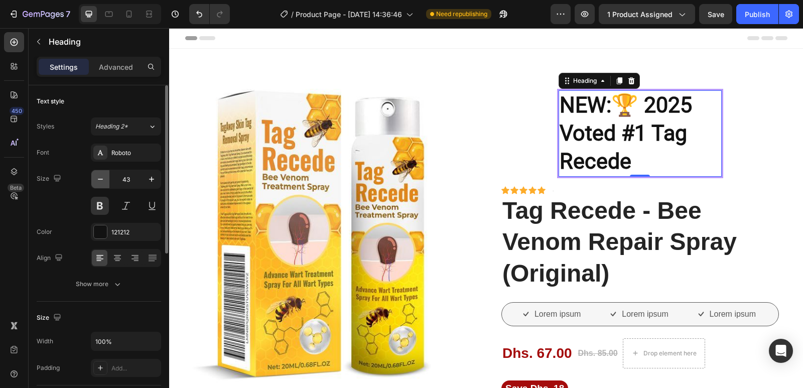
click at [104, 182] on icon "button" at bounding box center [100, 179] width 10 height 10
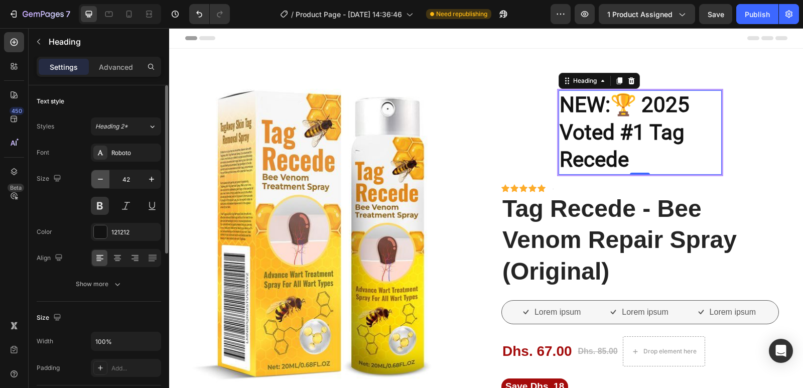
click at [104, 182] on icon "button" at bounding box center [100, 179] width 10 height 10
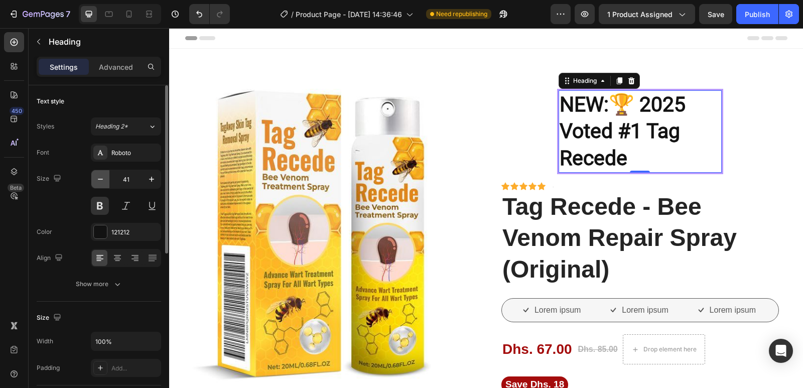
click at [104, 182] on icon "button" at bounding box center [100, 179] width 10 height 10
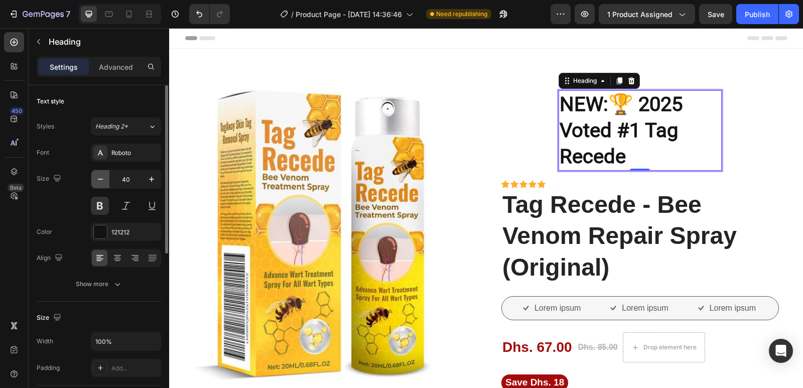
click at [104, 182] on icon "button" at bounding box center [100, 179] width 10 height 10
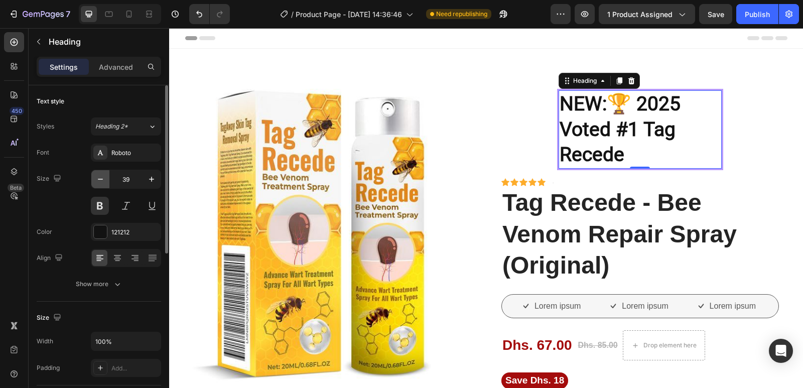
click at [104, 182] on icon "button" at bounding box center [100, 179] width 10 height 10
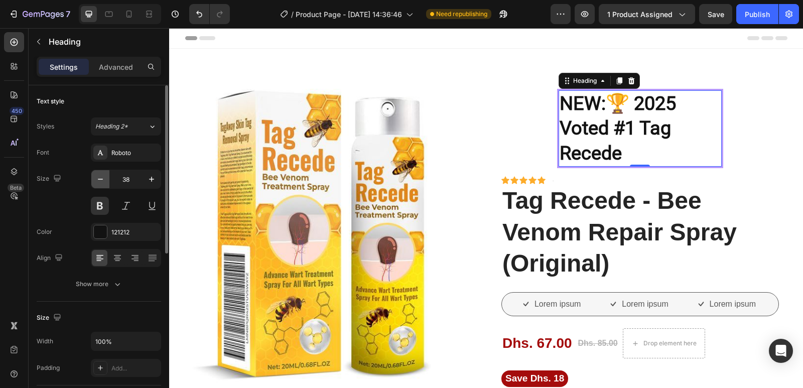
click at [104, 182] on icon "button" at bounding box center [100, 179] width 10 height 10
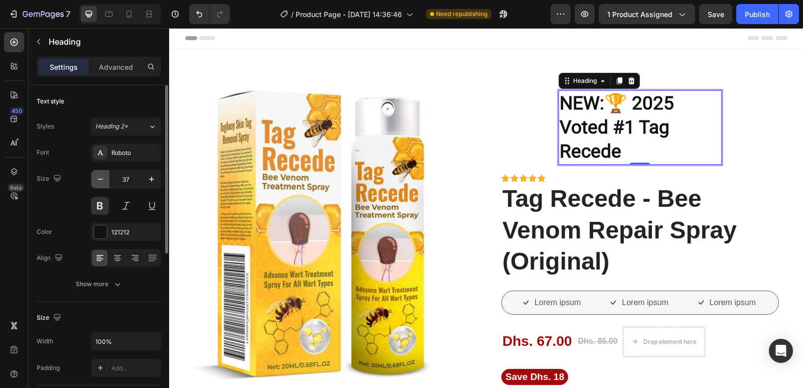
click at [104, 182] on icon "button" at bounding box center [100, 179] width 10 height 10
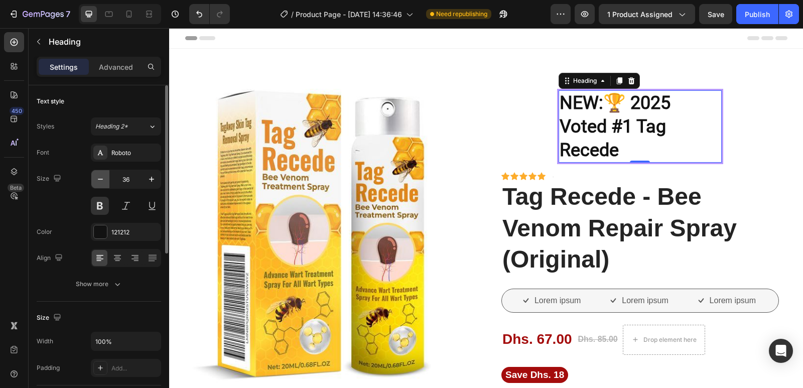
click at [104, 182] on icon "button" at bounding box center [100, 179] width 10 height 10
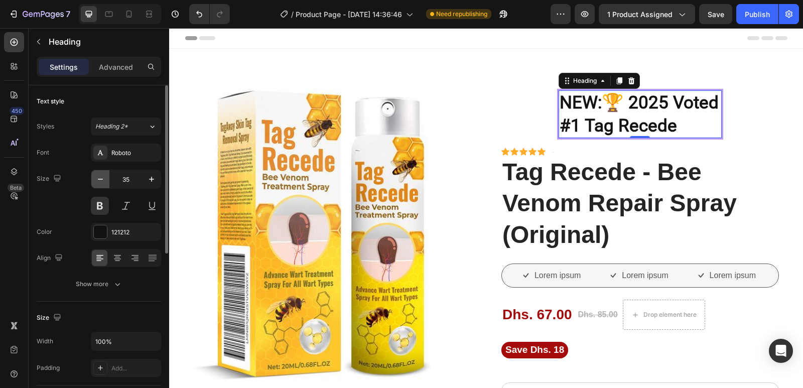
click at [104, 182] on icon "button" at bounding box center [100, 179] width 10 height 10
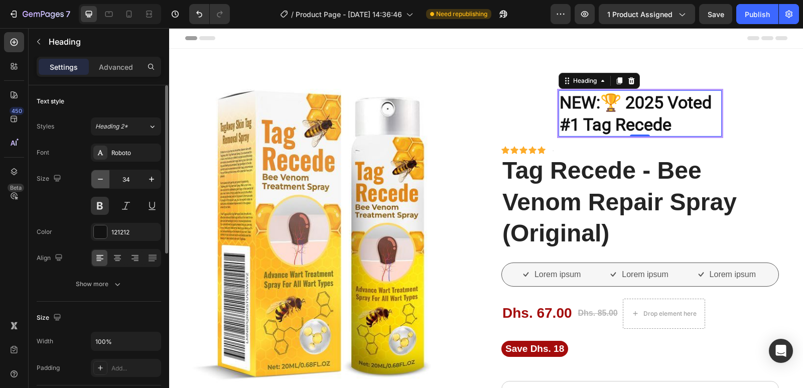
click at [104, 182] on icon "button" at bounding box center [100, 179] width 10 height 10
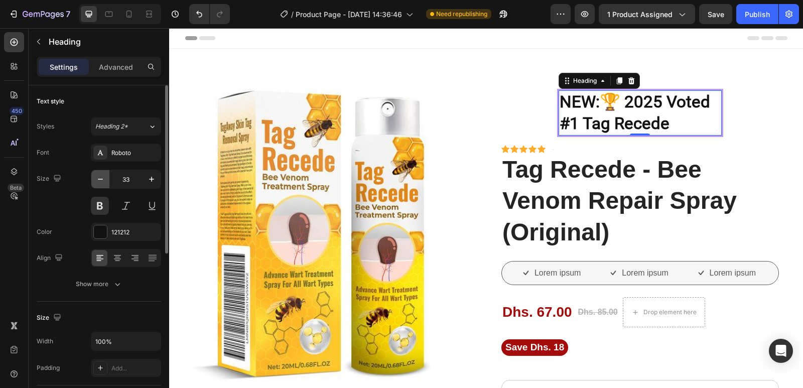
click at [104, 182] on icon "button" at bounding box center [100, 179] width 10 height 10
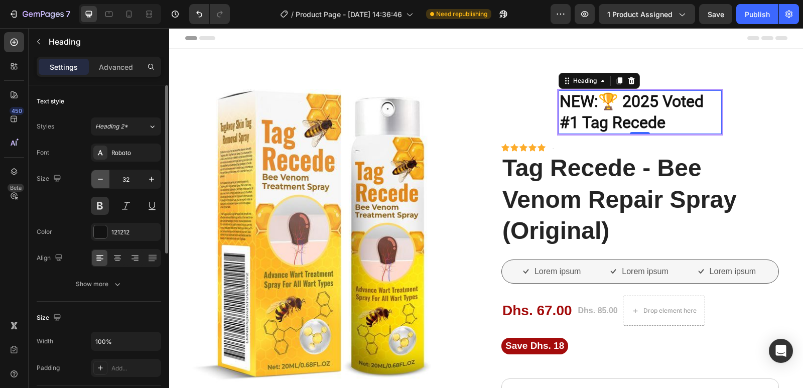
click at [104, 182] on icon "button" at bounding box center [100, 179] width 10 height 10
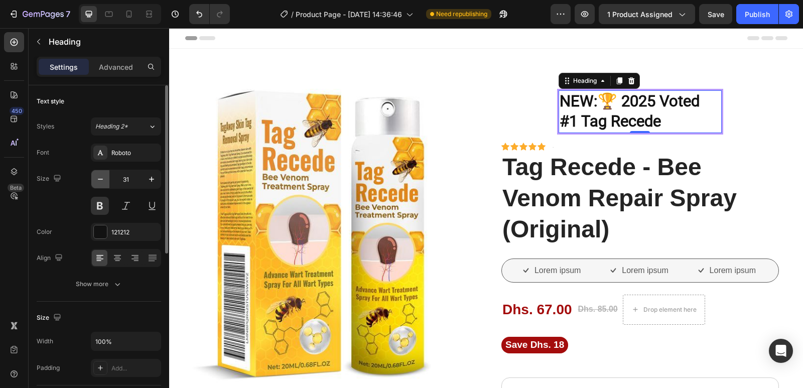
click at [104, 182] on icon "button" at bounding box center [100, 179] width 10 height 10
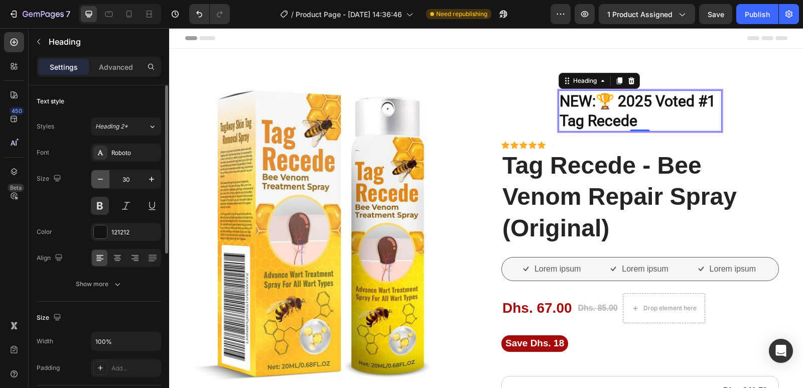
click at [104, 182] on icon "button" at bounding box center [100, 179] width 10 height 10
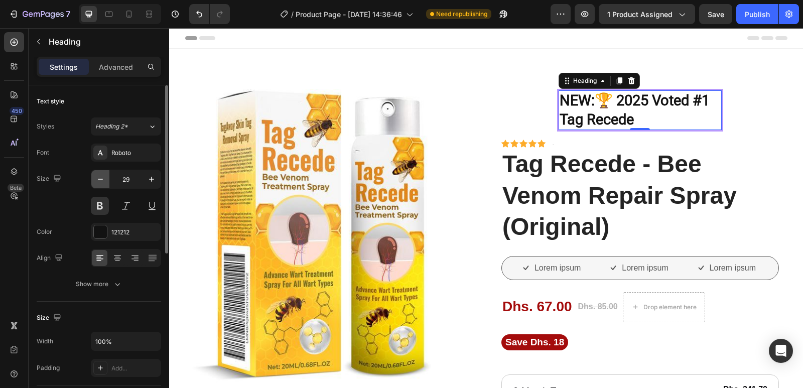
click at [104, 182] on icon "button" at bounding box center [100, 179] width 10 height 10
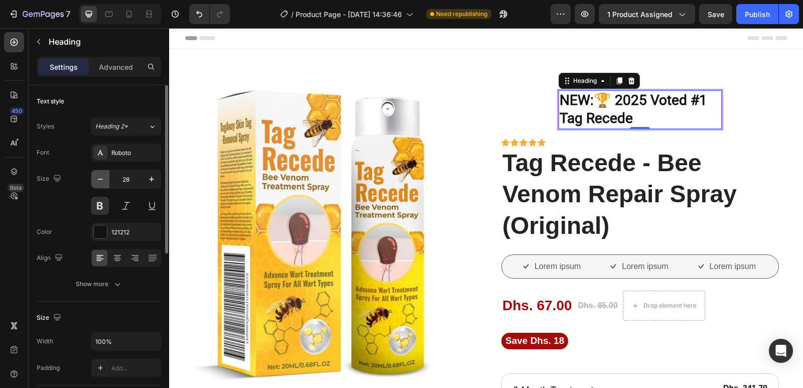
click at [104, 182] on icon "button" at bounding box center [100, 179] width 10 height 10
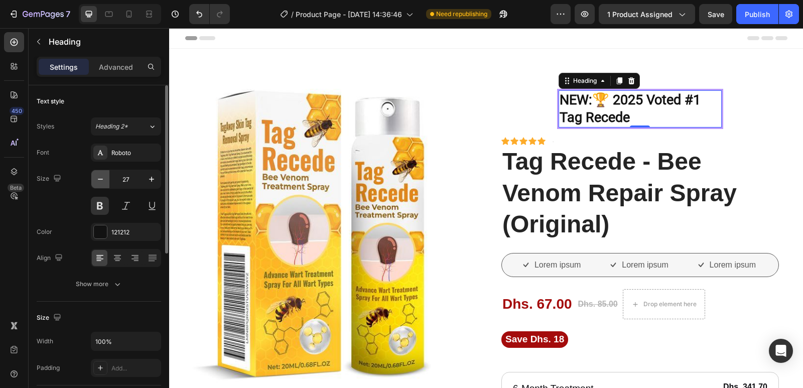
click at [104, 182] on icon "button" at bounding box center [100, 179] width 10 height 10
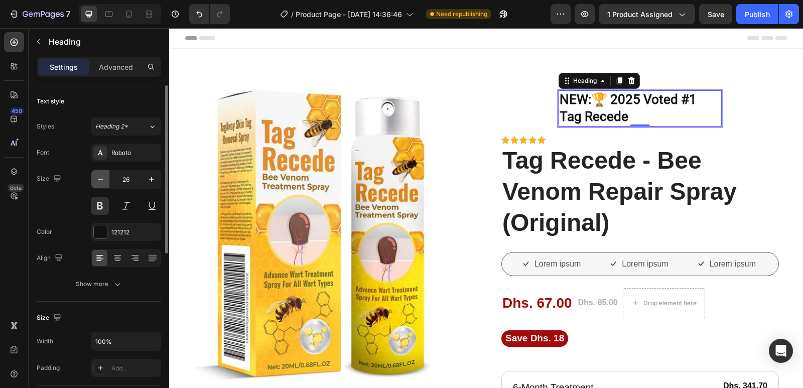
click at [104, 182] on icon "button" at bounding box center [100, 179] width 10 height 10
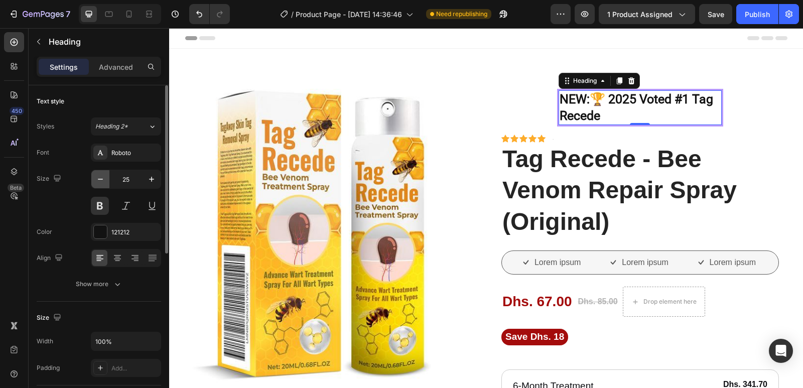
click at [104, 182] on icon "button" at bounding box center [100, 179] width 10 height 10
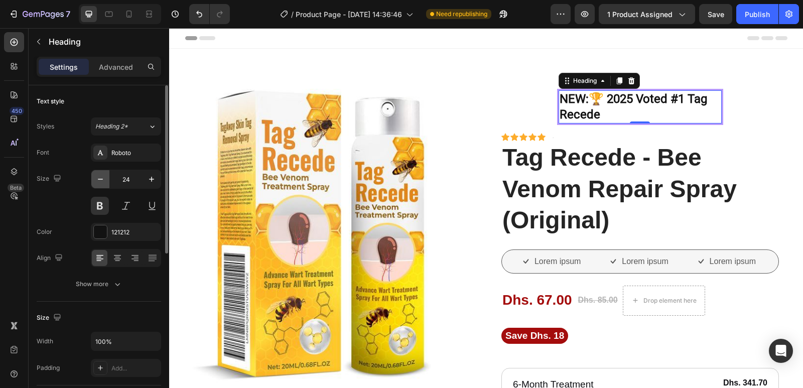
click at [104, 182] on icon "button" at bounding box center [100, 179] width 10 height 10
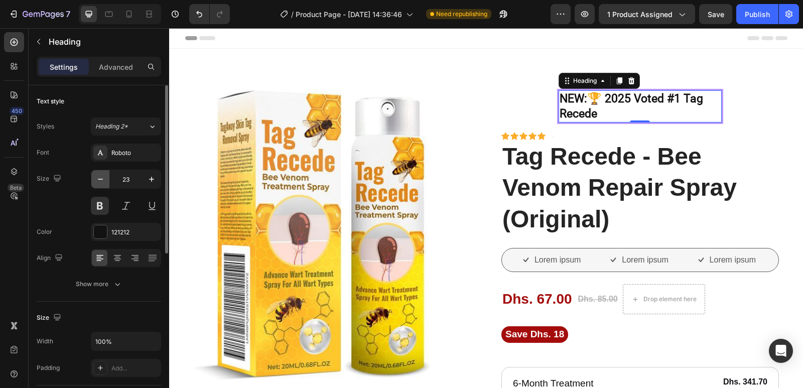
click at [104, 182] on icon "button" at bounding box center [100, 179] width 10 height 10
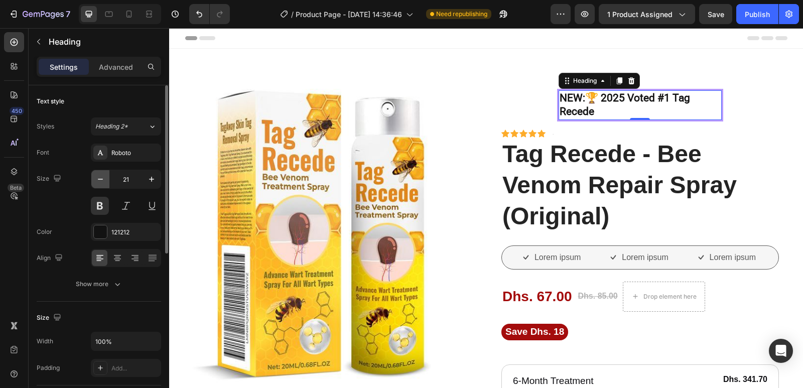
click at [104, 182] on icon "button" at bounding box center [100, 179] width 10 height 10
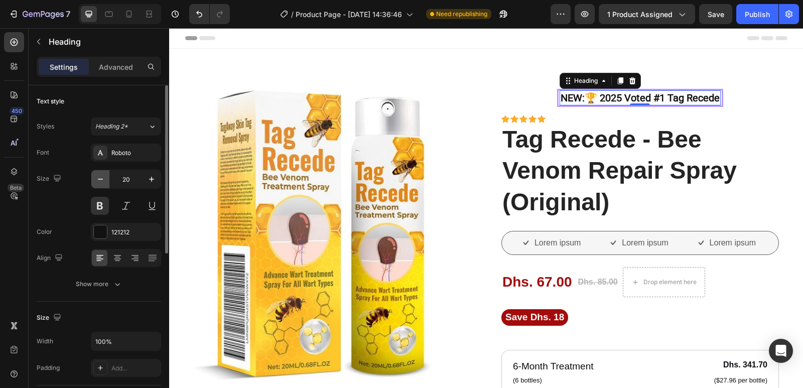
type input "19"
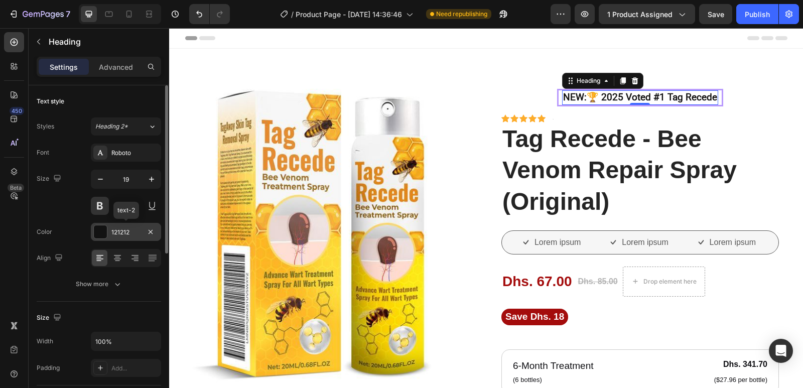
click at [101, 231] on div at bounding box center [100, 231] width 13 height 13
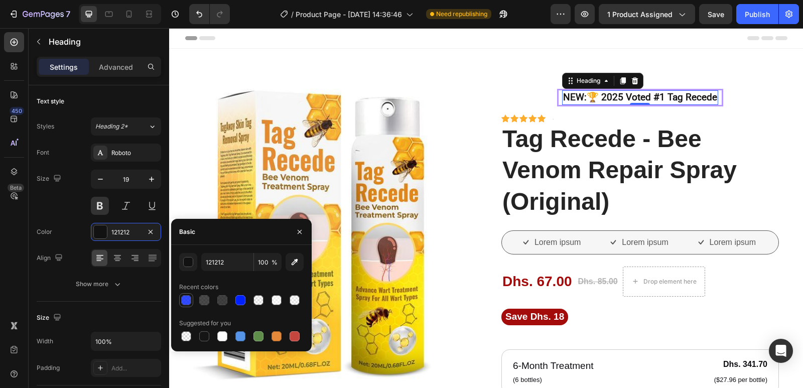
click at [189, 299] on div at bounding box center [186, 300] width 10 height 10
type input "0021FF"
type input "80"
click at [188, 267] on button "button" at bounding box center [188, 262] width 18 height 18
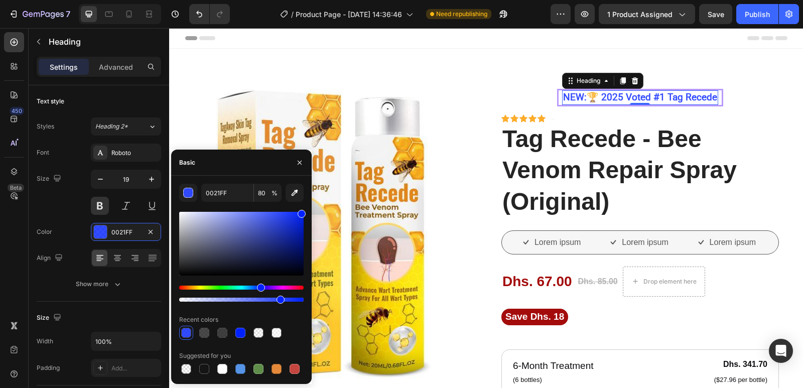
click at [17, 252] on div "450 Beta" at bounding box center [14, 174] width 20 height 284
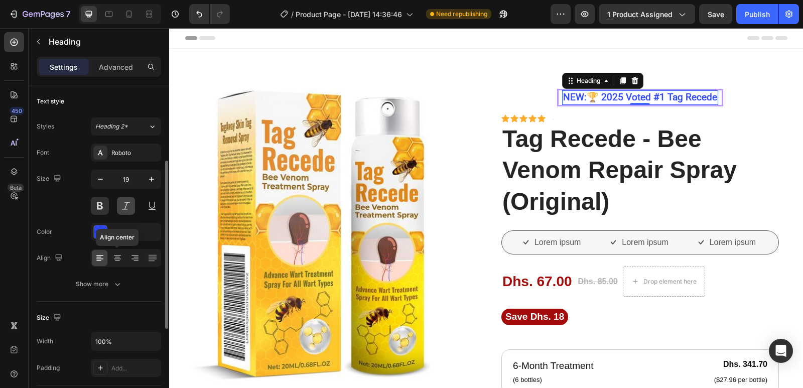
scroll to position [50, 0]
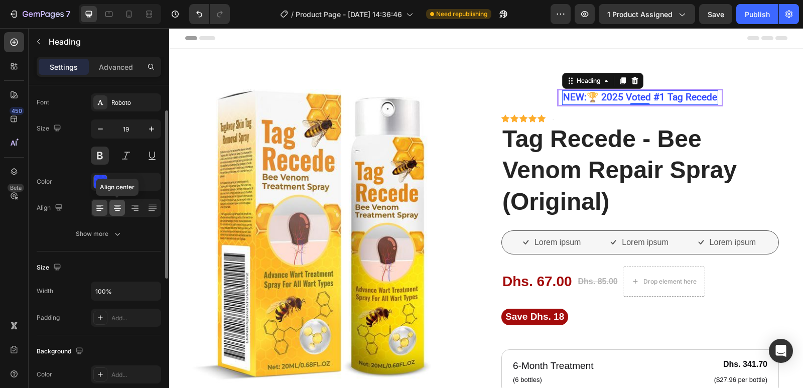
click at [120, 211] on icon at bounding box center [117, 208] width 10 height 10
click at [133, 210] on icon at bounding box center [135, 208] width 10 height 10
click at [155, 207] on icon at bounding box center [153, 208] width 10 height 10
click at [99, 212] on icon at bounding box center [100, 208] width 10 height 10
click at [114, 215] on div at bounding box center [117, 208] width 16 height 16
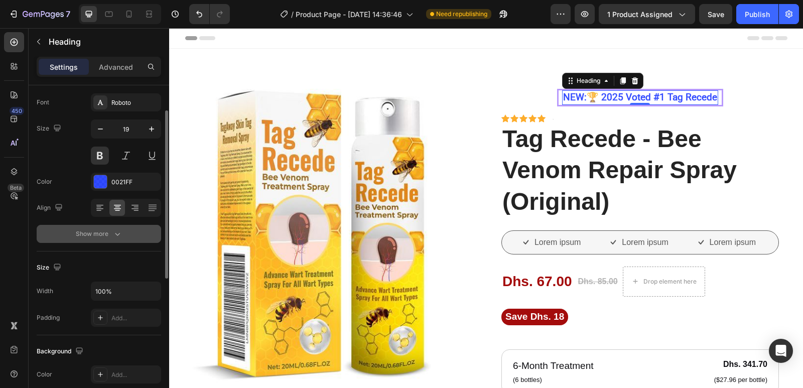
click at [118, 238] on icon "button" at bounding box center [117, 234] width 10 height 10
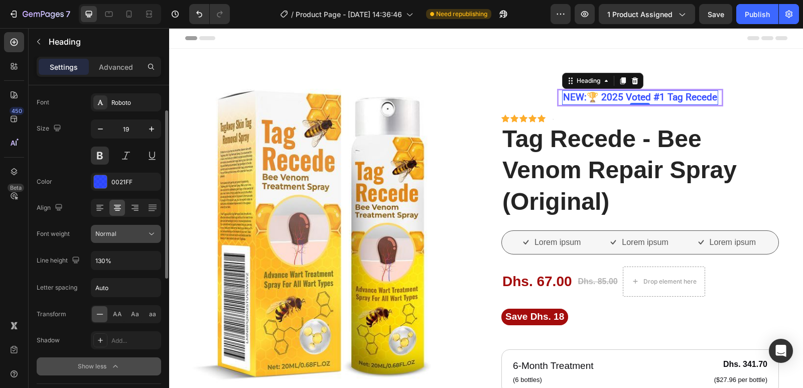
click at [118, 236] on div "Normal" at bounding box center [120, 233] width 51 height 9
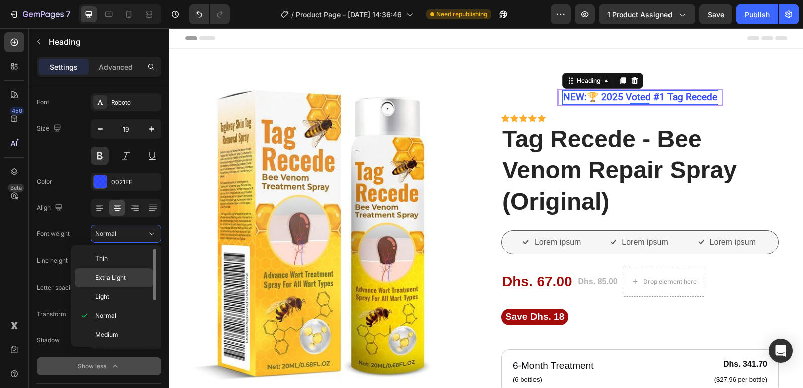
click at [127, 270] on div "Extra Light" at bounding box center [114, 277] width 78 height 19
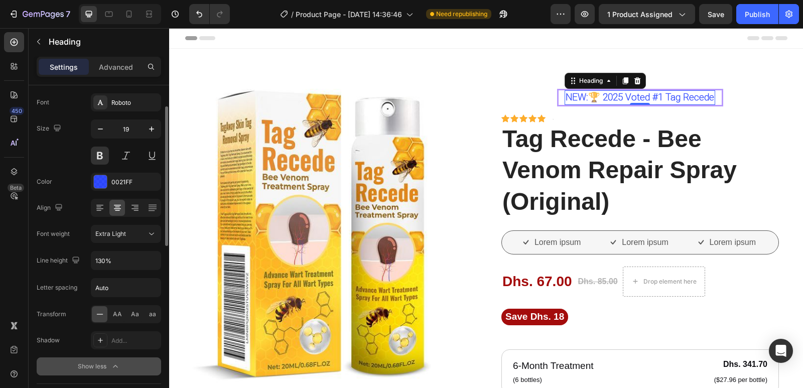
click at [143, 224] on div "Font Roboto Size 19 Color 0021FF Align Font weight Extra Light Line height 130%…" at bounding box center [99, 234] width 124 height 282
click at [139, 231] on div "Extra Light" at bounding box center [120, 233] width 51 height 9
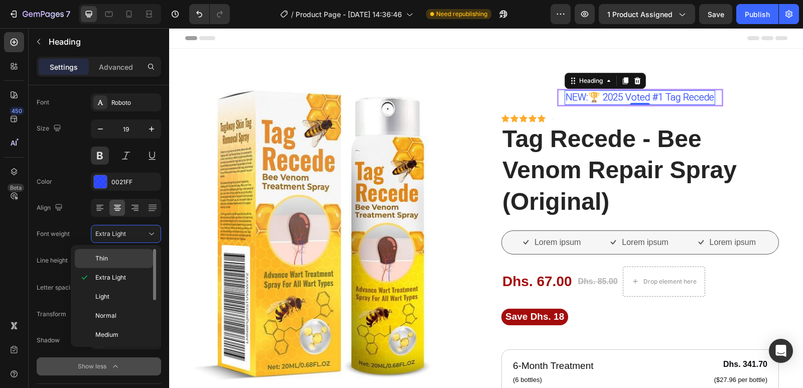
click at [123, 251] on div "Thin" at bounding box center [114, 258] width 78 height 19
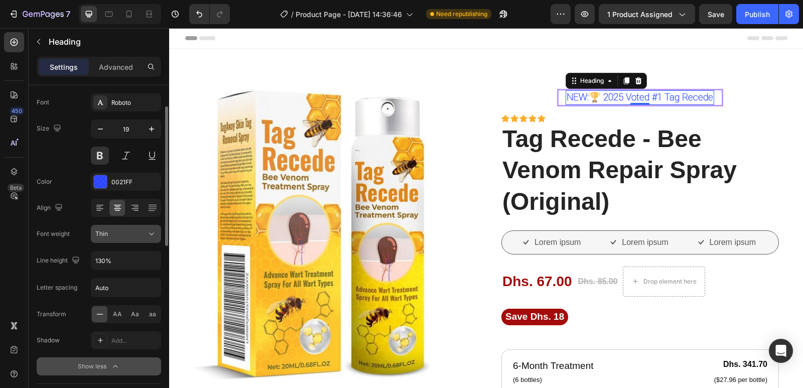
click at [140, 231] on div "Thin" at bounding box center [120, 233] width 51 height 9
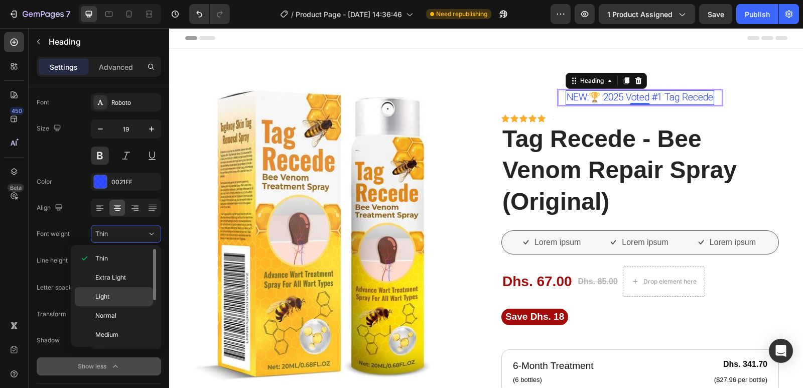
click at [101, 291] on div "Light" at bounding box center [114, 296] width 78 height 19
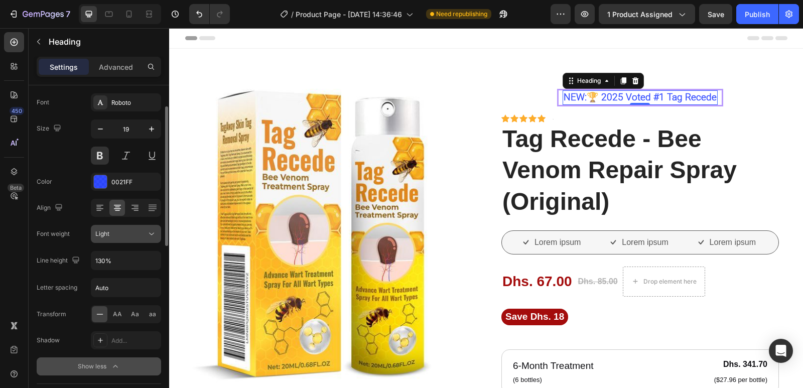
click at [142, 234] on div "Light" at bounding box center [120, 233] width 51 height 9
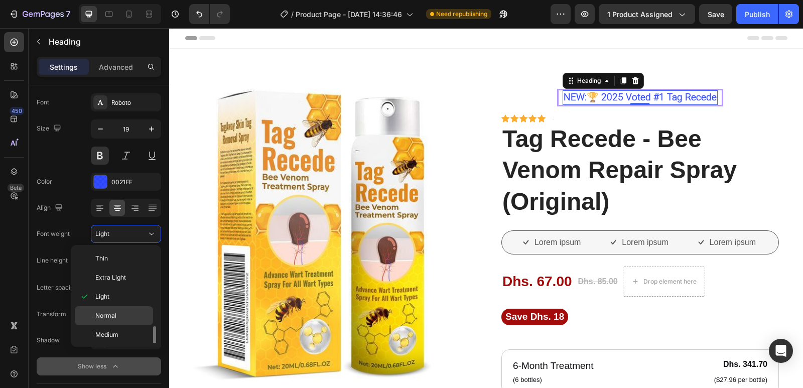
scroll to position [78, 0]
click at [126, 318] on p "Extra Bold" at bounding box center [121, 314] width 53 height 9
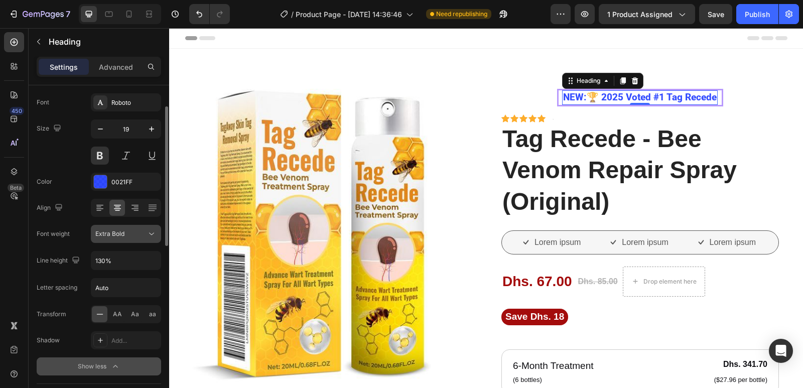
click at [140, 237] on div "Extra Bold" at bounding box center [120, 233] width 51 height 9
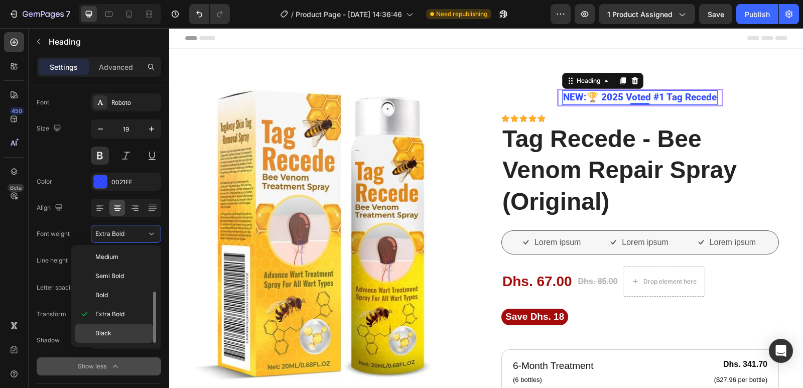
click at [129, 325] on div "Black" at bounding box center [114, 333] width 78 height 19
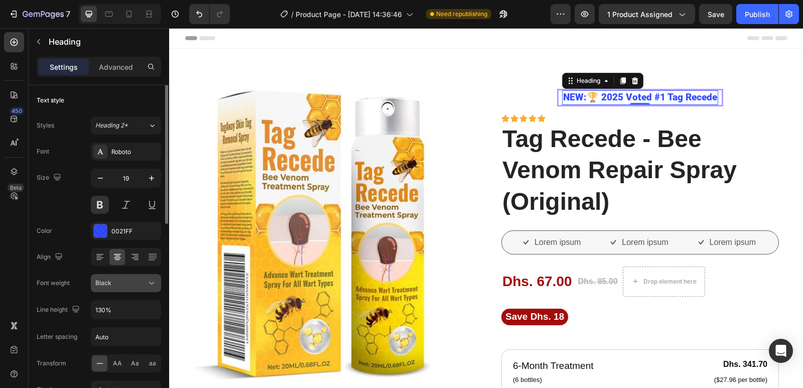
scroll to position [0, 0]
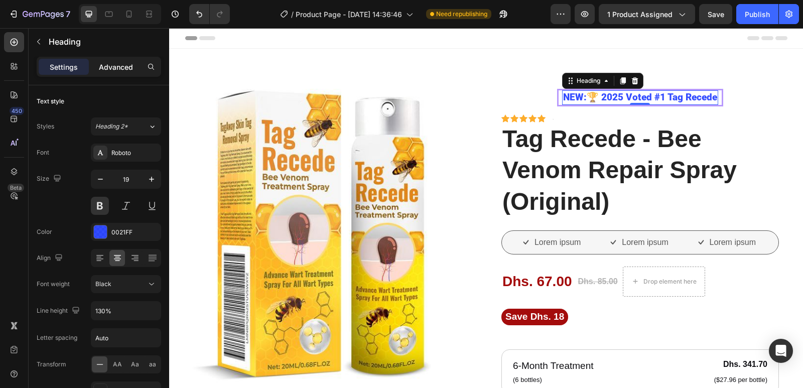
click at [121, 72] on div "Advanced" at bounding box center [116, 67] width 50 height 16
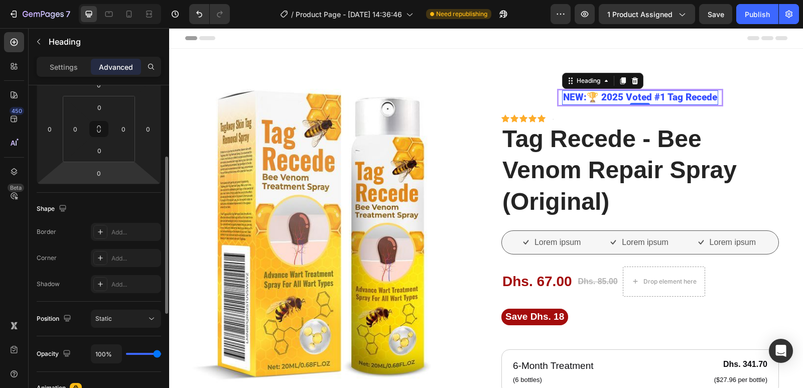
scroll to position [201, 0]
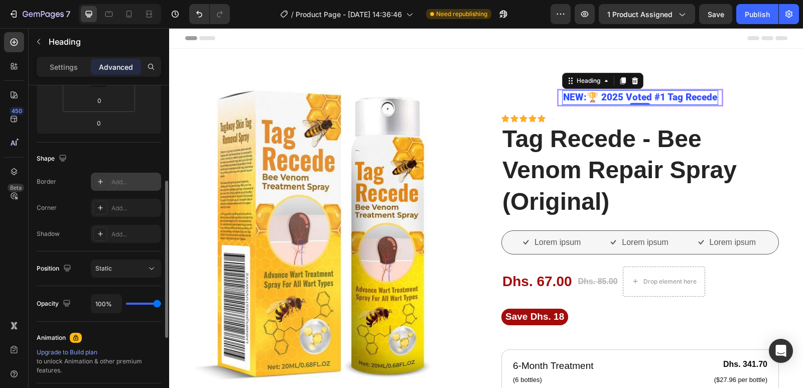
click at [111, 183] on div "Add..." at bounding box center [126, 182] width 70 height 18
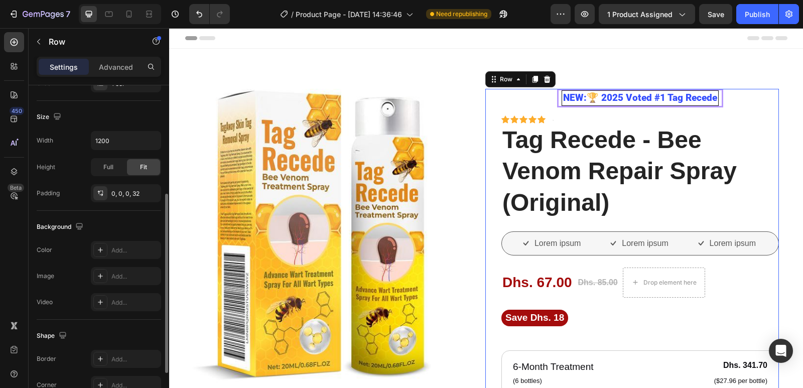
scroll to position [50, 0]
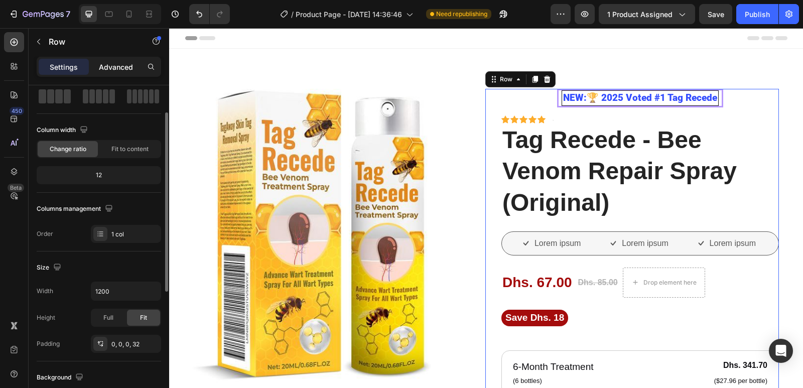
click at [114, 59] on div "Advanced" at bounding box center [116, 67] width 50 height 16
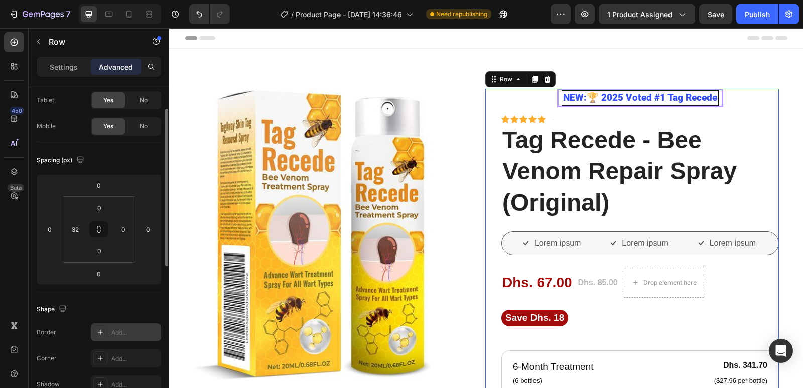
click at [114, 333] on div "Add..." at bounding box center [134, 332] width 47 height 9
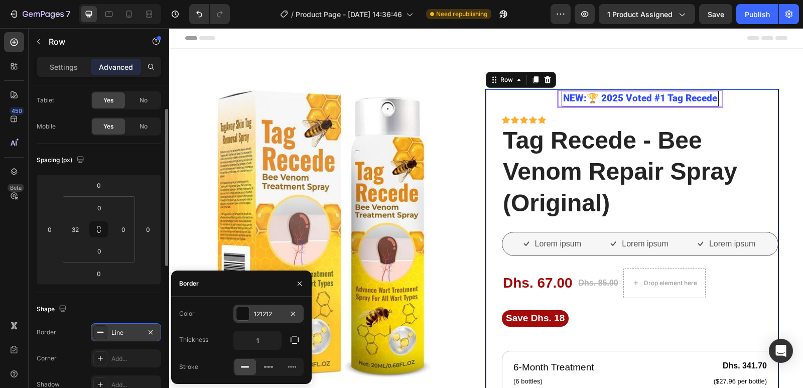
click at [243, 314] on div at bounding box center [242, 313] width 13 height 13
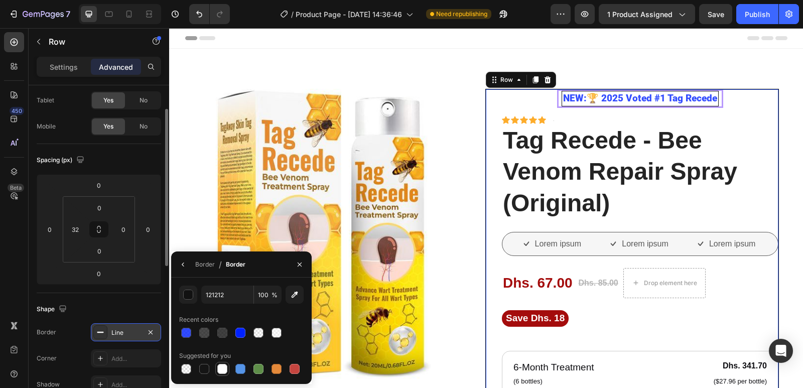
click at [220, 365] on div at bounding box center [222, 369] width 10 height 10
type input "FFFFFF"
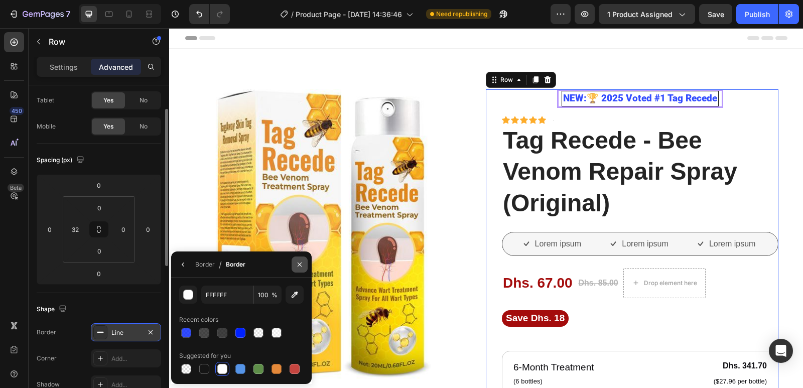
click at [303, 261] on icon "button" at bounding box center [300, 264] width 8 height 8
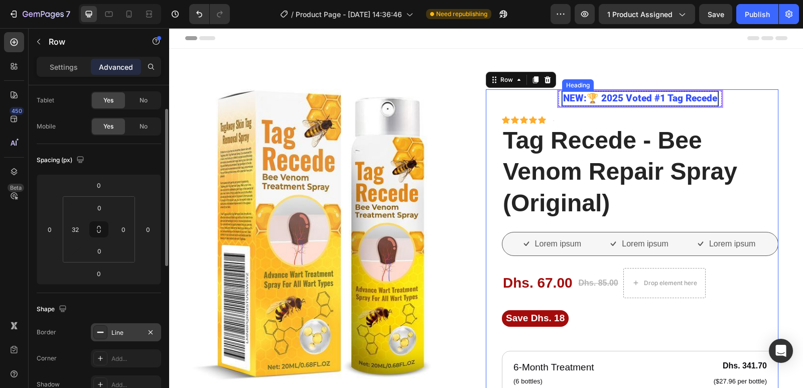
click at [573, 101] on p "NEW:🏆 2025 Voted #1 Tag Recede" at bounding box center [640, 98] width 154 height 13
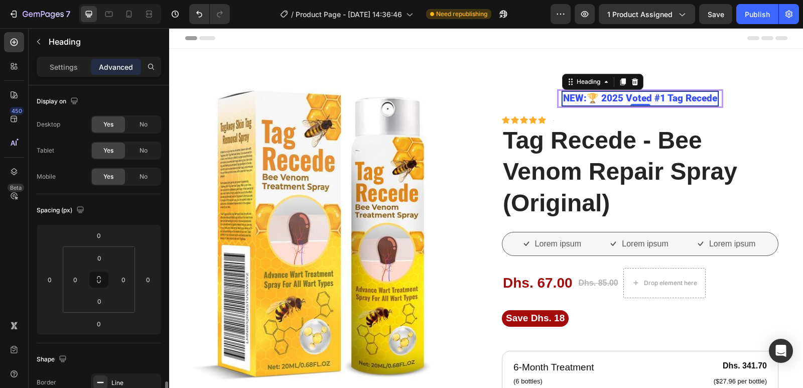
scroll to position [201, 0]
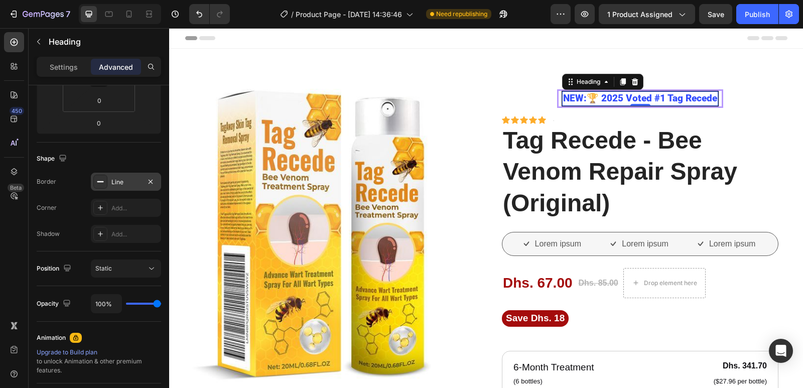
click at [100, 180] on icon at bounding box center [100, 182] width 8 height 8
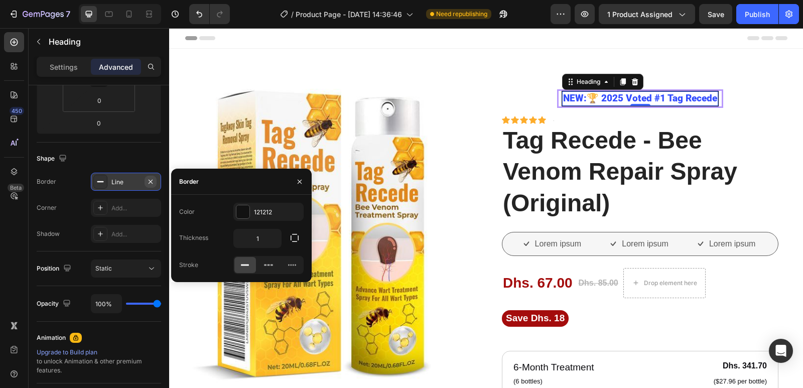
click at [151, 179] on icon "button" at bounding box center [151, 182] width 8 height 8
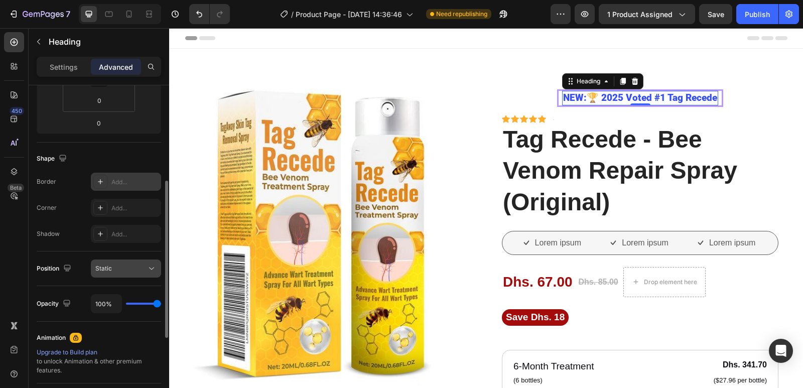
click at [121, 267] on div "Static" at bounding box center [120, 268] width 51 height 9
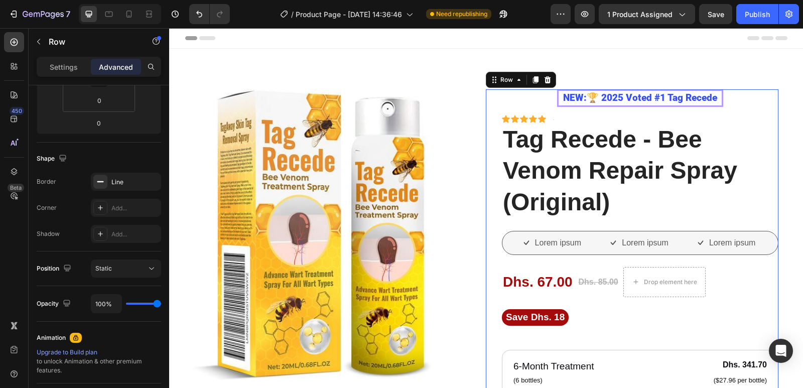
scroll to position [0, 0]
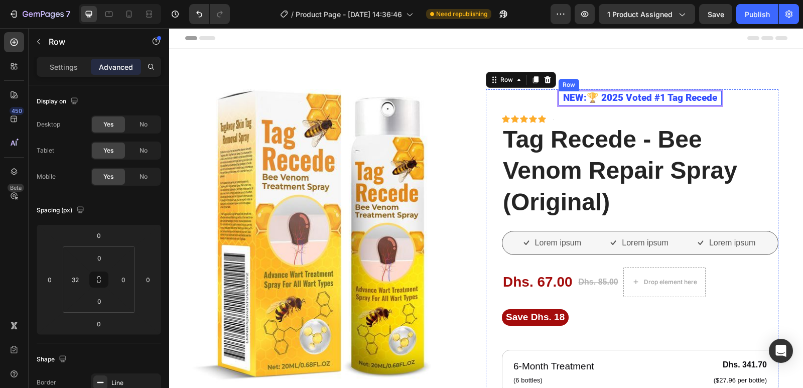
click at [560, 104] on div "NEW:🏆 2025 Voted #1 Tag Recede Heading Row" at bounding box center [640, 98] width 166 height 18
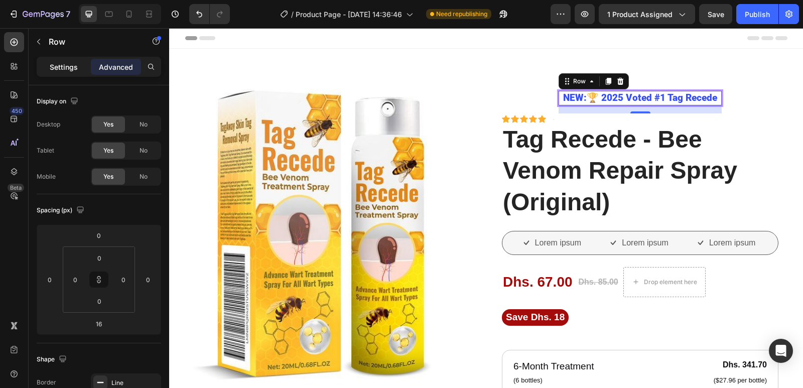
click at [58, 66] on p "Settings" at bounding box center [64, 67] width 28 height 11
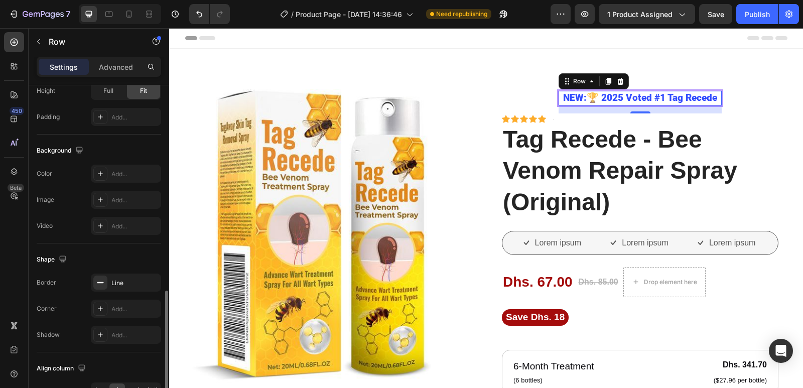
scroll to position [301, 0]
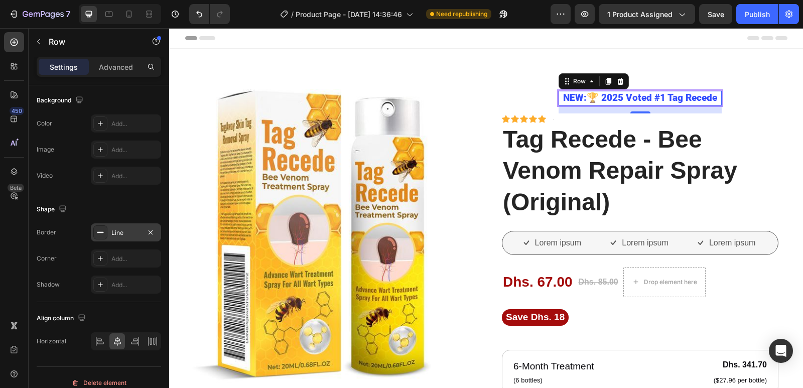
click at [98, 234] on icon at bounding box center [100, 232] width 8 height 8
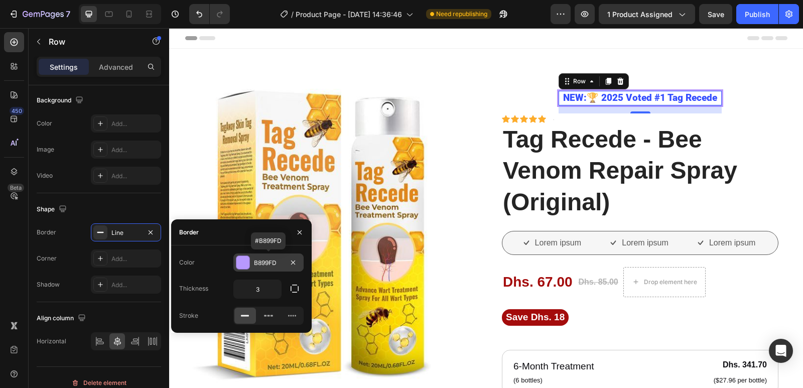
click at [243, 263] on div at bounding box center [242, 262] width 13 height 13
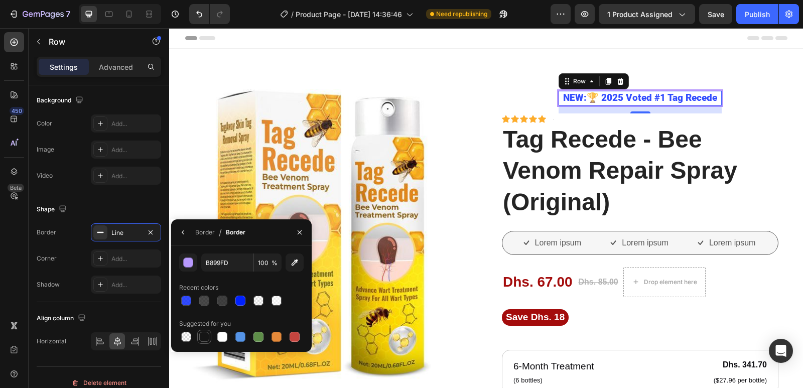
click at [203, 339] on div at bounding box center [204, 337] width 10 height 10
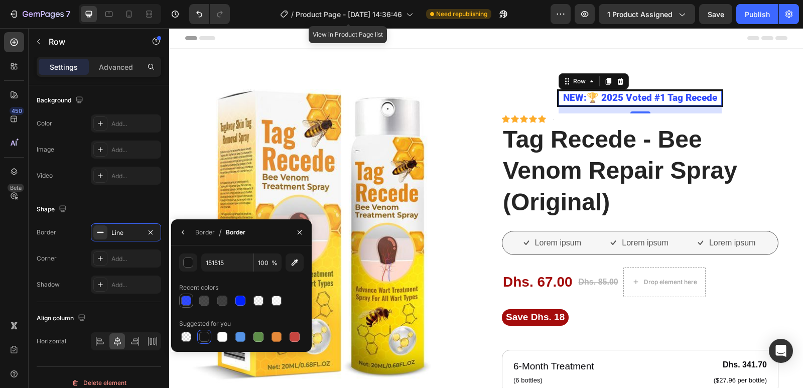
click at [187, 296] on div at bounding box center [186, 301] width 10 height 10
type input "0021FF"
type input "80"
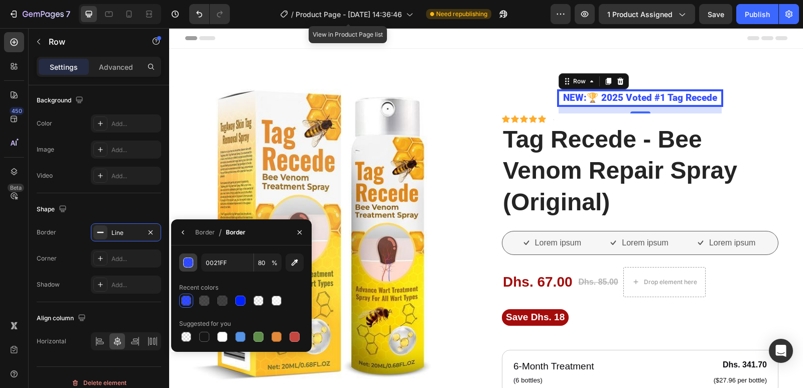
click at [188, 264] on div "button" at bounding box center [189, 263] width 10 height 10
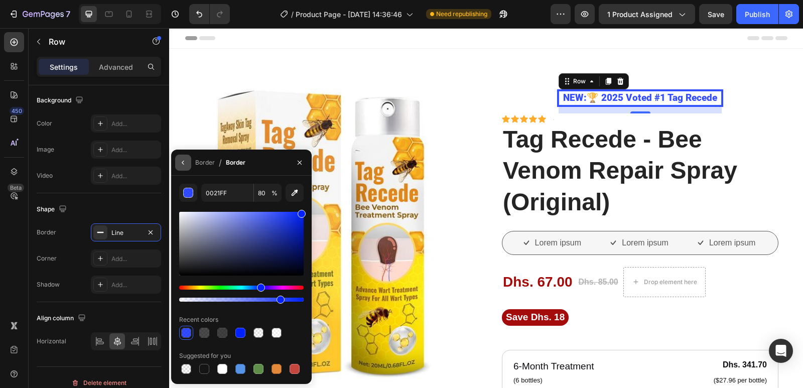
click at [185, 165] on icon "button" at bounding box center [183, 163] width 8 height 8
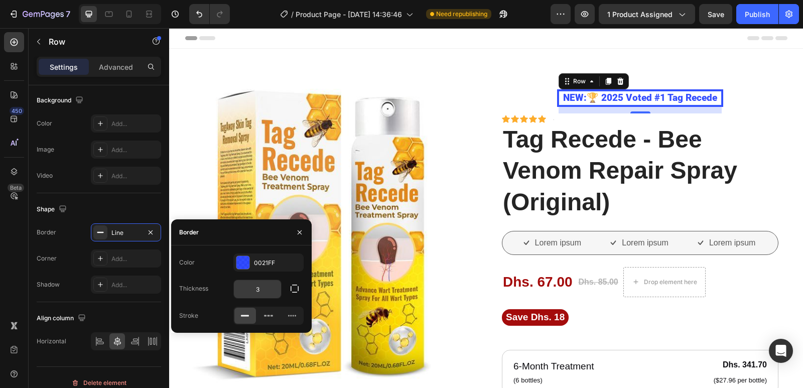
click at [272, 284] on input "3" at bounding box center [257, 289] width 47 height 18
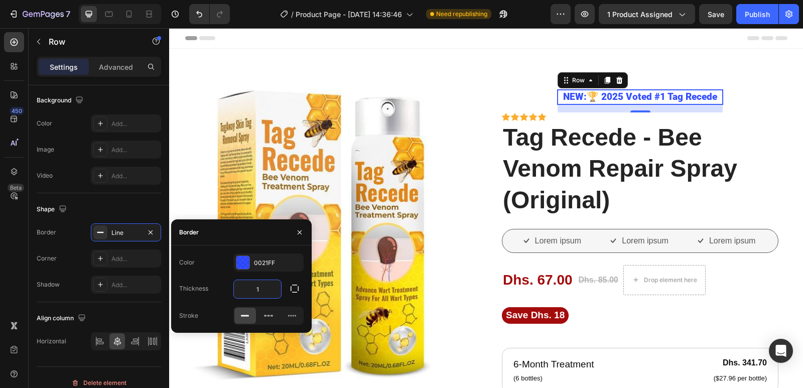
type input "1"
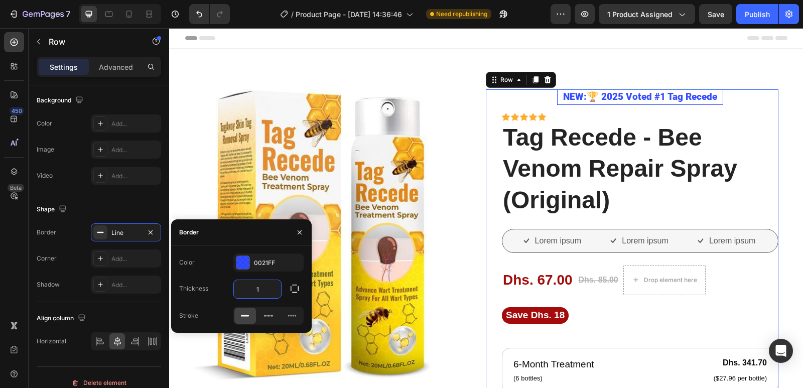
scroll to position [281, 0]
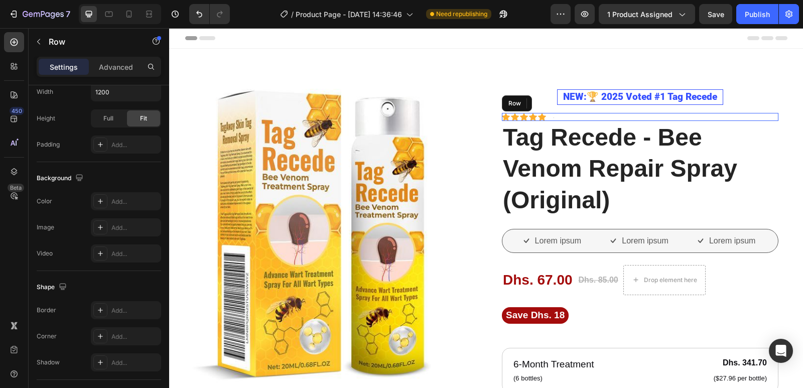
click at [548, 115] on div "Icon Icon Icon Icon Icon Icon List Text Block Row" at bounding box center [640, 117] width 277 height 8
click at [548, 118] on div "Icon Icon Icon Icon Icon Icon List Text Block Row 0" at bounding box center [640, 117] width 277 height 8
click at [549, 117] on div "Icon Icon Icon Icon Icon Icon List Text Block Row 0" at bounding box center [640, 117] width 277 height 8
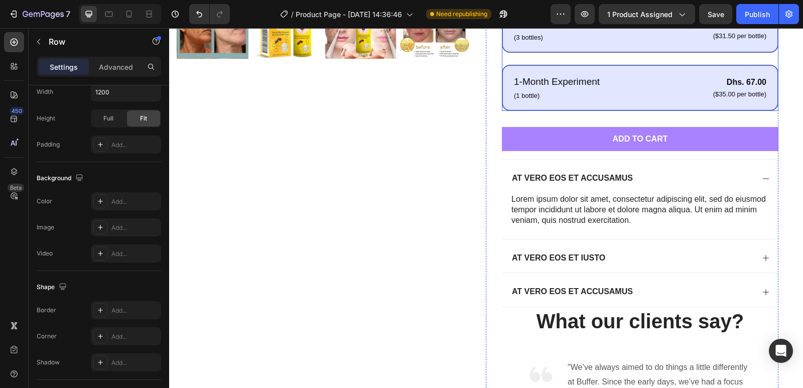
scroll to position [301, 0]
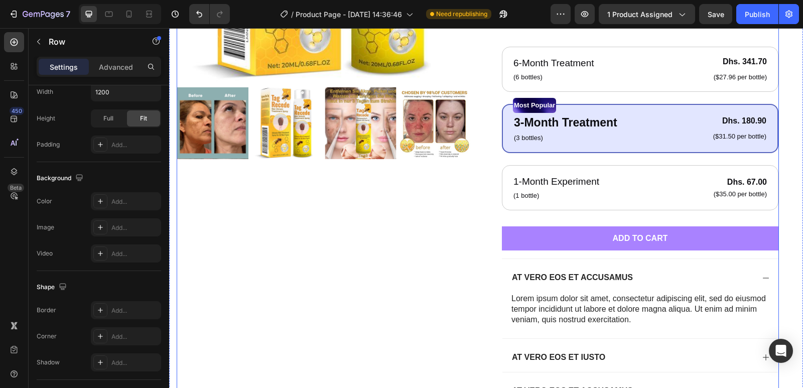
click at [374, 227] on div "Product Images" at bounding box center [324, 175] width 294 height 775
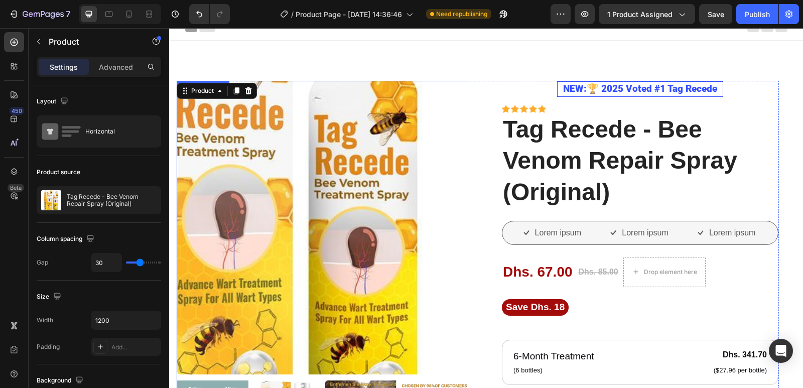
scroll to position [0, 0]
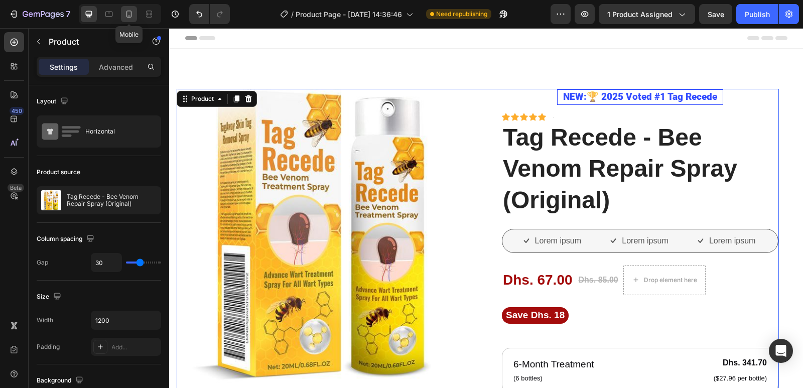
click at [133, 15] on icon at bounding box center [129, 14] width 10 height 10
type input "0"
type input "100%"
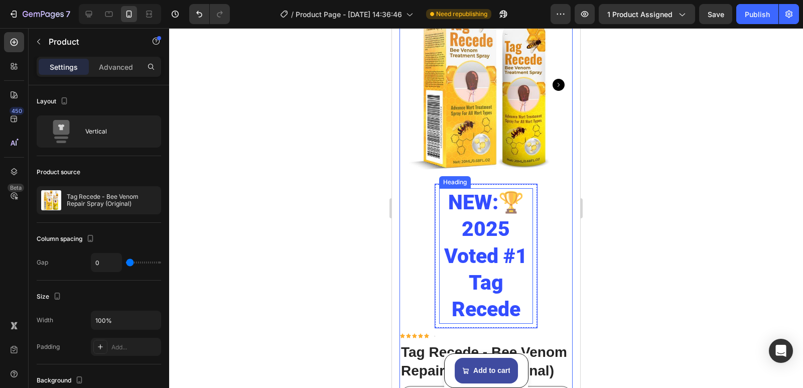
scroll to position [100, 0]
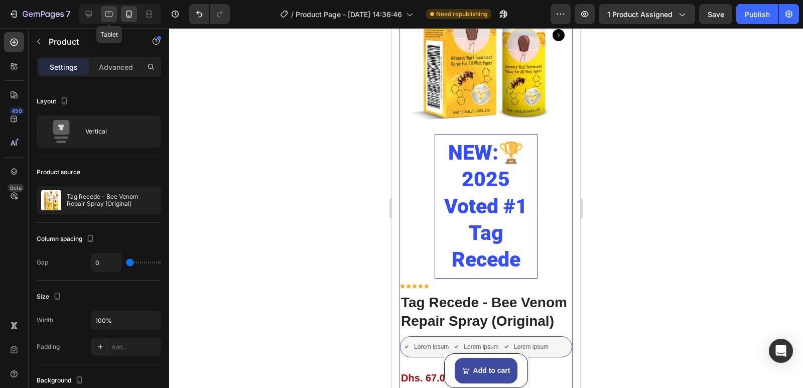
click at [107, 16] on icon at bounding box center [109, 15] width 8 height 6
type input "30"
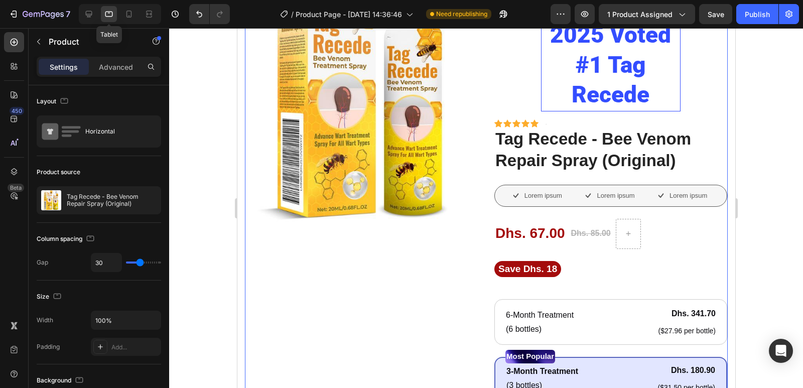
scroll to position [26, 0]
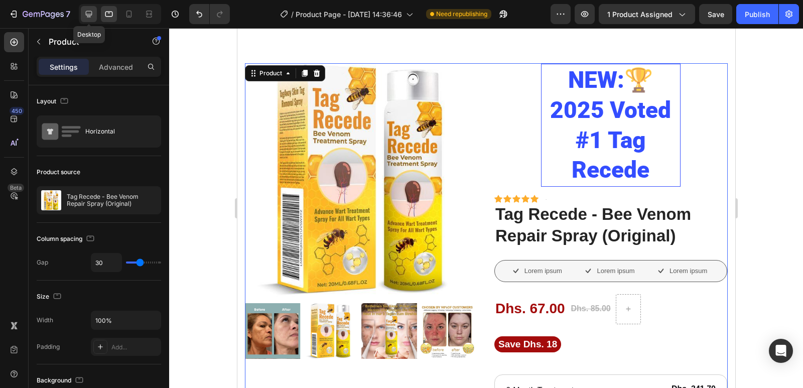
click at [90, 16] on icon at bounding box center [89, 14] width 10 height 10
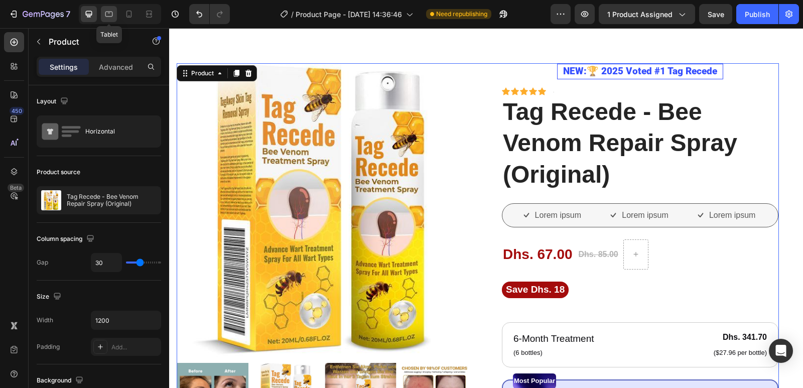
click at [106, 14] on icon at bounding box center [109, 15] width 8 height 6
type input "100%"
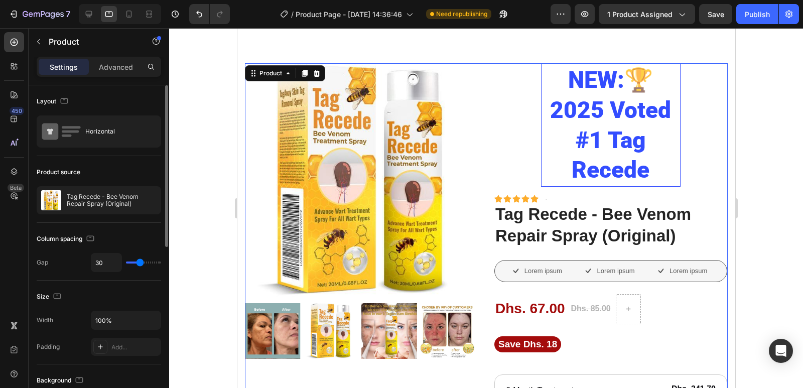
type input "6"
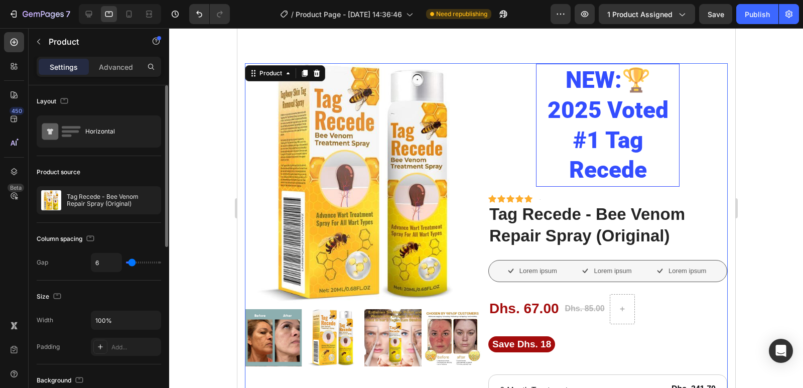
type input "0"
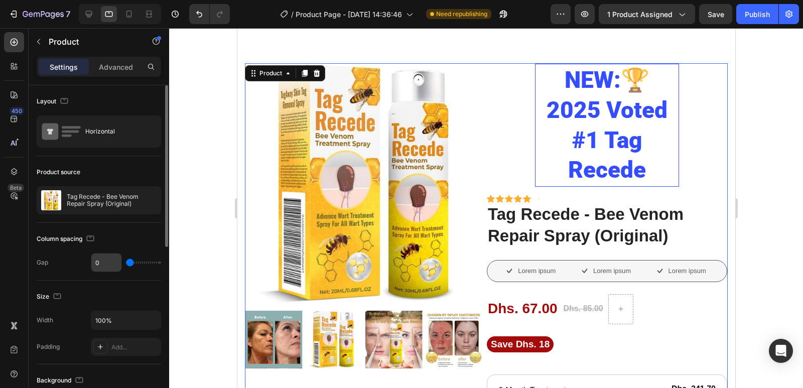
drag, startPoint x: 139, startPoint y: 264, endPoint x: 107, endPoint y: 264, distance: 31.1
type input "0"
click at [126, 264] on input "range" at bounding box center [143, 263] width 35 height 2
type input "18"
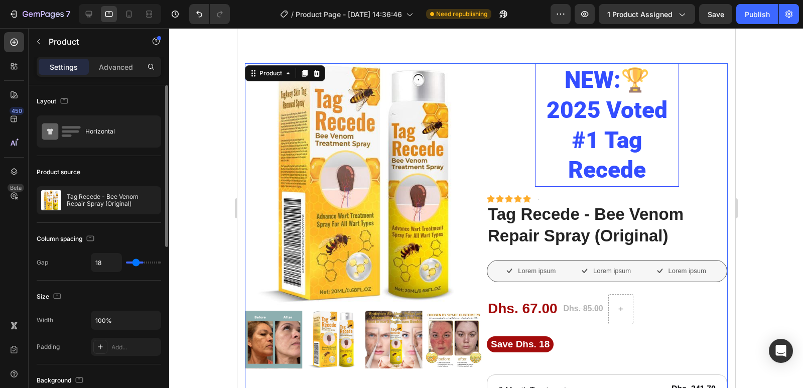
type input "36"
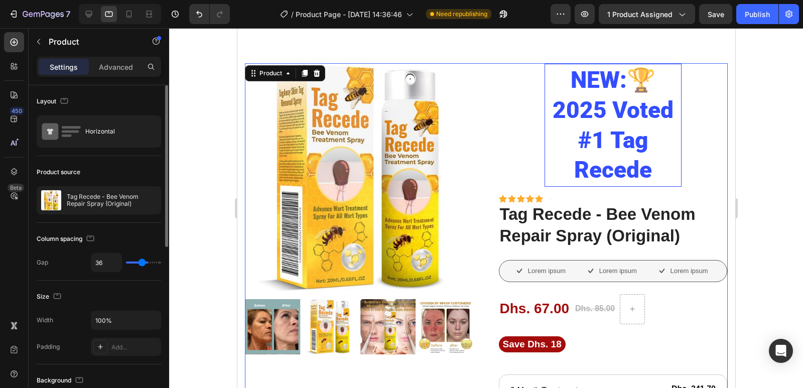
type input "47"
type input "53"
type input "59"
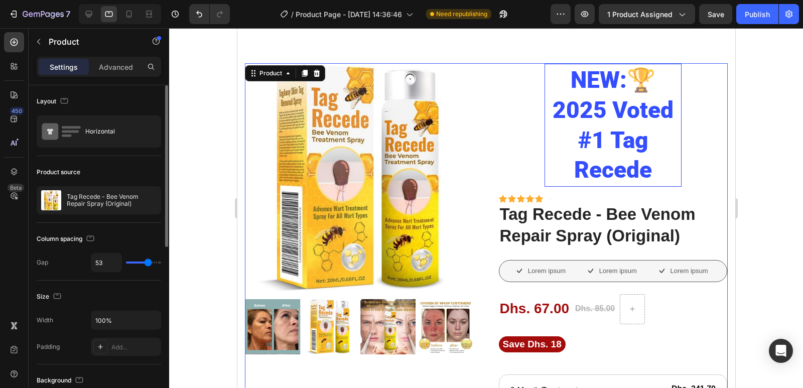
type input "59"
type input "65"
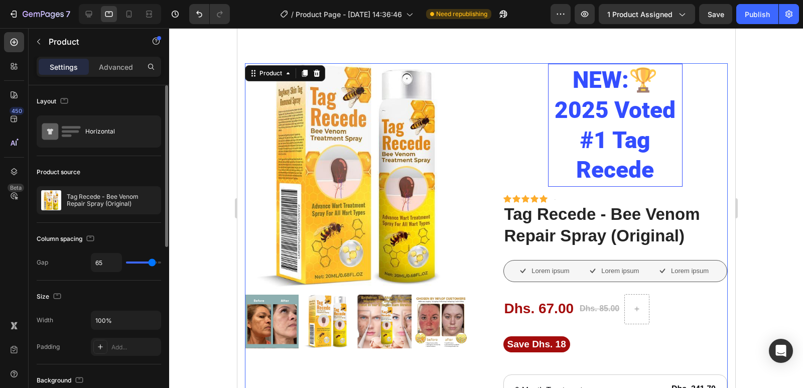
type input "76"
type input "80"
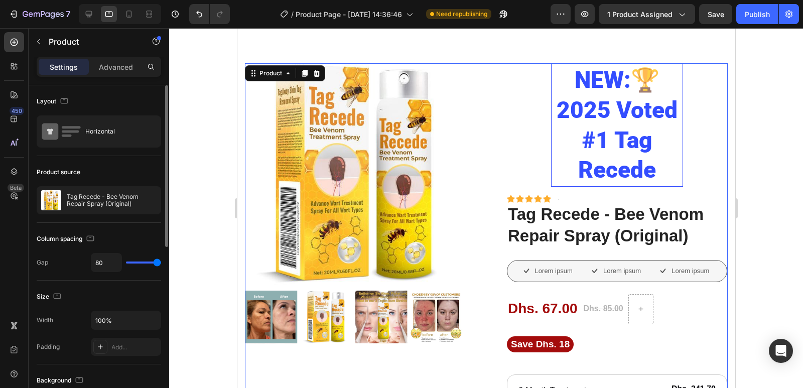
type input "70"
type input "33"
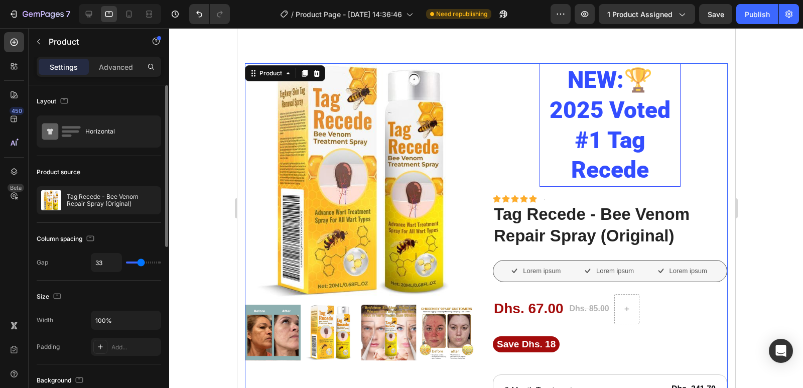
type input "24"
type input "10"
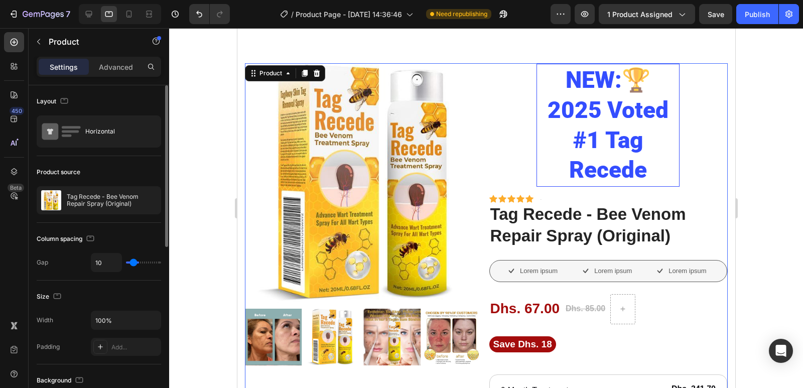
type input "9"
type input "1"
type input "0"
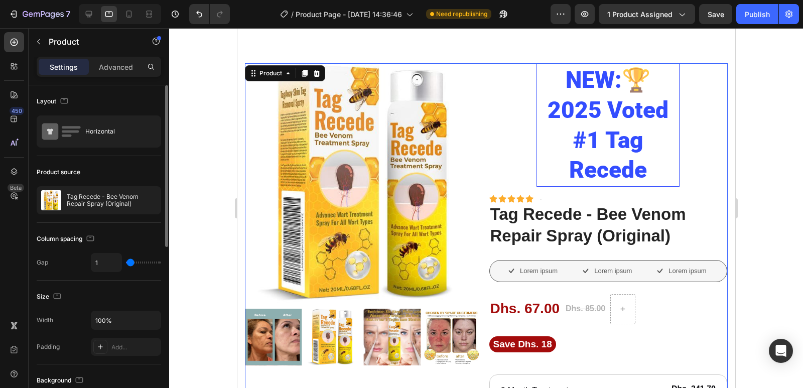
type input "0"
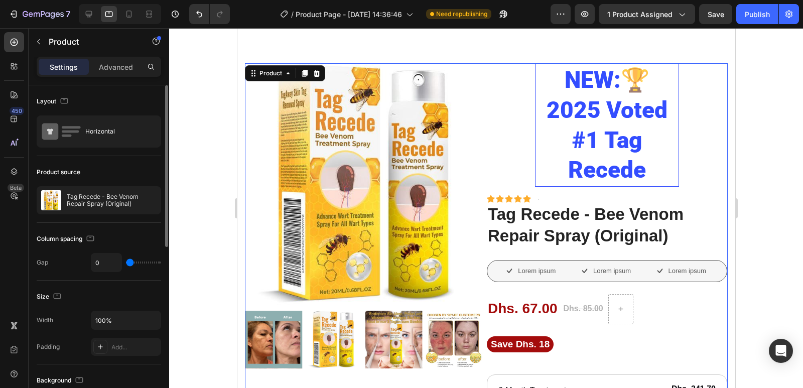
type input "6"
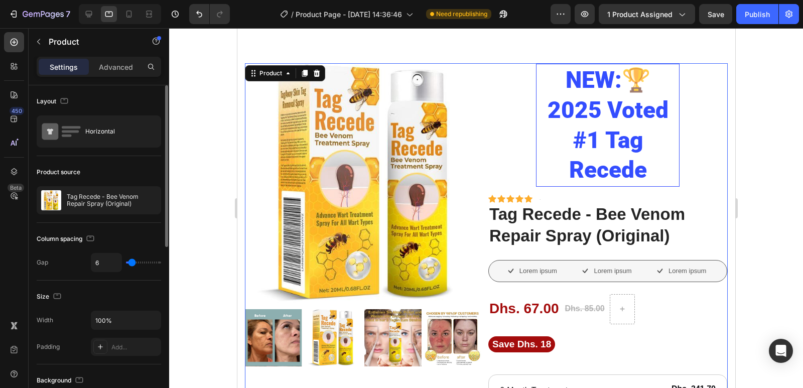
type input "24"
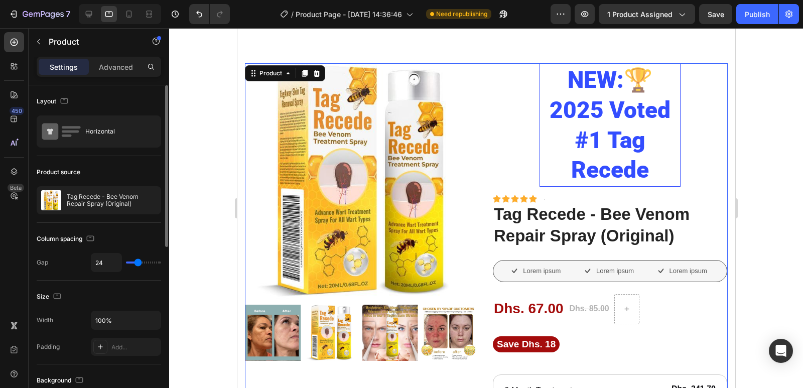
type input "24"
click at [138, 262] on input "range" at bounding box center [143, 263] width 35 height 2
click at [130, 14] on icon at bounding box center [129, 14] width 10 height 10
type input "0"
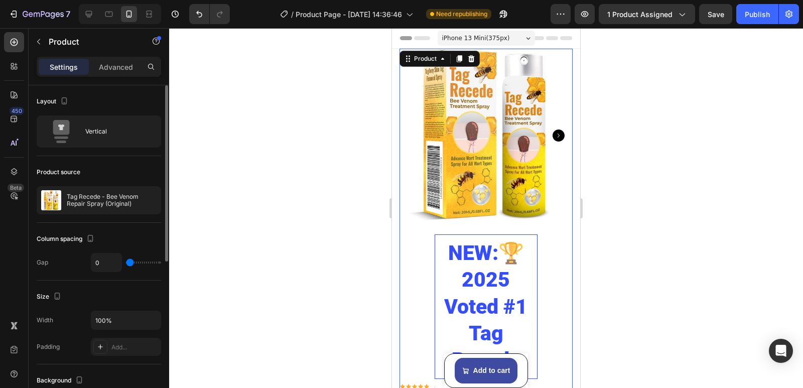
type input "1"
type input "12"
type input "31"
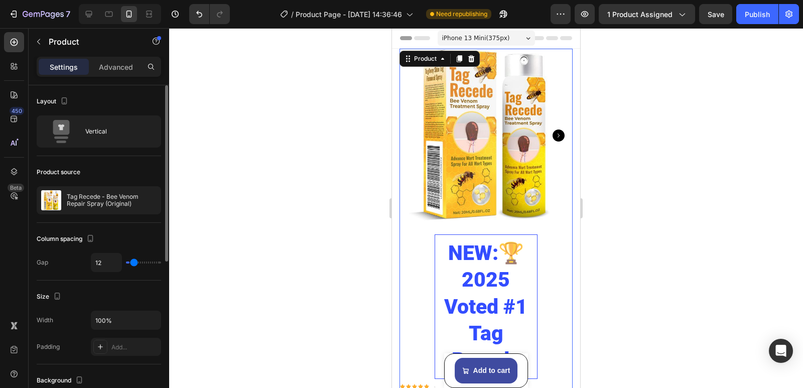
type input "31"
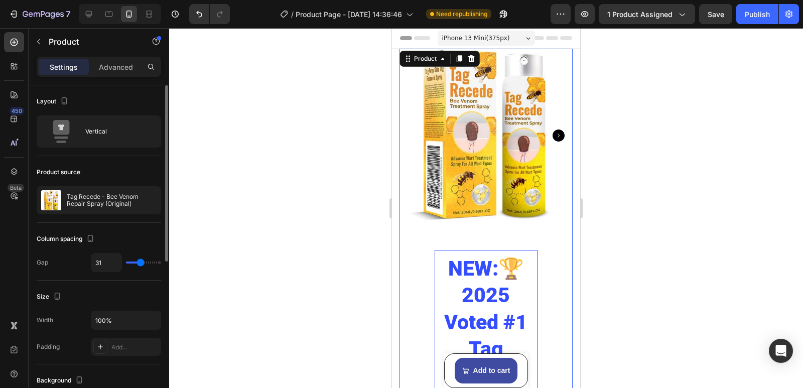
type input "41"
type input "55"
type input "70"
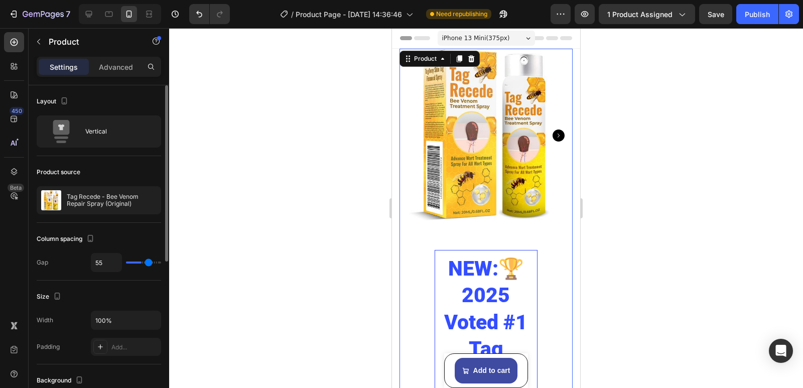
type input "70"
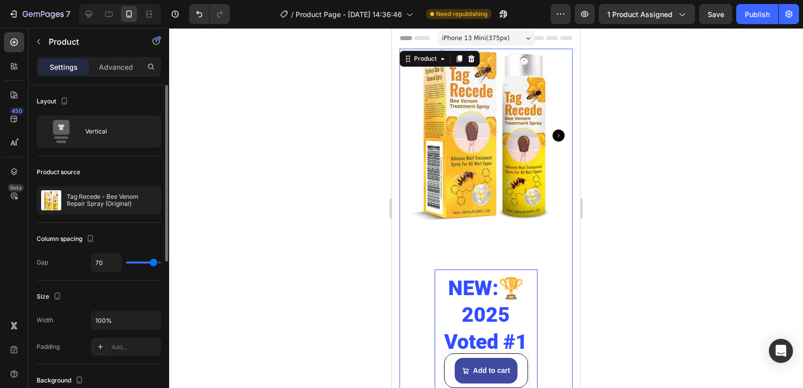
type input "80"
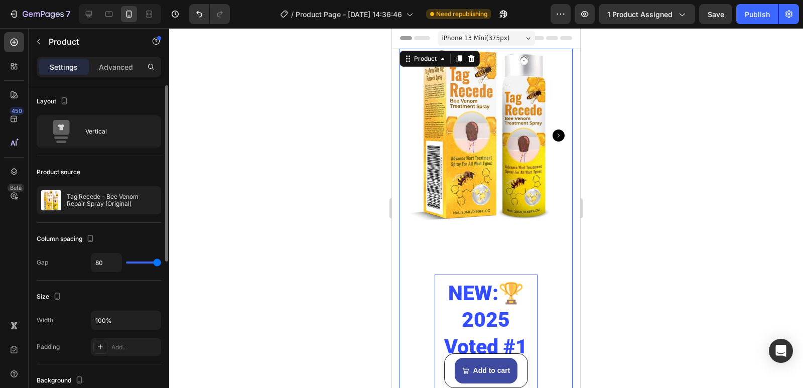
type input "77"
type input "0"
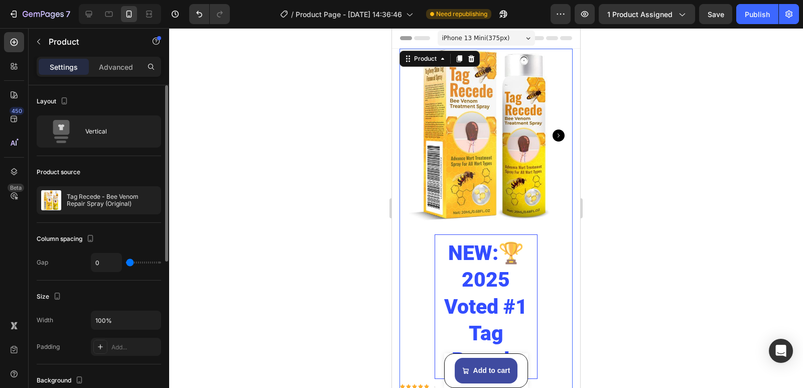
drag, startPoint x: 130, startPoint y: 263, endPoint x: 112, endPoint y: 262, distance: 18.6
click at [126, 262] on input "range" at bounding box center [143, 263] width 35 height 2
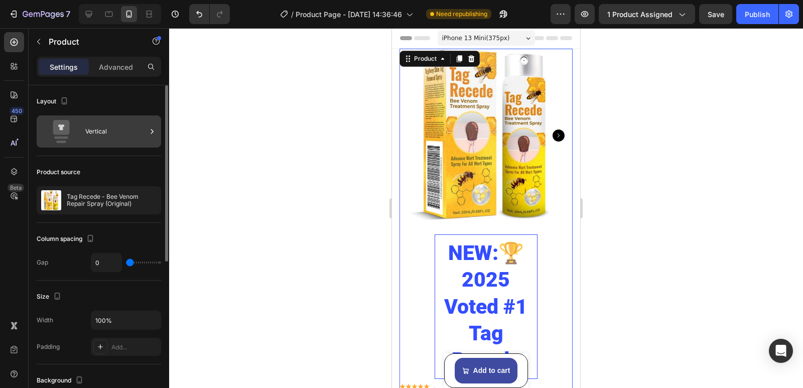
click at [102, 126] on div "Vertical" at bounding box center [115, 131] width 61 height 23
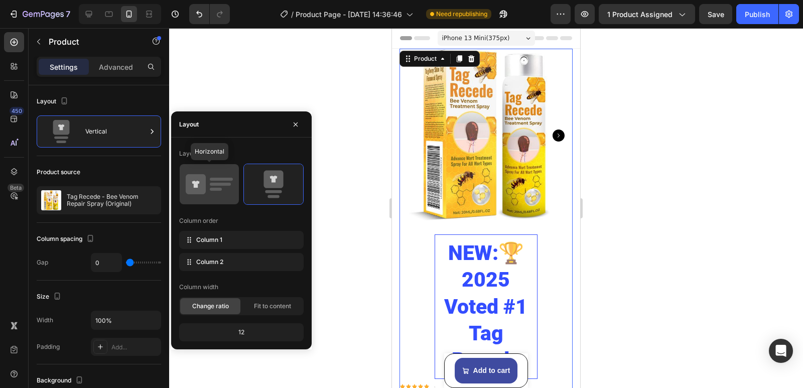
click at [203, 193] on icon at bounding box center [196, 184] width 20 height 20
type input "24"
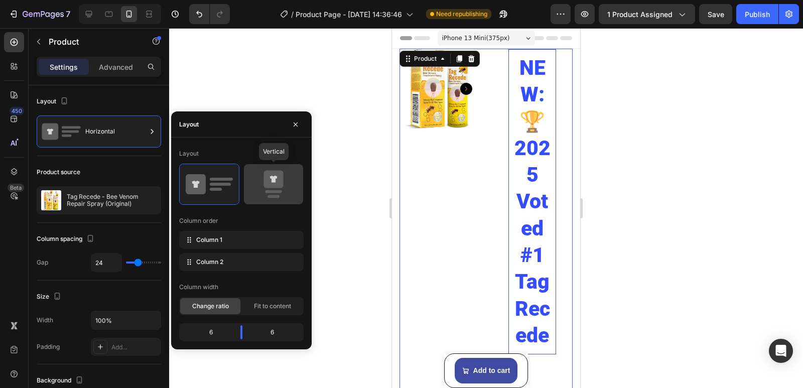
click at [267, 187] on icon at bounding box center [274, 180] width 20 height 18
type input "0"
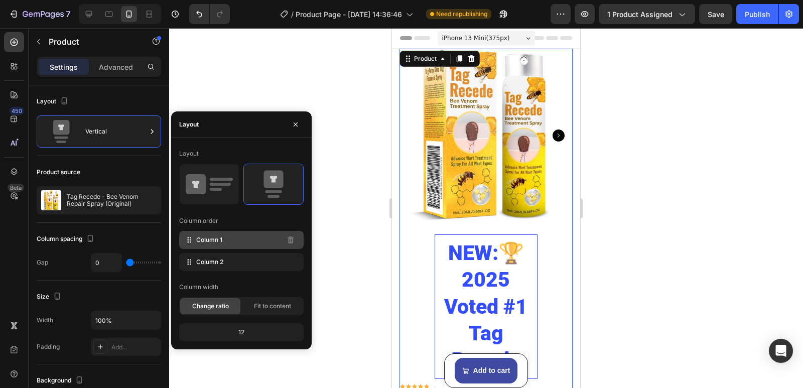
click at [232, 245] on div "Column 1" at bounding box center [241, 240] width 124 height 18
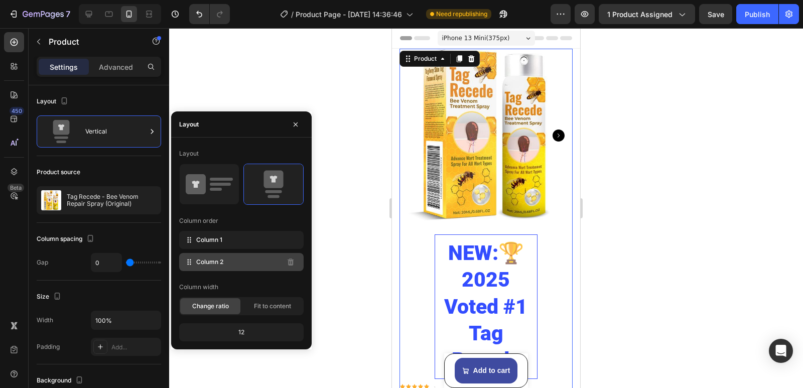
click at [212, 264] on span "Column 2" at bounding box center [209, 261] width 27 height 9
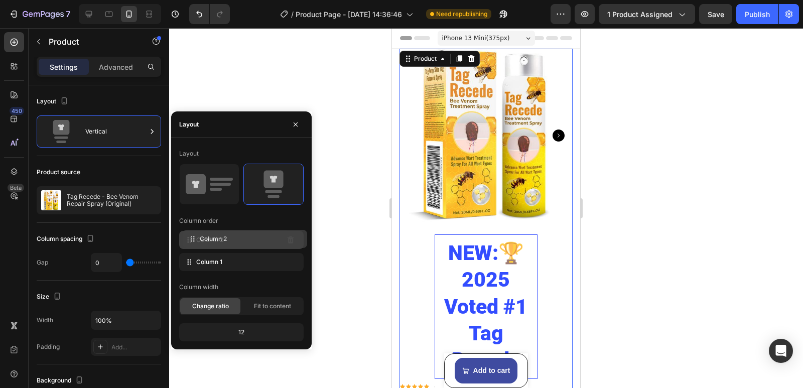
drag, startPoint x: 188, startPoint y: 262, endPoint x: 191, endPoint y: 238, distance: 23.4
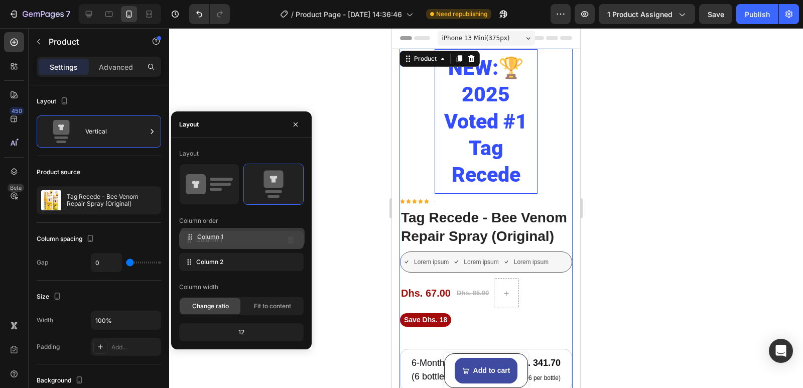
drag, startPoint x: 191, startPoint y: 266, endPoint x: 192, endPoint y: 240, distance: 25.1
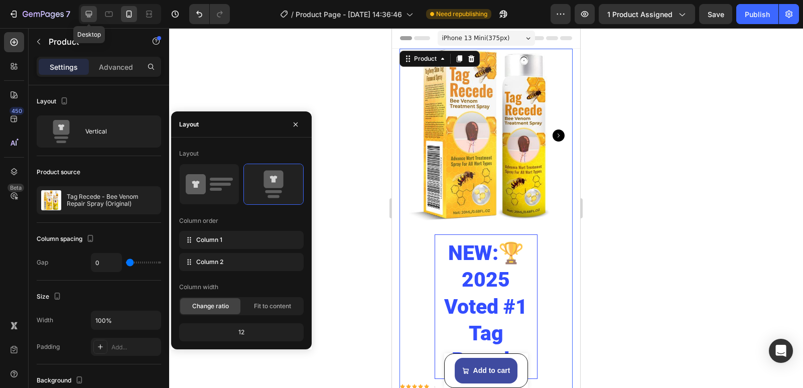
click at [87, 15] on icon at bounding box center [89, 14] width 7 height 7
type input "30"
type input "1200"
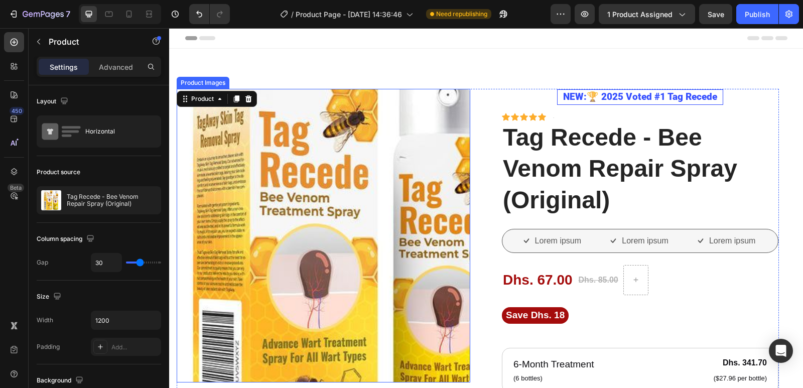
scroll to position [26, 0]
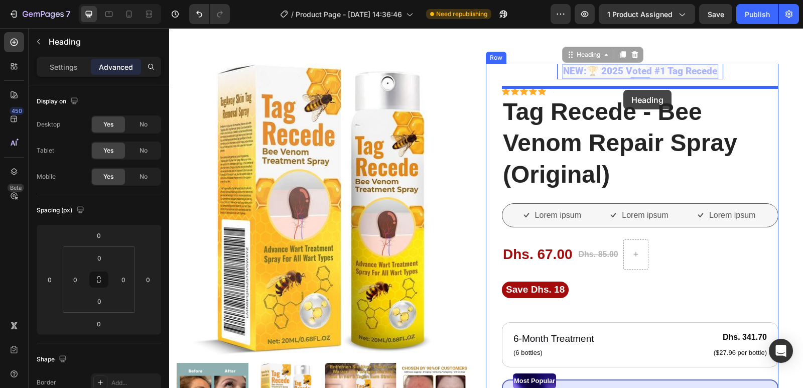
drag, startPoint x: 625, startPoint y: 74, endPoint x: 623, endPoint y: 90, distance: 16.1
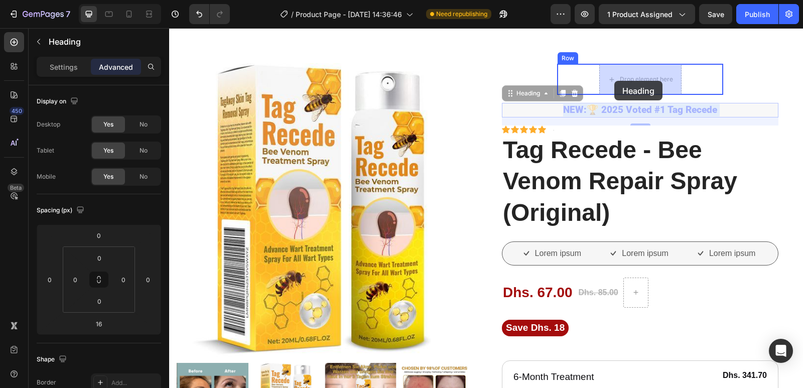
drag, startPoint x: 611, startPoint y: 111, endPoint x: 614, endPoint y: 81, distance: 30.8
type input "0"
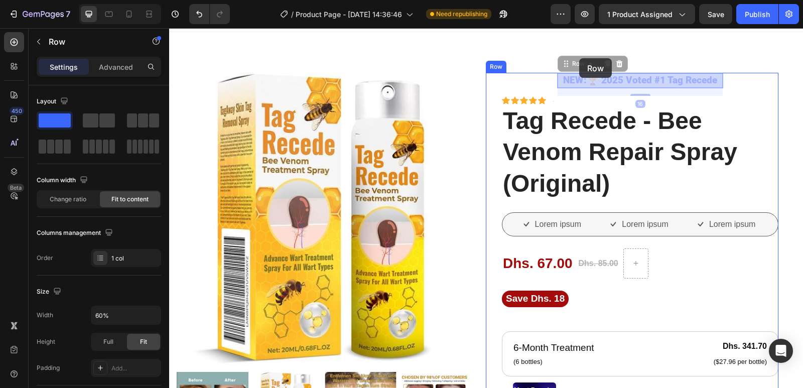
scroll to position [0, 0]
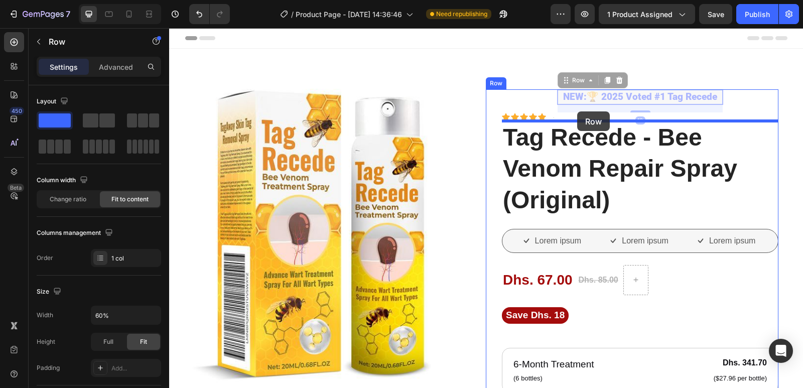
drag, startPoint x: 560, startPoint y: 74, endPoint x: 577, endPoint y: 111, distance: 41.1
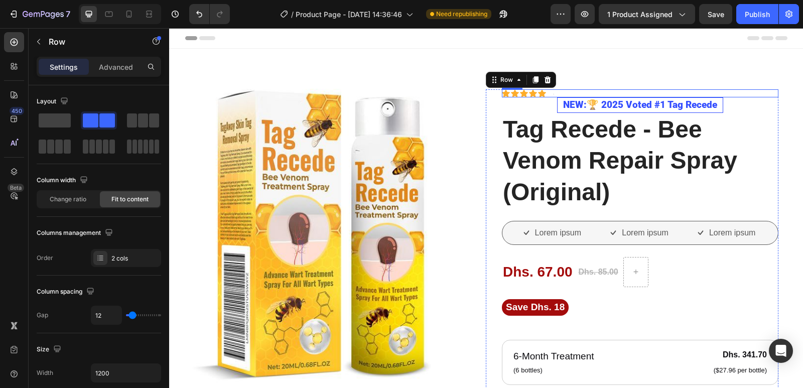
click at [555, 92] on div "Icon Icon Icon Icon Icon Icon List Text Block Row" at bounding box center [640, 93] width 277 height 8
click at [555, 92] on div "Icon Icon Icon Icon Icon Icon List Text Block Row 0" at bounding box center [640, 93] width 277 height 8
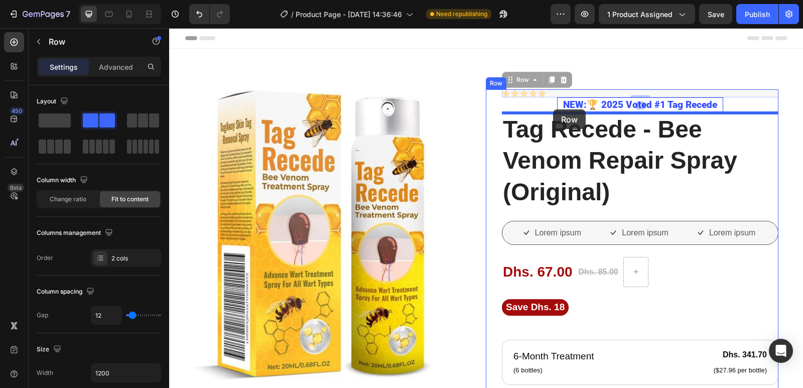
drag, startPoint x: 555, startPoint y: 92, endPoint x: 553, endPoint y: 109, distance: 17.1
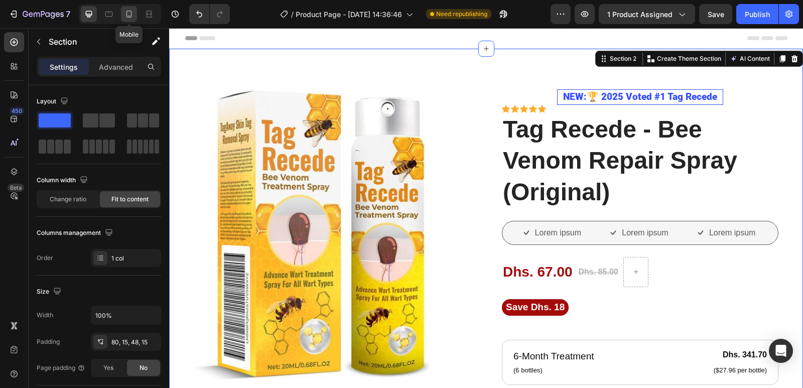
click at [128, 12] on icon at bounding box center [129, 14] width 10 height 10
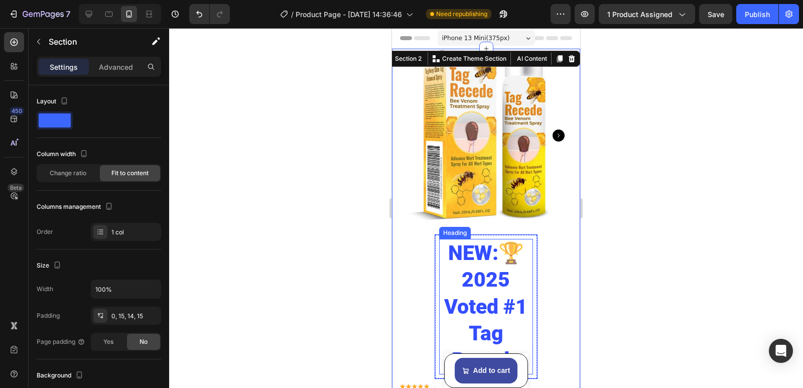
scroll to position [151, 0]
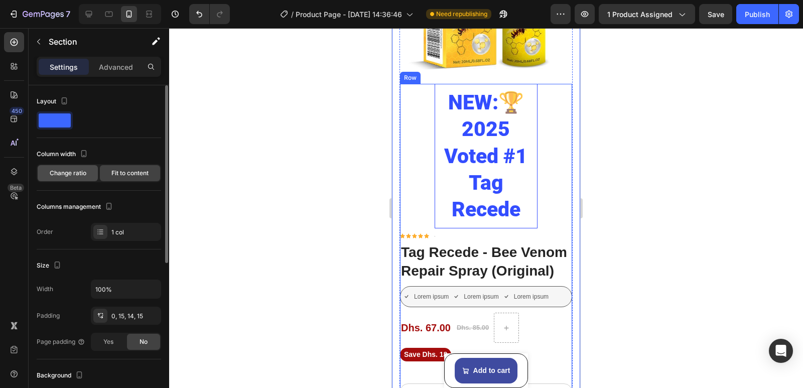
click at [74, 174] on span "Change ratio" at bounding box center [68, 173] width 37 height 9
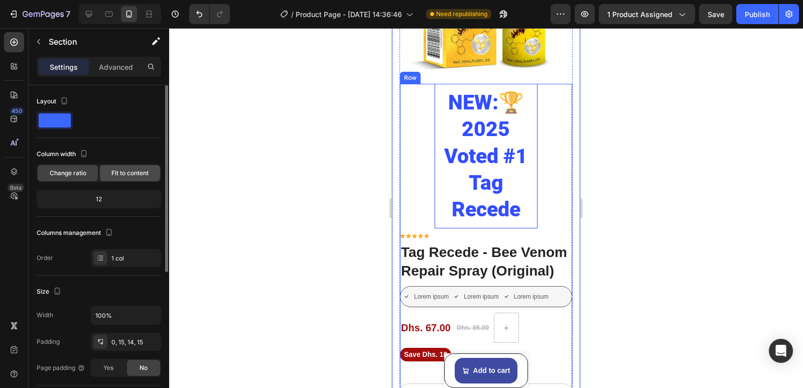
click at [118, 176] on span "Fit to content" at bounding box center [129, 173] width 37 height 9
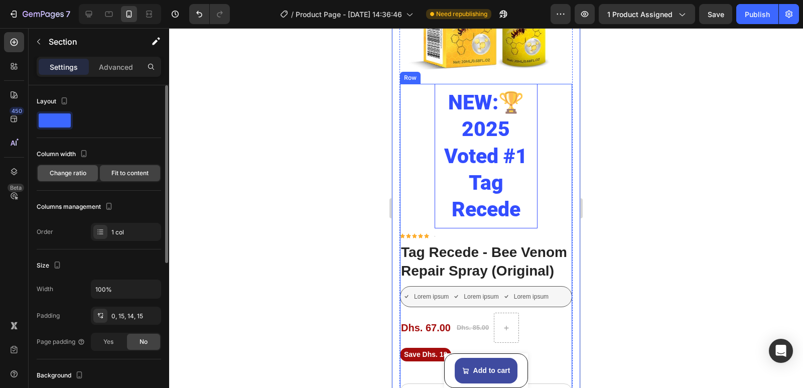
click at [85, 172] on span "Change ratio" at bounding box center [68, 173] width 37 height 9
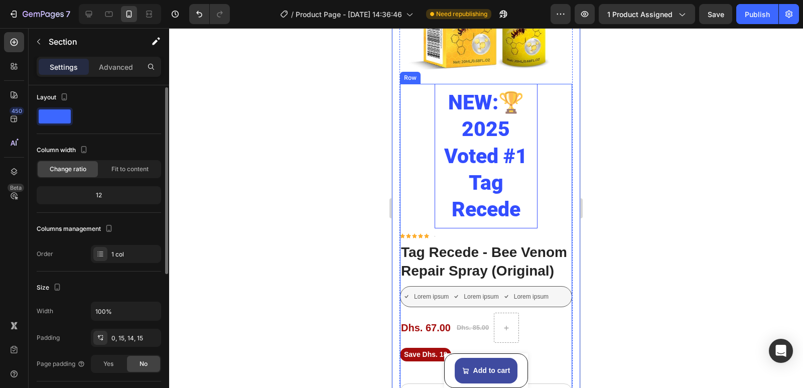
scroll to position [0, 0]
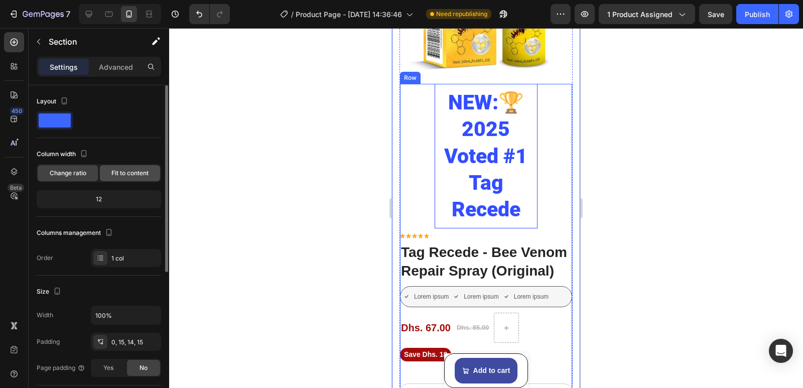
click at [126, 178] on div "Fit to content" at bounding box center [130, 173] width 60 height 16
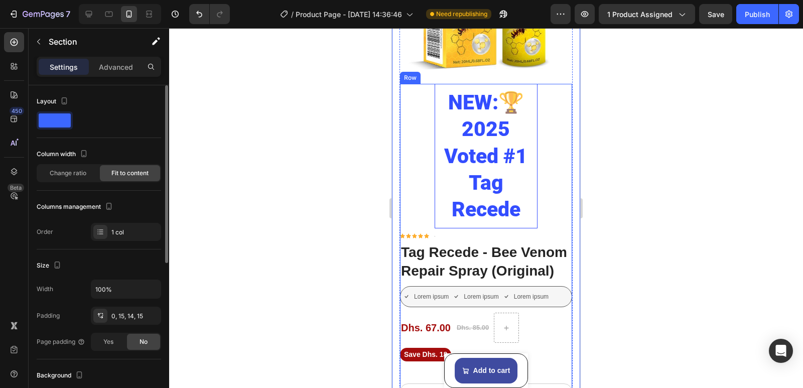
scroll to position [286, 0]
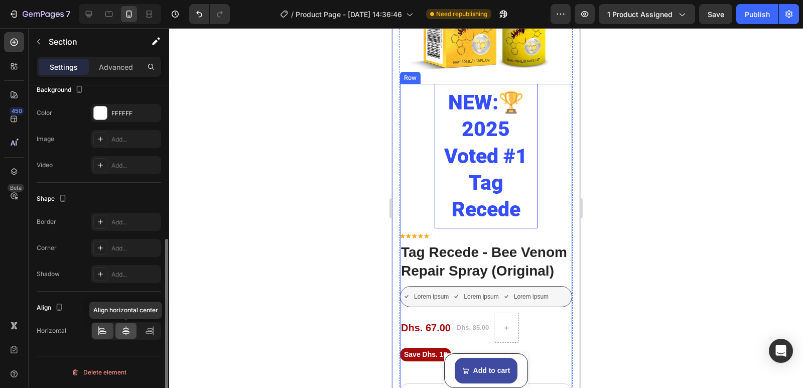
click at [129, 331] on icon at bounding box center [125, 330] width 7 height 9
click at [99, 329] on icon at bounding box center [99, 330] width 1 height 9
click at [146, 330] on icon at bounding box center [150, 331] width 10 height 10
click at [104, 322] on div at bounding box center [126, 331] width 70 height 18
click at [119, 328] on div at bounding box center [126, 331] width 22 height 16
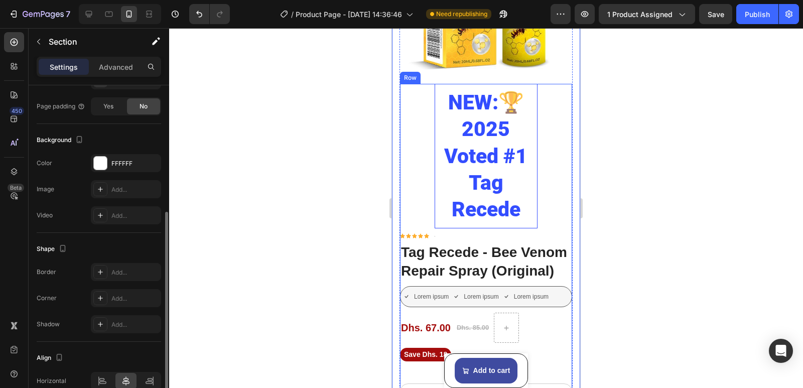
scroll to position [135, 0]
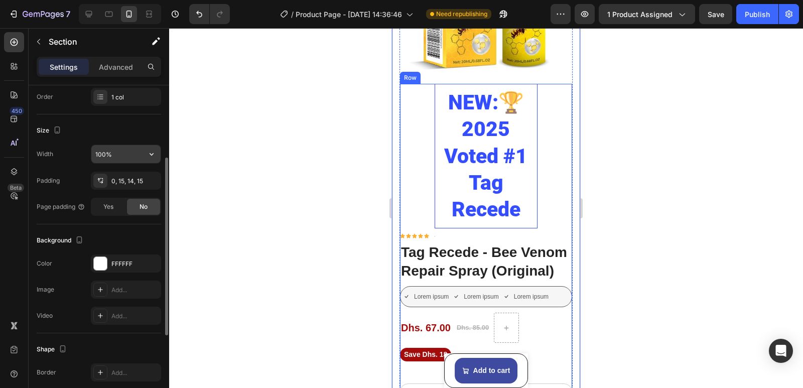
click at [107, 155] on input "100%" at bounding box center [125, 154] width 69 height 18
click at [115, 206] on div "Yes" at bounding box center [108, 207] width 33 height 16
type input "100%"
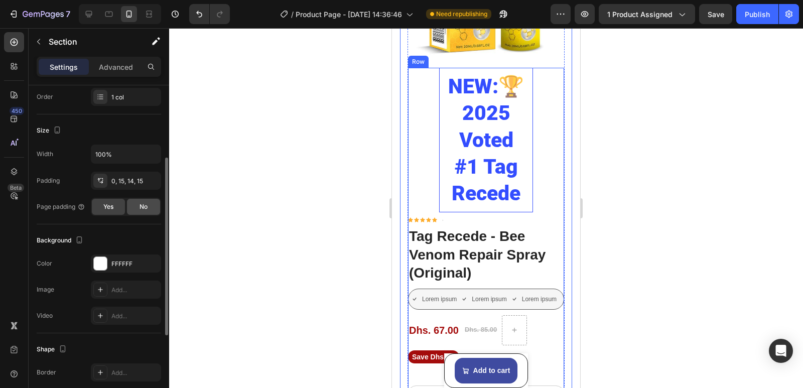
click at [140, 207] on span "No" at bounding box center [144, 206] width 8 height 9
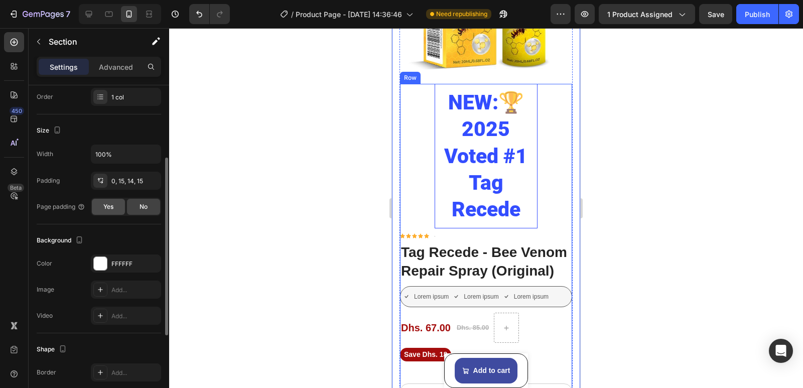
click at [102, 207] on div "Yes" at bounding box center [108, 207] width 33 height 16
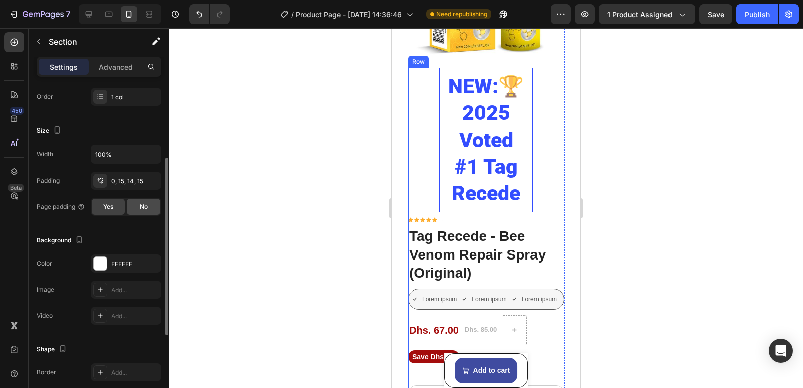
click at [131, 205] on div "No" at bounding box center [143, 207] width 33 height 16
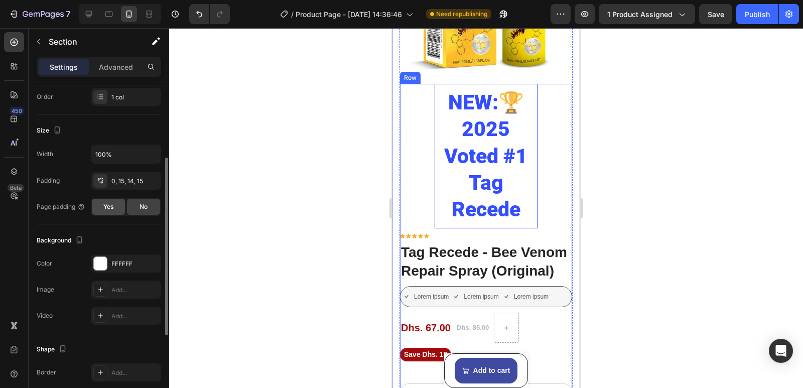
click at [117, 207] on div "Yes" at bounding box center [108, 207] width 33 height 16
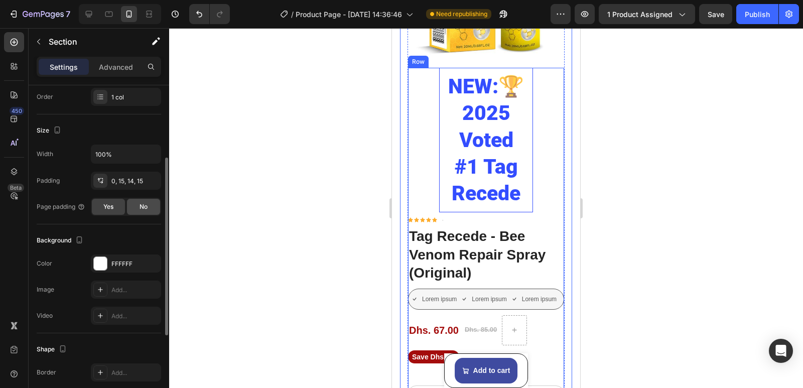
click at [141, 205] on span "No" at bounding box center [144, 206] width 8 height 9
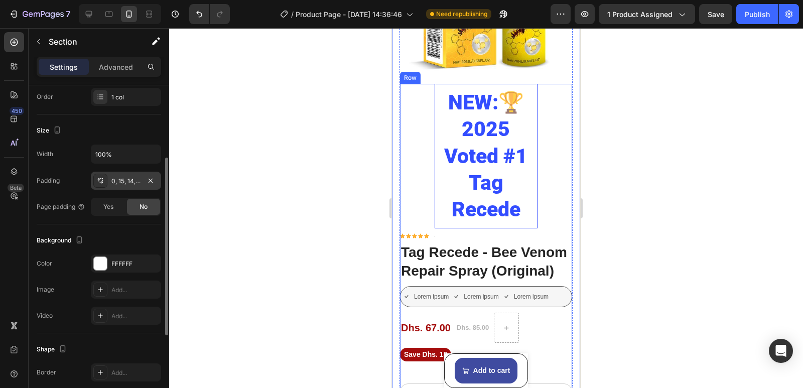
click at [99, 179] on icon at bounding box center [99, 180] width 3 height 4
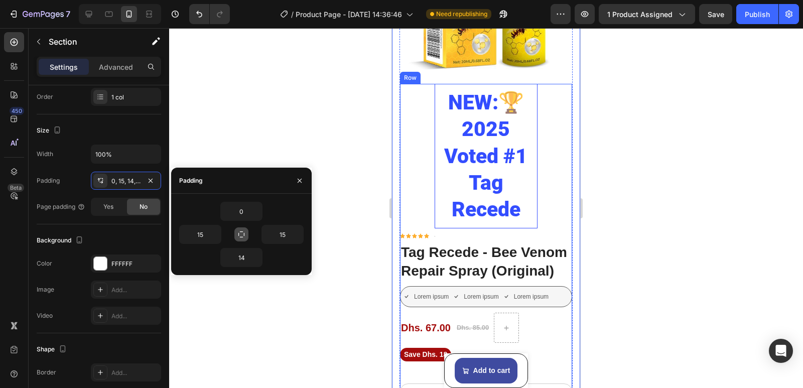
click at [242, 235] on icon "button" at bounding box center [241, 234] width 8 height 8
type input "0"
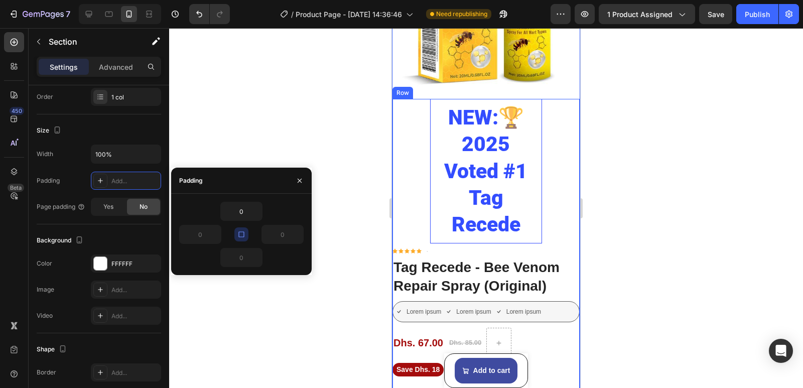
click at [242, 234] on icon "button" at bounding box center [241, 234] width 8 height 8
click at [242, 236] on icon "button" at bounding box center [241, 234] width 8 height 8
click at [244, 216] on input "0" at bounding box center [241, 211] width 41 height 18
click at [238, 234] on icon "button" at bounding box center [241, 234] width 6 height 6
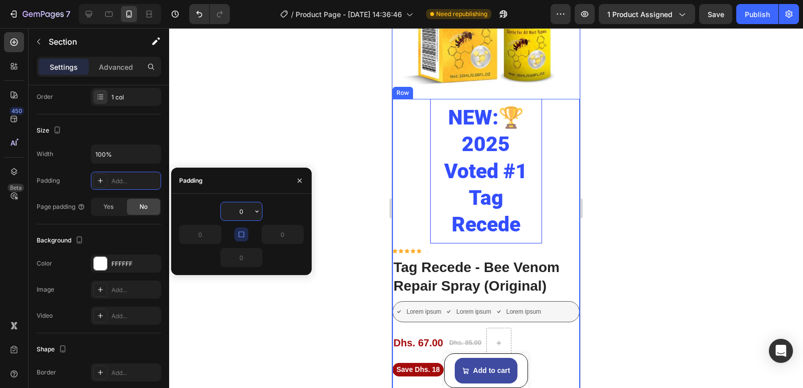
click at [241, 210] on input "0" at bounding box center [241, 211] width 41 height 18
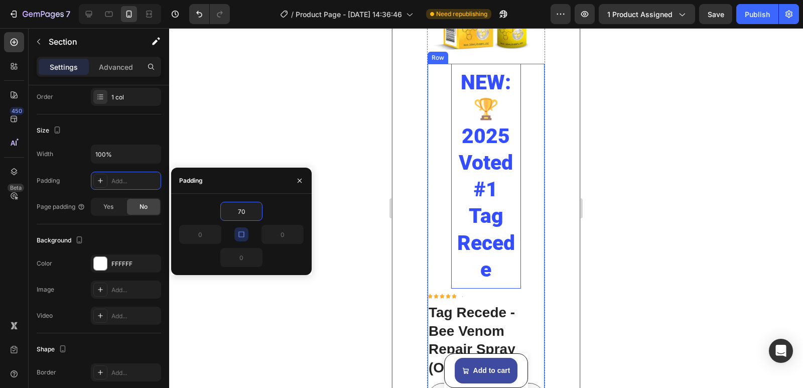
type input "0"
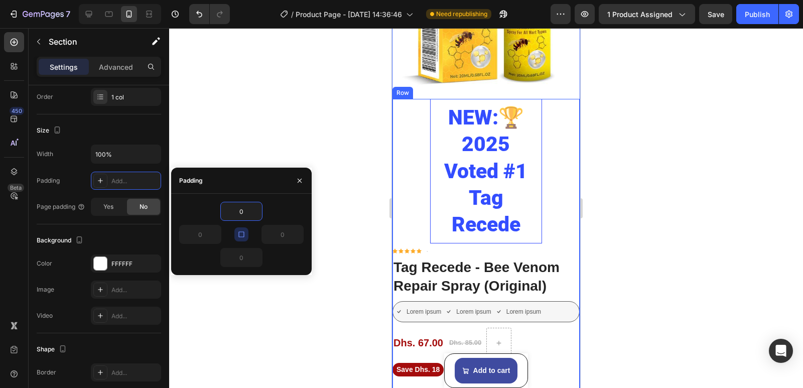
click at [244, 235] on icon "button" at bounding box center [241, 234] width 6 height 6
click at [282, 238] on input "0" at bounding box center [282, 234] width 41 height 18
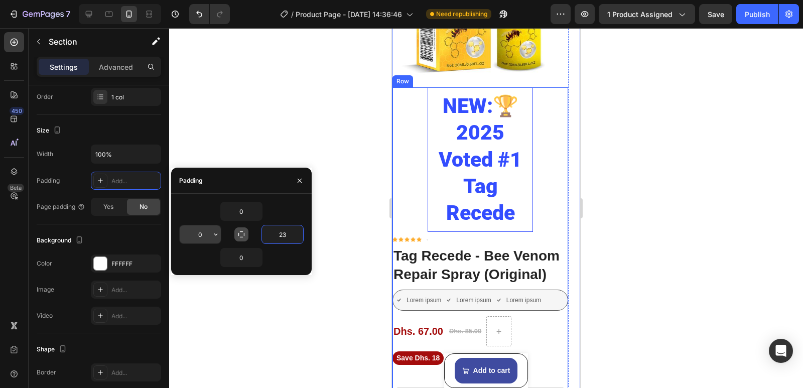
type input "23"
click at [197, 236] on input "0" at bounding box center [200, 234] width 41 height 18
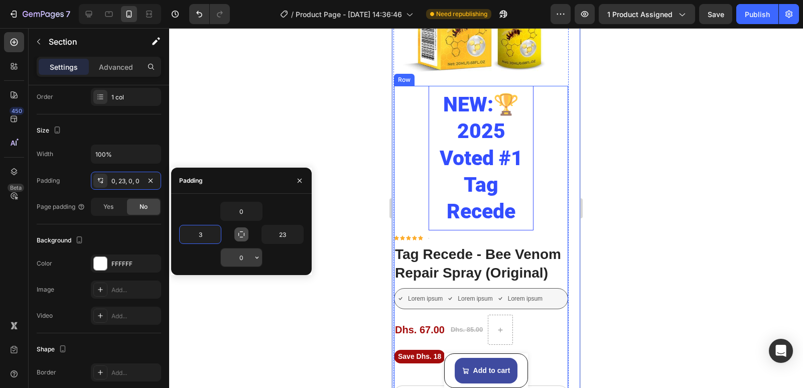
type input "33"
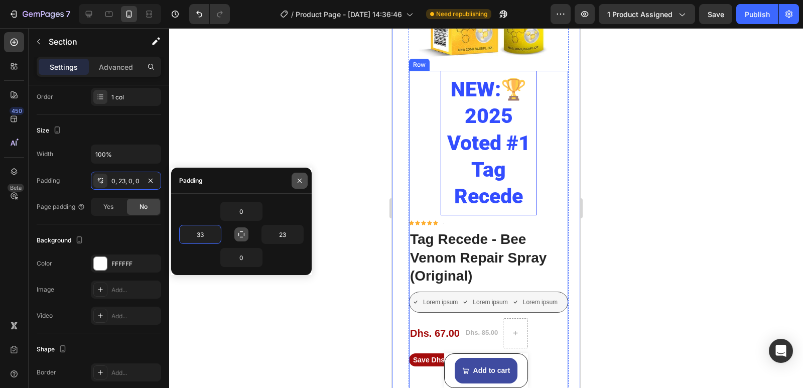
click at [301, 181] on icon "button" at bounding box center [300, 180] width 4 height 4
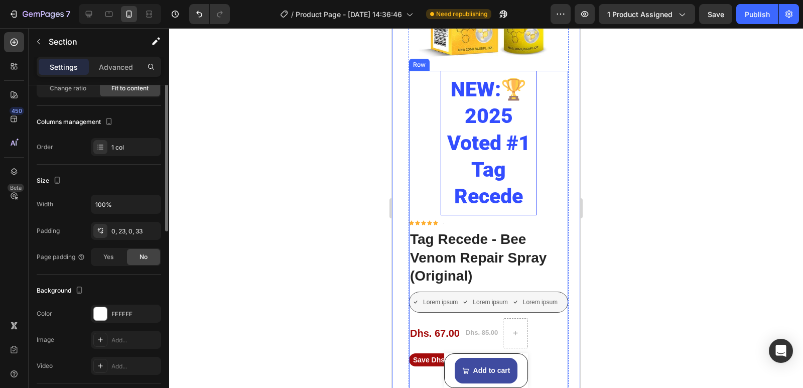
scroll to position [35, 0]
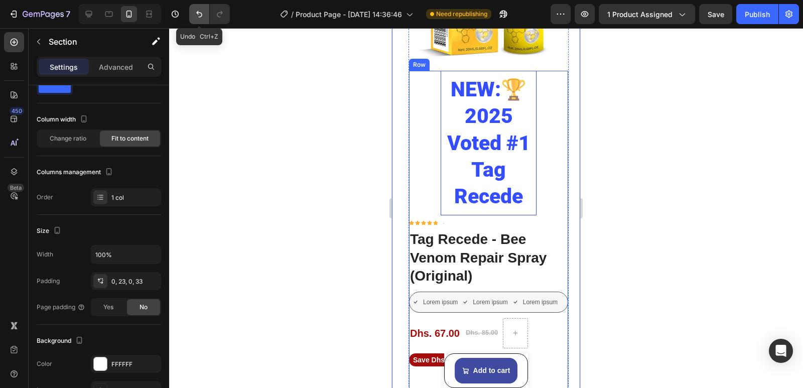
click at [196, 16] on icon "Undo/Redo" at bounding box center [199, 14] width 10 height 10
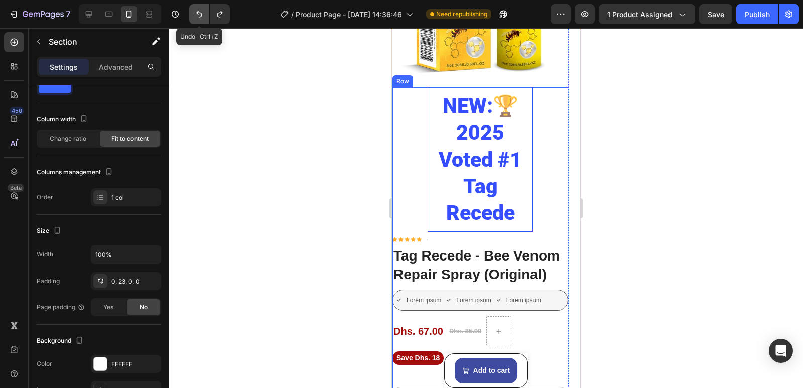
click at [196, 16] on icon "Undo/Redo" at bounding box center [199, 14] width 10 height 10
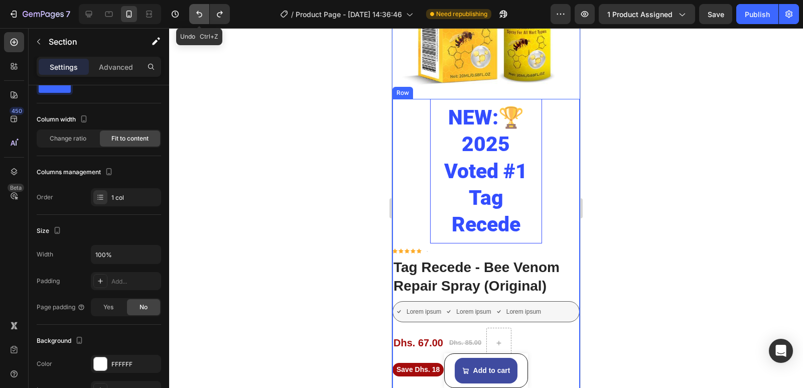
click at [196, 16] on icon "Undo/Redo" at bounding box center [199, 14] width 10 height 10
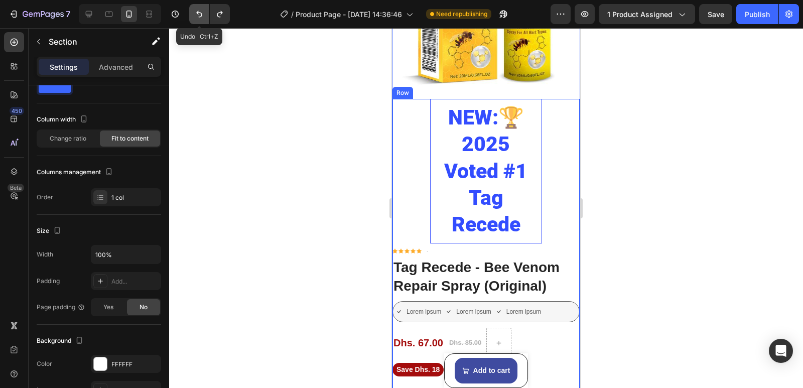
click at [196, 16] on icon "Undo/Redo" at bounding box center [199, 14] width 10 height 10
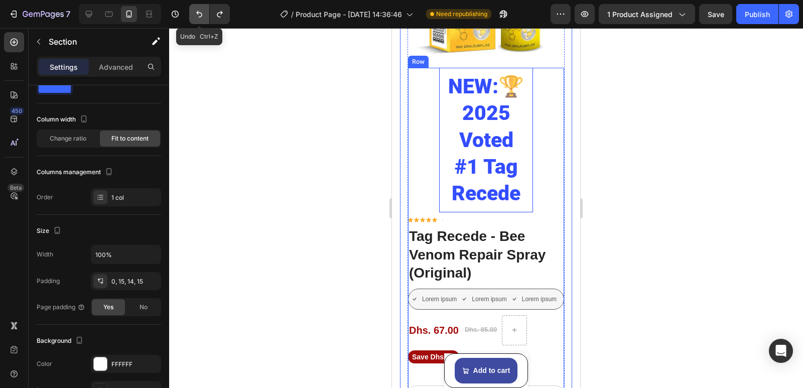
click at [196, 16] on icon "Undo/Redo" at bounding box center [199, 14] width 10 height 10
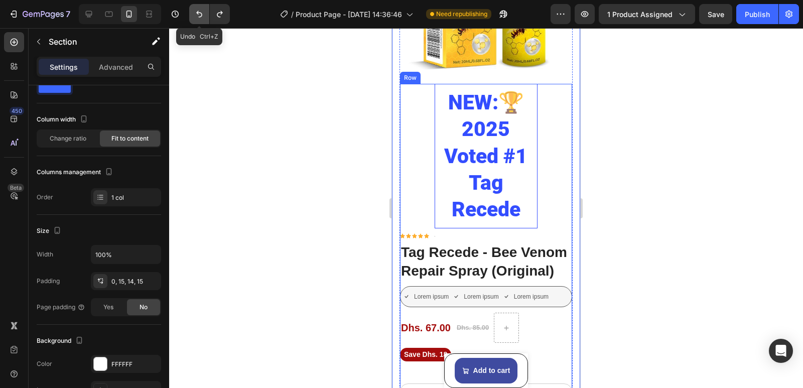
click at [196, 16] on icon "Undo/Redo" at bounding box center [199, 14] width 10 height 10
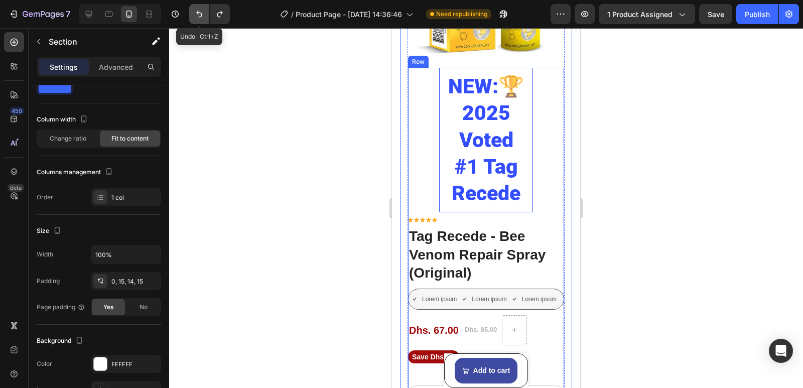
click at [196, 16] on icon "Undo/Redo" at bounding box center [199, 14] width 10 height 10
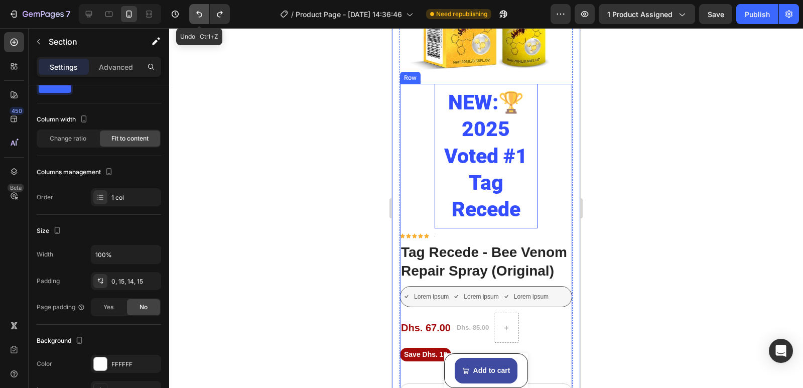
click at [196, 16] on icon "Undo/Redo" at bounding box center [199, 14] width 10 height 10
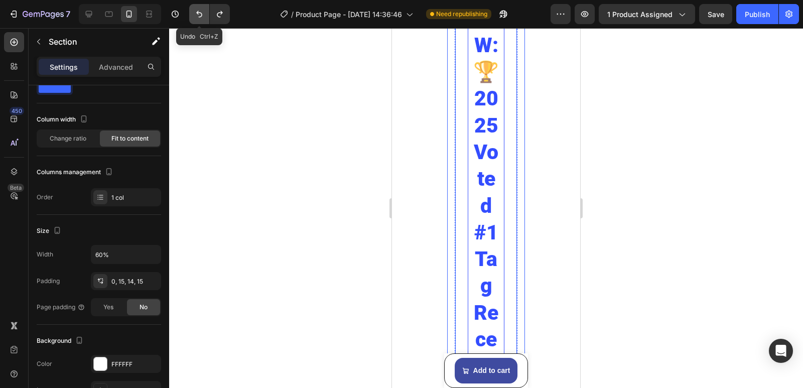
click at [196, 16] on icon "Undo/Redo" at bounding box center [199, 14] width 10 height 10
type input "100%"
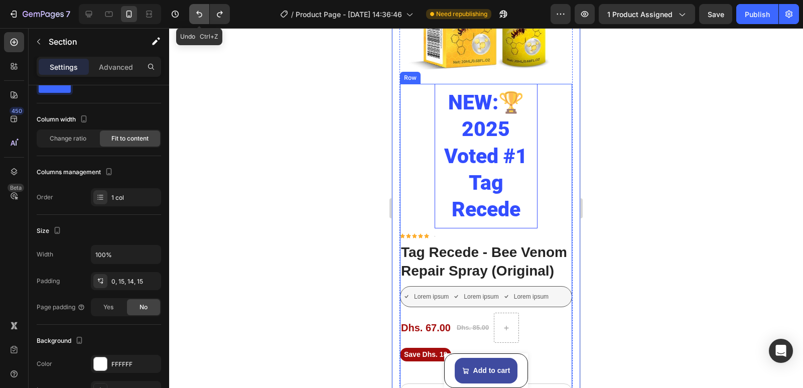
click at [197, 20] on button "Undo/Redo" at bounding box center [199, 14] width 20 height 20
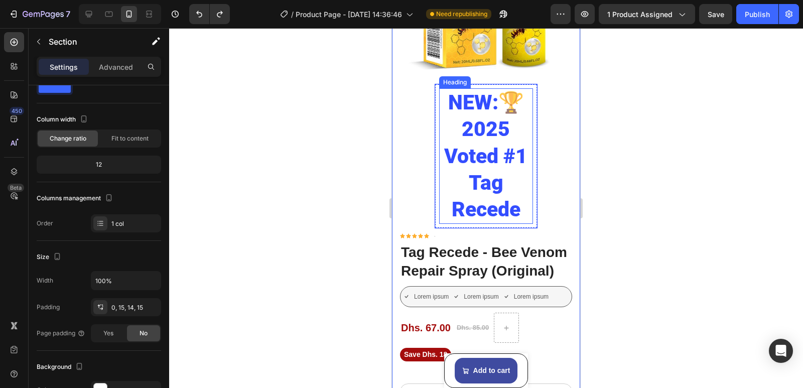
click at [452, 178] on h2 "NEW:🏆 2025 Voted #1 Tag Recede" at bounding box center [486, 156] width 94 height 136
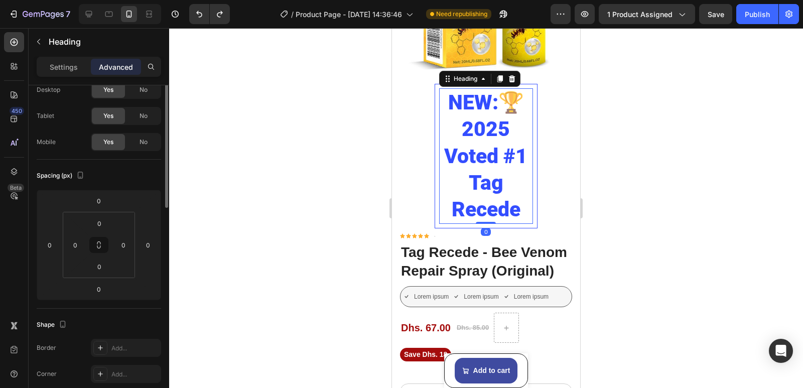
scroll to position [0, 0]
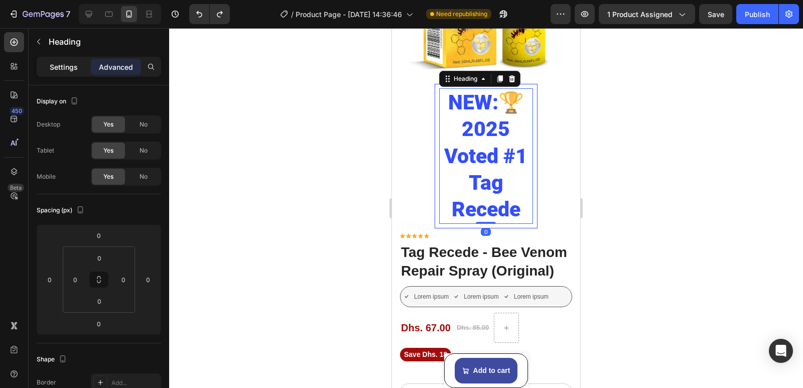
click at [56, 65] on p "Settings" at bounding box center [64, 67] width 28 height 11
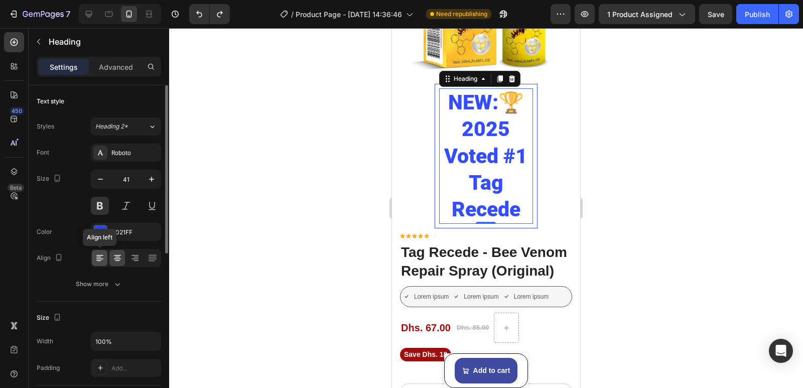
click at [99, 259] on icon at bounding box center [100, 258] width 10 height 10
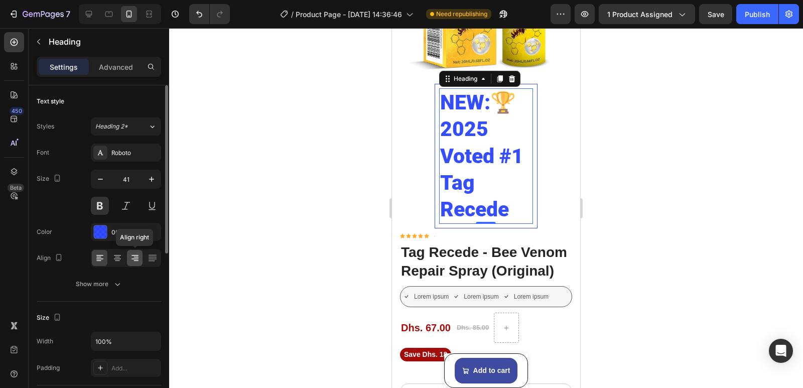
click at [134, 255] on icon at bounding box center [135, 255] width 7 height 1
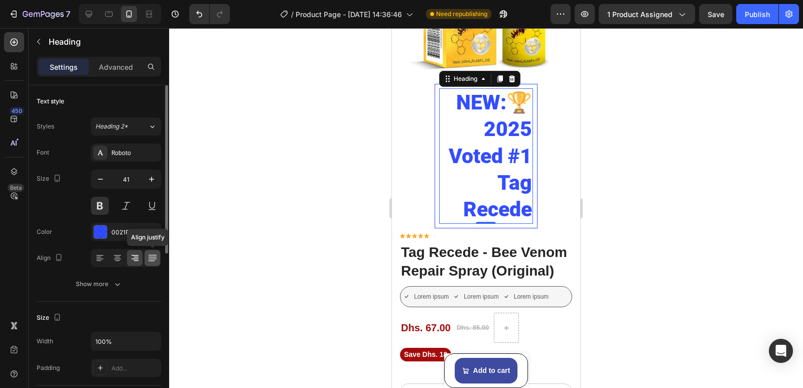
click at [156, 259] on icon at bounding box center [152, 258] width 8 height 1
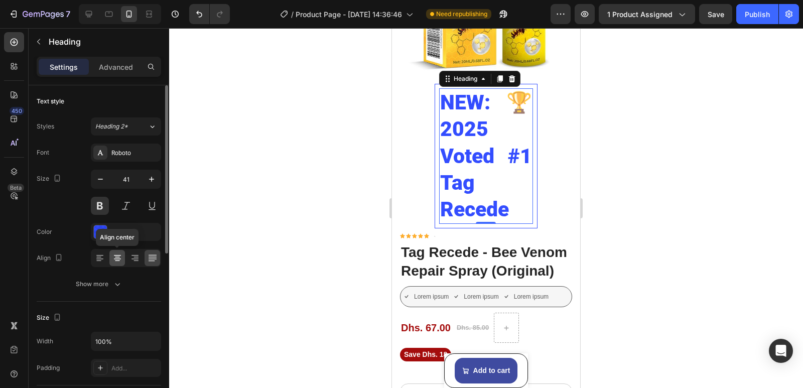
click at [115, 258] on icon at bounding box center [117, 258] width 7 height 1
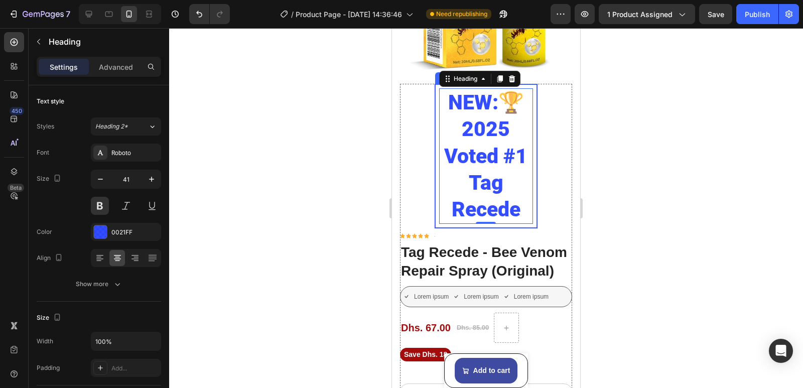
click at [435, 217] on div "NEW:🏆 2025 Voted #1 Tag Recede Heading 0 Row" at bounding box center [486, 156] width 103 height 145
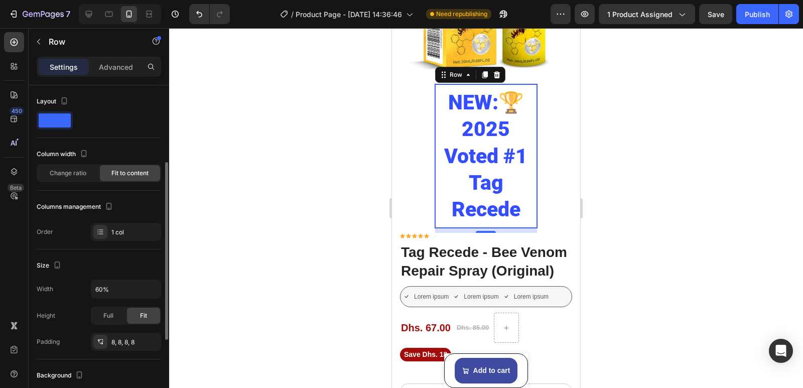
scroll to position [50, 0]
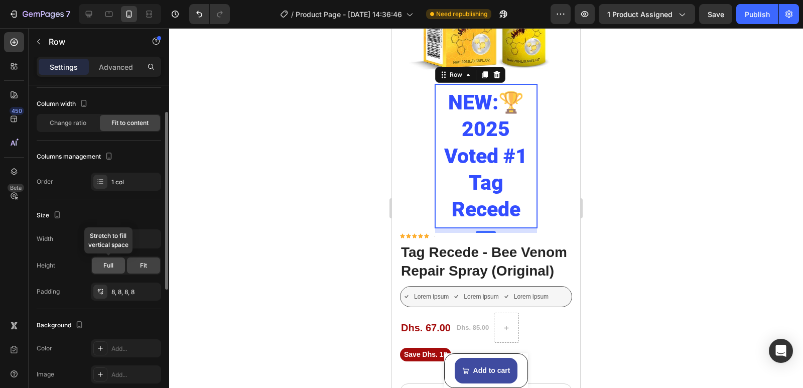
click at [108, 266] on span "Full" at bounding box center [108, 265] width 10 height 9
click at [146, 263] on span "Fit" at bounding box center [143, 265] width 7 height 9
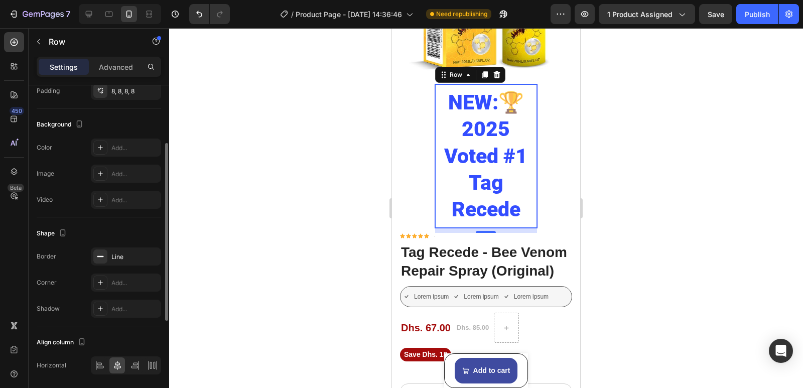
scroll to position [286, 0]
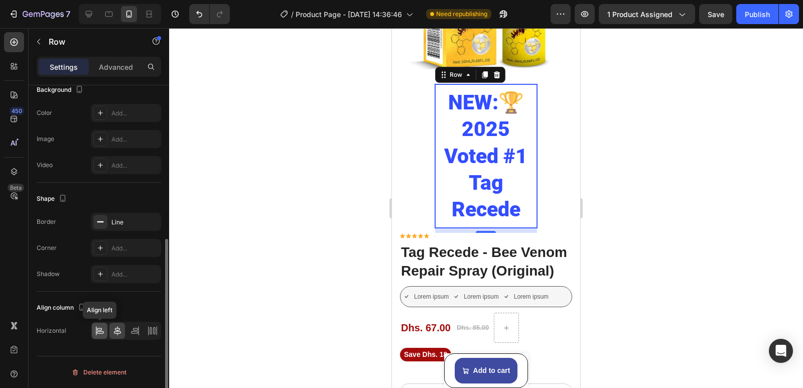
click at [98, 329] on icon at bounding box center [100, 331] width 10 height 10
click at [140, 332] on div at bounding box center [135, 331] width 16 height 16
click at [152, 327] on icon at bounding box center [153, 331] width 10 height 10
click at [118, 330] on icon at bounding box center [117, 330] width 7 height 9
click at [95, 330] on icon at bounding box center [100, 331] width 10 height 10
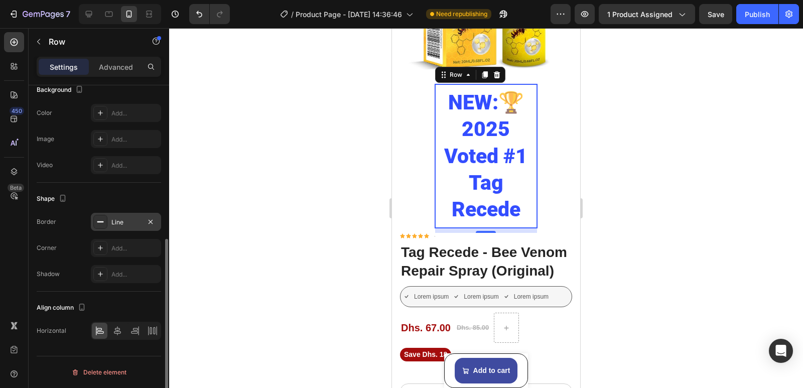
click at [103, 221] on icon at bounding box center [100, 222] width 8 height 8
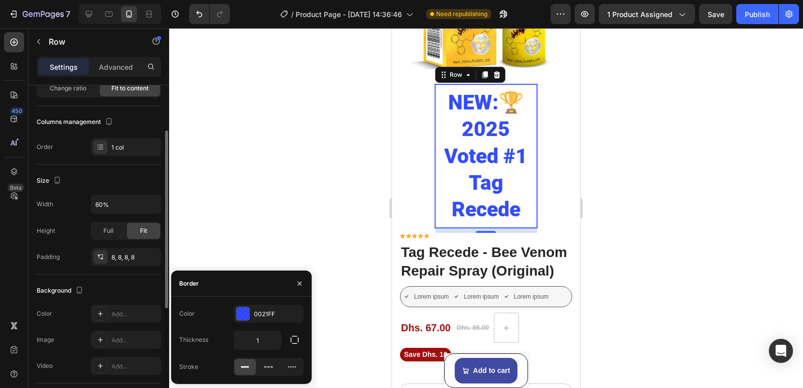
scroll to position [35, 0]
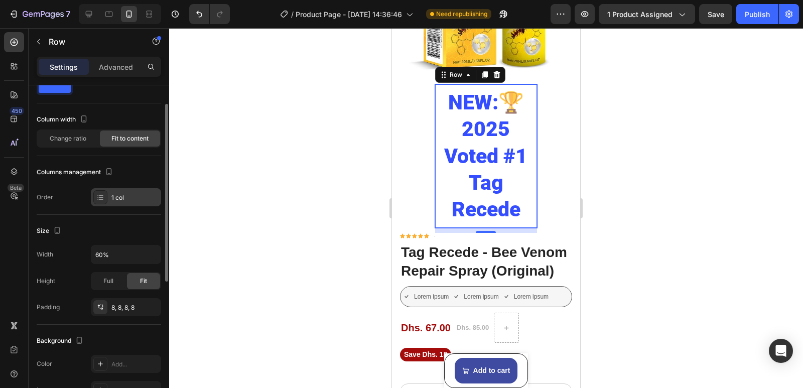
click at [116, 199] on div "1 col" at bounding box center [134, 197] width 47 height 9
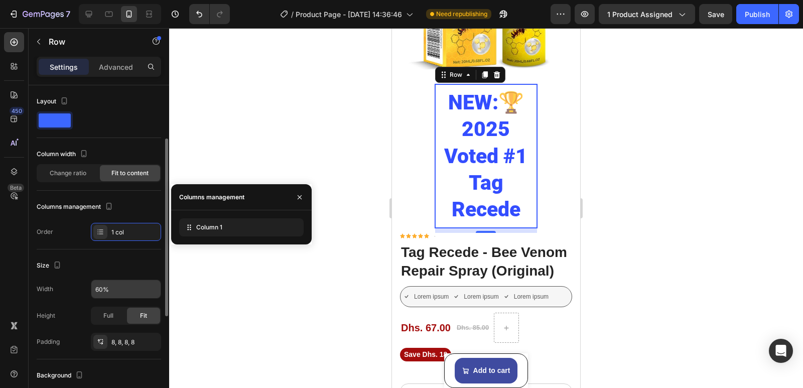
scroll to position [35, 0]
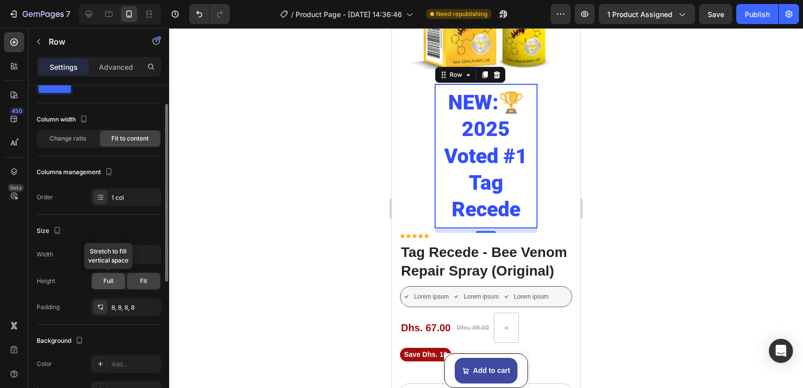
click at [120, 281] on div "Full" at bounding box center [108, 281] width 33 height 16
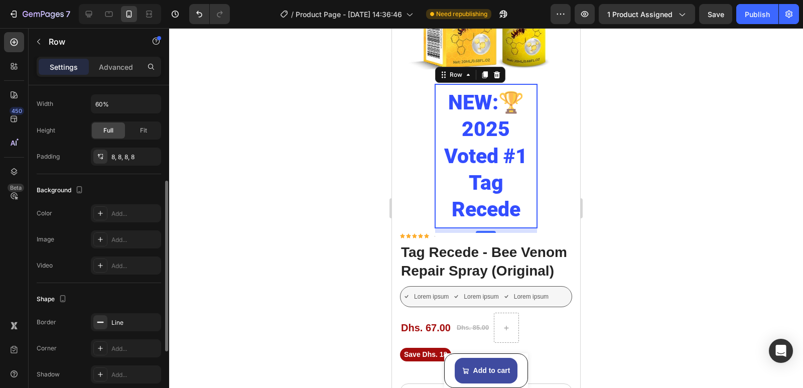
scroll to position [312, 0]
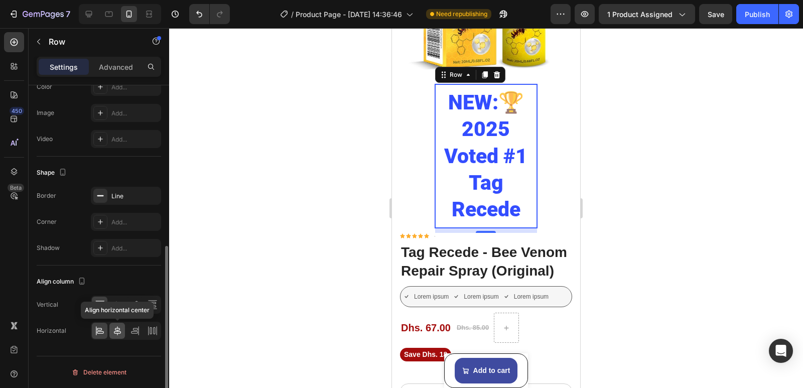
click at [120, 331] on icon at bounding box center [117, 330] width 7 height 9
click at [136, 330] on icon at bounding box center [135, 331] width 10 height 10
click at [148, 331] on icon at bounding box center [153, 331] width 10 height 10
click at [105, 330] on div at bounding box center [100, 331] width 16 height 16
click at [156, 303] on icon at bounding box center [152, 303] width 7 height 2
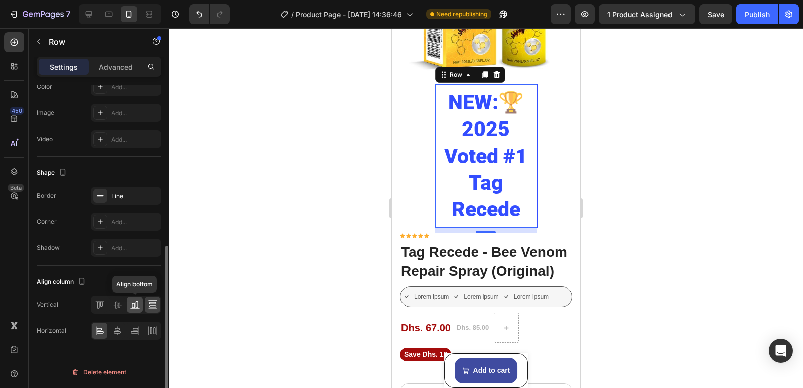
click at [133, 307] on icon at bounding box center [135, 305] width 10 height 10
click at [113, 303] on div at bounding box center [117, 305] width 16 height 16
drag, startPoint x: 137, startPoint y: 332, endPoint x: 137, endPoint y: 324, distance: 8.0
click at [137, 332] on icon at bounding box center [135, 331] width 10 height 10
click at [148, 304] on icon at bounding box center [153, 305] width 10 height 10
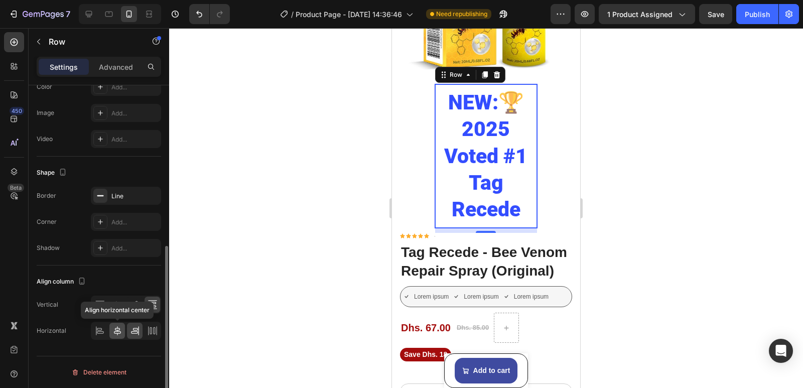
click at [116, 324] on div at bounding box center [117, 331] width 16 height 16
drag, startPoint x: 110, startPoint y: 290, endPoint x: 112, endPoint y: 300, distance: 10.2
click at [110, 291] on div "Align column Vertical Horizontal" at bounding box center [99, 307] width 124 height 82
click at [113, 302] on icon at bounding box center [117, 305] width 10 height 10
drag, startPoint x: 139, startPoint y: 331, endPoint x: 146, endPoint y: 315, distance: 17.3
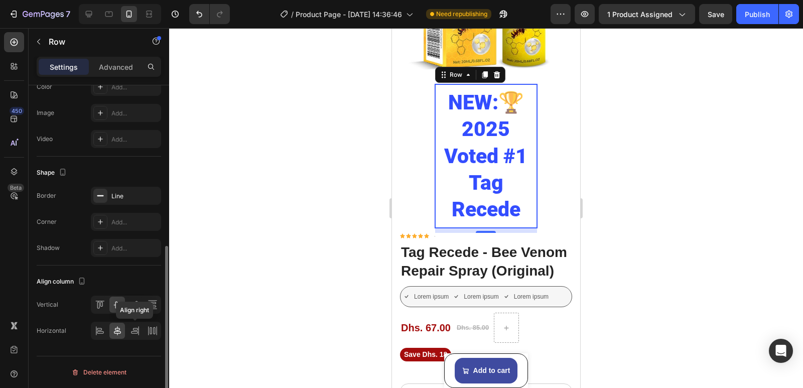
click at [139, 329] on icon at bounding box center [135, 331] width 10 height 10
click at [159, 331] on div at bounding box center [153, 331] width 16 height 16
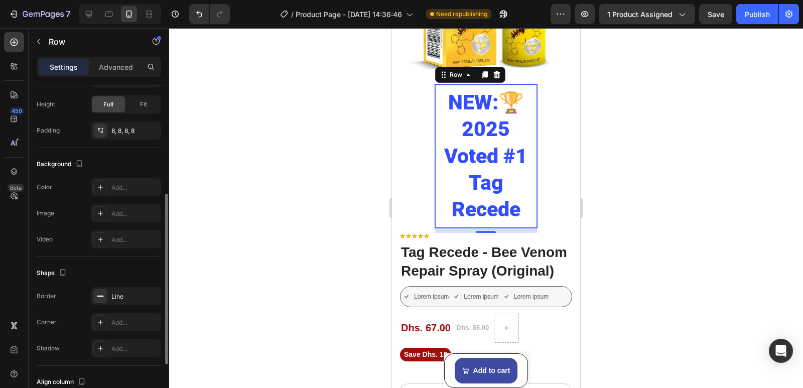
scroll to position [161, 0]
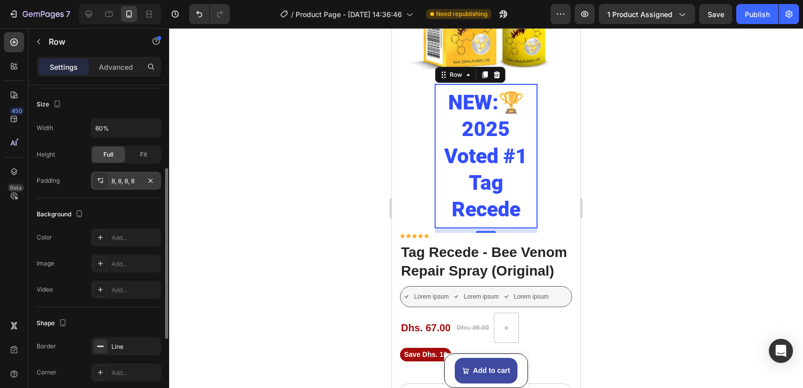
click at [115, 183] on div "8, 8, 8, 8" at bounding box center [125, 181] width 29 height 9
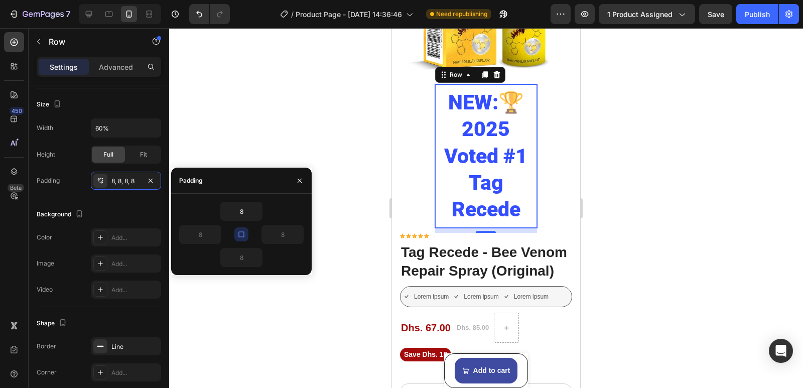
click at [243, 234] on icon "button" at bounding box center [241, 234] width 8 height 8
click at [284, 233] on input "8" at bounding box center [282, 234] width 41 height 18
click at [297, 235] on icon "button" at bounding box center [298, 234] width 8 height 8
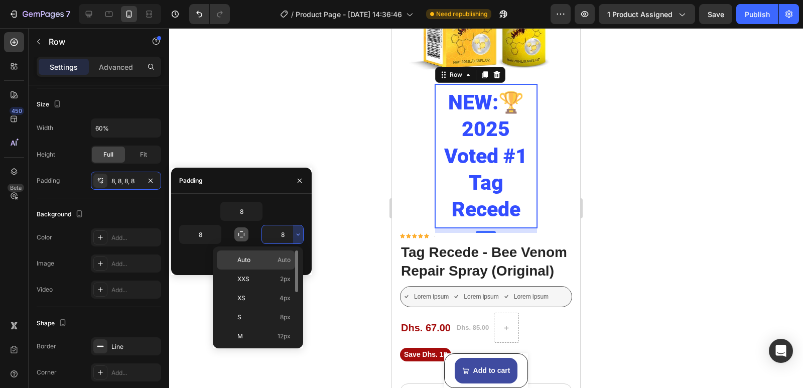
click at [277, 259] on p "Auto Auto" at bounding box center [263, 259] width 53 height 9
type input "Auto"
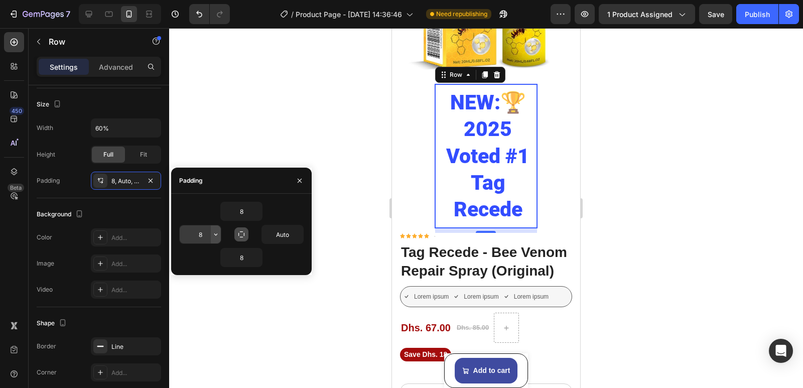
click at [211, 236] on button "button" at bounding box center [216, 234] width 10 height 18
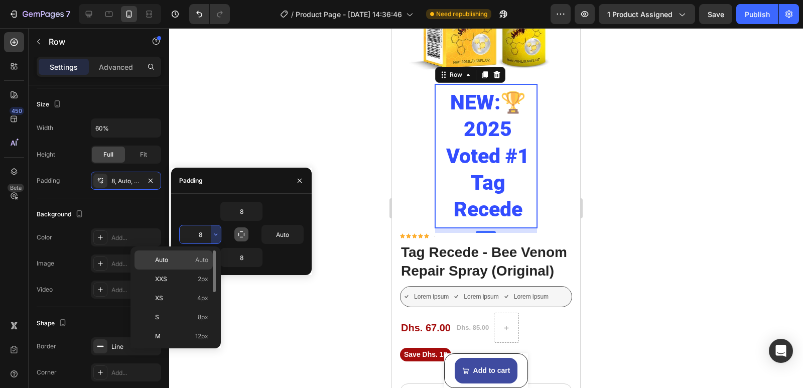
click at [189, 263] on p "Auto Auto" at bounding box center [181, 259] width 53 height 9
type input "Auto"
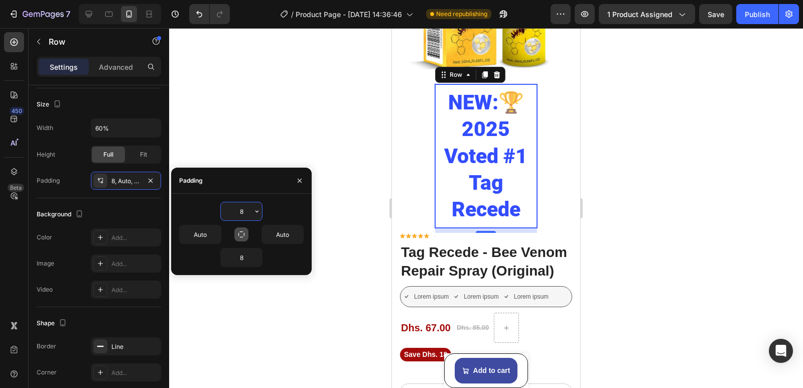
click at [246, 213] on input "8" at bounding box center [241, 211] width 41 height 18
click at [258, 213] on icon "button" at bounding box center [257, 211] width 8 height 8
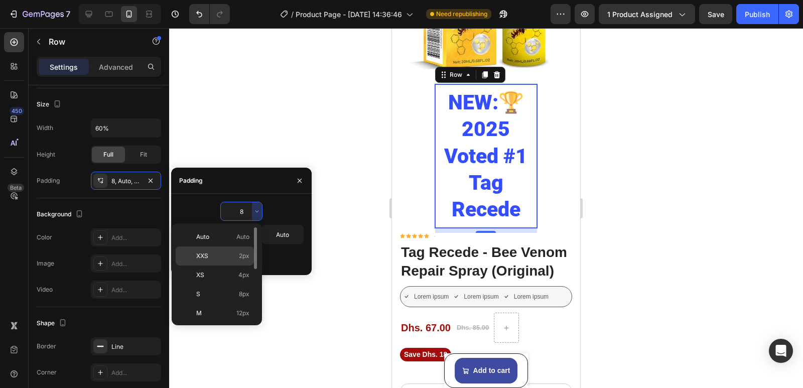
click at [239, 251] on div "XXS 2px" at bounding box center [215, 255] width 78 height 19
type input "2"
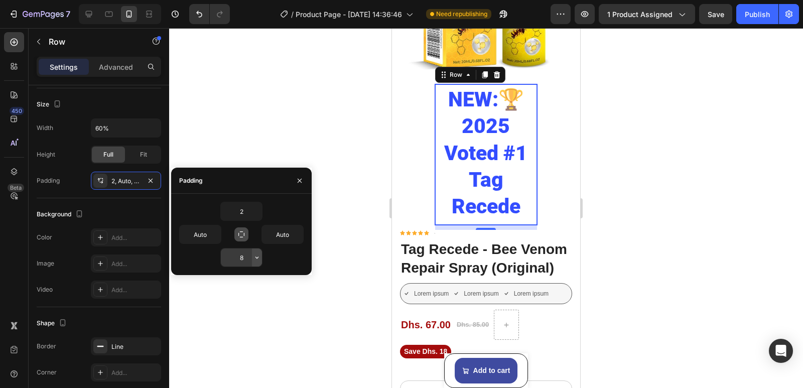
click at [255, 257] on icon "button" at bounding box center [256, 257] width 3 height 2
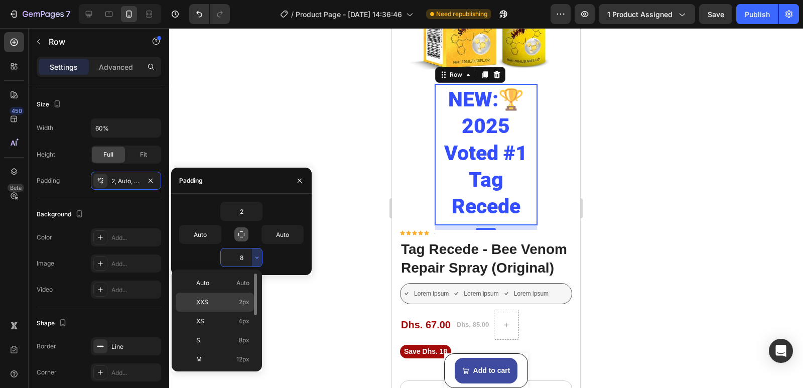
click at [239, 306] on span "2px" at bounding box center [244, 302] width 11 height 9
type input "2"
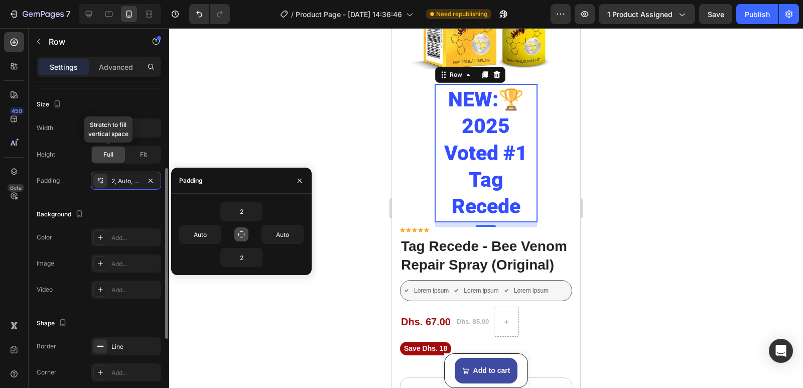
click at [115, 155] on div "Full" at bounding box center [108, 155] width 33 height 16
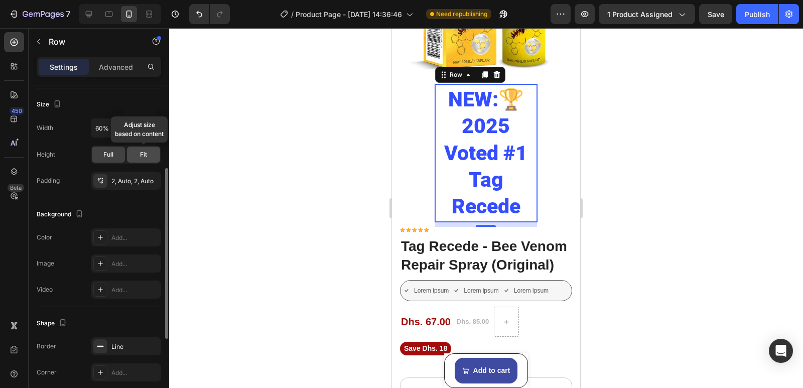
click at [140, 154] on div "Fit" at bounding box center [143, 155] width 33 height 16
click at [119, 152] on div "Full" at bounding box center [108, 155] width 33 height 16
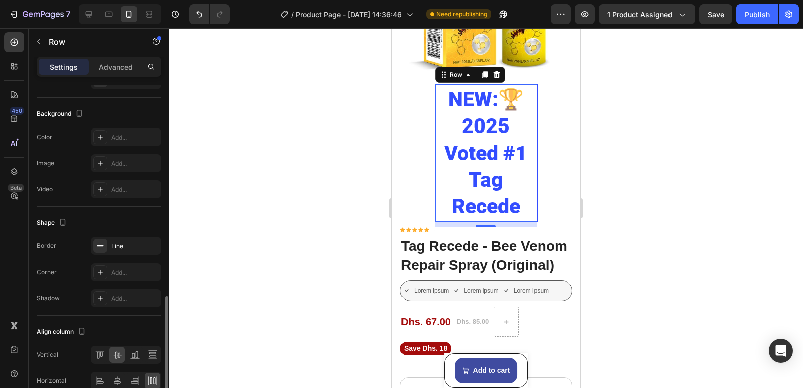
scroll to position [312, 0]
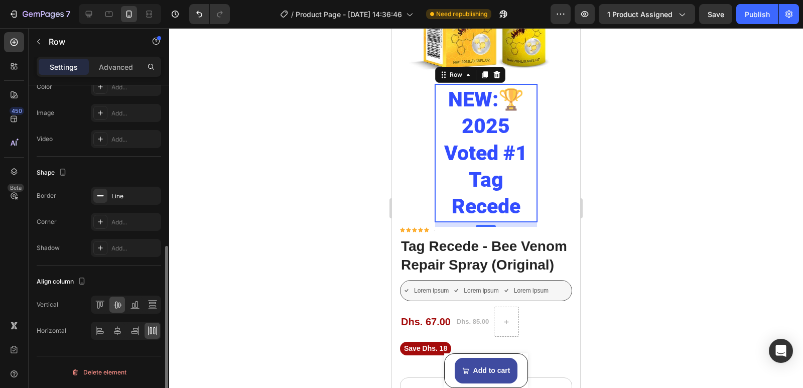
click at [73, 325] on div "Horizontal" at bounding box center [99, 331] width 124 height 18
click at [101, 330] on icon at bounding box center [99, 329] width 5 height 3
click at [152, 303] on icon at bounding box center [153, 305] width 10 height 10
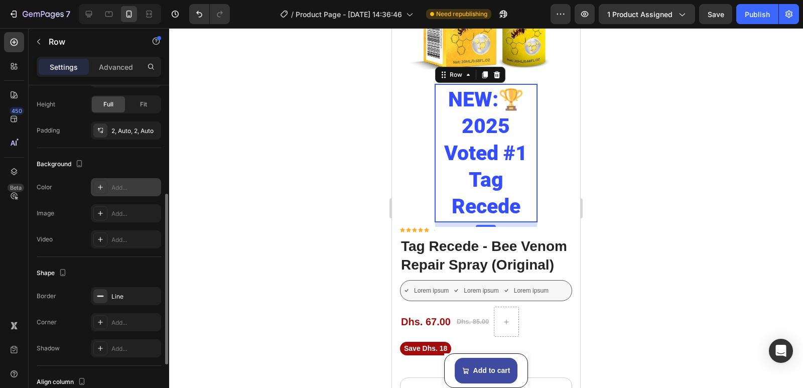
scroll to position [111, 0]
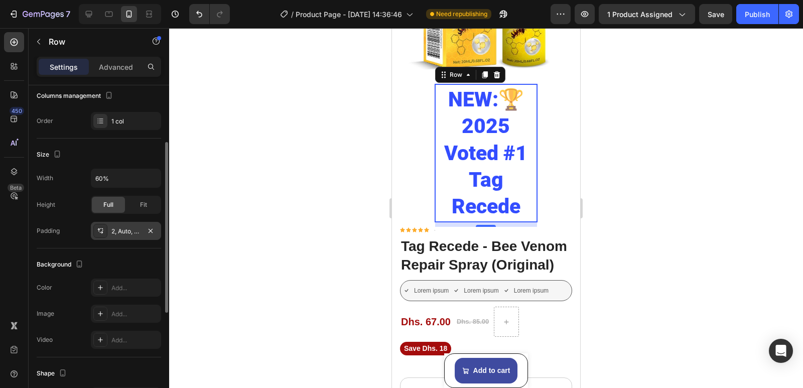
click at [102, 230] on icon at bounding box center [100, 231] width 8 height 8
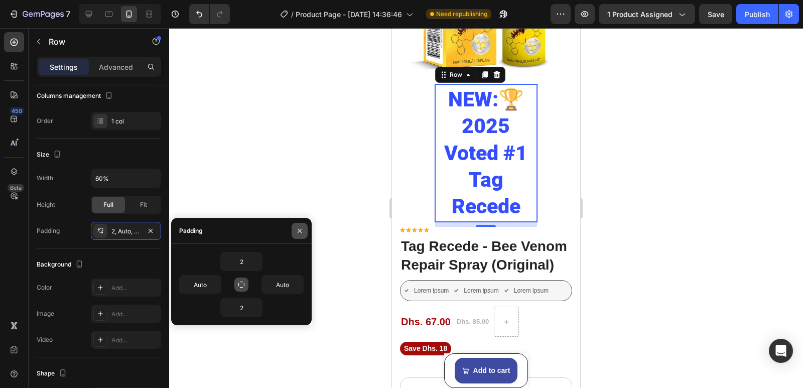
click at [297, 231] on icon "button" at bounding box center [300, 231] width 8 height 8
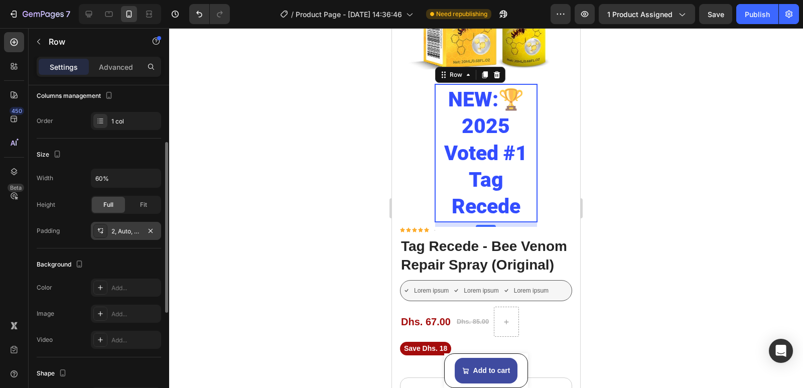
click at [98, 228] on icon at bounding box center [100, 231] width 8 height 8
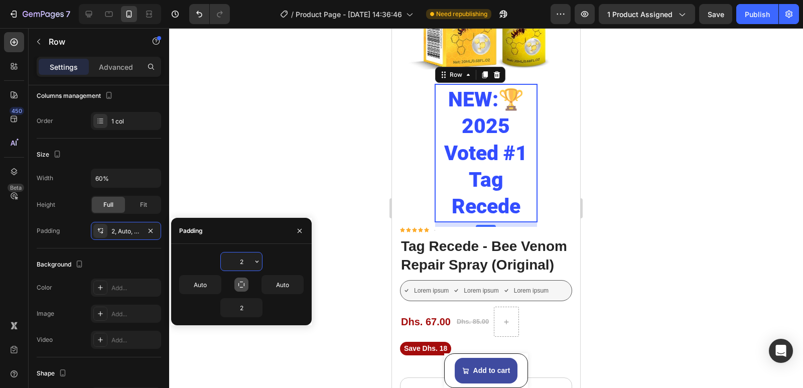
click at [244, 262] on input "2" at bounding box center [241, 261] width 41 height 18
type input "2"
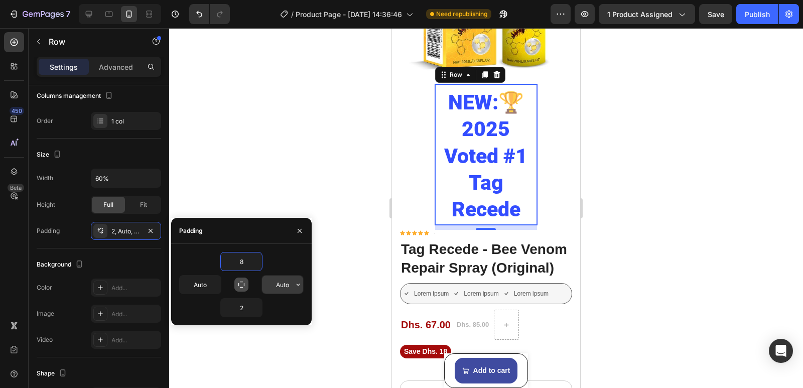
type input "8"
click at [285, 284] on input "Auto" at bounding box center [282, 285] width 41 height 18
click at [297, 284] on icon "button" at bounding box center [298, 285] width 8 height 8
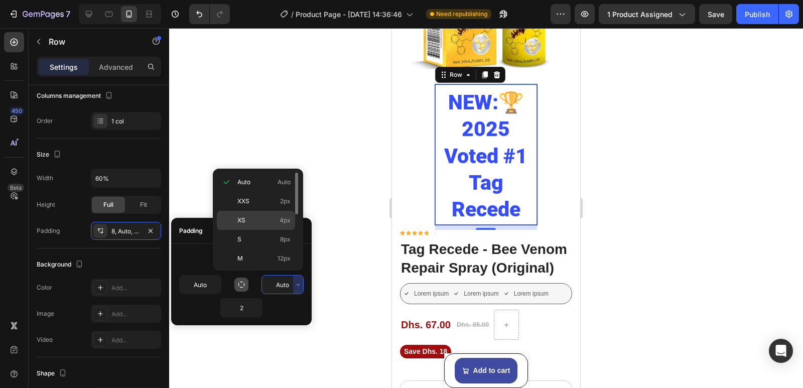
click at [256, 219] on p "XS 4px" at bounding box center [263, 220] width 53 height 9
type input "4"
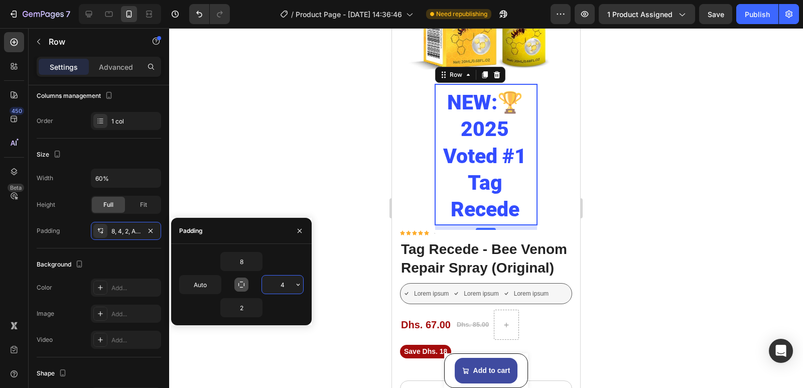
click at [287, 287] on input "4" at bounding box center [282, 285] width 41 height 18
type input "8"
click at [209, 284] on input "Auto" at bounding box center [200, 285] width 41 height 18
click at [218, 285] on icon "button" at bounding box center [216, 285] width 8 height 8
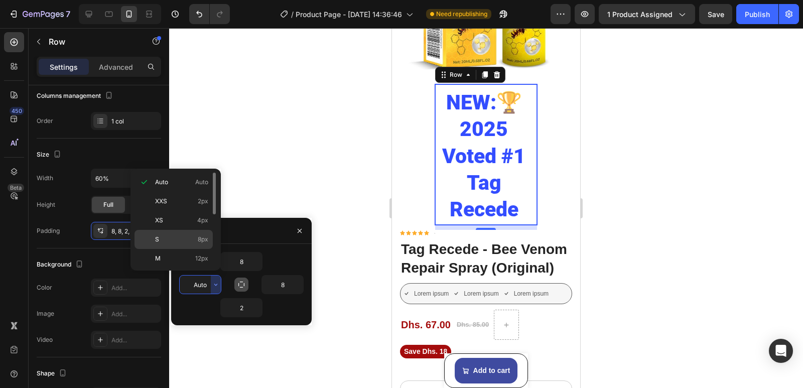
click at [195, 239] on p "S 8px" at bounding box center [181, 239] width 53 height 9
type input "8"
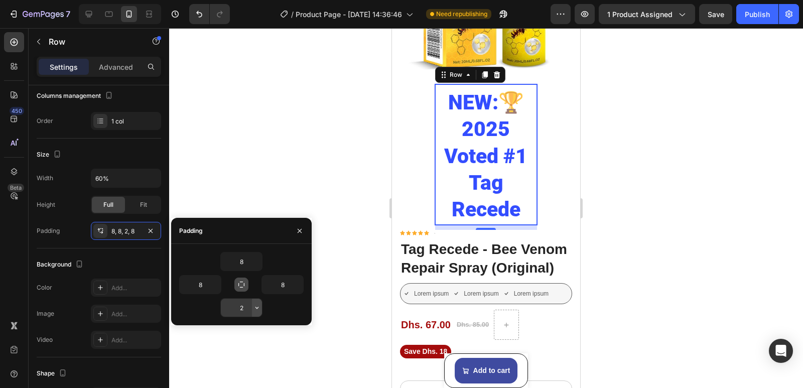
click at [252, 305] on button "button" at bounding box center [257, 308] width 10 height 18
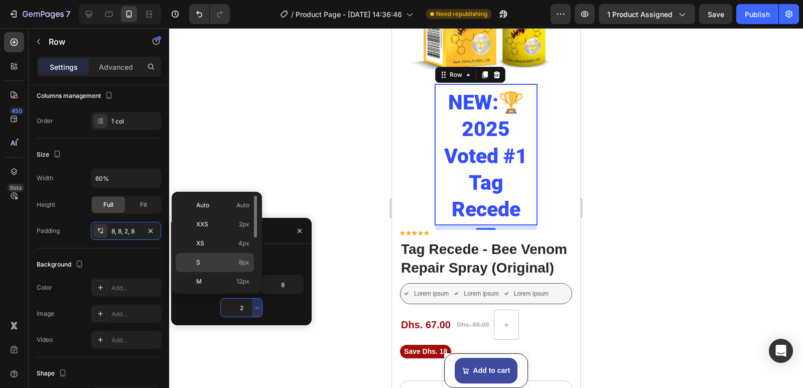
click at [222, 261] on p "S 8px" at bounding box center [222, 262] width 53 height 9
type input "8"
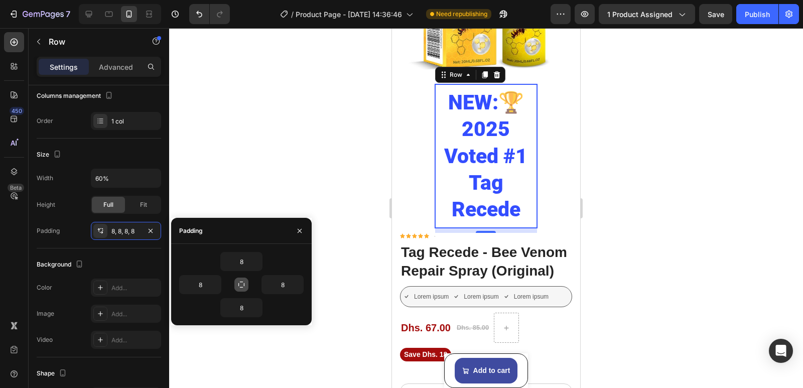
click at [288, 256] on div "8" at bounding box center [241, 261] width 124 height 19
click at [201, 205] on div at bounding box center [486, 208] width 634 height 360
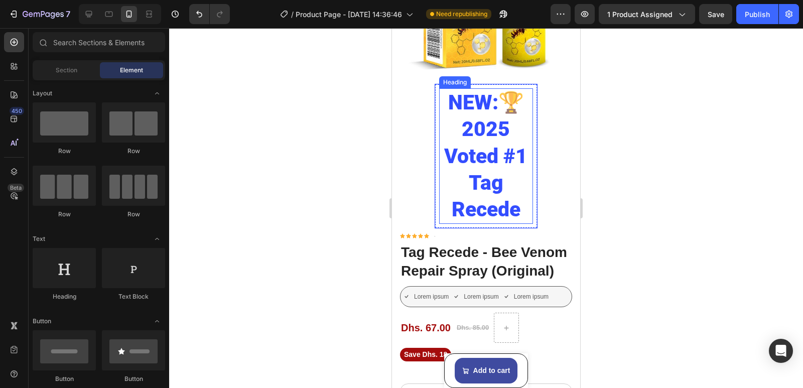
click at [450, 182] on h2 "NEW:🏆 2025 Voted #1 Tag Recede" at bounding box center [486, 156] width 94 height 136
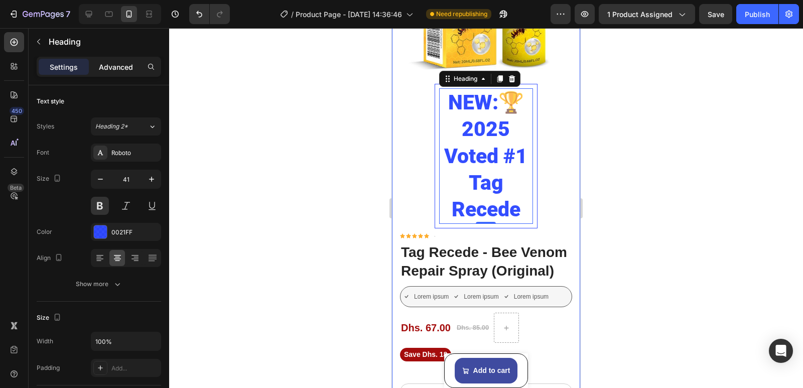
click at [119, 70] on p "Advanced" at bounding box center [116, 67] width 34 height 11
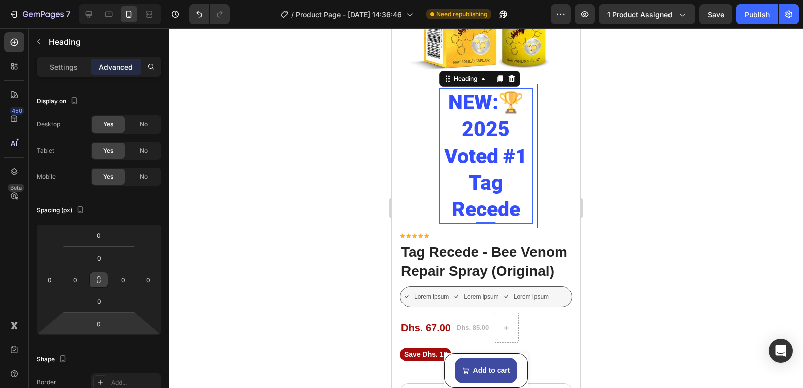
scroll to position [251, 0]
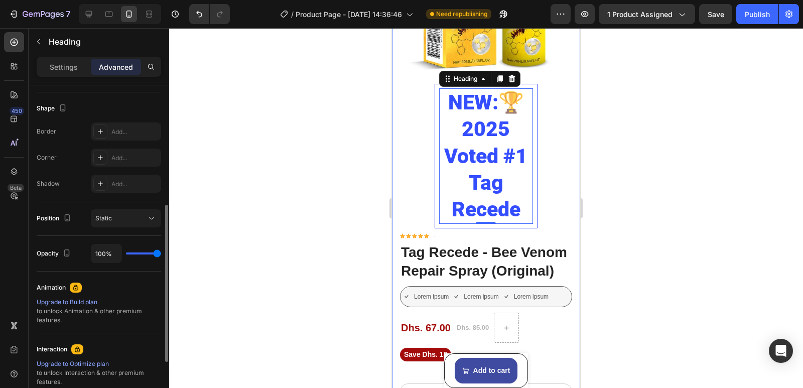
type input "93%"
type input "93"
type input "85%"
type input "85"
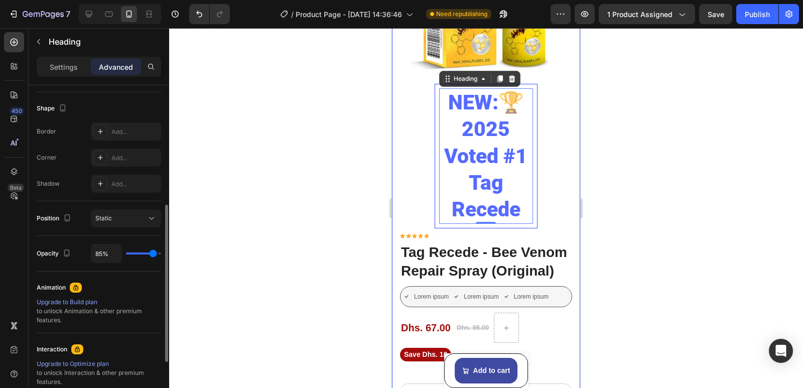
type input "78%"
type input "78"
type input "76%"
type input "76"
type input "72%"
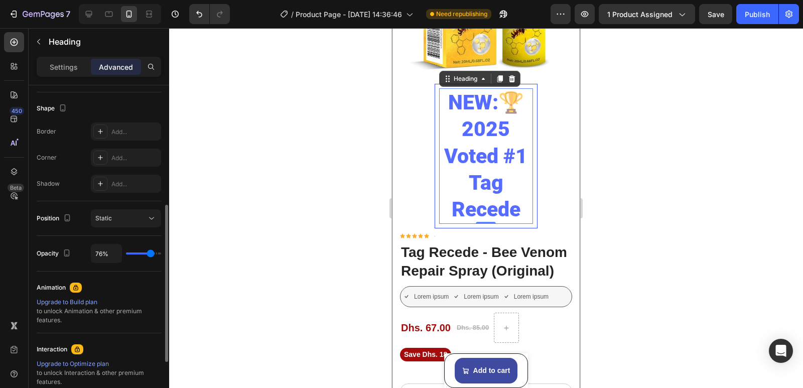
type input "72"
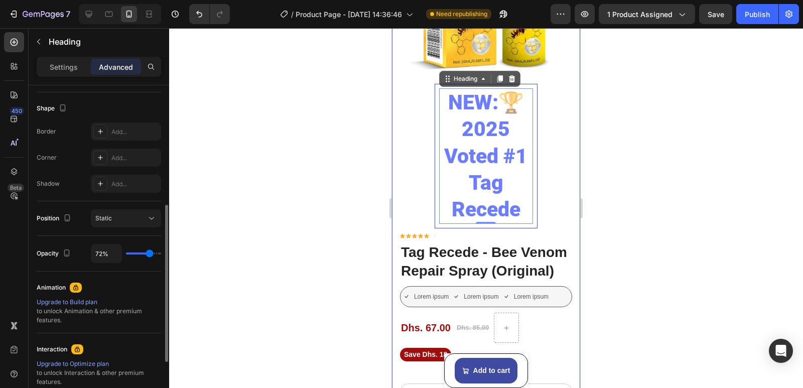
type input "70%"
type input "70"
type input "63%"
type input "63"
type input "59%"
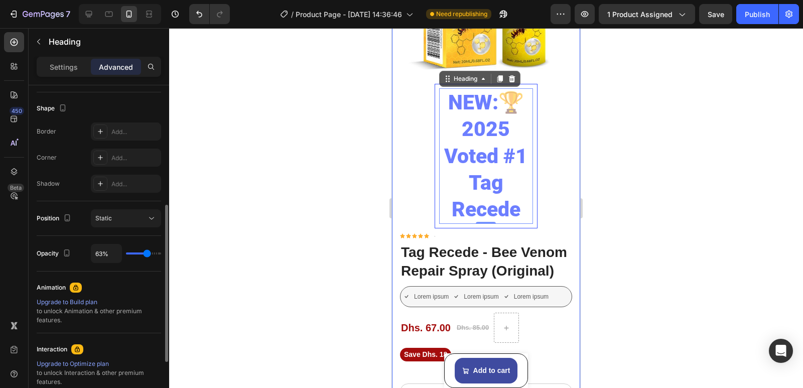
type input "59"
type input "52%"
type input "52"
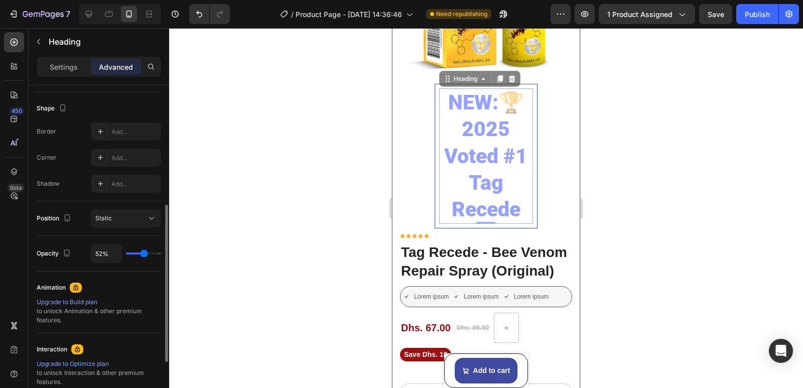
type input "46%"
type input "46"
type input "41%"
type input "41"
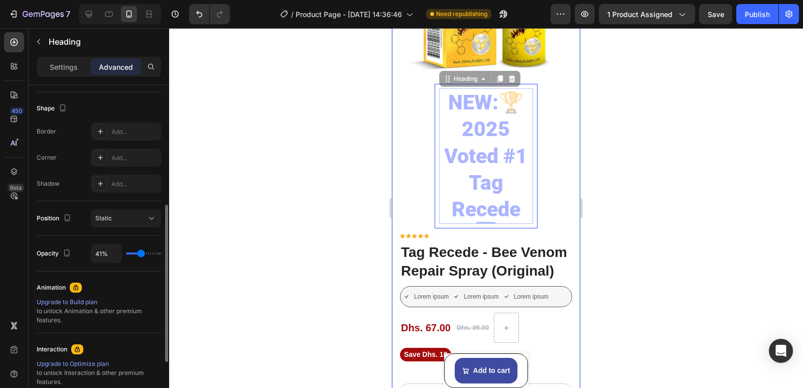
type input "19%"
type input "19"
type input "17%"
type input "17"
type input "0%"
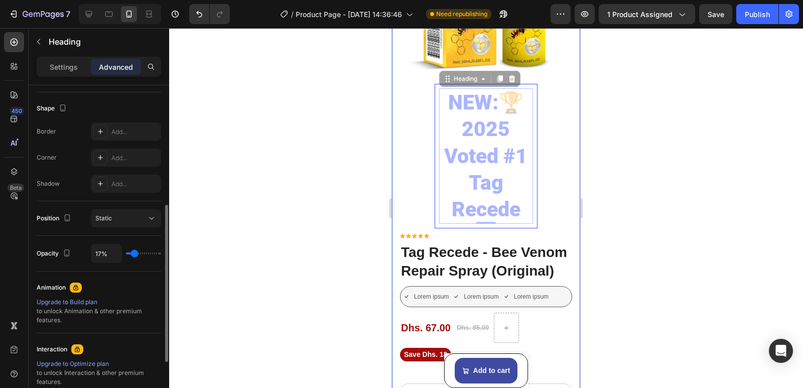
type input "0"
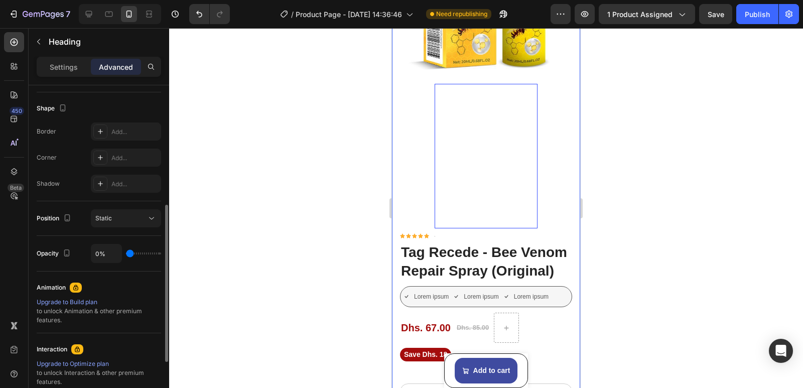
type input "41%"
type input "41"
type input "54%"
type input "54"
type input "67%"
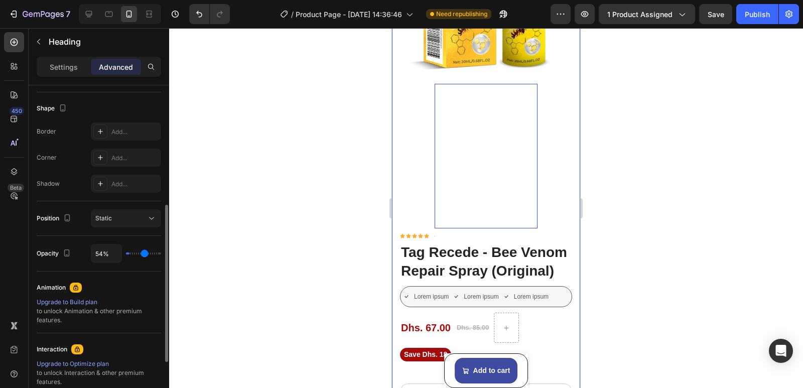
type input "67"
type input "76%"
type input "76"
type input "81%"
type input "81"
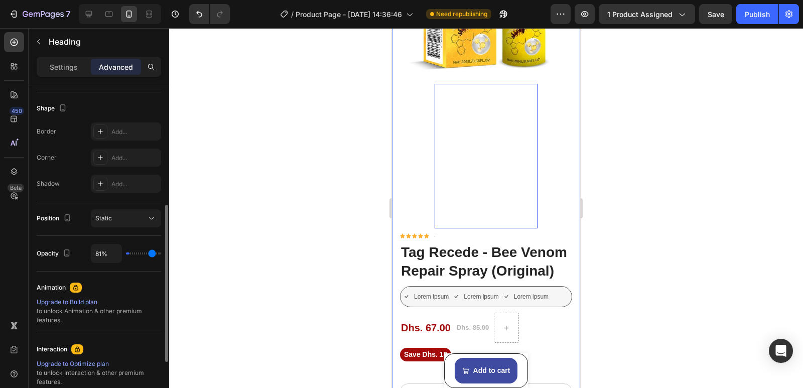
type input "89%"
type input "89"
type input "100%"
type input "100"
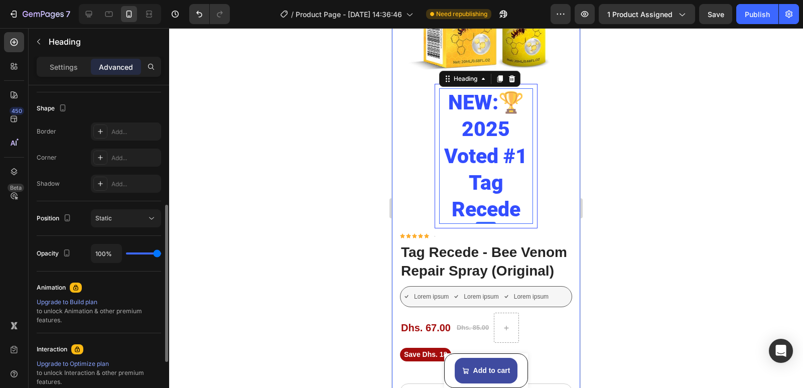
drag, startPoint x: 157, startPoint y: 253, endPoint x: 179, endPoint y: 251, distance: 21.7
click at [161, 252] on input "range" at bounding box center [143, 253] width 35 height 2
click at [135, 212] on button "Static" at bounding box center [126, 218] width 70 height 18
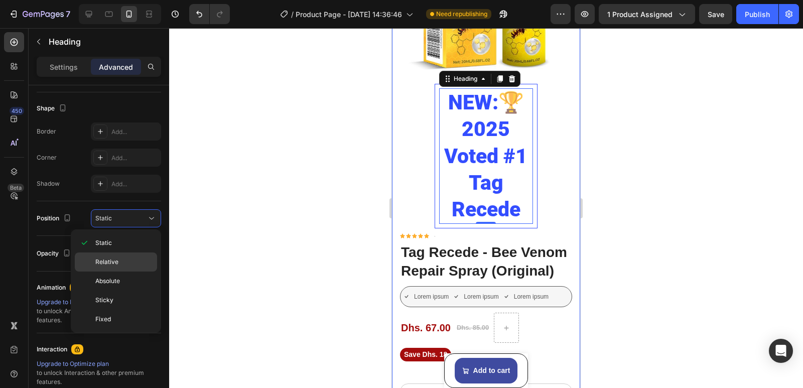
click at [121, 261] on p "Relative" at bounding box center [123, 261] width 57 height 9
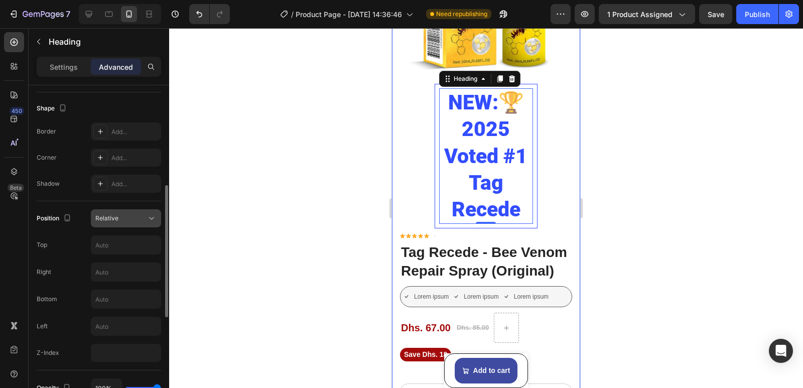
click at [150, 222] on icon at bounding box center [152, 218] width 10 height 10
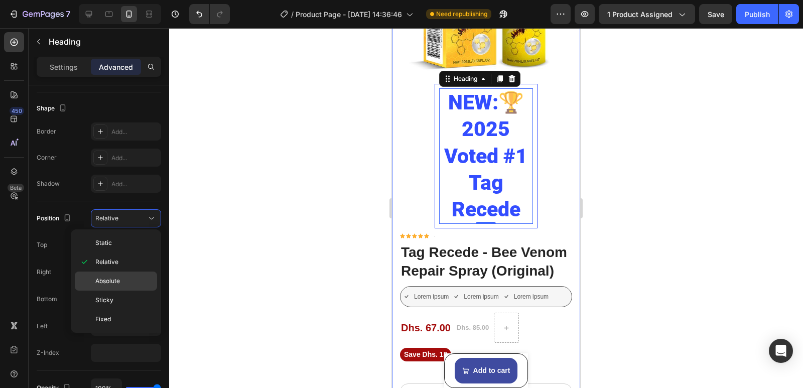
click at [116, 281] on span "Absolute" at bounding box center [107, 281] width 25 height 9
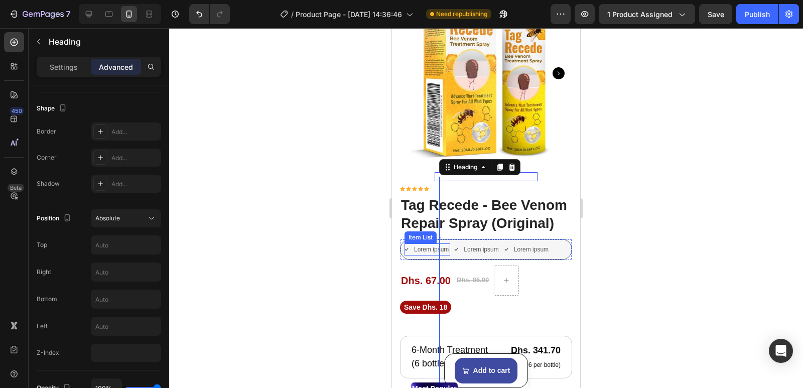
scroll to position [50, 0]
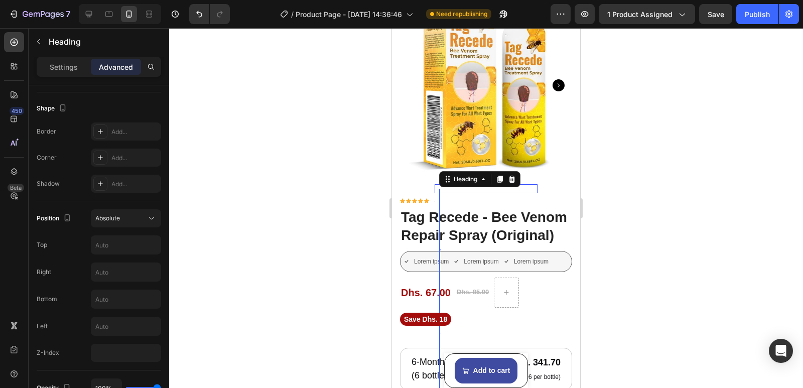
click at [329, 162] on div at bounding box center [486, 208] width 634 height 360
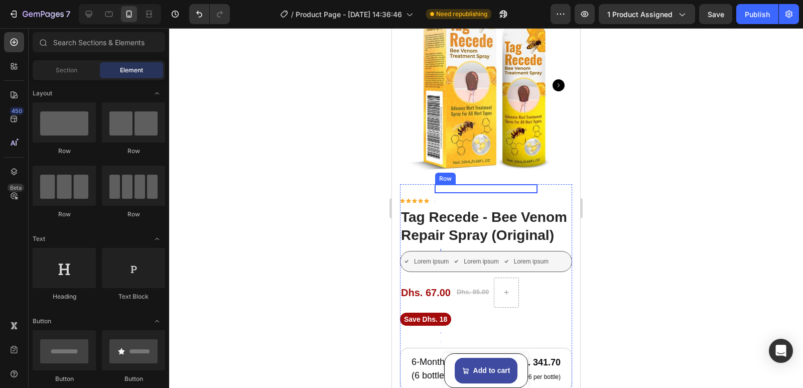
click at [465, 184] on div "NEW:🏆 2025 Voted #1 Tag Recede Heading Row" at bounding box center [486, 188] width 103 height 9
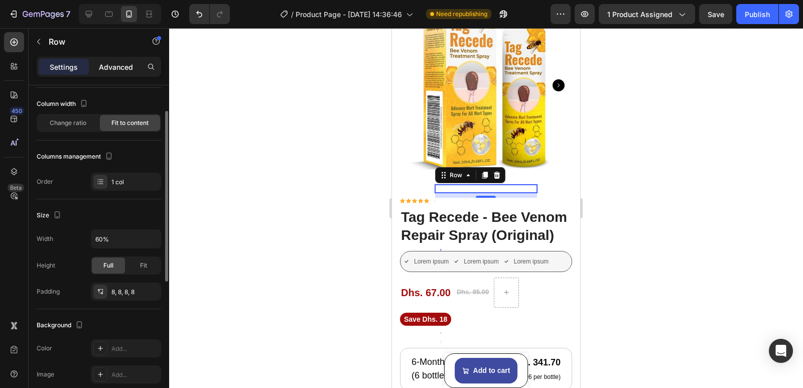
click at [116, 74] on div "Advanced" at bounding box center [116, 67] width 50 height 16
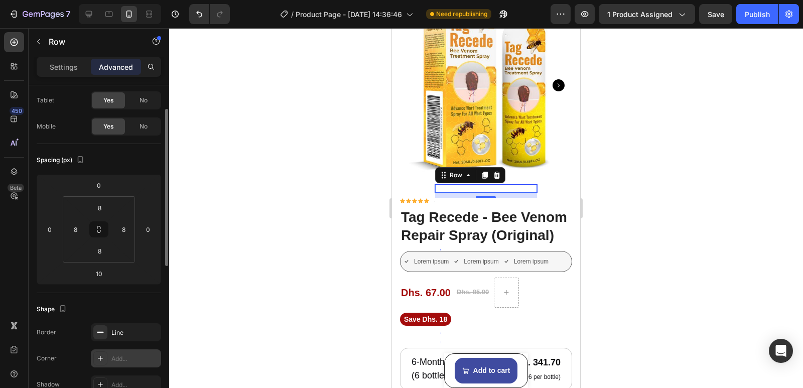
scroll to position [151, 0]
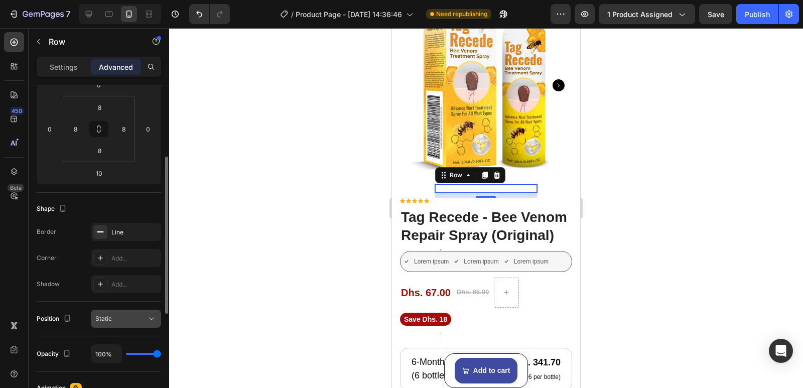
click at [142, 319] on div "Static" at bounding box center [120, 318] width 51 height 9
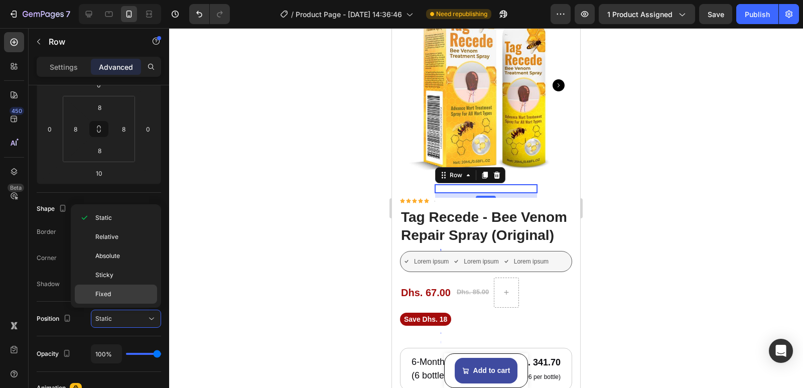
click at [123, 294] on p "Fixed" at bounding box center [123, 294] width 57 height 9
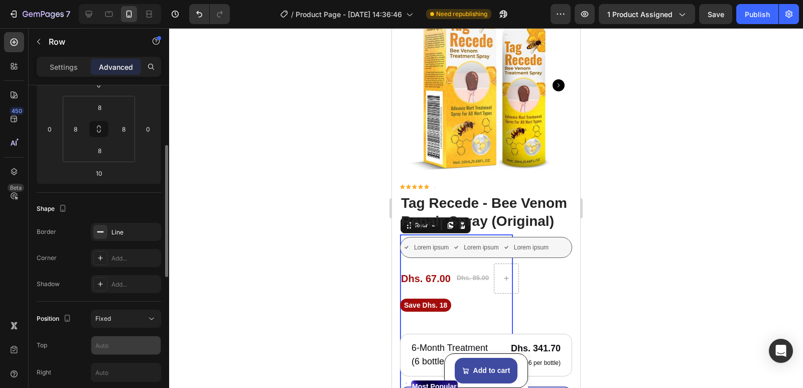
scroll to position [251, 0]
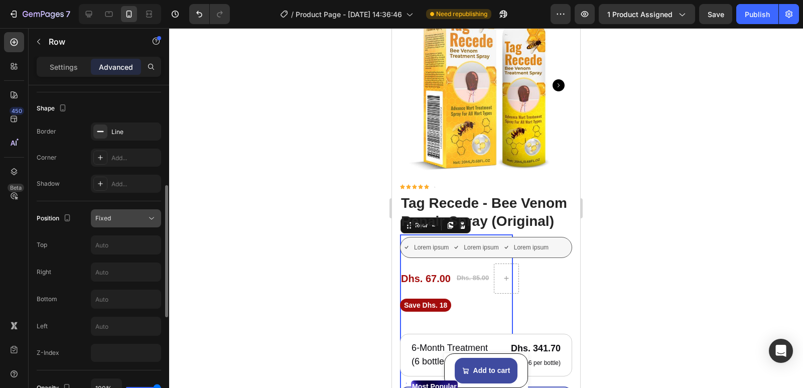
click at [142, 225] on button "Fixed" at bounding box center [126, 218] width 70 height 18
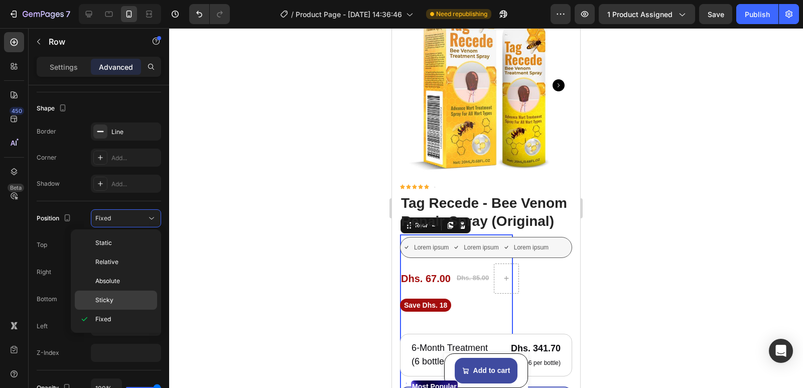
click at [122, 303] on p "Sticky" at bounding box center [123, 300] width 57 height 9
type input "0"
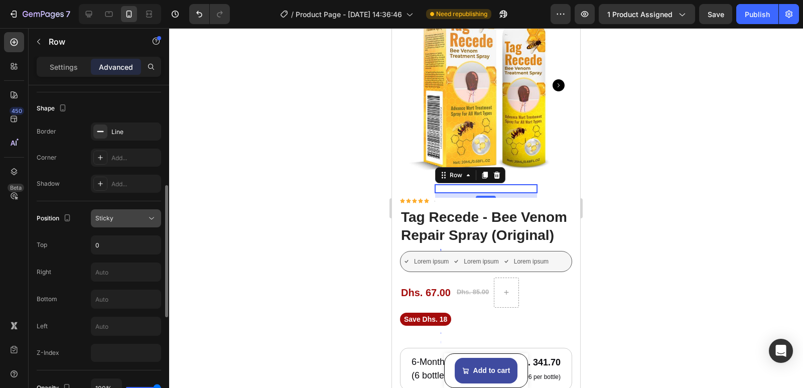
click at [147, 217] on icon at bounding box center [152, 218] width 10 height 10
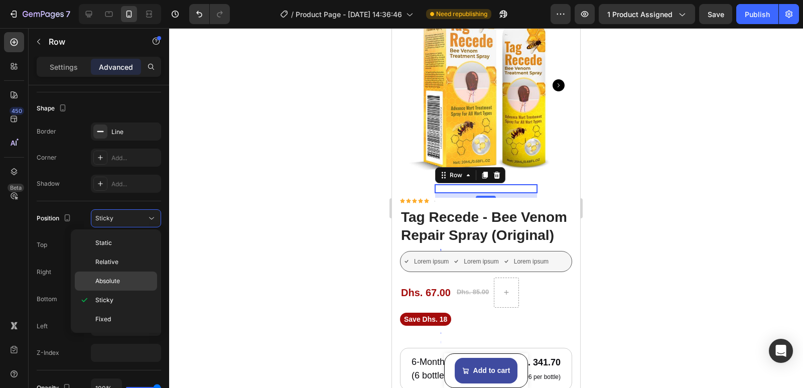
click at [125, 277] on p "Absolute" at bounding box center [123, 281] width 57 height 9
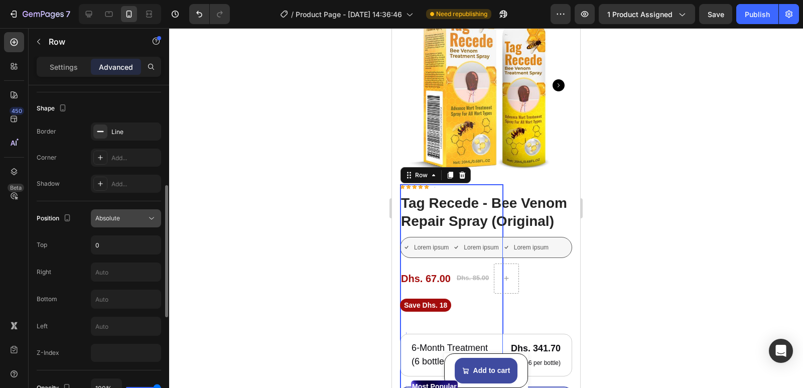
click at [146, 217] on div "Absolute" at bounding box center [120, 218] width 51 height 9
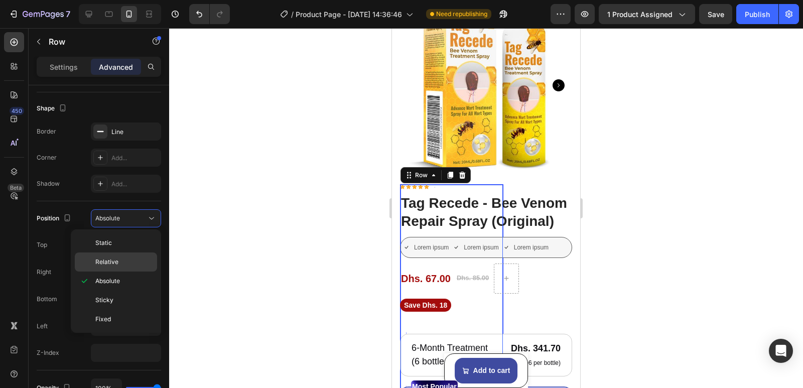
click at [123, 256] on div "Relative" at bounding box center [116, 261] width 82 height 19
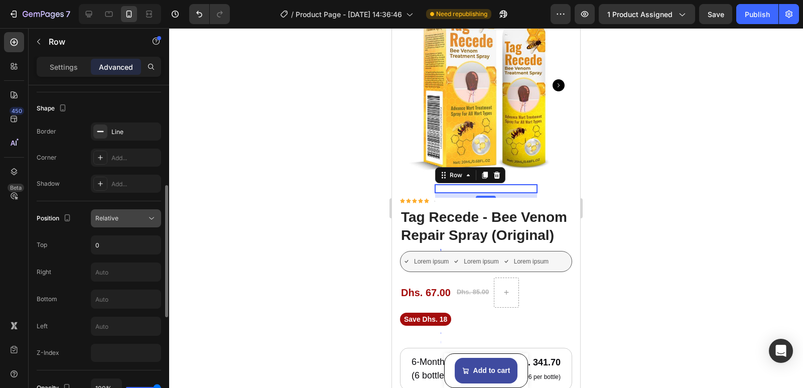
click at [156, 217] on icon at bounding box center [152, 218] width 10 height 10
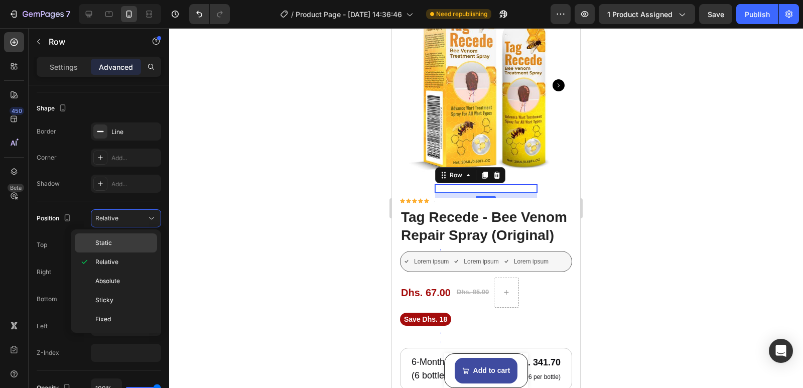
click at [138, 238] on p "Static" at bounding box center [123, 242] width 57 height 9
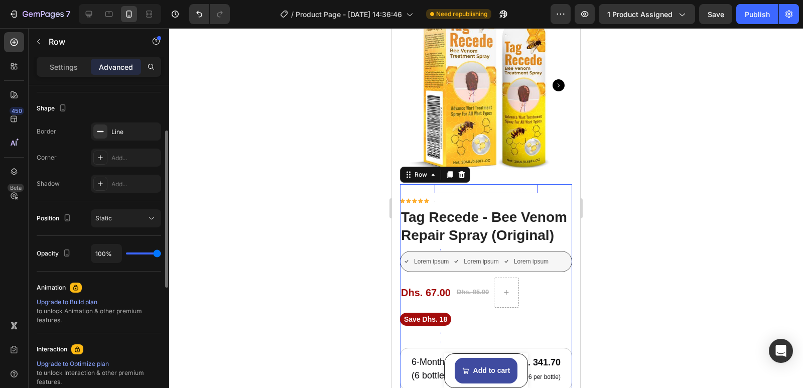
scroll to position [151, 0]
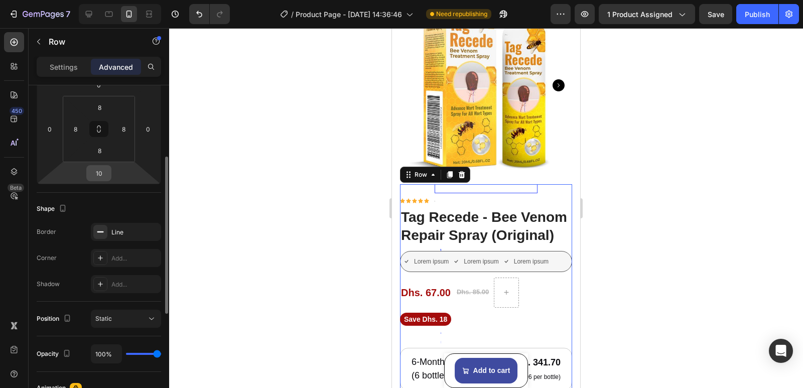
click at [100, 172] on input "10" at bounding box center [99, 173] width 20 height 15
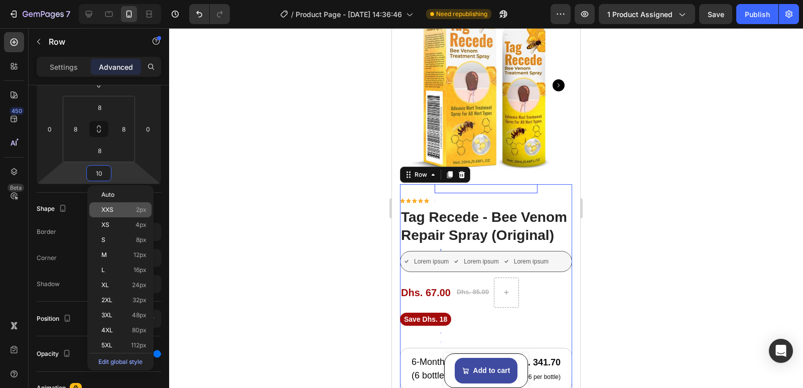
click at [118, 206] on div "XXS 2px" at bounding box center [120, 209] width 62 height 15
type input "2"
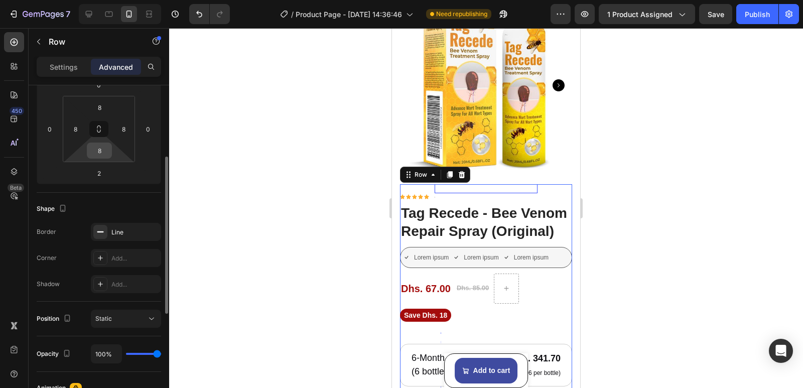
click at [100, 155] on input "8" at bounding box center [99, 150] width 20 height 15
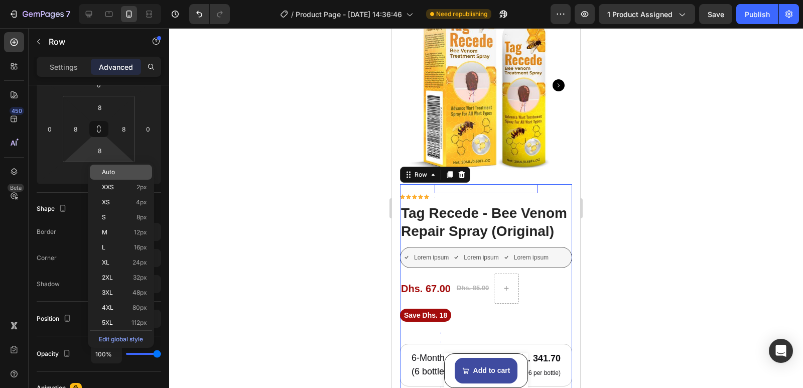
click at [122, 174] on p "Auto" at bounding box center [124, 172] width 45 height 7
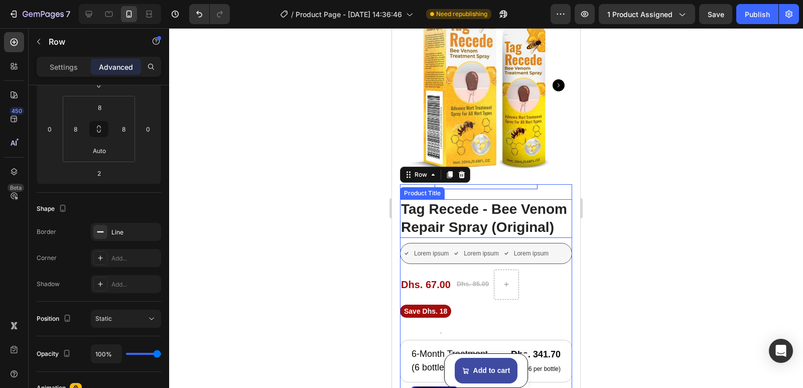
scroll to position [100, 0]
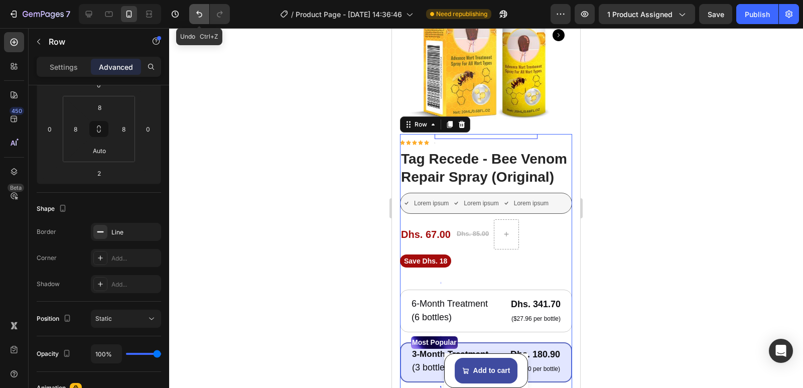
click at [194, 13] on icon "Undo/Redo" at bounding box center [199, 14] width 10 height 10
type input "8"
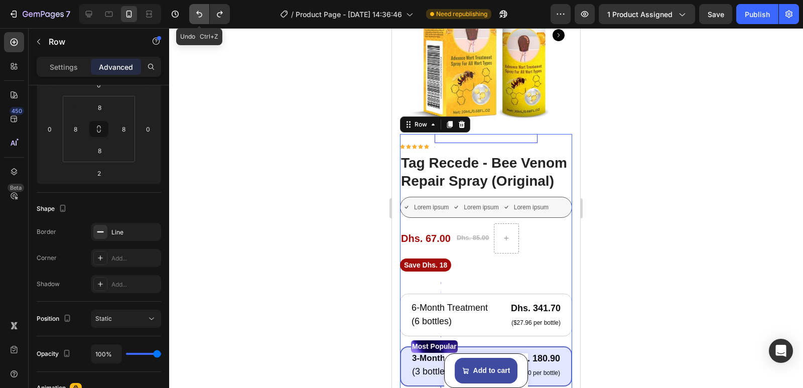
click at [194, 13] on icon "Undo/Redo" at bounding box center [199, 14] width 10 height 10
click at [196, 14] on icon "Undo/Redo" at bounding box center [199, 14] width 10 height 10
type input "10"
click at [196, 14] on icon "Undo/Redo" at bounding box center [199, 14] width 10 height 10
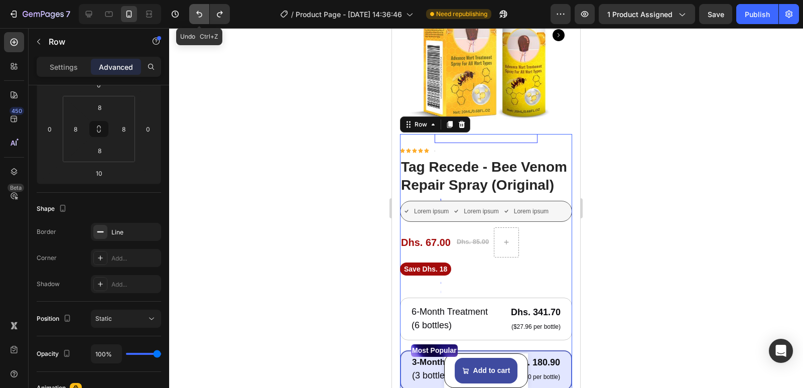
click at [196, 14] on icon "Undo/Redo" at bounding box center [199, 14] width 10 height 10
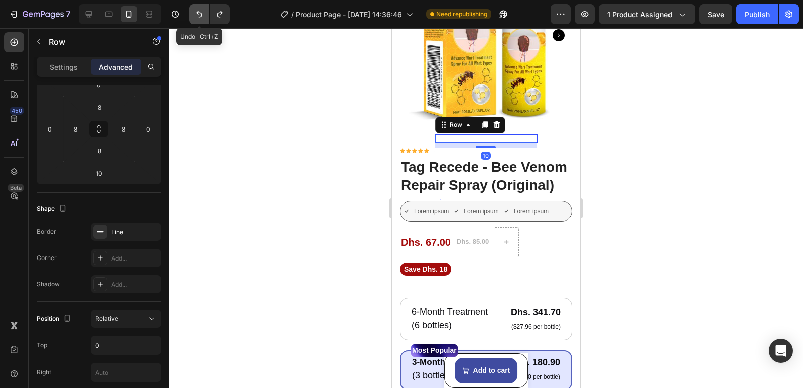
click at [196, 15] on icon "Undo/Redo" at bounding box center [199, 14] width 10 height 10
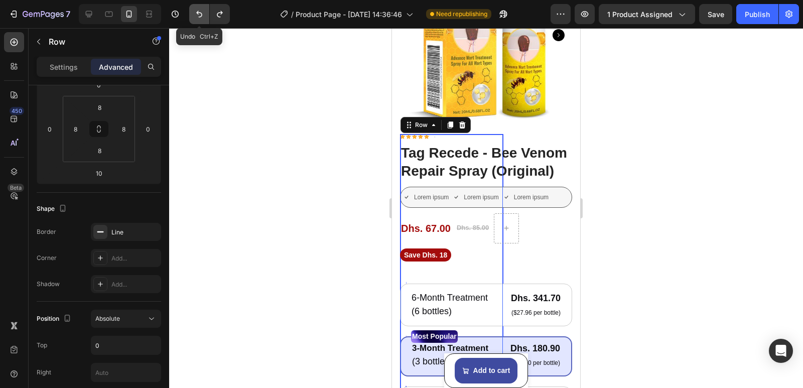
click at [196, 15] on icon "Undo/Redo" at bounding box center [199, 14] width 10 height 10
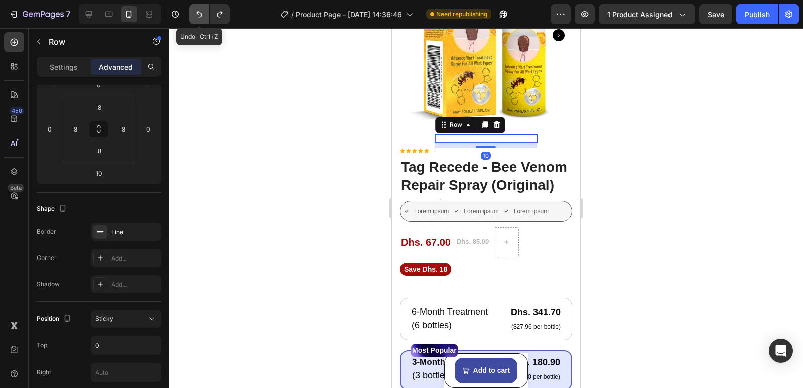
click at [196, 15] on icon "Undo/Redo" at bounding box center [199, 14] width 10 height 10
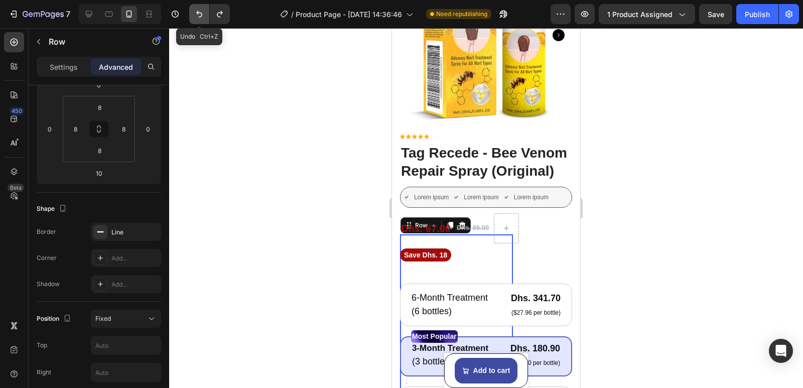
click at [196, 15] on icon "Undo/Redo" at bounding box center [199, 14] width 10 height 10
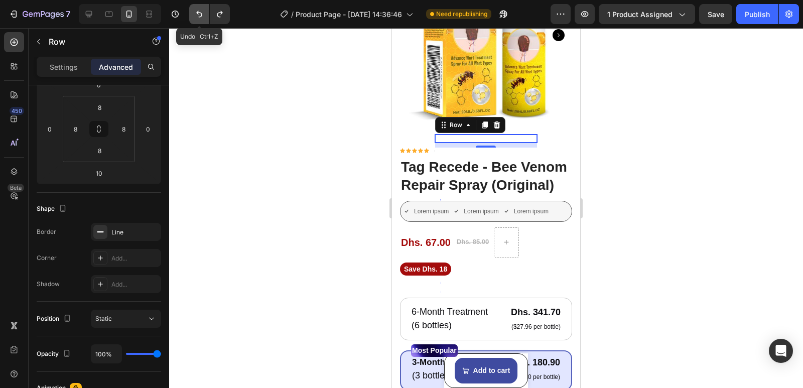
click at [196, 15] on icon "Undo/Redo" at bounding box center [199, 14] width 10 height 10
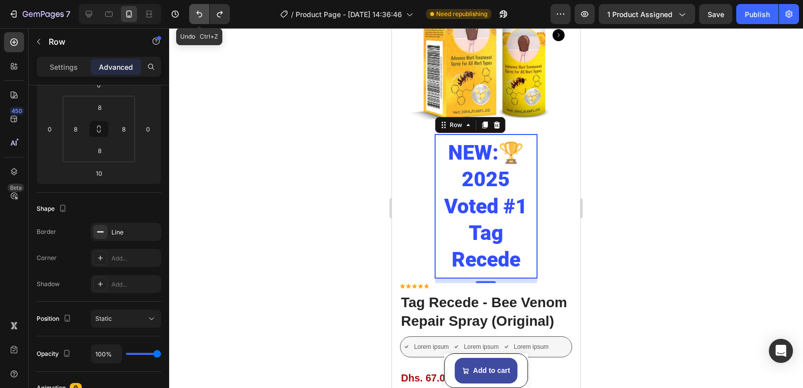
click at [196, 15] on icon "Undo/Redo" at bounding box center [199, 14] width 10 height 10
type input "2"
click at [196, 15] on icon "Undo/Redo" at bounding box center [199, 14] width 10 height 10
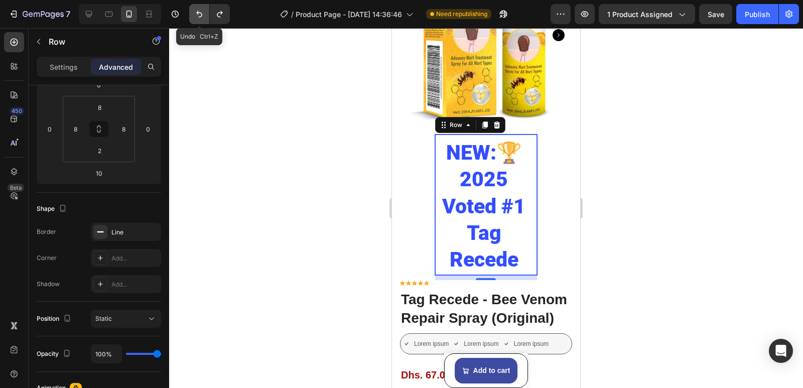
type input "Auto"
click at [196, 15] on icon "Undo/Redo" at bounding box center [199, 14] width 10 height 10
type input "Auto"
click at [196, 15] on icon "Undo/Redo" at bounding box center [199, 14] width 10 height 10
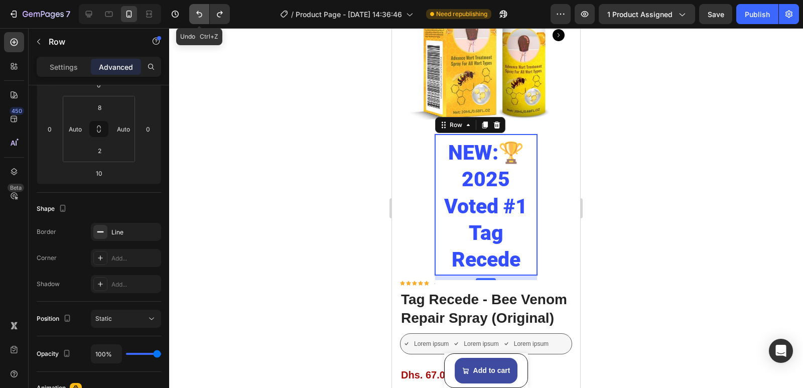
type input "2"
click at [196, 15] on icon "Undo/Redo" at bounding box center [199, 14] width 10 height 10
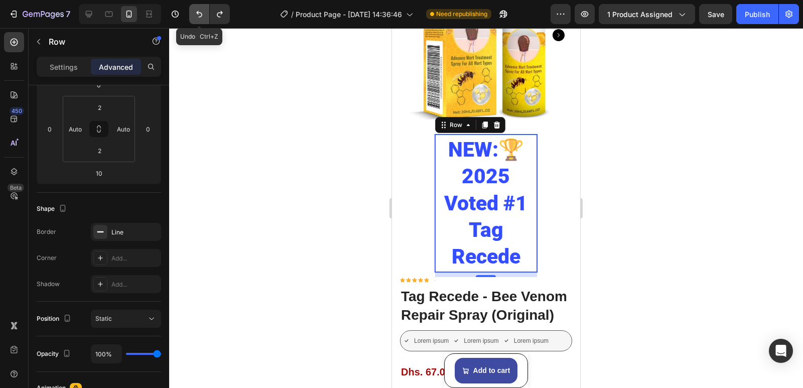
click at [196, 15] on icon "Undo/Redo" at bounding box center [199, 14] width 10 height 10
type input "8"
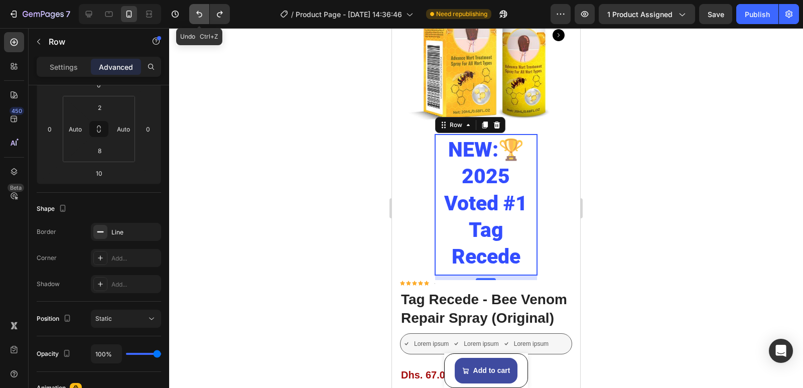
click at [196, 15] on icon "Undo/Redo" at bounding box center [199, 14] width 10 height 10
type input "8"
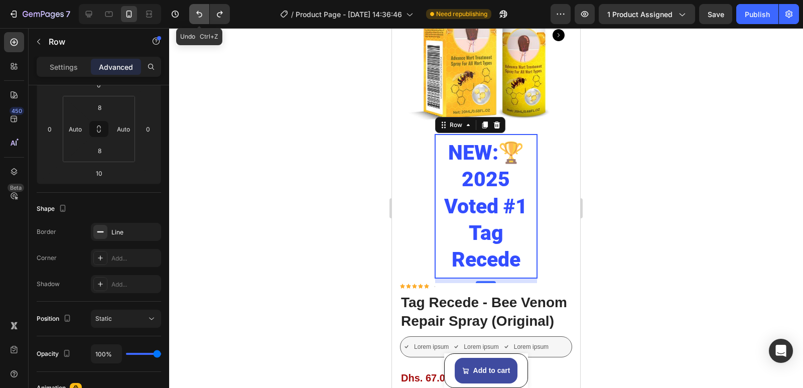
click at [196, 15] on icon "Undo/Redo" at bounding box center [199, 14] width 10 height 10
type input "8"
click at [196, 15] on icon "Undo/Redo" at bounding box center [199, 14] width 10 height 10
type input "8"
click at [196, 15] on icon "Undo/Redo" at bounding box center [199, 14] width 10 height 10
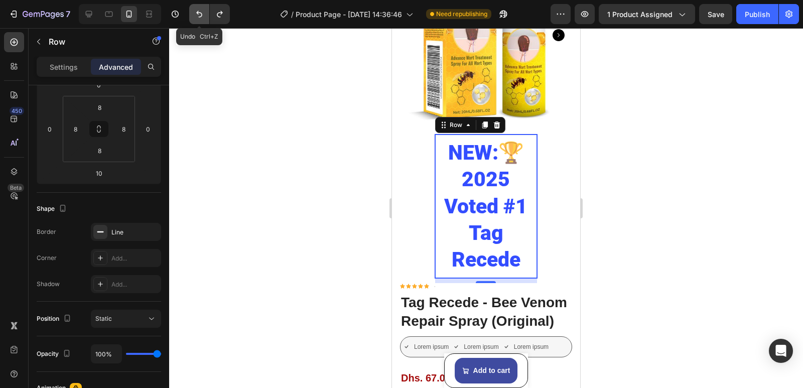
click at [196, 15] on icon "Undo/Redo" at bounding box center [199, 14] width 10 height 10
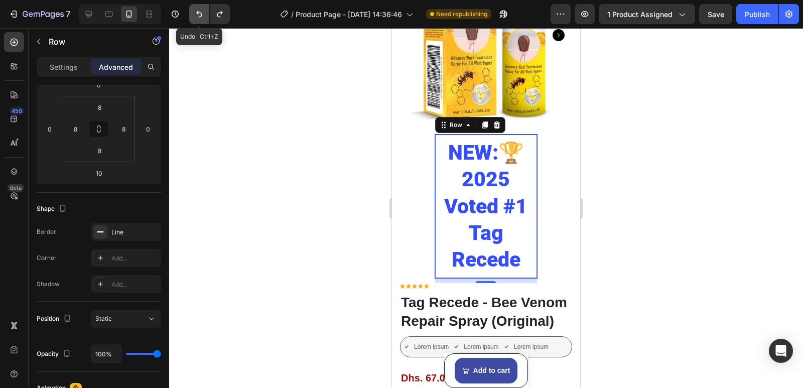
click at [196, 15] on icon "Undo/Redo" at bounding box center [199, 14] width 10 height 10
click at [91, 15] on icon at bounding box center [89, 14] width 7 height 7
type input "0"
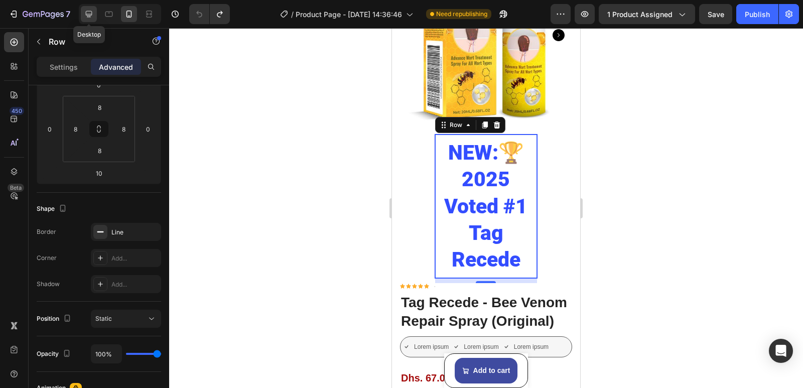
type input "0"
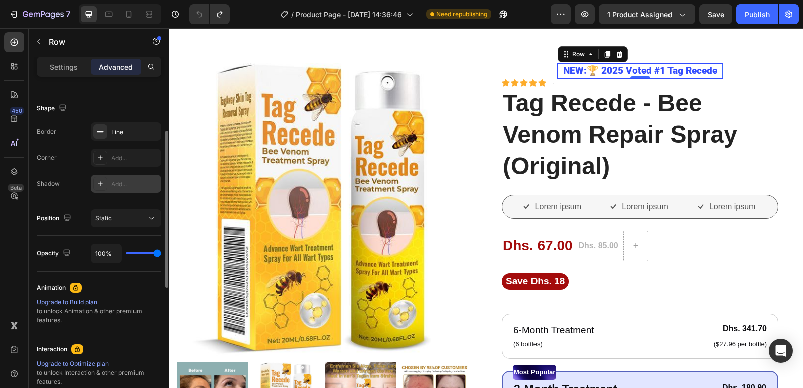
scroll to position [201, 0]
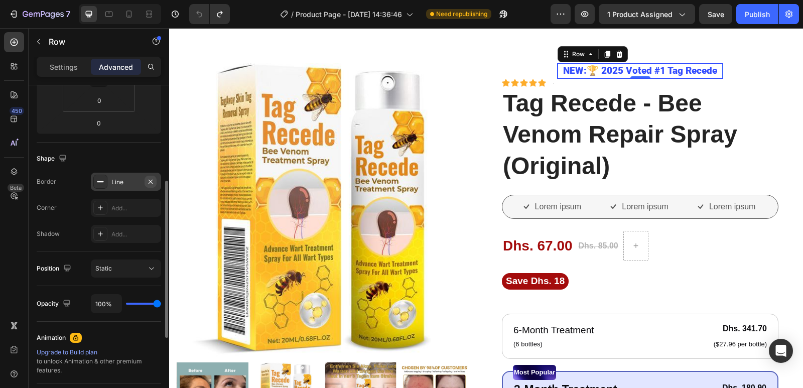
click at [149, 182] on icon "button" at bounding box center [151, 182] width 8 height 8
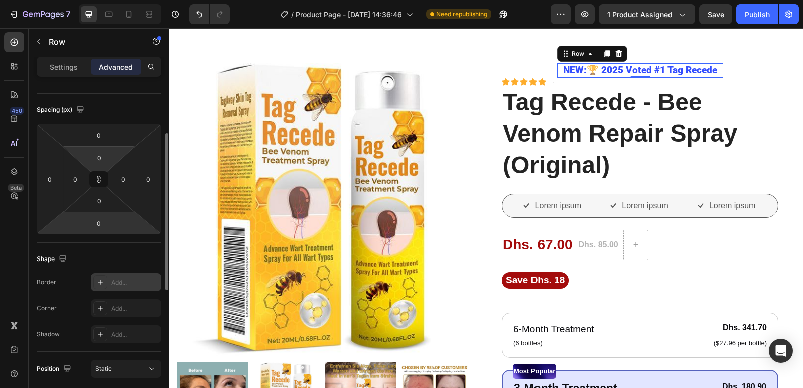
scroll to position [0, 0]
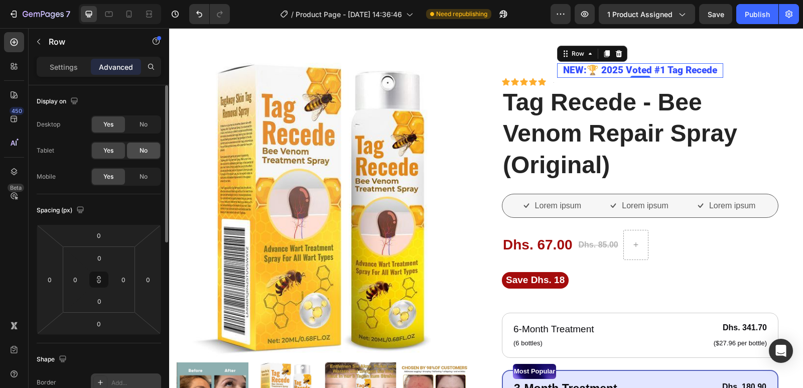
click at [149, 151] on div "No" at bounding box center [143, 151] width 33 height 16
click at [148, 175] on span "No" at bounding box center [144, 176] width 8 height 9
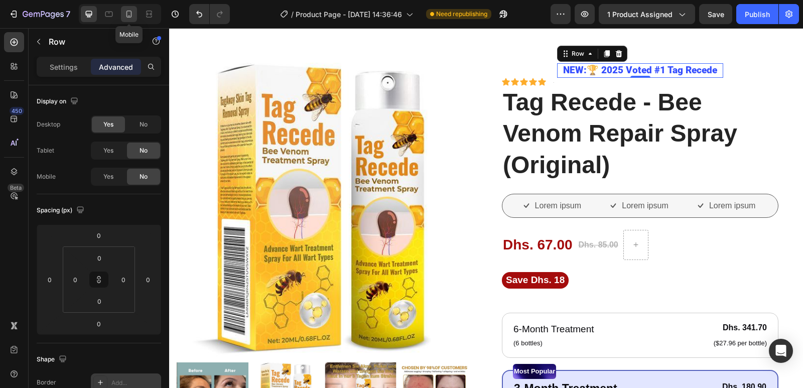
click at [126, 12] on icon at bounding box center [129, 14] width 6 height 7
type input "10"
type input "8"
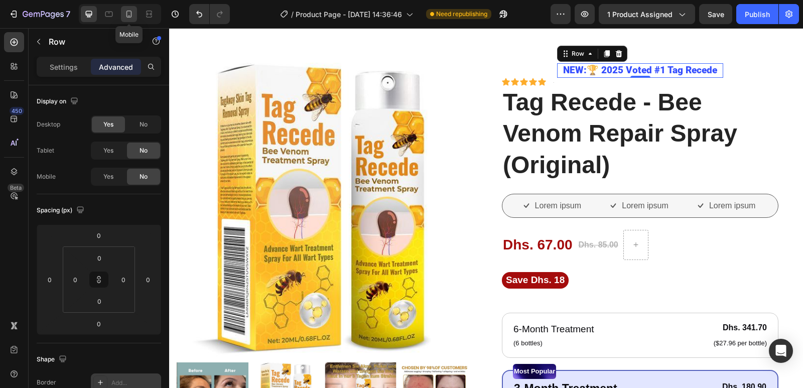
type input "8"
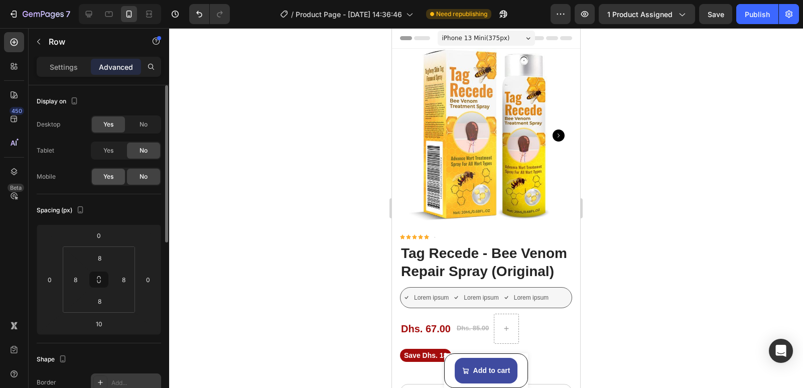
click at [110, 179] on span "Yes" at bounding box center [108, 176] width 10 height 9
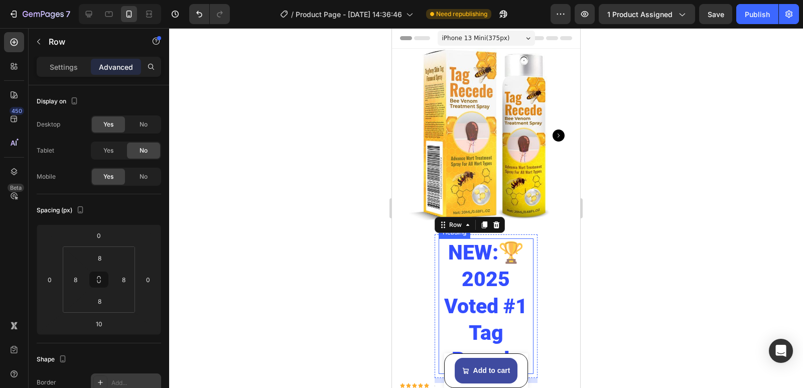
click at [510, 311] on h2 "NEW:🏆 2025 Voted #1 Tag Recede" at bounding box center [486, 306] width 95 height 136
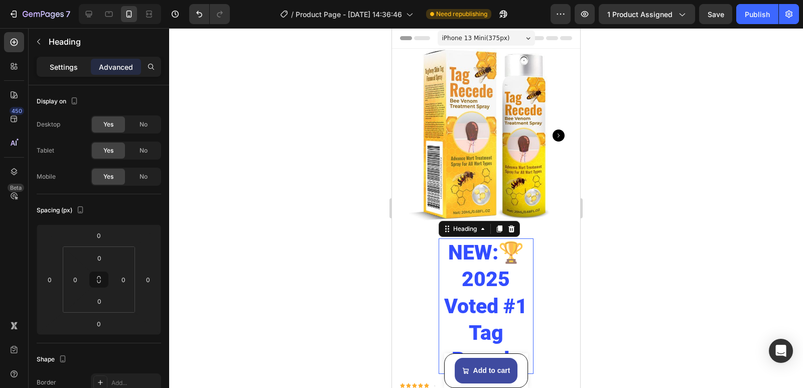
click at [68, 67] on p "Settings" at bounding box center [64, 67] width 28 height 11
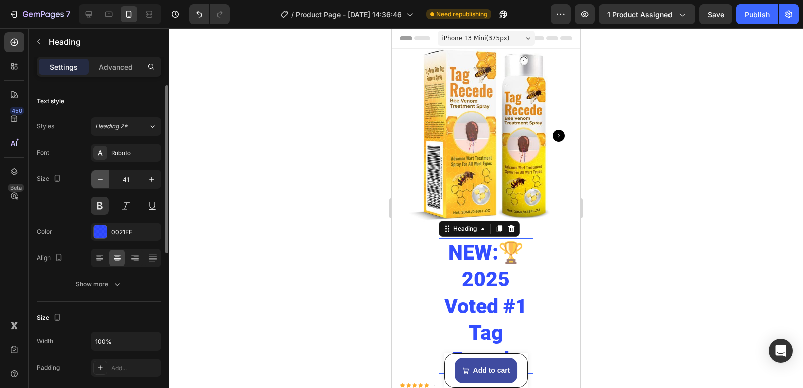
click at [100, 176] on icon "button" at bounding box center [100, 179] width 10 height 10
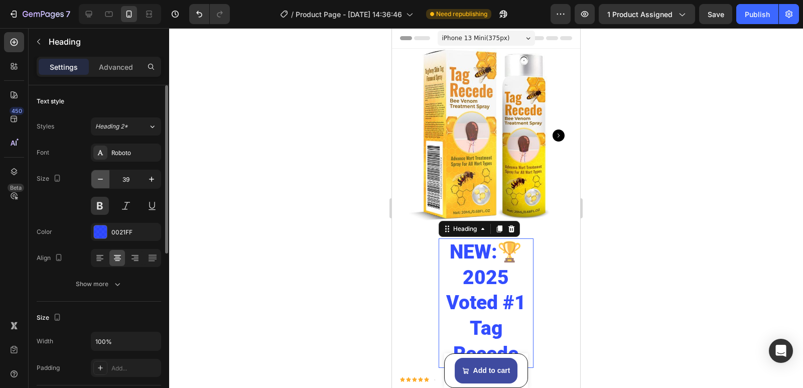
click at [100, 176] on icon "button" at bounding box center [100, 179] width 10 height 10
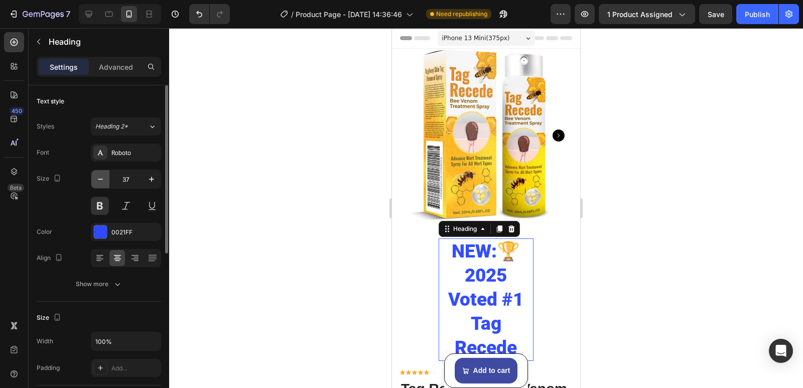
click at [100, 176] on icon "button" at bounding box center [100, 179] width 10 height 10
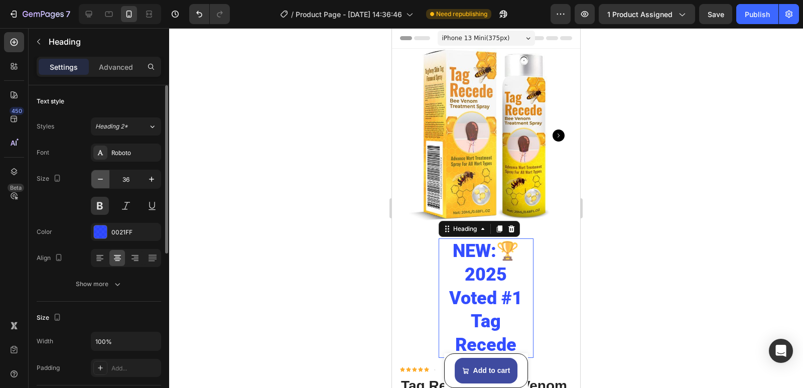
click at [100, 176] on icon "button" at bounding box center [100, 179] width 10 height 10
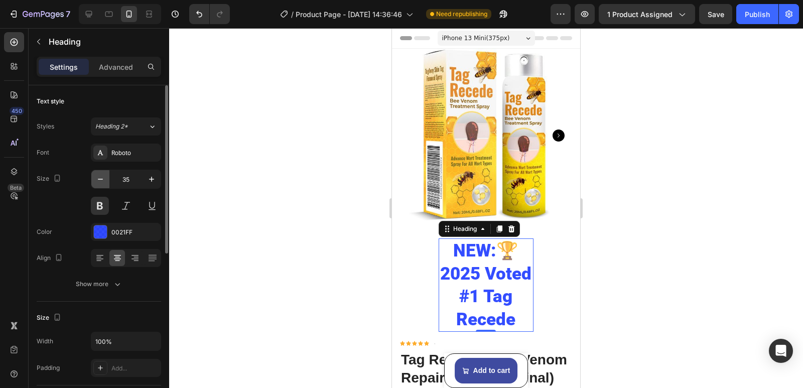
click at [100, 176] on icon "button" at bounding box center [100, 179] width 10 height 10
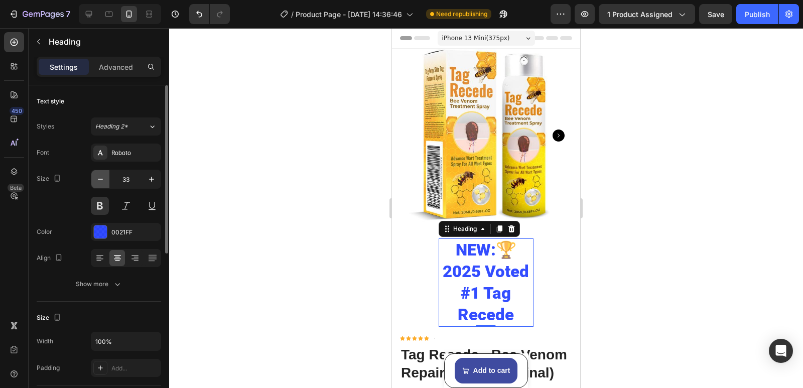
click at [100, 176] on icon "button" at bounding box center [100, 179] width 10 height 10
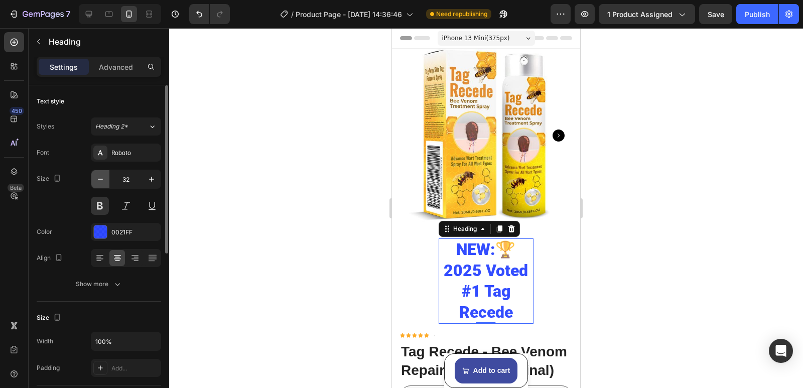
click at [100, 176] on icon "button" at bounding box center [100, 179] width 10 height 10
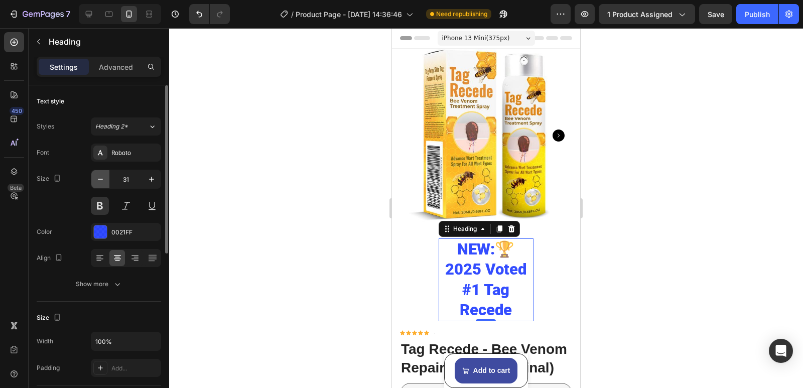
click at [100, 176] on icon "button" at bounding box center [100, 179] width 10 height 10
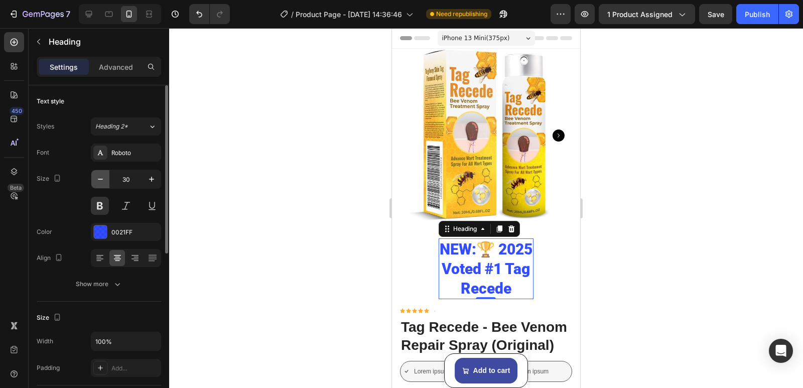
click at [100, 176] on icon "button" at bounding box center [100, 179] width 10 height 10
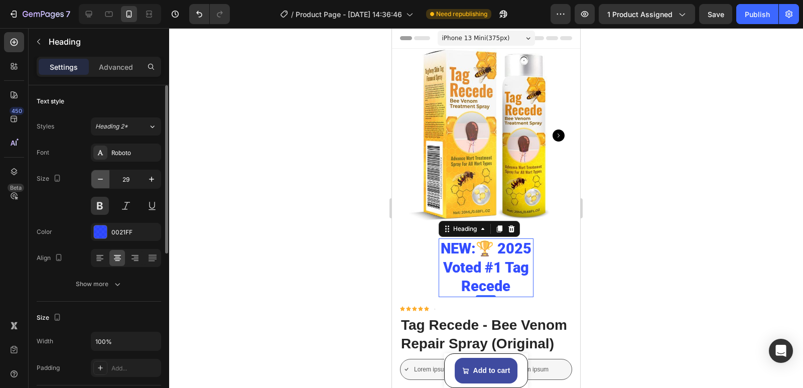
click at [100, 176] on icon "button" at bounding box center [100, 179] width 10 height 10
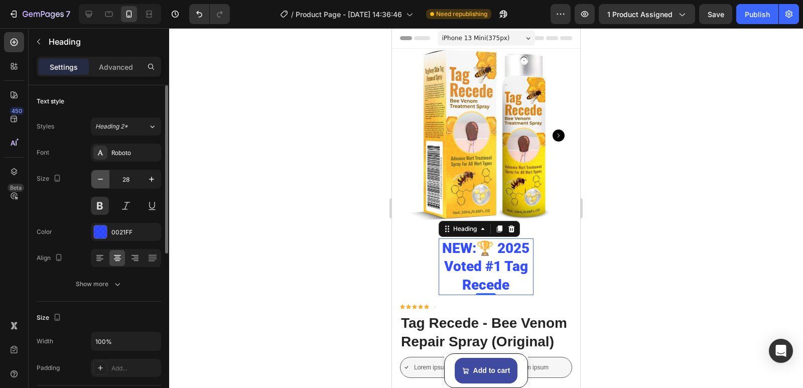
click at [100, 176] on icon "button" at bounding box center [100, 179] width 10 height 10
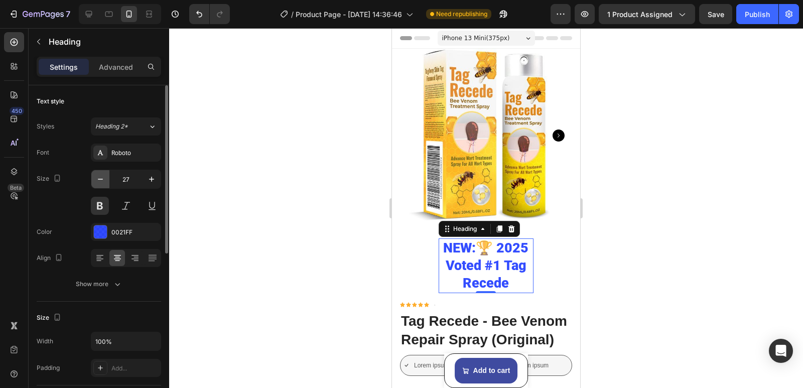
click at [100, 176] on icon "button" at bounding box center [100, 179] width 10 height 10
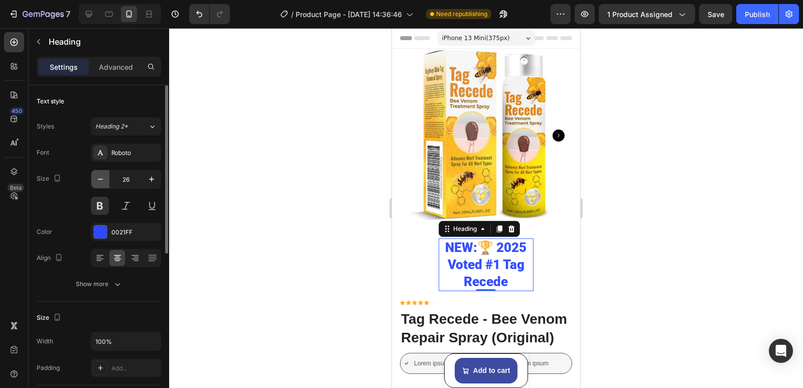
click at [100, 176] on icon "button" at bounding box center [100, 179] width 10 height 10
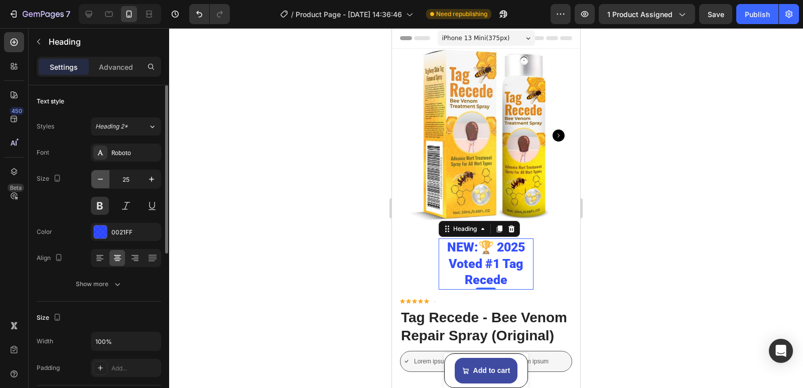
click at [100, 176] on icon "button" at bounding box center [100, 179] width 10 height 10
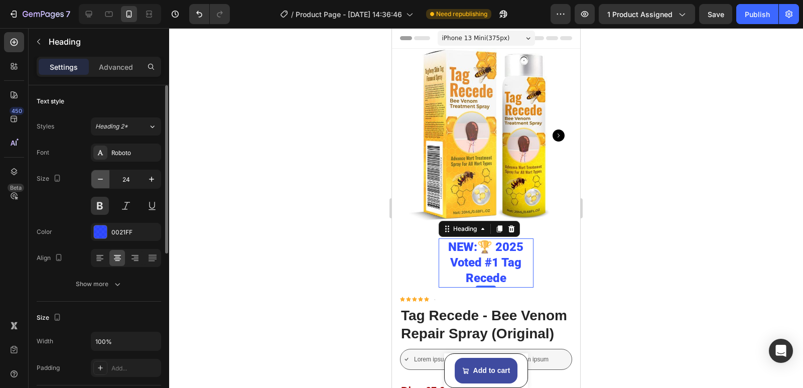
click at [100, 176] on icon "button" at bounding box center [100, 179] width 10 height 10
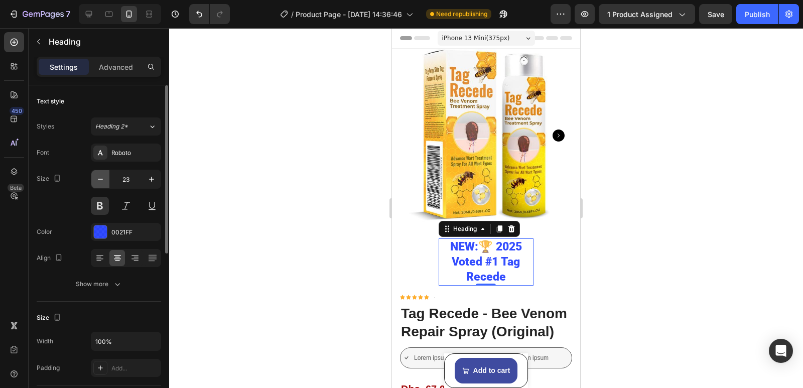
click at [100, 176] on icon "button" at bounding box center [100, 179] width 10 height 10
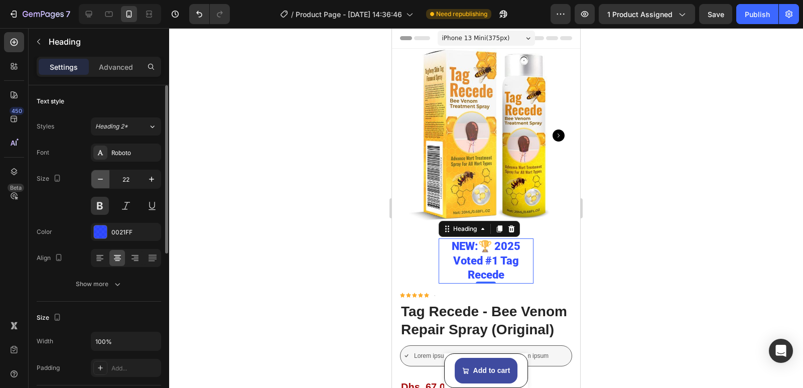
click at [100, 176] on icon "button" at bounding box center [100, 179] width 10 height 10
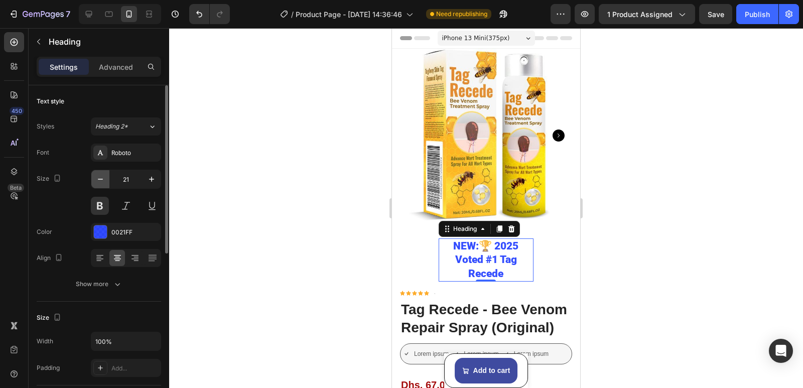
click at [100, 176] on icon "button" at bounding box center [100, 179] width 10 height 10
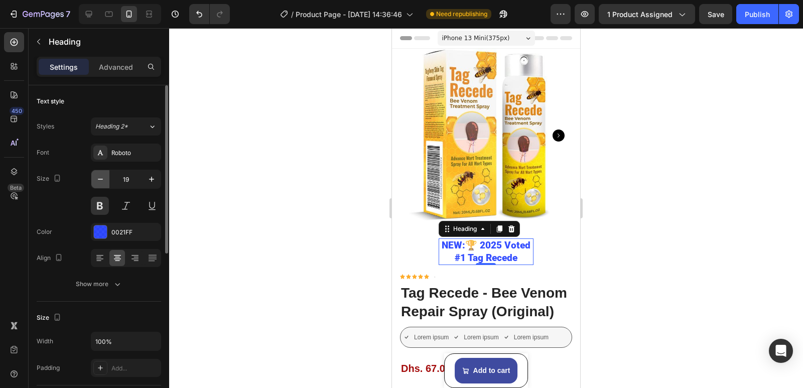
click at [100, 176] on icon "button" at bounding box center [100, 179] width 10 height 10
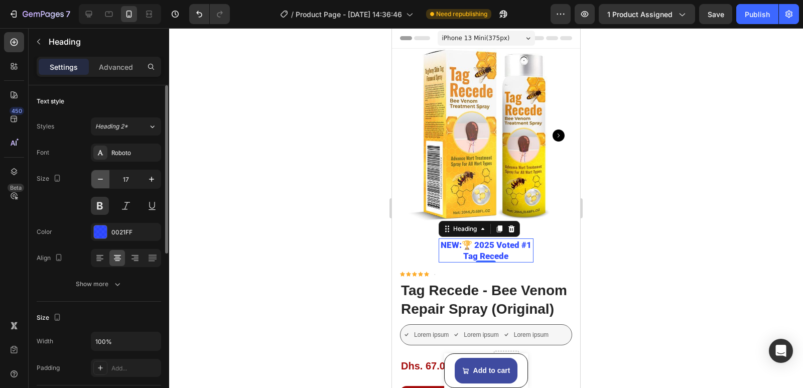
click at [100, 176] on icon "button" at bounding box center [100, 179] width 10 height 10
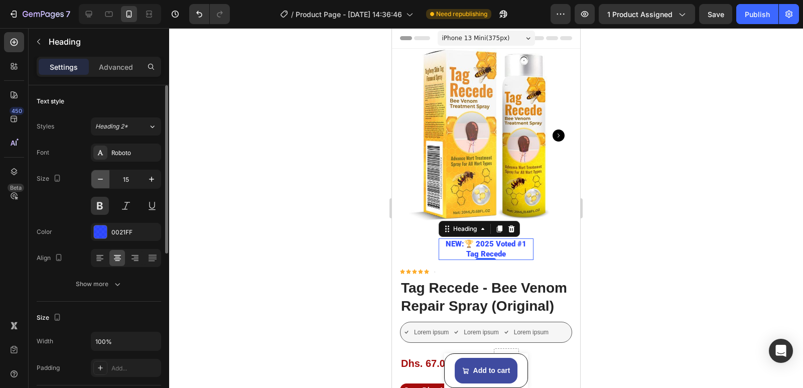
click at [100, 176] on icon "button" at bounding box center [100, 179] width 10 height 10
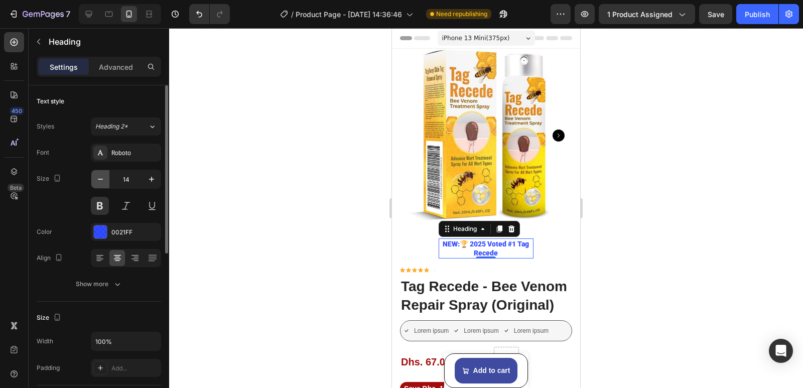
click at [100, 176] on icon "button" at bounding box center [100, 179] width 10 height 10
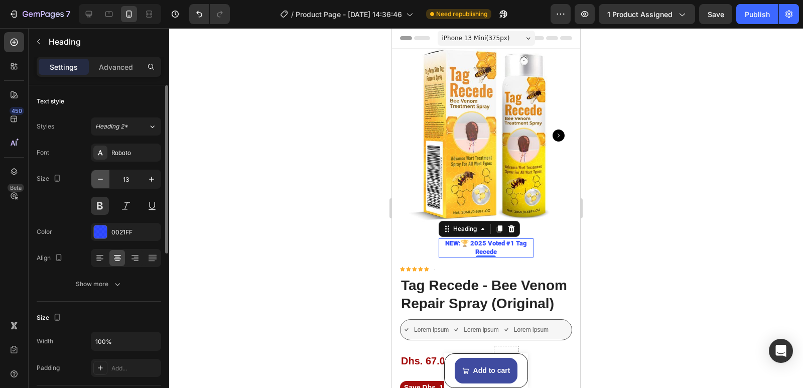
click at [100, 176] on icon "button" at bounding box center [100, 179] width 10 height 10
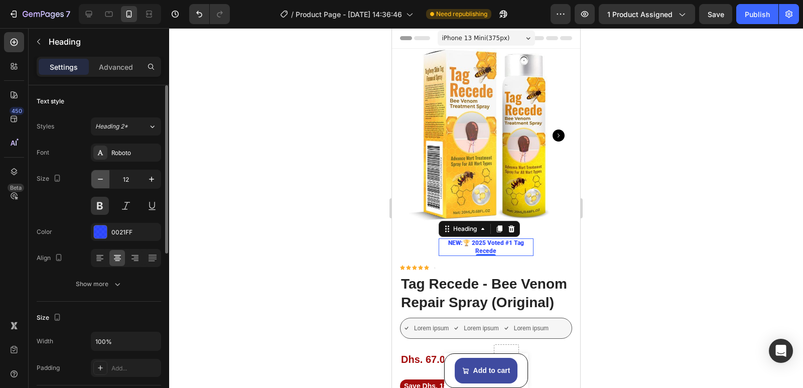
click at [100, 176] on icon "button" at bounding box center [100, 179] width 10 height 10
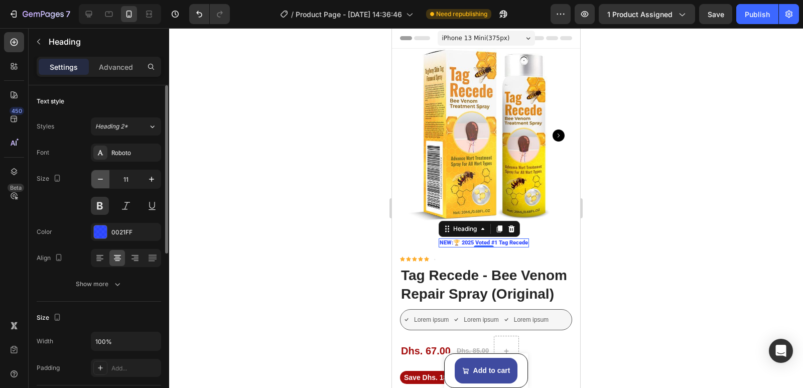
click at [100, 176] on icon "button" at bounding box center [100, 179] width 10 height 10
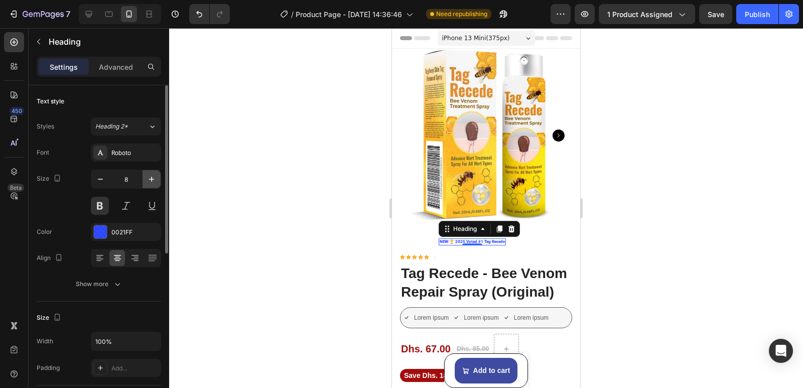
click at [153, 182] on icon "button" at bounding box center [152, 179] width 10 height 10
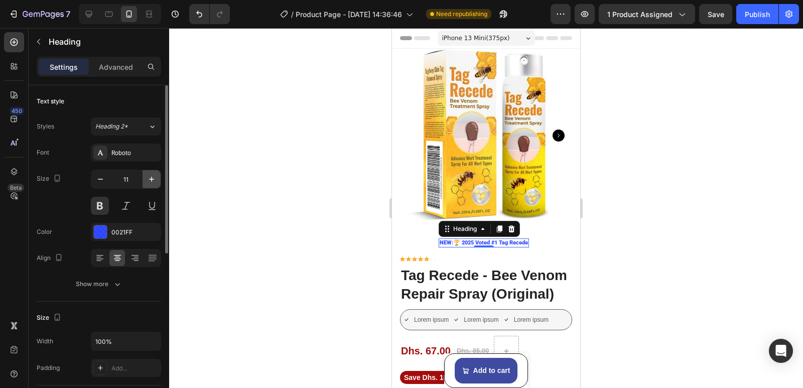
click at [153, 182] on icon "button" at bounding box center [152, 179] width 10 height 10
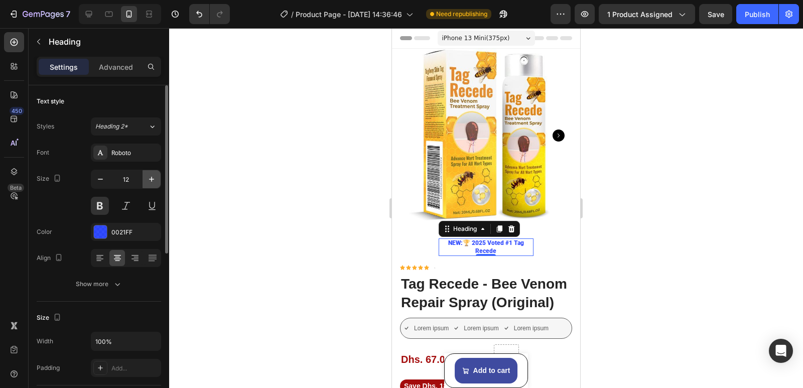
click at [153, 182] on icon "button" at bounding box center [152, 179] width 10 height 10
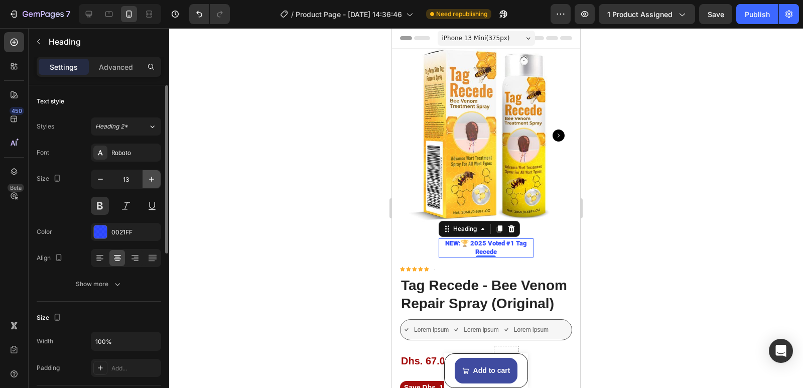
click at [153, 182] on icon "button" at bounding box center [152, 179] width 10 height 10
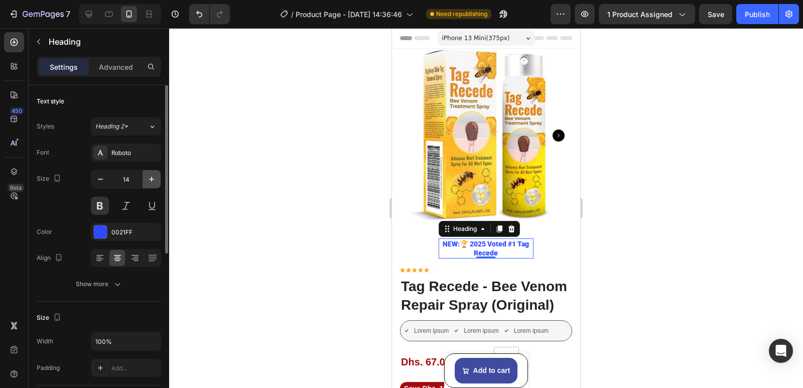
click at [153, 182] on icon "button" at bounding box center [152, 179] width 10 height 10
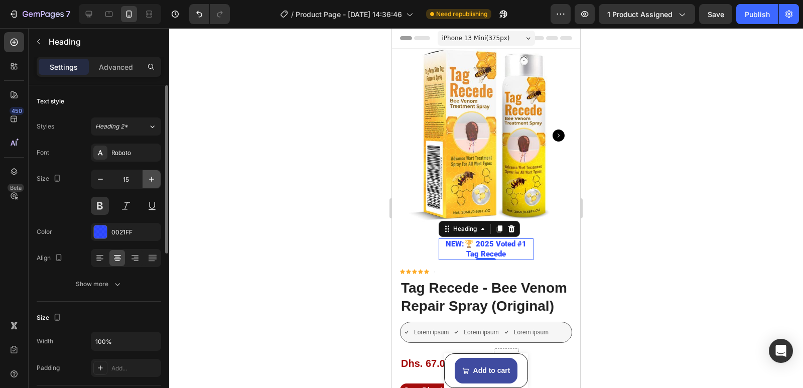
click at [153, 182] on icon "button" at bounding box center [152, 179] width 10 height 10
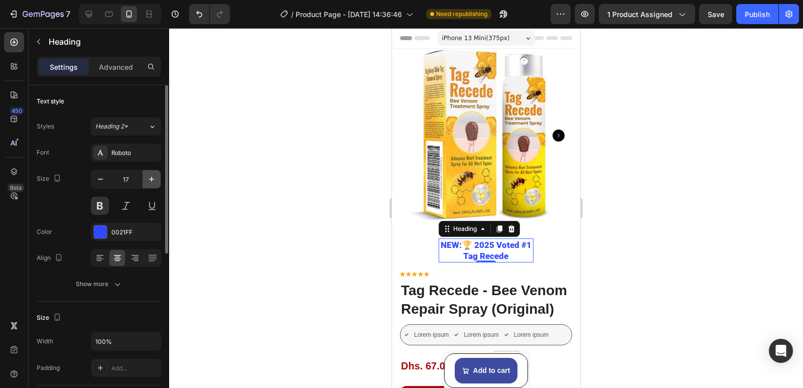
click at [153, 182] on icon "button" at bounding box center [152, 179] width 10 height 10
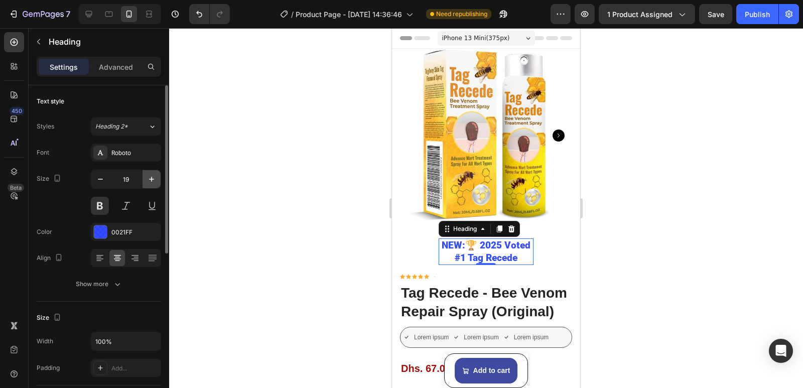
click at [153, 182] on icon "button" at bounding box center [152, 179] width 10 height 10
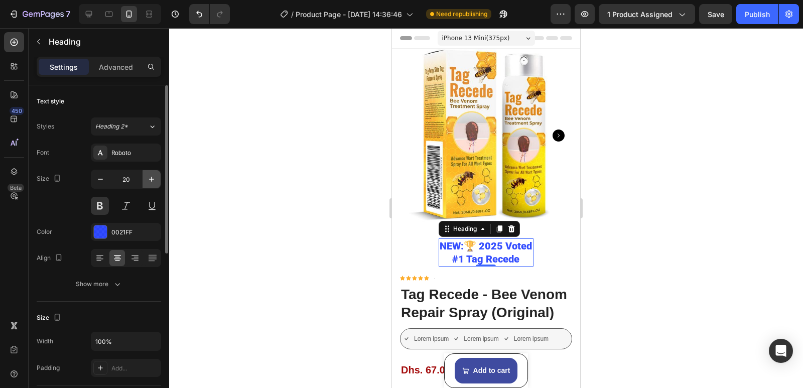
click at [153, 182] on icon "button" at bounding box center [152, 179] width 10 height 10
type input "21"
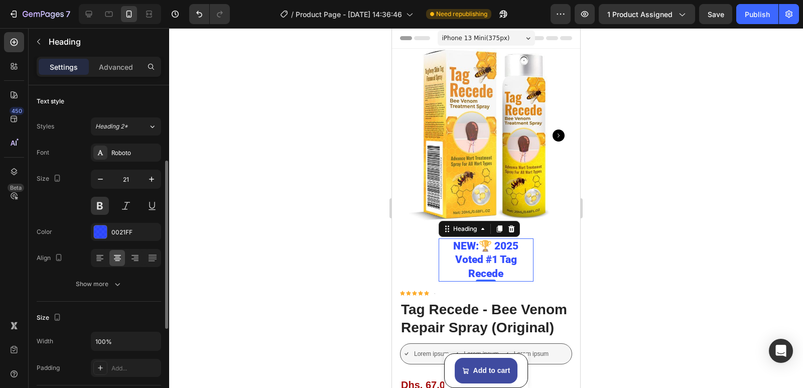
scroll to position [50, 0]
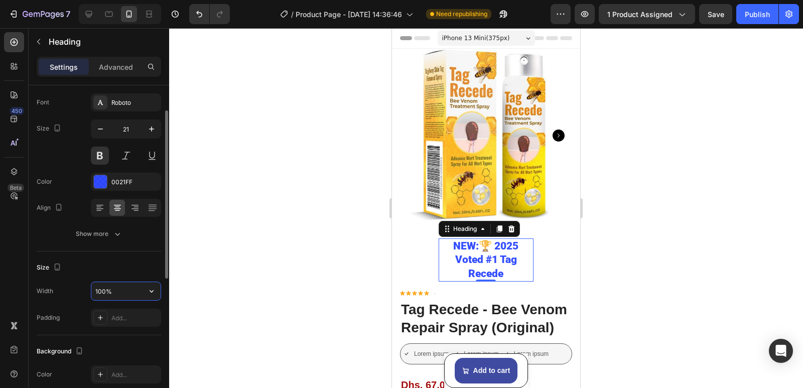
click at [106, 291] on input "100%" at bounding box center [125, 291] width 69 height 18
type input "80%"
click at [103, 133] on icon "button" at bounding box center [100, 129] width 10 height 10
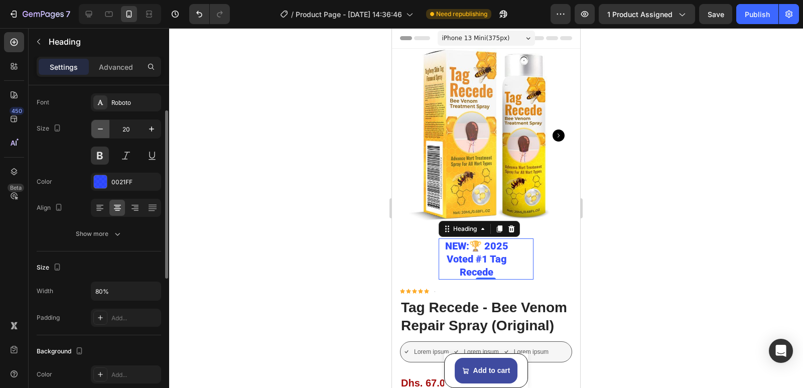
click at [103, 133] on icon "button" at bounding box center [100, 129] width 10 height 10
click at [102, 133] on icon "button" at bounding box center [100, 129] width 10 height 10
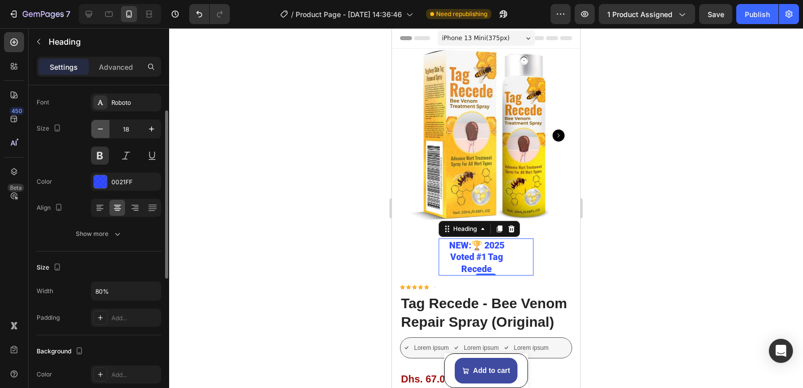
click at [102, 133] on icon "button" at bounding box center [100, 129] width 10 height 10
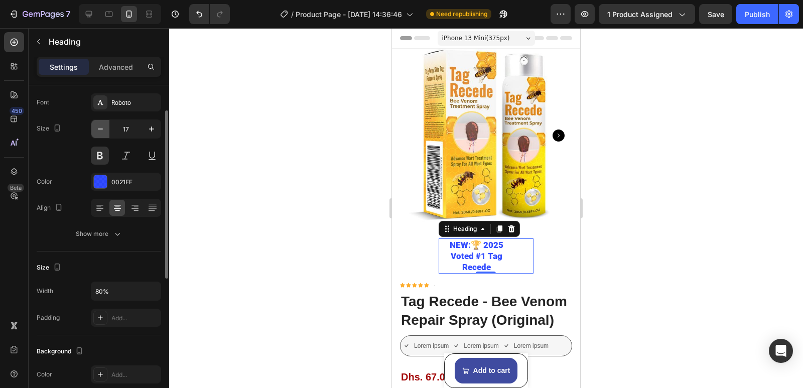
click at [102, 133] on icon "button" at bounding box center [100, 129] width 10 height 10
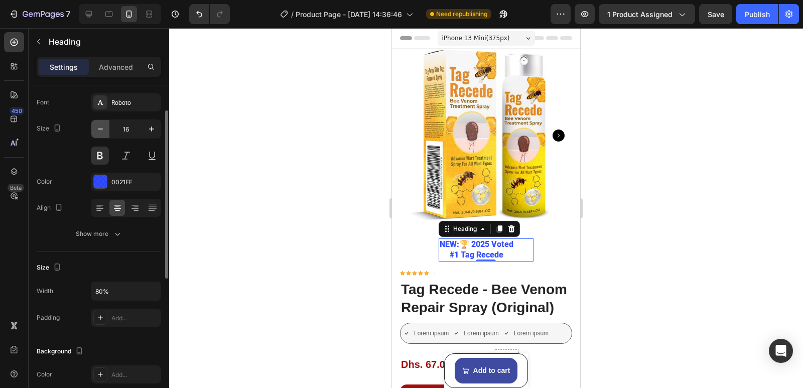
click at [102, 133] on icon "button" at bounding box center [100, 129] width 10 height 10
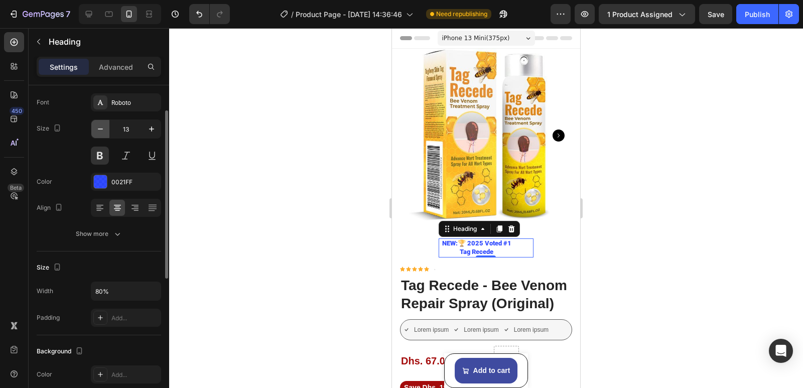
click at [102, 133] on icon "button" at bounding box center [100, 129] width 10 height 10
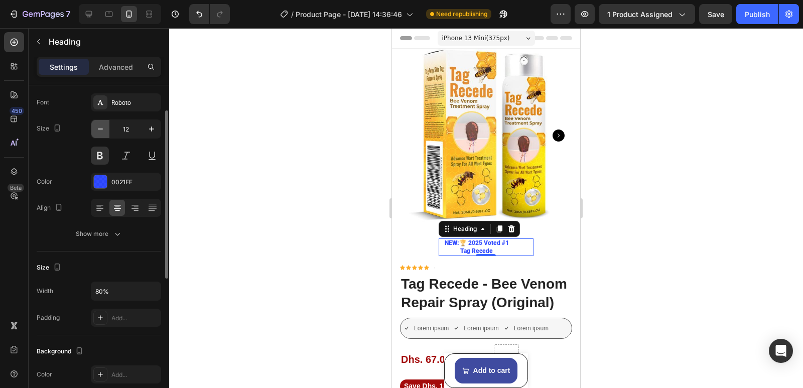
click at [102, 132] on icon "button" at bounding box center [100, 129] width 10 height 10
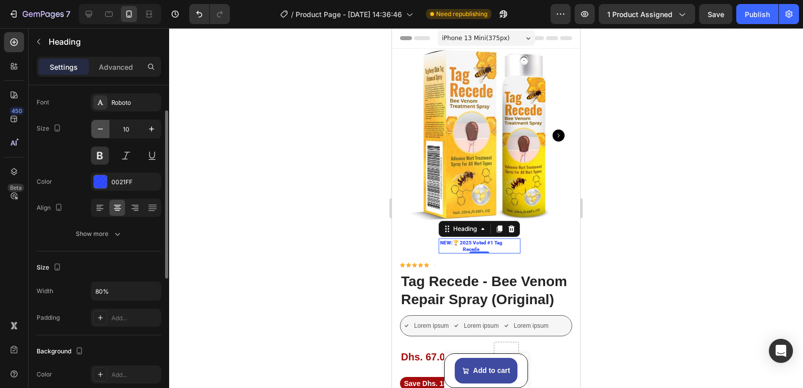
click at [102, 132] on icon "button" at bounding box center [100, 129] width 10 height 10
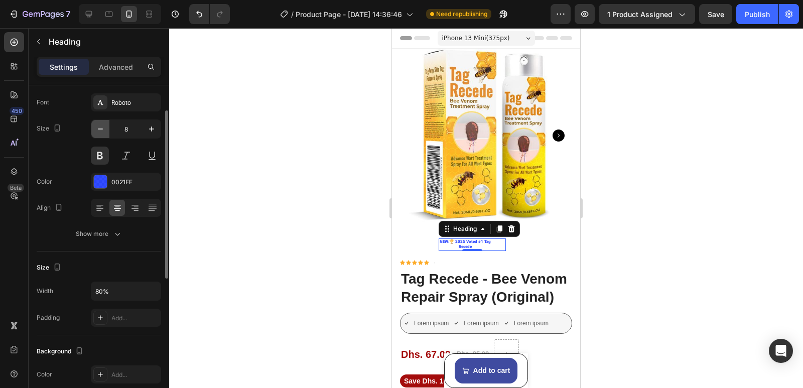
click at [102, 132] on icon "button" at bounding box center [100, 129] width 10 height 10
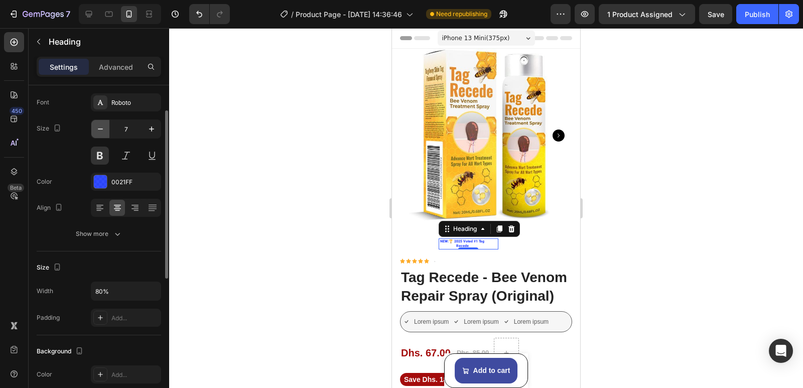
click at [102, 132] on icon "button" at bounding box center [100, 129] width 10 height 10
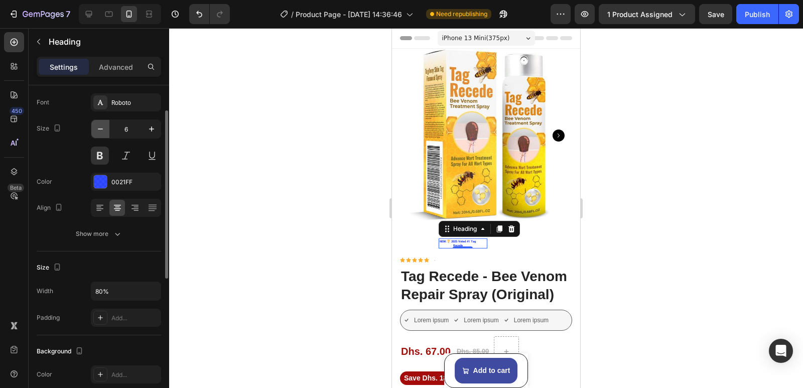
click at [102, 132] on icon "button" at bounding box center [100, 129] width 10 height 10
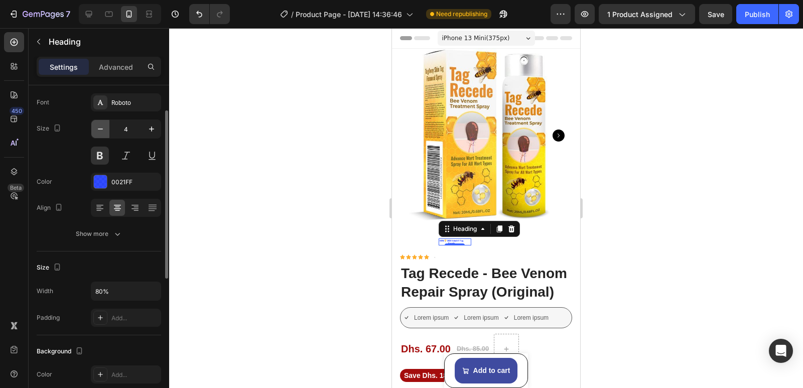
click at [102, 132] on icon "button" at bounding box center [100, 129] width 10 height 10
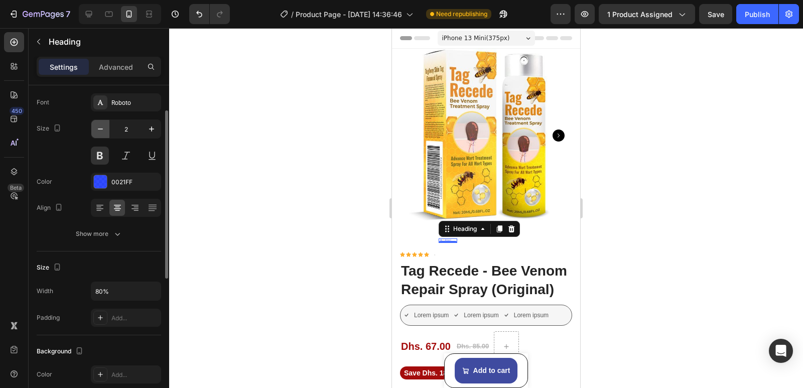
click at [103, 132] on icon "button" at bounding box center [100, 129] width 10 height 10
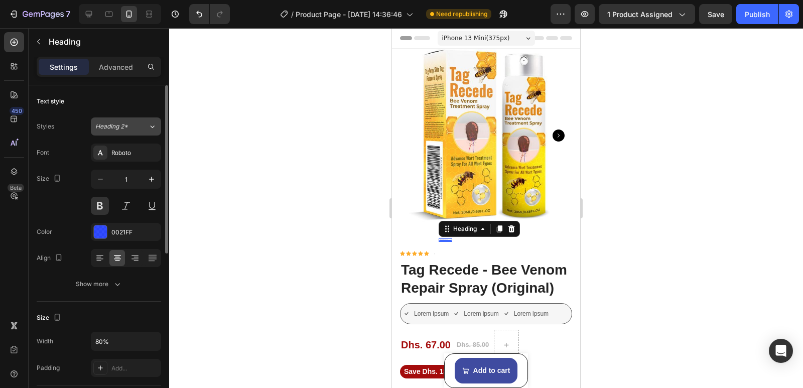
click at [145, 128] on div "Heading 2*" at bounding box center [121, 126] width 53 height 9
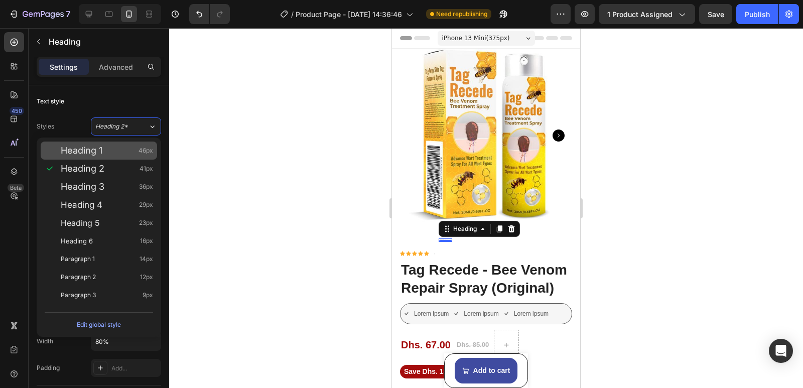
click at [120, 155] on div "Heading 1 46px" at bounding box center [107, 151] width 92 height 10
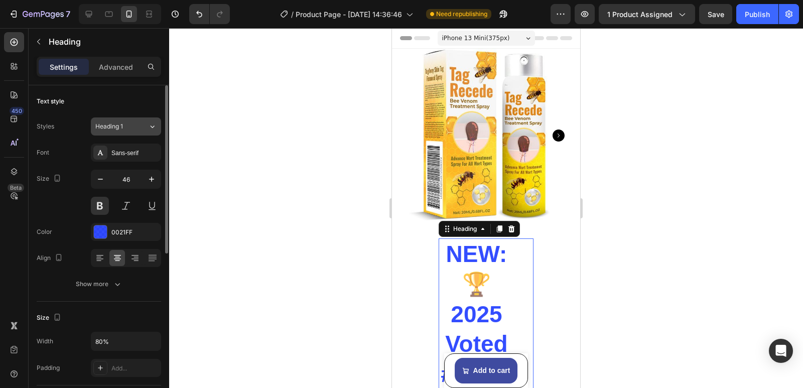
click at [141, 126] on div "Heading 1" at bounding box center [121, 126] width 53 height 9
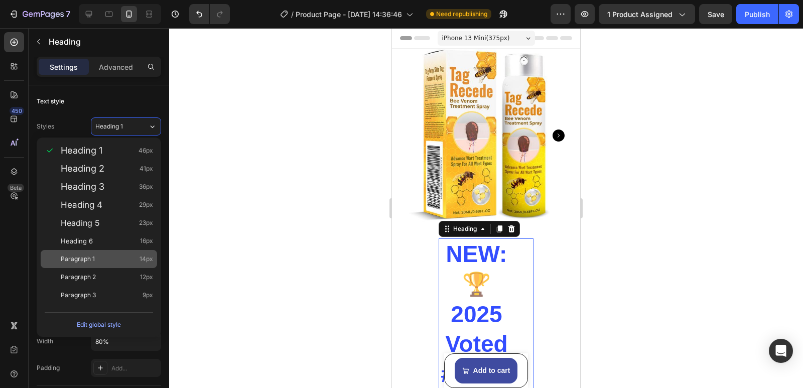
click at [115, 258] on div "Paragraph 1 14px" at bounding box center [107, 259] width 92 height 10
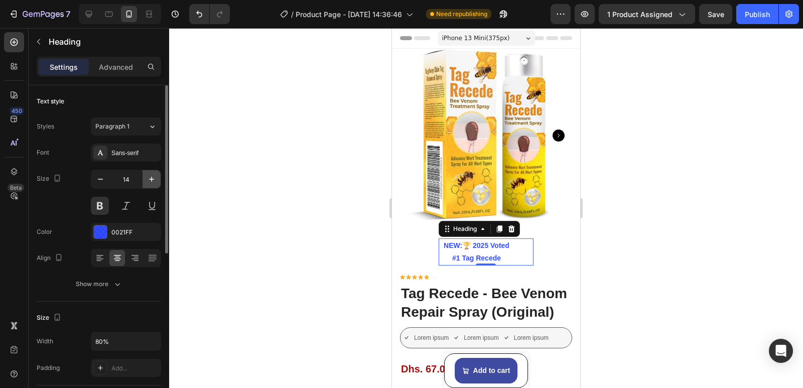
click at [148, 182] on icon "button" at bounding box center [152, 179] width 10 height 10
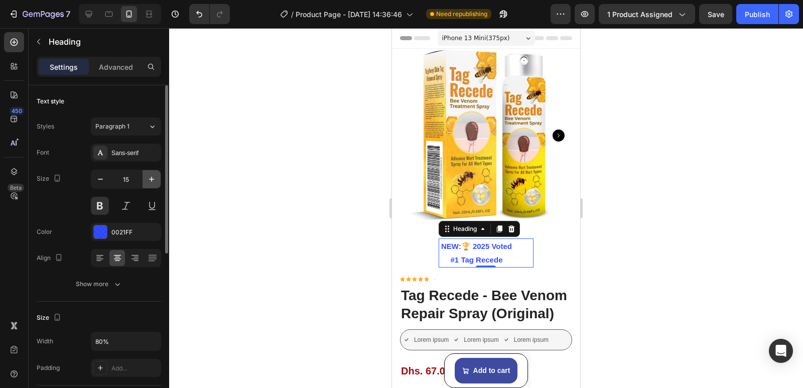
click at [149, 182] on icon "button" at bounding box center [152, 179] width 10 height 10
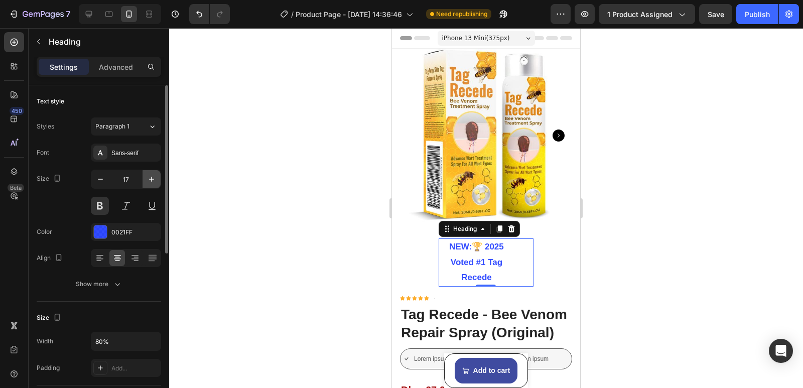
click at [149, 182] on icon "button" at bounding box center [152, 179] width 10 height 10
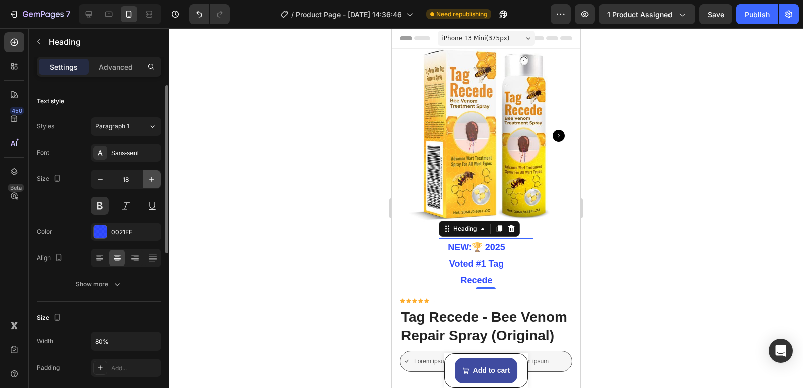
click at [149, 182] on icon "button" at bounding box center [152, 179] width 10 height 10
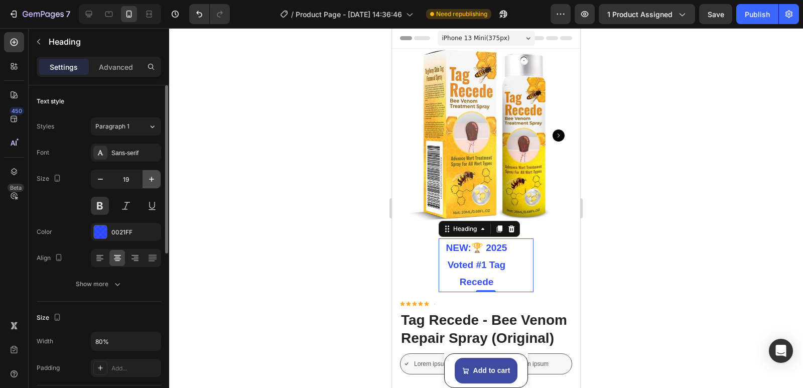
click at [149, 182] on icon "button" at bounding box center [152, 179] width 10 height 10
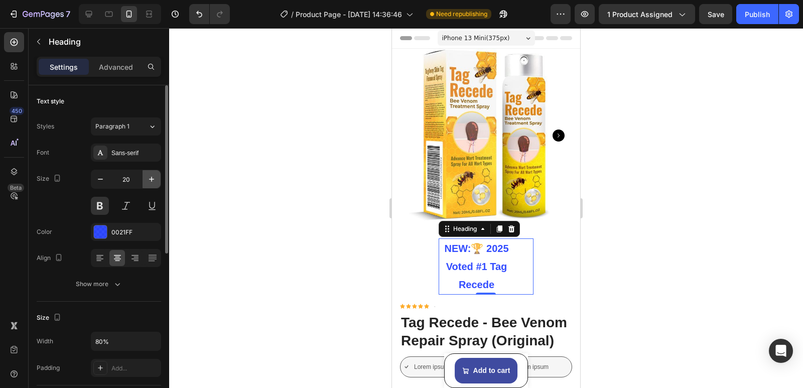
click at [149, 182] on icon "button" at bounding box center [152, 179] width 10 height 10
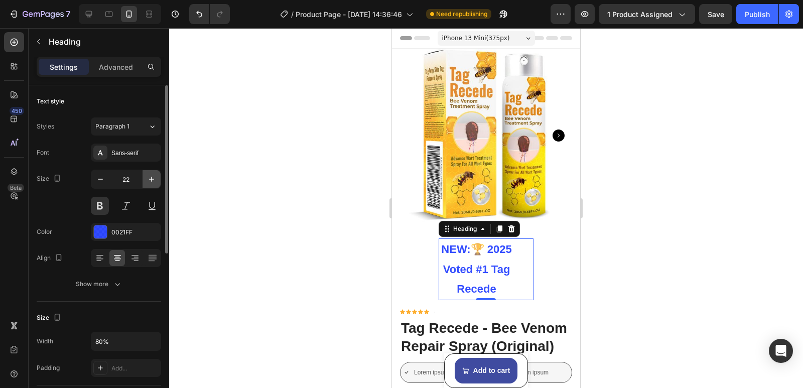
click at [149, 182] on icon "button" at bounding box center [152, 179] width 10 height 10
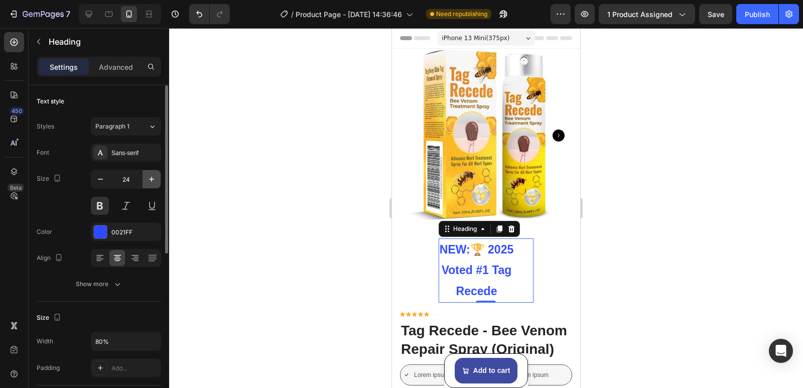
click at [149, 182] on icon "button" at bounding box center [152, 179] width 10 height 10
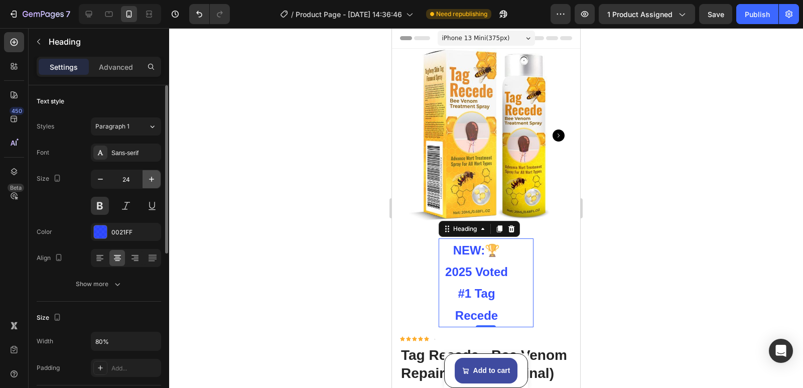
click at [149, 182] on icon "button" at bounding box center [152, 179] width 10 height 10
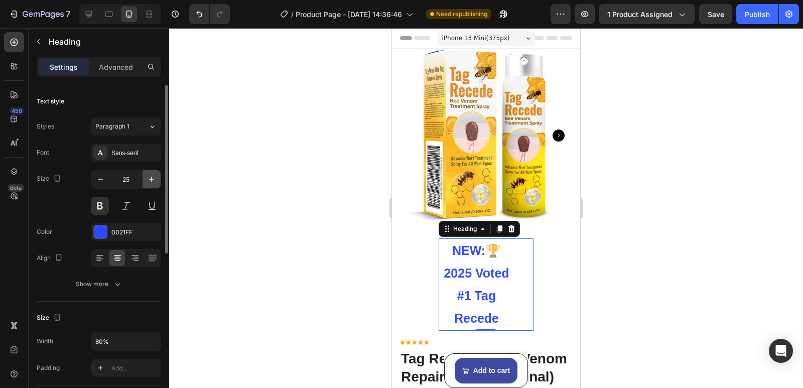
click at [149, 182] on icon "button" at bounding box center [152, 179] width 10 height 10
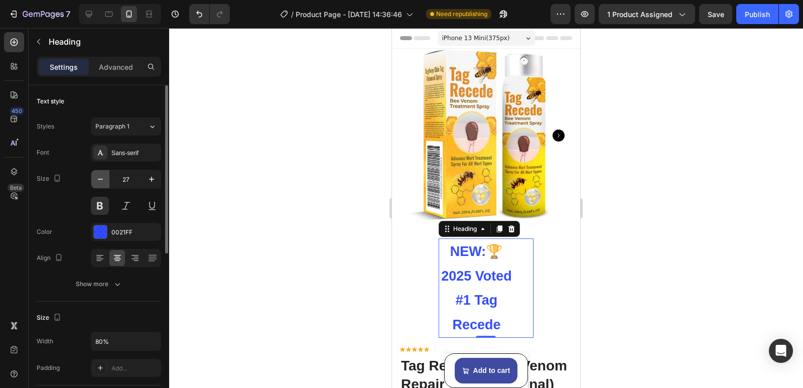
click at [97, 182] on icon "button" at bounding box center [100, 179] width 10 height 10
click at [98, 182] on icon "button" at bounding box center [100, 179] width 10 height 10
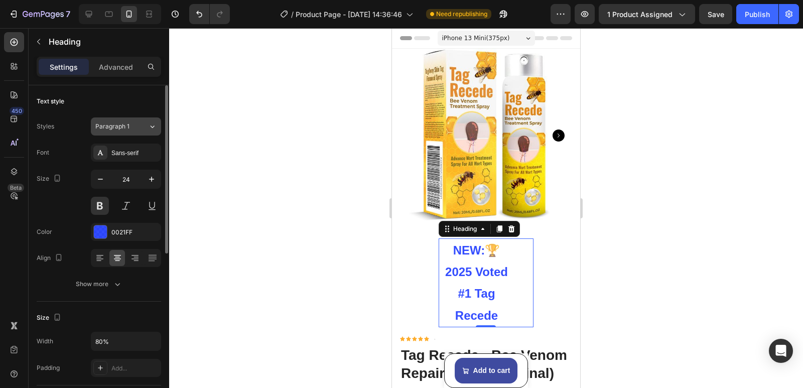
click at [154, 124] on icon at bounding box center [152, 126] width 9 height 10
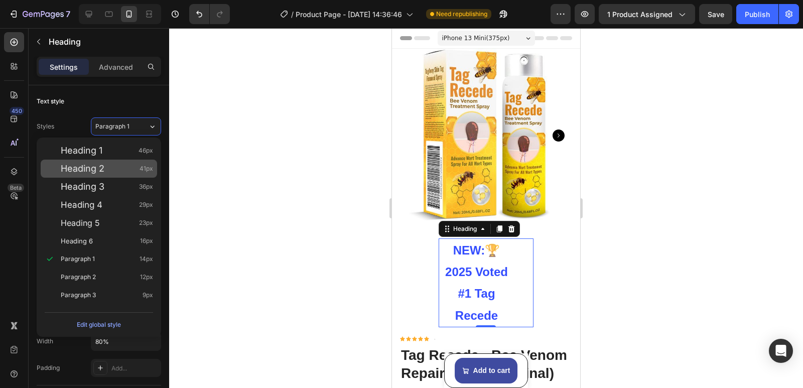
click at [91, 170] on span "Heading 2" at bounding box center [83, 169] width 44 height 10
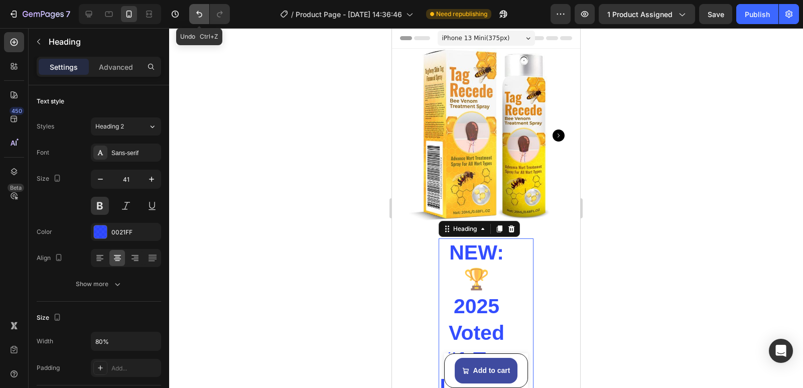
click at [201, 17] on icon "Undo/Redo" at bounding box center [199, 14] width 6 height 7
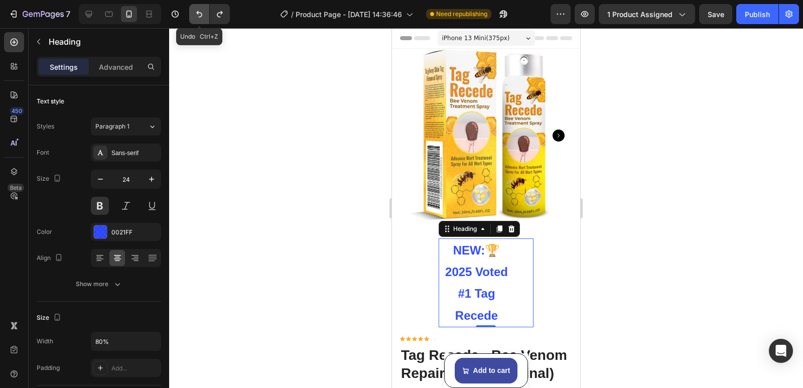
click at [201, 17] on icon "Undo/Redo" at bounding box center [199, 14] width 6 height 7
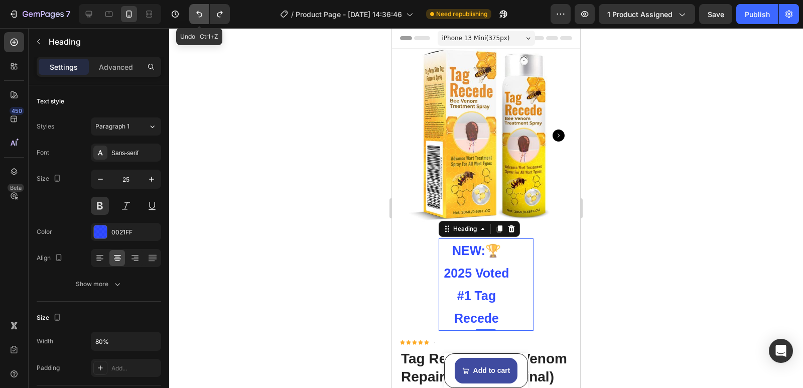
click at [201, 17] on icon "Undo/Redo" at bounding box center [199, 14] width 6 height 7
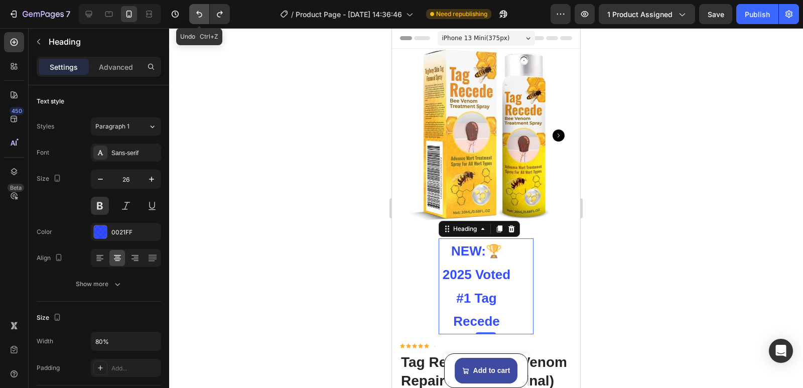
click at [201, 17] on icon "Undo/Redo" at bounding box center [199, 14] width 6 height 7
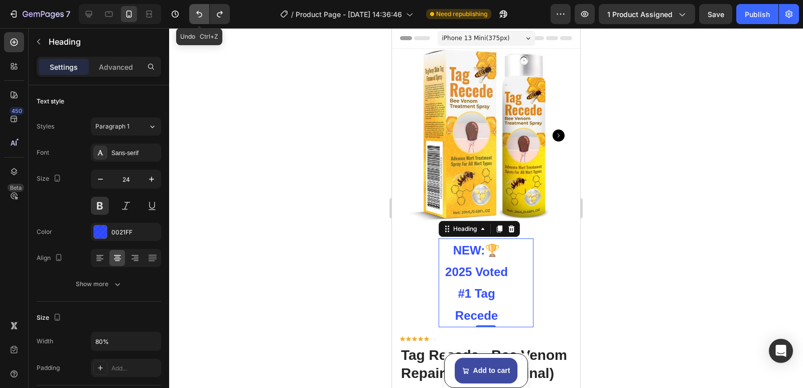
click at [201, 17] on icon "Undo/Redo" at bounding box center [199, 14] width 6 height 7
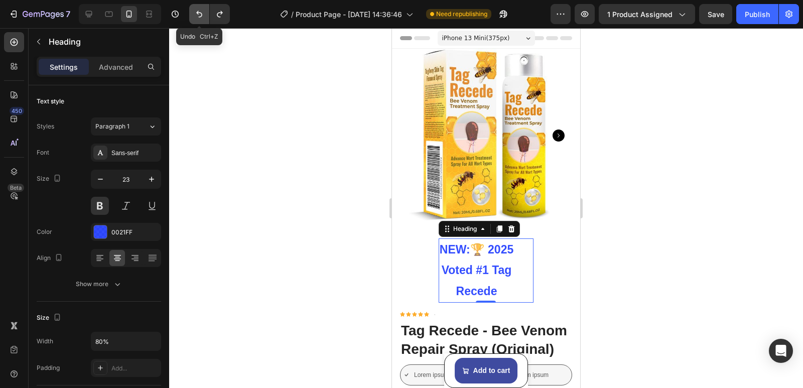
click at [201, 17] on icon "Undo/Redo" at bounding box center [199, 14] width 6 height 7
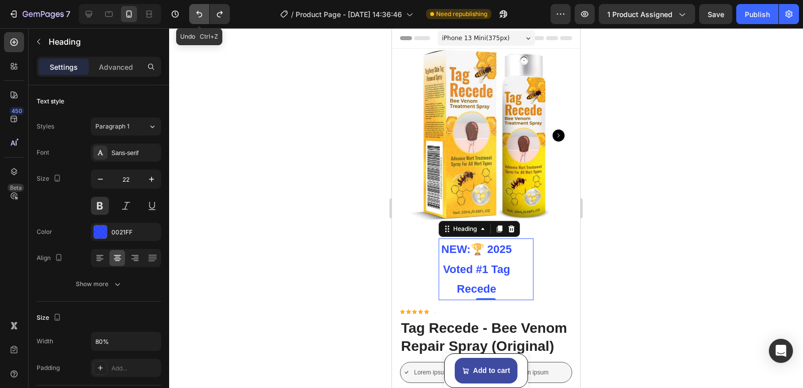
click at [201, 17] on icon "Undo/Redo" at bounding box center [199, 14] width 6 height 7
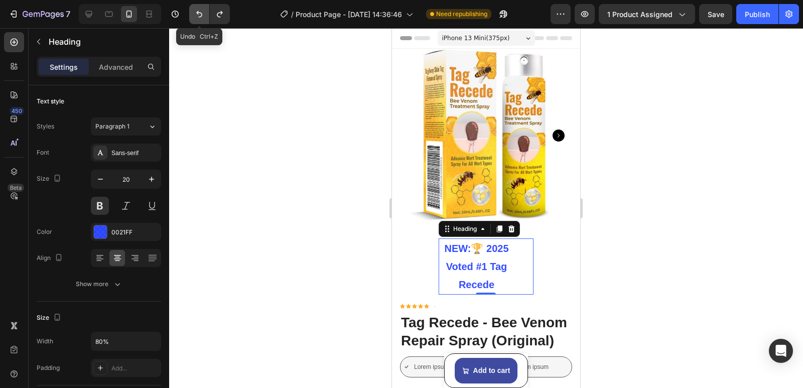
click at [201, 17] on icon "Undo/Redo" at bounding box center [199, 14] width 6 height 7
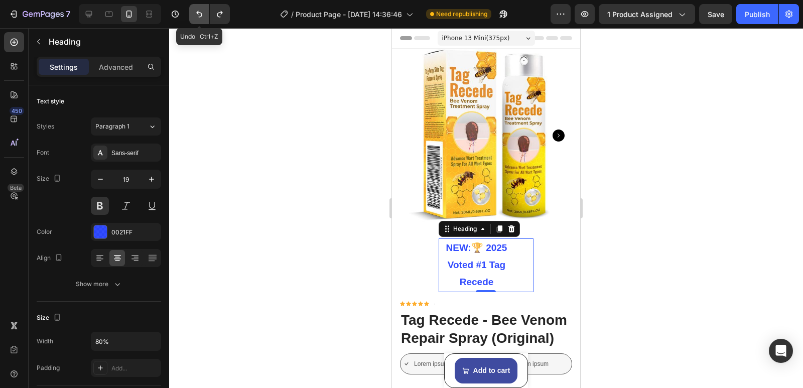
click at [201, 17] on icon "Undo/Redo" at bounding box center [199, 14] width 6 height 7
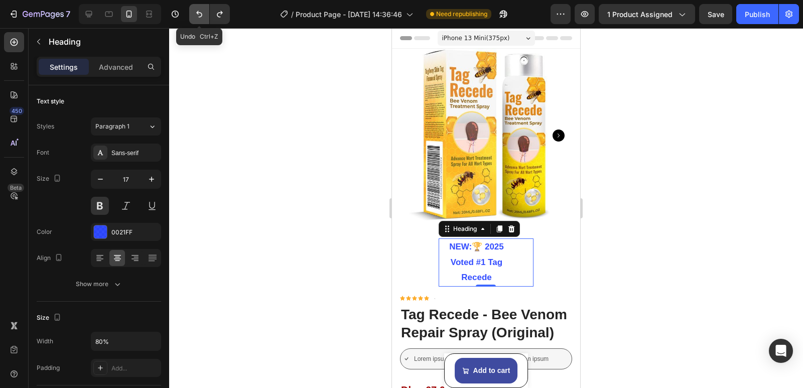
click at [201, 16] on icon "Undo/Redo" at bounding box center [199, 14] width 10 height 10
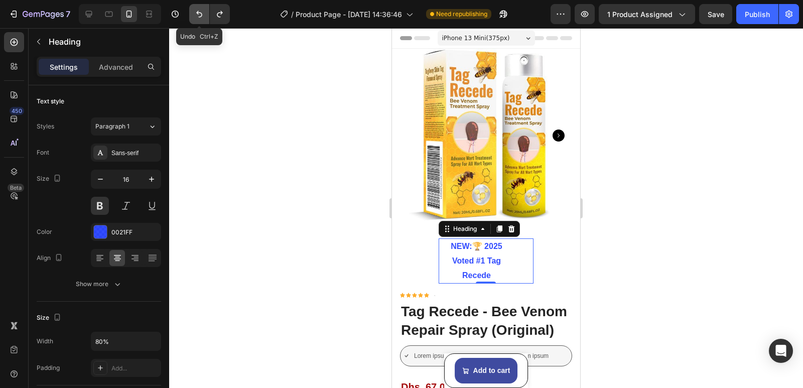
click at [201, 16] on icon "Undo/Redo" at bounding box center [199, 14] width 10 height 10
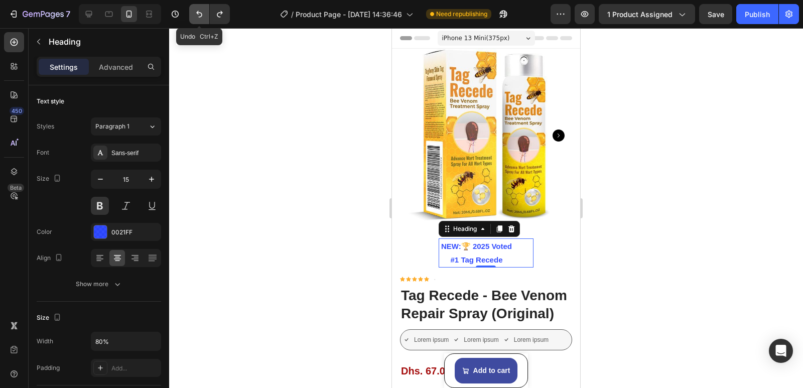
click at [201, 16] on icon "Undo/Redo" at bounding box center [199, 14] width 10 height 10
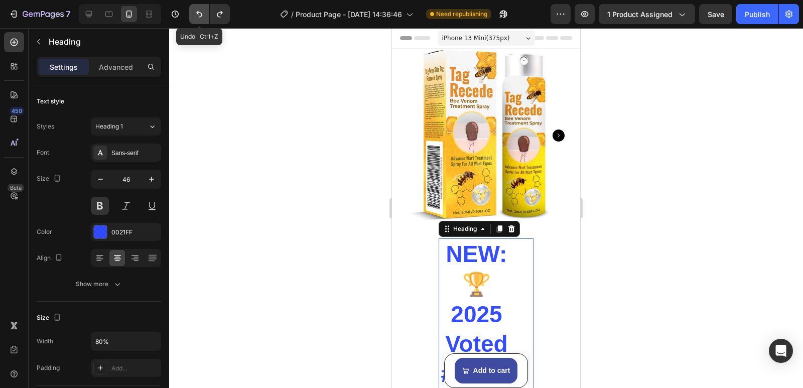
click at [201, 16] on icon "Undo/Redo" at bounding box center [199, 14] width 10 height 10
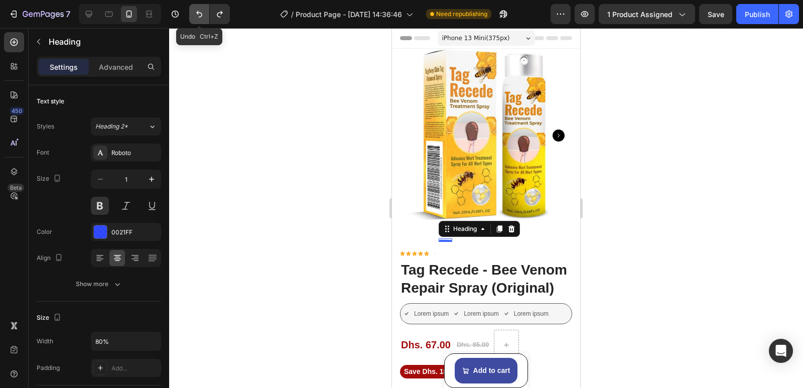
click at [201, 16] on icon "Undo/Redo" at bounding box center [199, 14] width 10 height 10
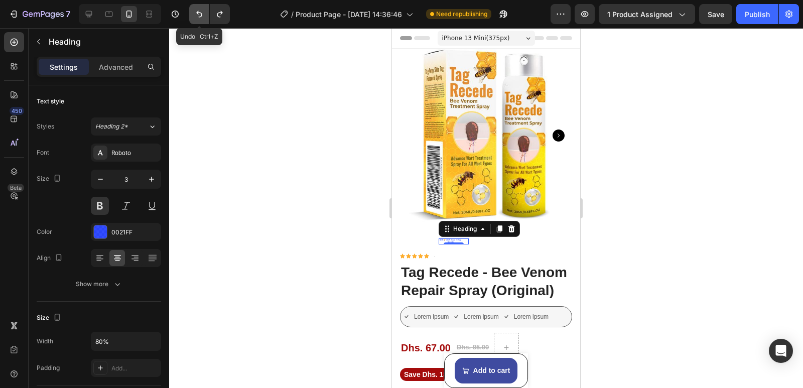
click at [201, 16] on icon "Undo/Redo" at bounding box center [199, 14] width 10 height 10
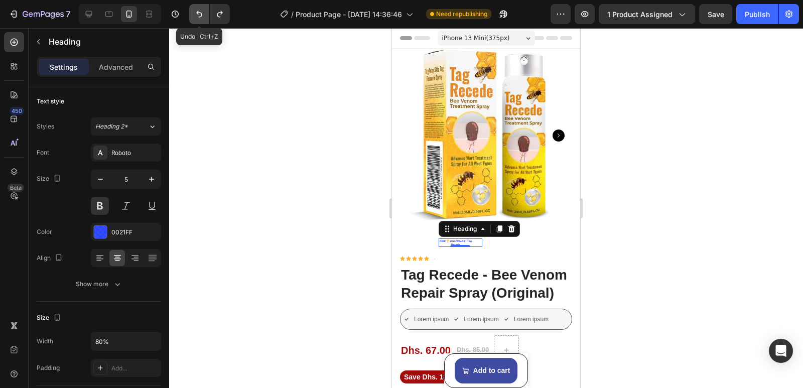
click at [201, 16] on icon "Undo/Redo" at bounding box center [199, 14] width 10 height 10
click at [201, 15] on icon "Undo/Redo" at bounding box center [199, 14] width 10 height 10
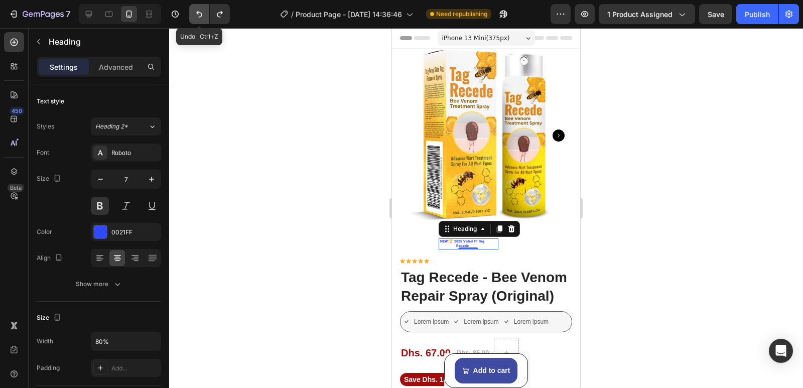
click at [201, 15] on icon "Undo/Redo" at bounding box center [199, 14] width 10 height 10
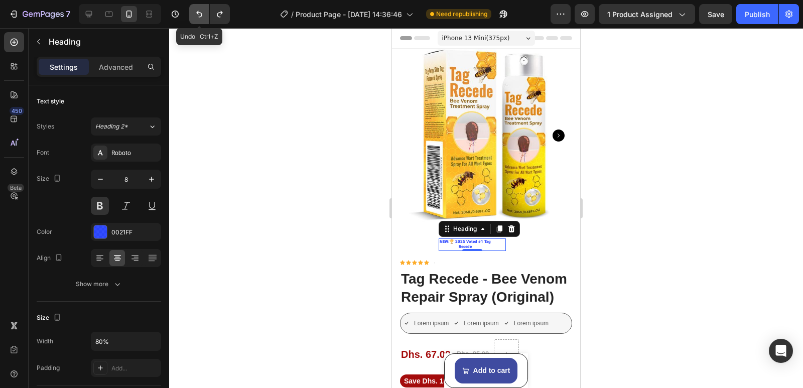
click at [201, 15] on icon "Undo/Redo" at bounding box center [199, 14] width 10 height 10
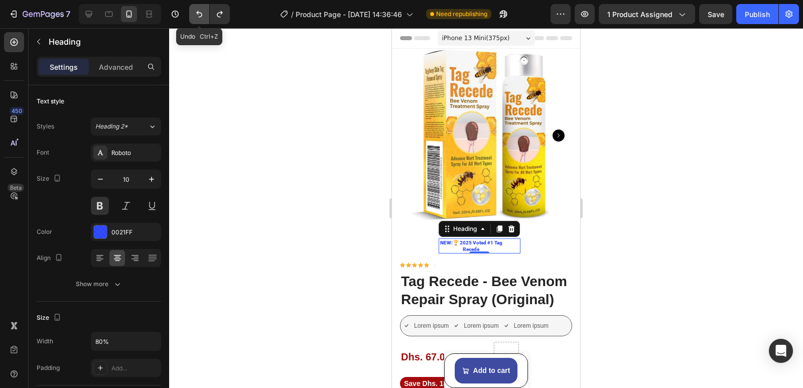
click at [201, 15] on icon "Undo/Redo" at bounding box center [199, 14] width 10 height 10
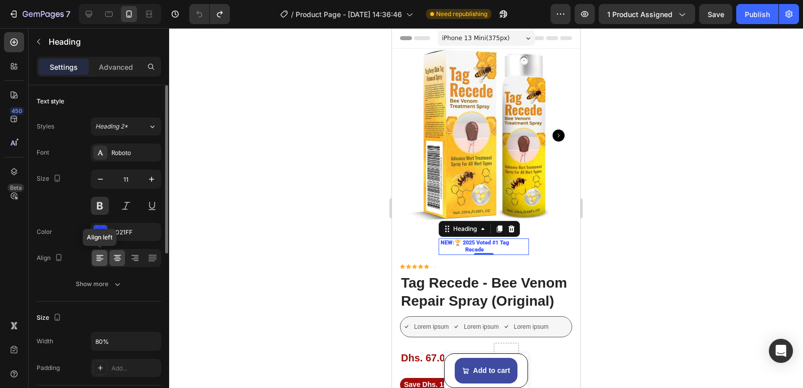
click at [101, 259] on icon at bounding box center [100, 258] width 10 height 10
click at [152, 179] on icon "button" at bounding box center [152, 179] width 10 height 10
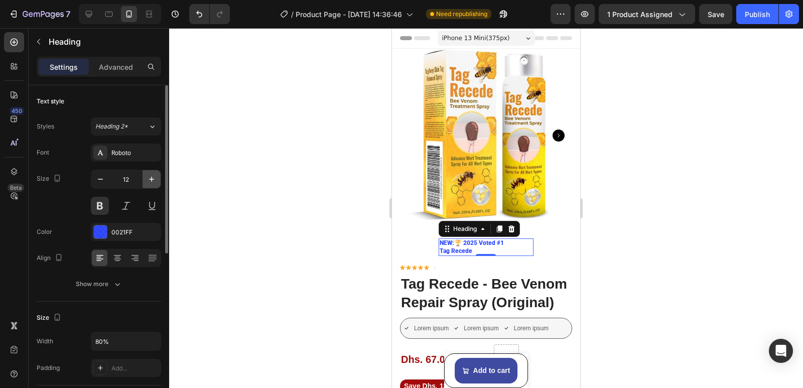
click at [152, 179] on icon "button" at bounding box center [152, 179] width 10 height 10
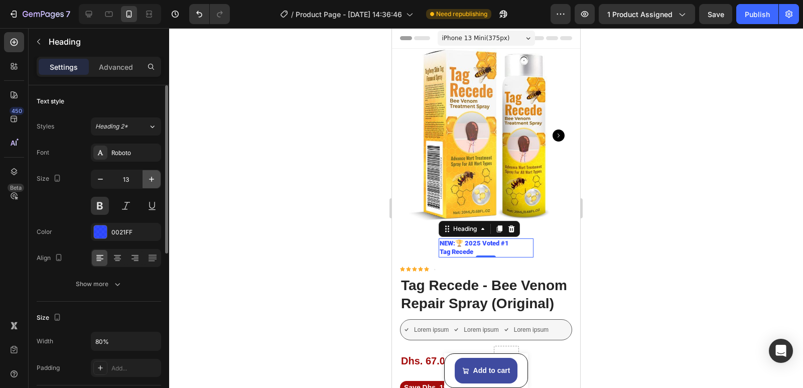
click at [152, 179] on icon "button" at bounding box center [152, 179] width 10 height 10
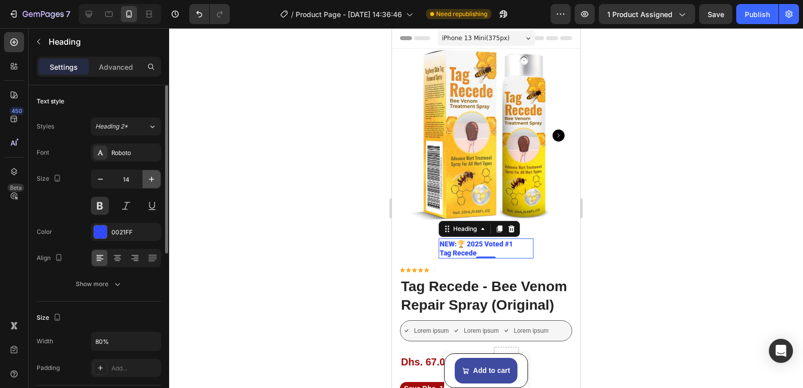
click at [152, 179] on icon "button" at bounding box center [152, 179] width 10 height 10
click at [152, 178] on icon "button" at bounding box center [152, 179] width 10 height 10
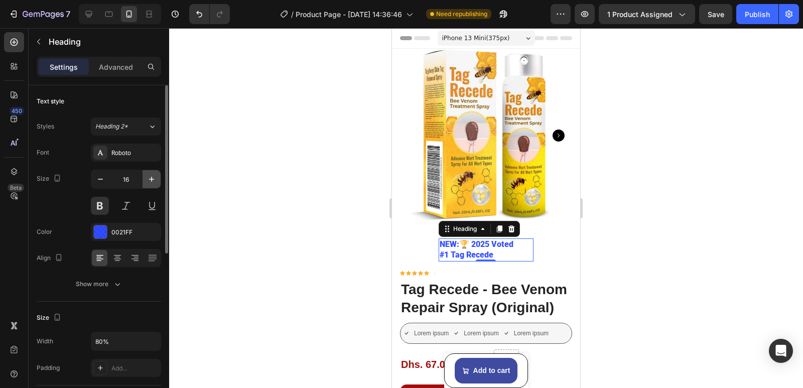
click at [152, 178] on icon "button" at bounding box center [152, 179] width 10 height 10
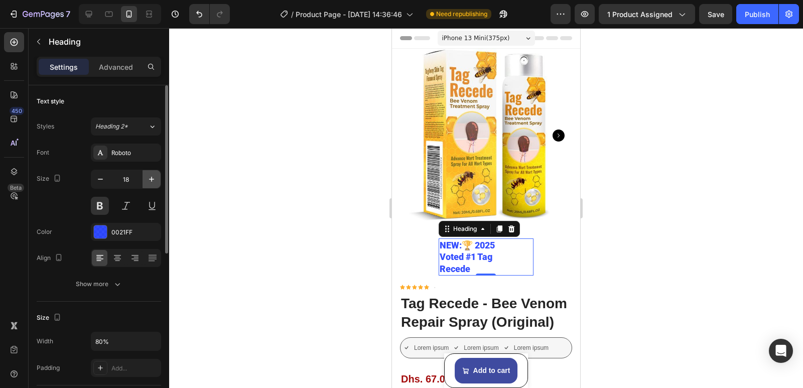
click at [152, 178] on icon "button" at bounding box center [152, 179] width 10 height 10
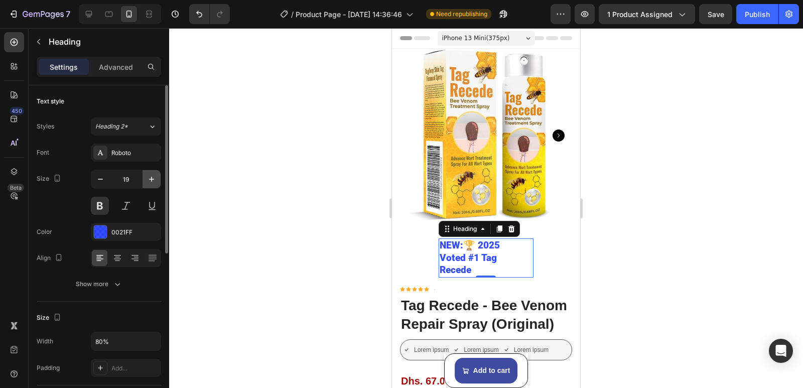
type input "20"
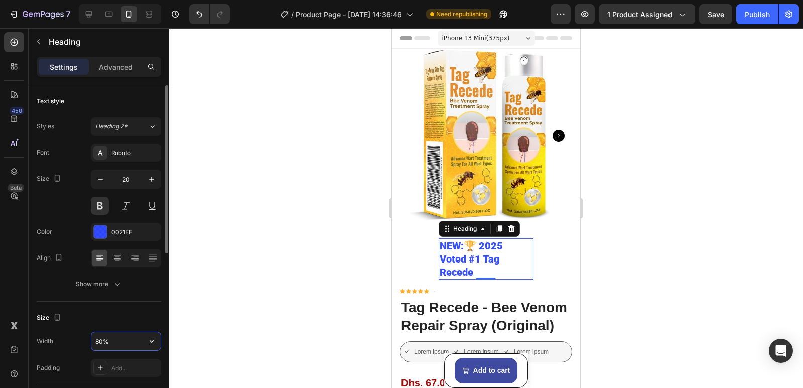
click at [102, 338] on input "80%" at bounding box center [125, 341] width 69 height 18
click at [148, 343] on icon "button" at bounding box center [152, 341] width 10 height 10
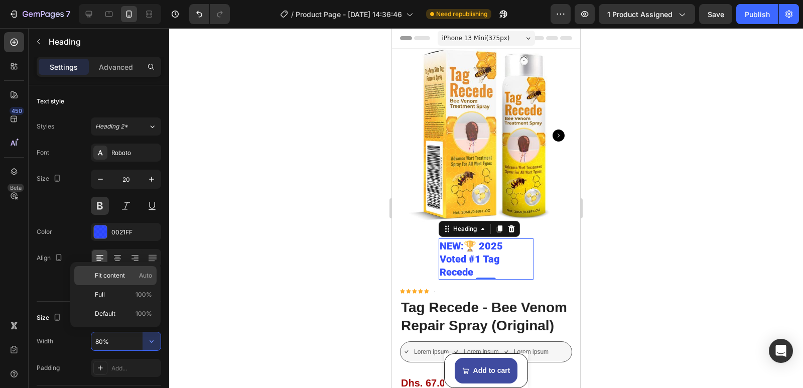
click at [129, 280] on div "Fit content Auto" at bounding box center [115, 275] width 82 height 19
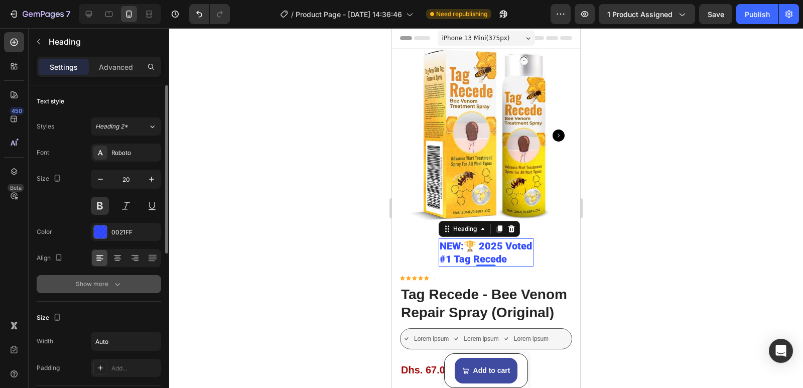
click at [121, 287] on icon "button" at bounding box center [117, 284] width 10 height 10
click at [143, 283] on div "Black" at bounding box center [120, 284] width 51 height 9
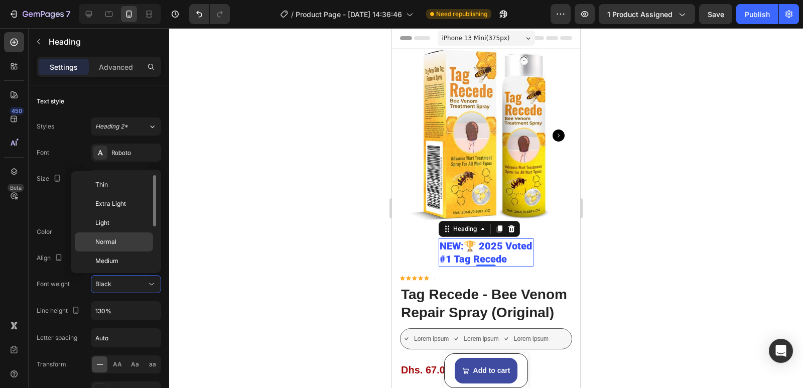
click at [115, 242] on span "Normal" at bounding box center [105, 241] width 21 height 9
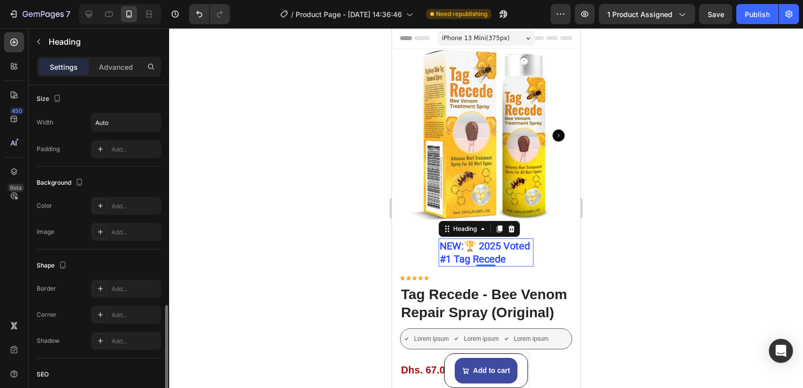
scroll to position [453, 0]
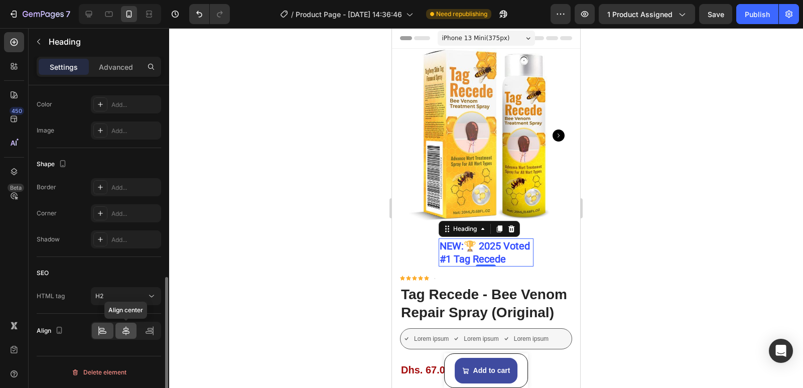
click at [128, 334] on icon at bounding box center [126, 331] width 10 height 10
click at [108, 329] on div at bounding box center [103, 331] width 22 height 16
click at [121, 294] on div "H2" at bounding box center [120, 296] width 51 height 9
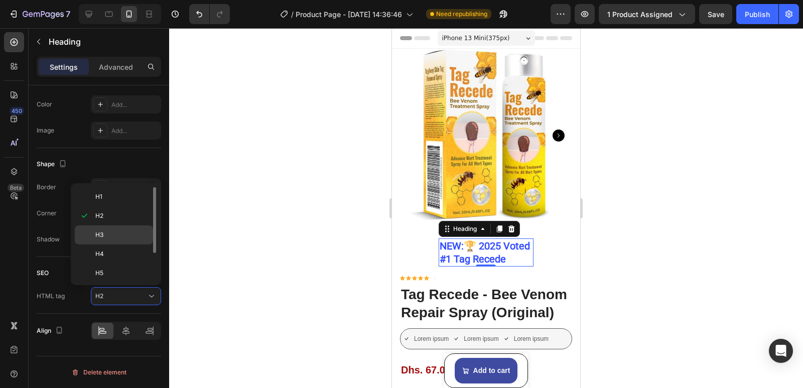
click at [98, 229] on div "H3" at bounding box center [114, 234] width 78 height 19
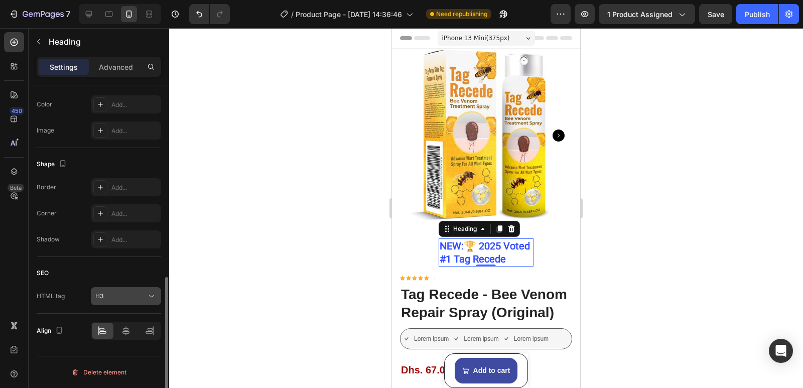
click at [114, 298] on div "H3" at bounding box center [120, 296] width 51 height 9
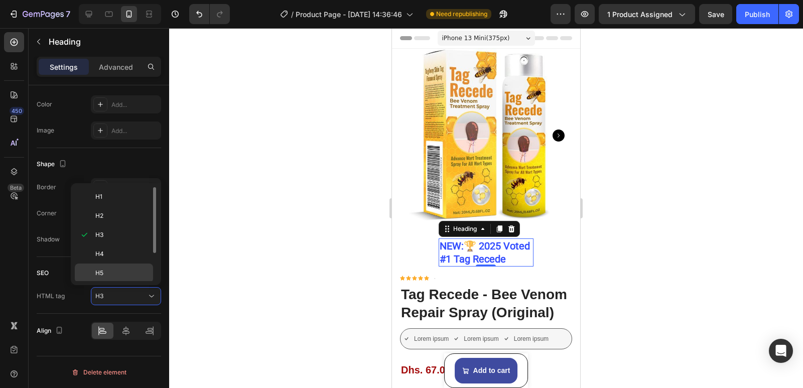
click at [109, 267] on div "H5" at bounding box center [114, 273] width 78 height 19
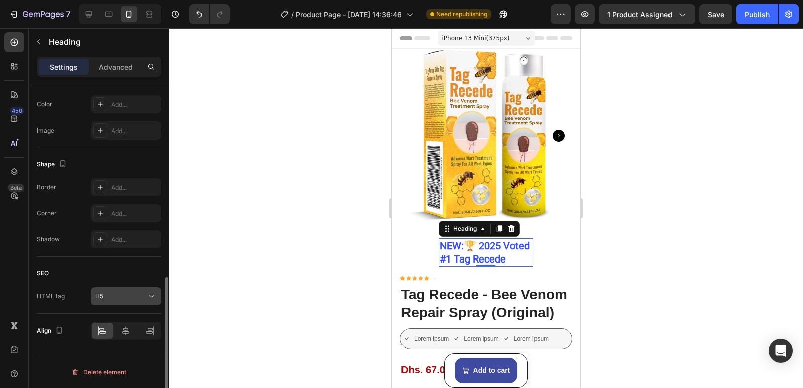
click at [124, 301] on button "H5" at bounding box center [126, 296] width 70 height 18
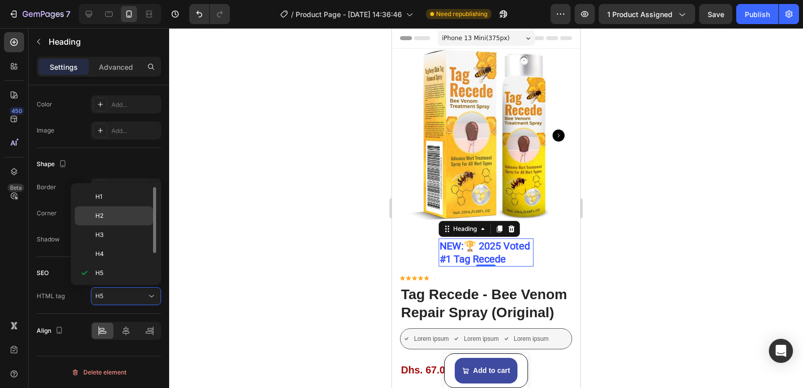
click at [107, 217] on p "H2" at bounding box center [121, 215] width 53 height 9
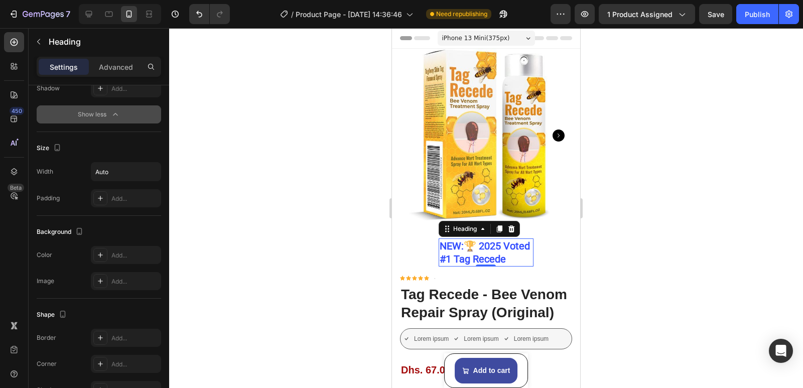
scroll to position [252, 0]
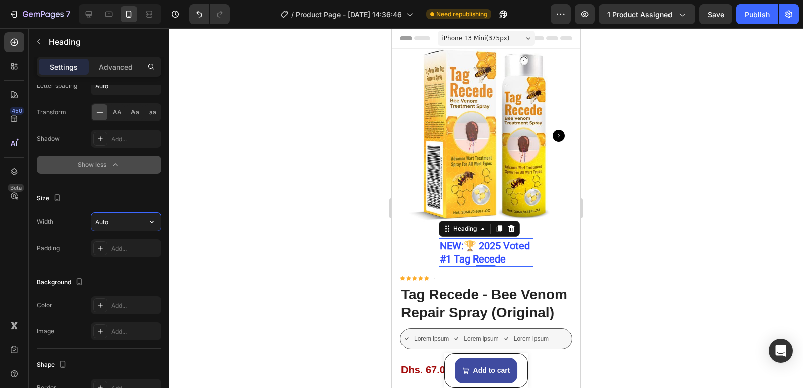
click at [127, 222] on input "Auto" at bounding box center [125, 222] width 69 height 18
click at [154, 223] on icon "button" at bounding box center [152, 222] width 10 height 10
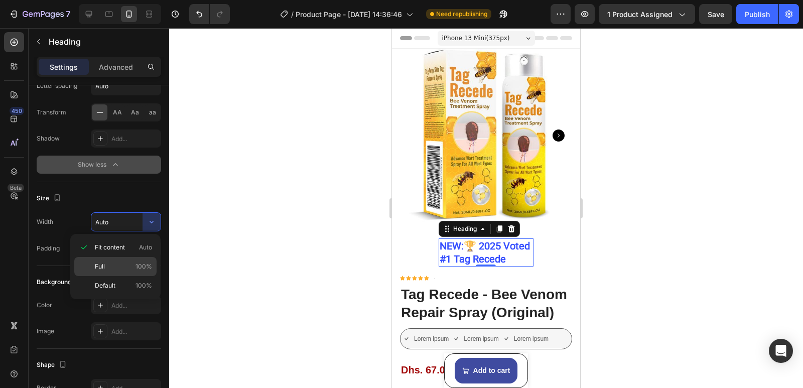
click at [131, 266] on p "Full 100%" at bounding box center [123, 266] width 57 height 9
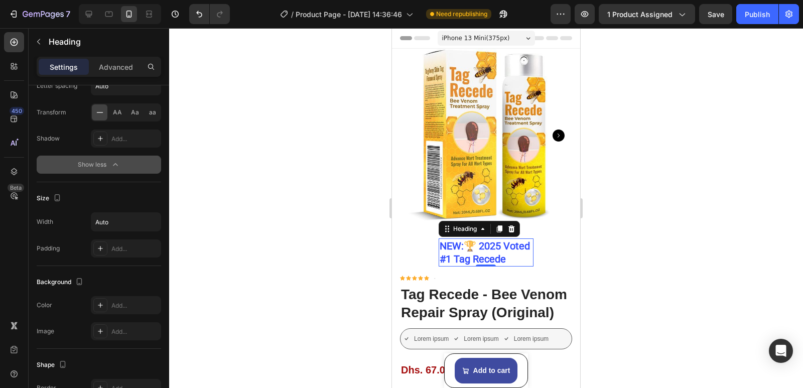
type input "100%"
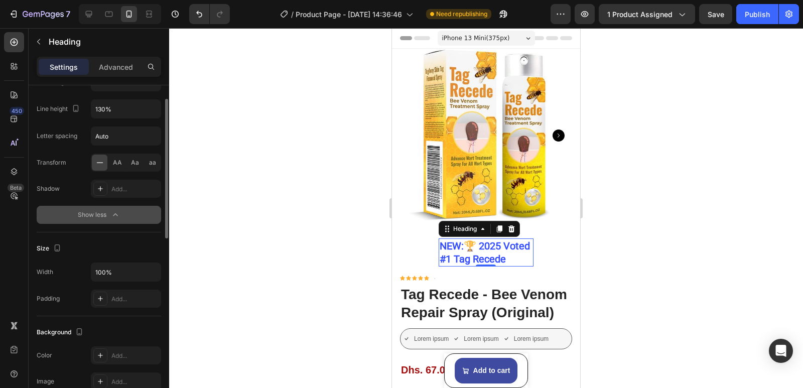
scroll to position [152, 0]
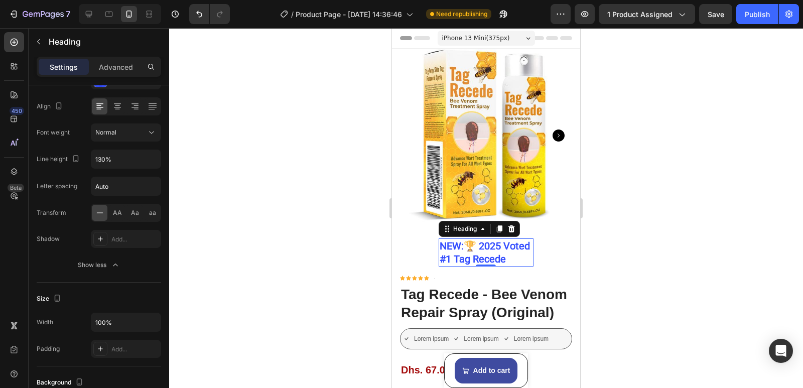
click at [519, 265] on h2 "NEW:🏆 2025 Voted #1 Tag Recede" at bounding box center [486, 252] width 95 height 28
click at [516, 266] on p "NEW:🏆 2025 Voted #1 Tag Recede" at bounding box center [486, 252] width 93 height 26
click at [523, 266] on p "NEW:🏆 2025 Voted #1 Tag Recede" at bounding box center [486, 252] width 93 height 26
click at [523, 271] on div "NEW:🏆 2025 Voted #1 Tag Recede Heading 0 Row" at bounding box center [486, 252] width 103 height 36
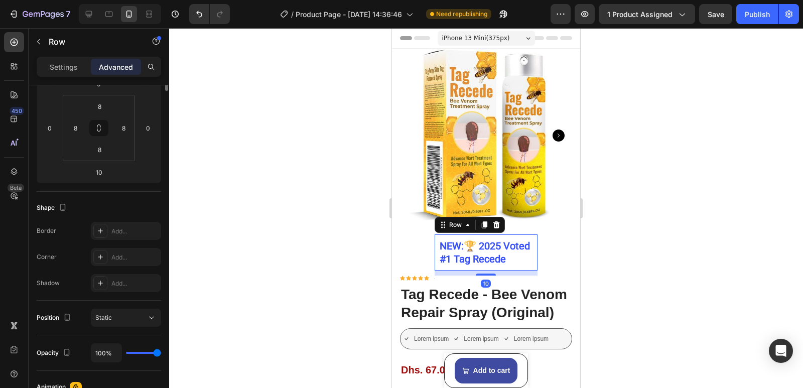
scroll to position [0, 0]
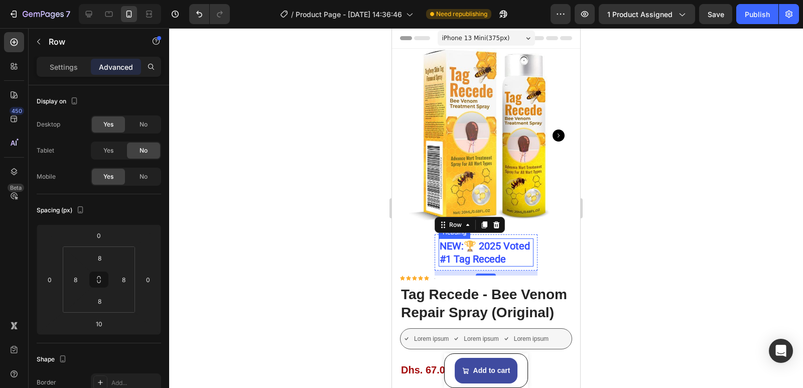
click at [527, 267] on h2 "NEW:🏆 2025 Voted #1 Tag Recede" at bounding box center [486, 252] width 95 height 28
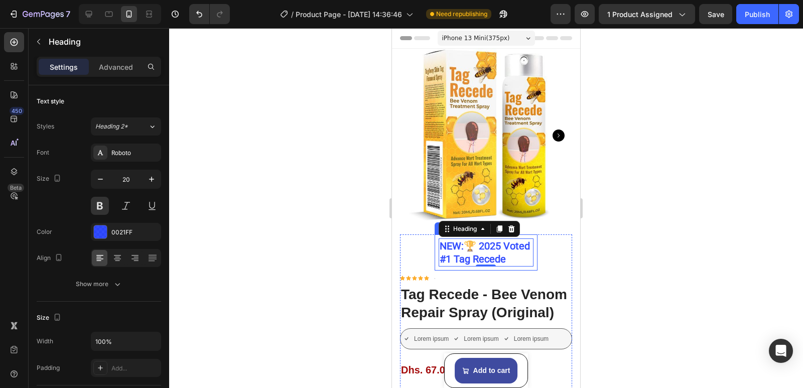
click at [528, 270] on div "NEW:🏆 2025 Voted #1 Tag Recede Heading 0 Row" at bounding box center [486, 252] width 103 height 36
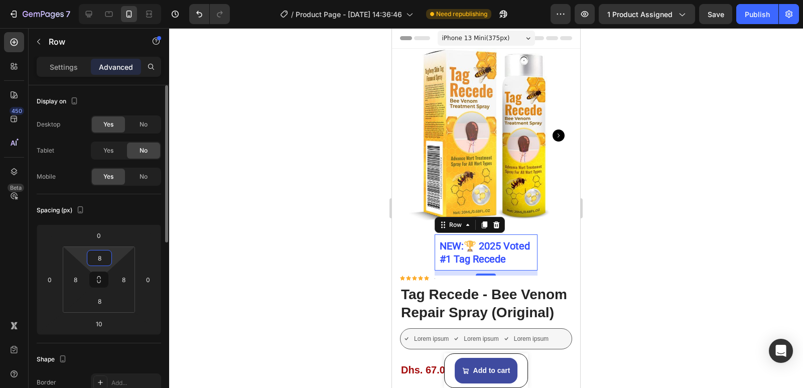
click at [99, 259] on input "8" at bounding box center [99, 257] width 20 height 15
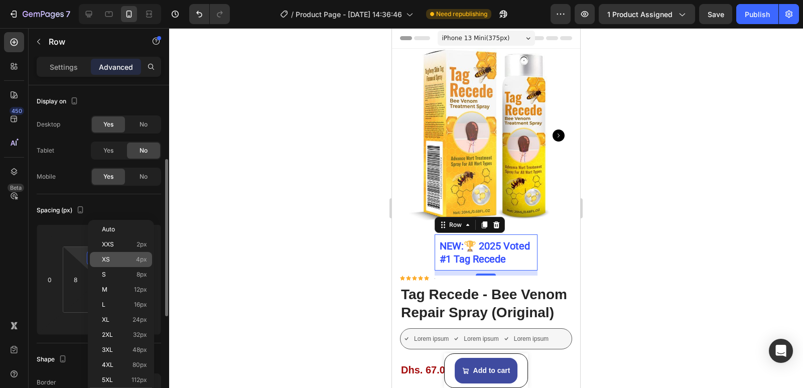
scroll to position [50, 0]
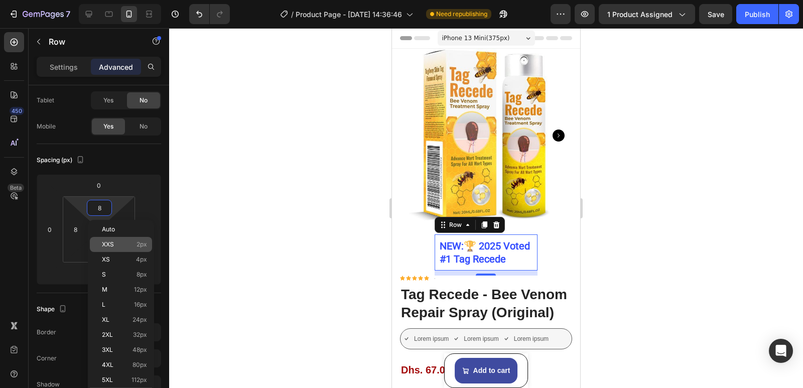
click at [119, 243] on p "XXS 2px" at bounding box center [124, 244] width 45 height 7
type input "2"
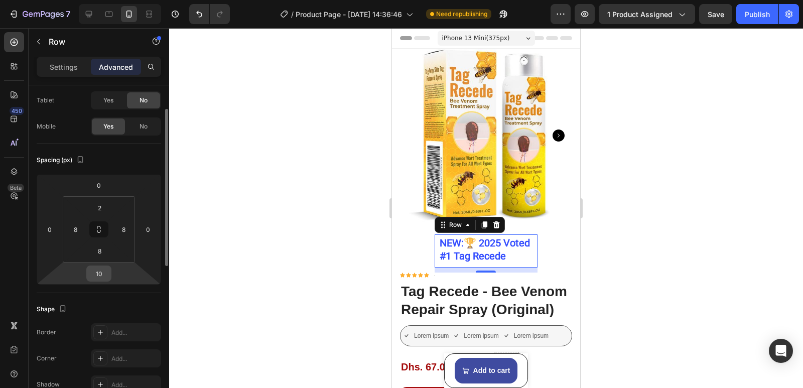
click at [105, 270] on input "10" at bounding box center [99, 273] width 20 height 15
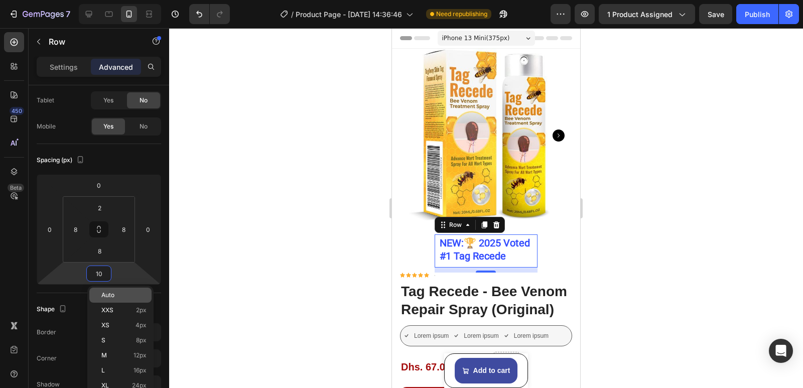
click at [110, 304] on div "XXS 2px" at bounding box center [120, 310] width 62 height 15
type input "2"
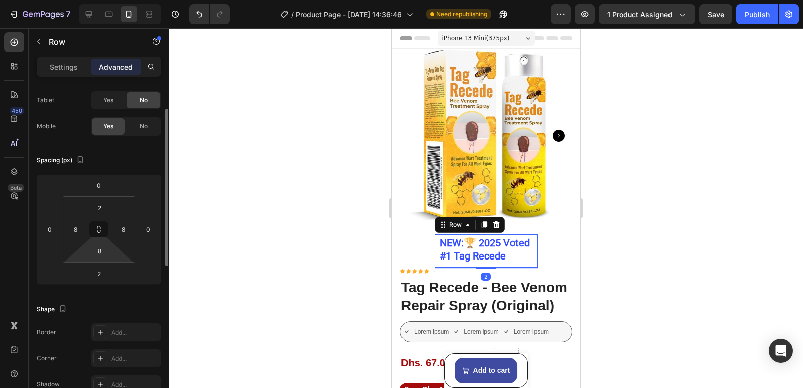
scroll to position [201, 0]
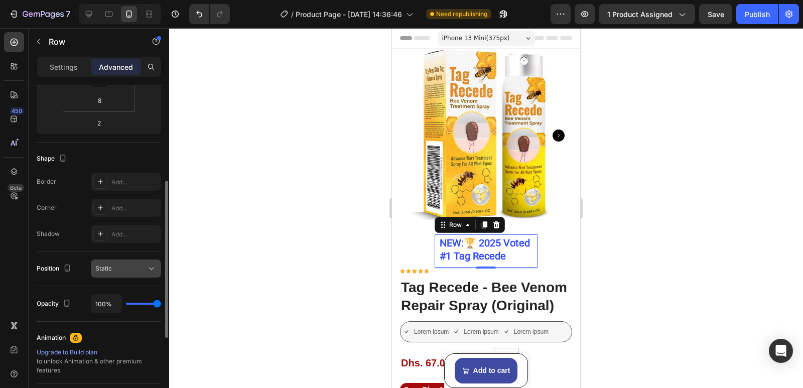
click at [143, 270] on div "Static" at bounding box center [120, 268] width 51 height 9
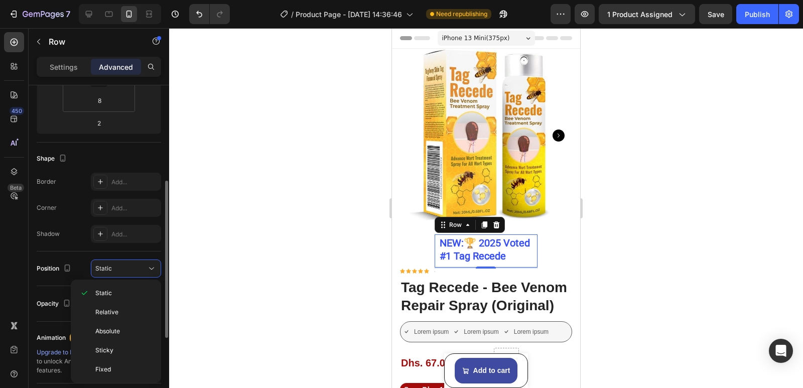
click at [69, 250] on div "Shape Border Add... Corner Add... Shadow Add..." at bounding box center [99, 197] width 124 height 109
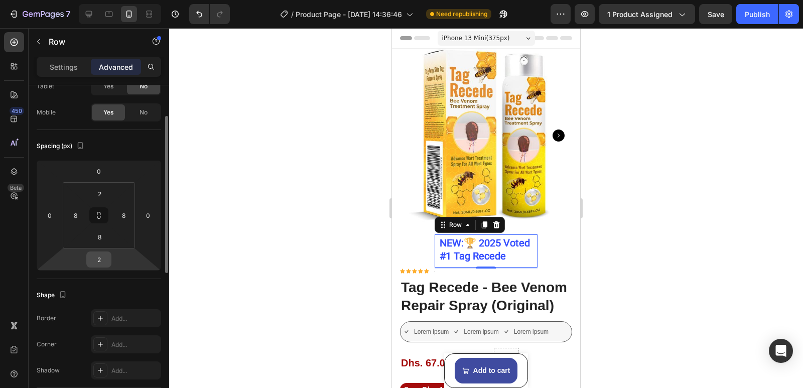
scroll to position [0, 0]
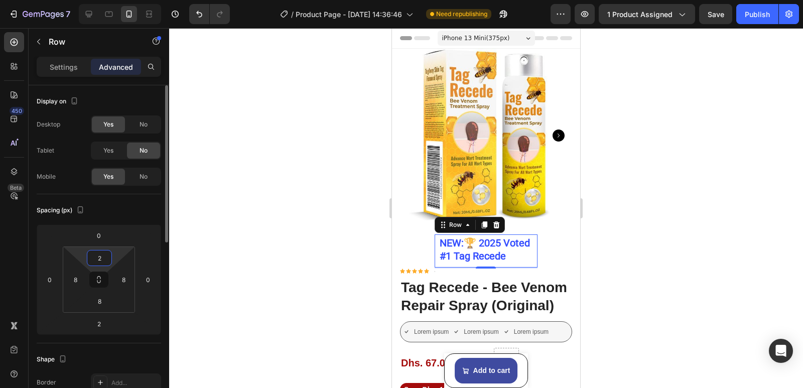
click at [100, 255] on input "2" at bounding box center [99, 257] width 20 height 15
type input "0"
click at [123, 279] on input "8" at bounding box center [123, 279] width 15 height 15
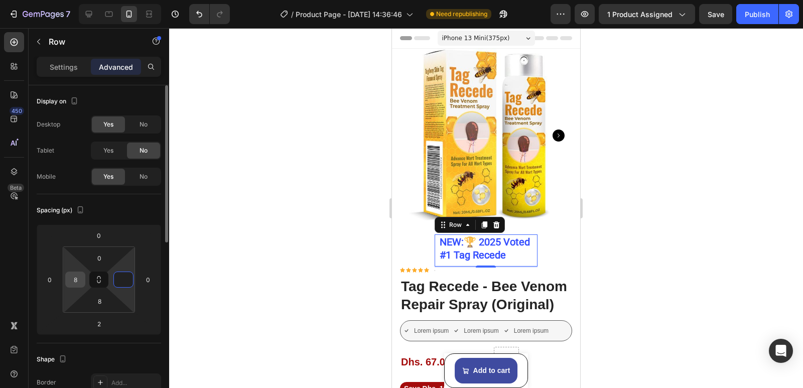
type input "0"
click at [81, 276] on input "8" at bounding box center [75, 279] width 15 height 15
type input "0"
click at [107, 307] on input "8" at bounding box center [99, 301] width 20 height 15
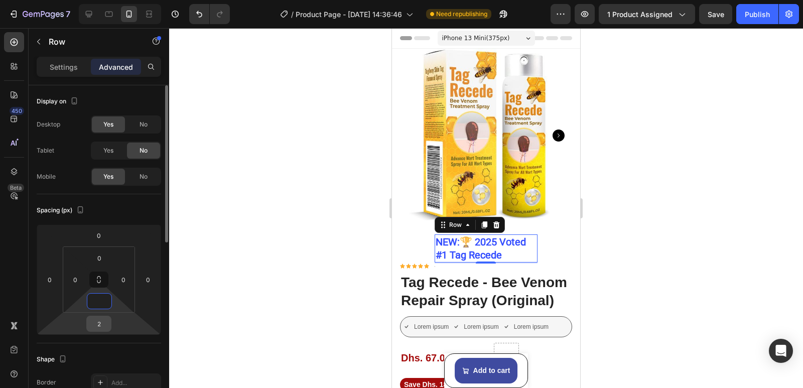
type input "0"
click at [103, 320] on input "2" at bounding box center [99, 323] width 20 height 15
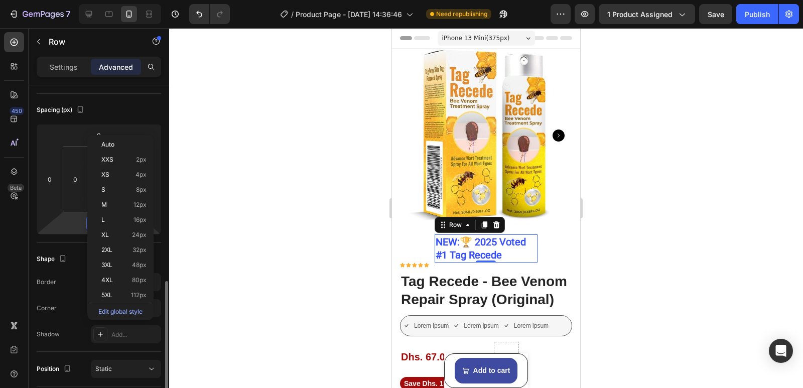
scroll to position [201, 0]
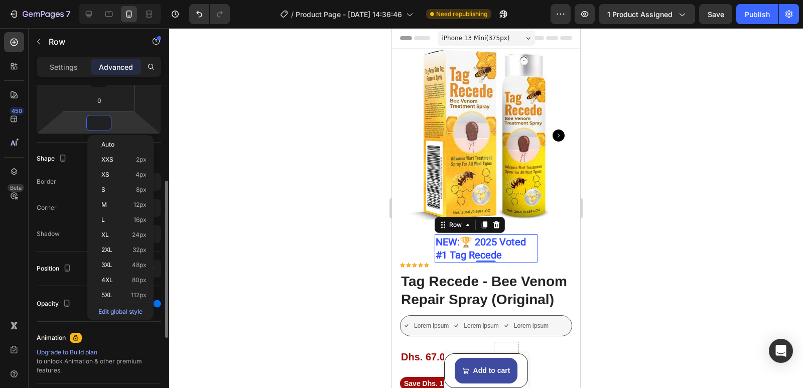
type input "0"
click at [33, 284] on div "Display on Desktop Yes No Tablet Yes No Mobile Yes No Spacing (px) 0 0 0 0 0 0 …" at bounding box center [99, 233] width 141 height 697
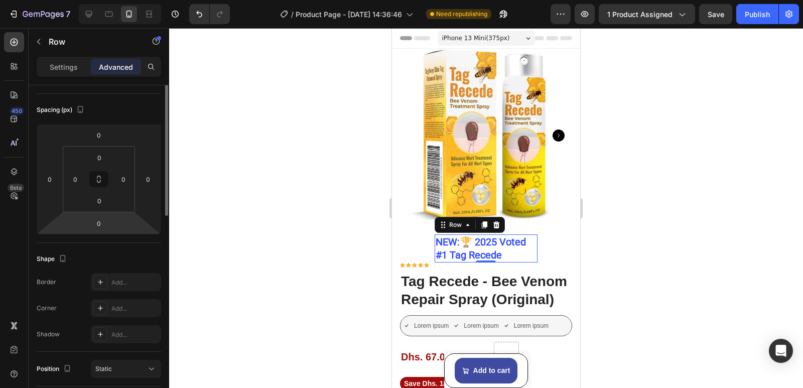
scroll to position [0, 0]
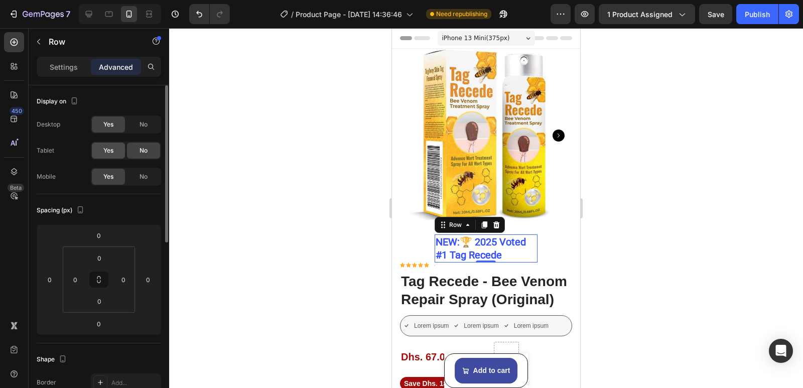
click at [110, 149] on span "Yes" at bounding box center [108, 150] width 10 height 9
click at [68, 72] on p "Settings" at bounding box center [64, 67] width 28 height 11
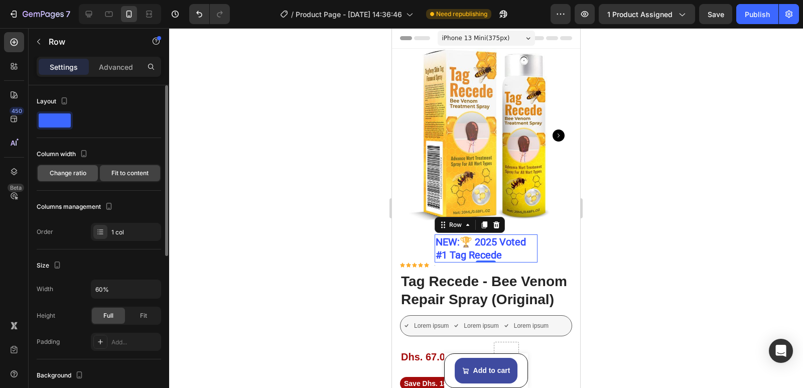
click at [84, 171] on span "Change ratio" at bounding box center [68, 173] width 37 height 9
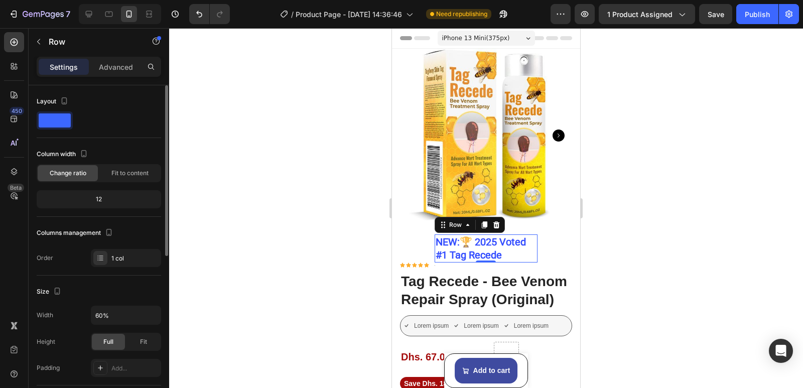
click at [102, 197] on div "12" at bounding box center [99, 199] width 120 height 14
click at [101, 197] on div "12" at bounding box center [99, 199] width 120 height 14
click at [99, 196] on div "12" at bounding box center [99, 199] width 120 height 14
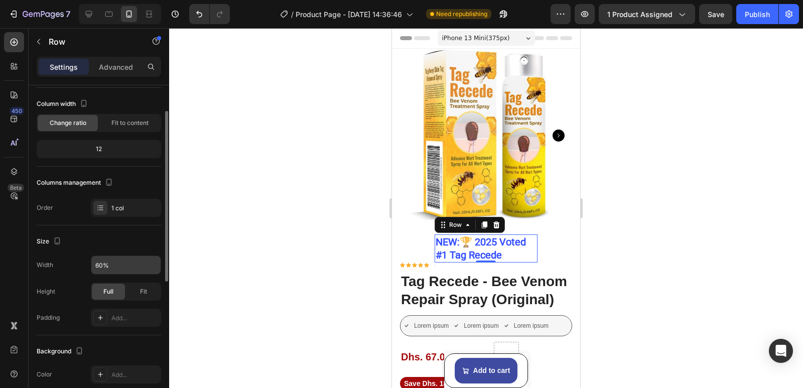
scroll to position [100, 0]
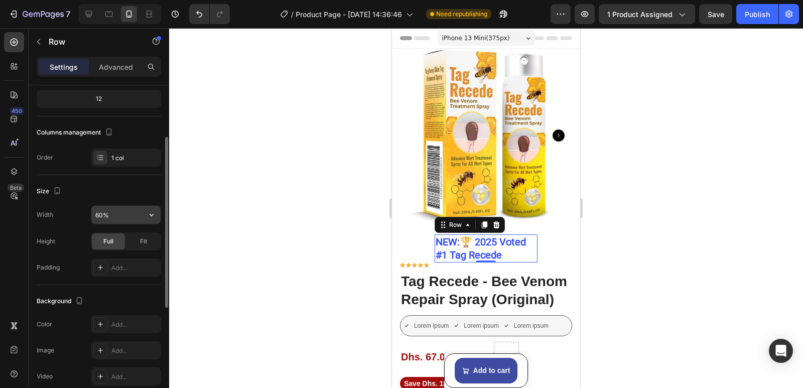
click at [103, 214] on input "60%" at bounding box center [125, 215] width 69 height 18
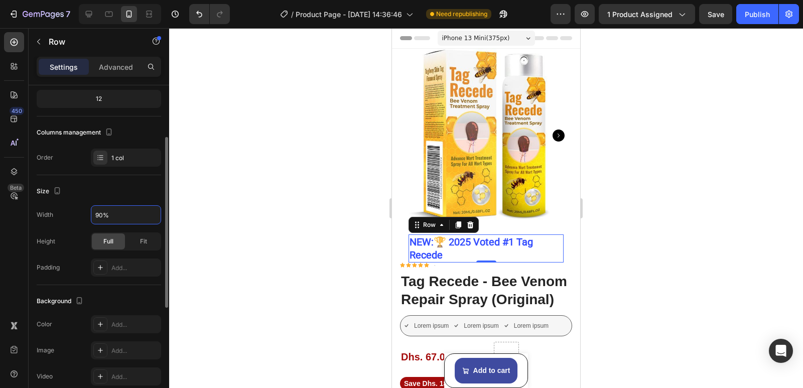
scroll to position [151, 0]
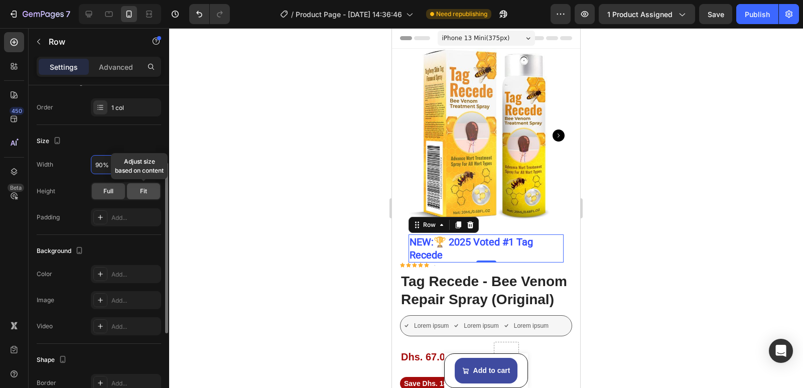
type input "90%"
click at [140, 190] on span "Fit" at bounding box center [143, 191] width 7 height 9
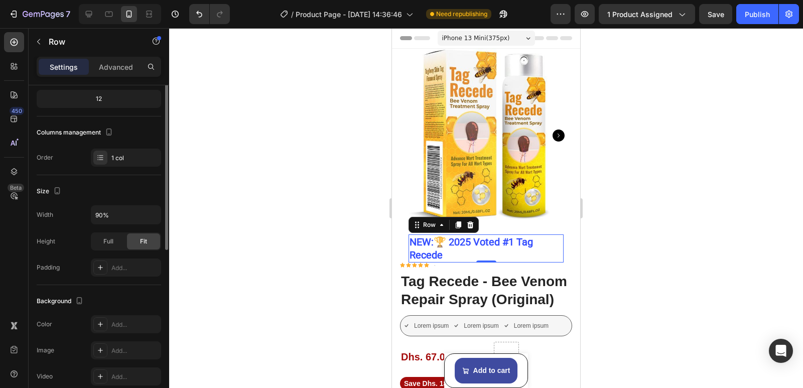
scroll to position [50, 0]
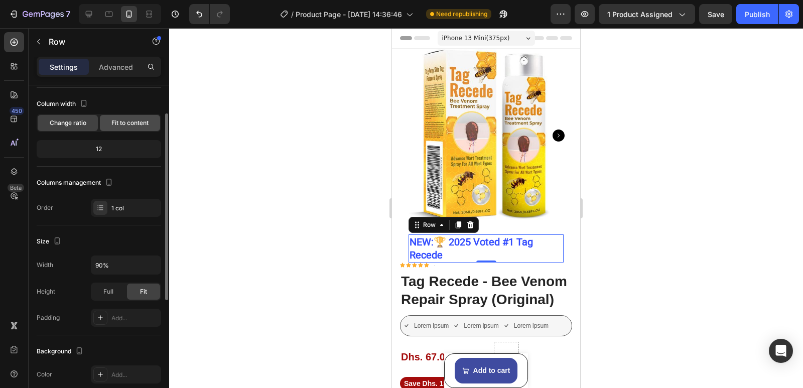
click at [128, 119] on span "Fit to content" at bounding box center [129, 122] width 37 height 9
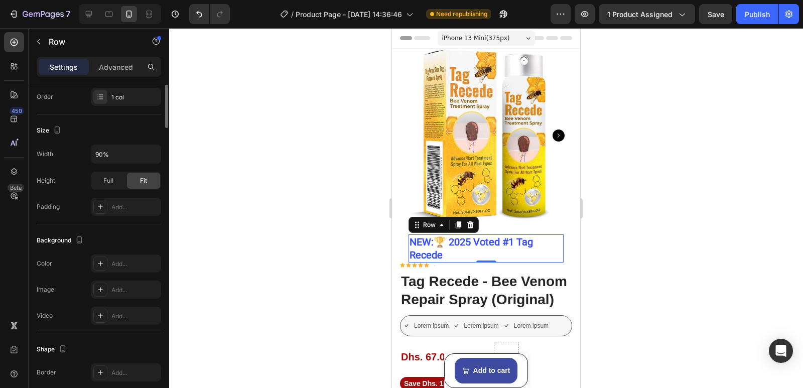
scroll to position [0, 0]
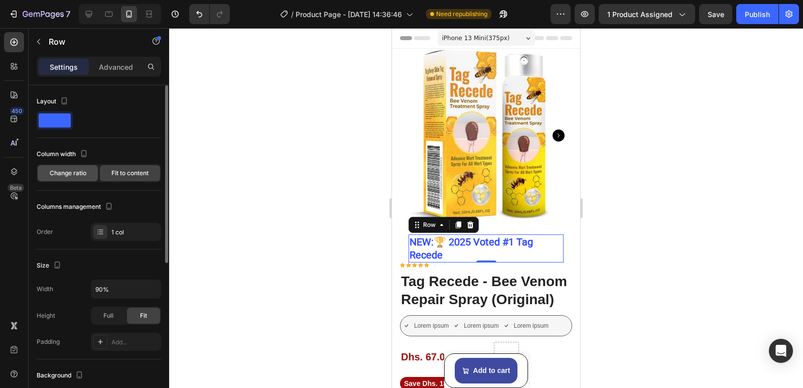
click at [70, 174] on span "Change ratio" at bounding box center [68, 173] width 37 height 9
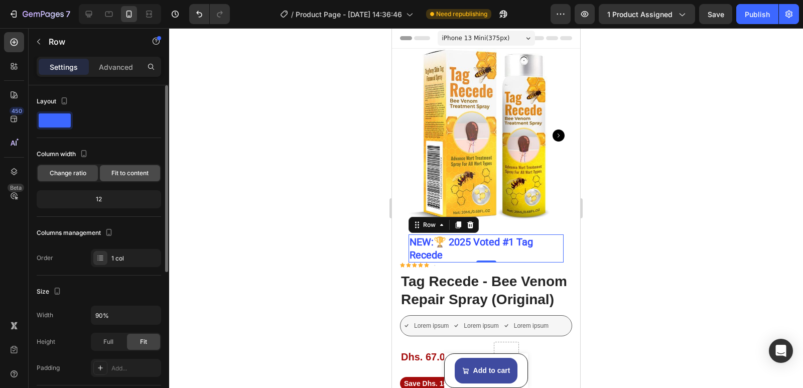
click at [120, 171] on span "Fit to content" at bounding box center [129, 173] width 37 height 9
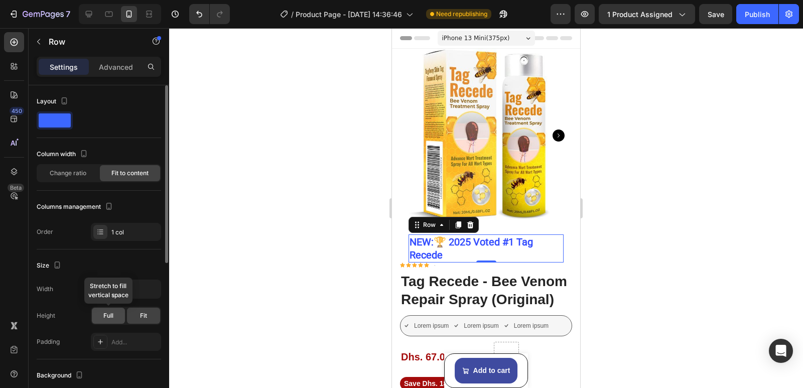
click at [108, 313] on span "Full" at bounding box center [108, 315] width 10 height 9
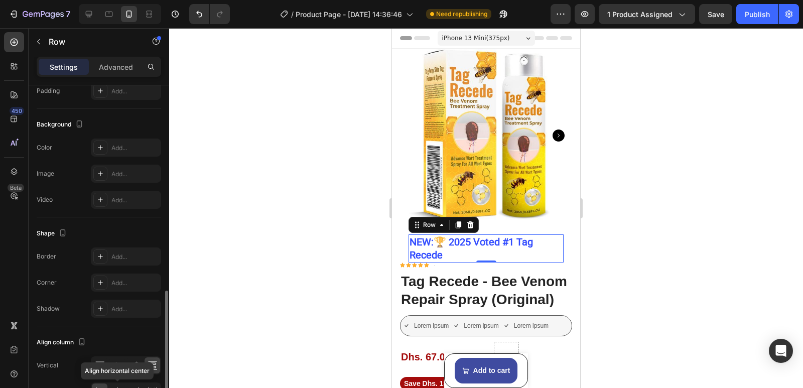
scroll to position [312, 0]
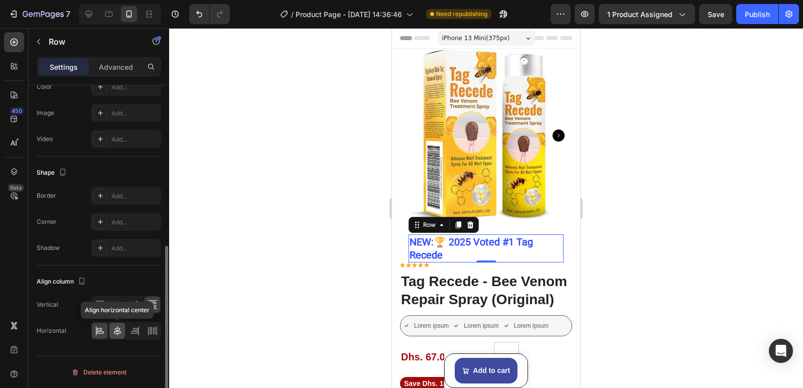
click at [121, 326] on icon at bounding box center [117, 331] width 10 height 10
click at [136, 330] on icon at bounding box center [135, 329] width 5 height 3
click at [93, 327] on div at bounding box center [100, 331] width 16 height 16
click at [116, 306] on icon at bounding box center [117, 305] width 10 height 10
click at [98, 305] on icon at bounding box center [100, 305] width 10 height 10
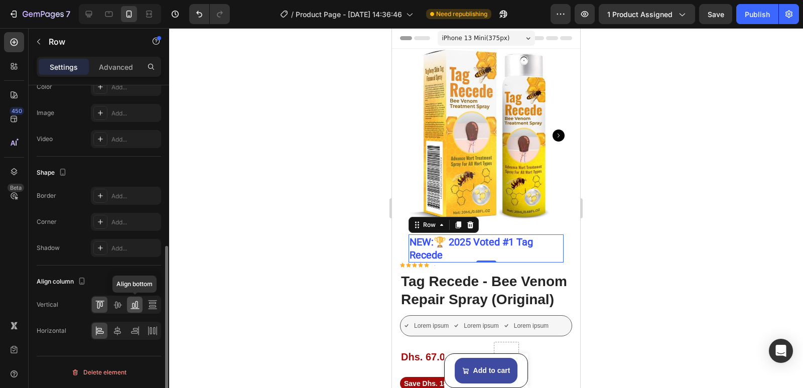
click at [135, 304] on icon at bounding box center [135, 305] width 10 height 10
click at [161, 309] on div at bounding box center [126, 305] width 70 height 18
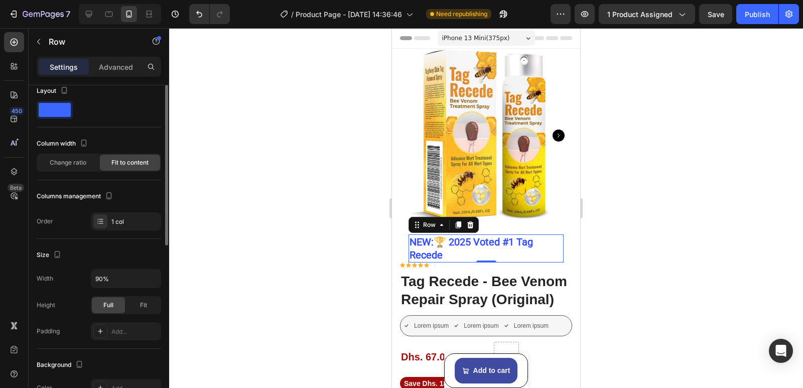
scroll to position [0, 0]
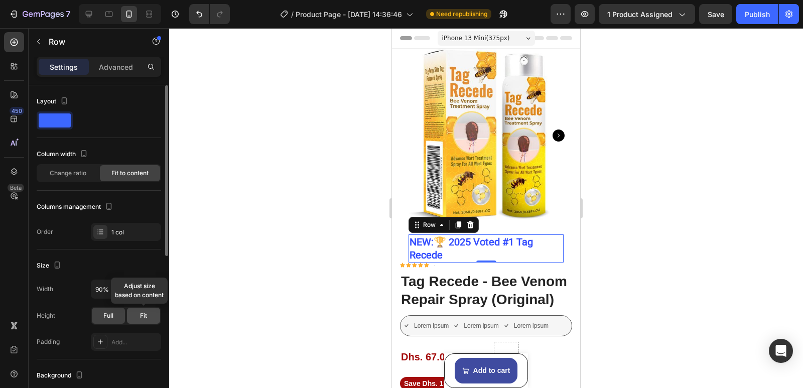
click at [140, 314] on span "Fit" at bounding box center [143, 315] width 7 height 9
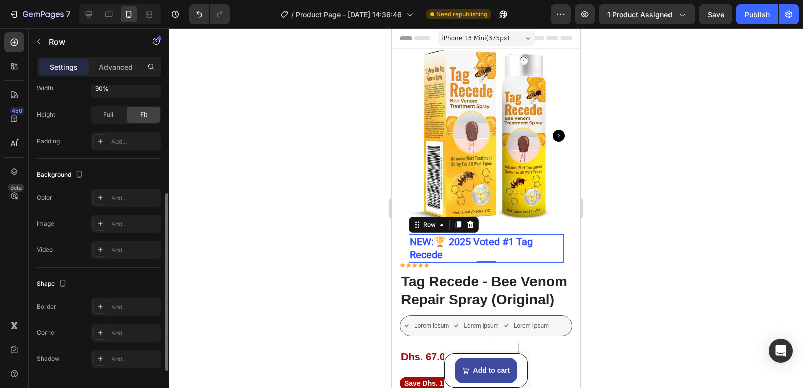
scroll to position [286, 0]
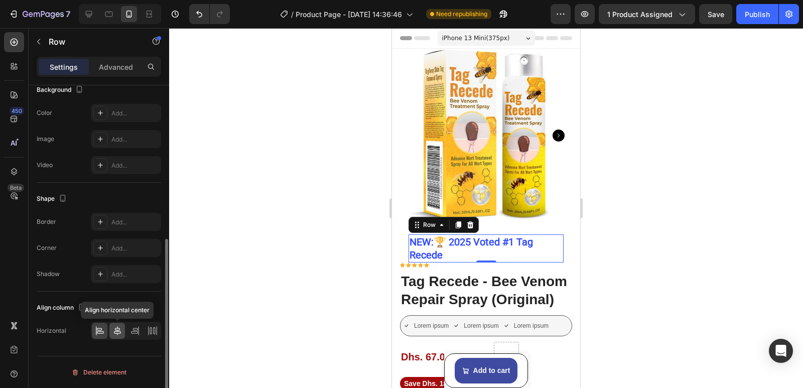
click at [118, 328] on icon at bounding box center [117, 330] width 7 height 9
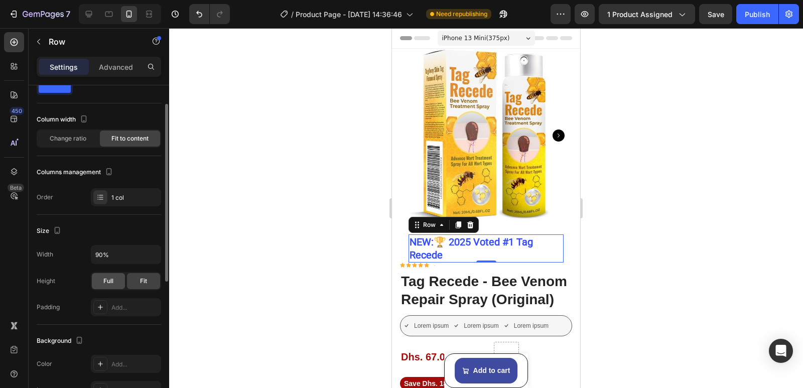
scroll to position [0, 0]
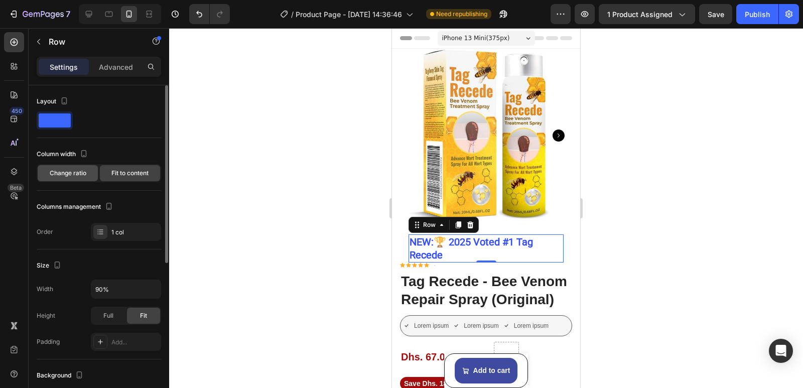
click at [81, 172] on span "Change ratio" at bounding box center [68, 173] width 37 height 9
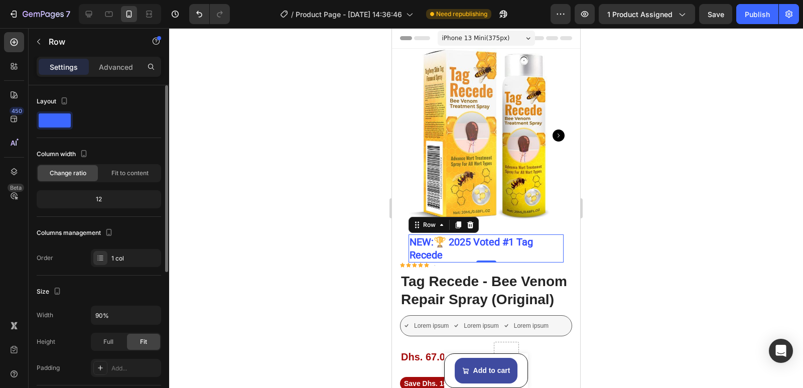
scroll to position [100, 0]
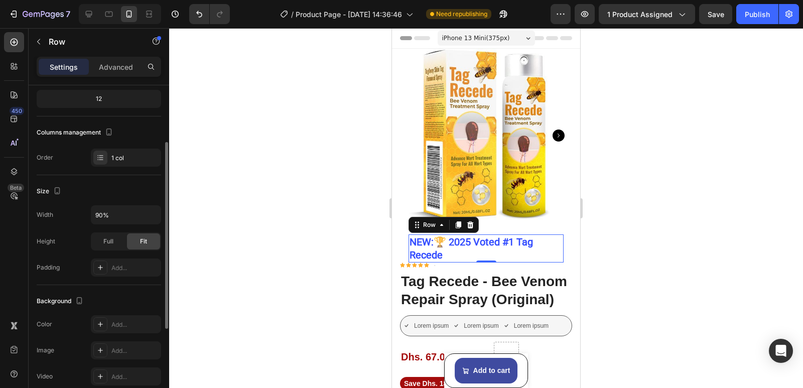
click at [102, 96] on div "12" at bounding box center [99, 99] width 120 height 14
click at [100, 96] on div "12" at bounding box center [99, 99] width 120 height 14
click at [98, 98] on div "12" at bounding box center [99, 99] width 120 height 14
drag, startPoint x: 98, startPoint y: 98, endPoint x: 104, endPoint y: 96, distance: 6.2
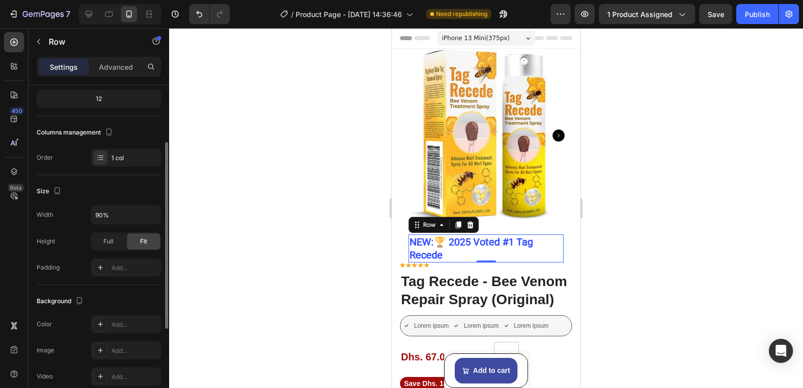
click at [101, 97] on div "12" at bounding box center [99, 99] width 120 height 14
click at [111, 243] on span "Full" at bounding box center [108, 241] width 10 height 9
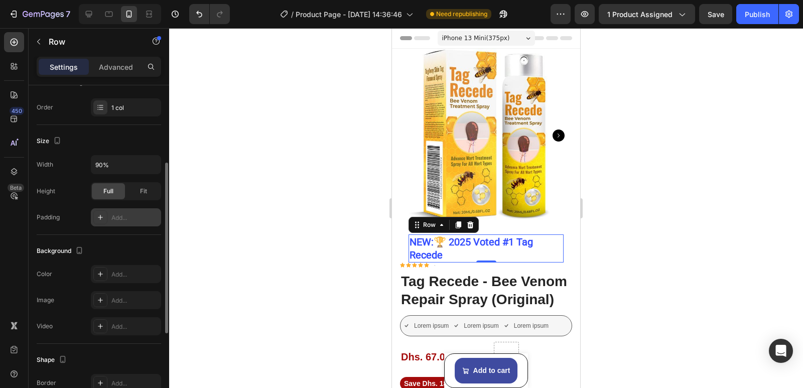
click at [103, 221] on icon at bounding box center [100, 217] width 8 height 8
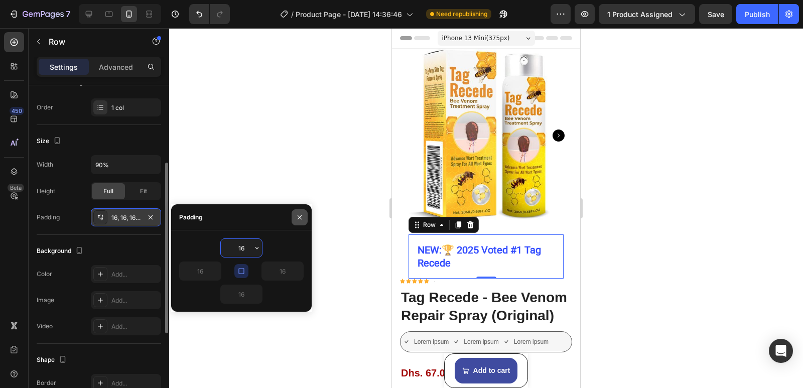
click at [300, 214] on icon "button" at bounding box center [300, 217] width 8 height 8
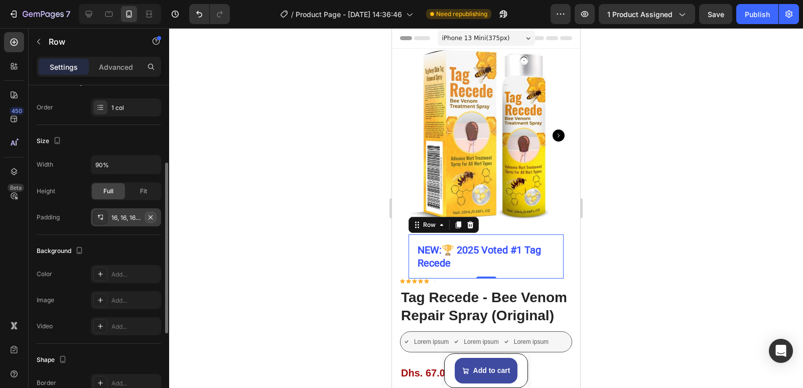
click at [151, 217] on icon "button" at bounding box center [151, 217] width 4 height 4
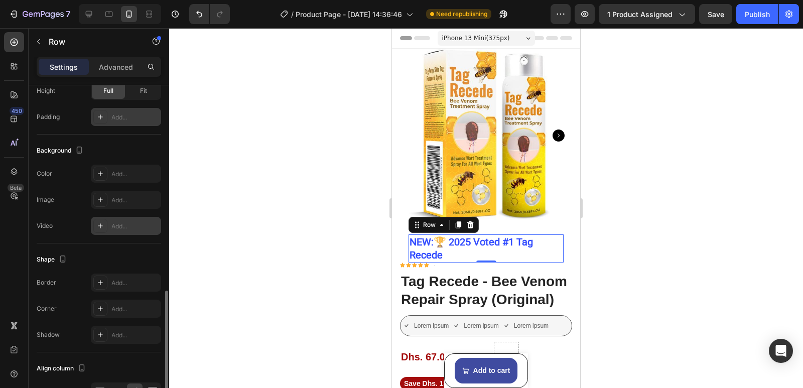
scroll to position [301, 0]
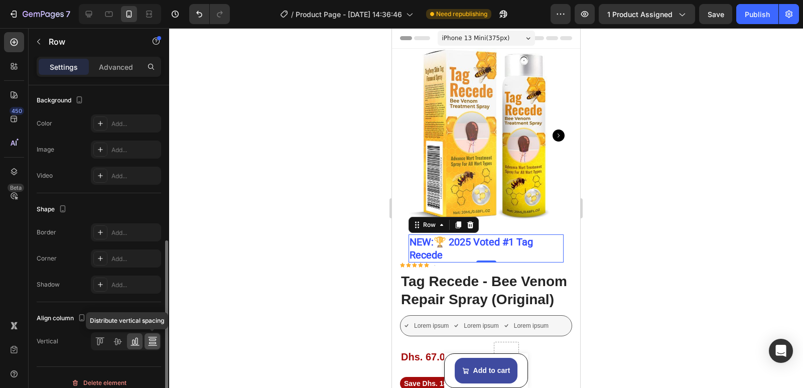
click at [153, 338] on icon at bounding box center [153, 341] width 10 height 10
click at [130, 69] on p "Advanced" at bounding box center [116, 67] width 34 height 11
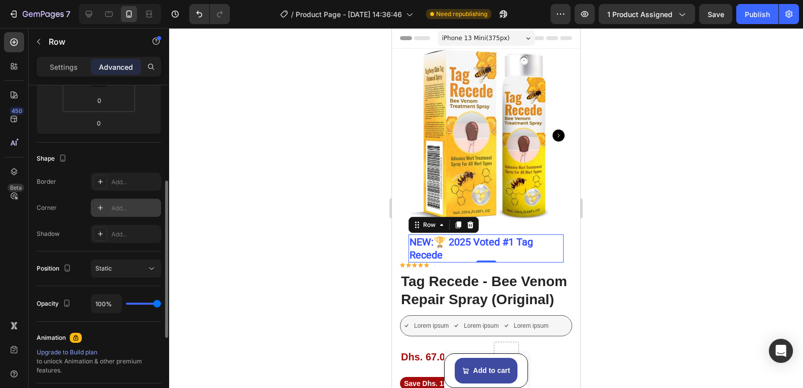
scroll to position [100, 0]
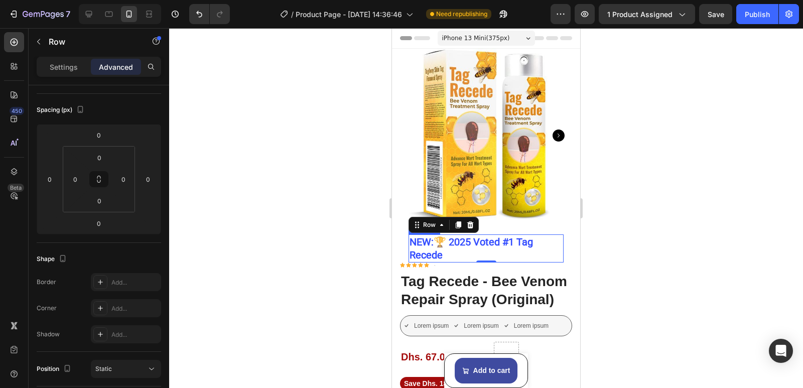
click at [509, 235] on p "NEW:🏆 2025 Voted #1 Tag Recede" at bounding box center [486, 248] width 153 height 26
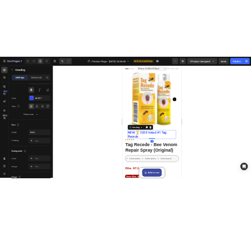
scroll to position [0, 0]
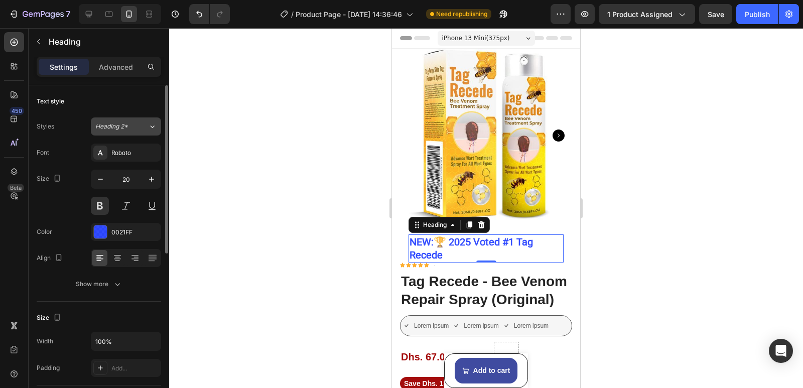
click at [151, 126] on icon at bounding box center [152, 126] width 9 height 10
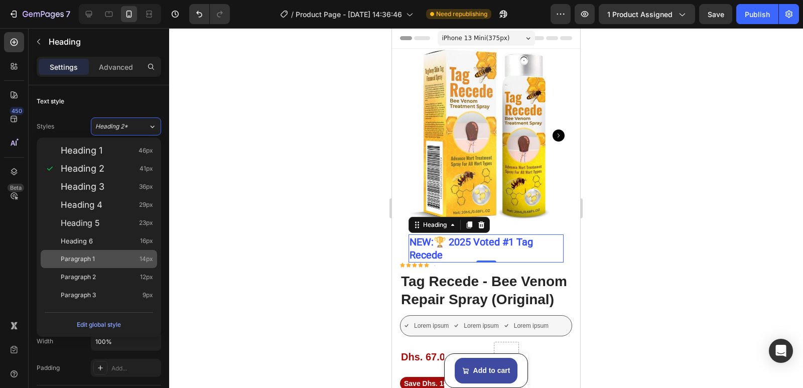
click at [128, 255] on div "Paragraph 1 14px" at bounding box center [107, 259] width 92 height 10
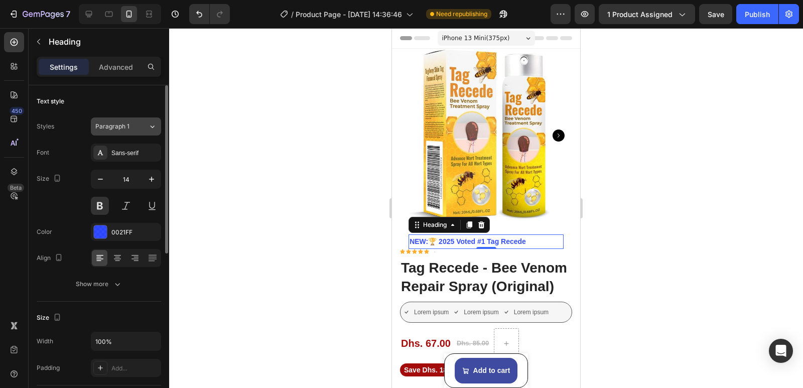
click at [156, 126] on icon at bounding box center [152, 126] width 9 height 10
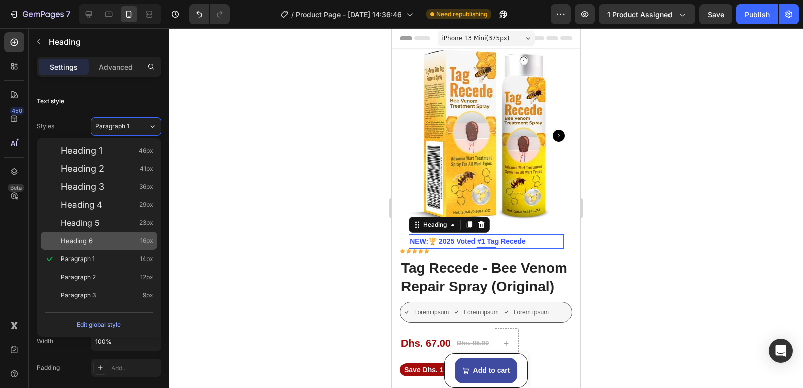
click at [119, 239] on div "Heading 6 16px" at bounding box center [107, 241] width 92 height 10
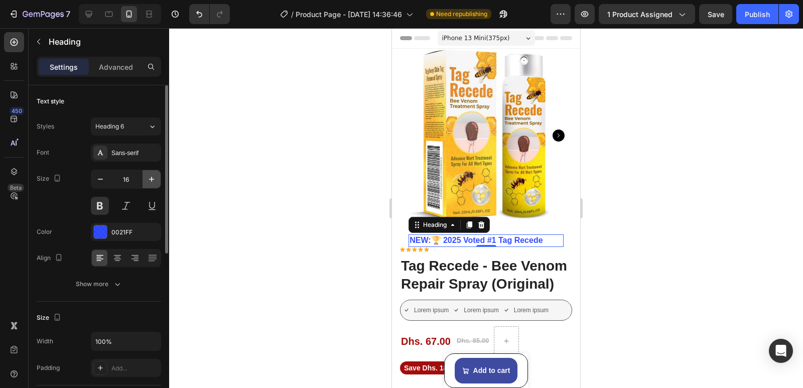
click at [153, 178] on icon "button" at bounding box center [152, 179] width 10 height 10
type input "17"
click at [122, 254] on icon at bounding box center [117, 258] width 10 height 10
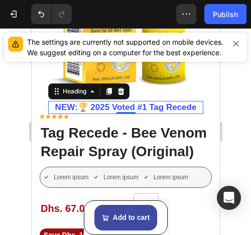
scroll to position [151, 0]
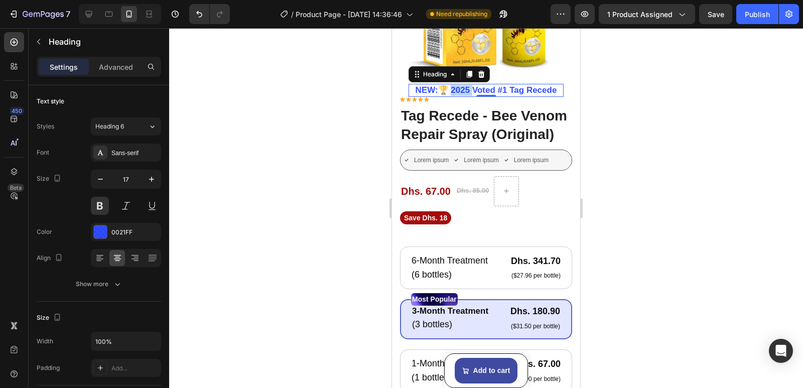
click at [452, 85] on p "NEW:🏆 2025 Voted #1 Tag Recede" at bounding box center [486, 90] width 153 height 11
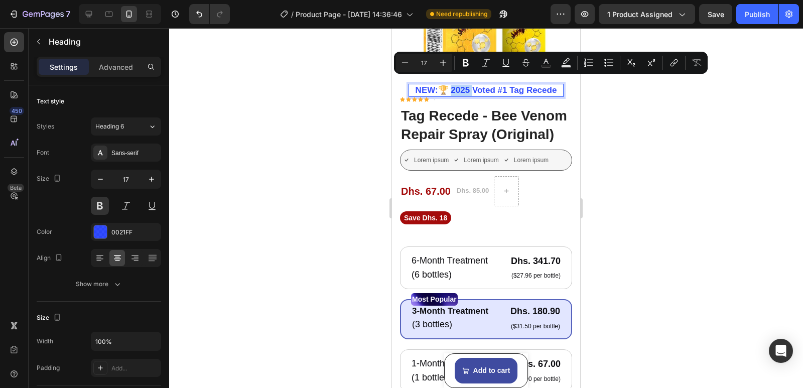
click at [467, 85] on p "NEW:🏆 2025 Voted #1 Tag Recede" at bounding box center [486, 90] width 153 height 11
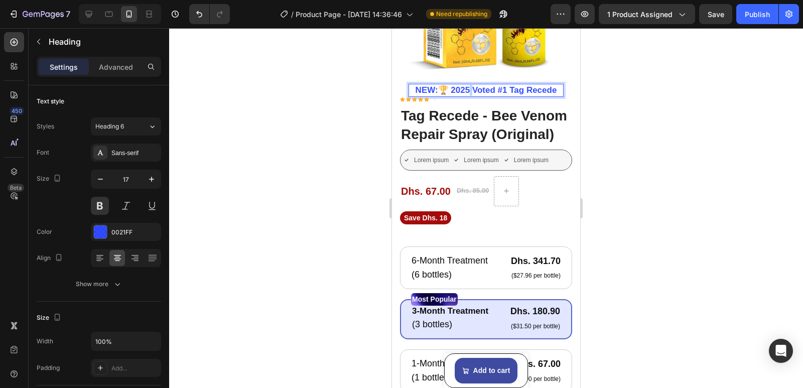
click at [467, 85] on p "NEW:🏆 2025 Voted #1 Tag Recede" at bounding box center [486, 90] width 153 height 11
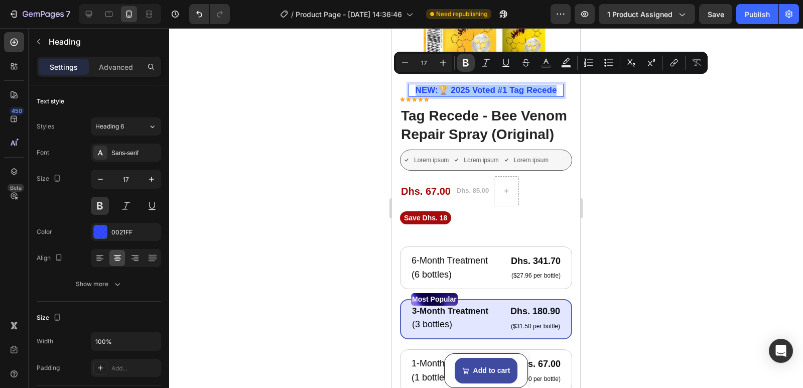
click at [465, 63] on icon "Editor contextual toolbar" at bounding box center [466, 63] width 6 height 8
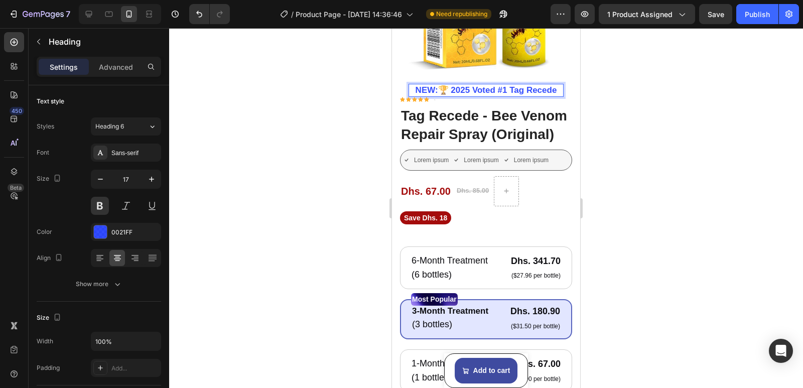
click at [464, 85] on strong "NEW:🏆 2025 Voted #1 Tag Recede" at bounding box center [487, 90] width 142 height 10
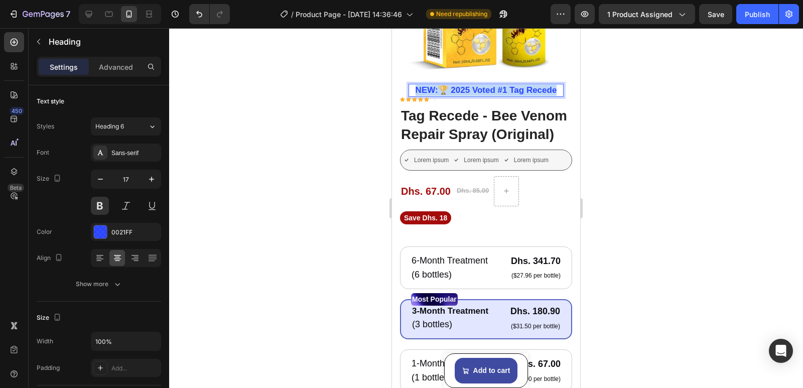
click at [464, 85] on strong "NEW:🏆 2025 Voted #1 Tag Recede" at bounding box center [487, 90] width 142 height 10
click at [331, 100] on div at bounding box center [486, 208] width 634 height 360
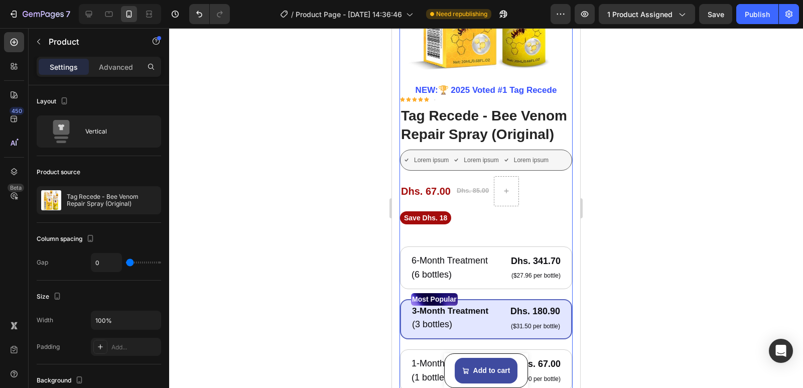
click at [468, 84] on h2 "⁠⁠⁠⁠⁠⁠⁠ NEW:🏆 2025 Voted #1 Tag Recede" at bounding box center [486, 90] width 155 height 13
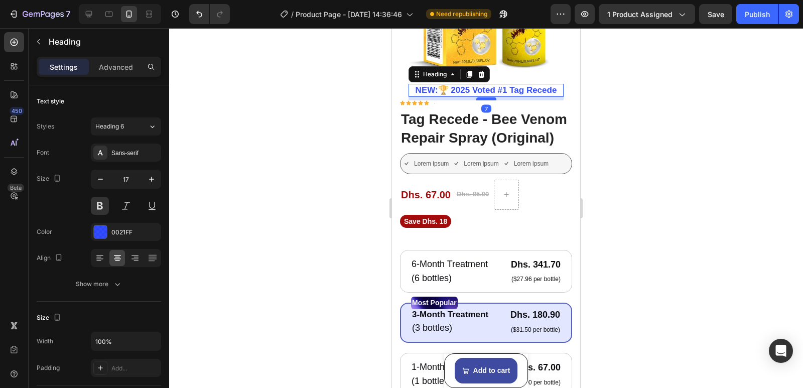
click at [481, 97] on div at bounding box center [486, 98] width 20 height 3
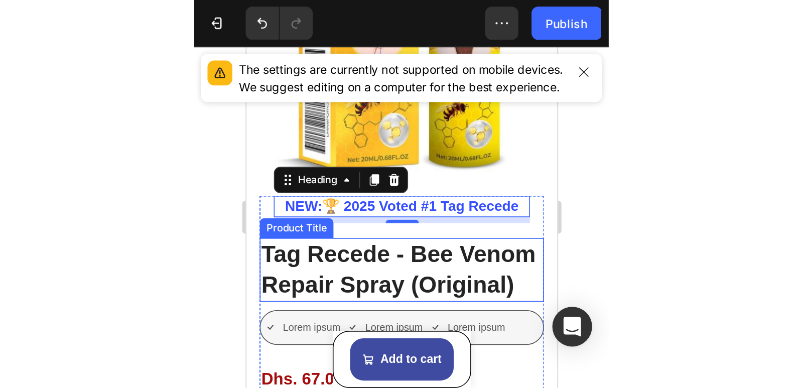
scroll to position [100, 0]
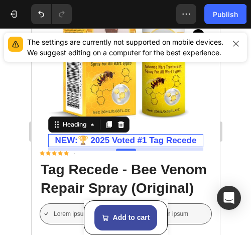
click at [231, 105] on div at bounding box center [125, 131] width 251 height 207
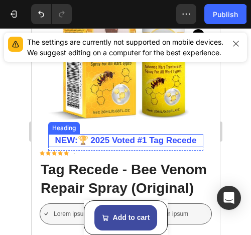
click at [192, 136] on strong "NEW:🏆 2025 Voted #1 Tag Recede" at bounding box center [126, 141] width 142 height 10
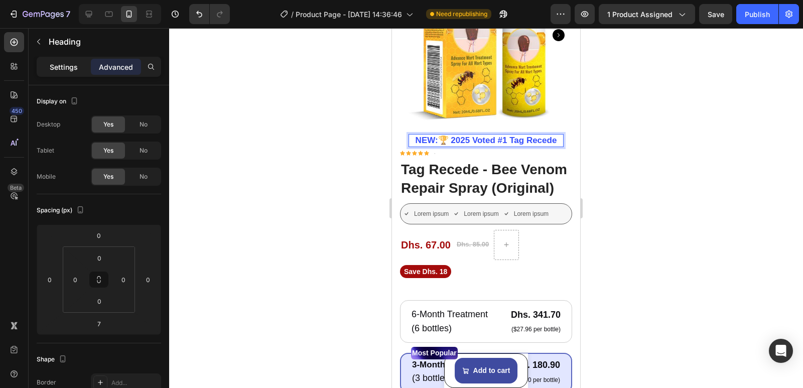
click at [54, 71] on p "Settings" at bounding box center [64, 67] width 28 height 11
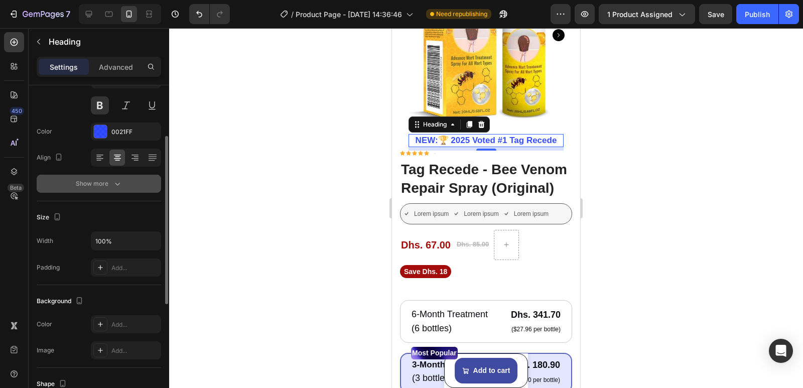
click at [112, 183] on icon "button" at bounding box center [117, 184] width 10 height 10
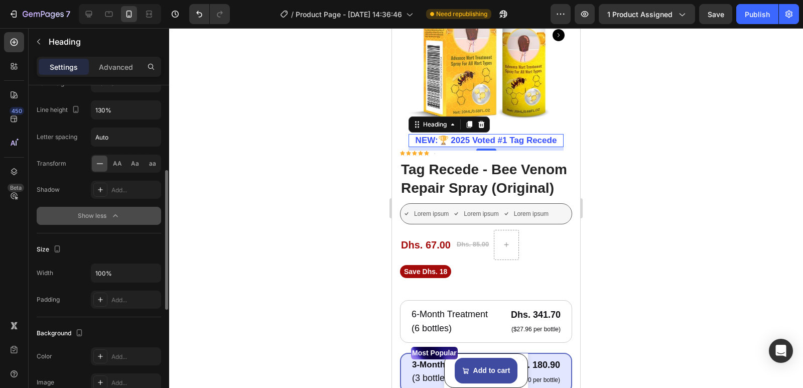
scroll to position [251, 0]
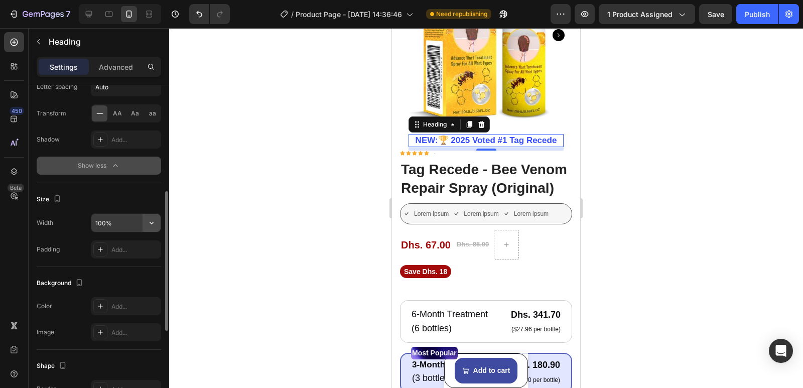
click at [145, 220] on button "button" at bounding box center [152, 223] width 18 height 18
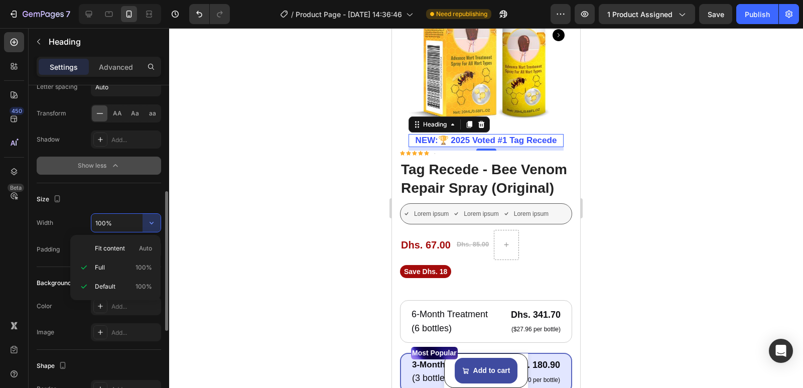
click at [131, 198] on div "Size" at bounding box center [99, 199] width 124 height 16
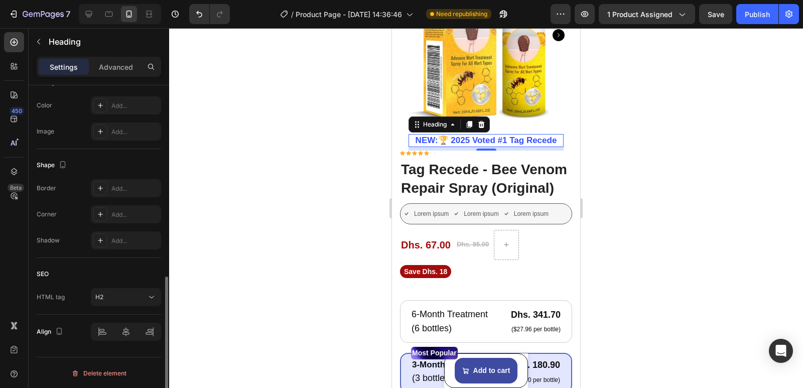
scroll to position [301, 0]
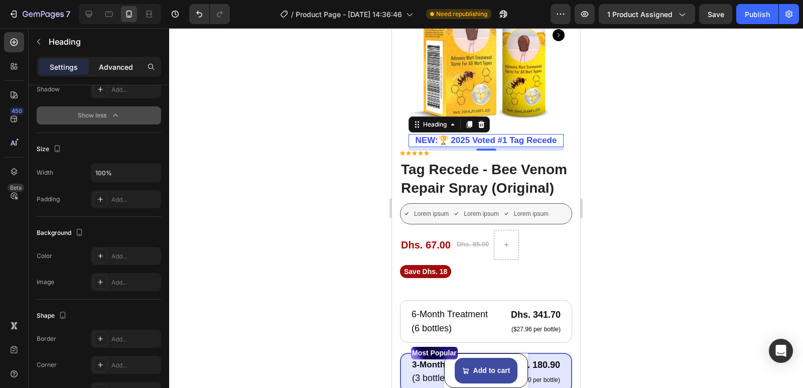
click at [115, 67] on p "Advanced" at bounding box center [116, 67] width 34 height 11
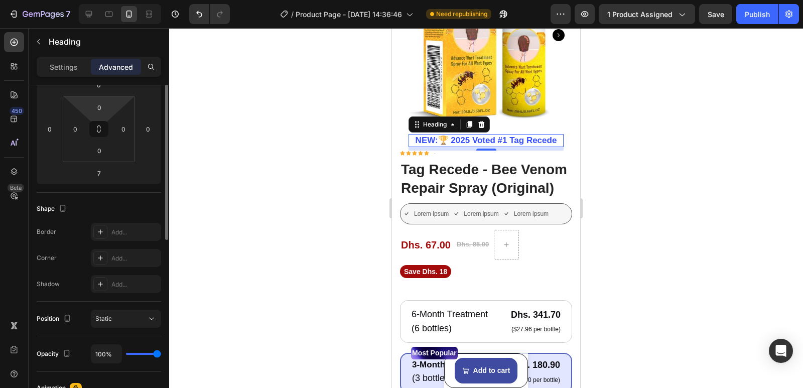
scroll to position [100, 0]
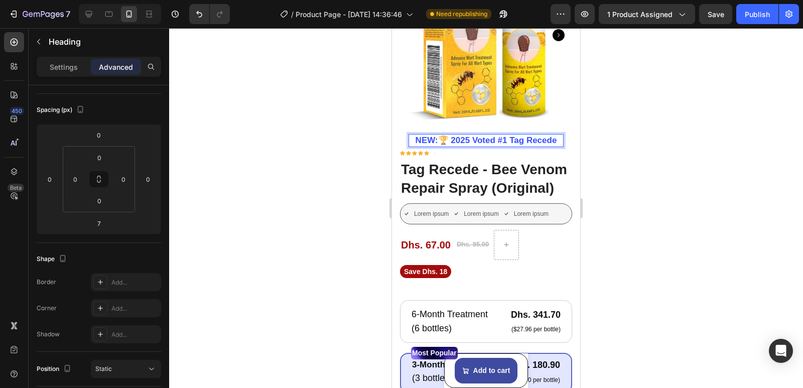
click at [287, 141] on div at bounding box center [486, 208] width 634 height 360
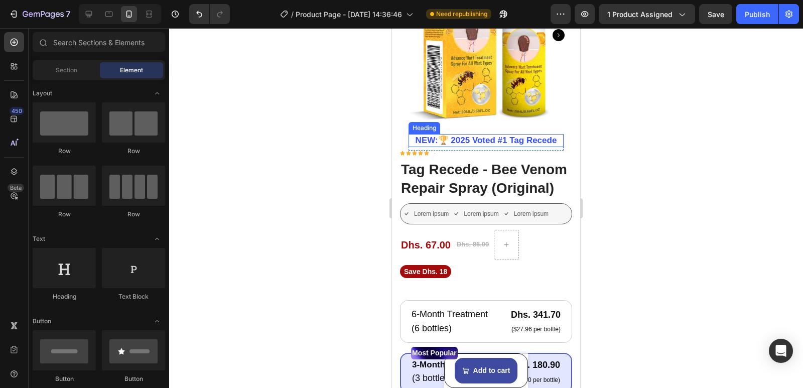
click at [417, 138] on p "⁠⁠⁠⁠⁠⁠⁠ NEW:🏆 2025 Voted #1 Tag Recede" at bounding box center [486, 140] width 153 height 11
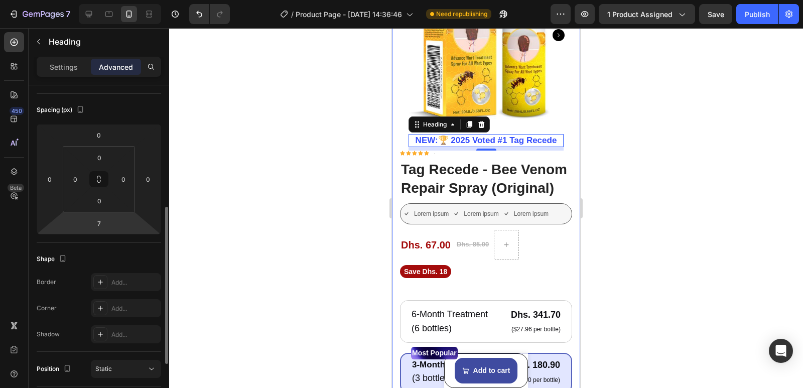
scroll to position [151, 0]
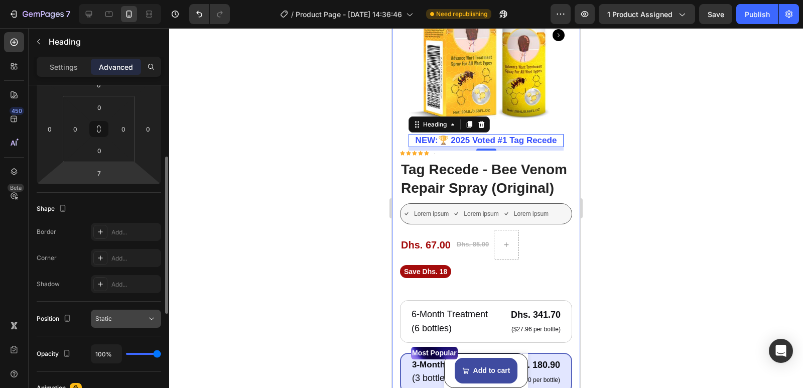
click at [151, 314] on icon at bounding box center [152, 319] width 10 height 10
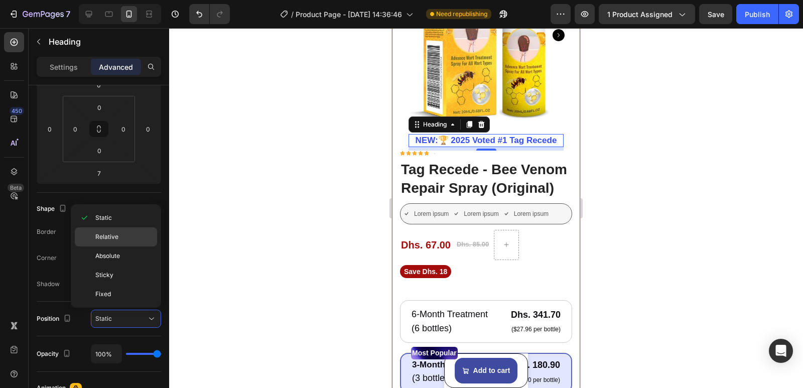
click at [124, 239] on p "Relative" at bounding box center [123, 236] width 57 height 9
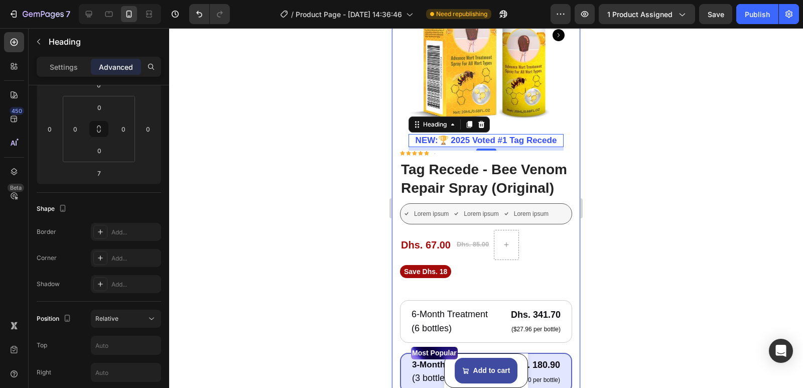
click at [245, 250] on div at bounding box center [486, 208] width 634 height 360
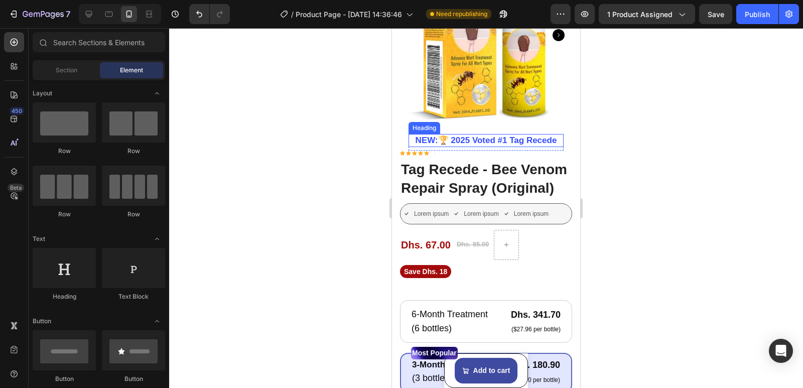
click at [497, 136] on strong "NEW:🏆 2025 Voted #1 Tag Recede" at bounding box center [487, 141] width 142 height 10
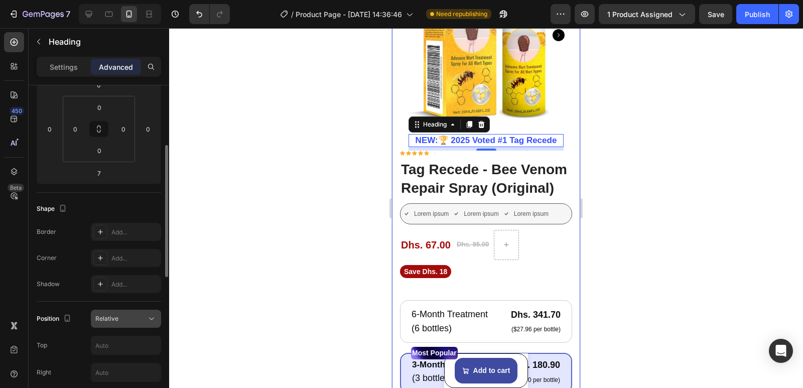
click at [141, 318] on div "Relative" at bounding box center [120, 318] width 51 height 9
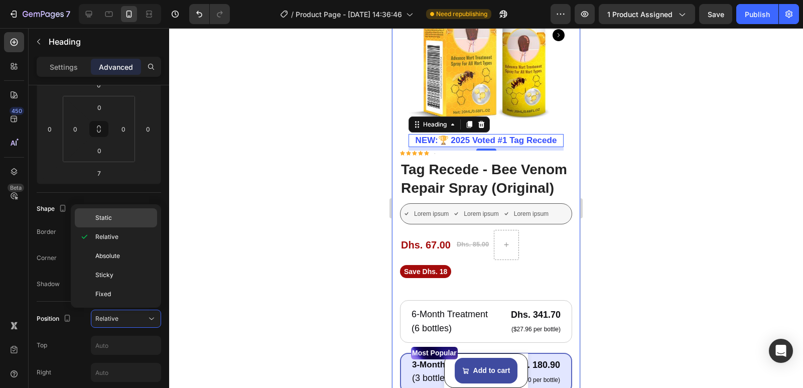
click at [109, 214] on span "Static" at bounding box center [103, 217] width 17 height 9
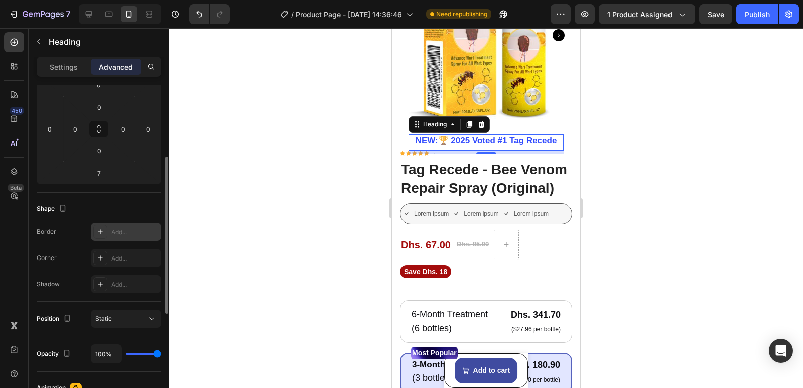
click at [110, 231] on div "Add..." at bounding box center [126, 232] width 70 height 18
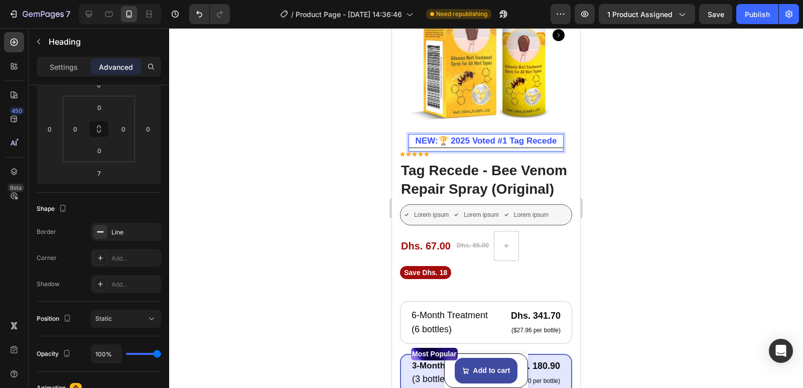
click at [335, 149] on div at bounding box center [486, 208] width 634 height 360
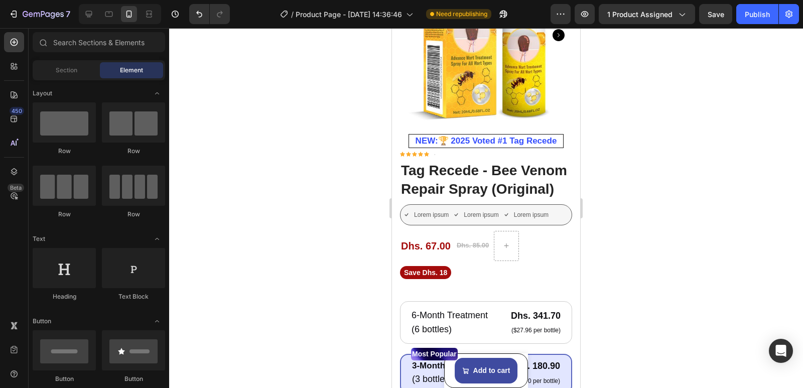
click at [336, 149] on div at bounding box center [486, 208] width 634 height 360
click at [338, 158] on div at bounding box center [486, 208] width 634 height 360
click at [429, 138] on strong "NEW:🏆 2025 Voted #1 Tag Recede" at bounding box center [487, 141] width 142 height 10
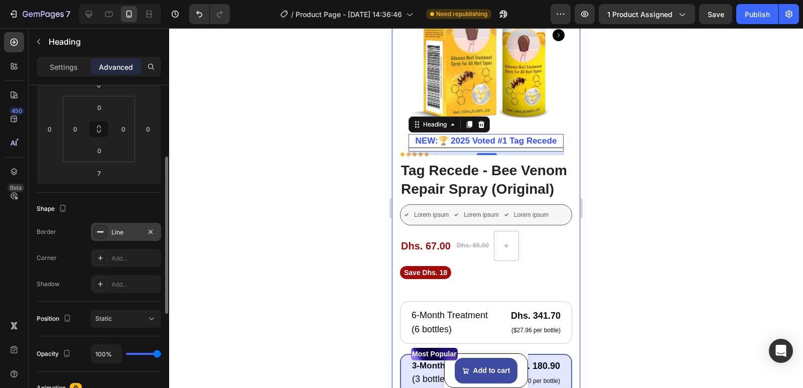
click at [101, 229] on icon at bounding box center [100, 232] width 8 height 8
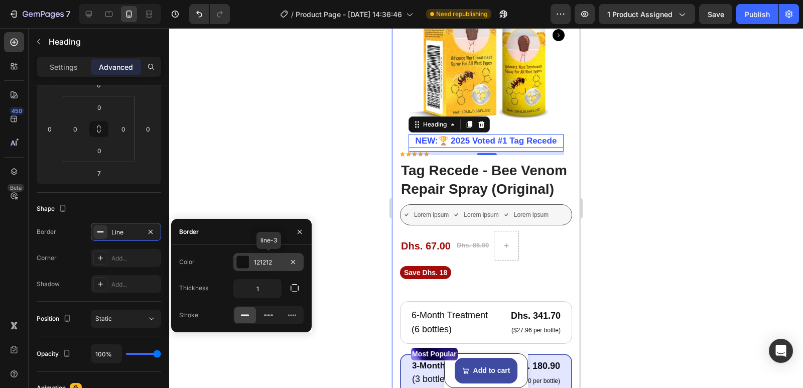
click at [244, 262] on div at bounding box center [242, 261] width 13 height 13
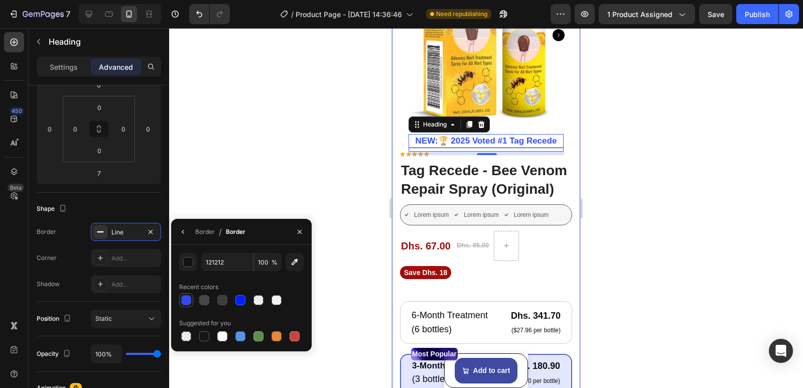
click at [189, 302] on div at bounding box center [186, 300] width 10 height 10
type input "0021FF"
type input "80"
click at [189, 232] on button "button" at bounding box center [183, 232] width 16 height 16
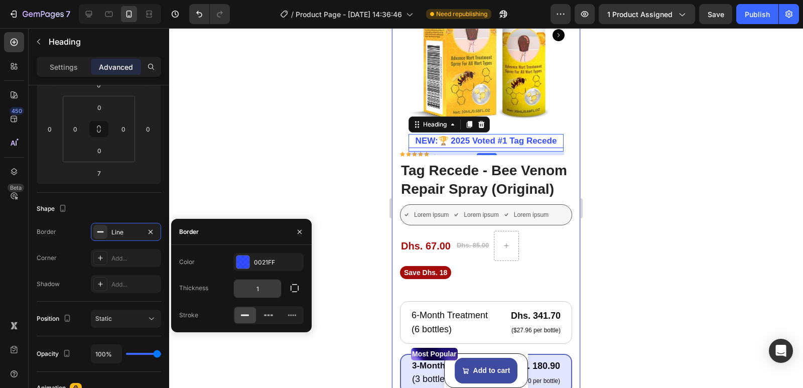
click at [268, 291] on input "1" at bounding box center [257, 289] width 47 height 18
type input "2"
click at [264, 123] on div at bounding box center [486, 208] width 634 height 360
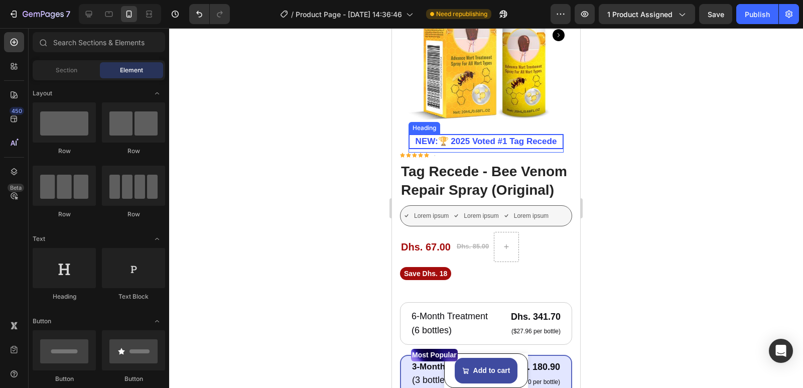
click at [491, 137] on strong "NEW:🏆 2025 Voted #1 Tag Recede" at bounding box center [487, 142] width 142 height 10
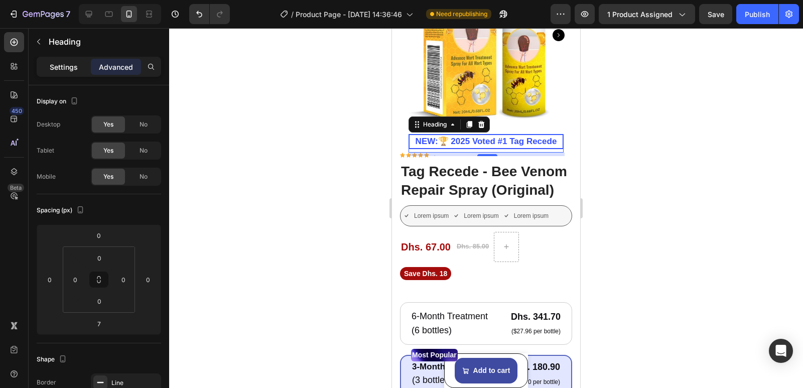
click at [61, 64] on p "Settings" at bounding box center [64, 67] width 28 height 11
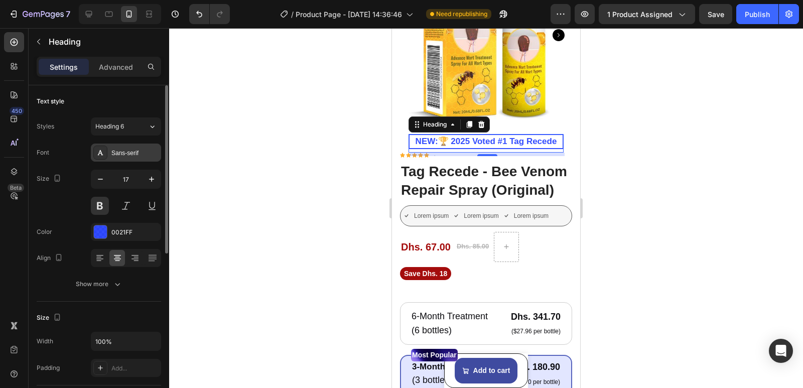
click at [129, 154] on div "Sans-serif" at bounding box center [134, 153] width 47 height 9
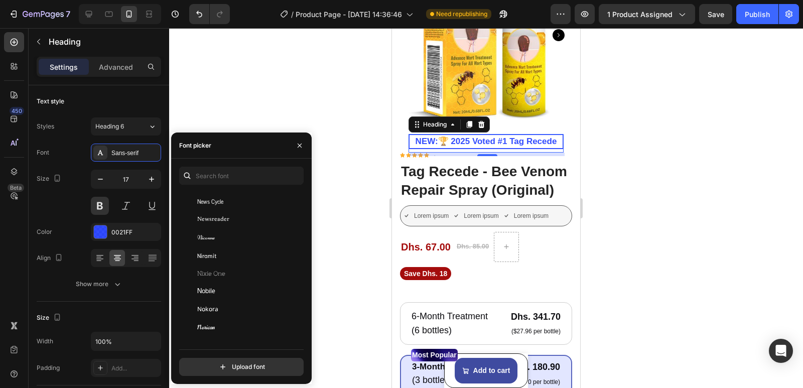
scroll to position [18357, 0]
click at [285, 233] on div "Nobile" at bounding box center [239, 241] width 121 height 18
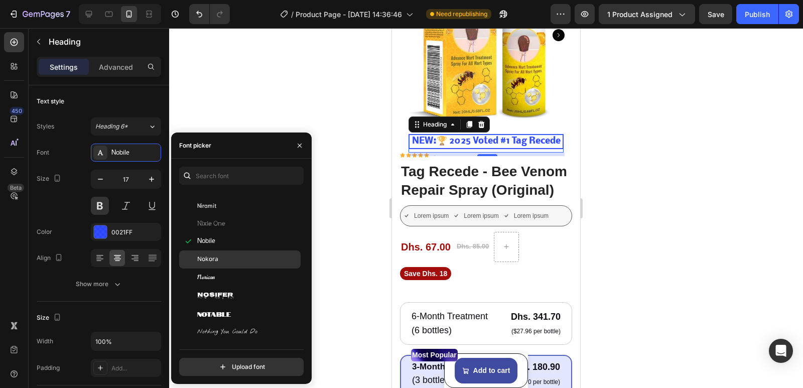
click at [258, 259] on div "Nokora" at bounding box center [247, 259] width 101 height 9
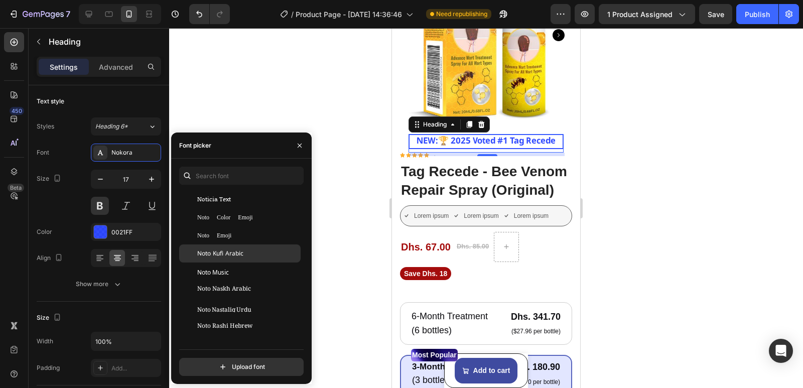
scroll to position [18458, 0]
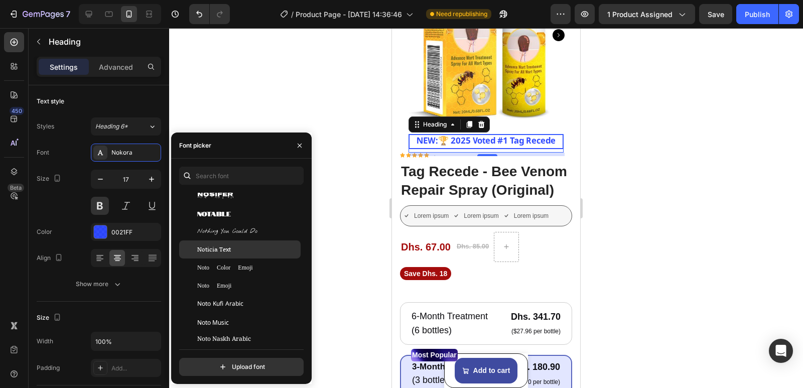
click at [252, 253] on div "Noticia Text" at bounding box center [247, 249] width 101 height 9
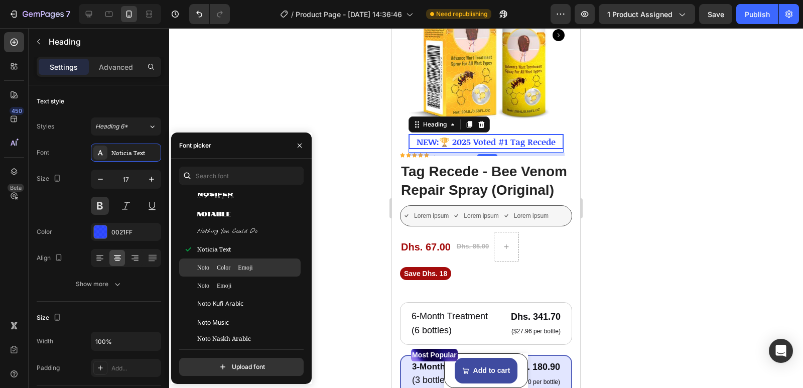
click at [244, 265] on div "Noto Color Emoji" at bounding box center [247, 267] width 101 height 9
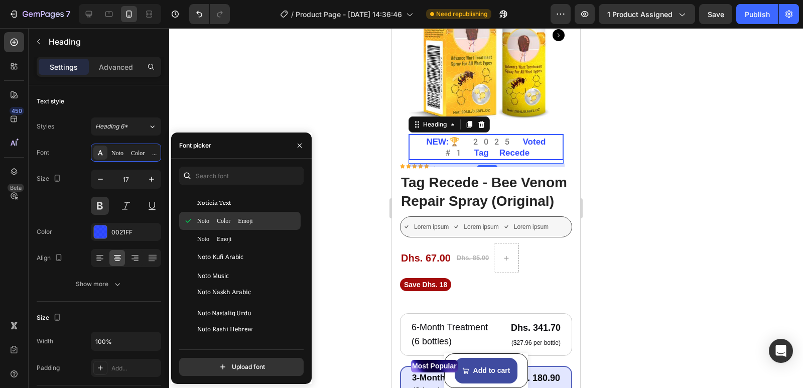
scroll to position [18508, 0]
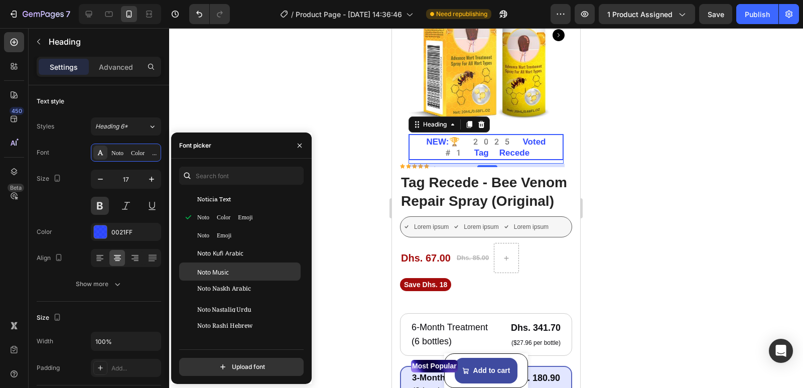
click at [245, 265] on div "Noto Music" at bounding box center [239, 272] width 121 height 18
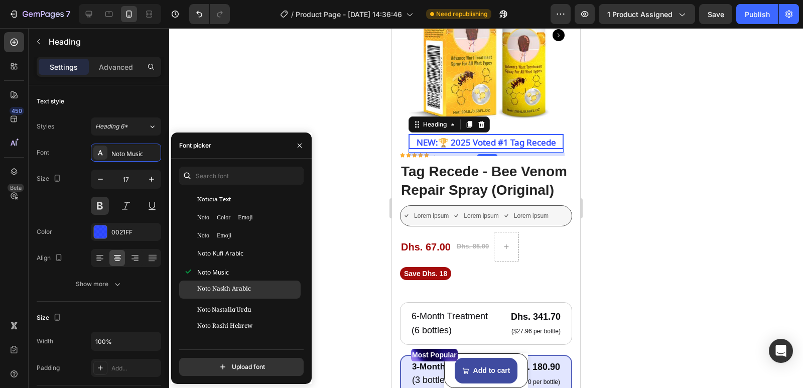
click at [244, 291] on span "Noto Naskh Arabic" at bounding box center [224, 289] width 54 height 9
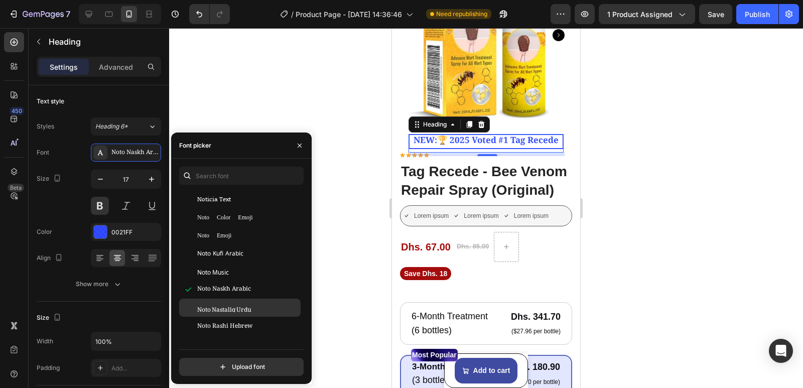
click at [240, 305] on span "Noto Nastaliq Urdu" at bounding box center [224, 307] width 54 height 9
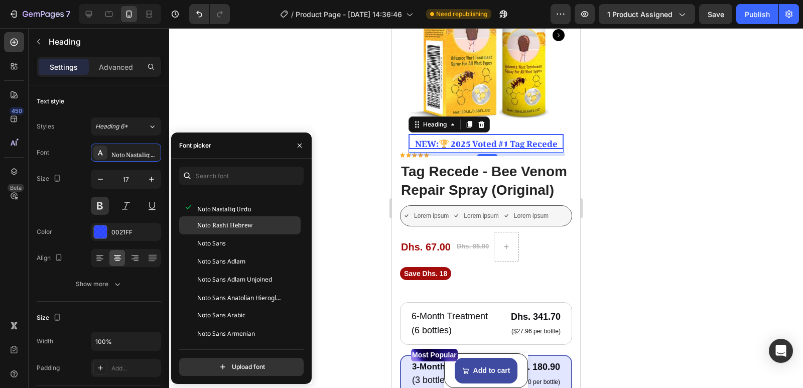
click at [231, 228] on span "Noto Rashi Hebrew" at bounding box center [224, 225] width 55 height 9
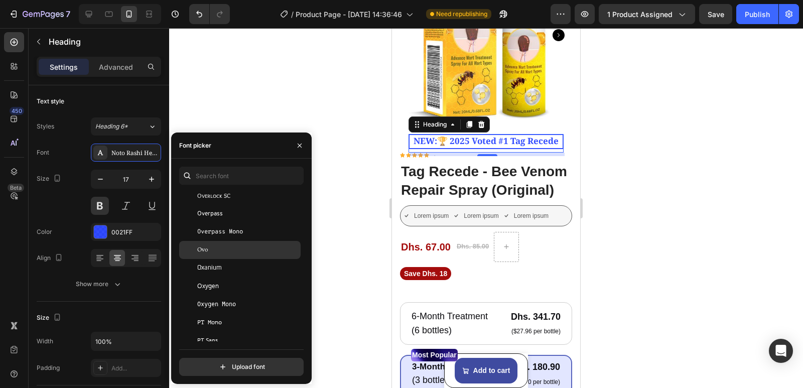
scroll to position [23025, 0]
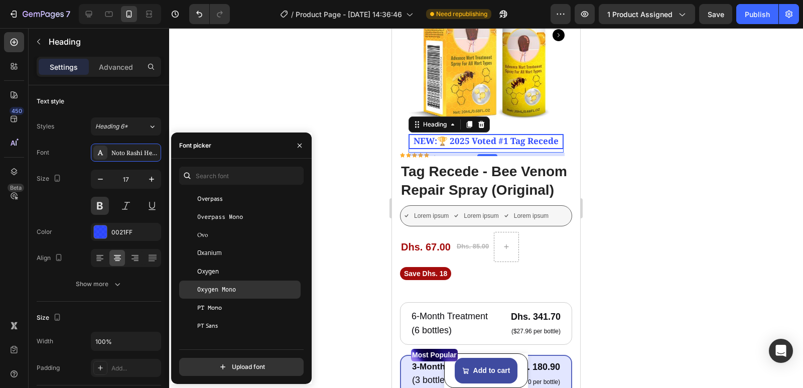
click at [228, 287] on span "Oxygen Mono" at bounding box center [216, 289] width 39 height 9
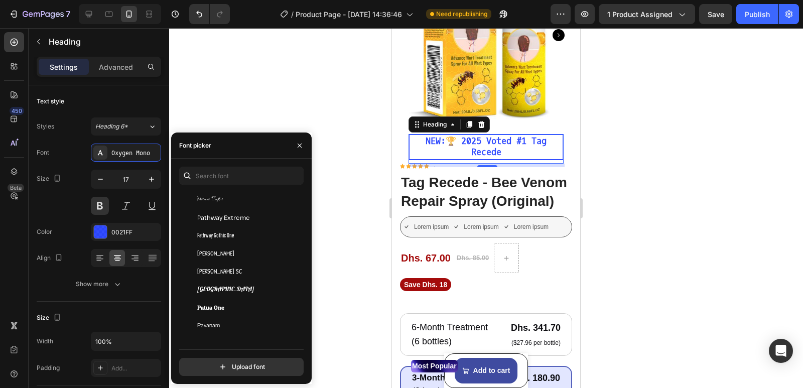
scroll to position [23527, 0]
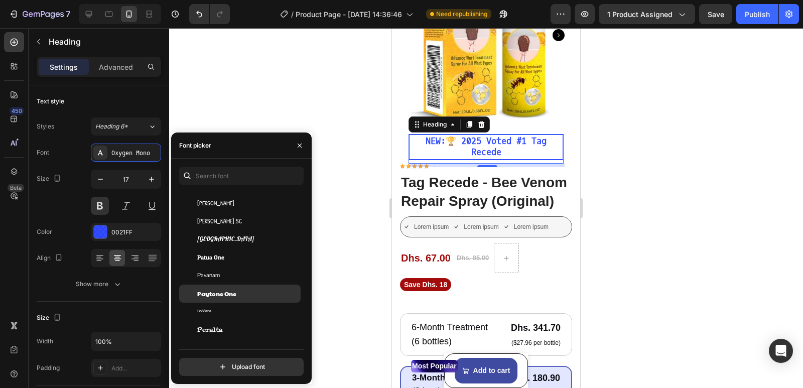
click at [219, 294] on span "Paytone One" at bounding box center [216, 293] width 39 height 9
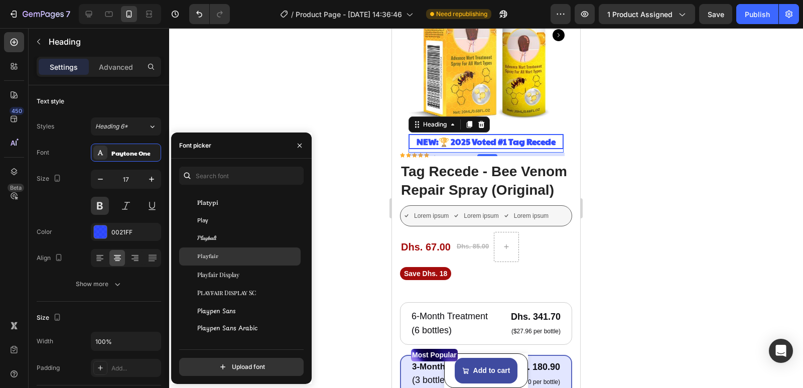
scroll to position [23929, 0]
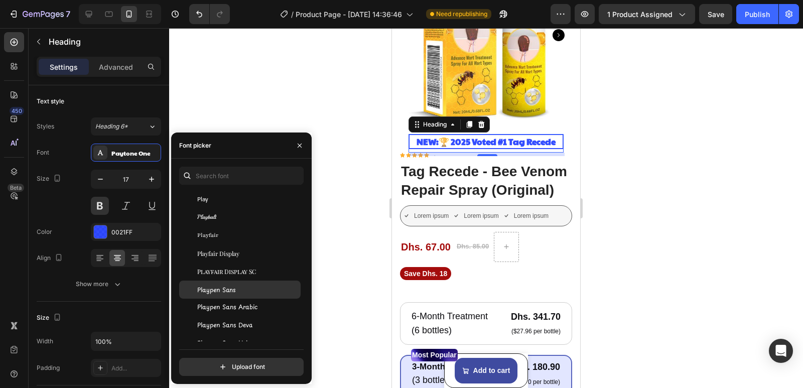
click at [222, 288] on span "Playpen Sans" at bounding box center [216, 289] width 38 height 9
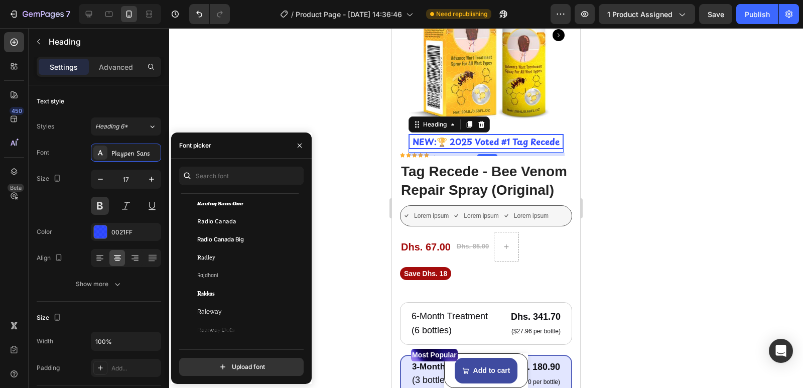
scroll to position [26840, 0]
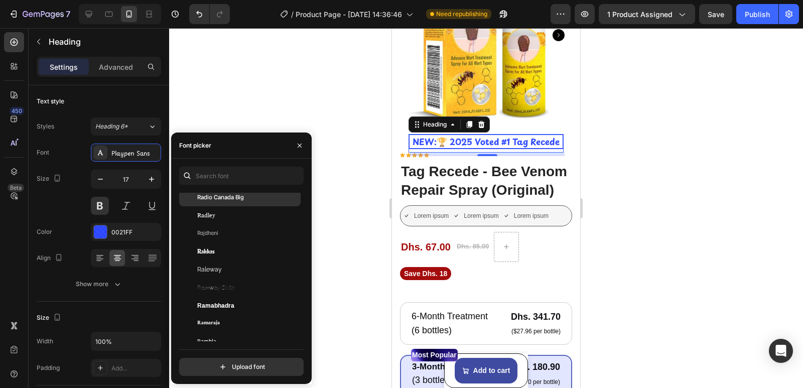
click at [219, 196] on span "Radio Canada Big" at bounding box center [220, 197] width 47 height 9
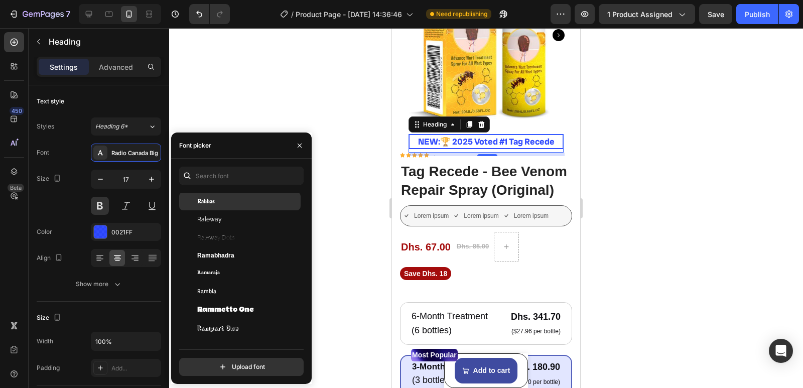
scroll to position [26940, 0]
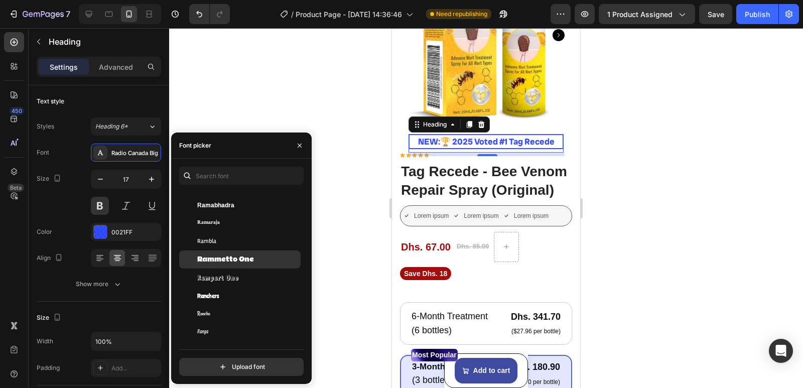
click at [224, 255] on span "Rammetto One" at bounding box center [225, 259] width 57 height 9
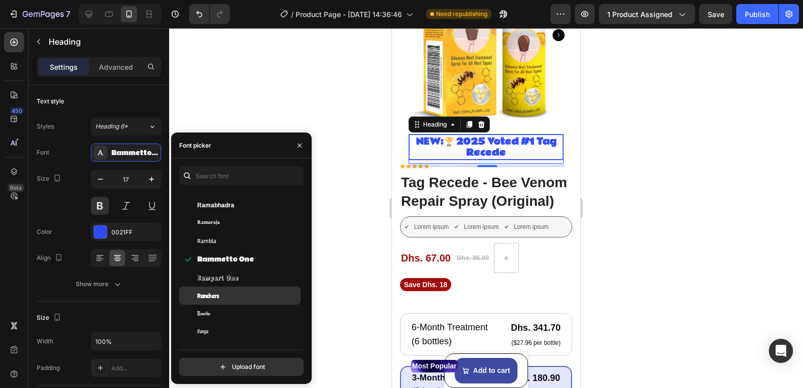
click at [219, 297] on span "Ranchers" at bounding box center [208, 295] width 22 height 9
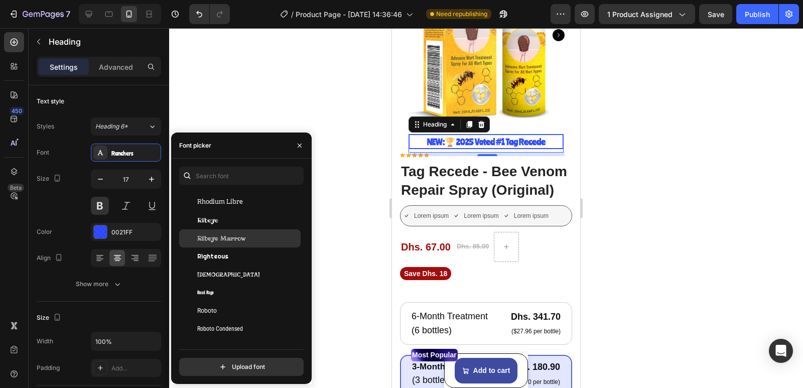
scroll to position [27492, 0]
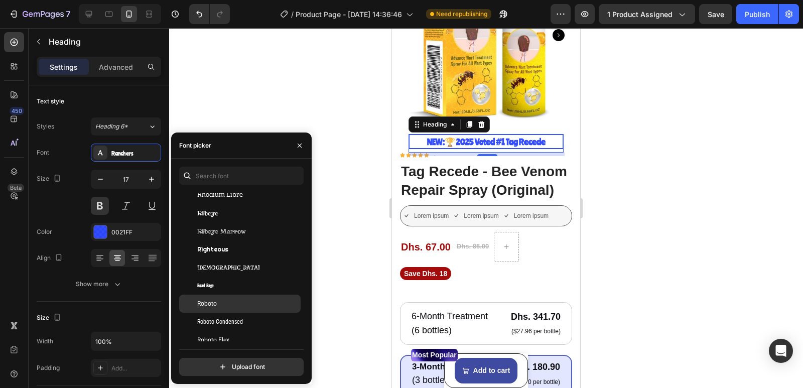
click at [240, 302] on div "Roboto" at bounding box center [247, 303] width 101 height 9
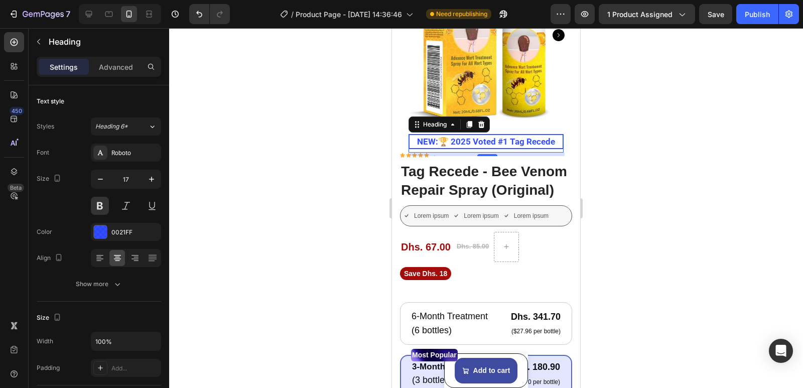
click at [484, 137] on strong "NEW:🏆 2025 Voted #1 Tag Recede" at bounding box center [486, 142] width 138 height 10
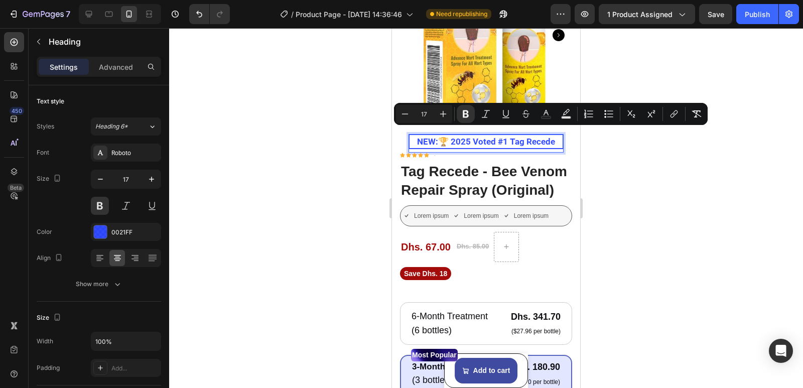
click at [484, 137] on strong "NEW:🏆 2025 Voted #1 Tag Recede" at bounding box center [486, 142] width 138 height 10
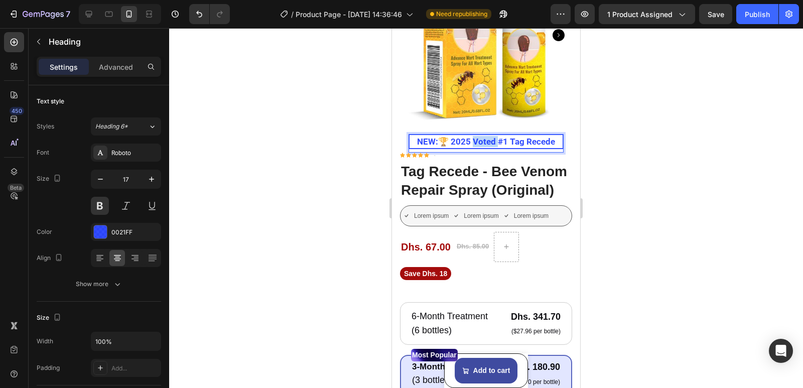
click at [484, 137] on strong "NEW:🏆 2025 Voted #1 Tag Recede" at bounding box center [486, 142] width 138 height 10
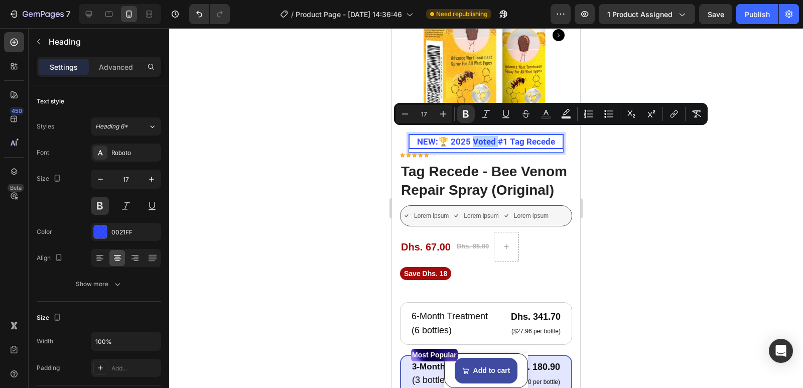
click at [484, 137] on strong "NEW:🏆 2025 Voted #1 Tag Recede" at bounding box center [486, 142] width 138 height 10
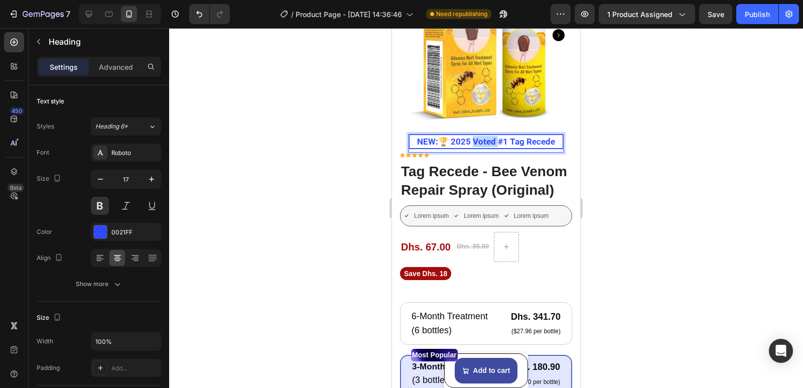
click at [484, 137] on strong "NEW:🏆 2025 Voted #1 Tag Recede" at bounding box center [486, 142] width 138 height 10
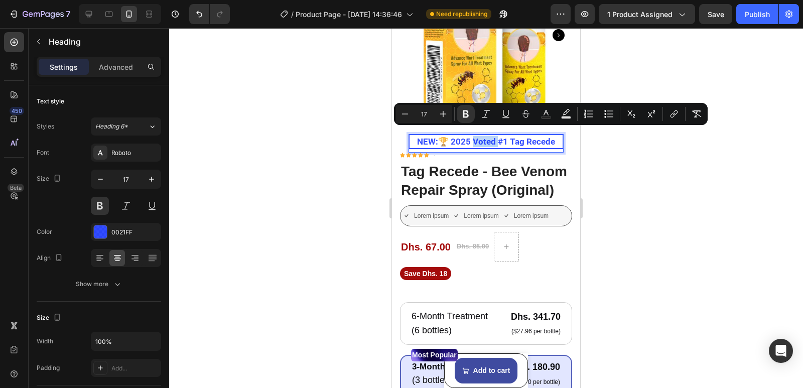
click at [484, 137] on strong "NEW:🏆 2025 Voted #1 Tag Recede" at bounding box center [486, 142] width 138 height 10
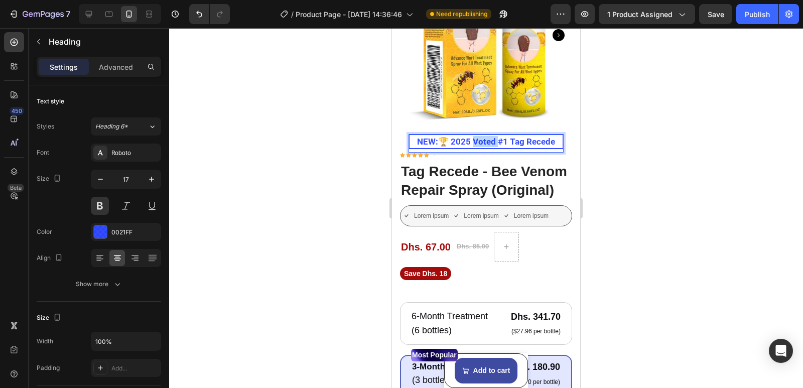
click at [484, 137] on strong "NEW:🏆 2025 Voted #1 Tag Recede" at bounding box center [486, 142] width 138 height 10
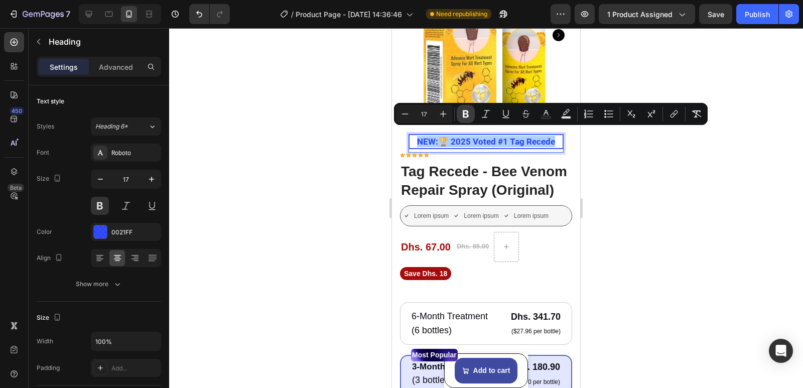
click at [466, 110] on icon "Editor contextual toolbar" at bounding box center [466, 114] width 10 height 10
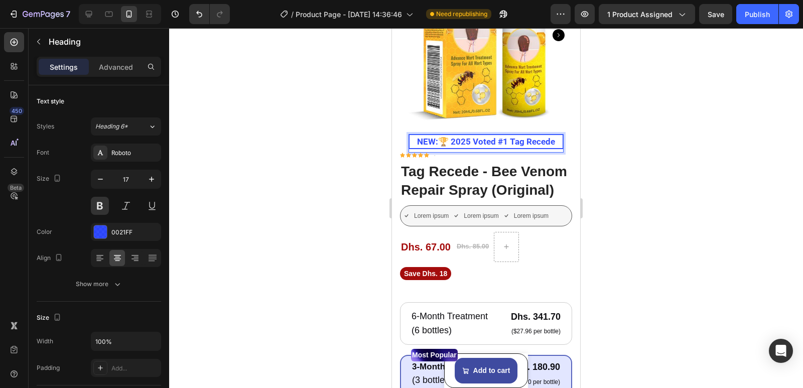
click at [459, 136] on p "NEW:🏆 2025 Voted #1 Tag Recede" at bounding box center [486, 141] width 151 height 11
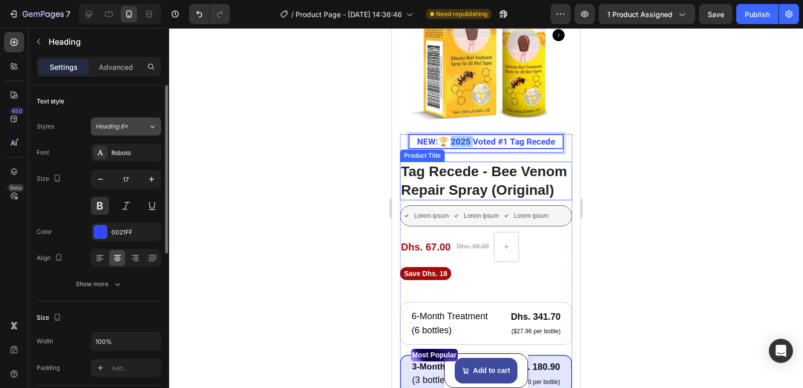
click at [137, 121] on button "Heading 6*" at bounding box center [126, 126] width 70 height 18
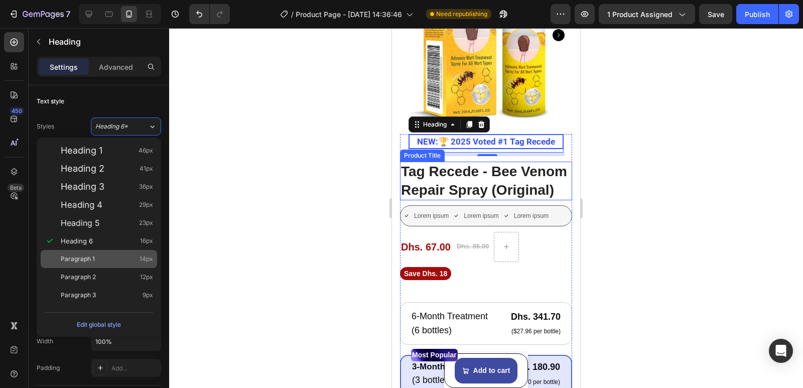
click at [102, 250] on div "Paragraph 1 14px" at bounding box center [99, 259] width 116 height 18
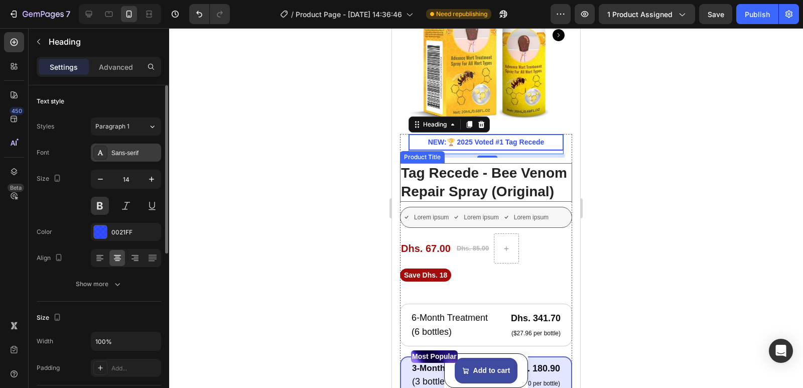
click at [138, 152] on div "Sans-serif" at bounding box center [134, 153] width 47 height 9
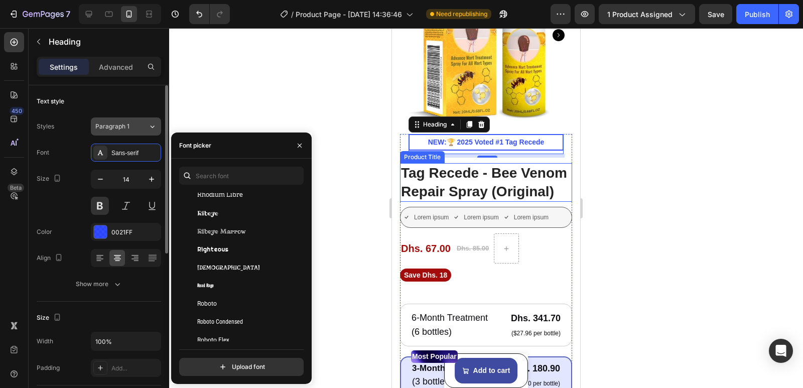
click at [137, 121] on button "Paragraph 1" at bounding box center [126, 126] width 70 height 18
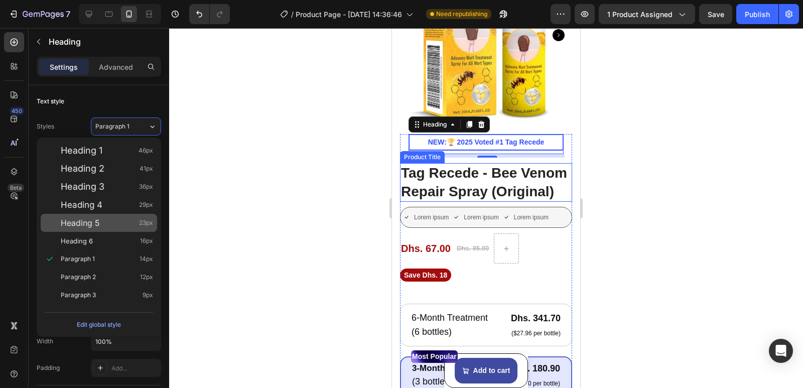
click at [96, 216] on div "Heading 5 23px" at bounding box center [99, 223] width 116 height 18
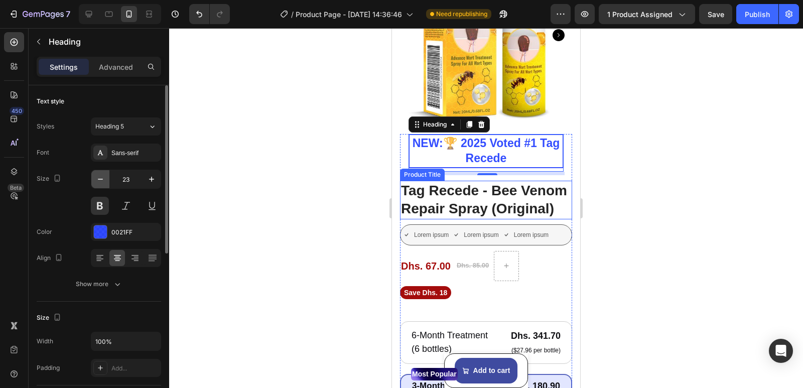
click at [102, 181] on icon "button" at bounding box center [100, 179] width 10 height 10
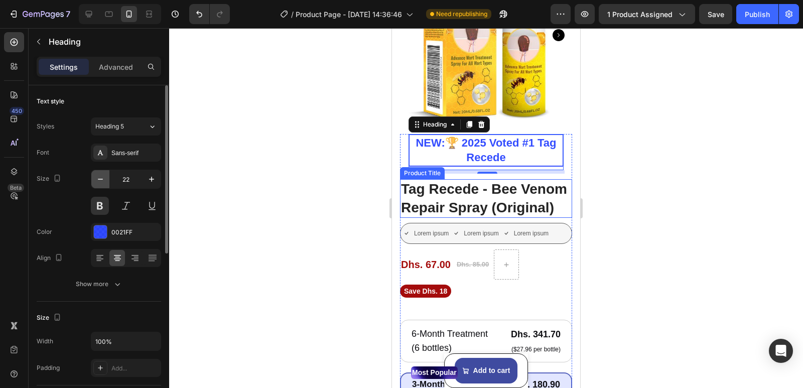
click at [102, 181] on icon "button" at bounding box center [100, 179] width 10 height 10
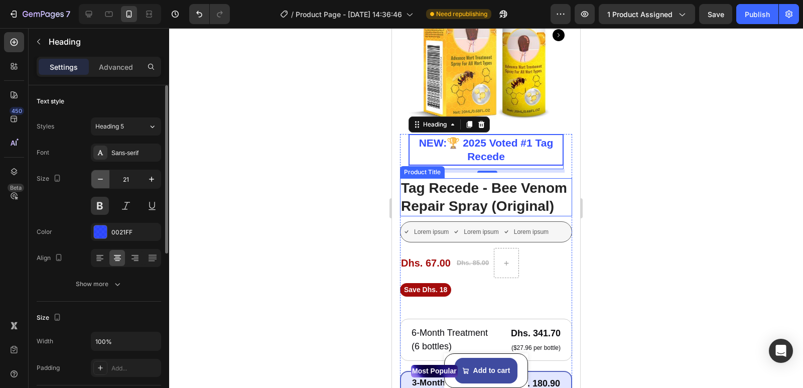
click at [102, 181] on icon "button" at bounding box center [100, 179] width 10 height 10
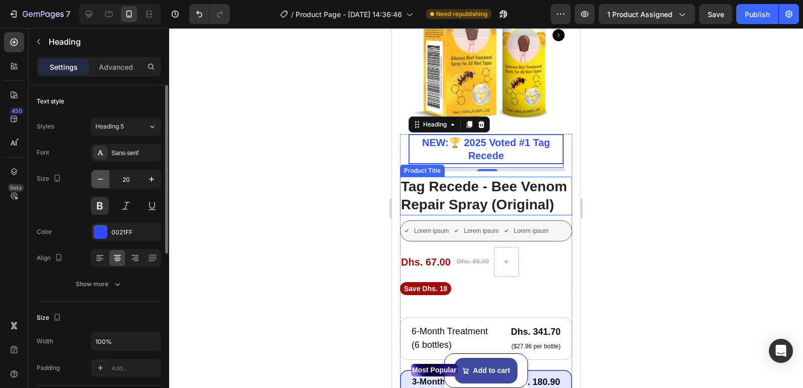
click at [102, 181] on icon "button" at bounding box center [100, 179] width 10 height 10
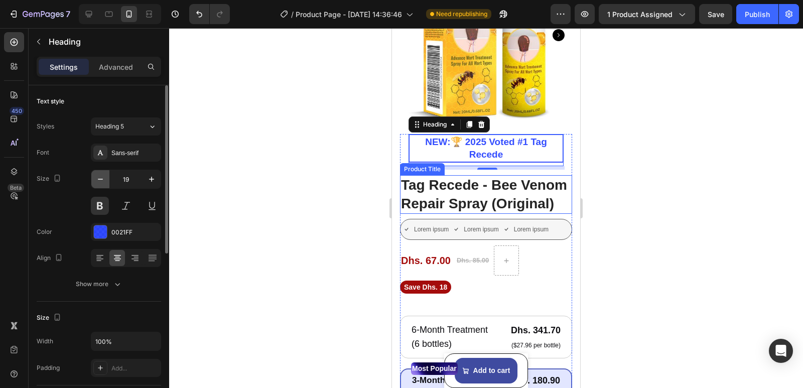
click at [102, 181] on icon "button" at bounding box center [100, 179] width 10 height 10
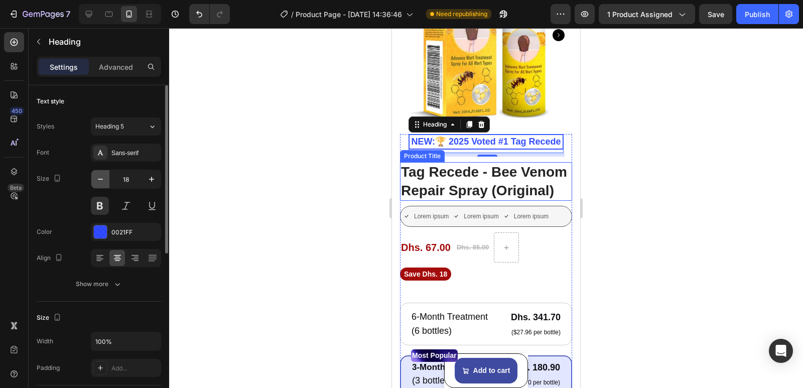
click at [102, 181] on icon "button" at bounding box center [100, 179] width 10 height 10
click at [123, 157] on div "Sans-serif" at bounding box center [134, 153] width 47 height 9
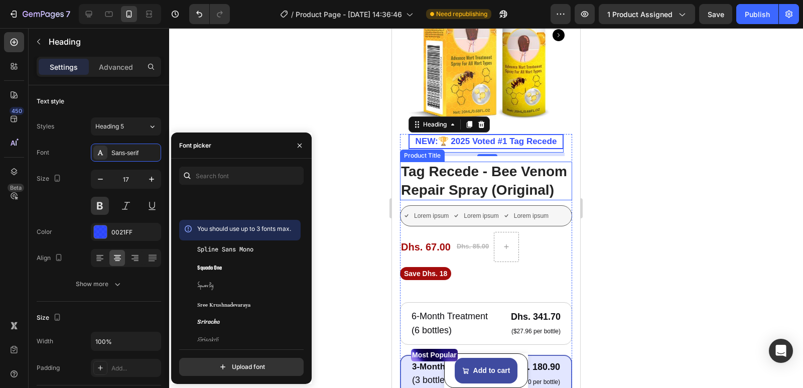
scroll to position [30855, 0]
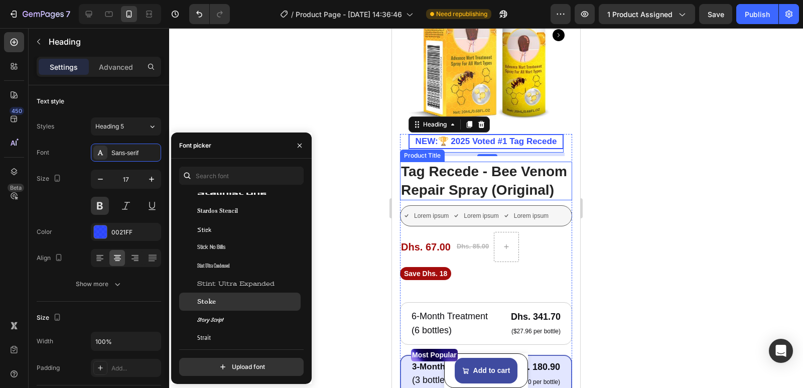
click at [229, 295] on div "Stoke" at bounding box center [239, 302] width 121 height 18
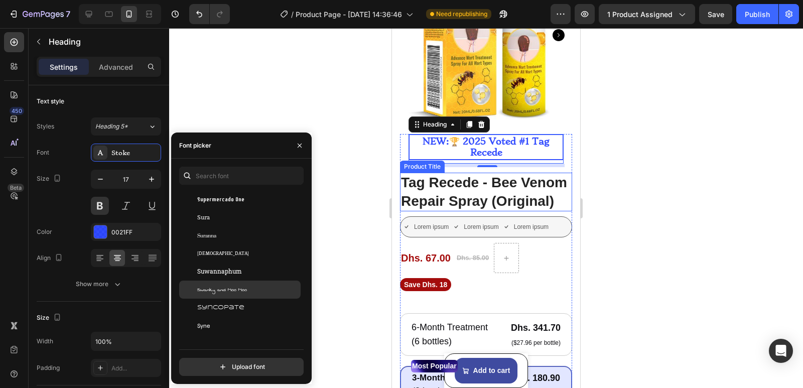
scroll to position [31206, 0]
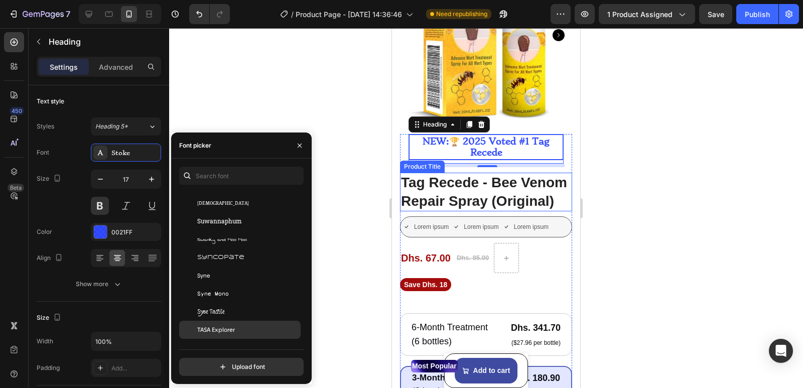
click at [226, 325] on div "TASA Explorer" at bounding box center [239, 330] width 121 height 18
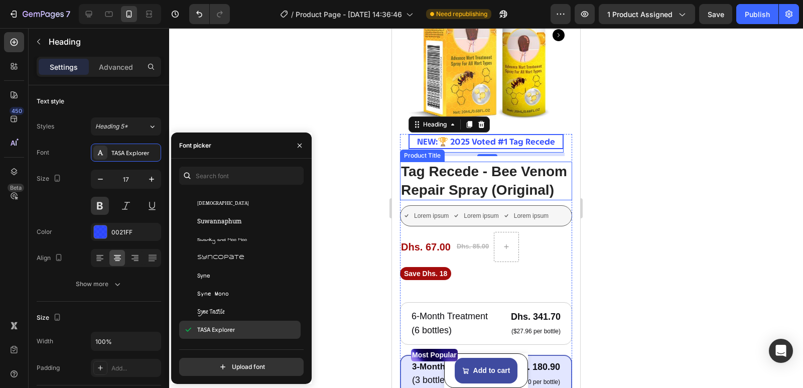
scroll to position [31257, 0]
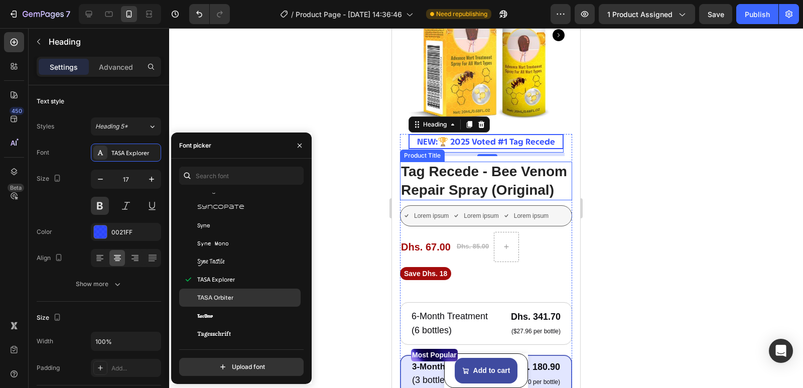
click at [236, 298] on div "TASA Orbiter" at bounding box center [247, 297] width 101 height 9
click at [224, 312] on div "Tac One" at bounding box center [247, 315] width 101 height 9
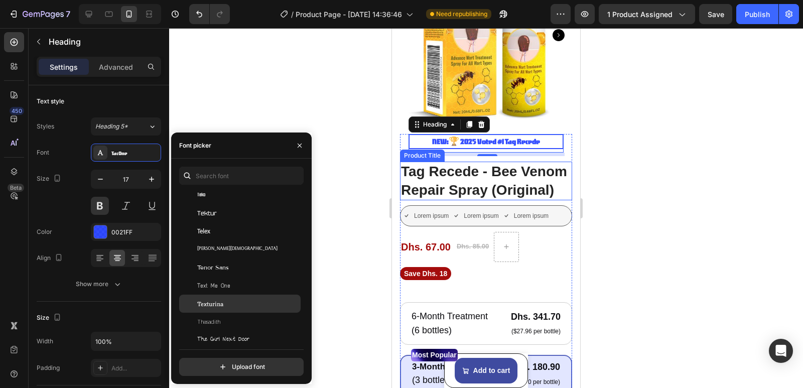
scroll to position [31608, 0]
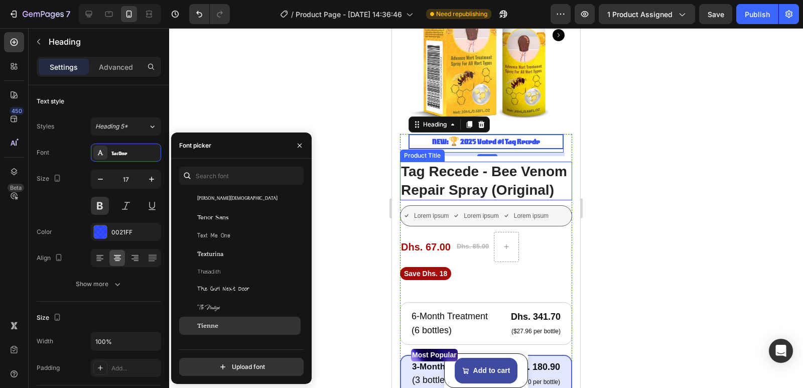
click at [216, 322] on span "Tienne" at bounding box center [207, 325] width 21 height 9
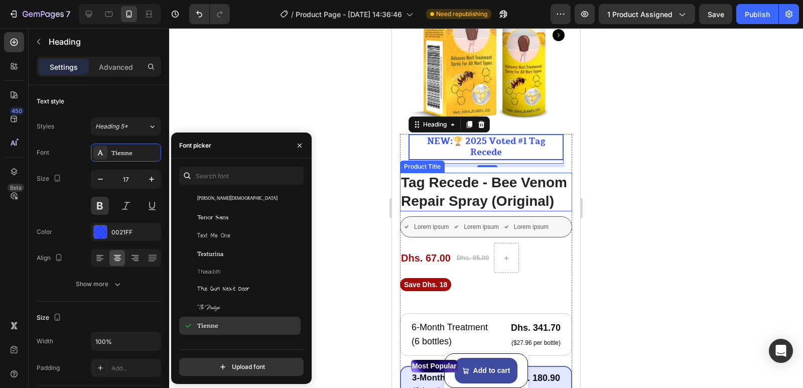
scroll to position [31708, 0]
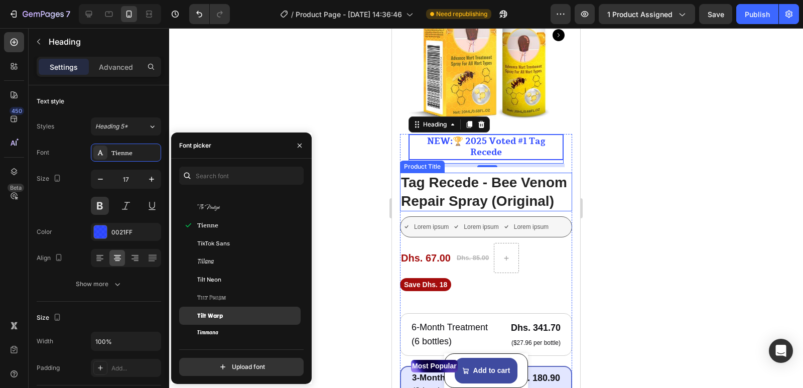
click at [223, 318] on div "Tilt Warp" at bounding box center [247, 315] width 101 height 9
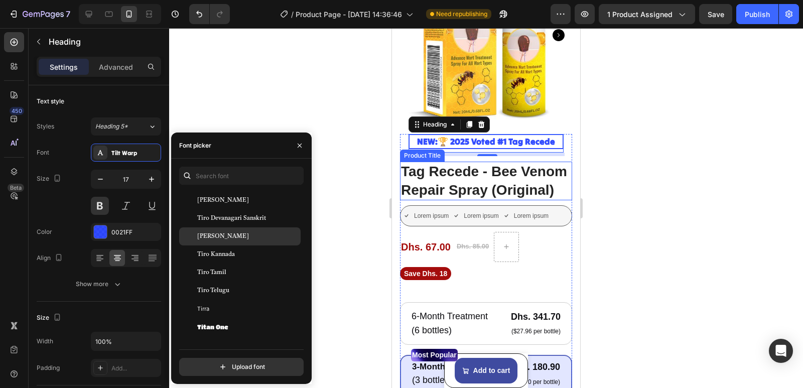
scroll to position [32009, 0]
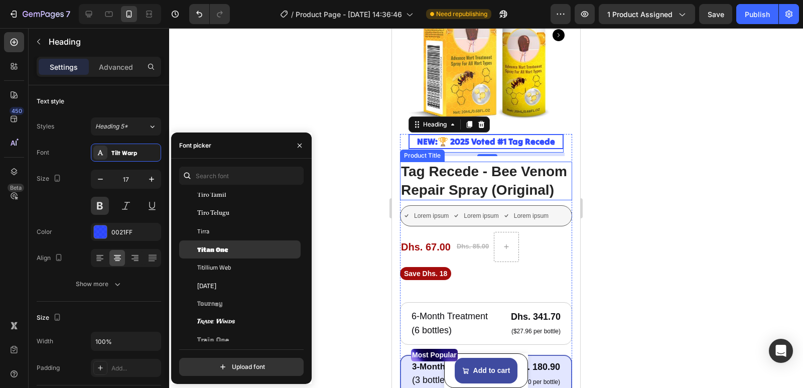
click at [247, 249] on div "Titan One" at bounding box center [247, 249] width 101 height 9
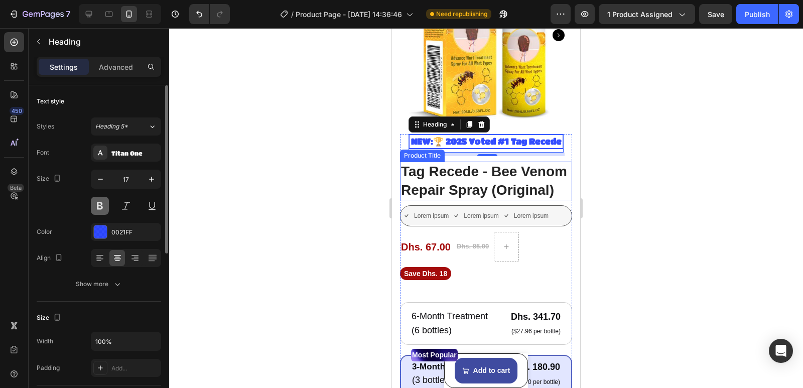
click at [98, 206] on button at bounding box center [100, 206] width 18 height 18
click at [97, 180] on icon "button" at bounding box center [100, 179] width 10 height 10
type input "15"
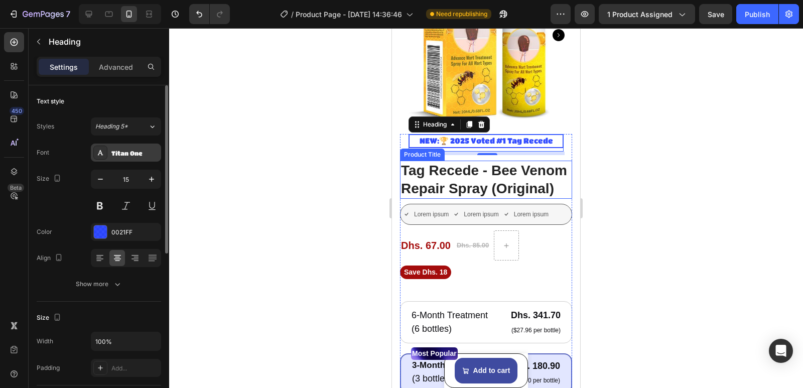
click at [141, 157] on div "Titan One" at bounding box center [134, 153] width 47 height 9
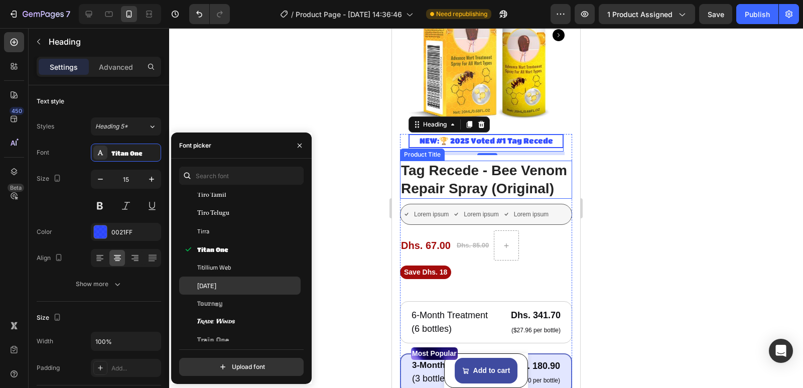
click at [216, 290] on span "Tomorrow" at bounding box center [206, 285] width 19 height 9
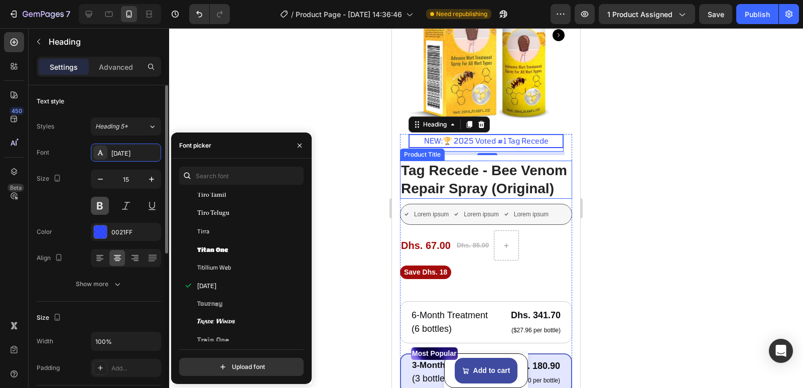
click at [97, 206] on button at bounding box center [100, 206] width 18 height 18
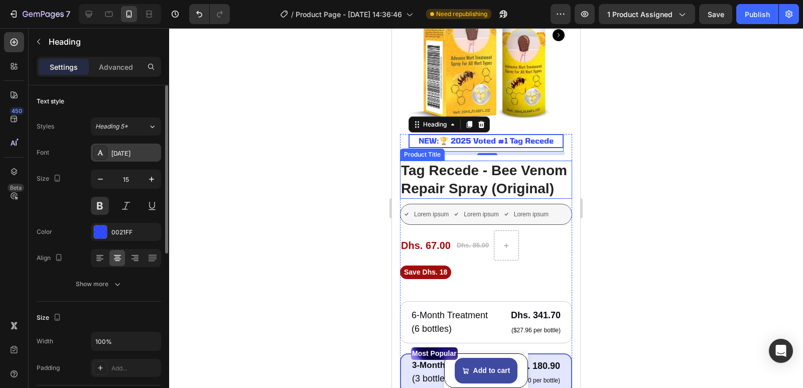
click at [140, 152] on div "Tomorrow" at bounding box center [134, 153] width 47 height 9
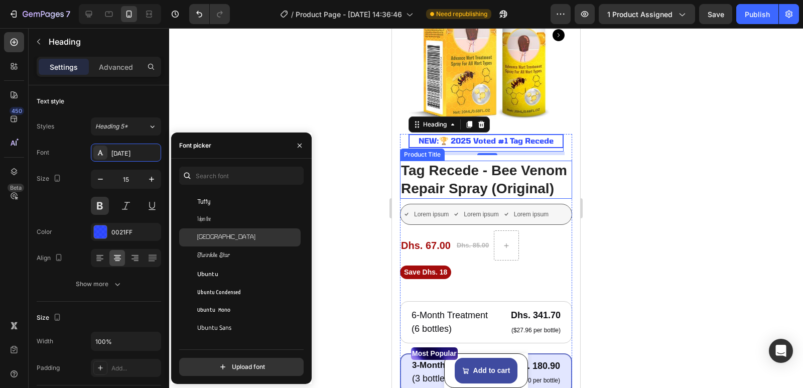
scroll to position [32411, 0]
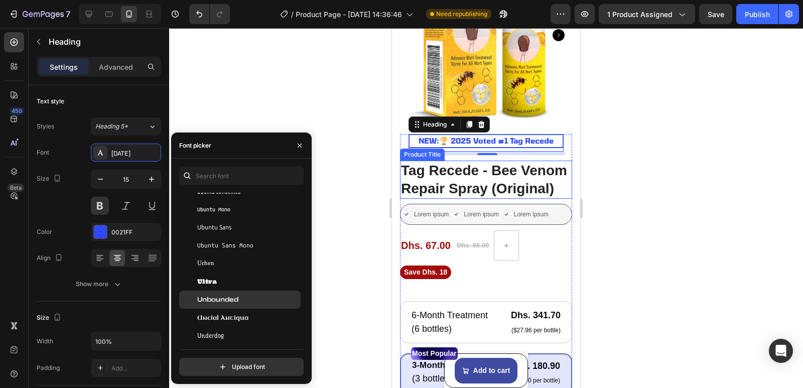
click at [227, 298] on span "Unbounded" at bounding box center [217, 299] width 41 height 9
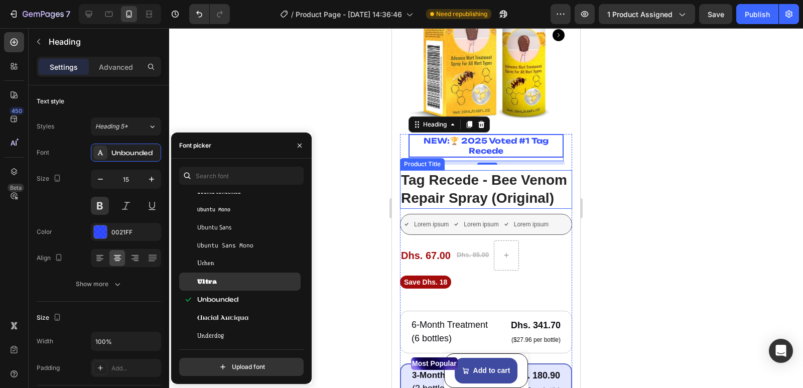
click at [225, 284] on div "Ultra" at bounding box center [247, 281] width 101 height 9
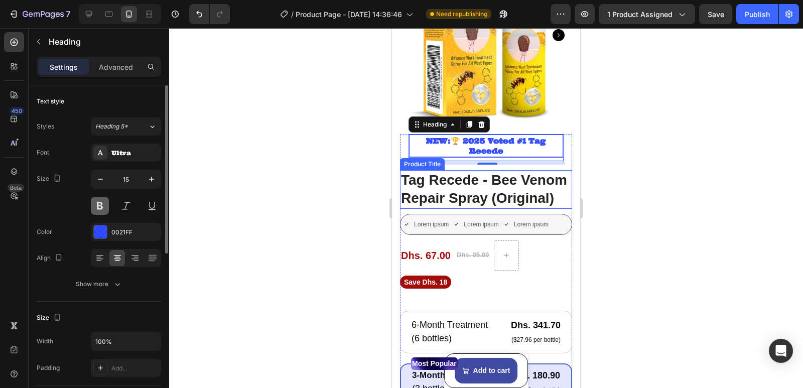
click at [96, 208] on button at bounding box center [100, 206] width 18 height 18
click at [122, 152] on div "Ultra" at bounding box center [134, 153] width 47 height 9
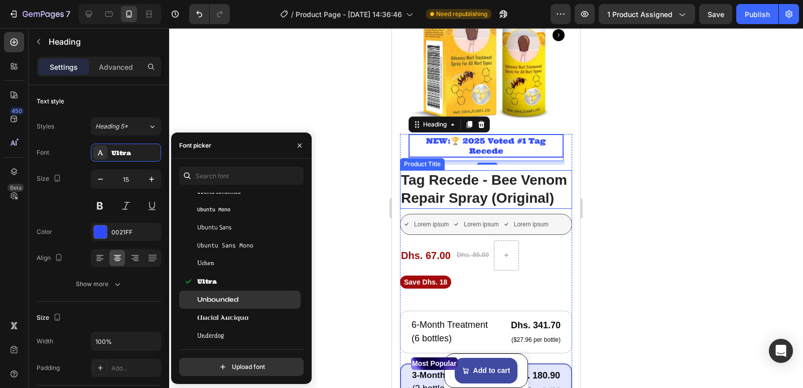
click at [216, 300] on span "Unbounded" at bounding box center [217, 299] width 41 height 9
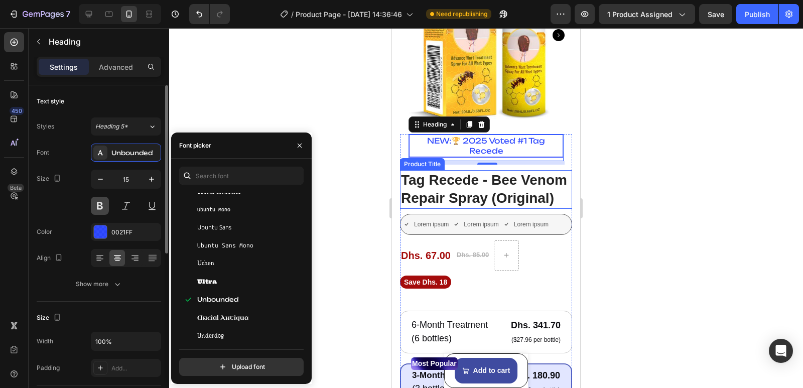
click at [95, 205] on button at bounding box center [100, 206] width 18 height 18
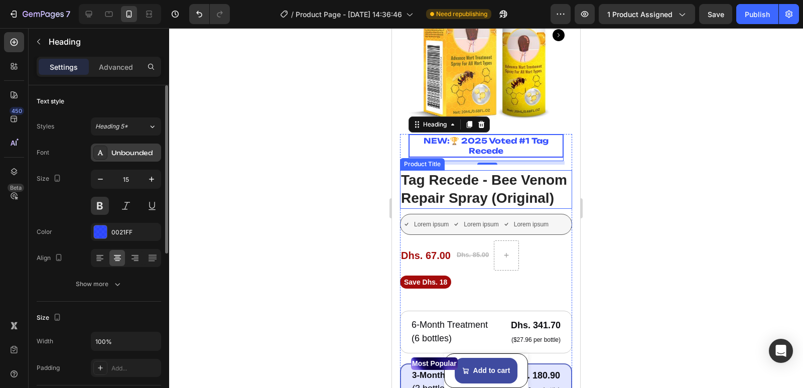
click at [136, 152] on div "Unbounded" at bounding box center [134, 153] width 47 height 9
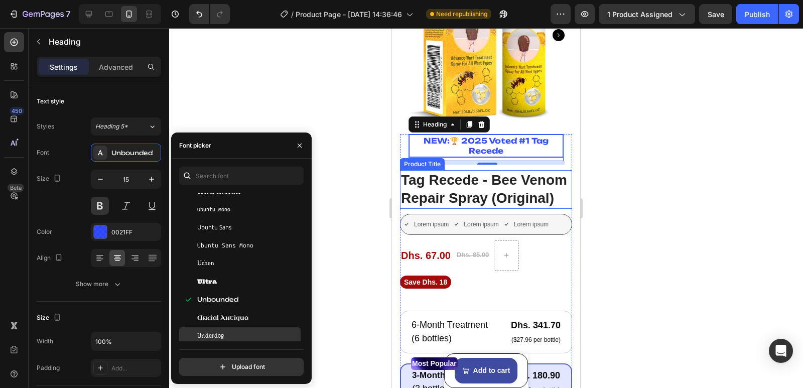
click at [227, 334] on div "Underdog" at bounding box center [247, 335] width 101 height 9
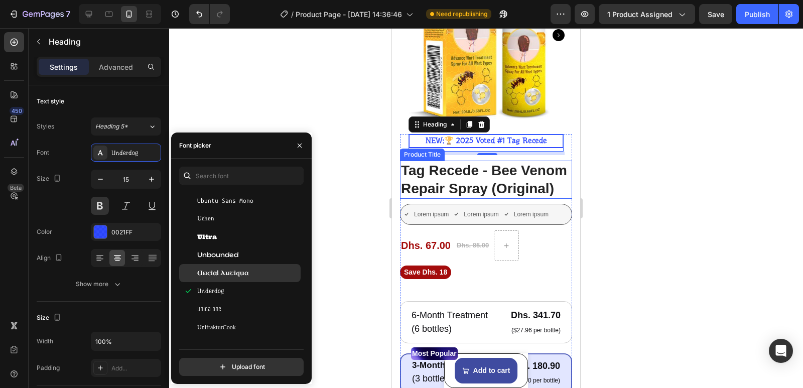
scroll to position [32461, 0]
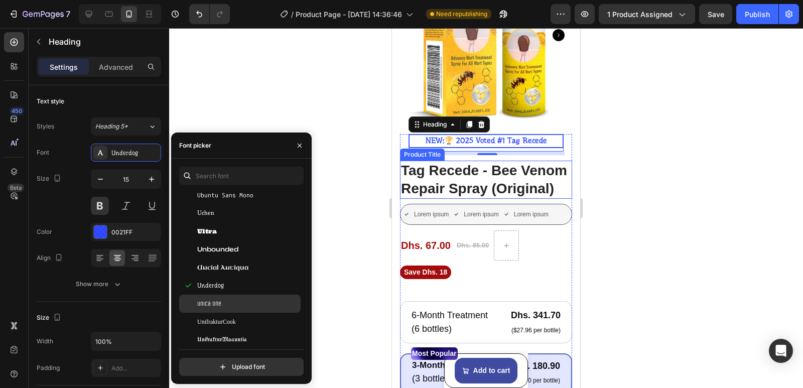
click at [239, 304] on div "Unica One" at bounding box center [247, 303] width 101 height 9
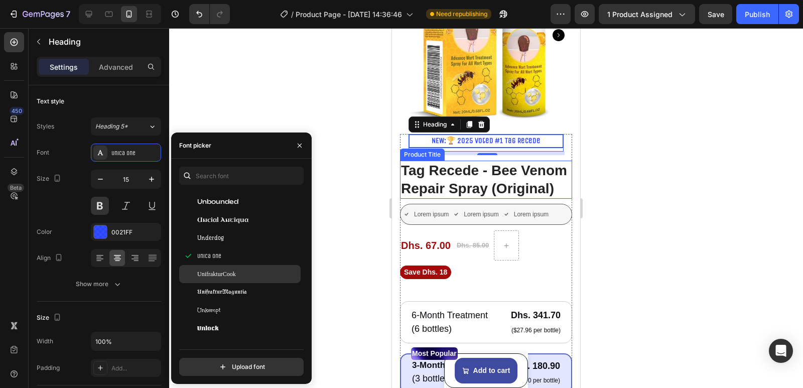
scroll to position [32511, 0]
click at [236, 319] on div "Unlock" at bounding box center [239, 326] width 121 height 18
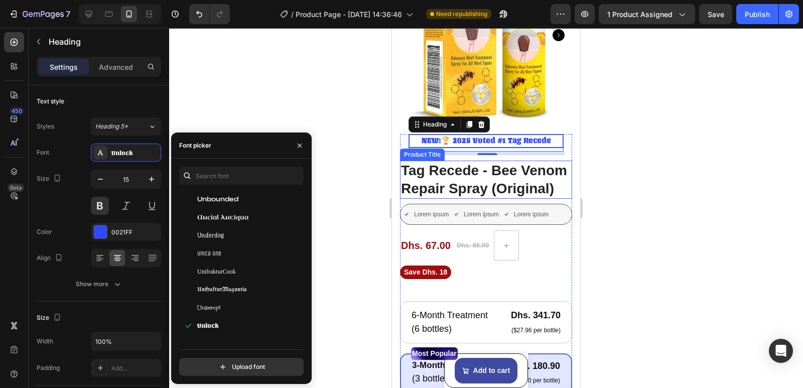
scroll to position [32562, 0]
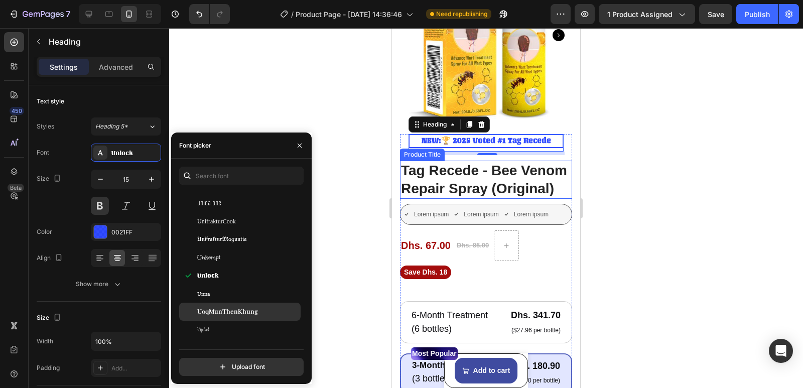
click at [244, 310] on span "UoqMunThenKhung" at bounding box center [227, 311] width 61 height 9
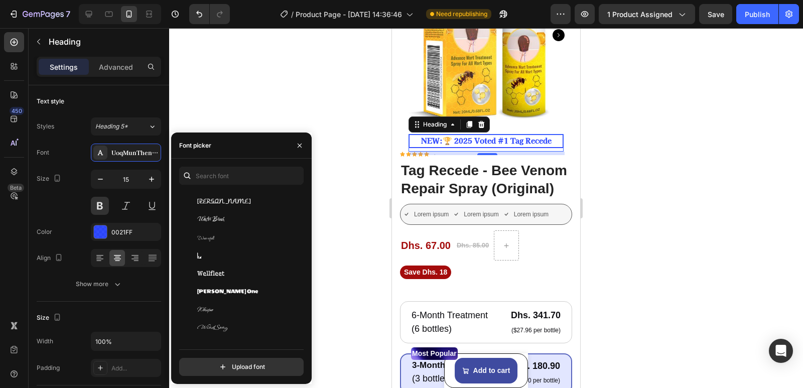
scroll to position [33264, 0]
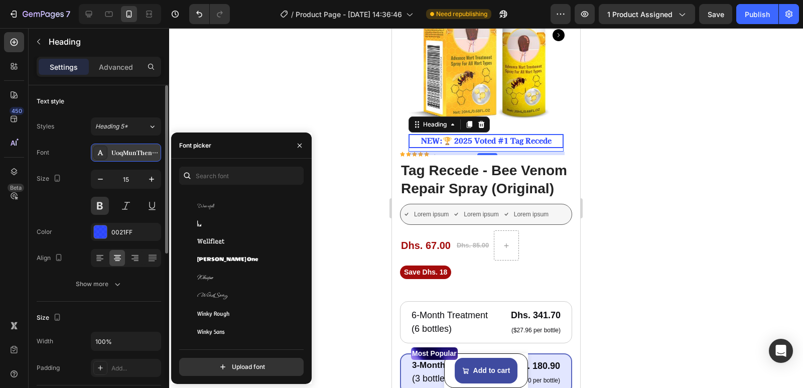
click at [102, 150] on icon at bounding box center [100, 153] width 8 height 8
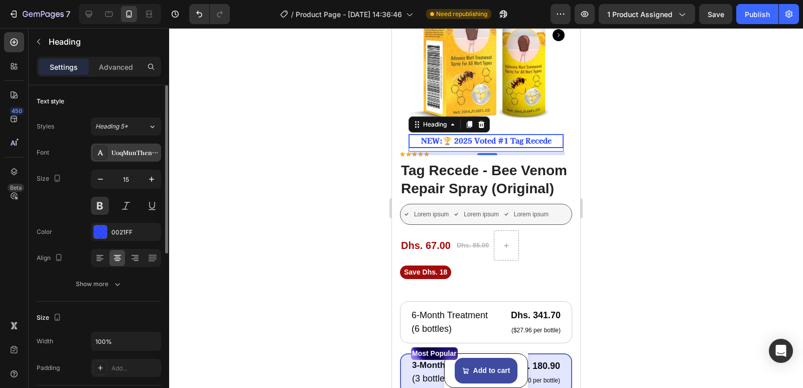
click at [98, 157] on div at bounding box center [100, 153] width 14 height 14
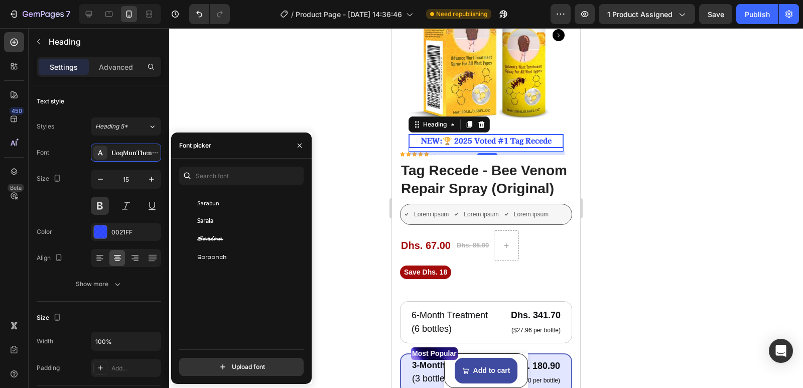
scroll to position [28579, 0]
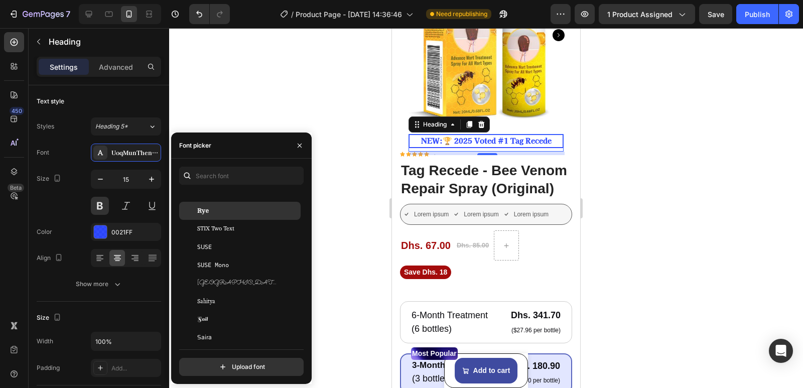
click at [235, 210] on div "Rye" at bounding box center [247, 210] width 101 height 9
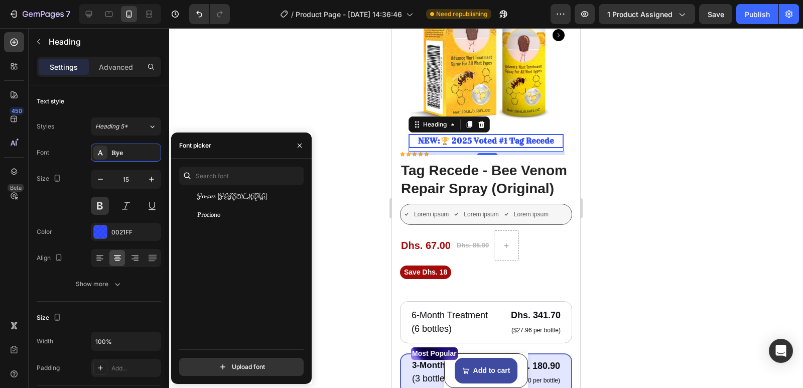
scroll to position [25969, 0]
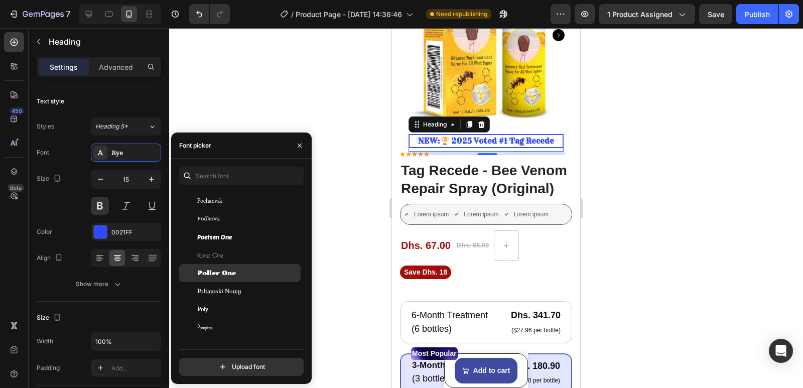
click at [226, 269] on span "Poller One" at bounding box center [216, 273] width 39 height 9
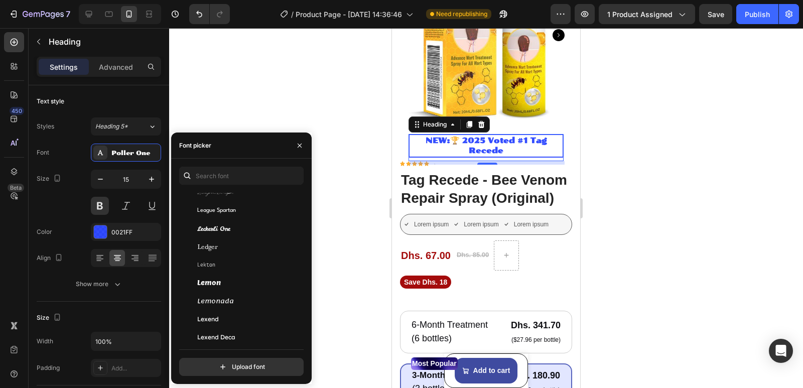
scroll to position [14517, 0]
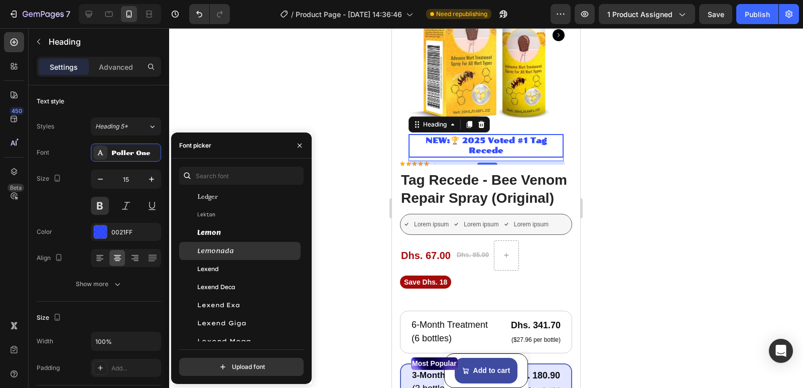
click at [223, 257] on div "Lemonada" at bounding box center [239, 251] width 121 height 18
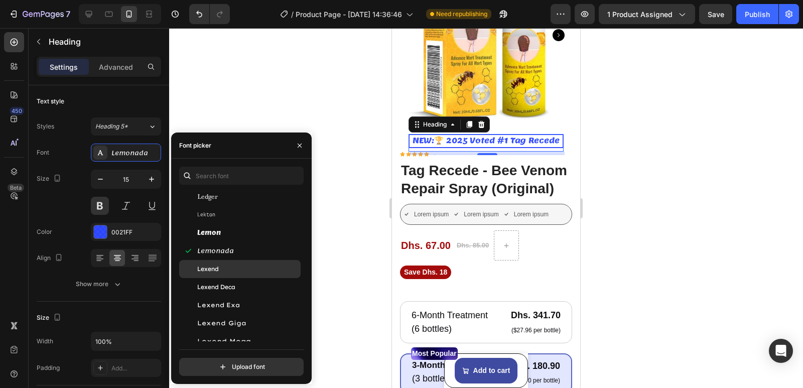
click at [221, 267] on div "Lexend" at bounding box center [247, 269] width 101 height 9
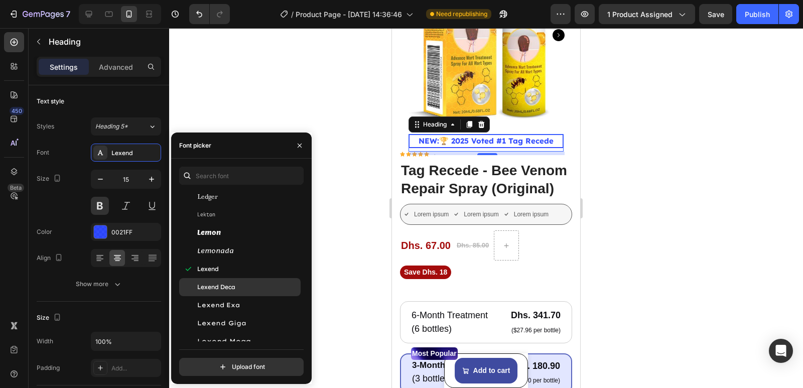
click at [221, 284] on span "Lexend Deca" at bounding box center [216, 287] width 38 height 9
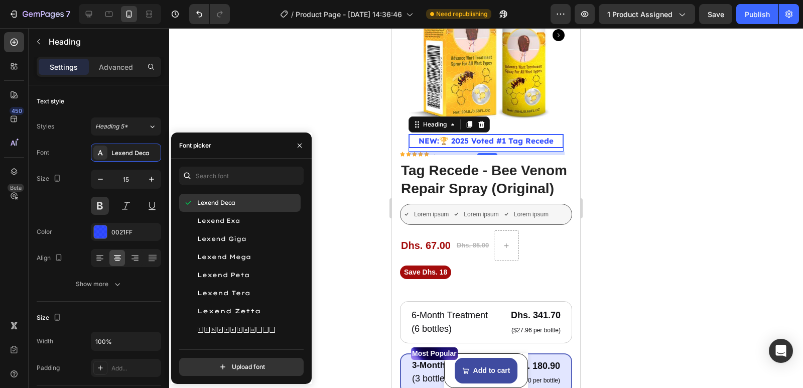
scroll to position [14617, 0]
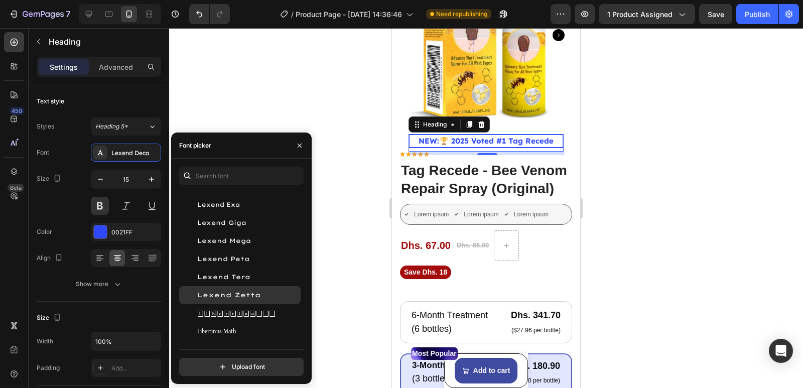
click at [220, 292] on span "Lexend Zetta" at bounding box center [229, 295] width 64 height 9
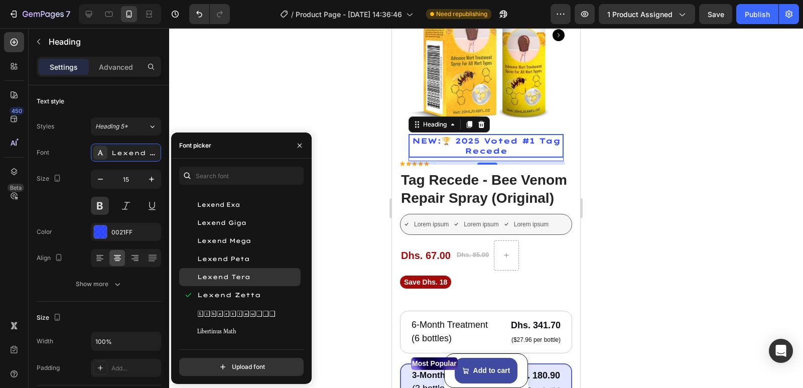
click at [229, 278] on span "Lexend Tera" at bounding box center [223, 277] width 53 height 9
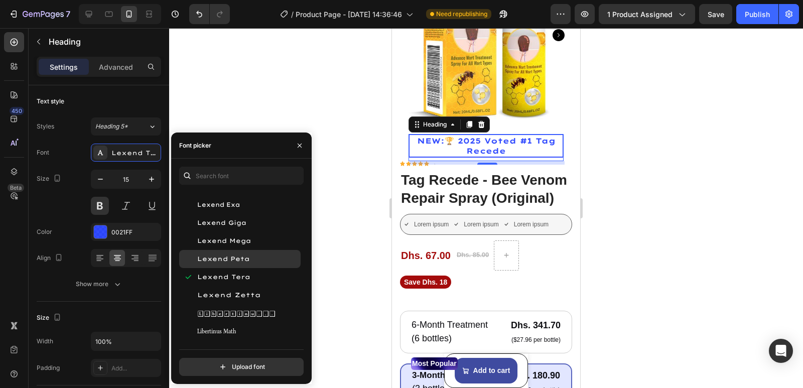
click at [238, 260] on span "Lexend Peta" at bounding box center [223, 258] width 53 height 9
click at [244, 242] on span "Lexend Mega" at bounding box center [224, 240] width 54 height 9
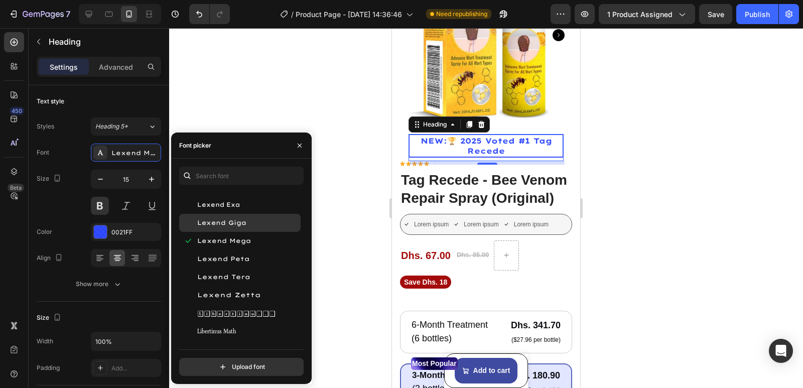
click at [246, 225] on span "Lexend Giga" at bounding box center [221, 222] width 49 height 9
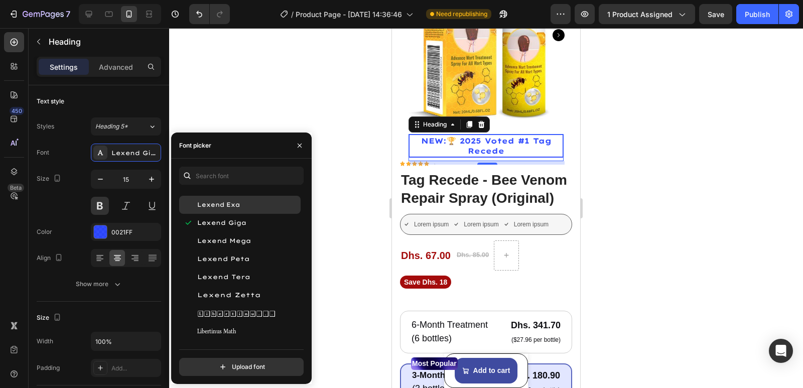
click at [248, 208] on div "Lexend Exa" at bounding box center [247, 204] width 101 height 9
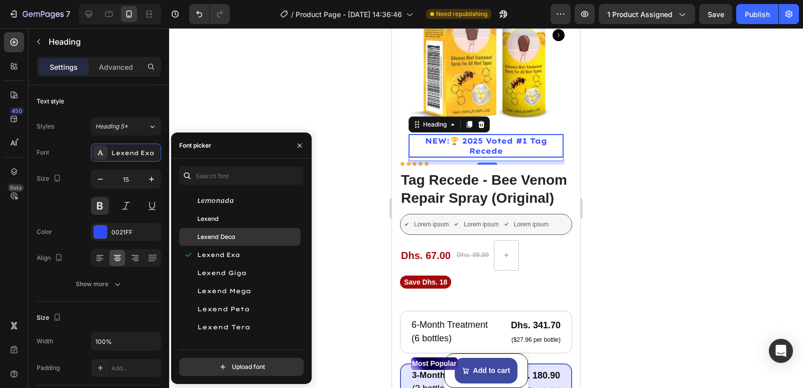
click at [226, 239] on span "Lexend Deca" at bounding box center [216, 236] width 38 height 9
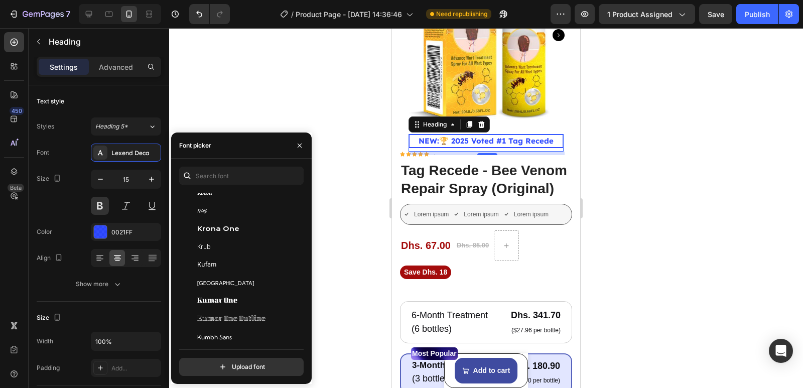
scroll to position [13965, 0]
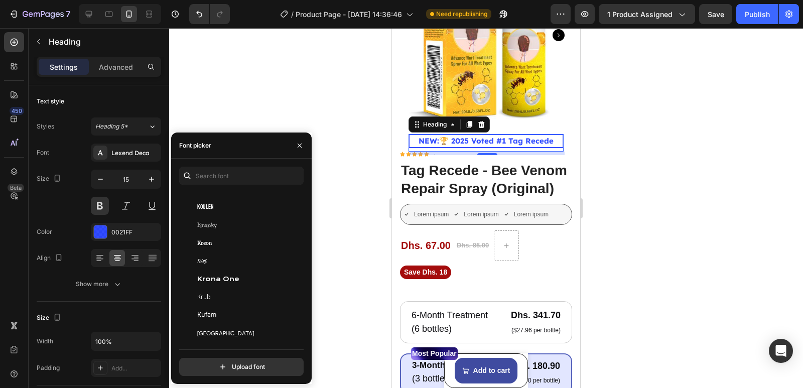
click at [342, 180] on div at bounding box center [486, 208] width 634 height 360
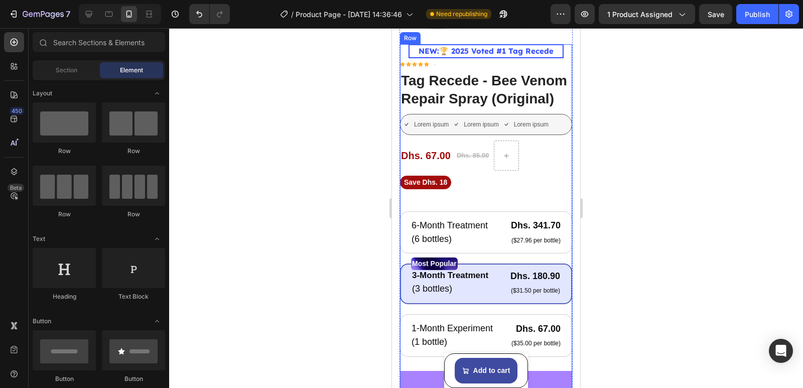
scroll to position [201, 0]
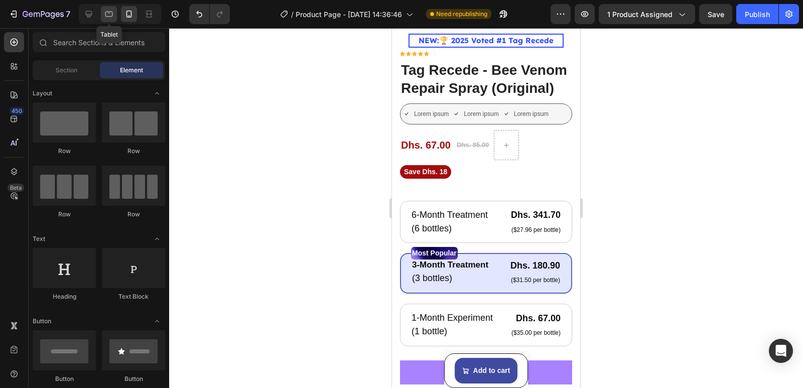
click at [111, 14] on icon at bounding box center [109, 14] width 10 height 10
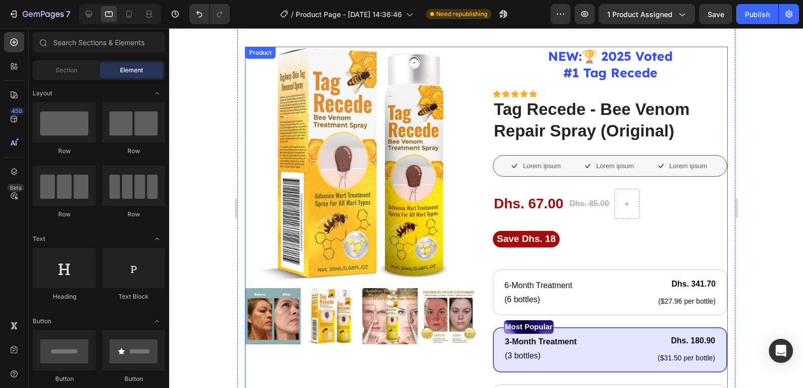
scroll to position [26, 0]
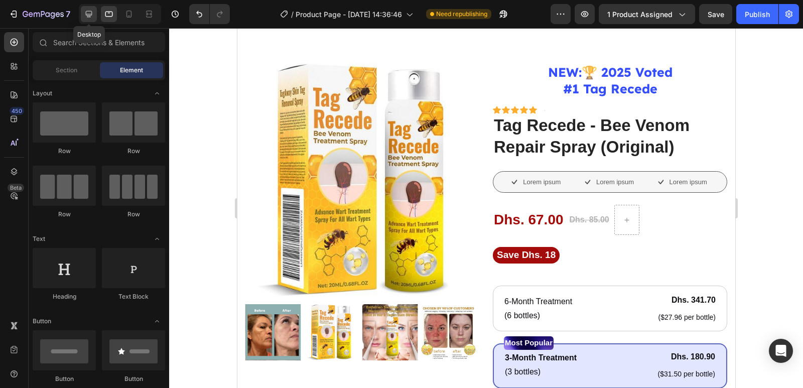
click at [90, 12] on icon at bounding box center [89, 14] width 10 height 10
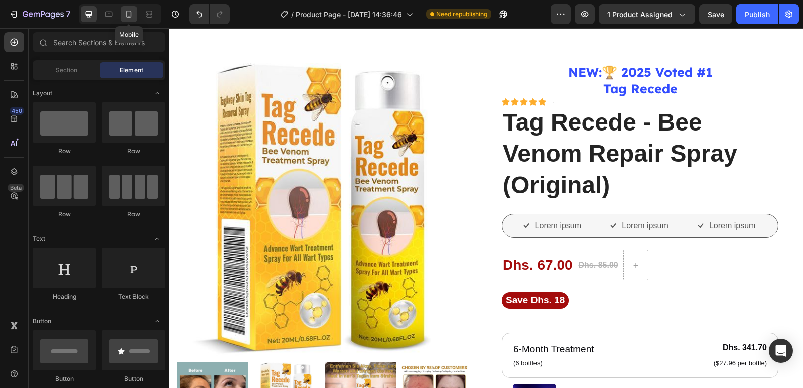
click at [130, 16] on icon at bounding box center [129, 16] width 3 height 1
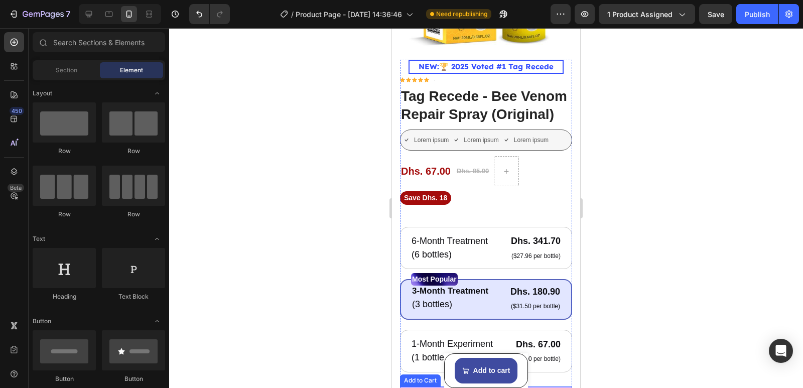
scroll to position [151, 0]
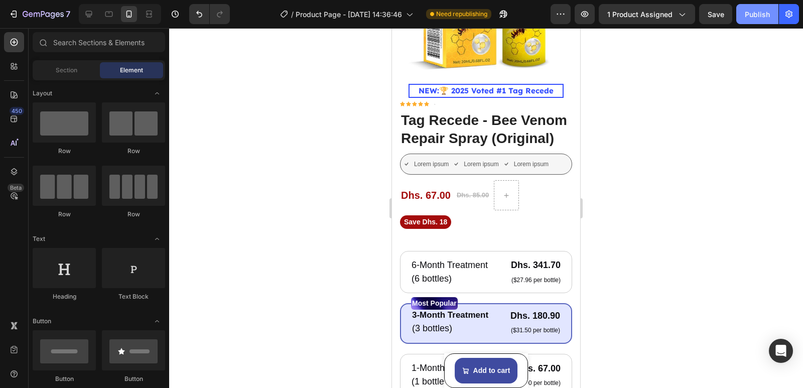
click at [754, 14] on div "Publish" at bounding box center [757, 14] width 25 height 11
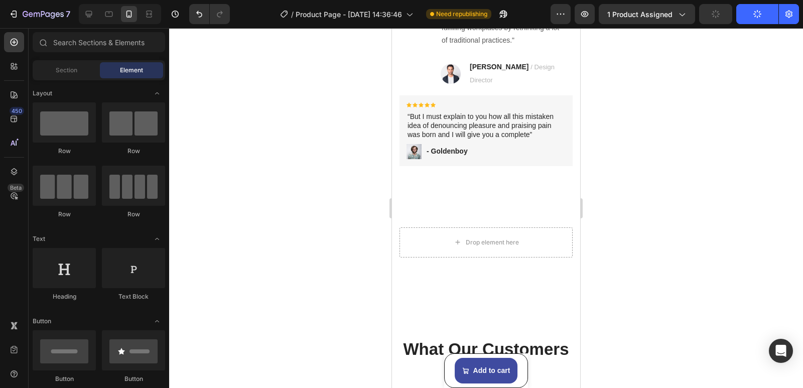
scroll to position [853, 0]
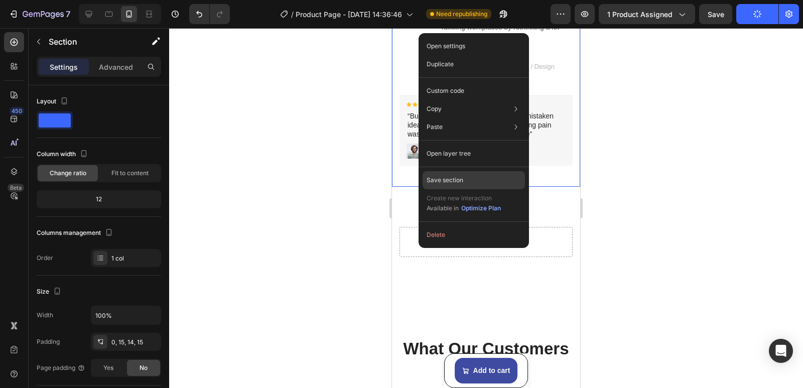
click at [438, 185] on div "Save section" at bounding box center [474, 180] width 102 height 18
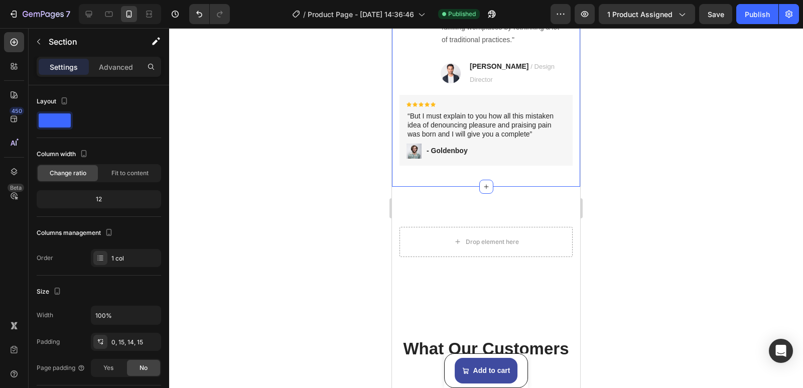
click at [292, 178] on div at bounding box center [486, 208] width 634 height 360
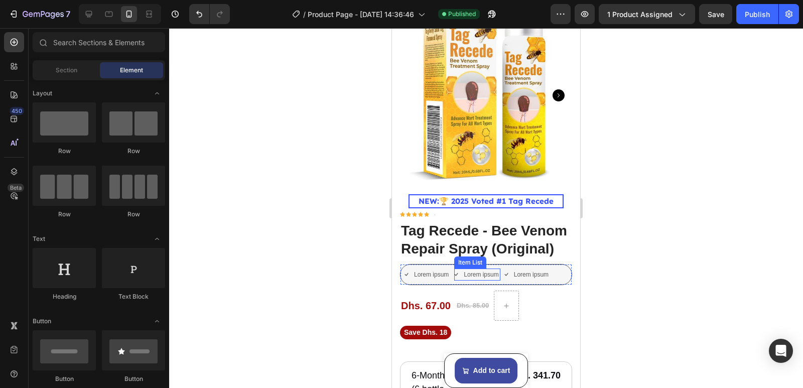
scroll to position [0, 0]
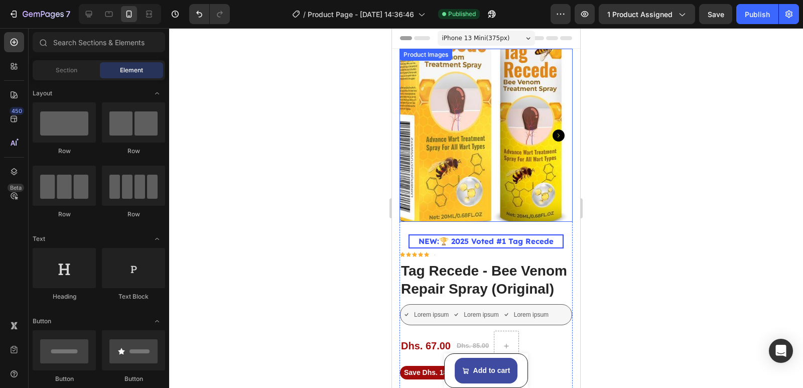
click at [480, 170] on img at bounding box center [486, 135] width 173 height 173
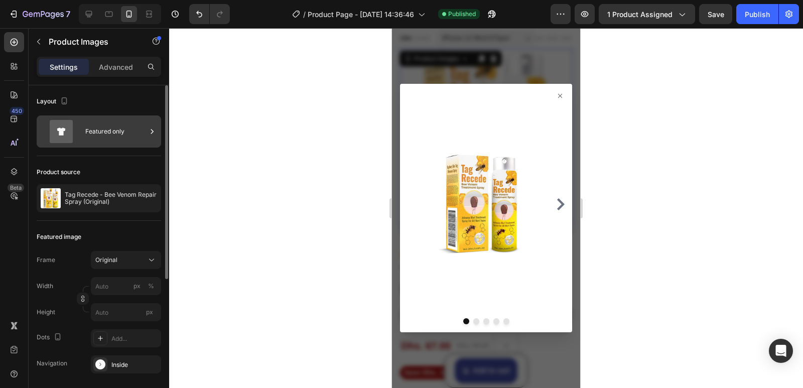
click at [71, 125] on icon at bounding box center [61, 131] width 23 height 23
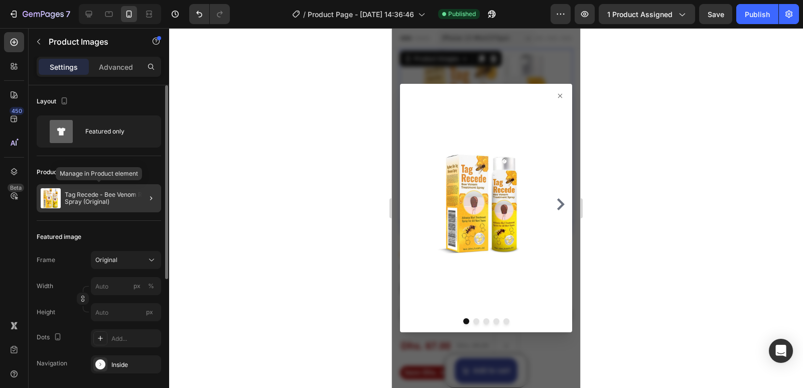
click at [62, 200] on div "Tag Recede - Bee Venom Repair Spray (Original)" at bounding box center [99, 198] width 124 height 28
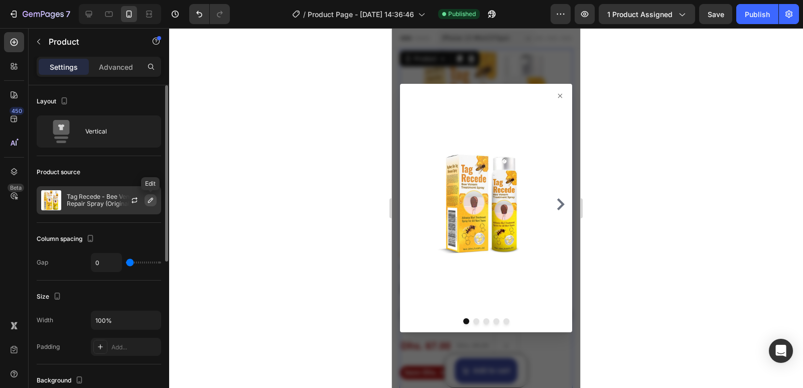
click at [149, 199] on icon "button" at bounding box center [151, 200] width 8 height 8
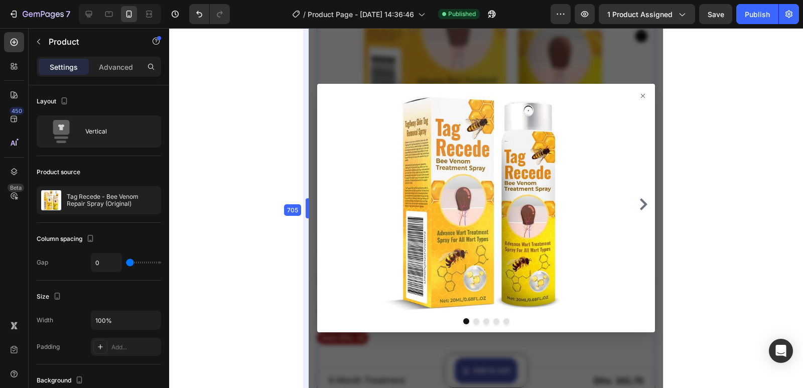
scroll to position [183, 0]
drag, startPoint x: 390, startPoint y: 203, endPoint x: 225, endPoint y: 199, distance: 165.7
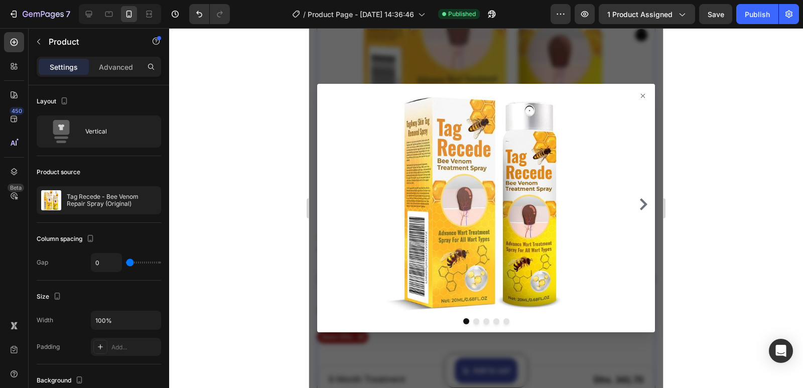
click at [641, 96] on icon at bounding box center [643, 96] width 4 height 4
click at [639, 93] on icon at bounding box center [643, 96] width 8 height 8
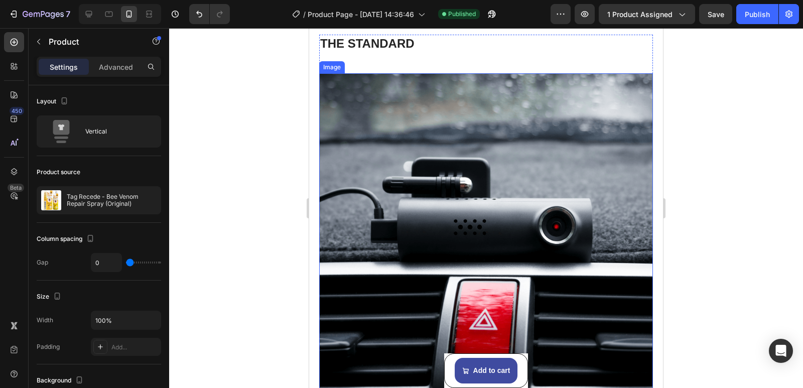
scroll to position [1438, 0]
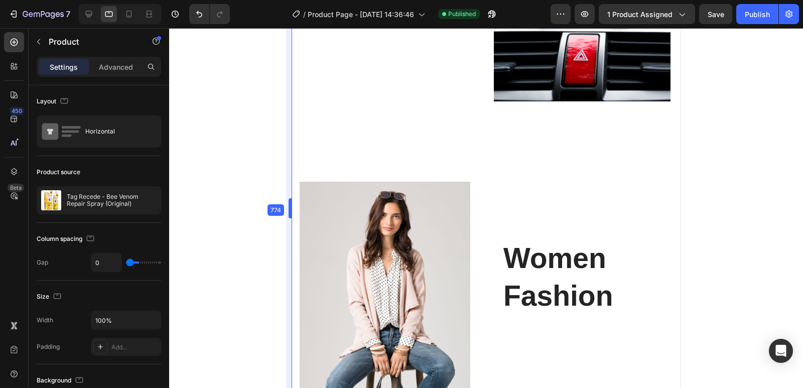
type input "24"
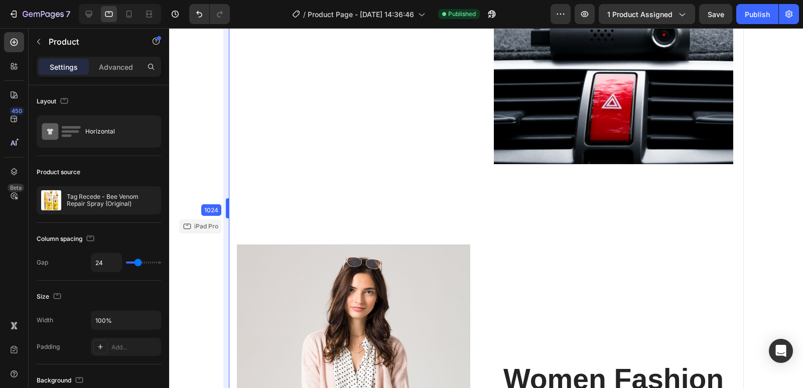
drag, startPoint x: 306, startPoint y: 207, endPoint x: 141, endPoint y: 207, distance: 165.6
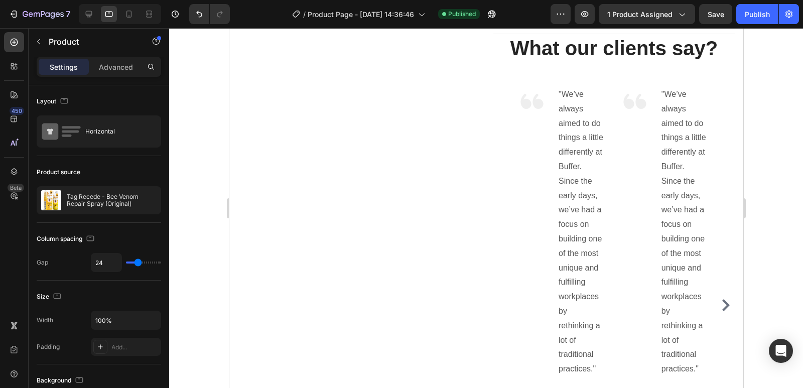
scroll to position [585, 0]
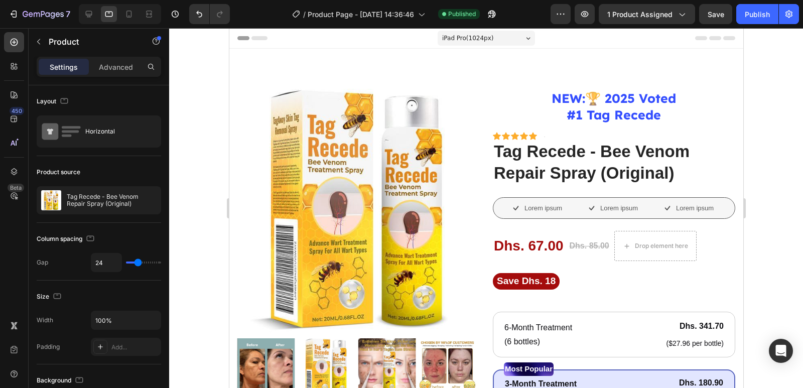
click at [520, 35] on div "iPad Pro ( 1024 px)" at bounding box center [485, 38] width 97 height 15
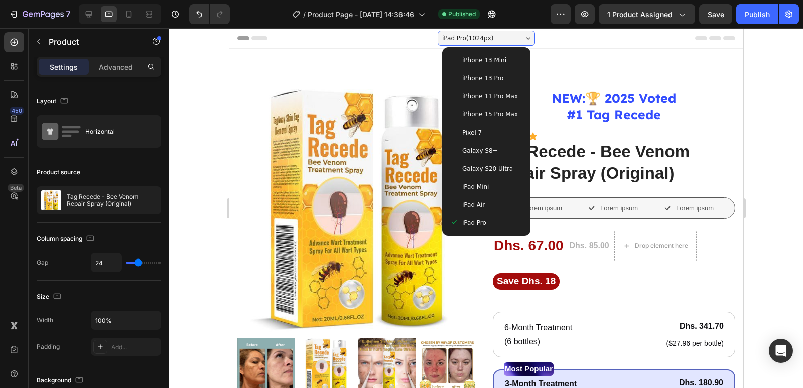
click at [494, 111] on span "iPhone 15 Pro Max" at bounding box center [490, 114] width 56 height 10
type input "0"
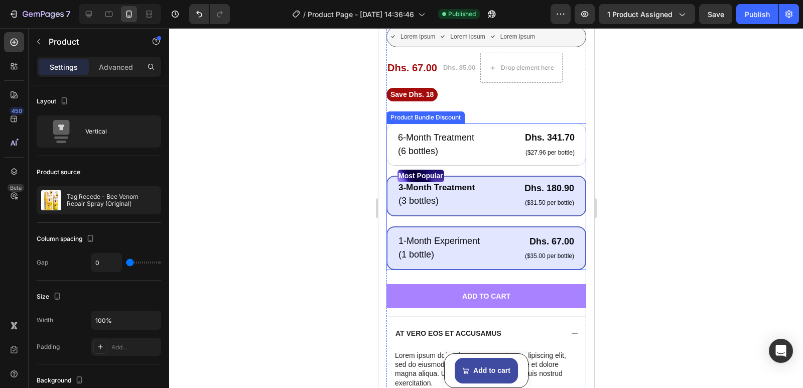
scroll to position [301, 0]
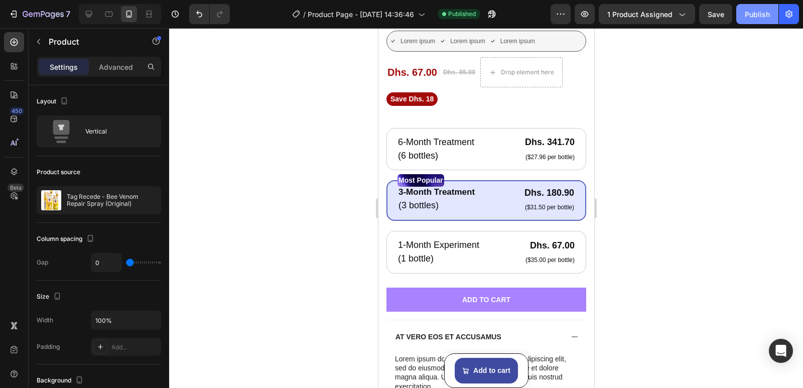
drag, startPoint x: 242, startPoint y: 74, endPoint x: 761, endPoint y: 17, distance: 522.1
click at [761, 17] on div "Publish" at bounding box center [757, 14] width 25 height 11
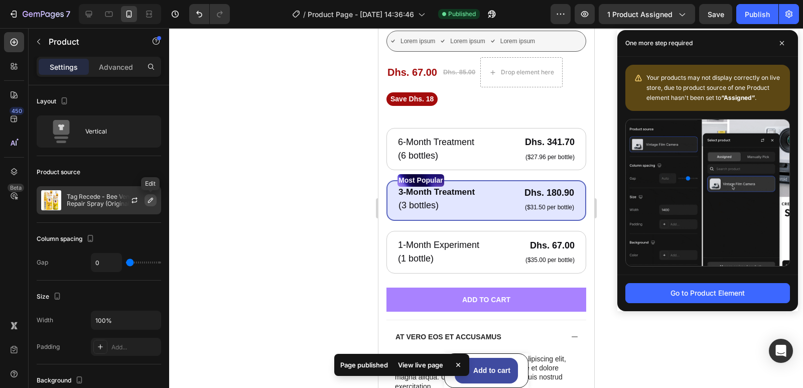
click at [150, 202] on icon "button" at bounding box center [151, 200] width 8 height 8
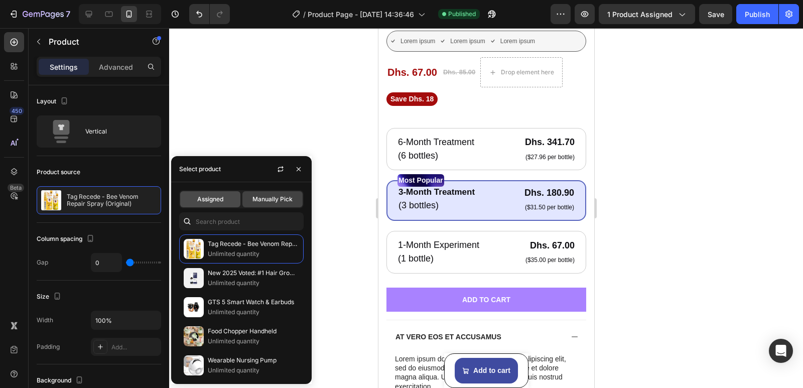
click at [220, 198] on span "Assigned" at bounding box center [210, 199] width 26 height 9
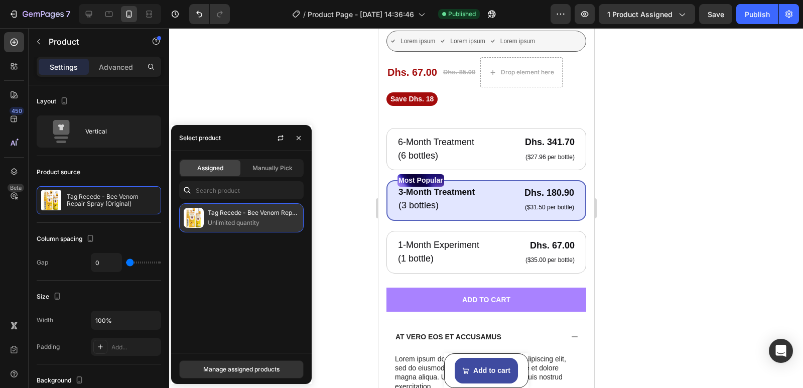
click at [216, 218] on p "Unlimited quantity" at bounding box center [253, 223] width 91 height 10
click at [251, 215] on p "Tag Recede - Bee Venom Repair Spray (Original)" at bounding box center [253, 213] width 91 height 10
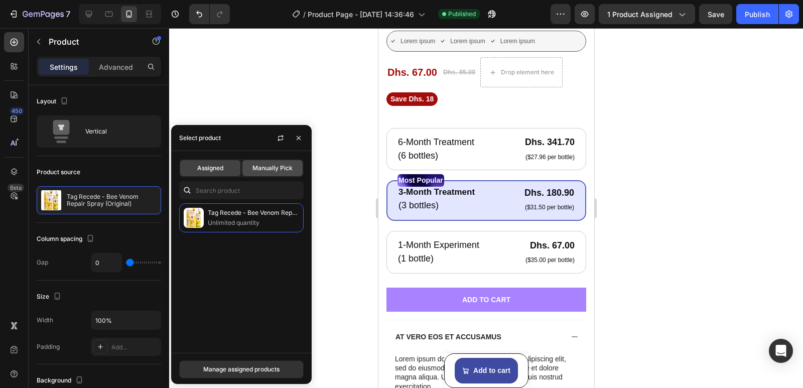
click at [262, 165] on span "Manually Pick" at bounding box center [272, 168] width 40 height 9
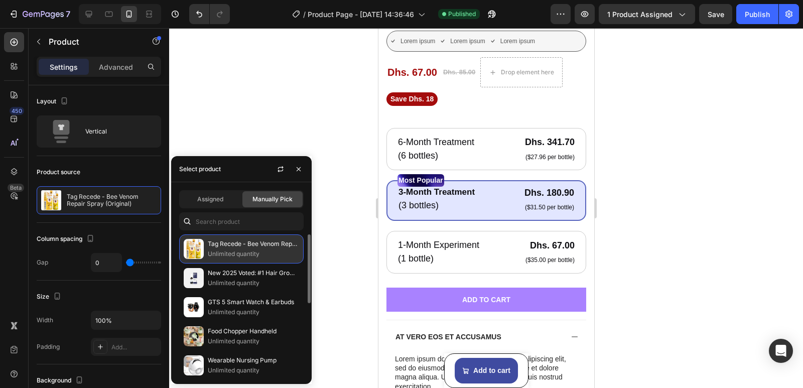
click at [242, 243] on p "Tag Recede - Bee Venom Repair Spray (Original)" at bounding box center [253, 244] width 91 height 10
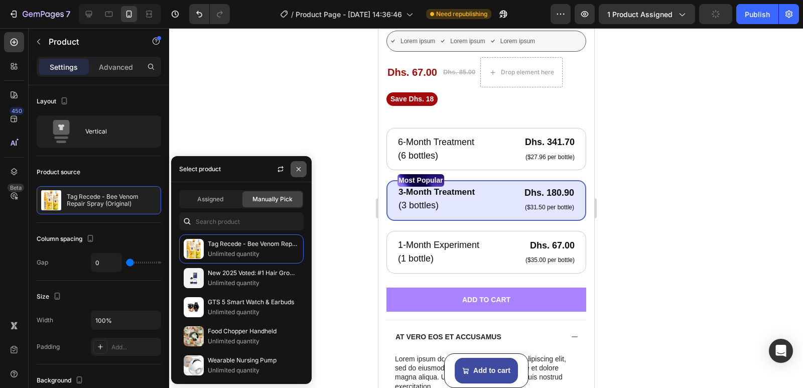
click at [300, 171] on icon "button" at bounding box center [299, 169] width 8 height 8
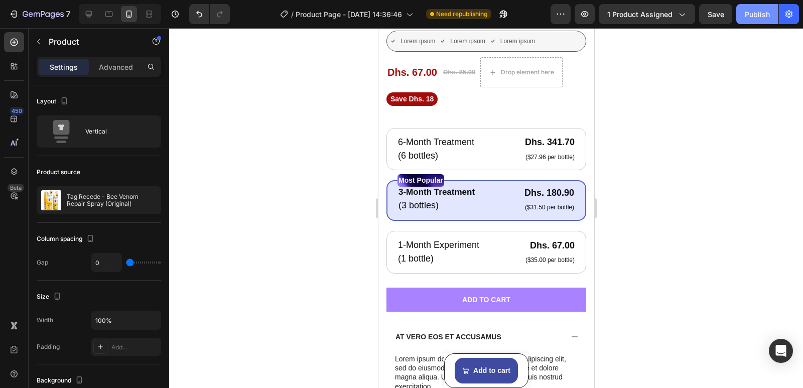
click at [753, 13] on div "Publish" at bounding box center [757, 14] width 25 height 11
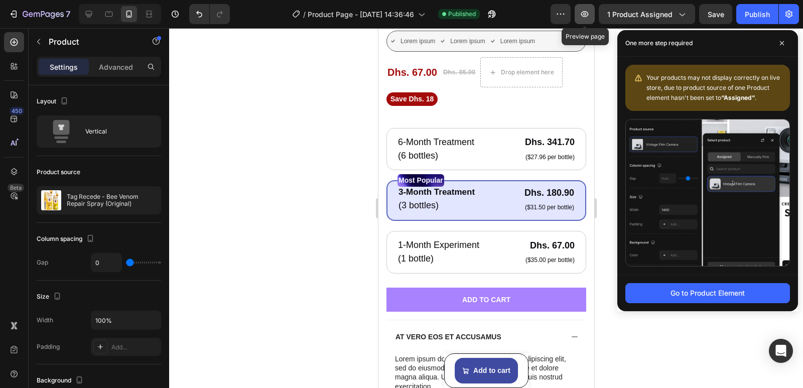
click at [584, 12] on icon "button" at bounding box center [585, 14] width 10 height 10
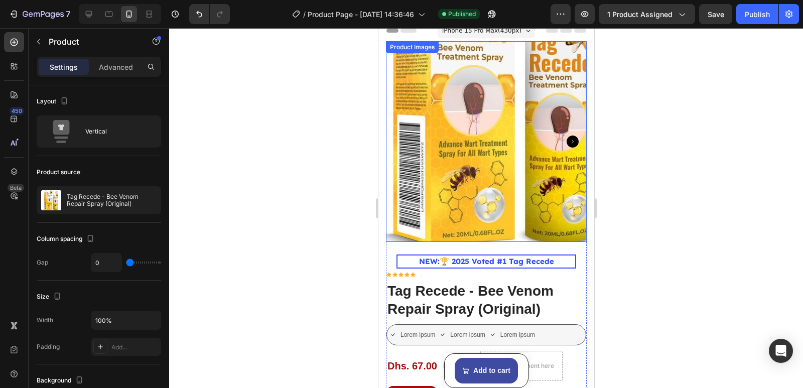
scroll to position [0, 0]
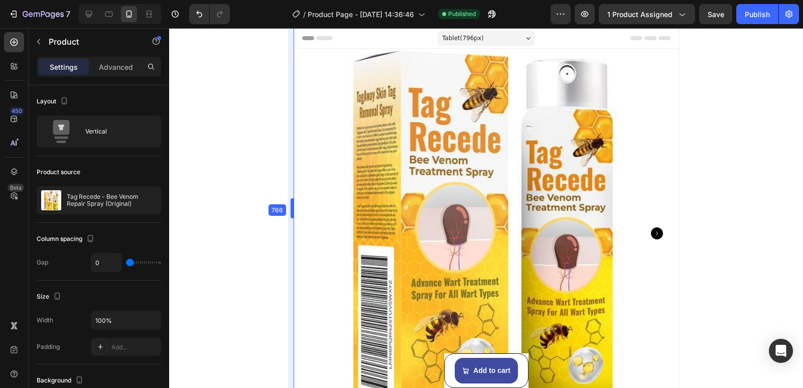
type input "24"
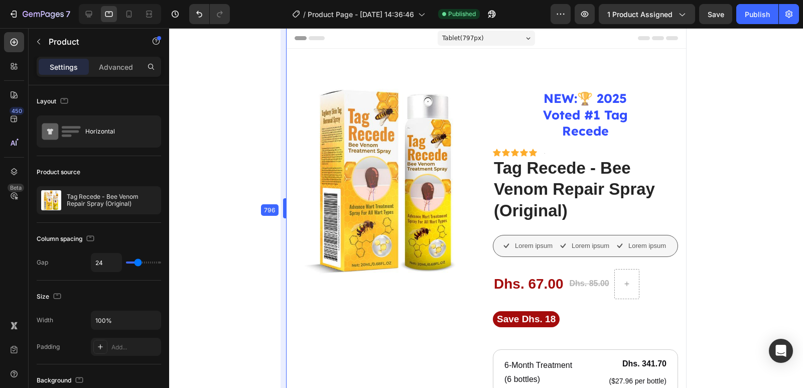
scroll to position [26, 0]
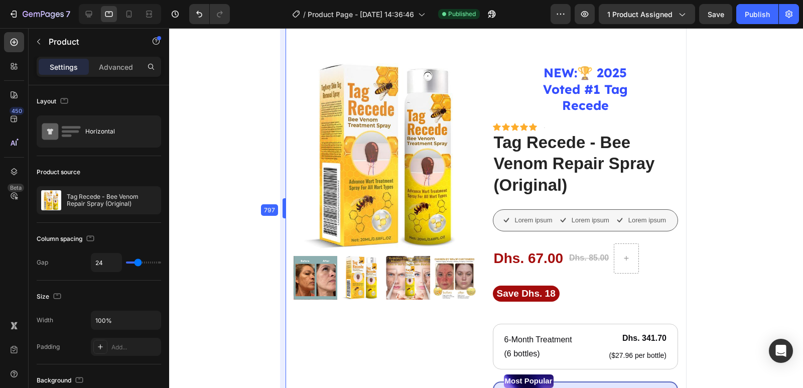
drag, startPoint x: 376, startPoint y: 201, endPoint x: 192, endPoint y: 187, distance: 184.7
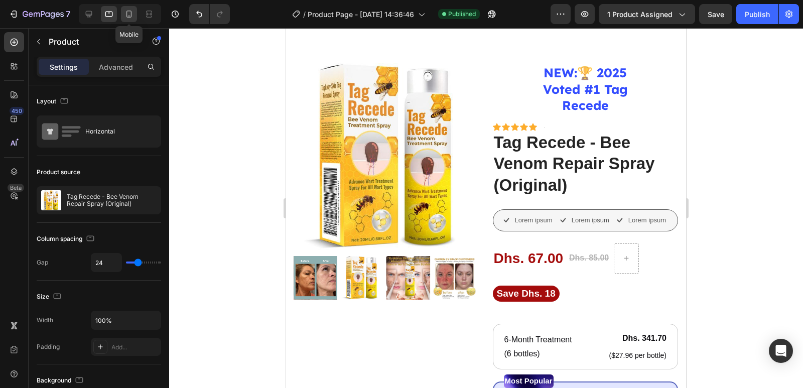
click at [129, 16] on icon at bounding box center [129, 14] width 10 height 10
type input "0"
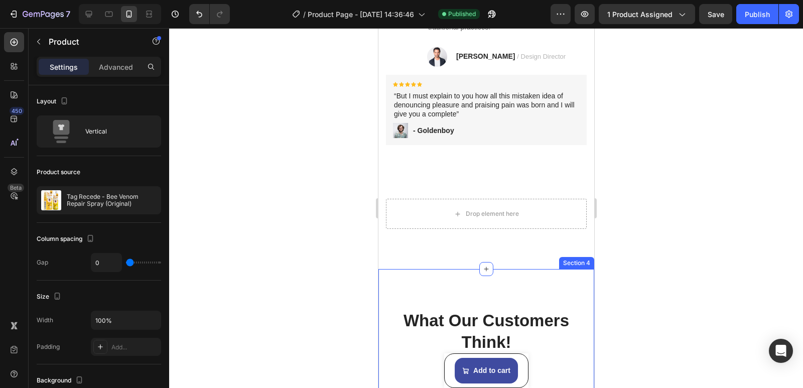
scroll to position [897, 0]
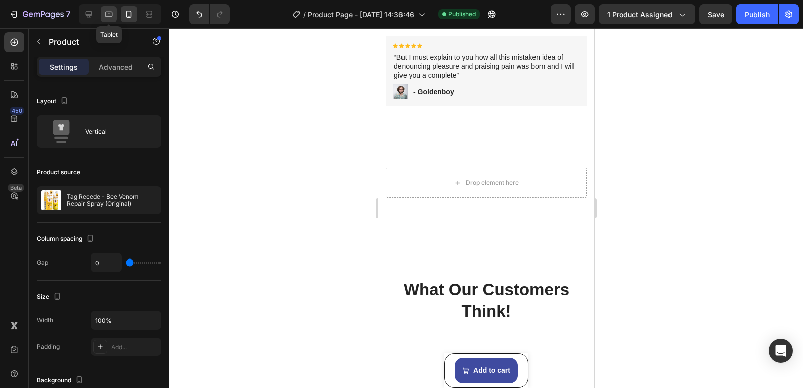
click at [111, 15] on icon at bounding box center [109, 14] width 10 height 10
type input "24"
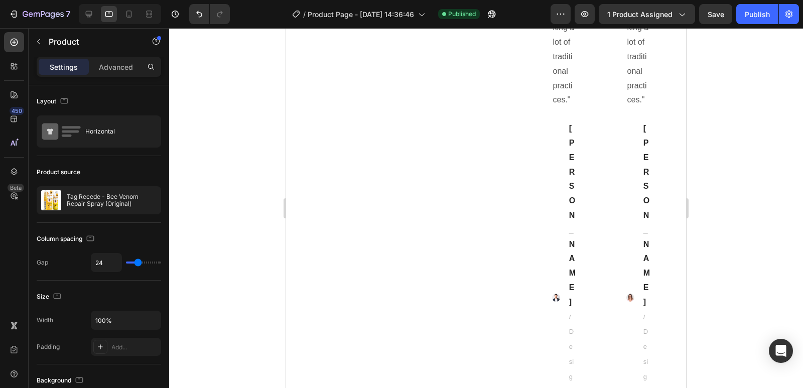
scroll to position [1359, 0]
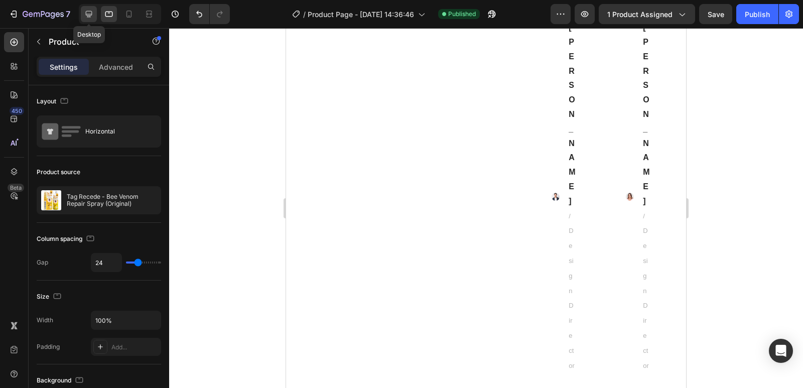
click at [87, 17] on icon at bounding box center [89, 14] width 7 height 7
type input "30"
type input "1200"
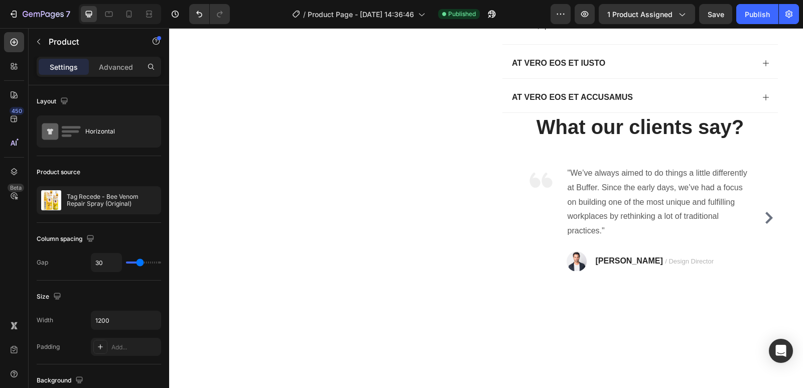
scroll to position [406, 0]
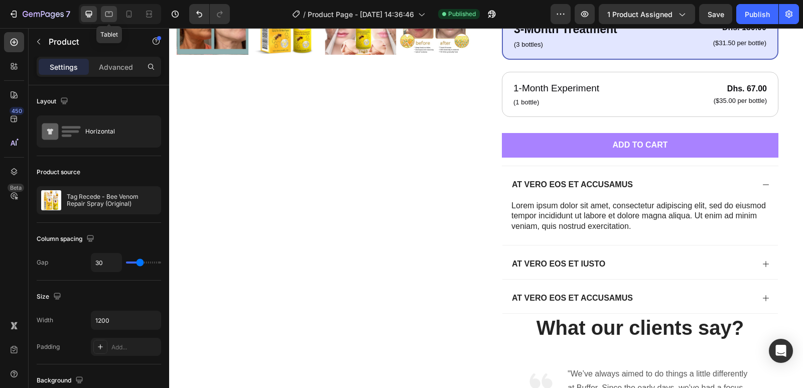
click at [109, 13] on icon at bounding box center [109, 13] width 3 height 1
type input "24"
type input "100%"
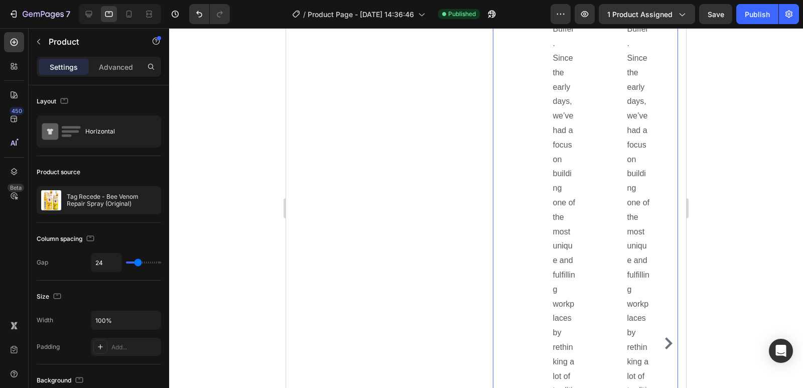
scroll to position [929, 0]
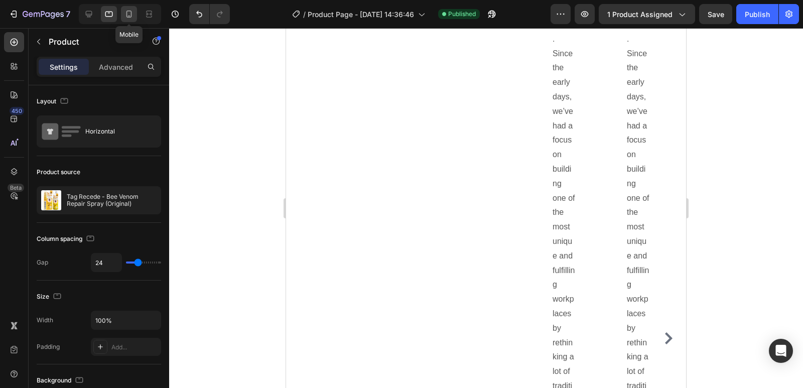
click at [129, 11] on icon at bounding box center [129, 14] width 6 height 7
type input "0"
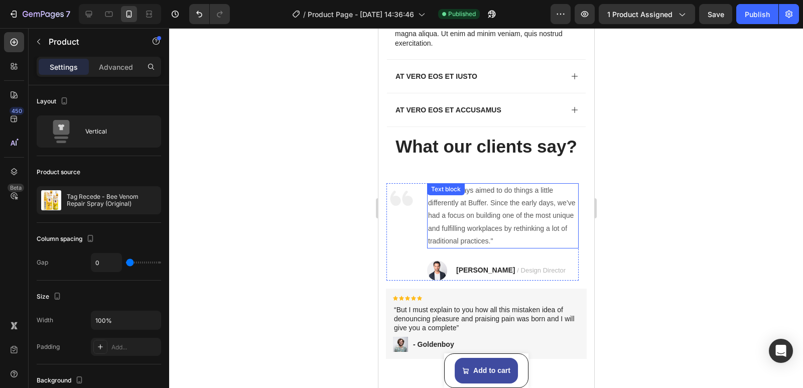
scroll to position [753, 0]
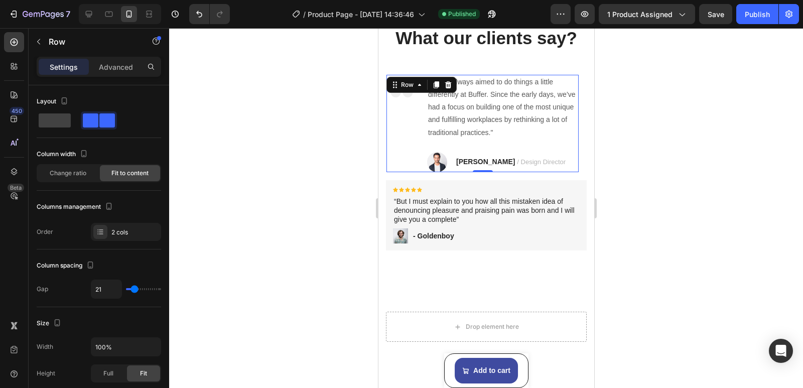
click at [391, 129] on div "Image" at bounding box center [401, 123] width 30 height 97
click at [404, 126] on div "Image" at bounding box center [401, 123] width 30 height 97
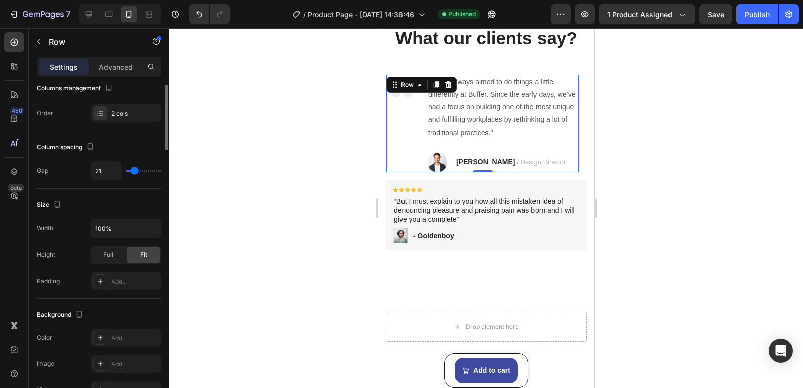
scroll to position [18, 0]
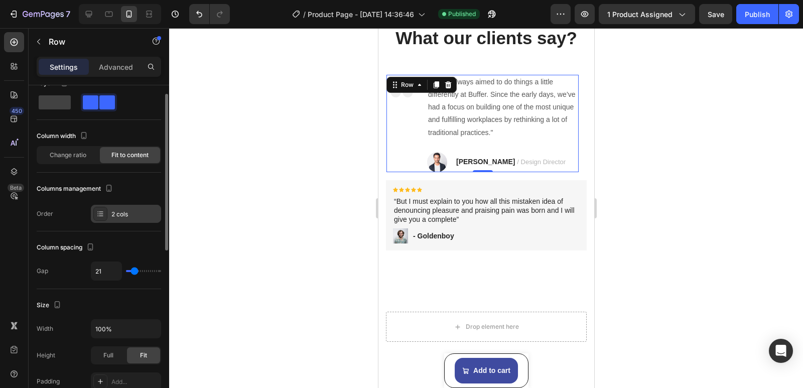
click at [102, 216] on icon at bounding box center [101, 215] width 4 height 1
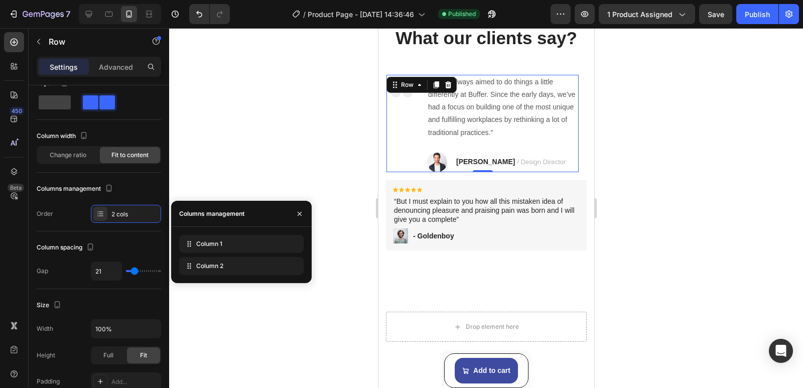
click at [249, 171] on div at bounding box center [486, 208] width 634 height 360
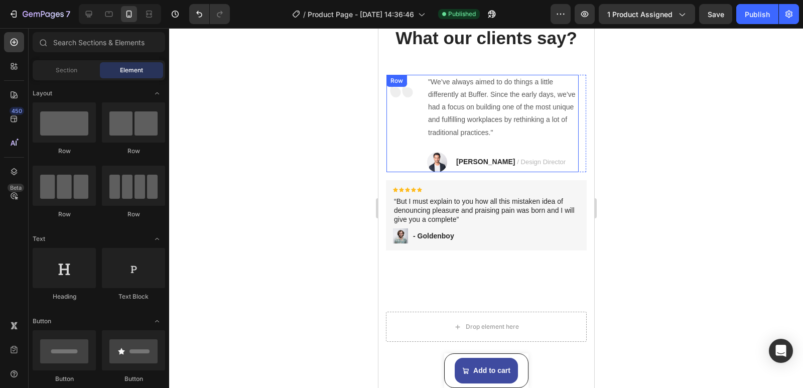
click at [553, 144] on div ""We’ve always aimed to do things a little differently at Buffer. Since the earl…" at bounding box center [503, 123] width 152 height 97
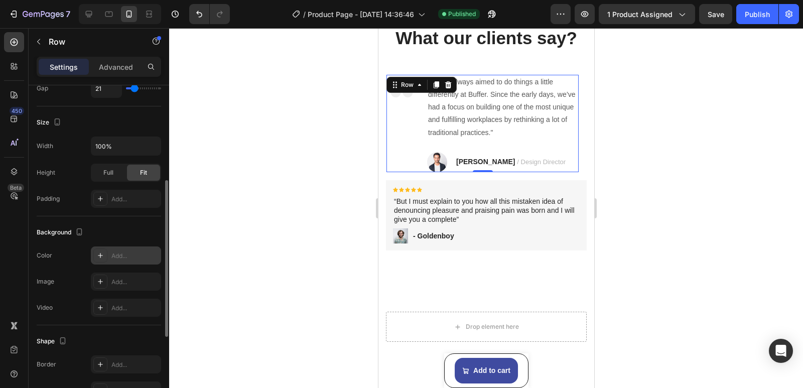
scroll to position [369, 0]
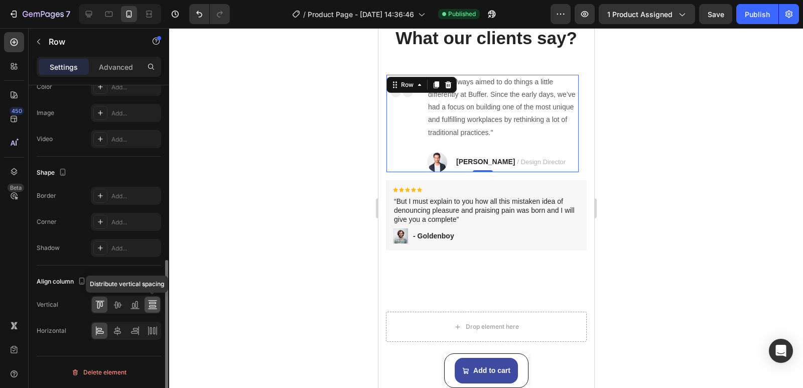
click at [155, 303] on icon at bounding box center [153, 305] width 10 height 10
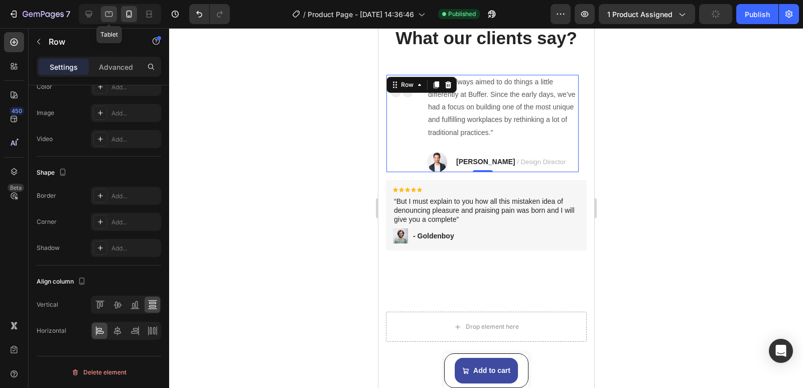
click at [110, 11] on icon at bounding box center [109, 14] width 10 height 10
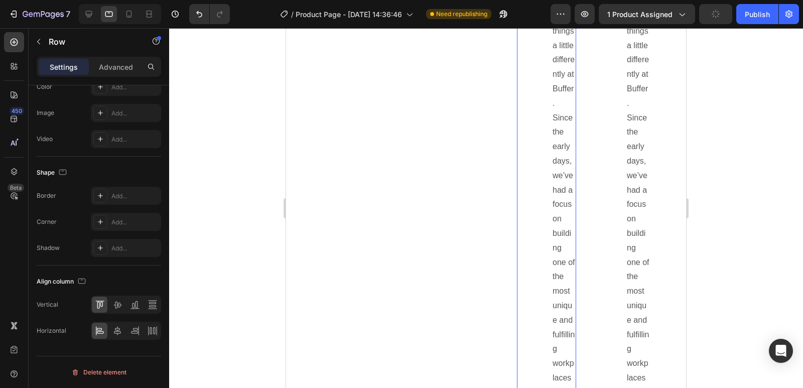
scroll to position [737, 0]
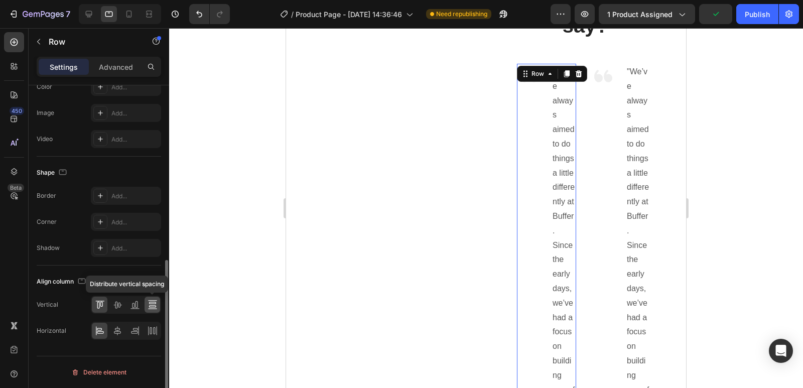
click at [145, 300] on div at bounding box center [153, 305] width 16 height 16
click at [118, 304] on icon at bounding box center [117, 305] width 8 height 7
click at [116, 326] on icon at bounding box center [117, 331] width 10 height 10
click at [134, 329] on icon at bounding box center [135, 331] width 10 height 10
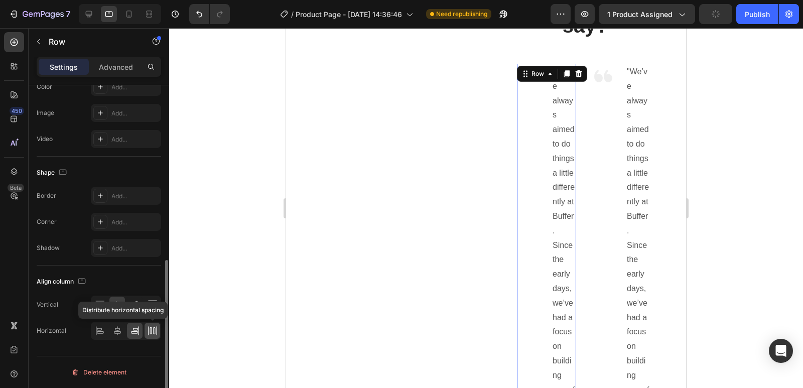
click at [149, 329] on icon at bounding box center [148, 330] width 1 height 9
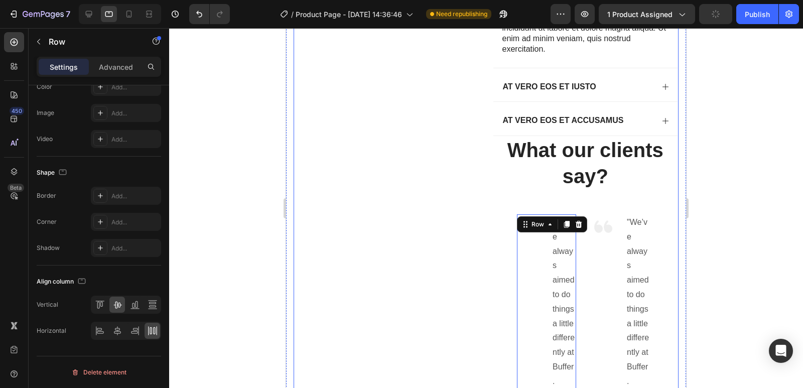
scroll to position [537, 0]
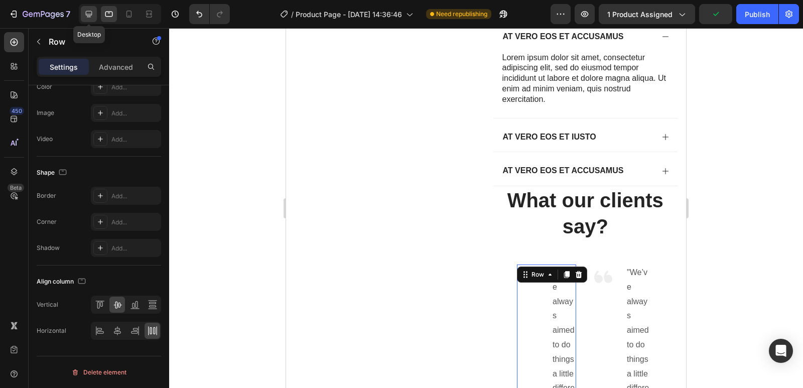
click at [89, 11] on icon at bounding box center [89, 14] width 10 height 10
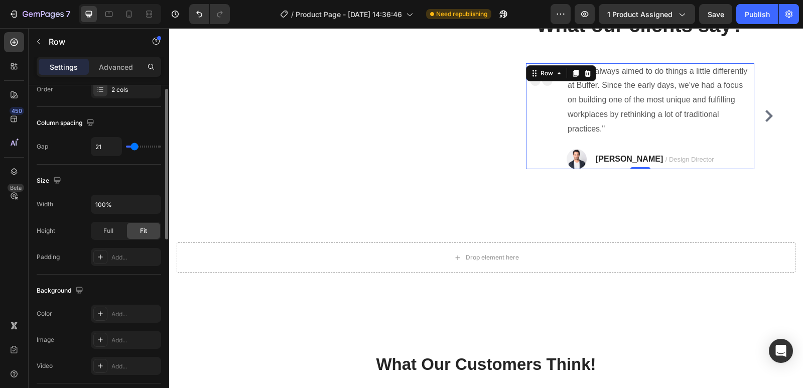
scroll to position [118, 0]
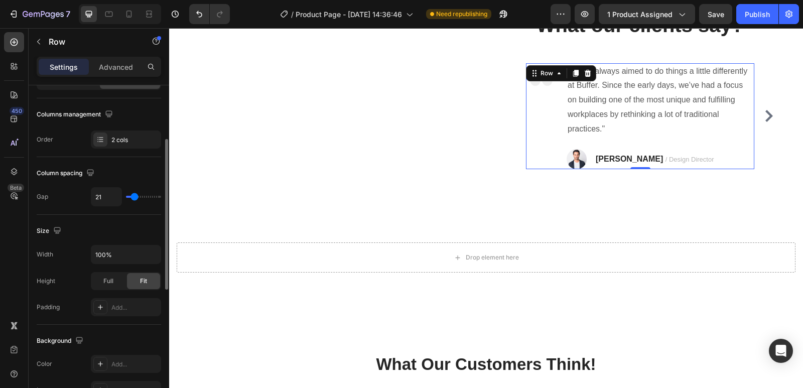
type input "22"
type input "4"
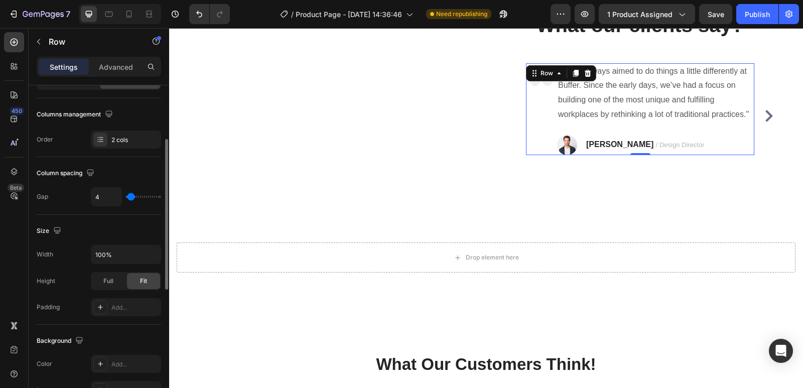
type input "2"
type input "0"
drag, startPoint x: 136, startPoint y: 197, endPoint x: 124, endPoint y: 194, distance: 12.3
type input "0"
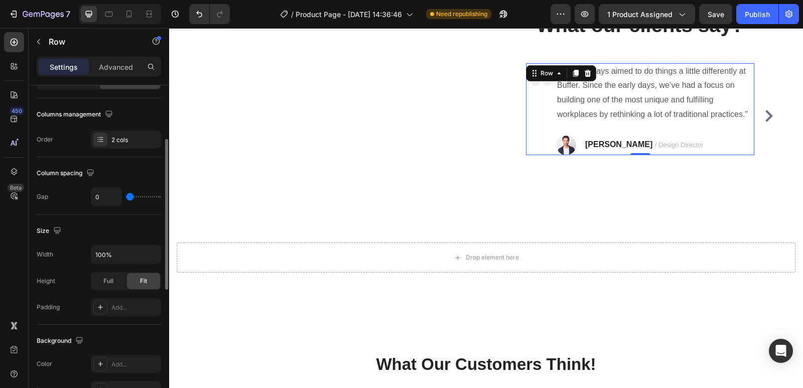
click at [126, 196] on input "range" at bounding box center [143, 197] width 35 height 2
drag, startPoint x: 107, startPoint y: 15, endPoint x: 130, endPoint y: 63, distance: 53.2
click at [108, 15] on icon at bounding box center [109, 14] width 10 height 10
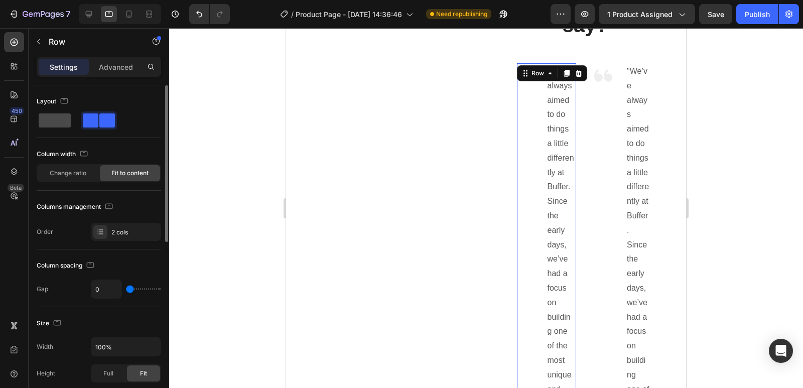
click at [58, 124] on span at bounding box center [55, 120] width 32 height 14
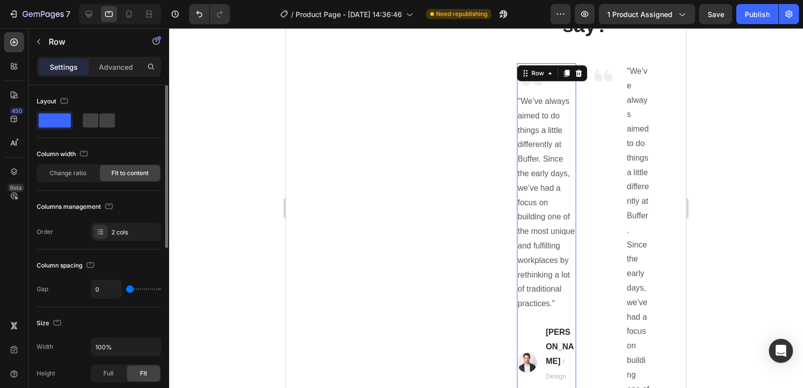
click at [63, 119] on span at bounding box center [55, 120] width 32 height 14
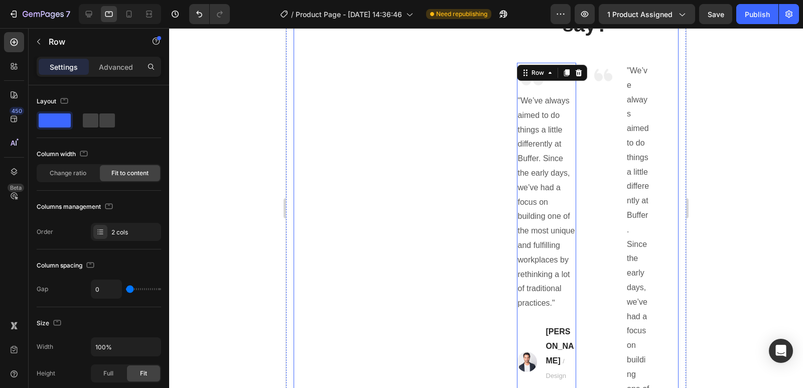
scroll to position [738, 0]
